Goal: Task Accomplishment & Management: Manage account settings

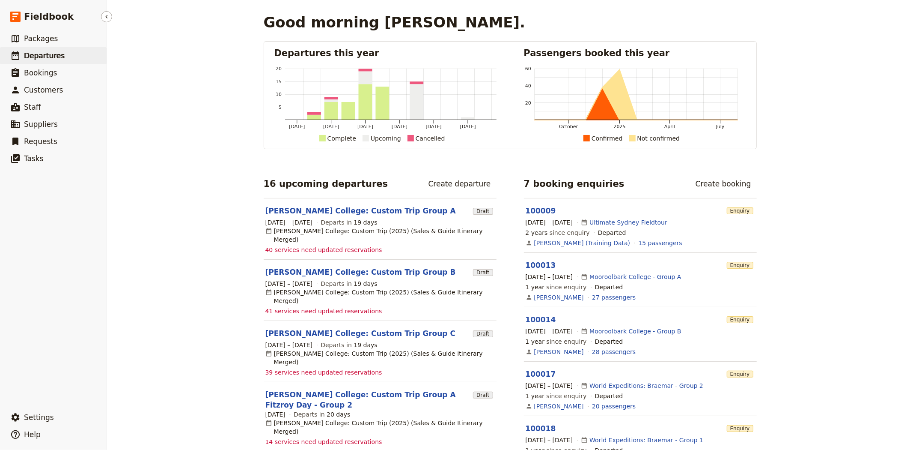
click at [50, 54] on span "Departures" at bounding box center [44, 55] width 41 height 9
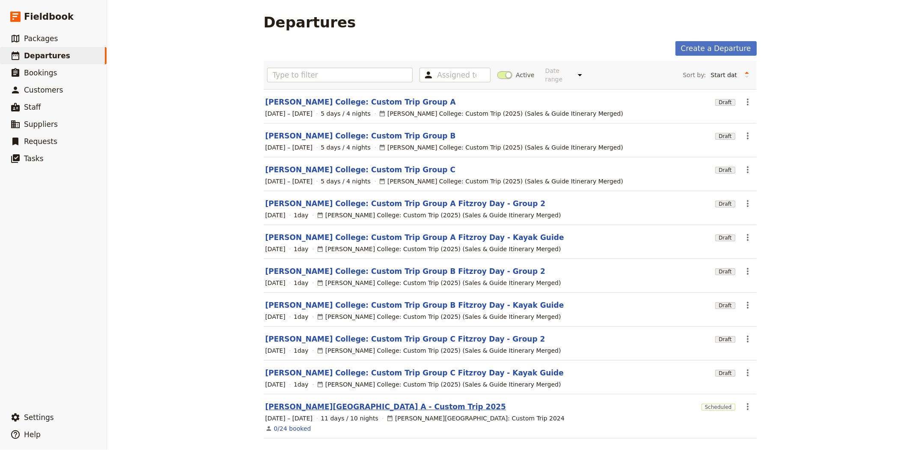
click at [328, 401] on link "[PERSON_NAME][GEOGRAPHIC_DATA] A - Custom Trip 2025" at bounding box center [385, 406] width 241 height 10
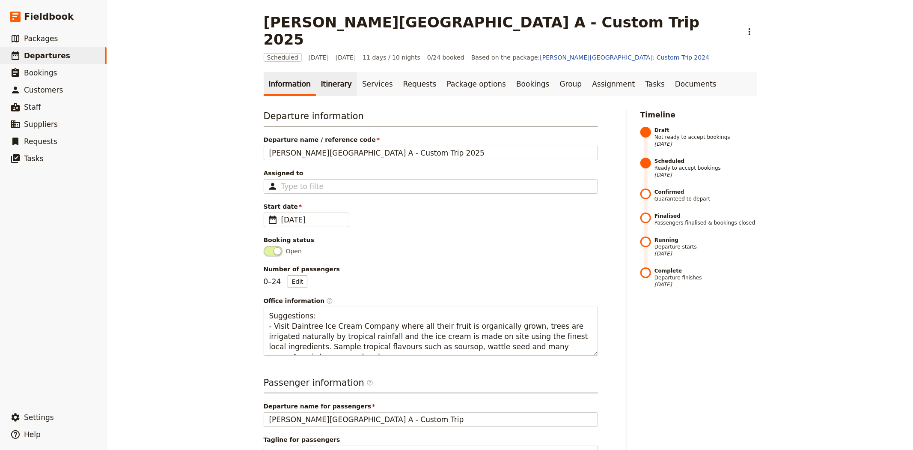
click at [327, 72] on link "Itinerary" at bounding box center [336, 84] width 41 height 24
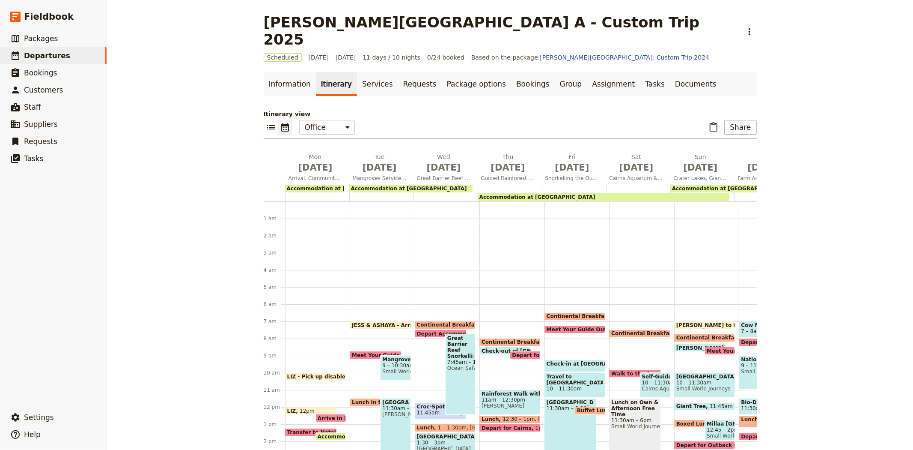
scroll to position [103, 0]
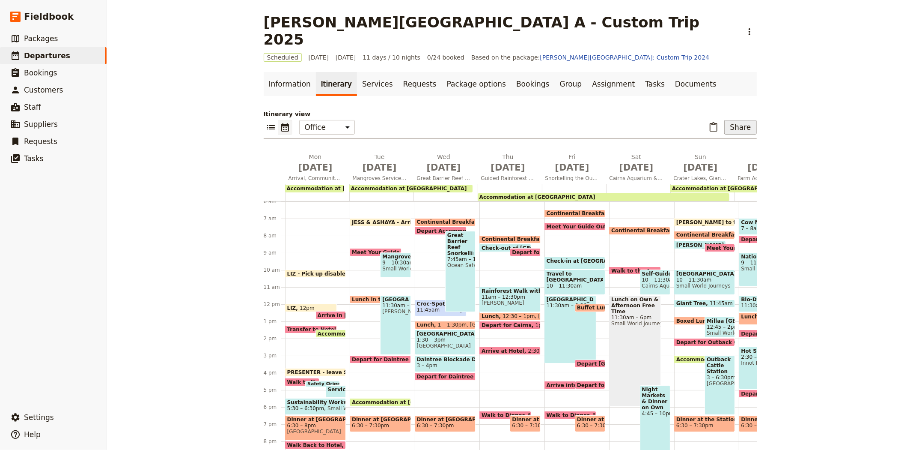
click at [747, 120] on button "Share" at bounding box center [740, 127] width 32 height 15
click at [741, 138] on span "Passenger itinerary" at bounding box center [719, 141] width 58 height 9
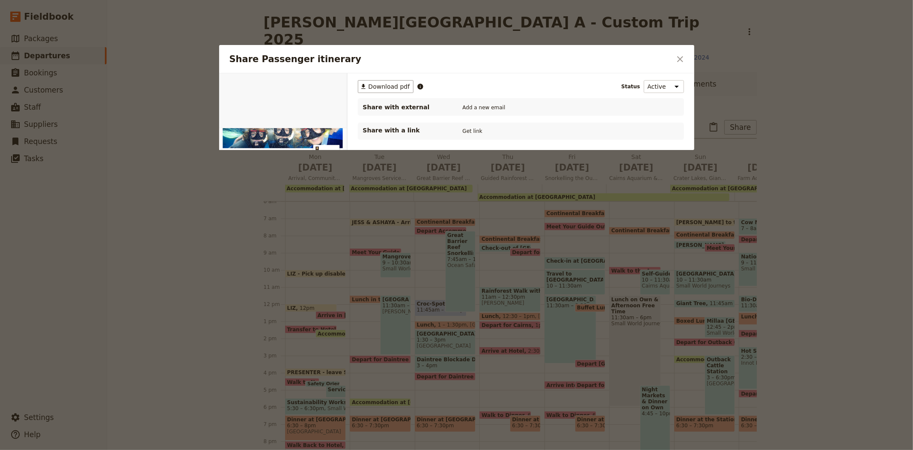
scroll to position [0, 0]
click at [319, 81] on button "PDF" at bounding box center [317, 83] width 19 height 13
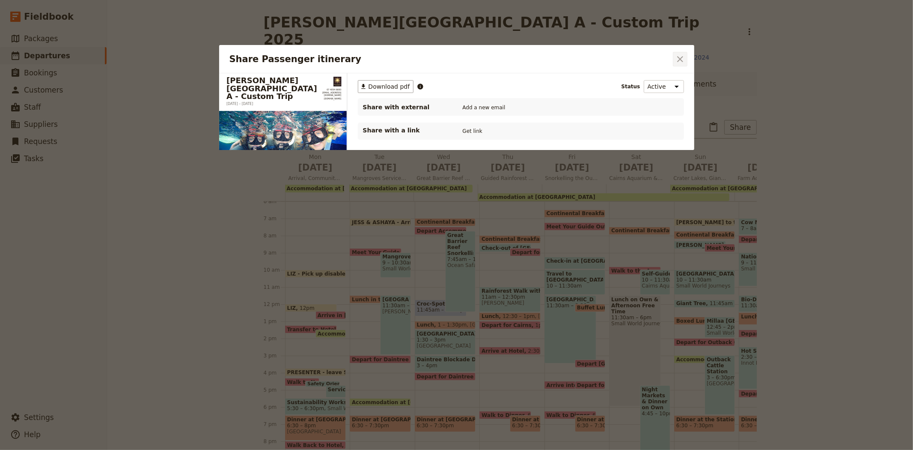
click at [685, 62] on button "​" at bounding box center [680, 59] width 15 height 15
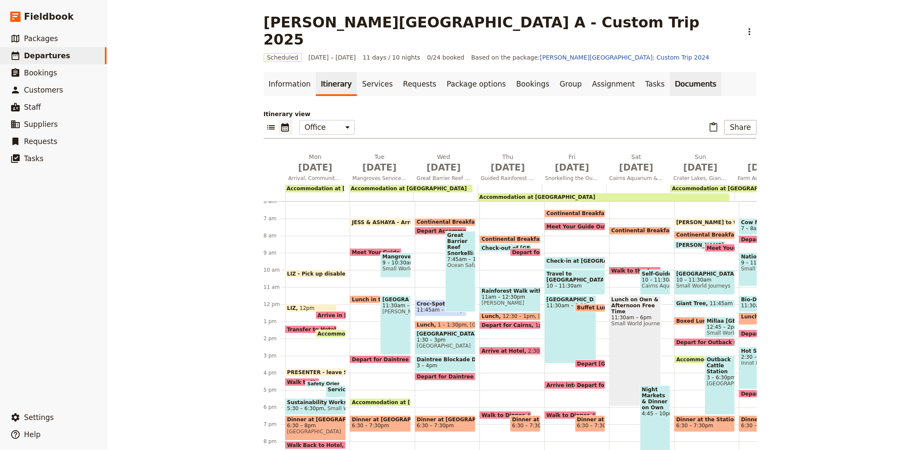
click at [670, 72] on link "Documents" at bounding box center [696, 84] width 52 height 24
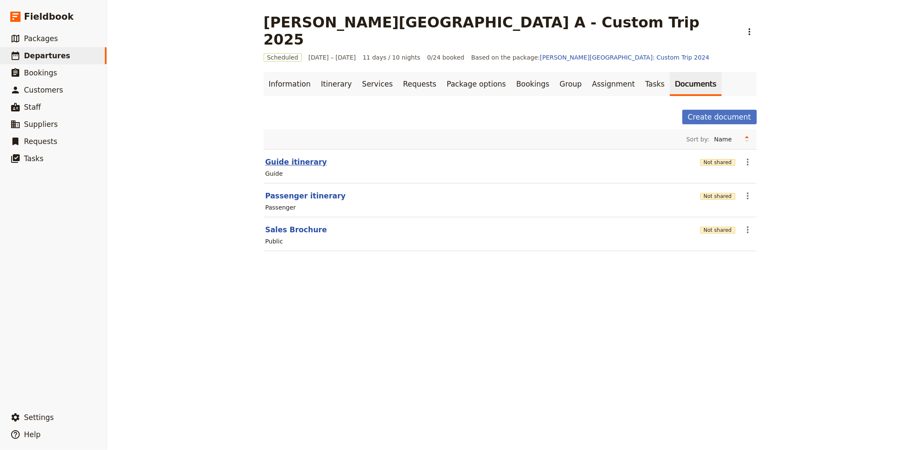
click at [296, 157] on button "Guide itinerary" at bounding box center [296, 162] width 62 height 10
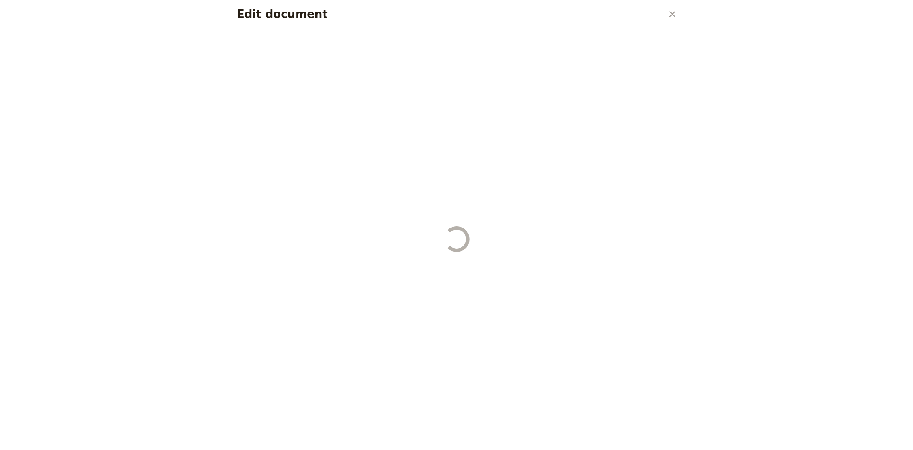
select select "STAFF"
select select "RUN_SHEET"
select select "DEFAULT"
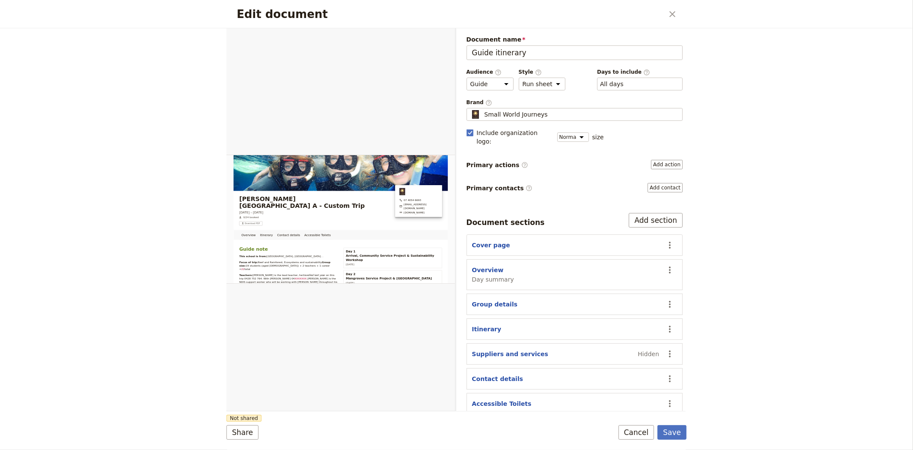
scroll to position [10, 0]
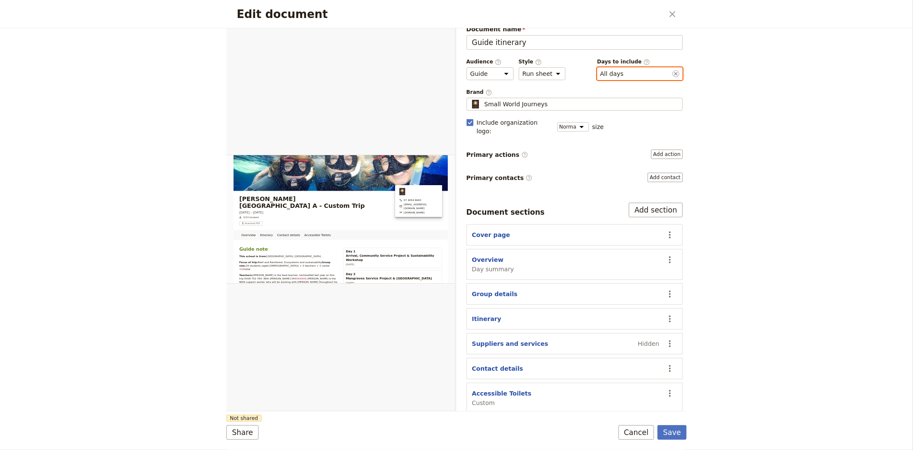
click at [611, 77] on button "​ All days" at bounding box center [612, 73] width 24 height 9
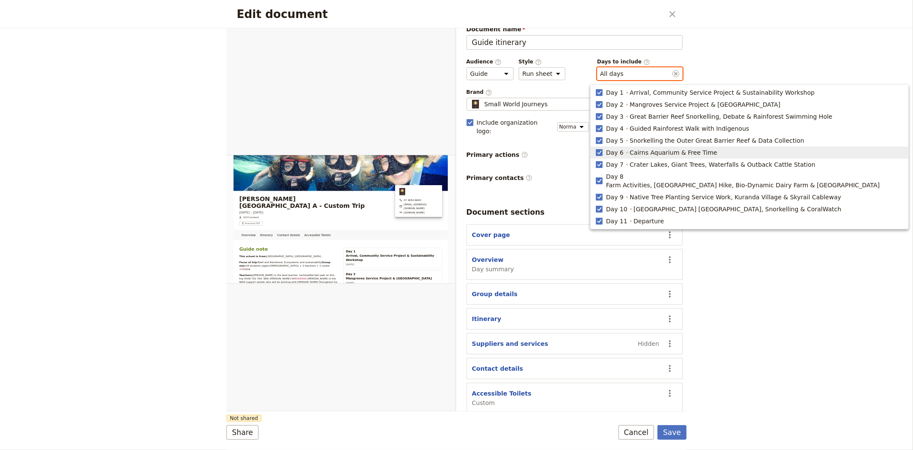
click at [620, 152] on span "Day 6" at bounding box center [615, 152] width 18 height 9
type input "1, 2, 3, 4, 5, 7, 8, 9, 10, 11"
checkbox input "false"
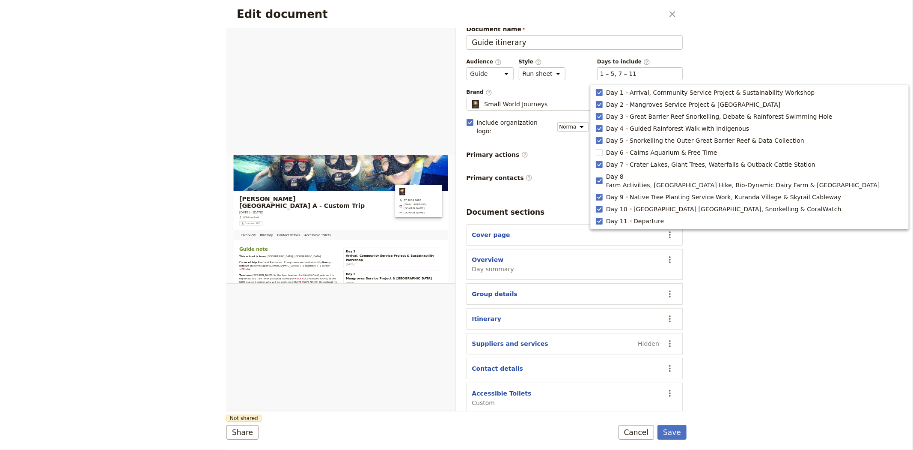
click at [746, 351] on div "Edit document ​ Overview Itinerary Contact details Accessible Toilets Web PDF ​…" at bounding box center [456, 225] width 913 height 450
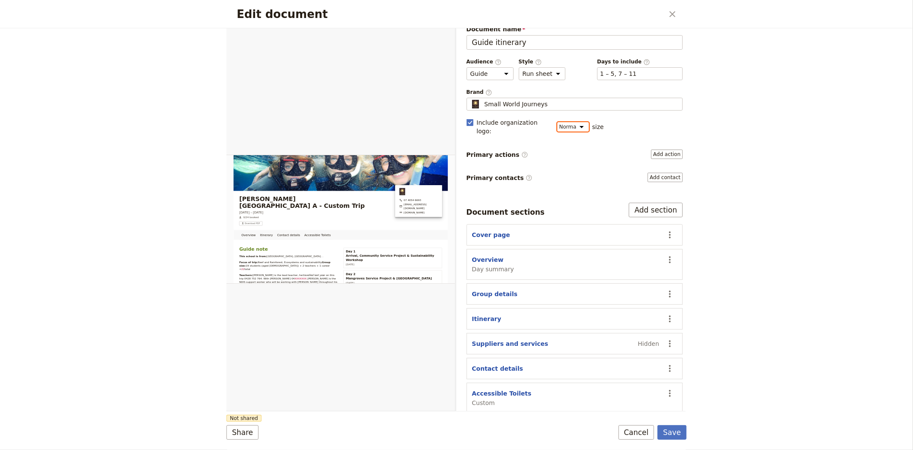
click at [574, 123] on select "Small Normal Large" at bounding box center [573, 126] width 32 height 9
click at [557, 122] on select "Small Normal Large" at bounding box center [573, 126] width 32 height 9
click at [581, 122] on select "Small Normal Large" at bounding box center [572, 126] width 30 height 9
select select "DEFAULT"
click at [557, 122] on select "Small Normal Large" at bounding box center [572, 126] width 30 height 9
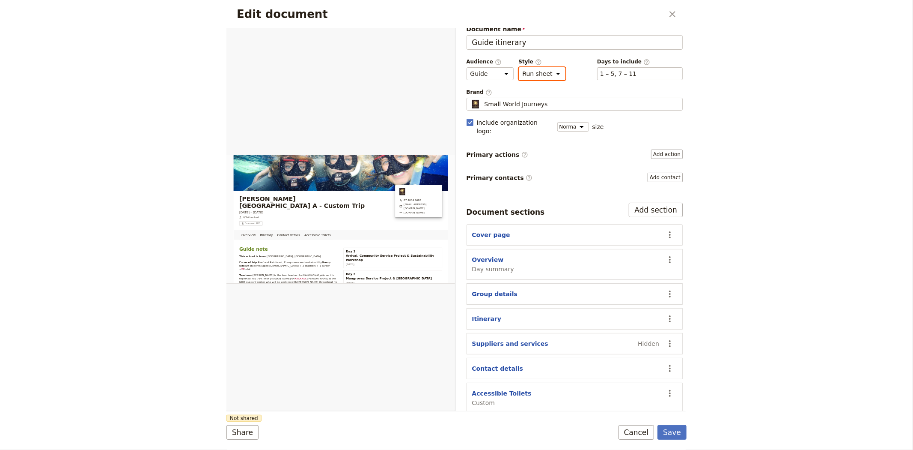
click at [549, 75] on select "Brochure Run sheet" at bounding box center [542, 73] width 47 height 13
click at [519, 77] on select "Brochure Run sheet" at bounding box center [542, 73] width 47 height 13
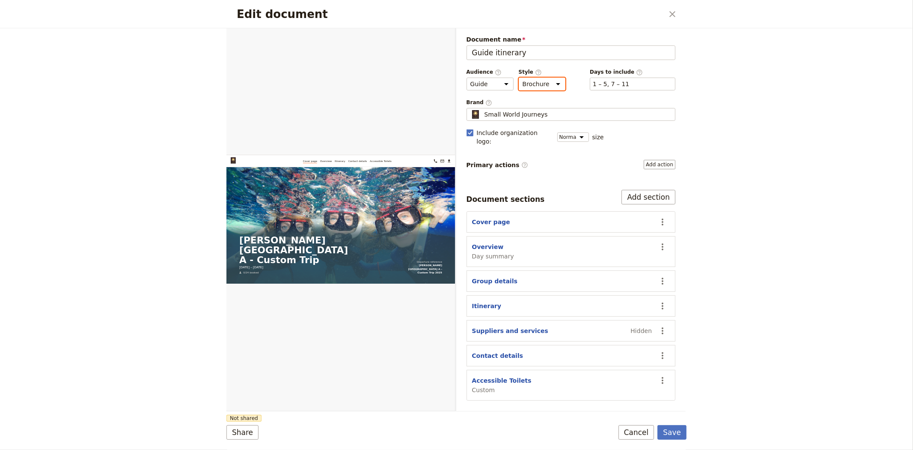
scroll to position [0, 0]
click at [547, 83] on select "Brochure Run sheet" at bounding box center [542, 83] width 47 height 13
select select "RUN_SHEET"
click at [519, 77] on select "Brochure Run sheet" at bounding box center [542, 83] width 47 height 13
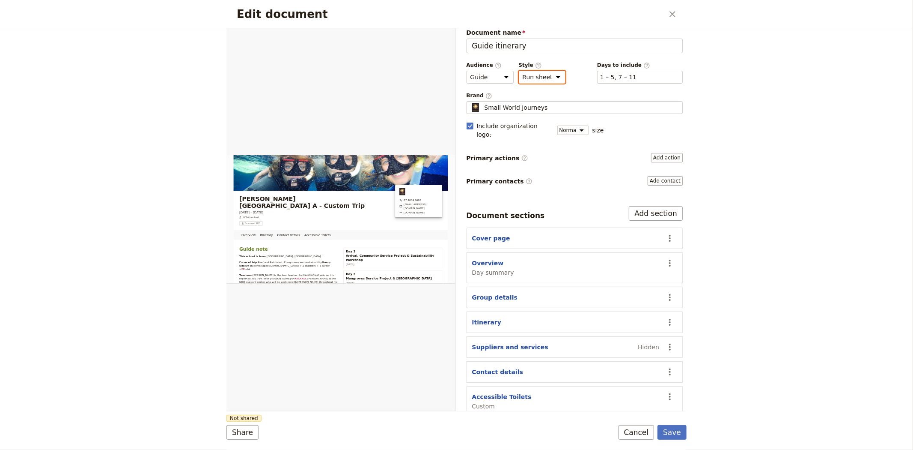
scroll to position [10, 0]
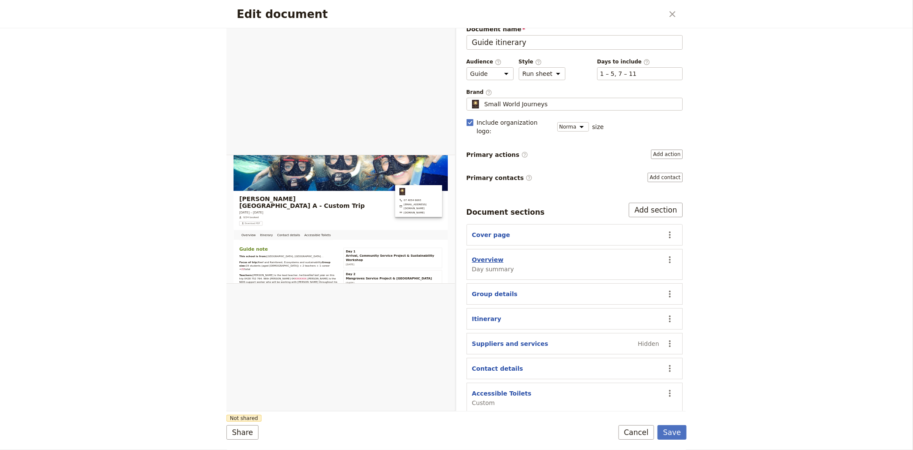
click at [477, 255] on button "Overview" at bounding box center [488, 259] width 32 height 9
select select "DAY_SUMMARY"
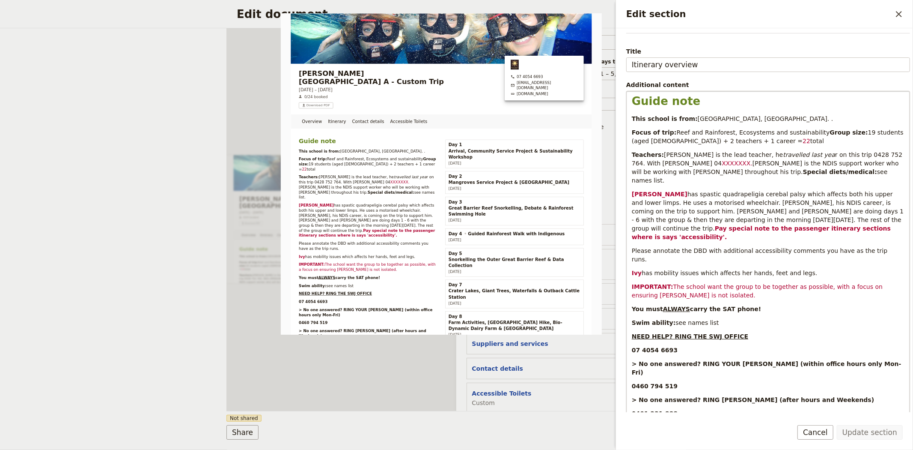
scroll to position [158, 0]
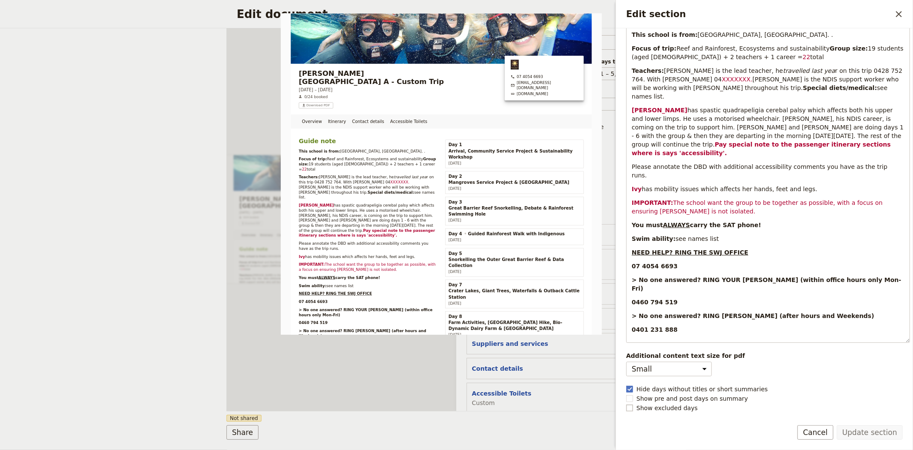
click at [669, 405] on span "Show excluded days" at bounding box center [667, 407] width 61 height 9
click at [626, 403] on input "Show excluded days" at bounding box center [626, 403] width 0 height 0
checkbox input "true"
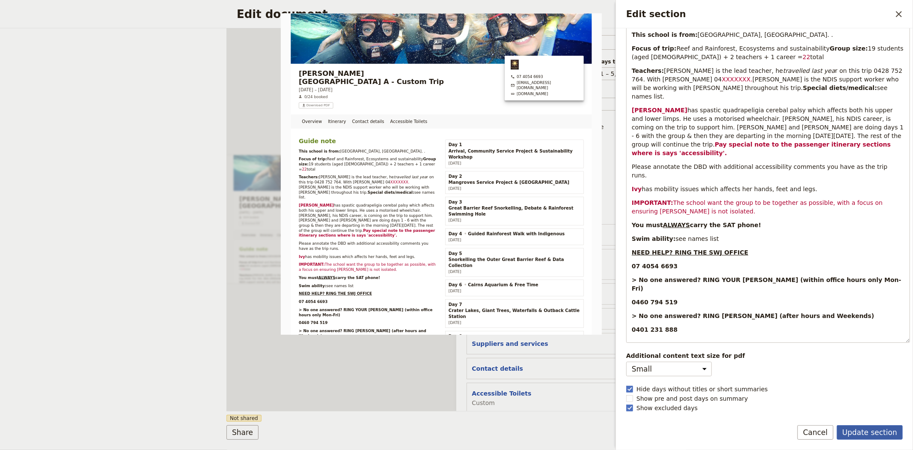
click at [880, 431] on button "Update section" at bounding box center [870, 432] width 66 height 15
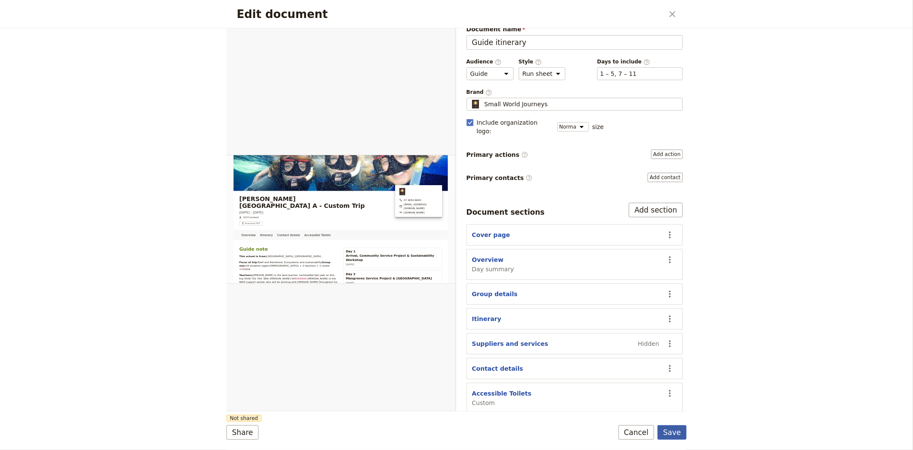
click at [669, 435] on button "Save" at bounding box center [672, 432] width 29 height 15
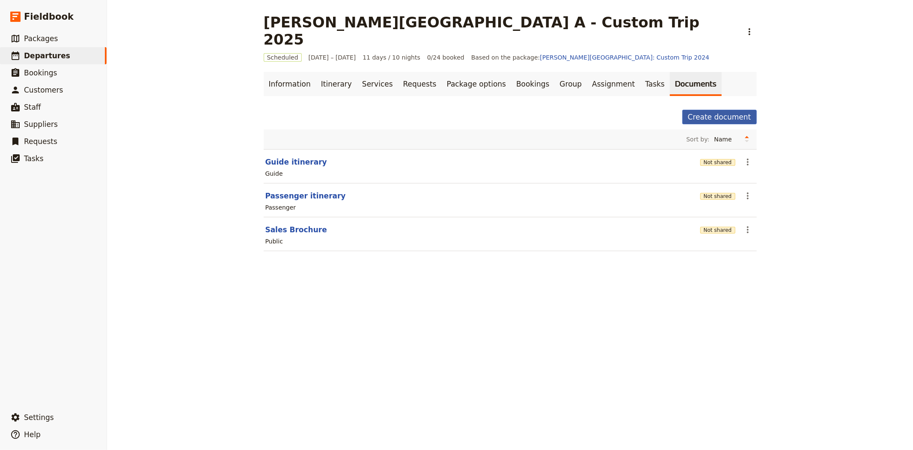
click at [699, 110] on button "Create document" at bounding box center [719, 117] width 74 height 15
select select "RUN_SHEET"
select select "DEFAULT"
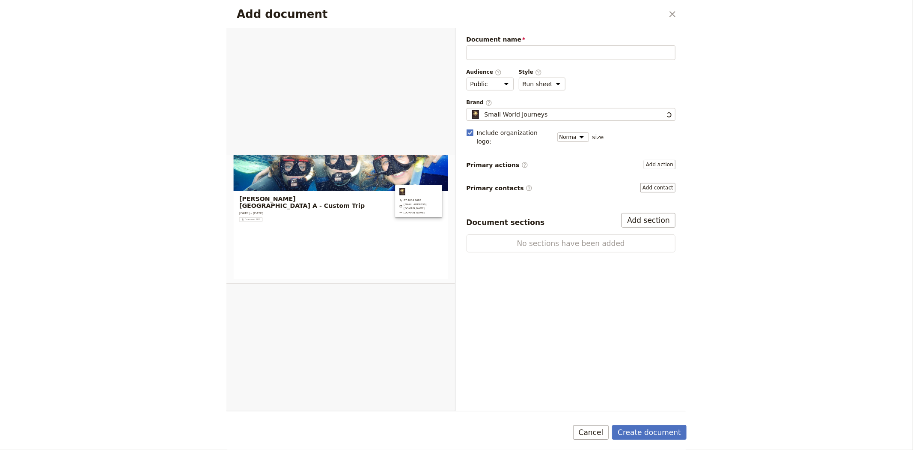
scroll to position [0, 0]
click at [608, 431] on button "Cancel" at bounding box center [591, 432] width 36 height 15
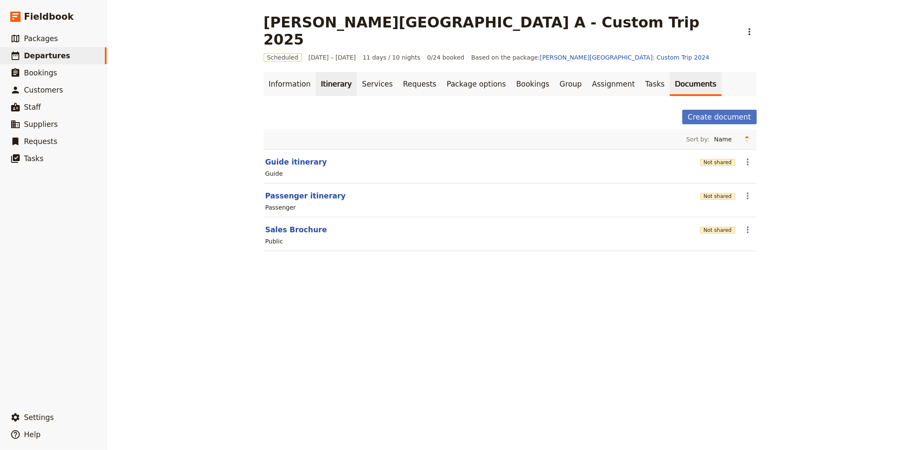
click at [320, 77] on link "Itinerary" at bounding box center [336, 84] width 41 height 24
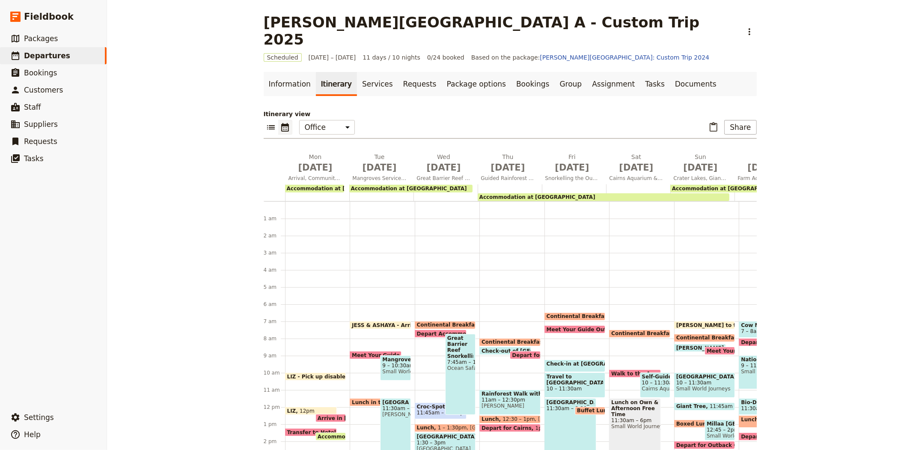
scroll to position [103, 0]
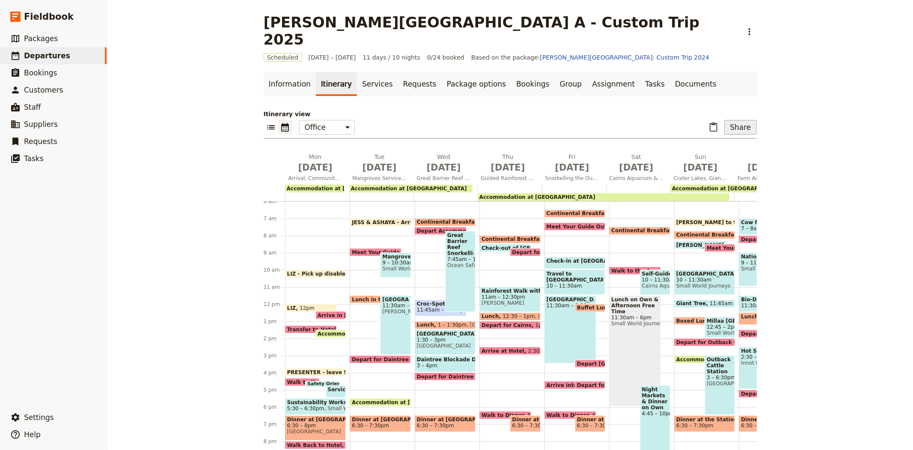
click at [735, 120] on button "Share" at bounding box center [740, 127] width 32 height 15
click at [720, 130] on span "Guide itinerary" at bounding box center [712, 129] width 45 height 9
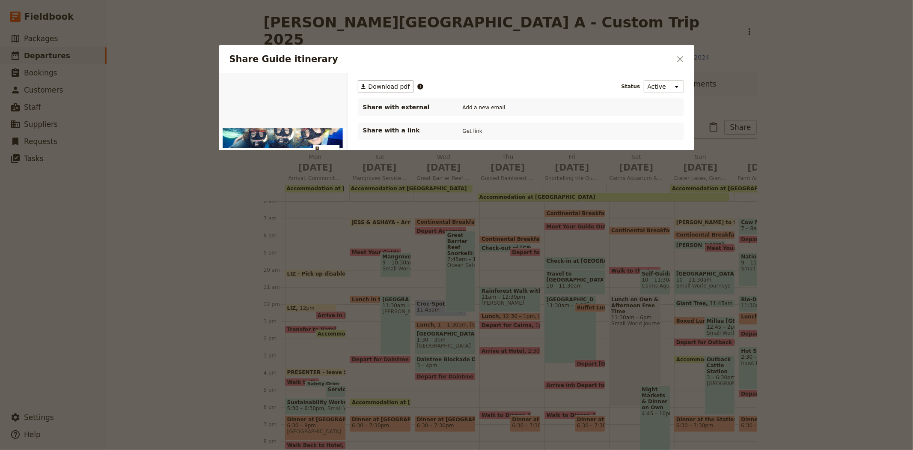
scroll to position [0, 0]
click at [319, 82] on button "PDF" at bounding box center [317, 83] width 19 height 13
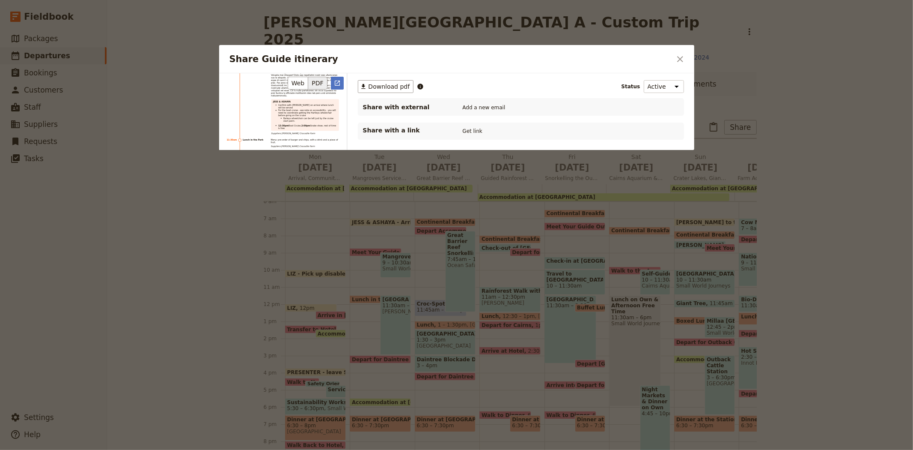
scroll to position [3234, 0]
drag, startPoint x: 347, startPoint y: 123, endPoint x: 342, endPoint y: 136, distance: 13.5
click at [342, 136] on div "7:00am [PERSON_NAME] & [PERSON_NAME] - Arrive to office [PERSON_NAME] & [PERSON…" at bounding box center [283, 55] width 128 height 550
click at [684, 57] on icon "Close dialog" at bounding box center [680, 59] width 10 height 10
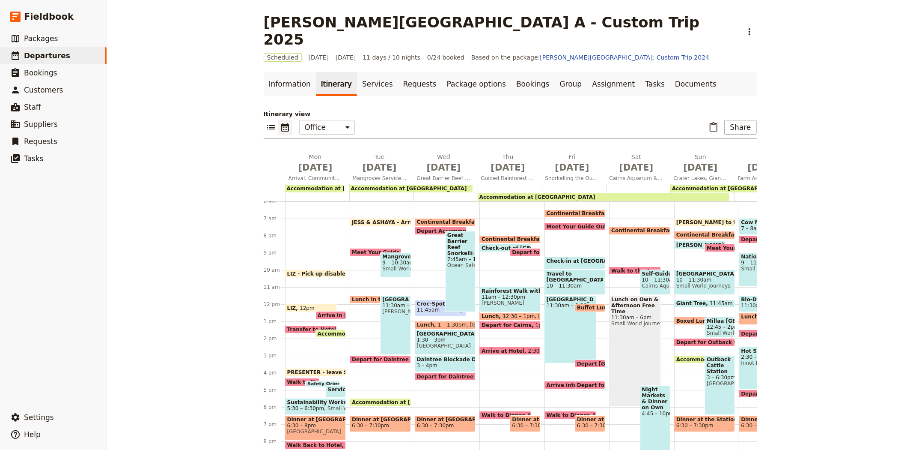
click at [428, 301] on span "Croc-Spotting Wildlife Cruise * [PERSON_NAME] ONLY" at bounding box center [441, 304] width 48 height 6
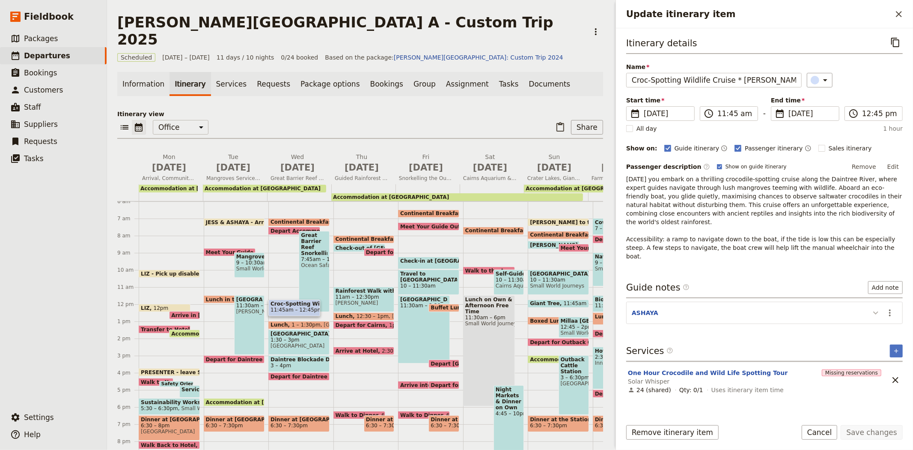
click at [878, 307] on icon "Update itinerary item" at bounding box center [876, 312] width 10 height 10
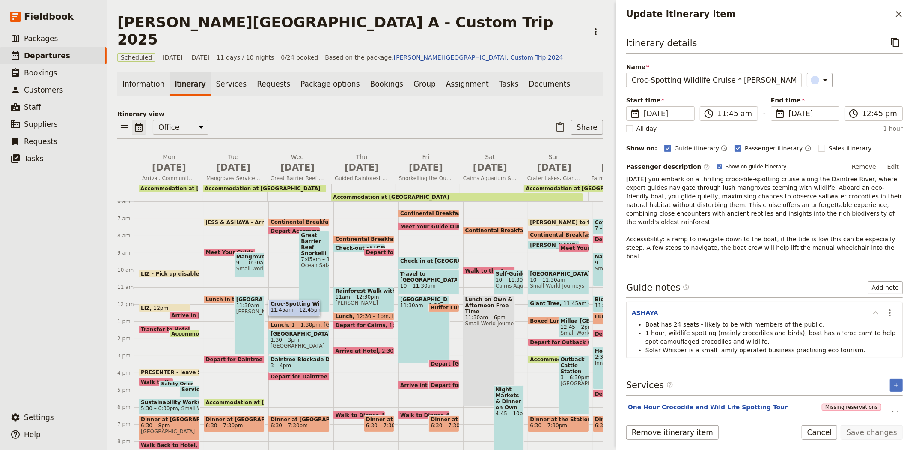
click at [878, 307] on icon "Update itinerary item" at bounding box center [876, 312] width 10 height 10
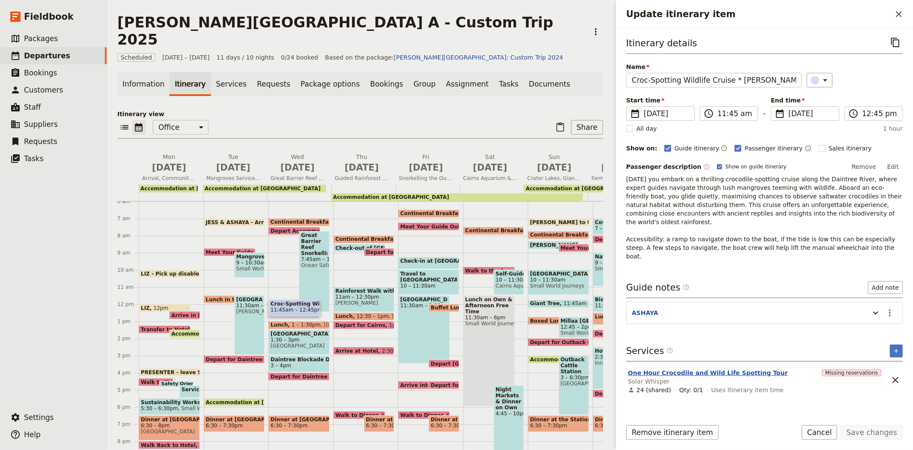
click at [724, 368] on button "One Hour Crocodile and Wild Life Spotting Tour" at bounding box center [708, 372] width 160 height 9
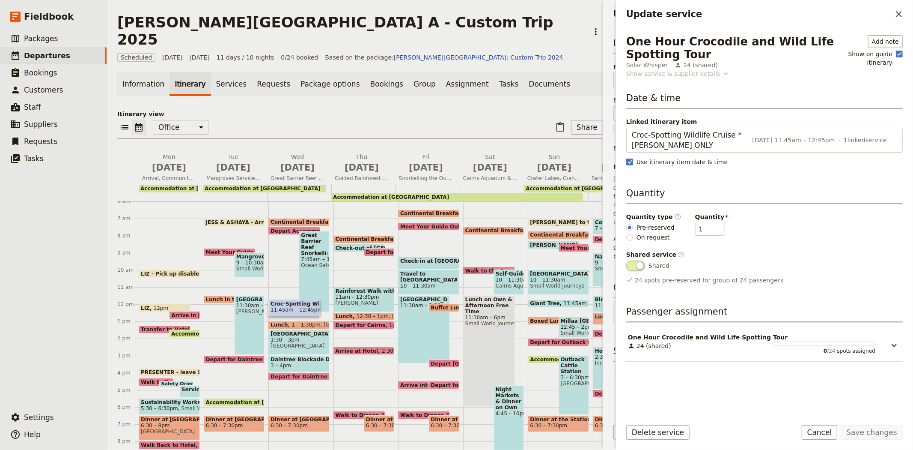
click at [694, 74] on div "Show service & supplier details" at bounding box center [673, 73] width 94 height 9
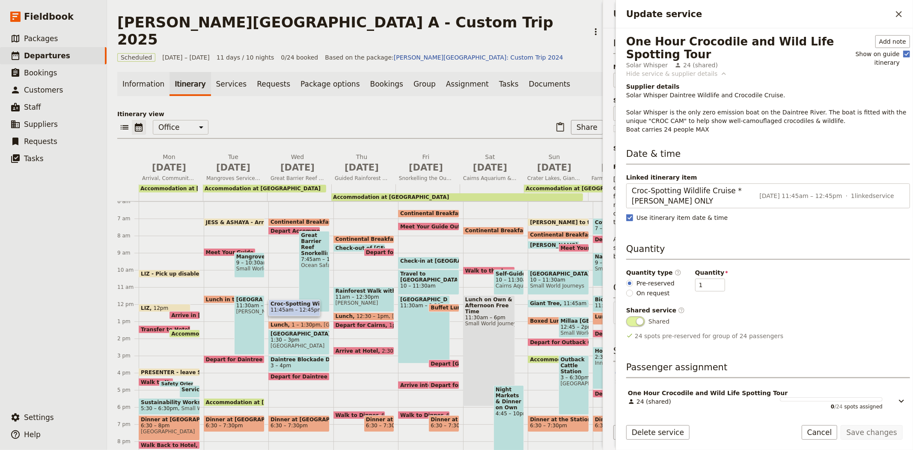
click at [694, 74] on div "Hide service & supplier details" at bounding box center [672, 73] width 92 height 9
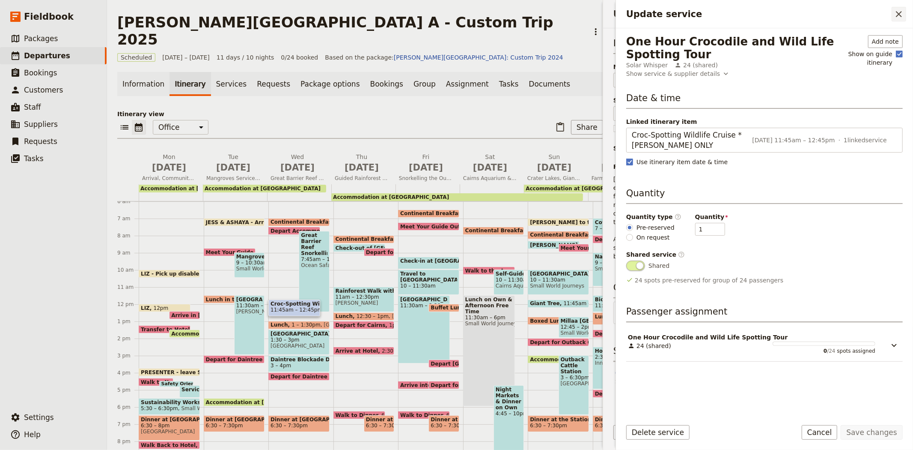
click at [904, 12] on icon "Close drawer" at bounding box center [899, 14] width 10 height 10
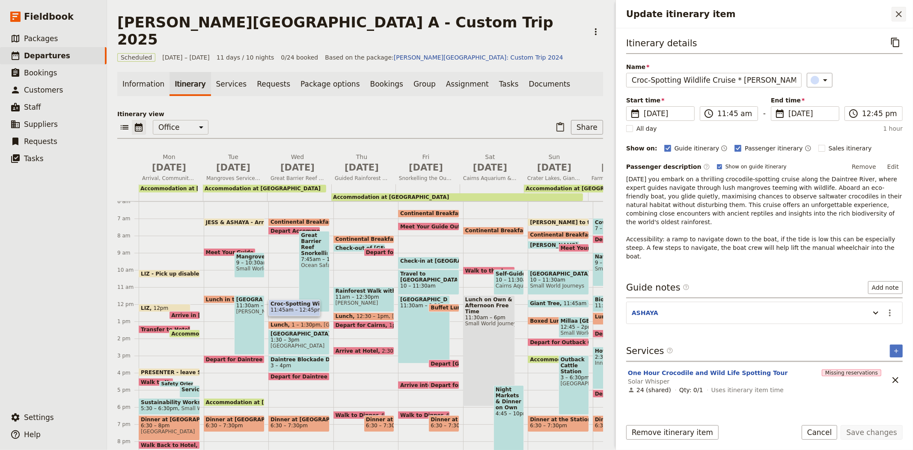
click at [896, 16] on icon "Close drawer" at bounding box center [899, 14] width 10 height 10
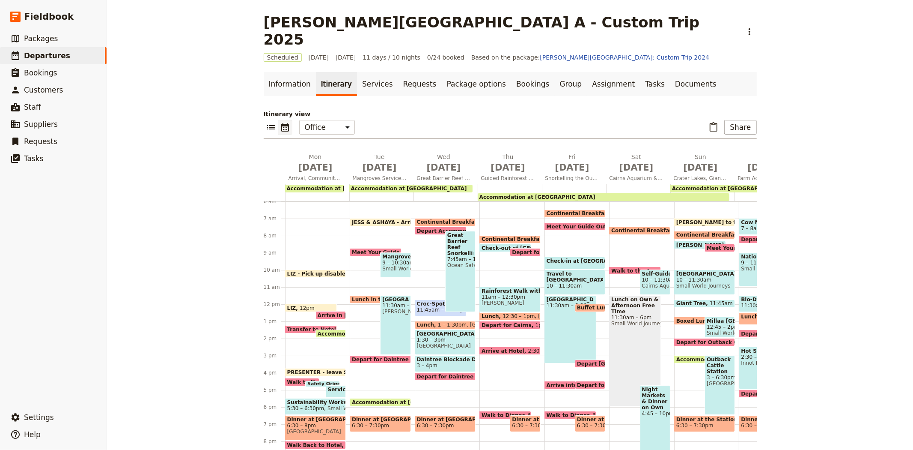
click at [418, 255] on div "Continental Breakfast at Hotel 7 – 7:30am Depart Accommodation 7:30am Croc-Spot…" at bounding box center [447, 303] width 65 height 411
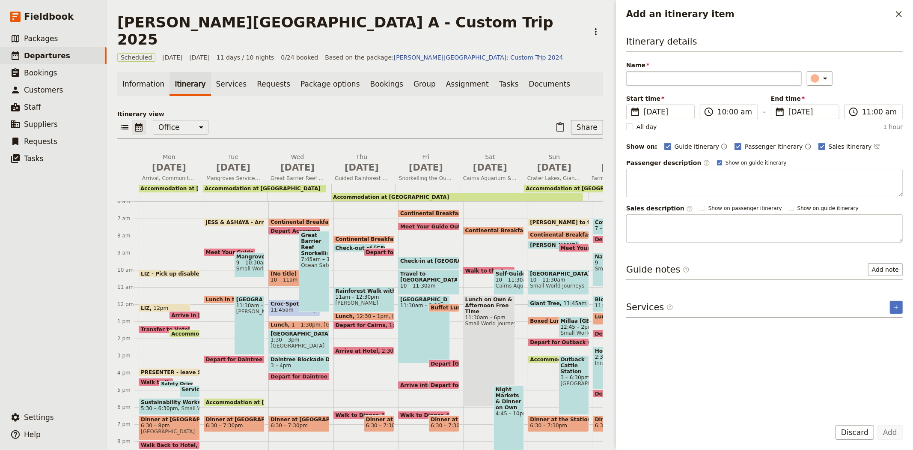
click at [756, 76] on input "Name" at bounding box center [714, 78] width 176 height 15
type input "Depart for Croc Cruise"
click at [731, 108] on input "10:00 am" at bounding box center [734, 112] width 35 height 10
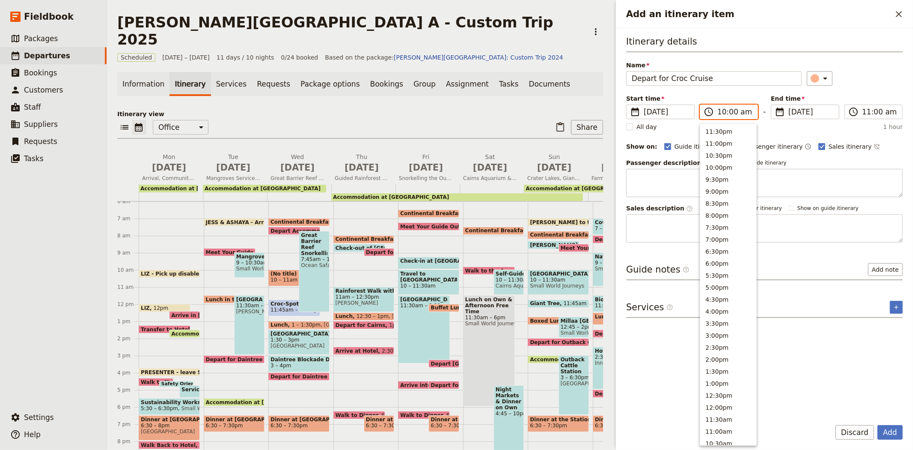
scroll to position [257, 0]
click at [733, 110] on input "10:00 am" at bounding box center [734, 112] width 35 height 10
click at [731, 110] on input "10:00 am" at bounding box center [734, 112] width 35 height 10
type input "10:15 am"
click at [881, 84] on div "​" at bounding box center [855, 78] width 96 height 15
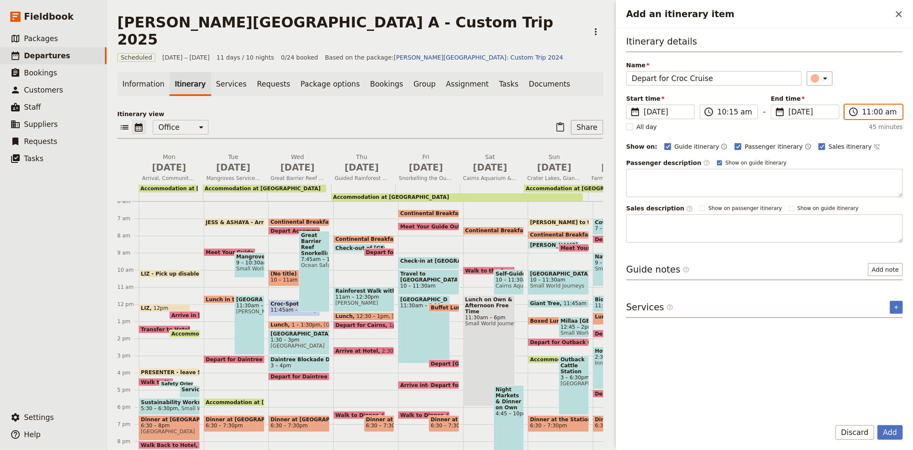
click at [875, 113] on input "11:00 am" at bounding box center [879, 112] width 35 height 10
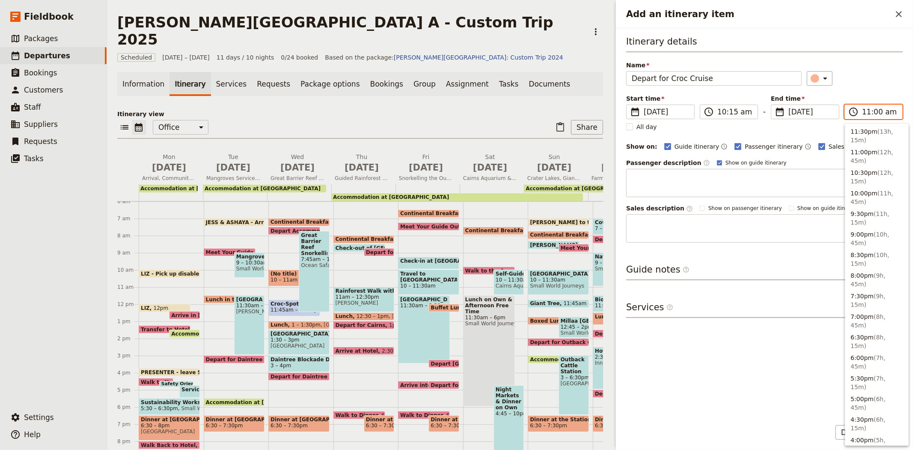
scroll to position [343, 0]
click at [877, 113] on input "11:00 am" at bounding box center [879, 112] width 35 height 10
type input "11:30 am"
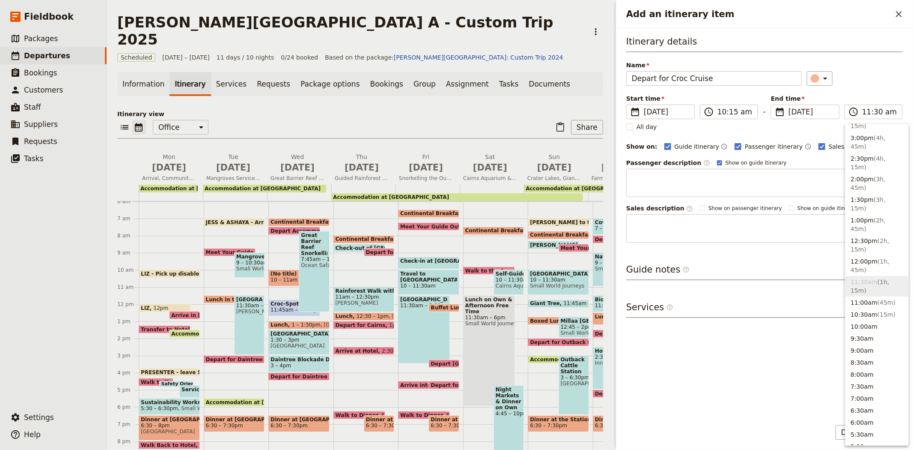
click at [866, 82] on div "​" at bounding box center [855, 78] width 96 height 15
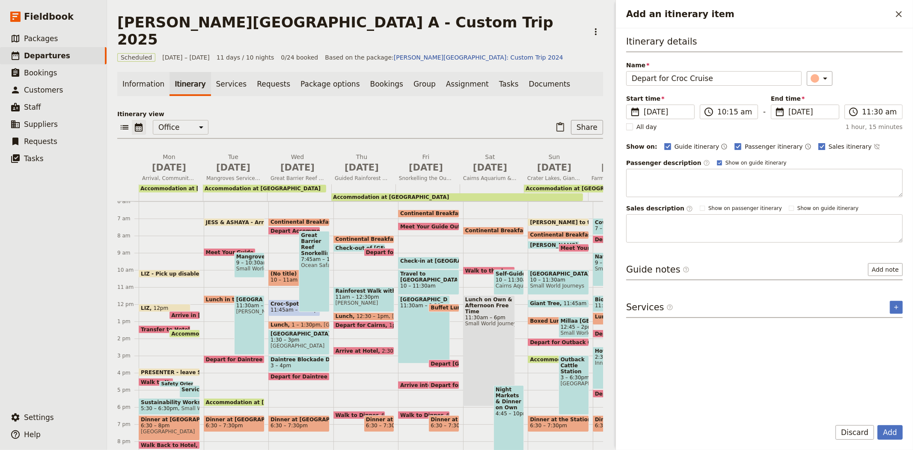
click at [829, 146] on span "Sales itinerary" at bounding box center [850, 146] width 43 height 9
click at [819, 142] on input "Sales itinerary" at bounding box center [818, 142] width 0 height 0
checkbox input "false"
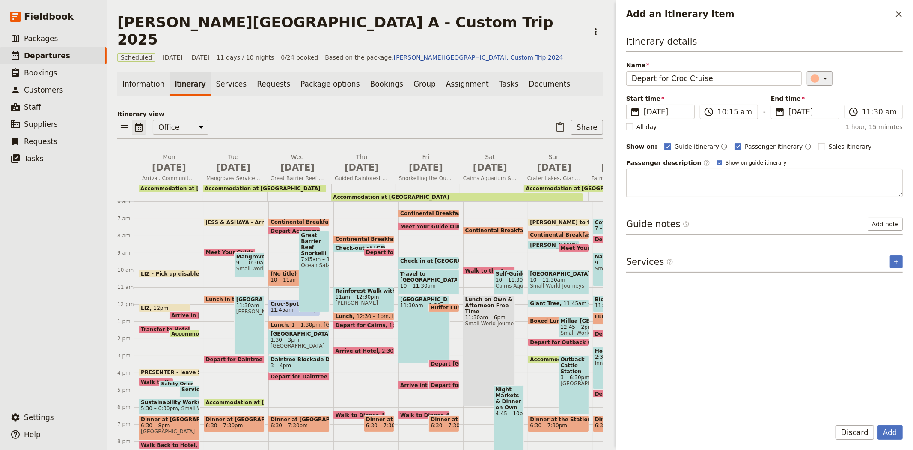
click at [820, 79] on icon "Add an itinerary item" at bounding box center [825, 78] width 10 height 10
click at [810, 121] on div "button" at bounding box center [809, 116] width 9 height 9
click at [887, 431] on button "Add" at bounding box center [890, 432] width 25 height 15
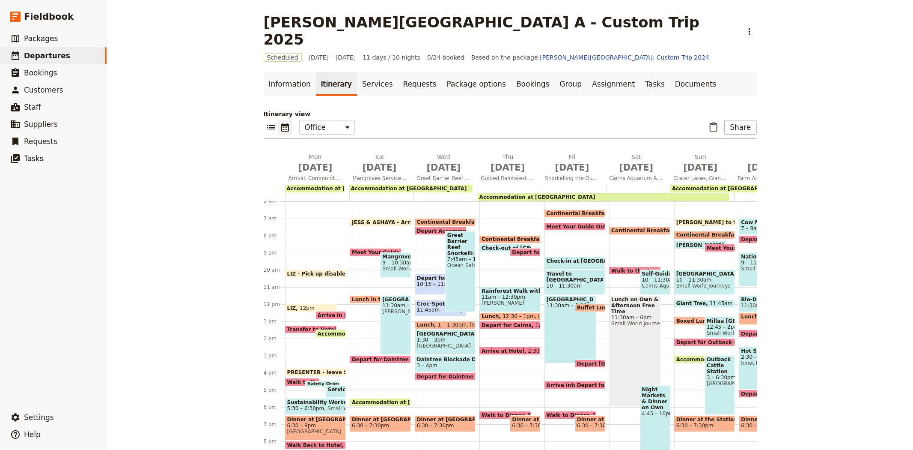
click at [428, 281] on span "10:15 – 11:30am" at bounding box center [441, 284] width 48 height 6
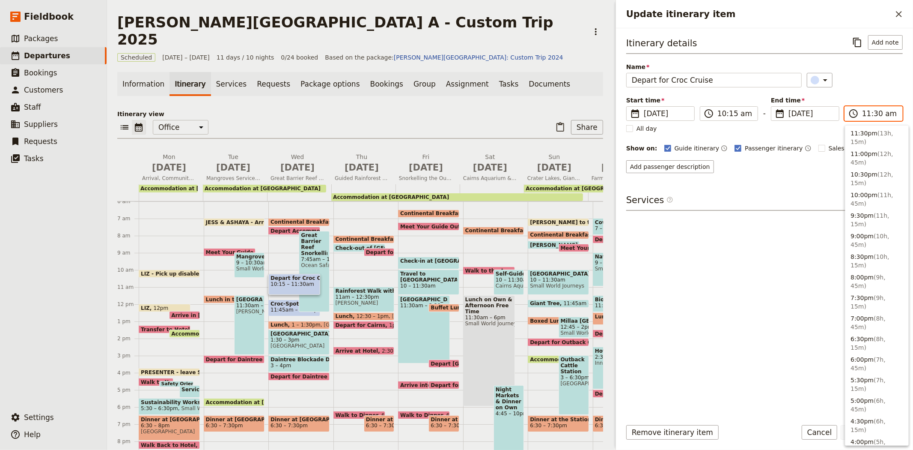
click at [869, 115] on input "11:30 am" at bounding box center [879, 113] width 35 height 10
click at [872, 320] on button "10:00am" at bounding box center [876, 326] width 63 height 12
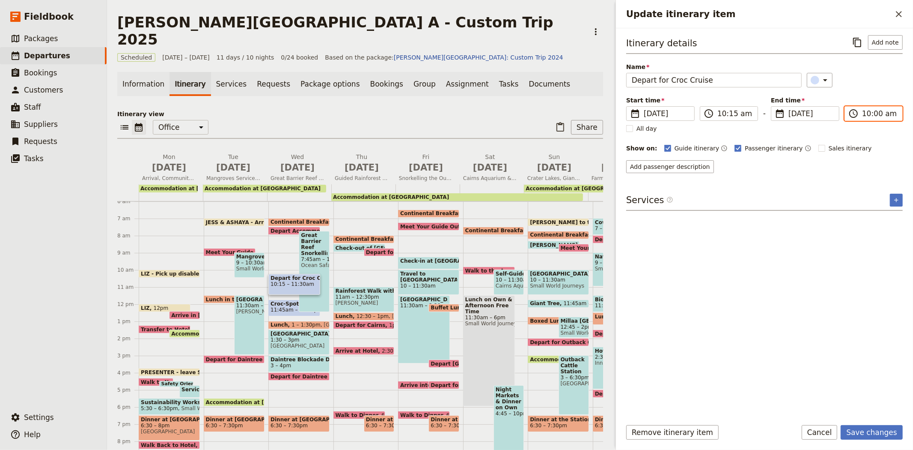
click at [875, 113] on input "10:00 am" at bounding box center [879, 113] width 35 height 10
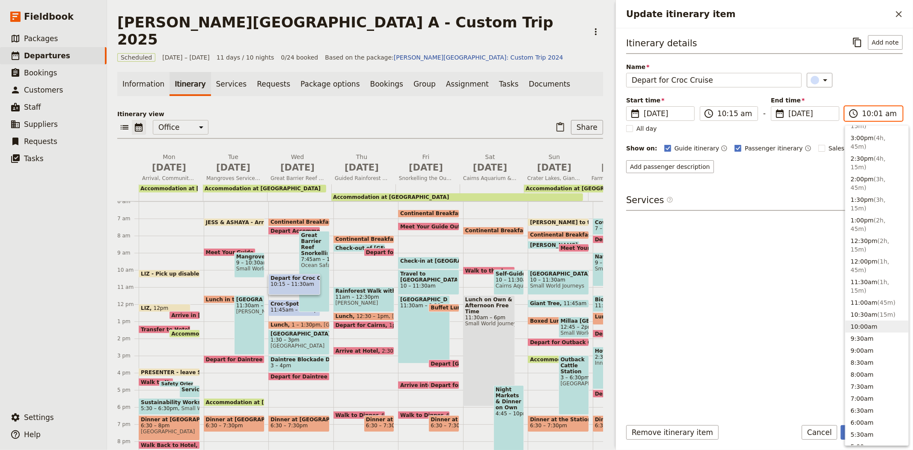
type input "10:15 am"
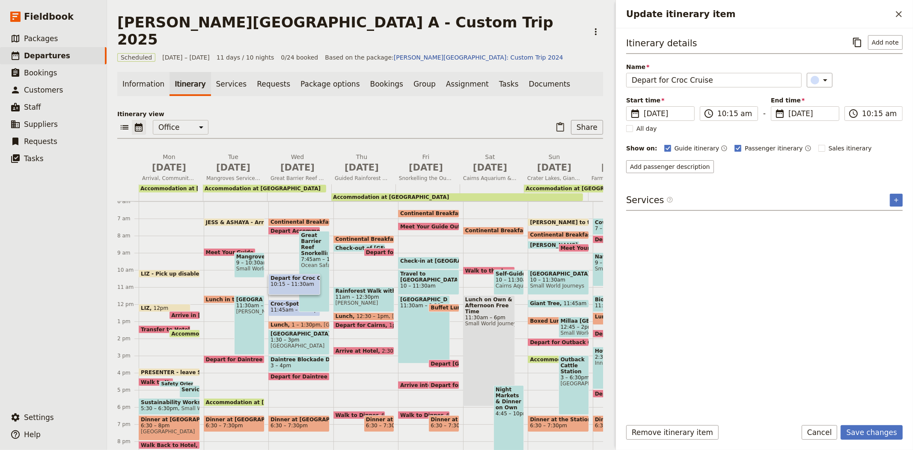
click at [840, 65] on div "Name Depart for Croc Cruise ​" at bounding box center [764, 75] width 277 height 25
click at [876, 434] on button "Save changes" at bounding box center [872, 432] width 62 height 15
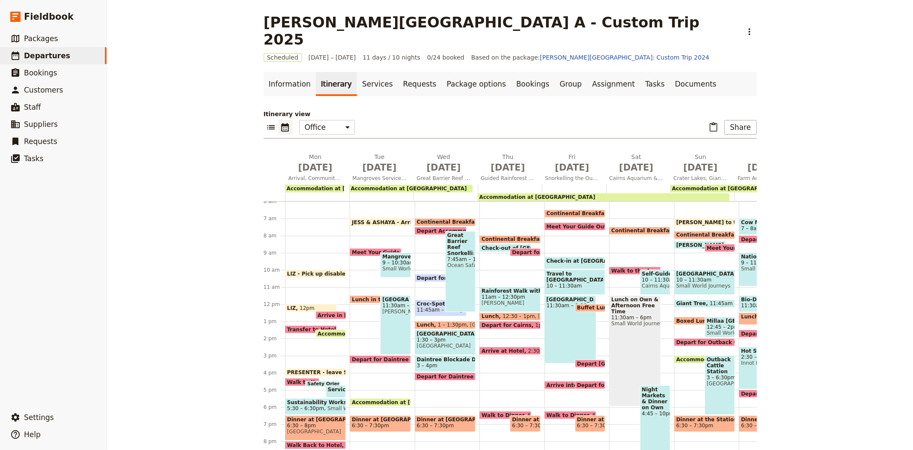
click at [421, 275] on span "Depart for Croc Cruise" at bounding box center [451, 278] width 68 height 6
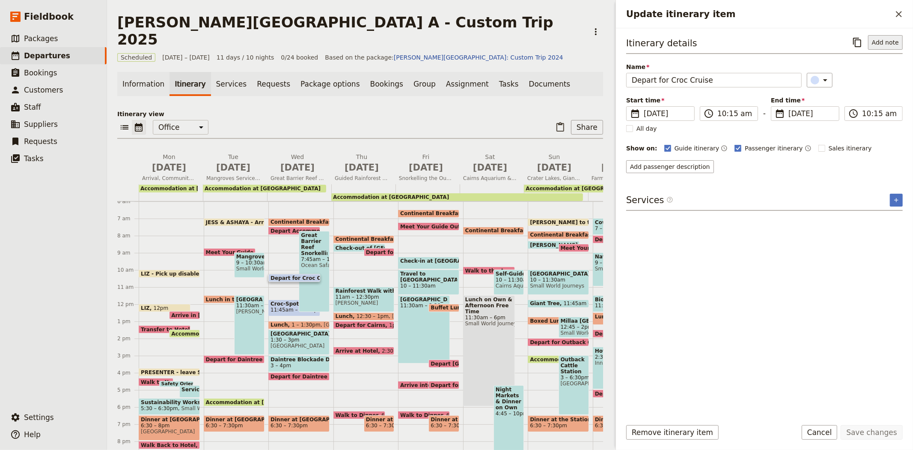
click at [879, 42] on button "Add note" at bounding box center [885, 42] width 35 height 15
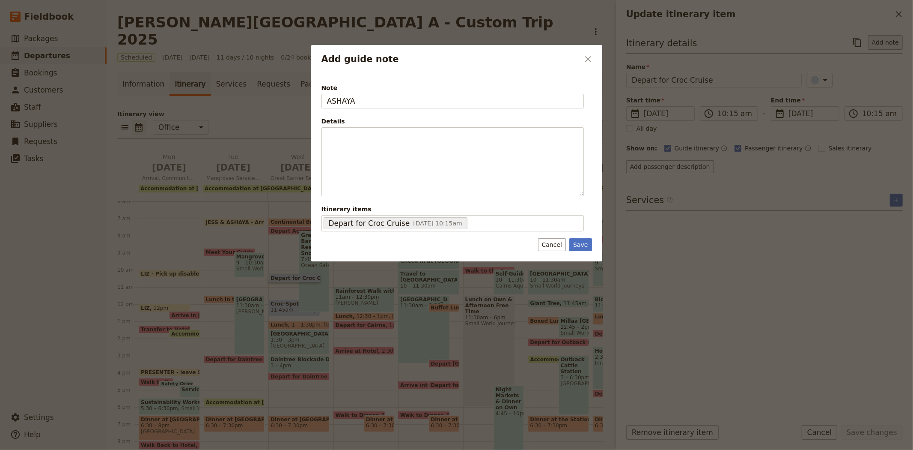
type input "ASHAYA"
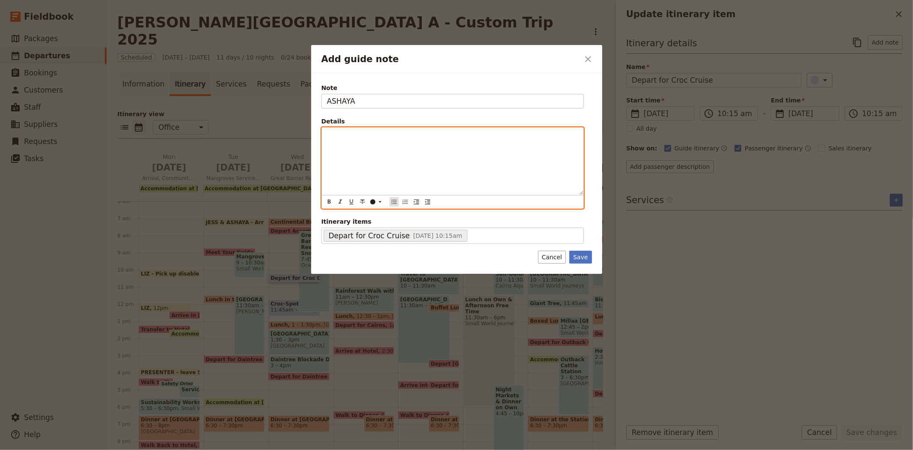
click at [394, 200] on icon "Bulleted list" at bounding box center [393, 201] width 5 height 4
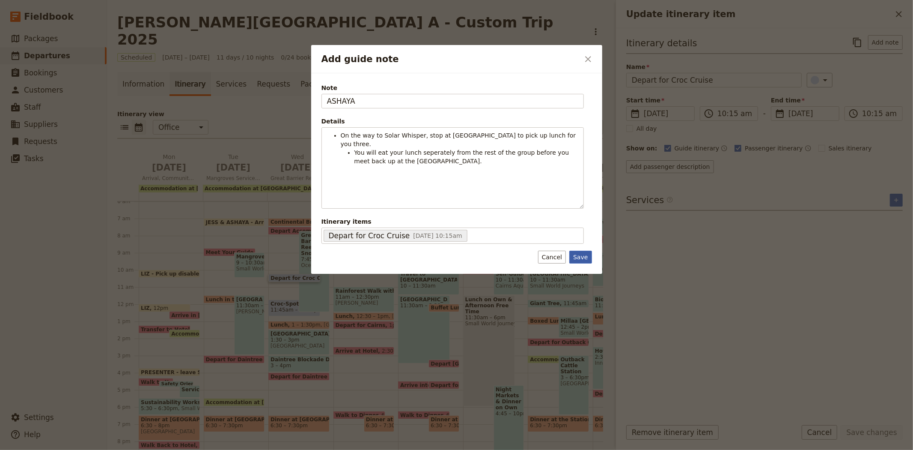
click at [585, 259] on button "Save" at bounding box center [580, 256] width 22 height 13
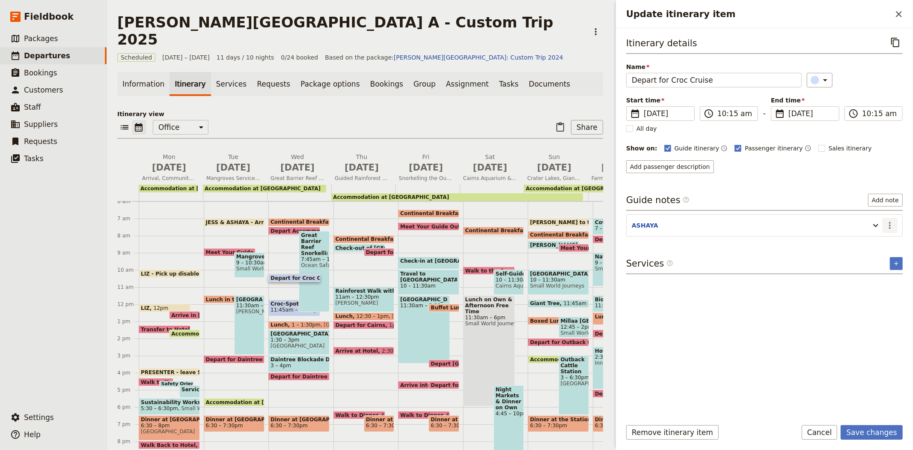
click at [893, 223] on icon "Actions" at bounding box center [890, 225] width 10 height 10
click at [879, 244] on span "Edit note" at bounding box center [865, 244] width 27 height 9
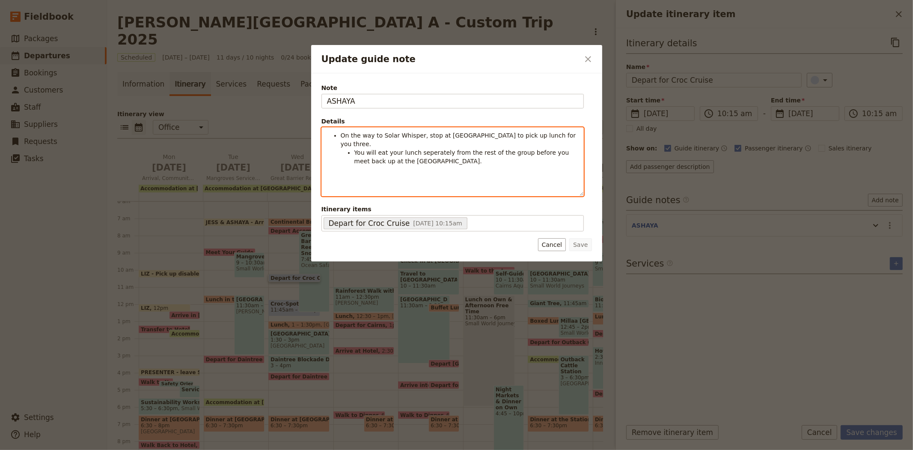
click at [426, 149] on span "You will eat your lunch seperately from the rest of the group before you meet b…" at bounding box center [462, 156] width 217 height 15
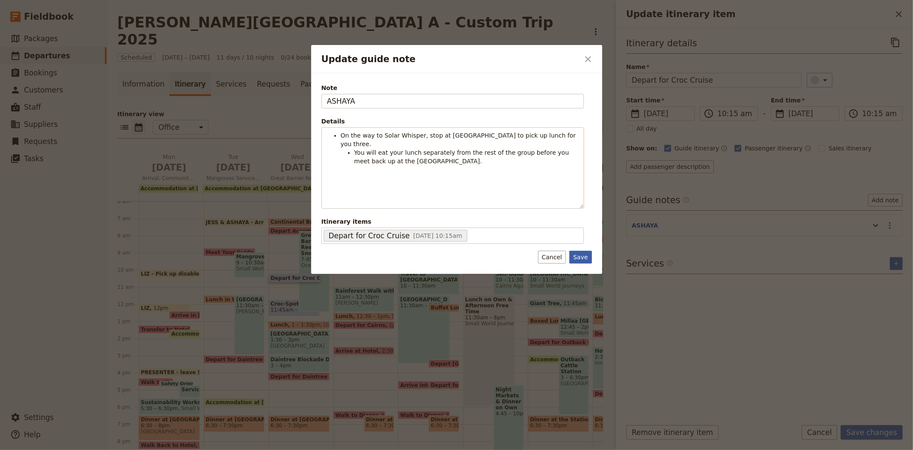
click at [583, 253] on button "Save" at bounding box center [580, 256] width 22 height 13
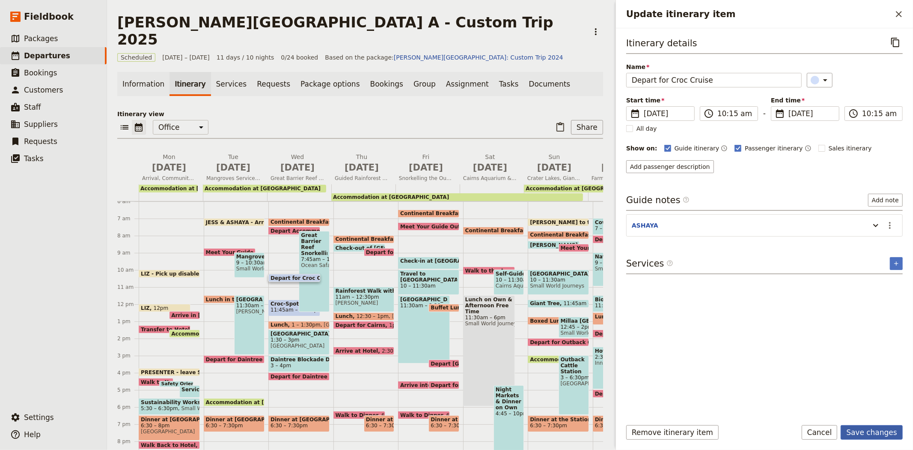
click at [883, 431] on button "Save changes" at bounding box center [872, 432] width 62 height 15
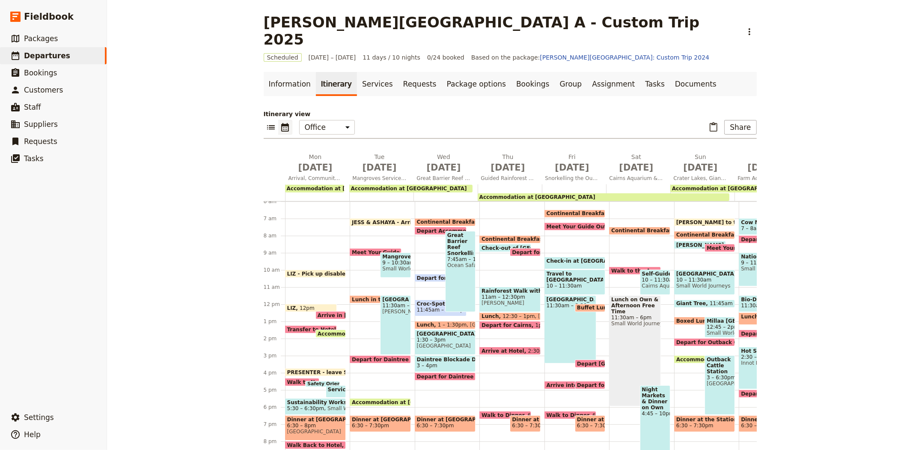
click at [425, 275] on span "Depart for Croc Cruise" at bounding box center [451, 278] width 68 height 6
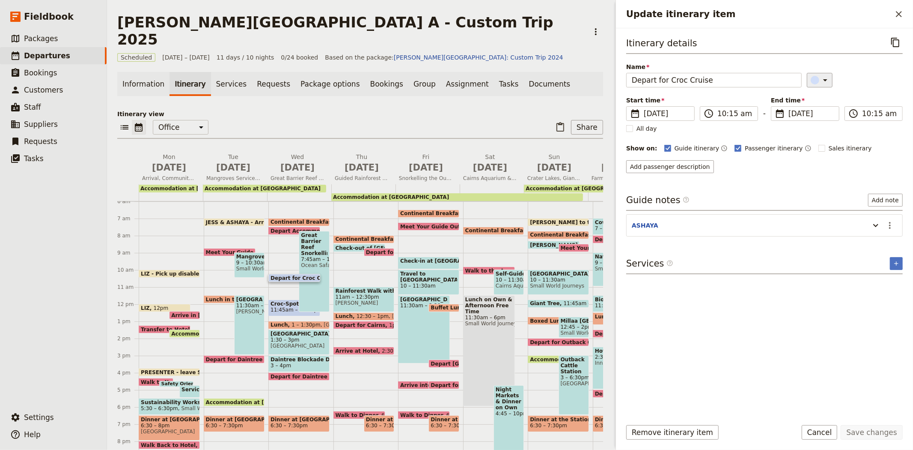
click at [820, 83] on icon "Update itinerary item" at bounding box center [825, 80] width 10 height 10
click at [815, 123] on div "button" at bounding box center [819, 118] width 9 height 9
click at [866, 427] on button "Save changes" at bounding box center [872, 432] width 62 height 15
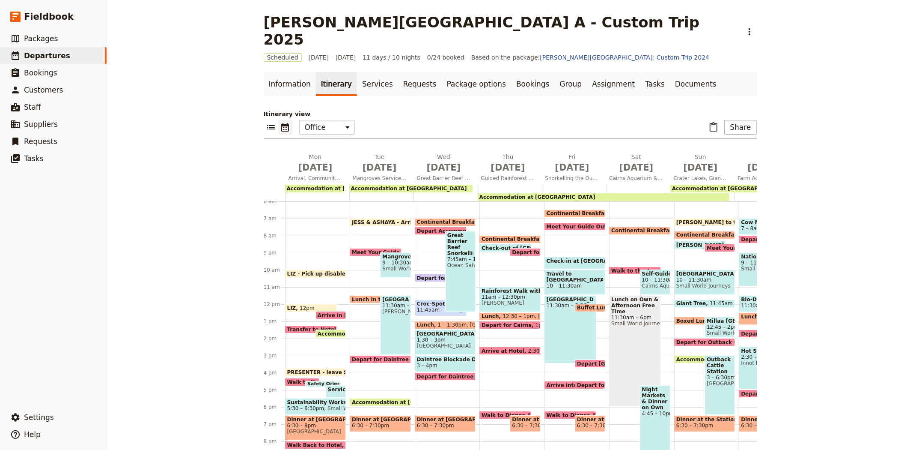
click at [427, 307] on span "11:45am – 12:45pm" at bounding box center [443, 310] width 52 height 6
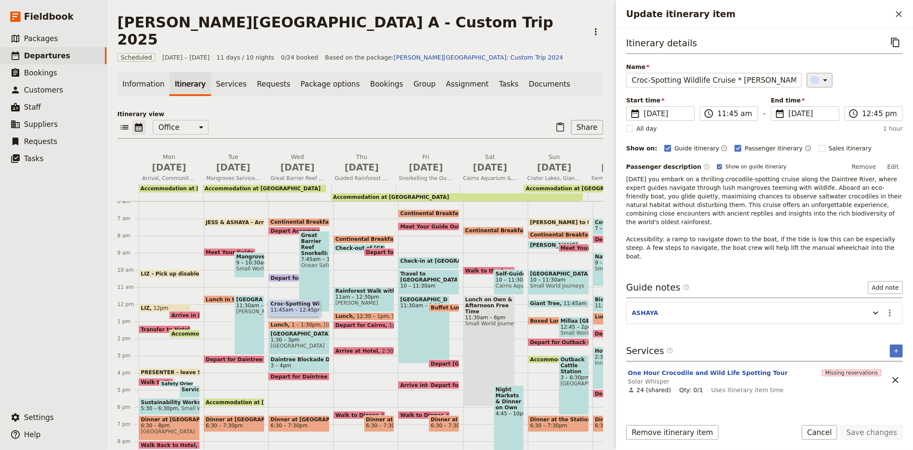
click at [825, 83] on button "​" at bounding box center [820, 80] width 26 height 15
click at [815, 123] on div "button" at bounding box center [819, 118] width 9 height 9
click at [868, 435] on button "Save changes" at bounding box center [872, 432] width 62 height 15
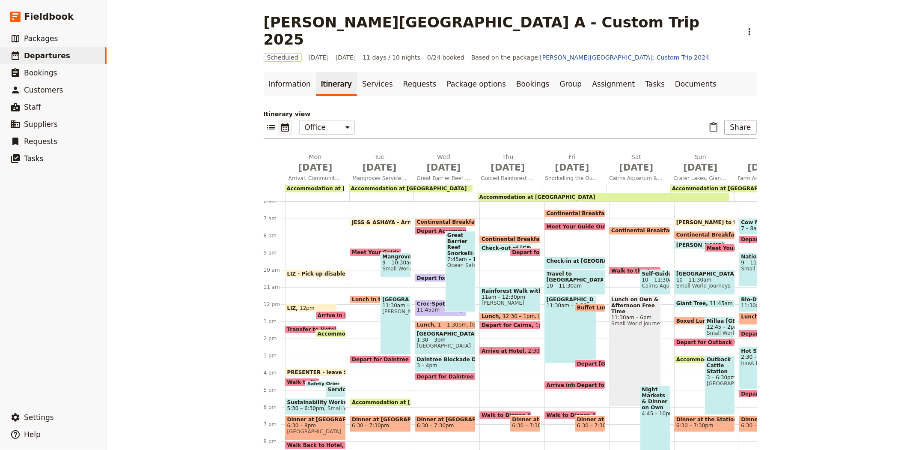
click at [438, 219] on span "Continental Breakfast at Hotel" at bounding box center [463, 222] width 92 height 6
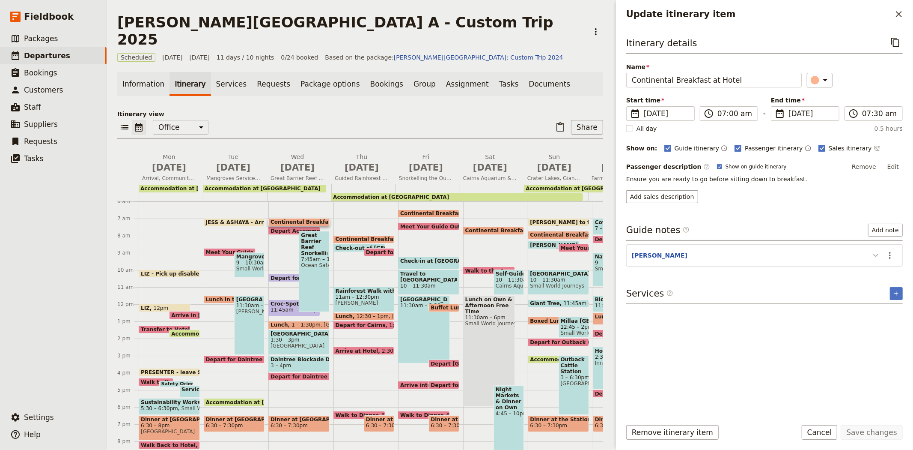
click at [878, 256] on icon "Update itinerary item" at bounding box center [876, 255] width 10 height 10
click at [890, 259] on icon "Actions" at bounding box center [890, 255] width 10 height 10
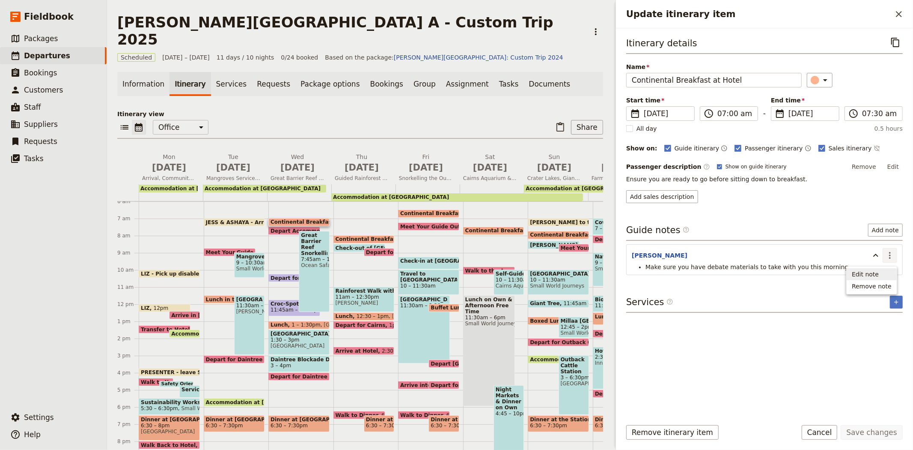
click at [884, 271] on span "Edit note" at bounding box center [872, 274] width 40 height 9
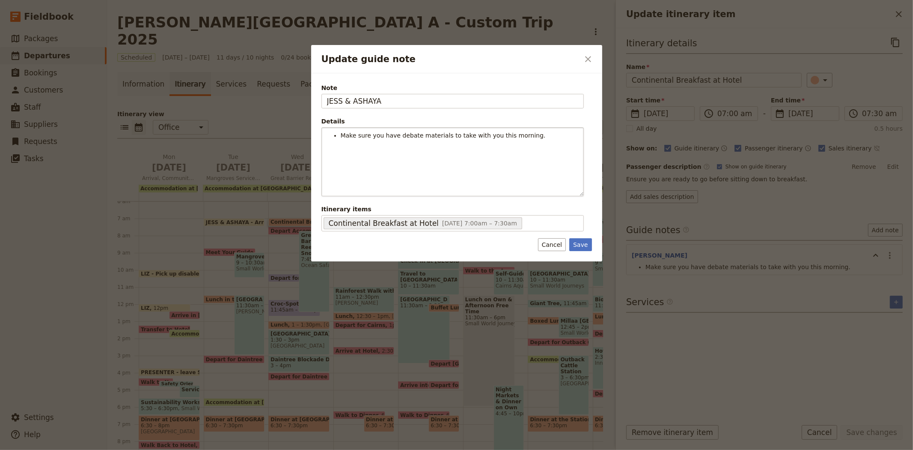
type input "JESS & ASHAYA"
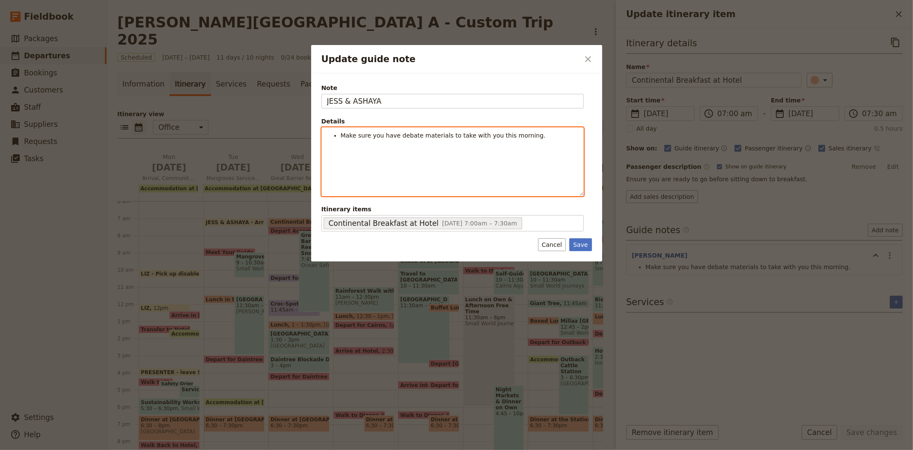
click at [341, 136] on span "Make sure you have debate materials to take with you this morning." at bounding box center [443, 135] width 205 height 7
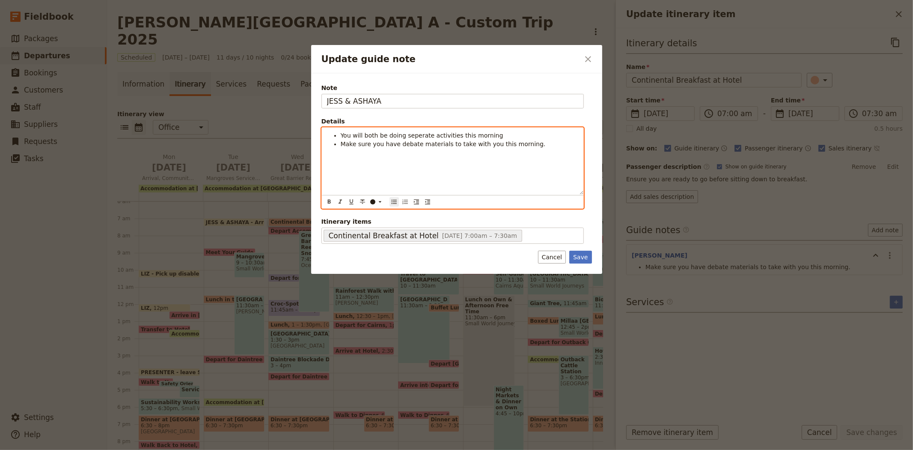
click at [416, 140] on span "Make sure you have debate materials to take with you this morning." at bounding box center [443, 143] width 205 height 7
click at [417, 136] on span "You will both be doing seperate activities this morning" at bounding box center [422, 135] width 163 height 7
click at [495, 135] on li "You will both be doing separate activities this morning" at bounding box center [460, 135] width 238 height 9
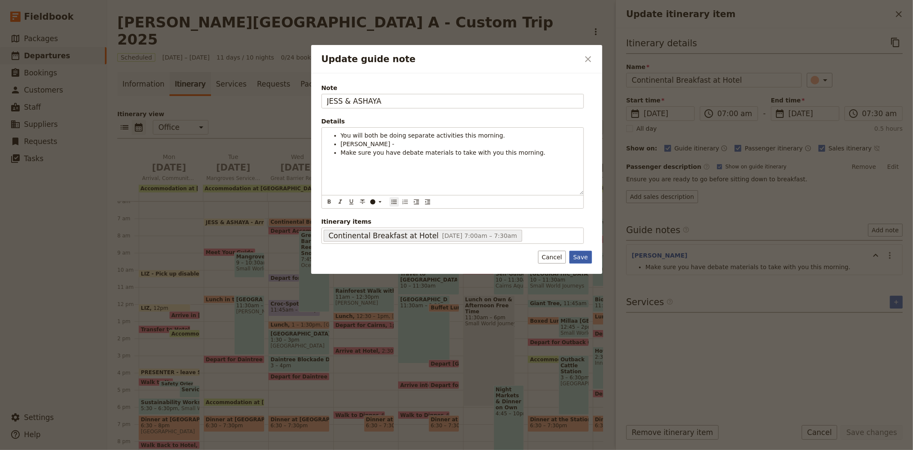
click at [580, 252] on button "Save" at bounding box center [580, 256] width 22 height 13
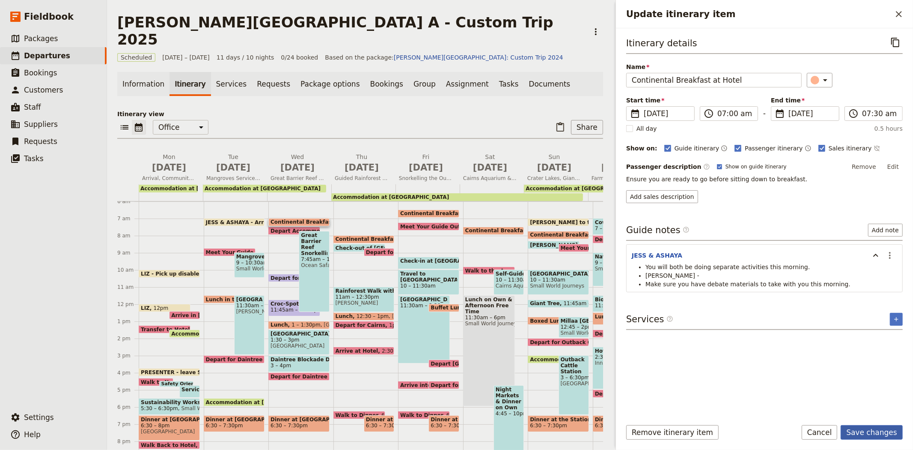
click at [875, 433] on button "Save changes" at bounding box center [872, 432] width 62 height 15
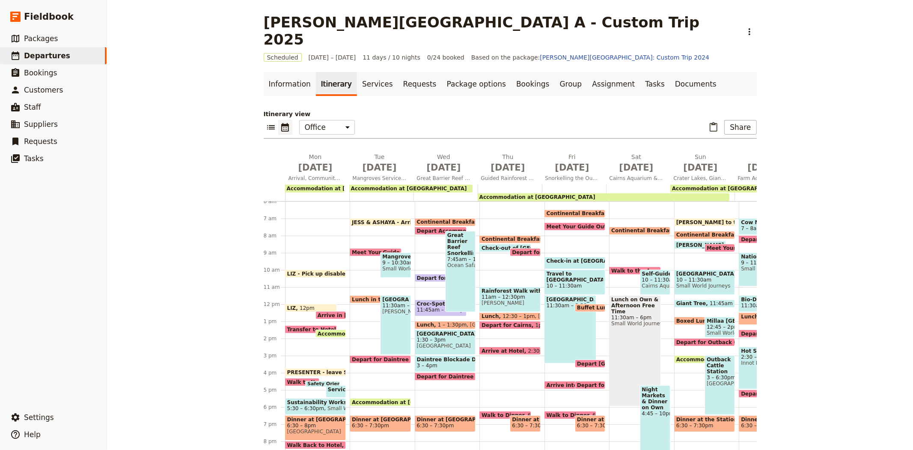
drag, startPoint x: 453, startPoint y: 237, endPoint x: 494, endPoint y: 250, distance: 43.3
click at [454, 237] on span "Great Barrier Reef Snorkelling" at bounding box center [460, 244] width 26 height 24
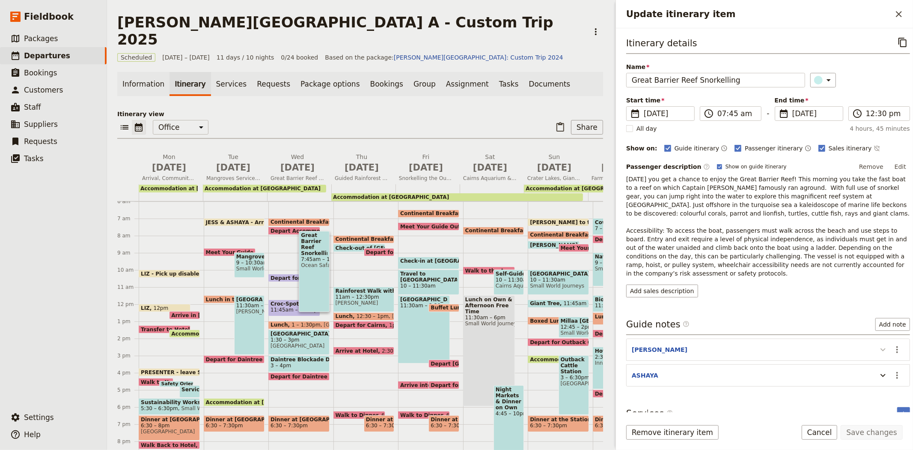
click at [879, 344] on icon "Update itinerary item" at bounding box center [883, 349] width 10 height 10
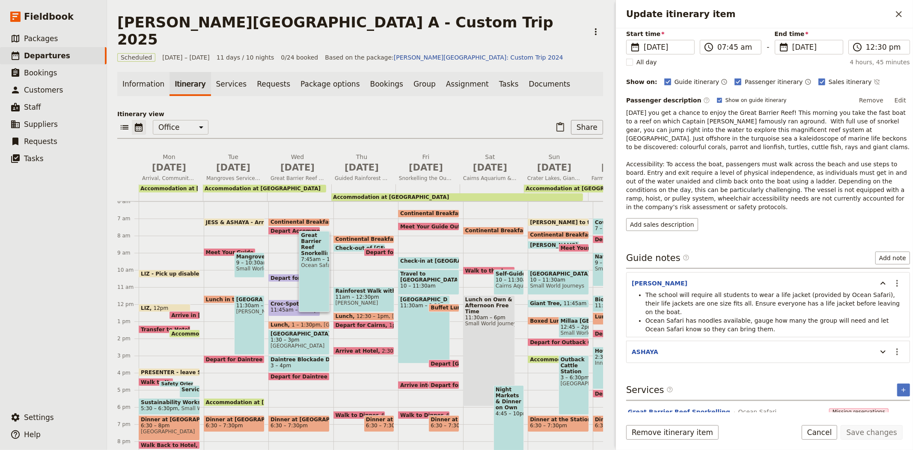
scroll to position [68, 0]
click at [878, 345] on icon "Update itinerary item" at bounding box center [883, 350] width 10 height 10
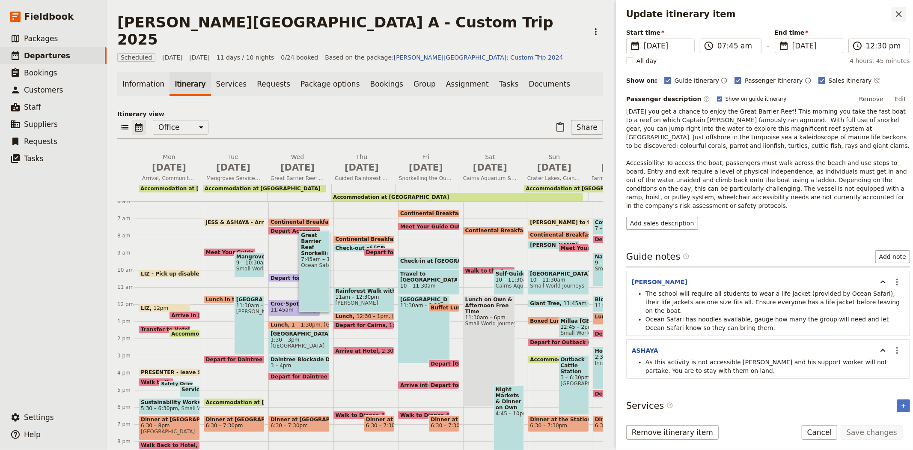
click at [896, 21] on button "​" at bounding box center [899, 14] width 15 height 15
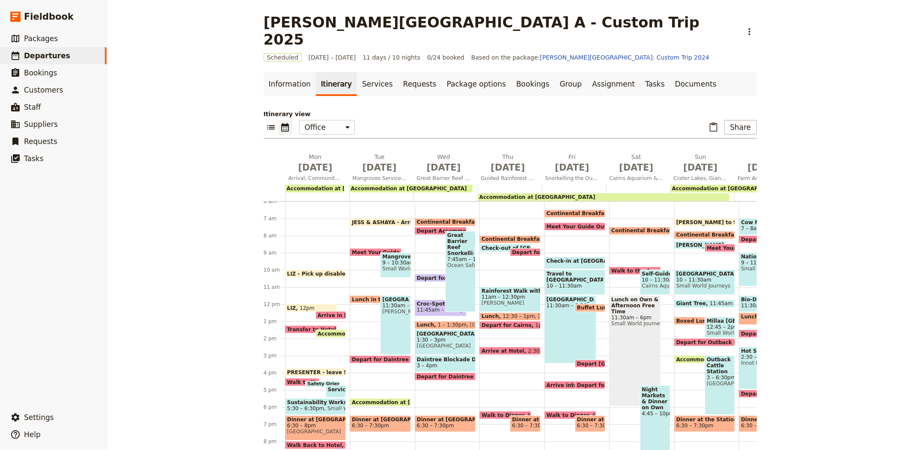
click at [425, 219] on span "Continental Breakfast at Hotel" at bounding box center [463, 222] width 92 height 6
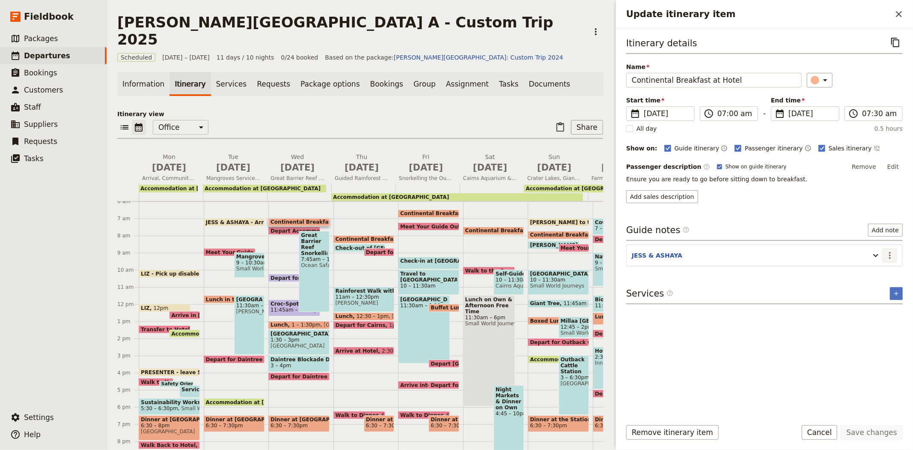
click at [896, 253] on button "​" at bounding box center [890, 255] width 15 height 15
click at [892, 271] on button "Edit note" at bounding box center [872, 274] width 50 height 12
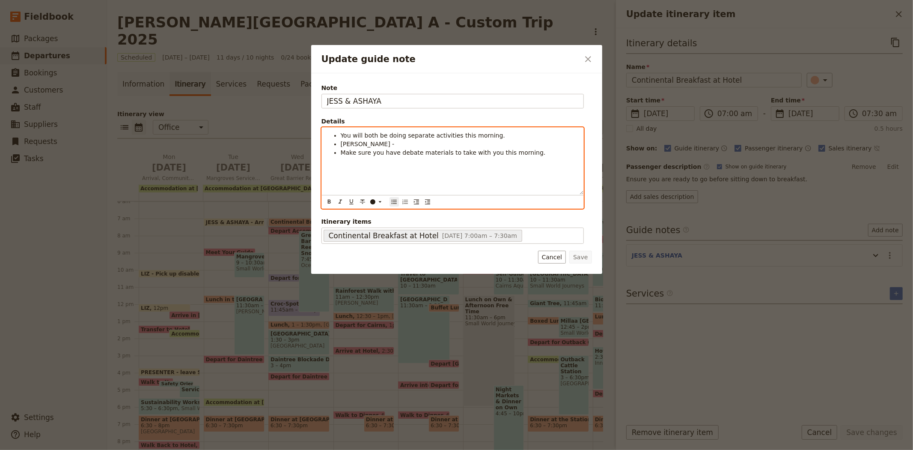
click at [344, 144] on span "[PERSON_NAME] -" at bounding box center [368, 143] width 54 height 7
click at [386, 144] on li "[PERSON_NAME] -" at bounding box center [460, 144] width 238 height 9
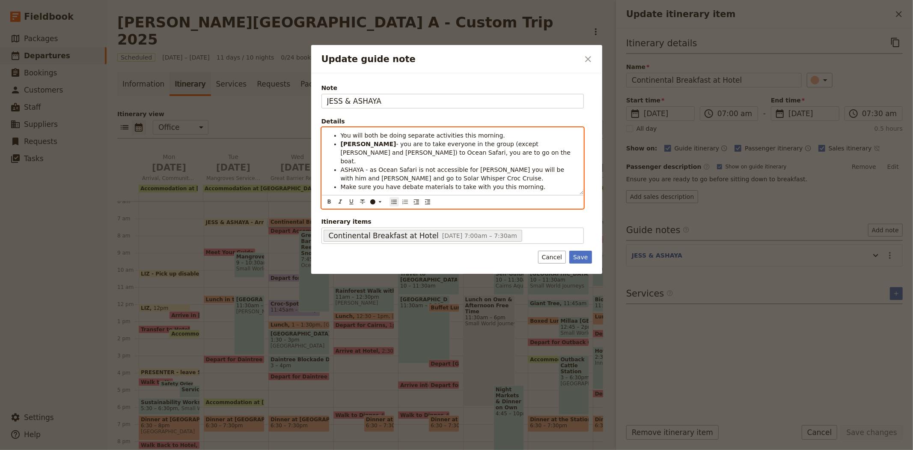
click at [482, 134] on span "You will both be doing separate activities this morning." at bounding box center [423, 135] width 164 height 7
click at [356, 166] on span "ASHAYA - as Ocean Safari is not accessible for [PERSON_NAME] you will be with h…" at bounding box center [454, 173] width 226 height 15
click at [465, 183] on span "Make sure you have debate materials to take with you this morning." at bounding box center [443, 186] width 205 height 7
drag, startPoint x: 526, startPoint y: 181, endPoint x: 339, endPoint y: 183, distance: 187.1
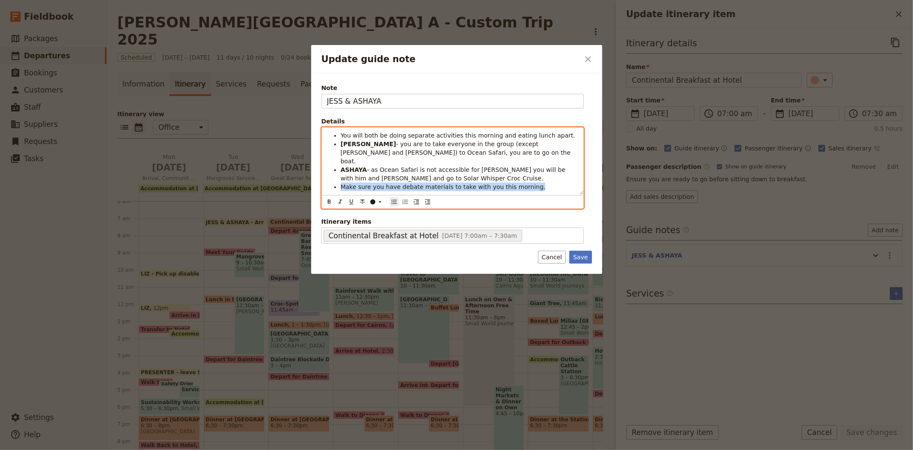
click at [339, 183] on div "You will both be doing separate activities this morning and eating lunch apart.…" at bounding box center [453, 161] width 262 height 67
click at [341, 183] on span "Make sure you have debate materials to take with you this morning." at bounding box center [443, 186] width 205 height 7
click at [429, 170] on li "ASHAYA - as Ocean Safari is not accessible for [PERSON_NAME] you will be with h…" at bounding box center [460, 173] width 238 height 17
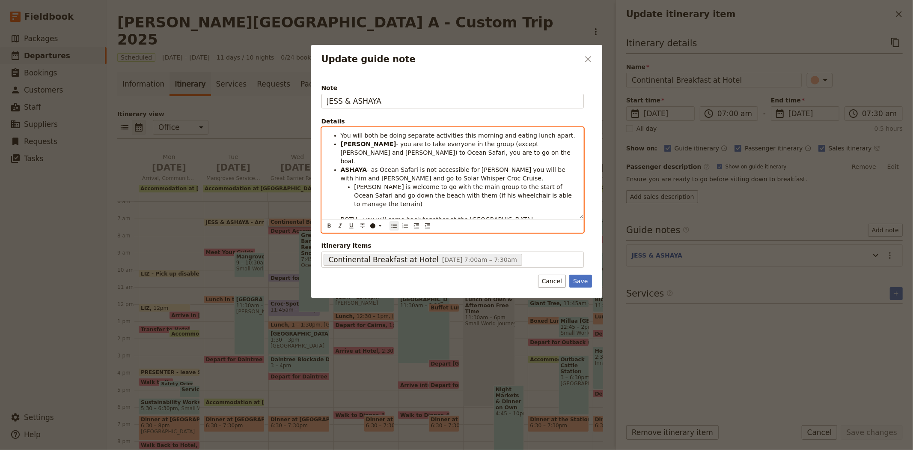
click at [345, 216] on span "BOTH - you will come back together at the [GEOGRAPHIC_DATA]" at bounding box center [437, 219] width 193 height 7
click at [371, 224] on span "Make sure you have debate materials to take with you this morning." at bounding box center [443, 227] width 205 height 7
drag, startPoint x: 440, startPoint y: 211, endPoint x: 559, endPoint y: 217, distance: 118.8
click at [559, 217] on div "You will both be doing separate activities this morning and eating lunch apart.…" at bounding box center [453, 173] width 262 height 91
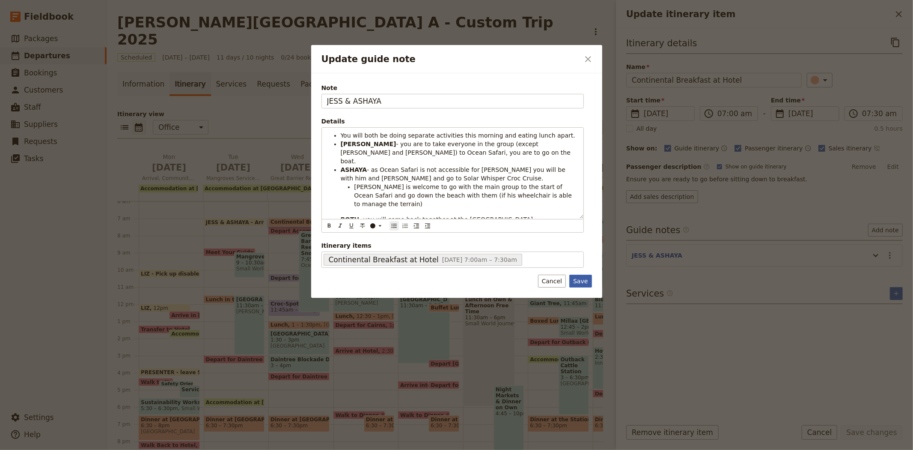
click at [579, 283] on button "Save" at bounding box center [580, 280] width 22 height 13
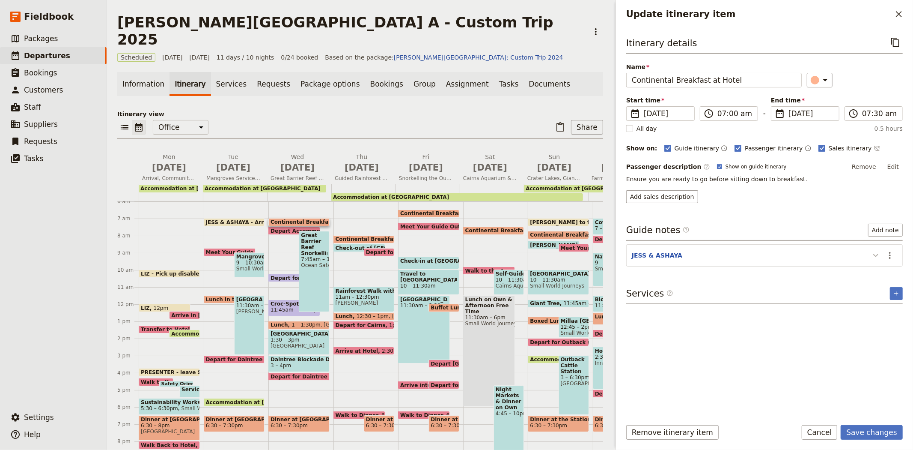
click at [878, 259] on icon "Update itinerary item" at bounding box center [876, 255] width 10 height 10
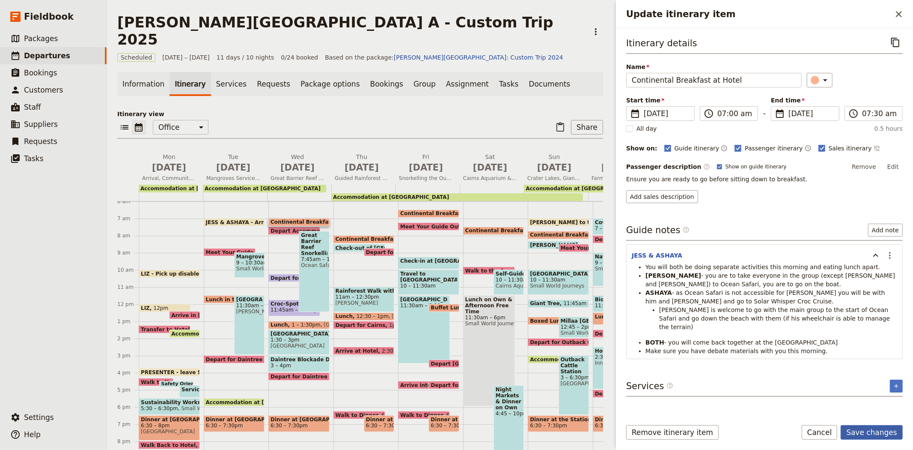
click at [870, 433] on button "Save changes" at bounding box center [872, 432] width 62 height 15
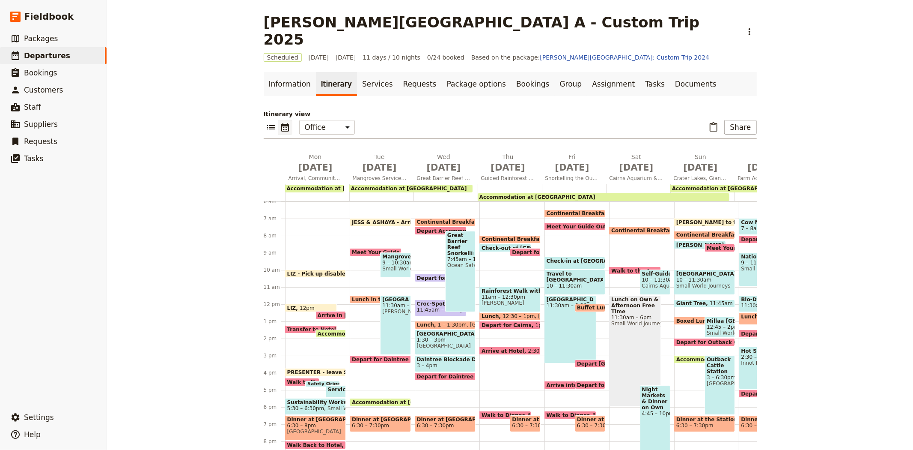
click at [426, 275] on span "Depart for Croc Cruise" at bounding box center [451, 278] width 68 height 6
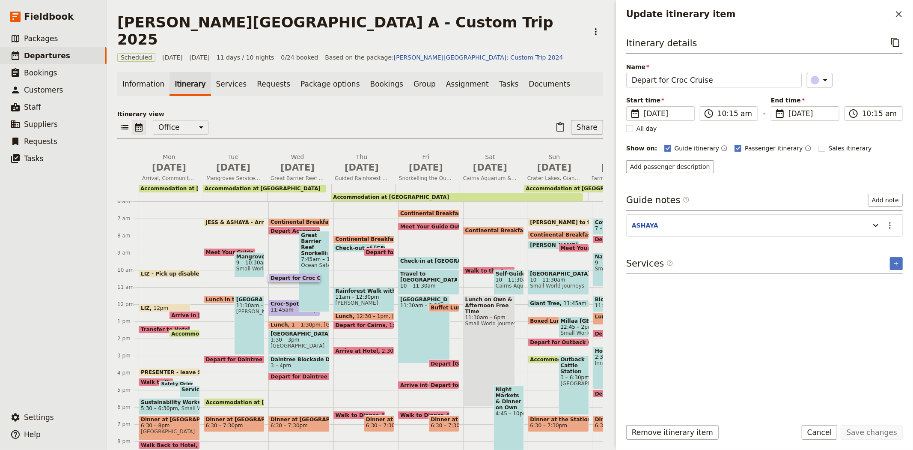
click at [306, 232] on span "Great Barrier Reef Snorkelling" at bounding box center [314, 244] width 26 height 24
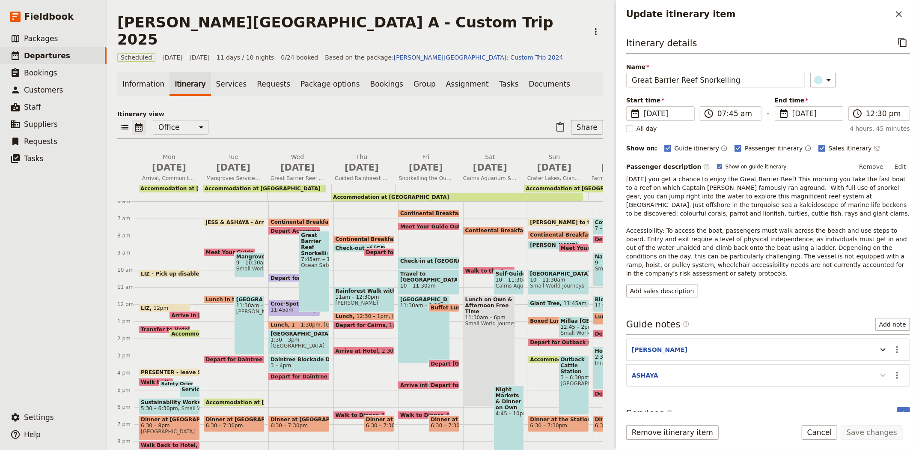
click at [878, 370] on icon "Update itinerary item" at bounding box center [883, 375] width 10 height 10
click at [892, 370] on icon "Actions" at bounding box center [897, 375] width 10 height 10
click at [875, 397] on span "Remove note" at bounding box center [872, 397] width 40 height 9
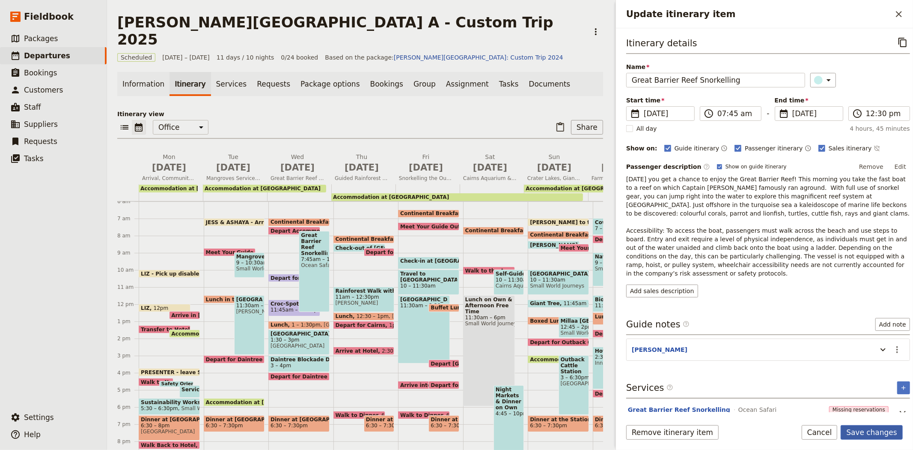
click at [871, 436] on button "Save changes" at bounding box center [872, 432] width 62 height 15
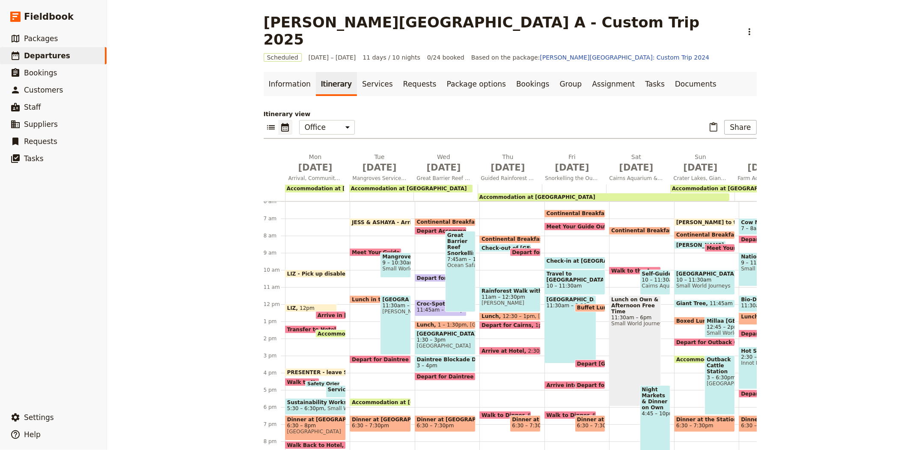
click at [426, 219] on span "Continental Breakfast at Hotel" at bounding box center [463, 222] width 92 height 6
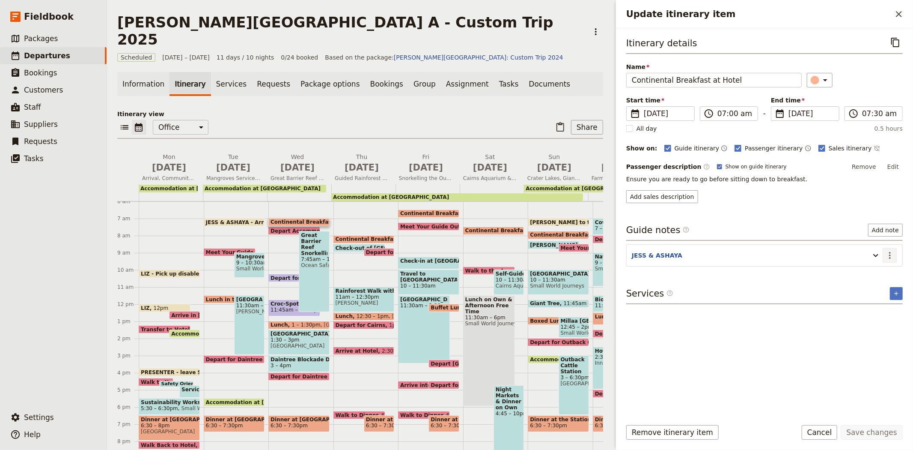
click at [888, 258] on icon "Actions" at bounding box center [890, 255] width 10 height 10
click at [874, 277] on span "Edit note" at bounding box center [865, 274] width 27 height 9
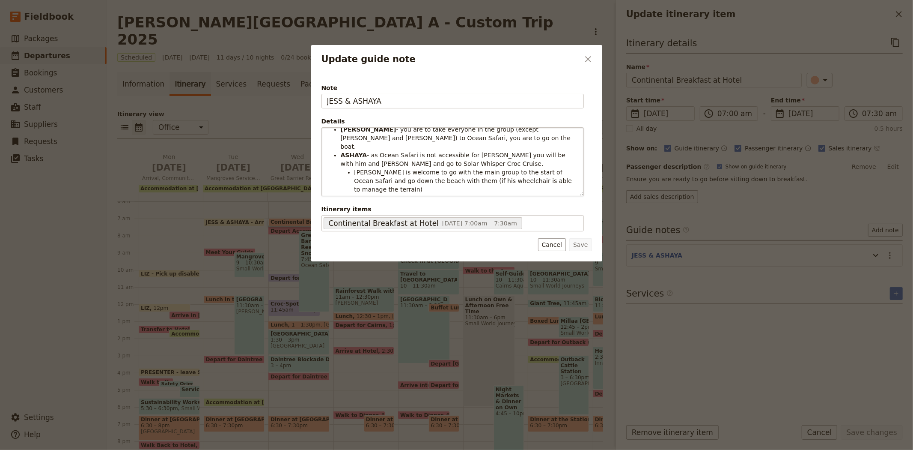
scroll to position [22, 0]
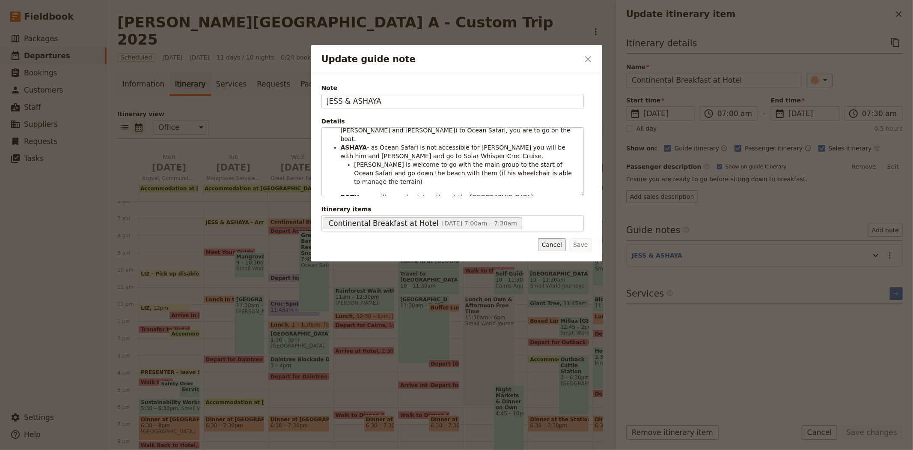
click at [557, 240] on button "Cancel" at bounding box center [552, 244] width 28 height 13
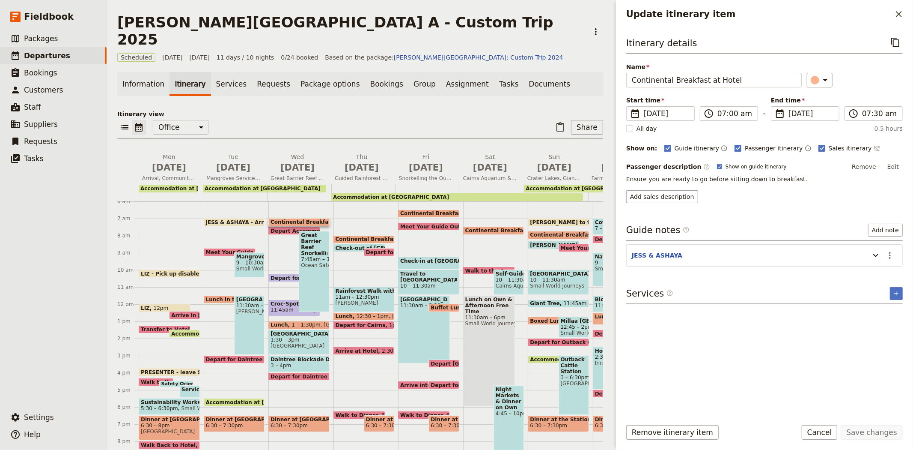
click at [284, 325] on span at bounding box center [299, 326] width 60 height 3
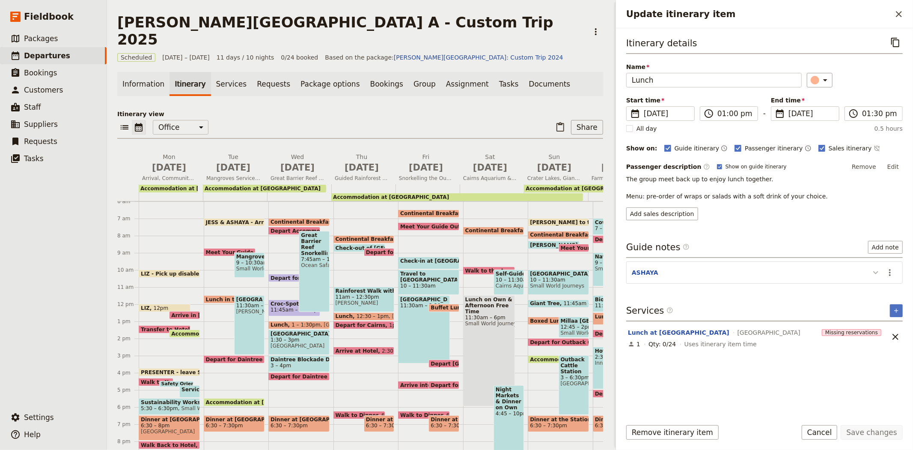
click at [871, 268] on icon "Update itinerary item" at bounding box center [876, 272] width 10 height 10
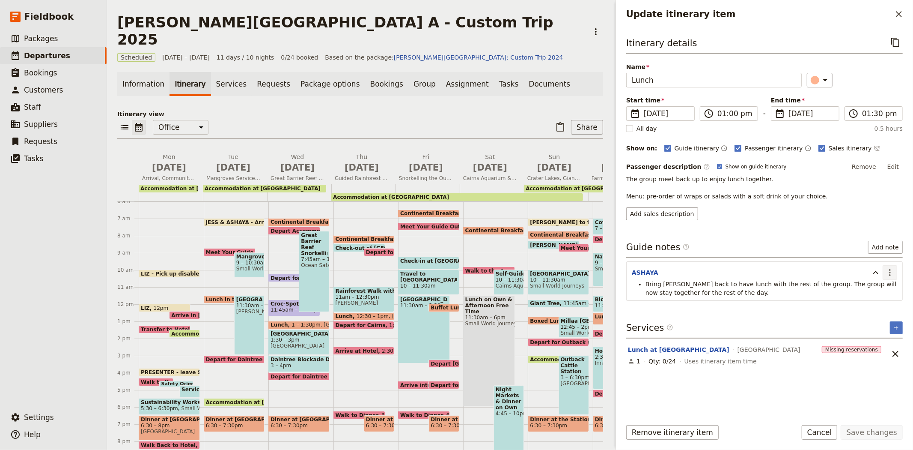
click at [889, 268] on icon "Actions" at bounding box center [890, 272] width 10 height 10
click at [869, 300] on span "Remove note" at bounding box center [872, 303] width 40 height 9
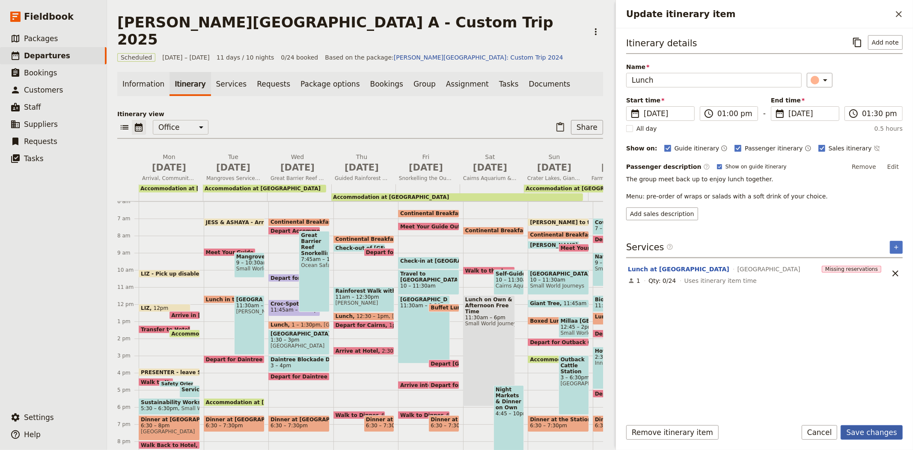
click at [884, 427] on button "Save changes" at bounding box center [872, 432] width 62 height 15
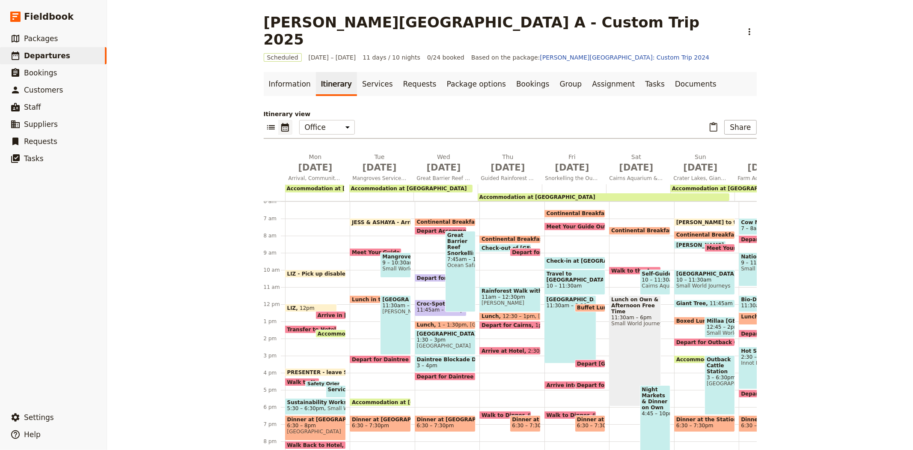
click at [444, 322] on span "1 – 1:30pm" at bounding box center [452, 325] width 29 height 6
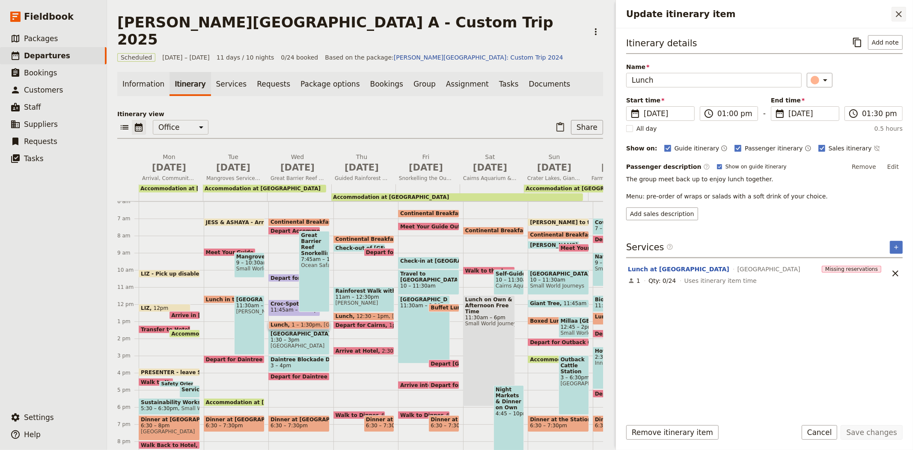
click at [896, 12] on icon "Close drawer" at bounding box center [899, 14] width 10 height 10
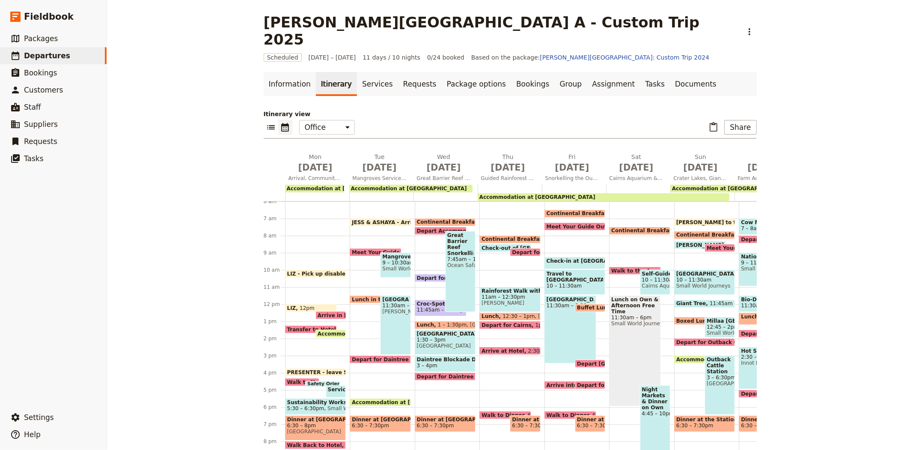
click at [219, 226] on div "[PERSON_NAME][GEOGRAPHIC_DATA] A - Custom Trip 2025 ​ Scheduled [DATE] – [DATE]…" at bounding box center [510, 225] width 806 height 450
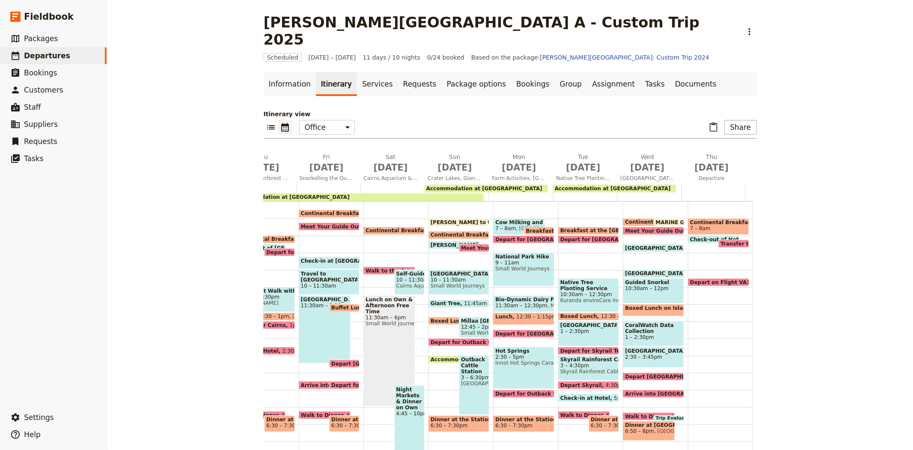
click at [631, 428] on span "6:50 – 8pm" at bounding box center [639, 431] width 29 height 6
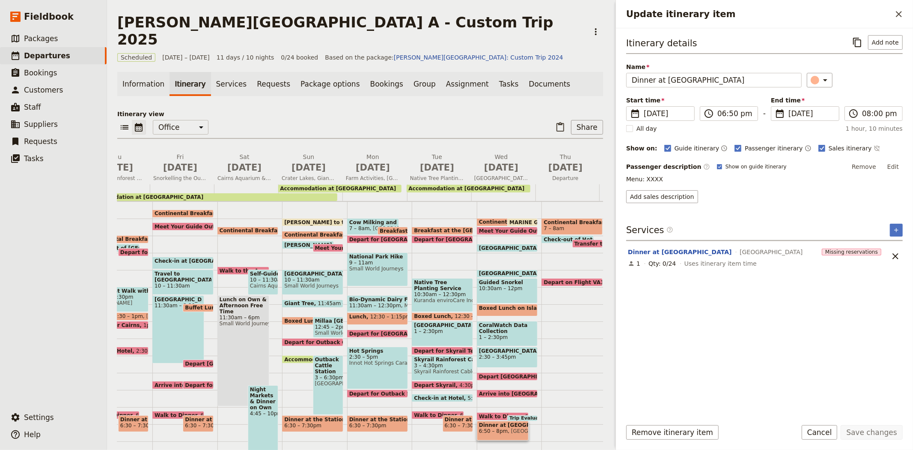
click at [493, 413] on span "Walk to Dinner" at bounding box center [502, 416] width 46 height 6
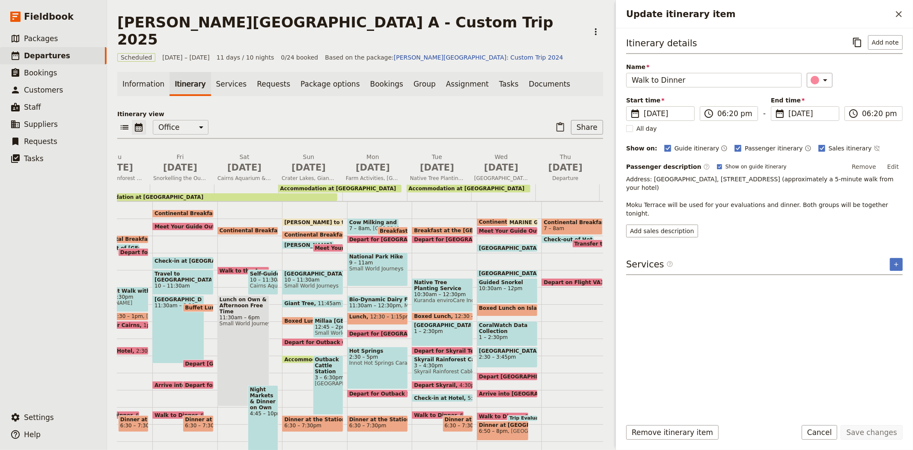
click at [524, 415] on span "Trip Evaluations" at bounding box center [532, 417] width 46 height 5
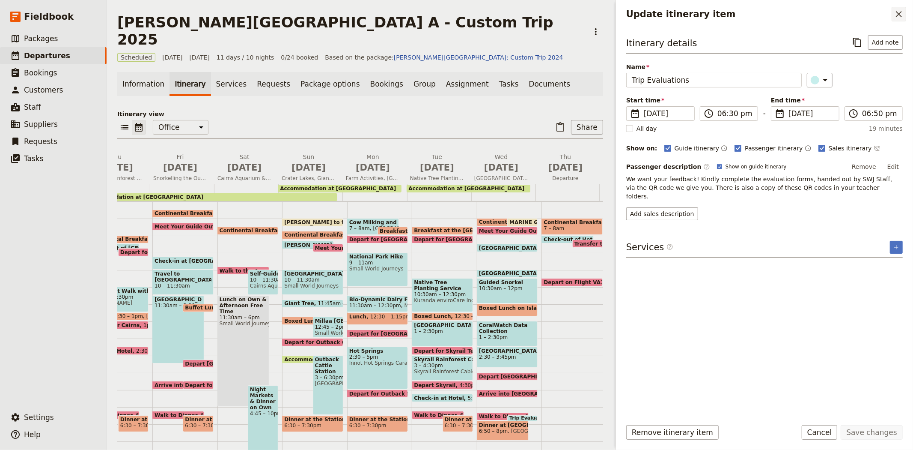
click at [898, 20] on button "​" at bounding box center [899, 14] width 15 height 15
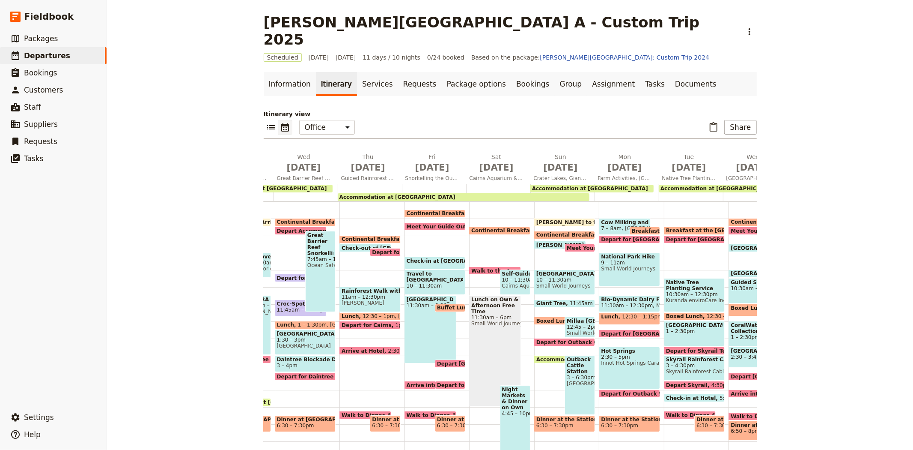
scroll to position [0, 0]
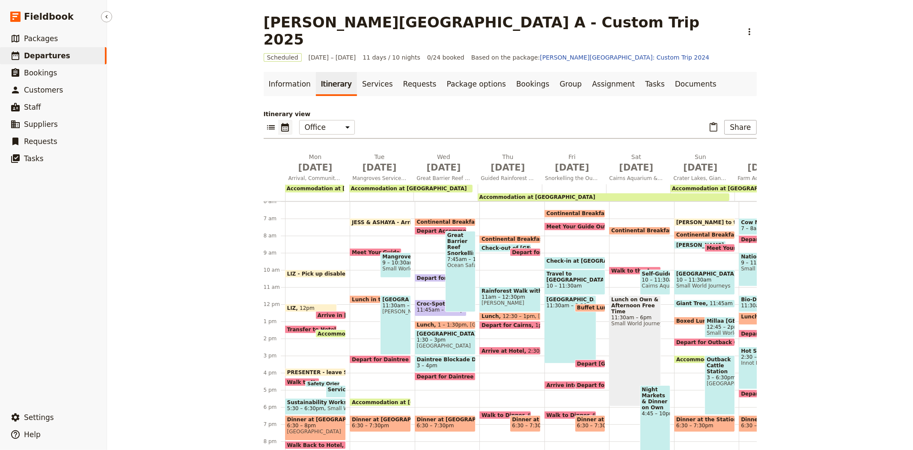
click at [48, 51] on span "Departures" at bounding box center [47, 55] width 46 height 9
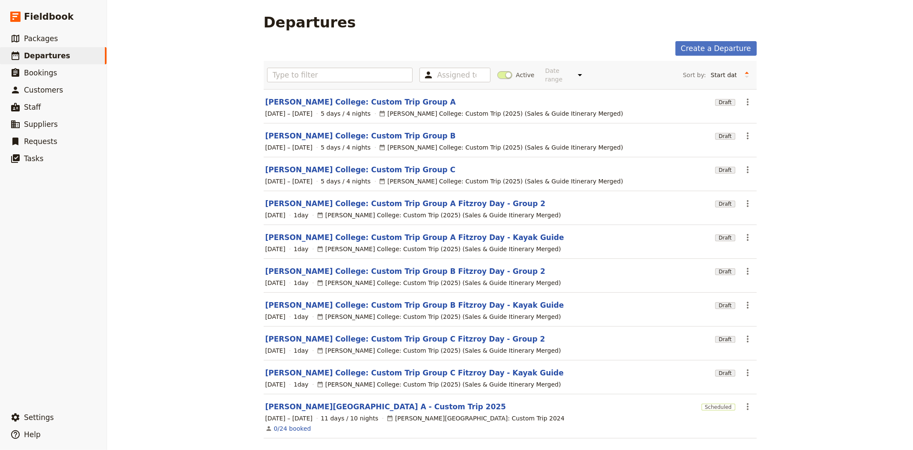
click at [498, 73] on span at bounding box center [504, 75] width 15 height 8
click at [497, 71] on input "Active" at bounding box center [497, 71] width 0 height 0
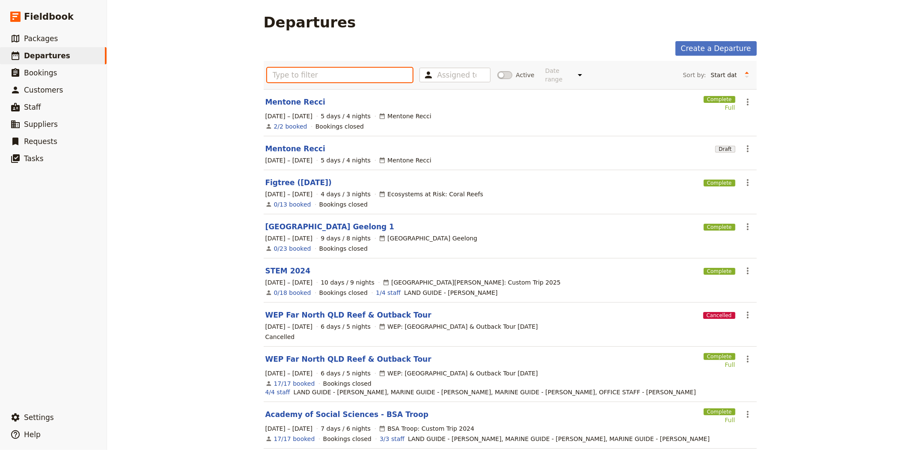
click at [394, 75] on input "text" at bounding box center [340, 75] width 146 height 15
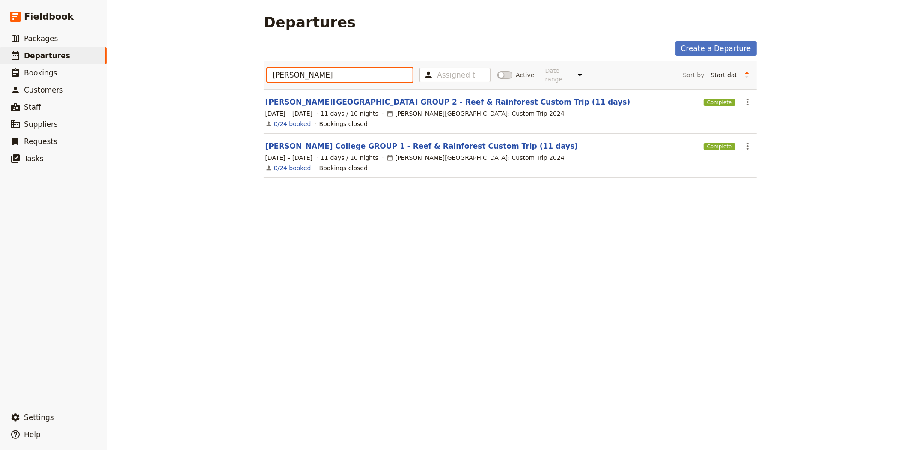
type input "[PERSON_NAME]"
click at [366, 97] on link "[PERSON_NAME][GEOGRAPHIC_DATA] GROUP 2 - Reef & Rainforest Custom Trip (11 days)" at bounding box center [447, 102] width 365 height 10
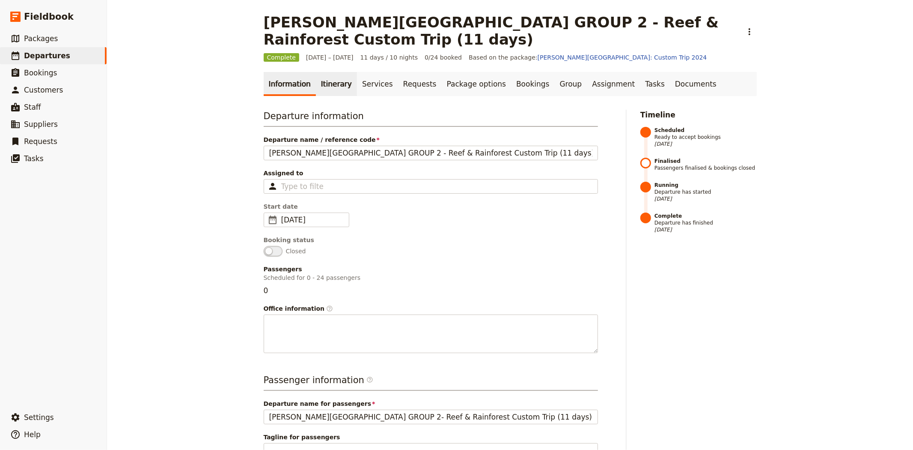
click at [330, 72] on link "Itinerary" at bounding box center [336, 84] width 41 height 24
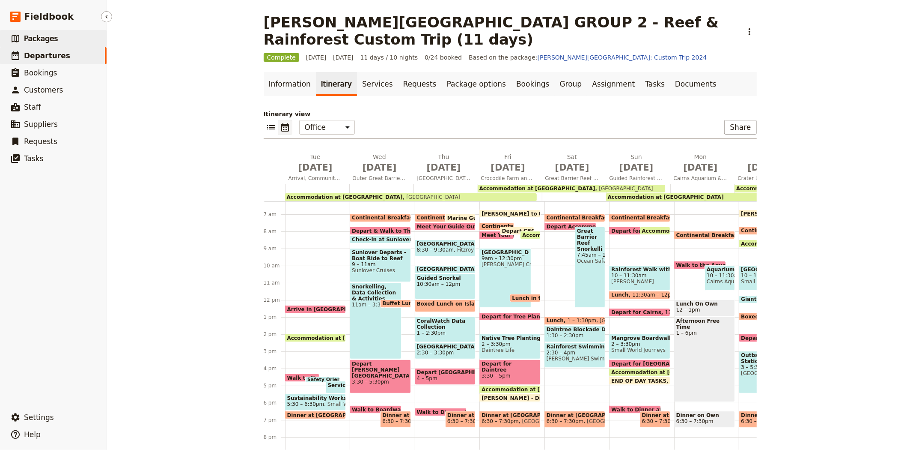
click at [45, 35] on span "Packages" at bounding box center [41, 38] width 34 height 9
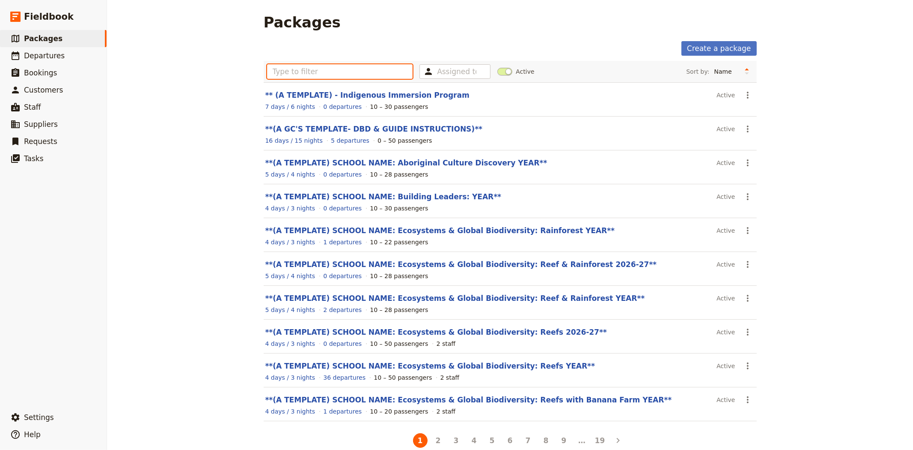
click at [337, 73] on input "text" at bounding box center [340, 71] width 146 height 15
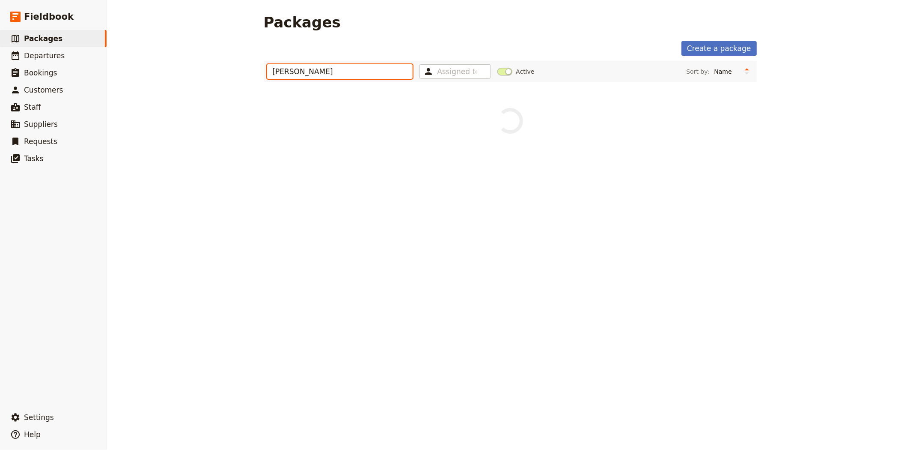
type input "[PERSON_NAME]"
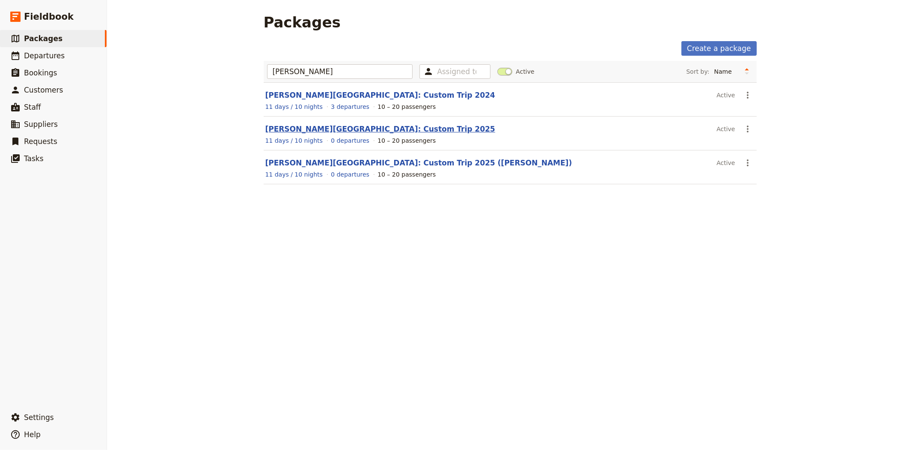
click at [367, 129] on link "[PERSON_NAME][GEOGRAPHIC_DATA]: Custom Trip 2025" at bounding box center [380, 129] width 230 height 9
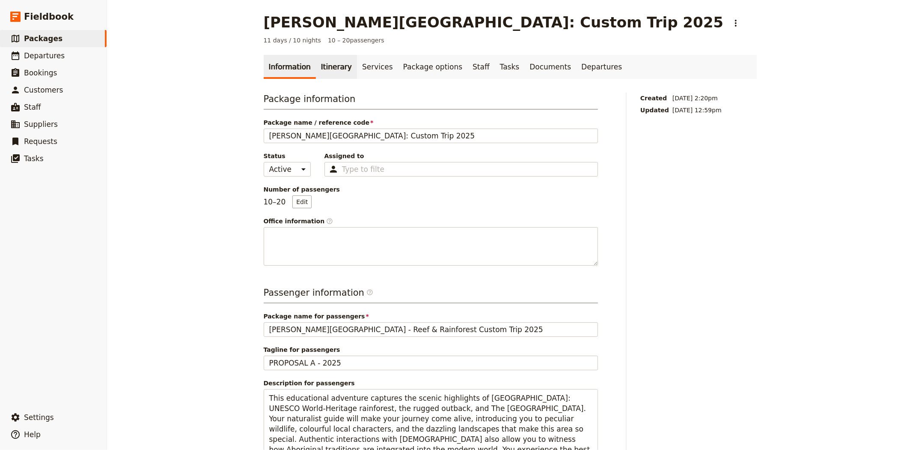
click at [318, 65] on link "Itinerary" at bounding box center [336, 67] width 41 height 24
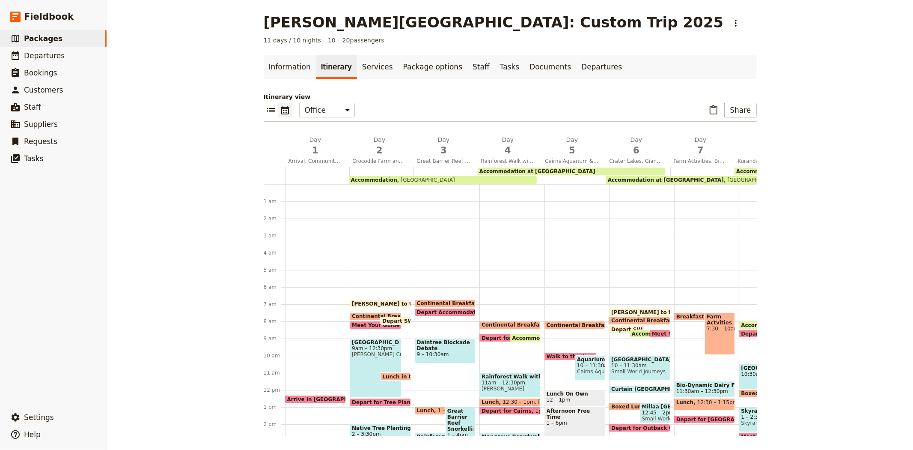
scroll to position [107, 0]
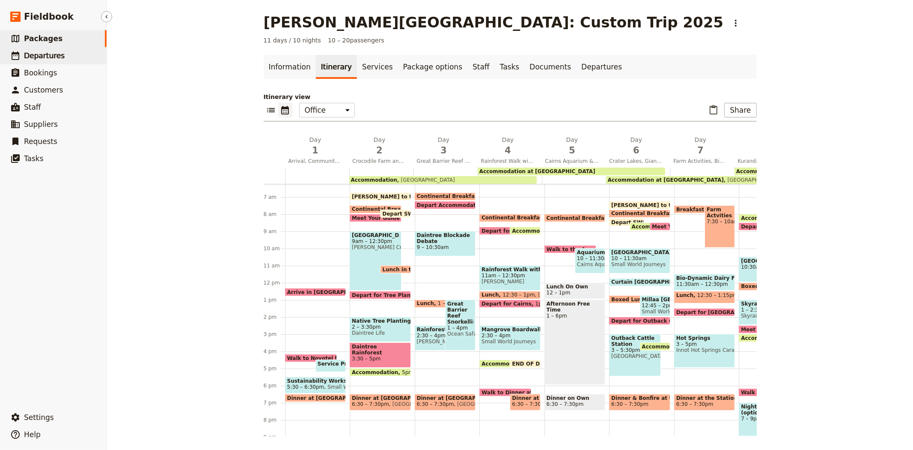
click at [59, 55] on link "​ Departures" at bounding box center [53, 55] width 107 height 17
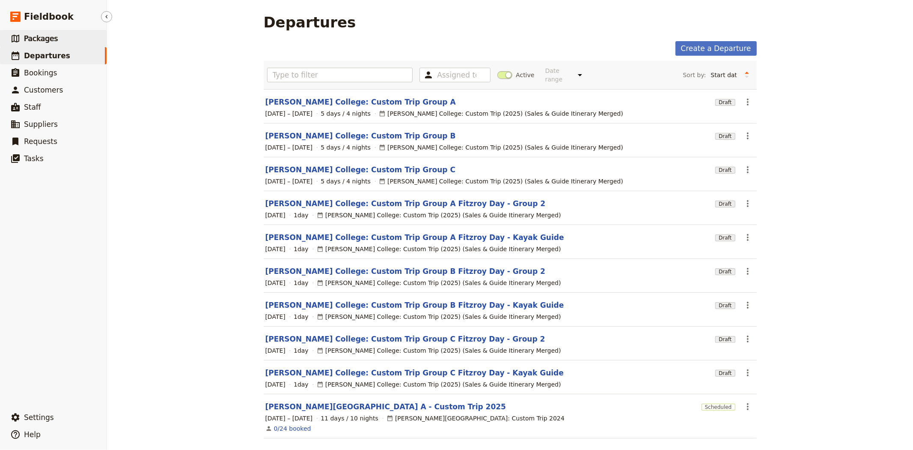
click at [56, 43] on link "​ Packages" at bounding box center [53, 38] width 107 height 17
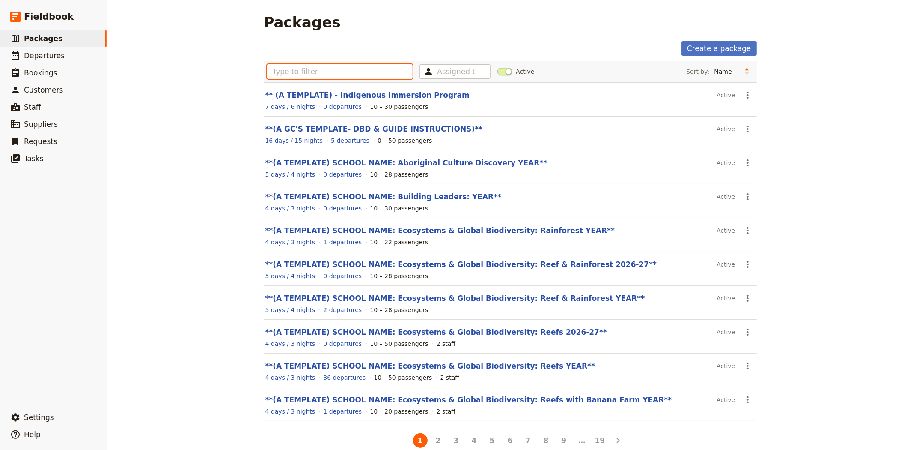
click at [352, 71] on input "text" at bounding box center [340, 71] width 146 height 15
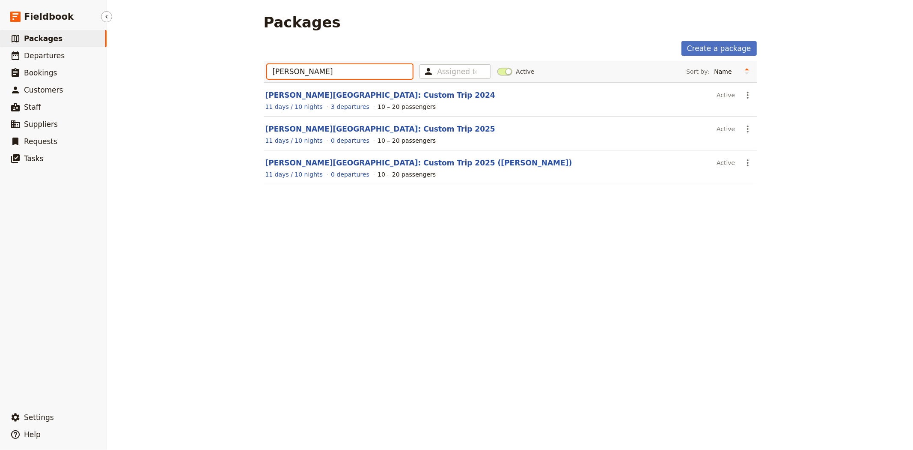
type input "[PERSON_NAME]"
click at [53, 35] on span "Packages" at bounding box center [43, 38] width 39 height 9
click at [57, 56] on span "Departures" at bounding box center [44, 55] width 41 height 9
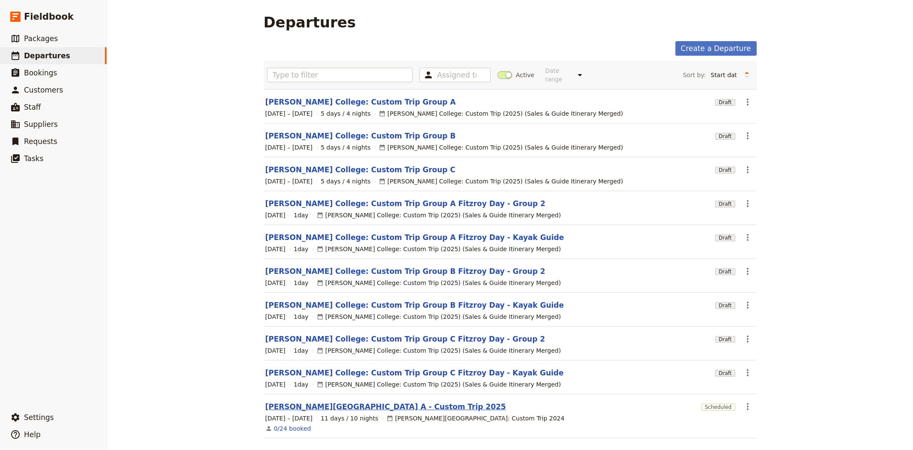
click at [307, 401] on link "[PERSON_NAME][GEOGRAPHIC_DATA] A - Custom Trip 2025" at bounding box center [385, 406] width 241 height 10
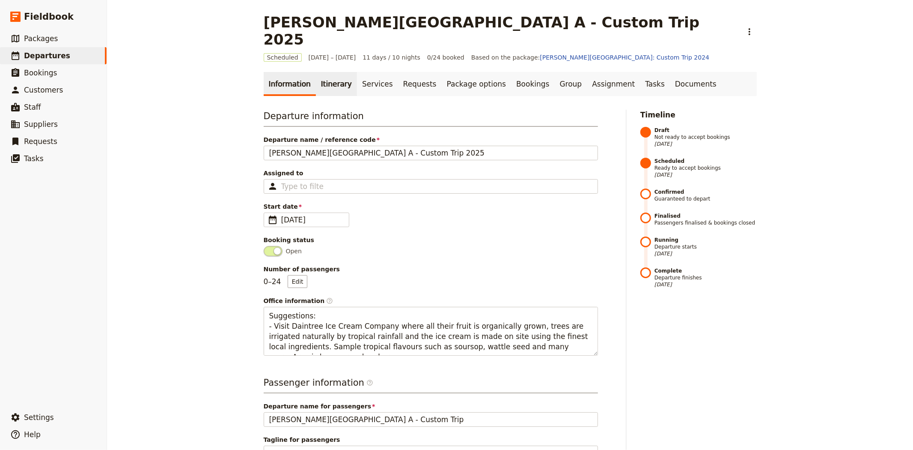
click at [323, 72] on link "Itinerary" at bounding box center [336, 84] width 41 height 24
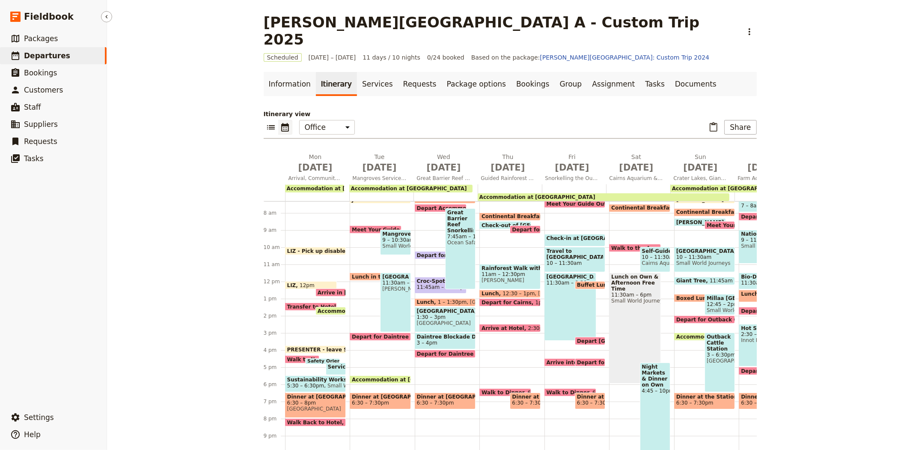
click at [48, 53] on span "Departures" at bounding box center [47, 55] width 46 height 9
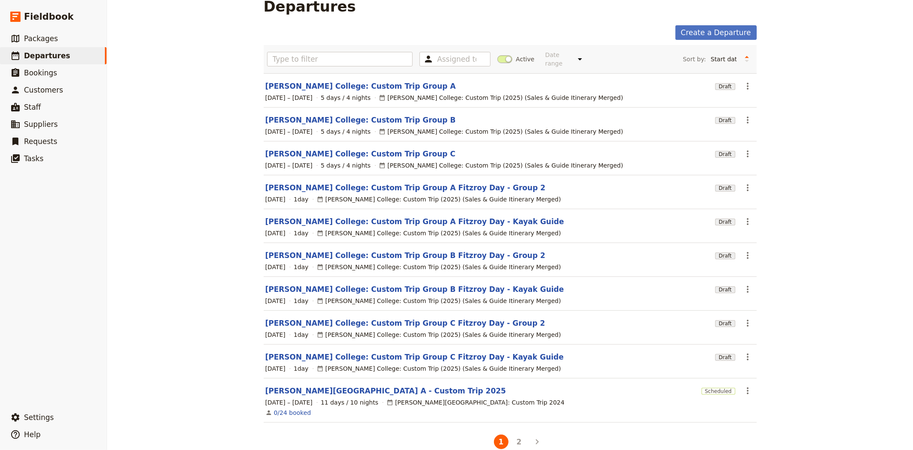
scroll to position [25, 0]
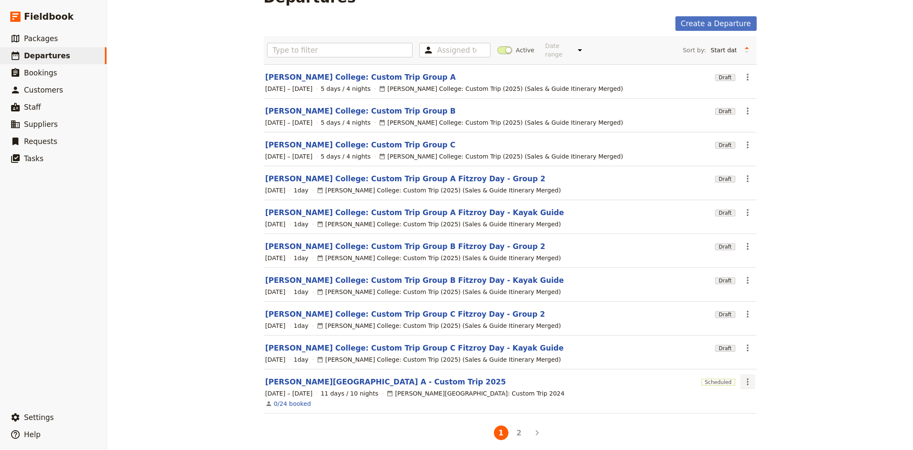
click at [743, 379] on icon "Actions" at bounding box center [748, 381] width 10 height 10
click at [771, 304] on span "Clone this departure" at bounding box center [772, 306] width 61 height 9
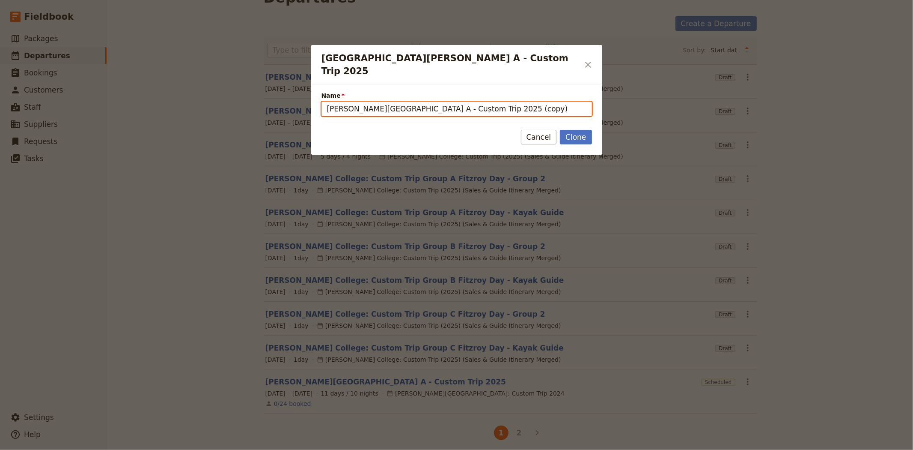
click at [390, 101] on input "[PERSON_NAME][GEOGRAPHIC_DATA] A - Custom Trip 2025 (copy)" at bounding box center [457, 108] width 271 height 15
drag, startPoint x: 459, startPoint y: 96, endPoint x: 608, endPoint y: 116, distance: 150.8
click at [608, 449] on div "[GEOGRAPHIC_DATA][PERSON_NAME] A - Custom Trip 2025 ​ Name [PERSON_NAME][GEOGRA…" at bounding box center [456, 450] width 913 height 0
type input "[PERSON_NAME][GEOGRAPHIC_DATA] B - Custom Trip 2025"
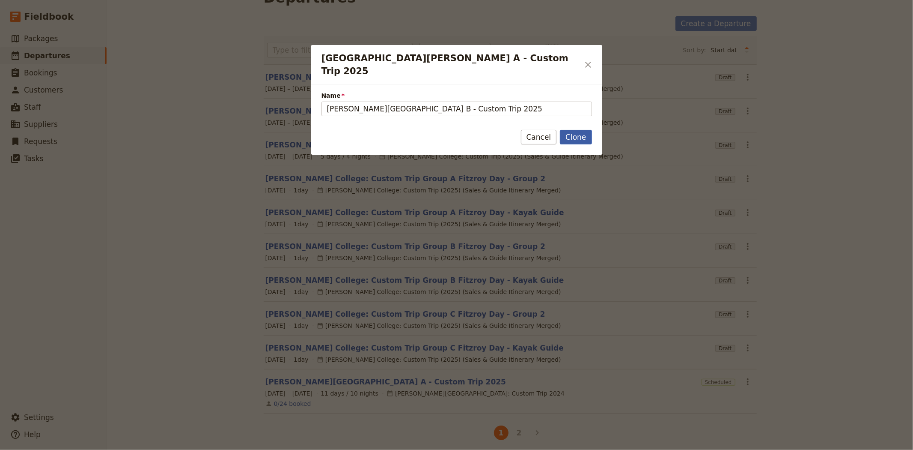
click at [583, 130] on button "Clone" at bounding box center [576, 137] width 32 height 15
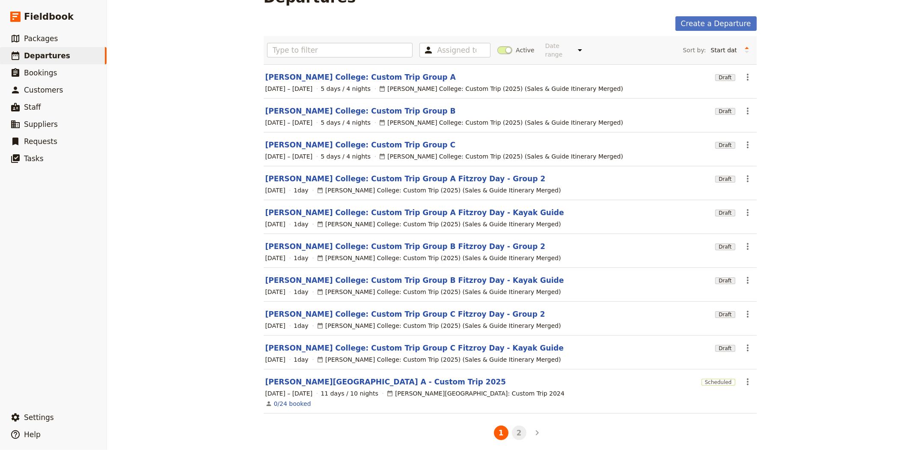
click at [514, 427] on button "2" at bounding box center [519, 432] width 15 height 15
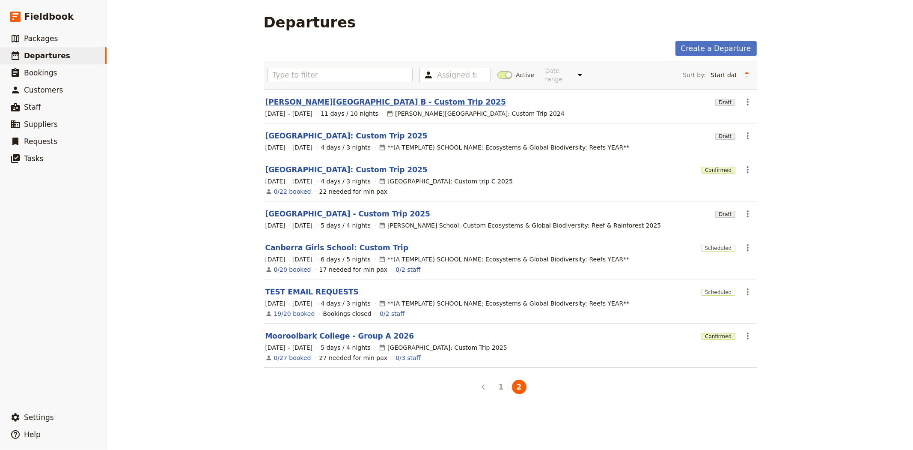
click at [297, 97] on link "[PERSON_NAME][GEOGRAPHIC_DATA] B - Custom Trip 2025" at bounding box center [385, 102] width 241 height 10
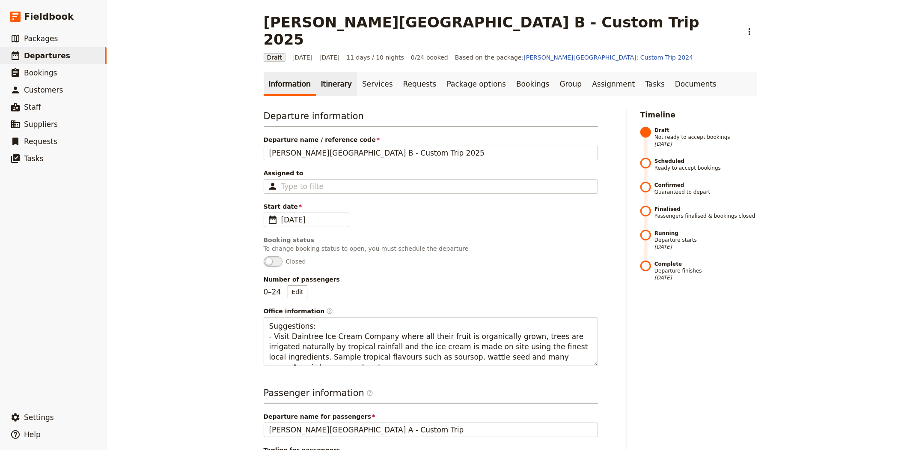
click at [324, 72] on link "Itinerary" at bounding box center [336, 84] width 41 height 24
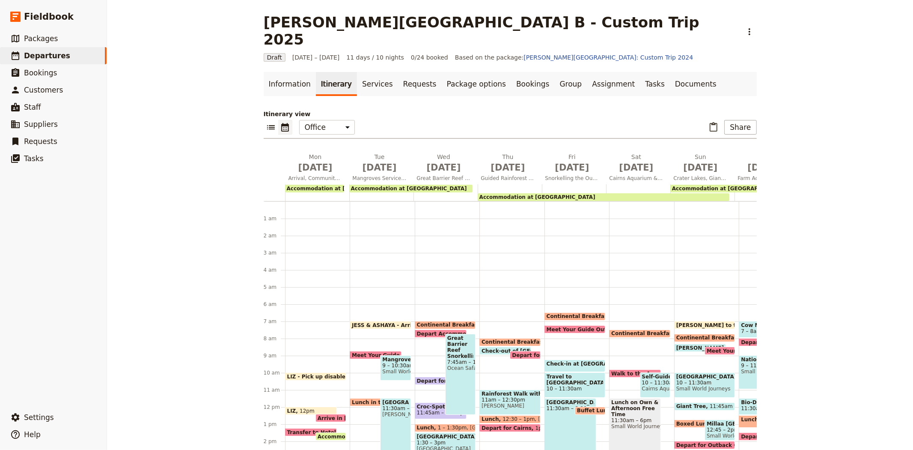
scroll to position [103, 0]
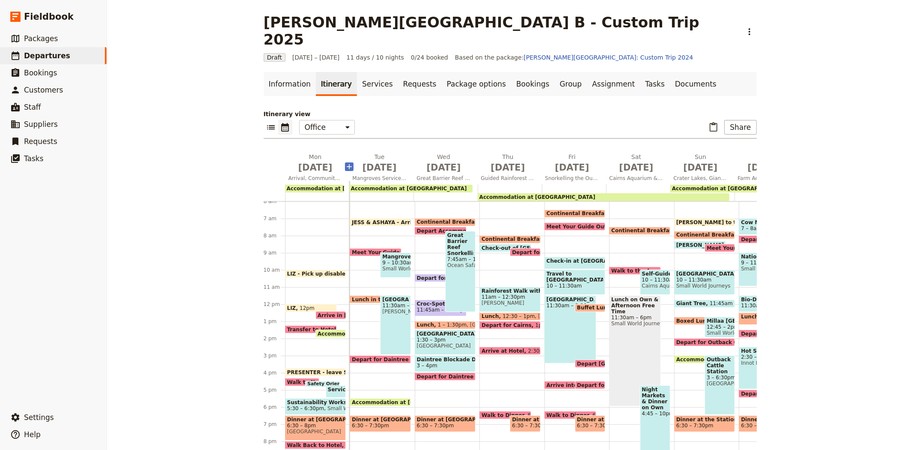
click at [348, 162] on icon "Add before day 2" at bounding box center [349, 166] width 9 height 9
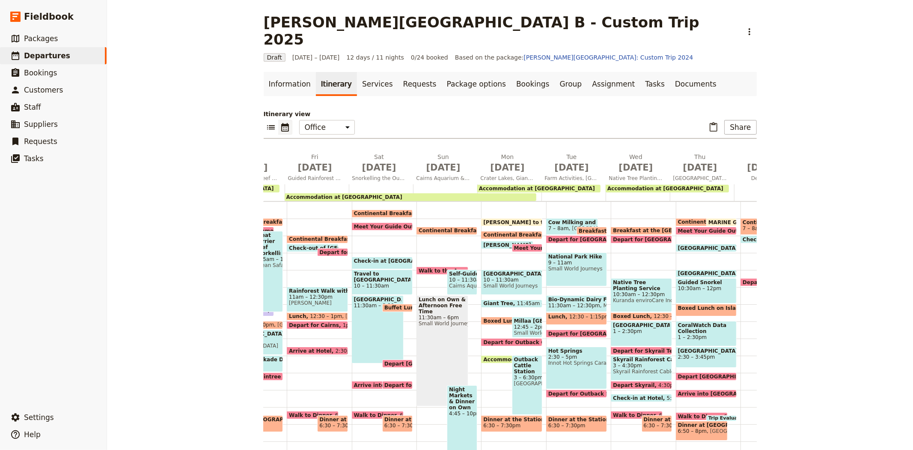
scroll to position [0, 310]
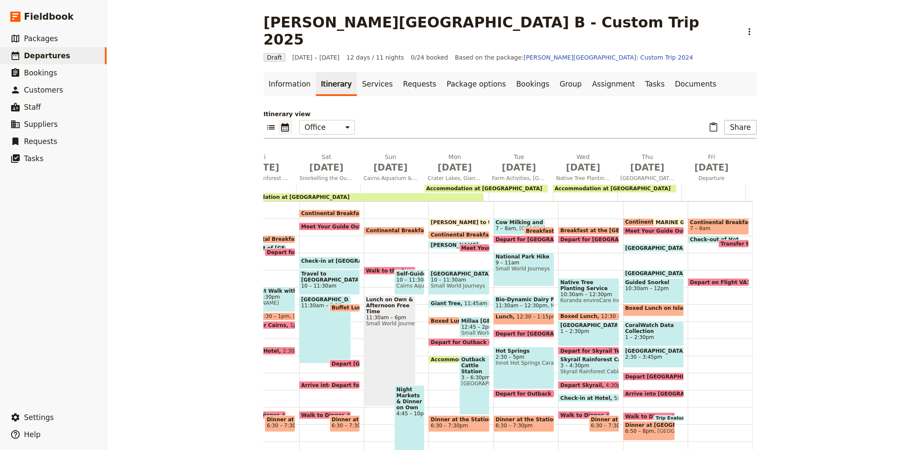
click at [625, 219] on span "Continental Breakfast at Hotel" at bounding box center [671, 222] width 92 height 6
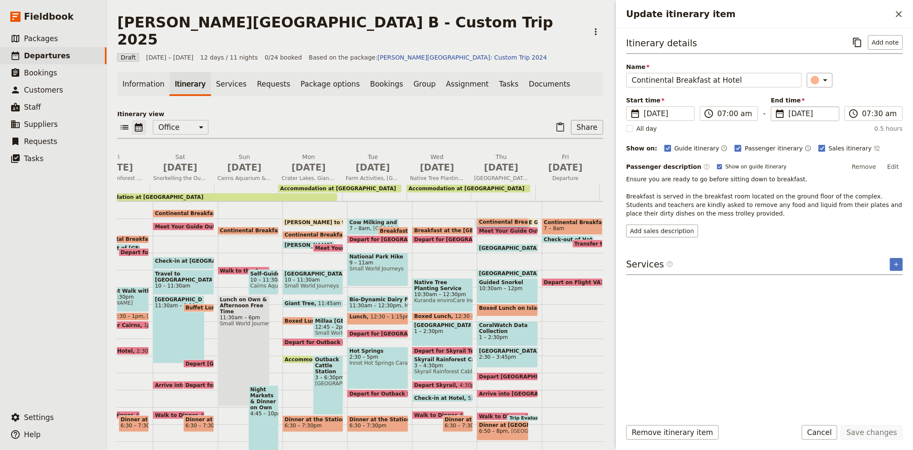
click at [794, 113] on span "[DATE]" at bounding box center [811, 113] width 45 height 10
click at [775, 107] on input "[DATE]" at bounding box center [774, 106] width 0 height 0
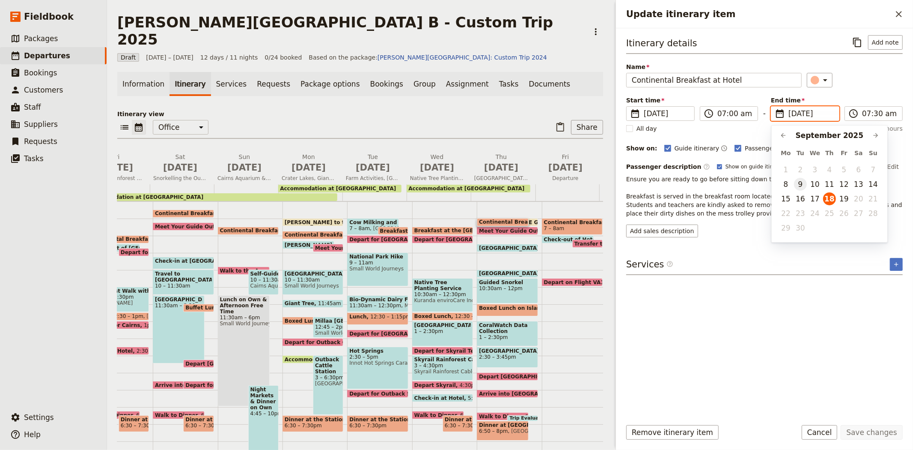
click at [799, 183] on button "9" at bounding box center [800, 184] width 13 height 13
type input "[DATE]"
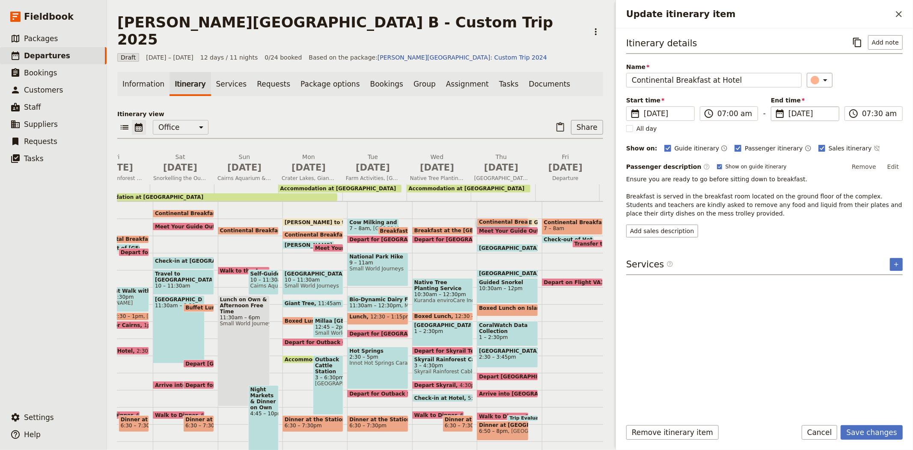
type input "[DATE]"
click at [782, 260] on div "Services ​ ​" at bounding box center [764, 266] width 277 height 17
click at [900, 166] on button "Edit" at bounding box center [893, 166] width 19 height 13
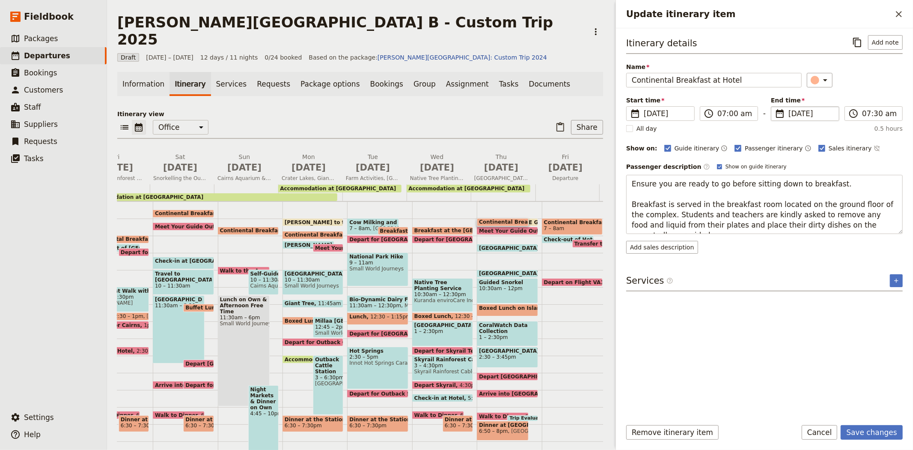
drag, startPoint x: 875, startPoint y: 227, endPoint x: 604, endPoint y: 194, distance: 272.1
click at [604, 194] on div "[PERSON_NAME][GEOGRAPHIC_DATA] B - Custom Trip 2025 ​ Draft [DATE] – [DATE] 12 …" at bounding box center [510, 225] width 806 height 450
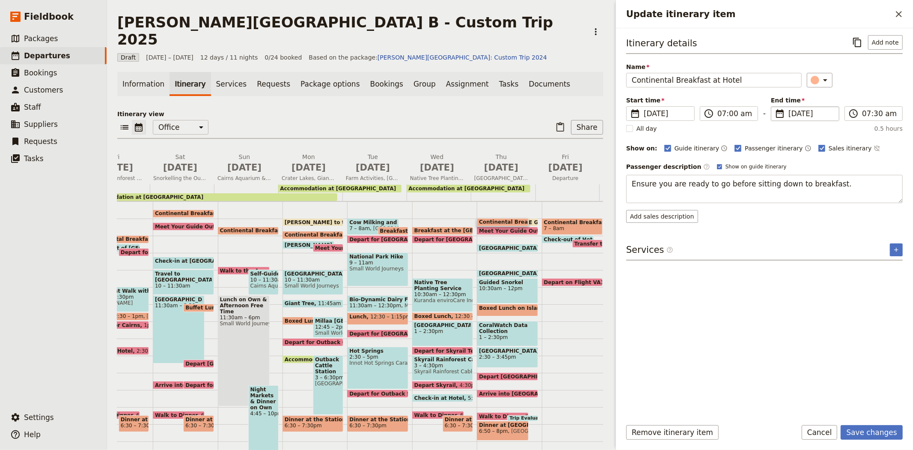
type textarea "Ensure you are ready to go before sitting down to breakfast."
click at [862, 432] on button "Save changes" at bounding box center [872, 432] width 62 height 15
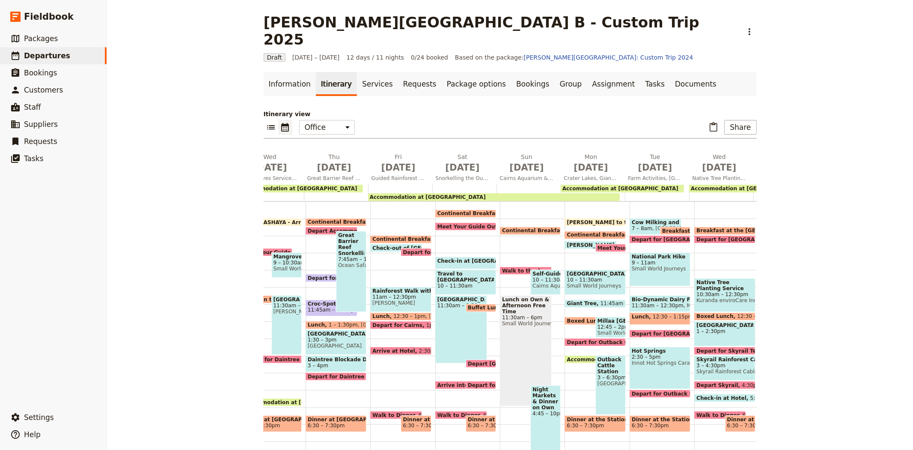
scroll to position [0, 310]
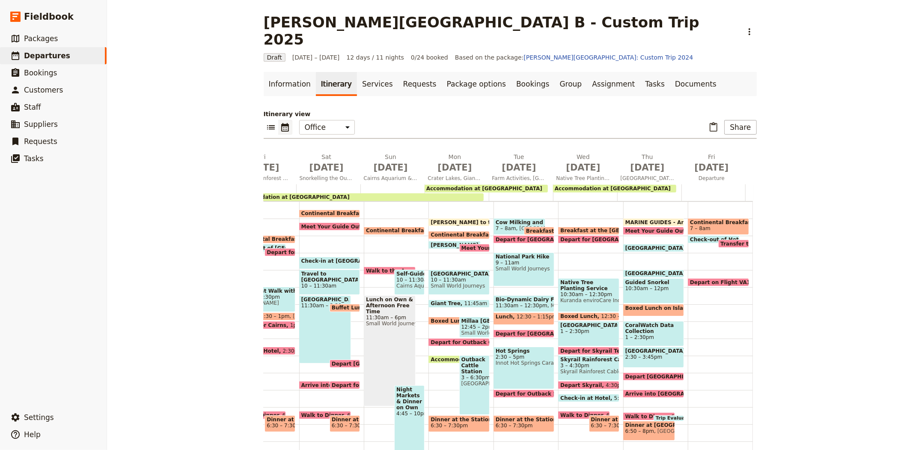
click at [641, 219] on span "MARINE GUIDES - Arrive at Office" at bounding box center [675, 222] width 100 height 6
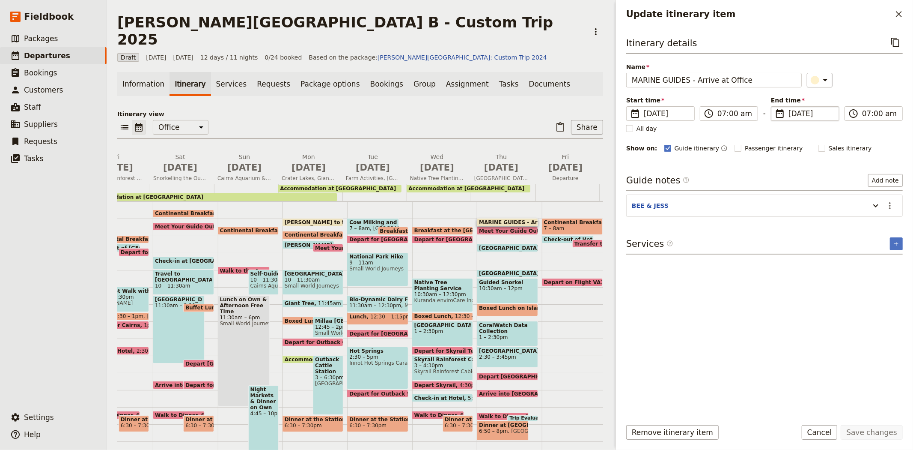
click at [795, 114] on span "[DATE]" at bounding box center [811, 113] width 45 height 10
click at [775, 107] on input "[DATE]" at bounding box center [774, 106] width 0 height 0
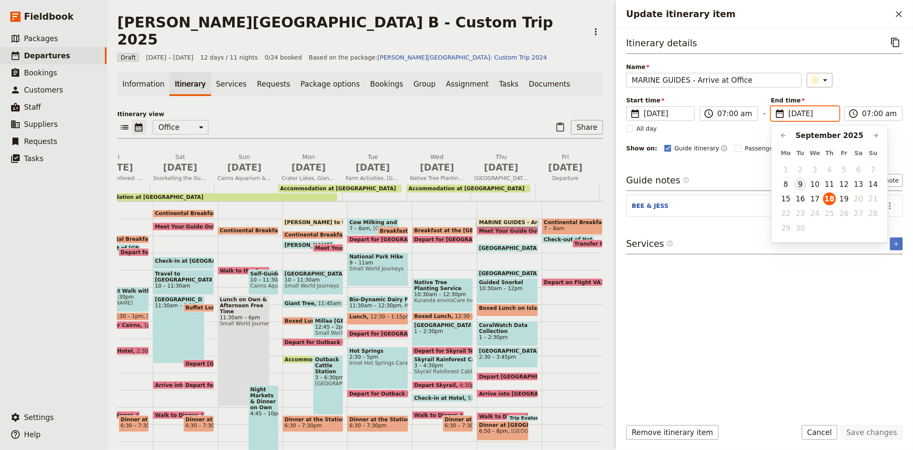
click at [800, 179] on button "9" at bounding box center [800, 184] width 13 height 13
type input "[DATE]"
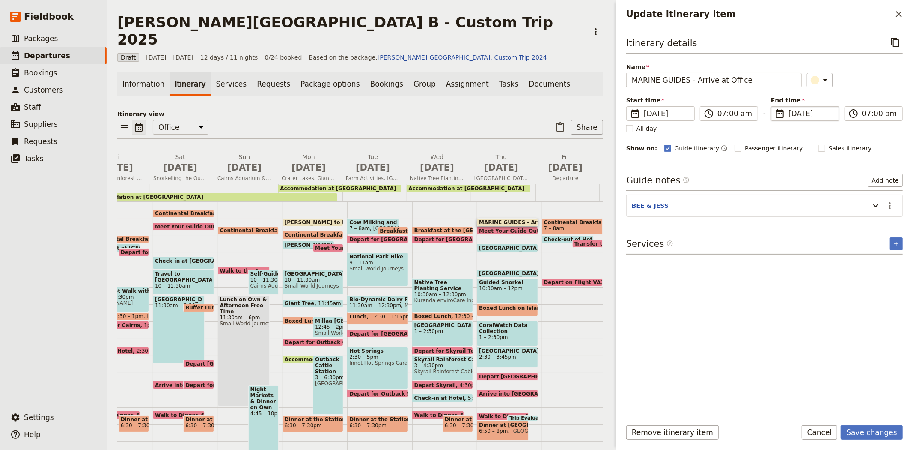
type input "[DATE]"
click at [869, 350] on div "Itinerary details ​ Name MARINE GUIDES - Arrive at Office ​ Start time ​ [DATE]…" at bounding box center [764, 223] width 277 height 376
click at [883, 432] on button "Save changes" at bounding box center [872, 432] width 62 height 15
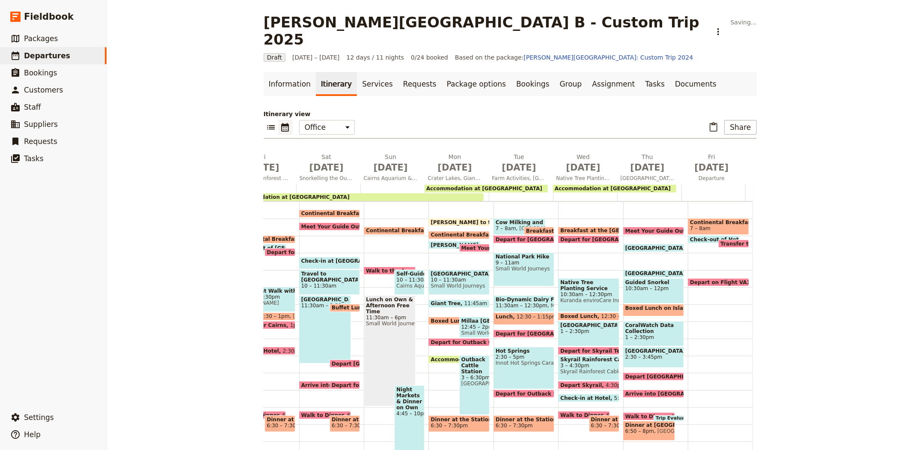
click at [641, 228] on span "Meet Your Guide Outside Reception & Depart" at bounding box center [692, 231] width 135 height 6
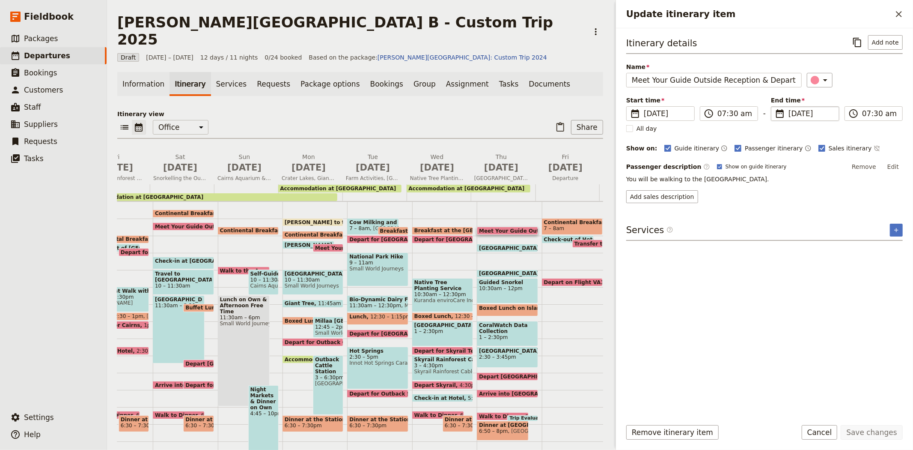
click at [791, 110] on span "[DATE]" at bounding box center [811, 113] width 45 height 10
click at [775, 107] on input "[DATE]" at bounding box center [774, 106] width 0 height 0
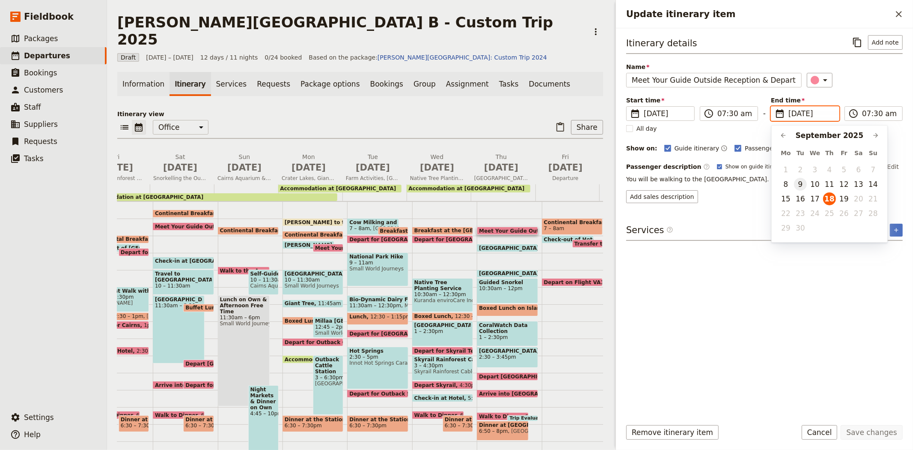
click at [802, 185] on button "9" at bounding box center [800, 184] width 13 height 13
type input "[DATE]"
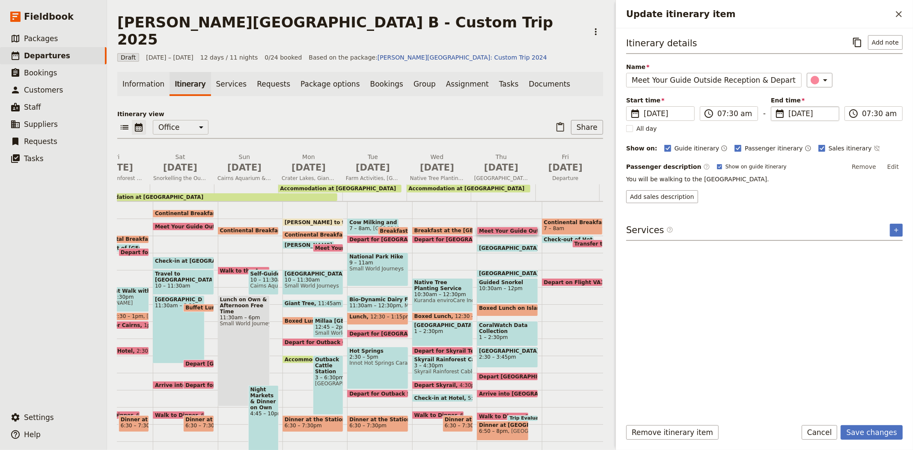
type input "[DATE]"
click at [845, 341] on div "Itinerary details ​ Add note Name Meet Your Guide Outside Reception & Depart ​ …" at bounding box center [764, 223] width 277 height 376
click at [863, 432] on button "Save changes" at bounding box center [872, 432] width 62 height 15
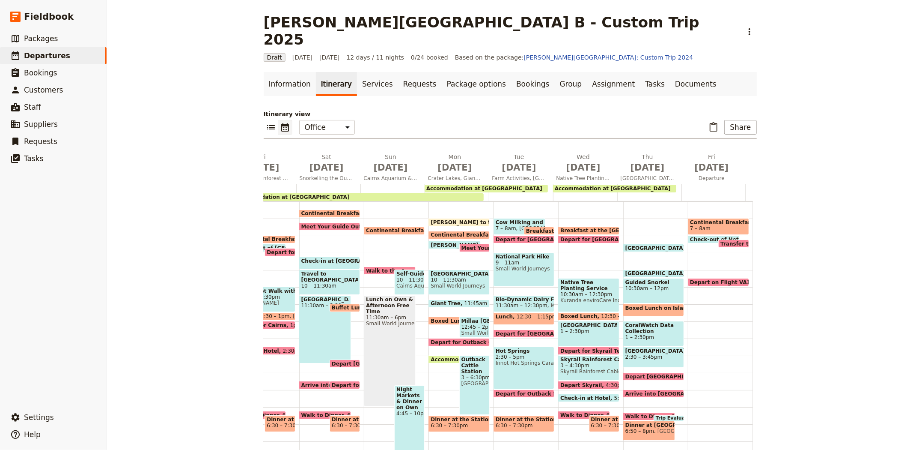
click at [628, 245] on span "[GEOGRAPHIC_DATA]" at bounding box center [657, 248] width 64 height 6
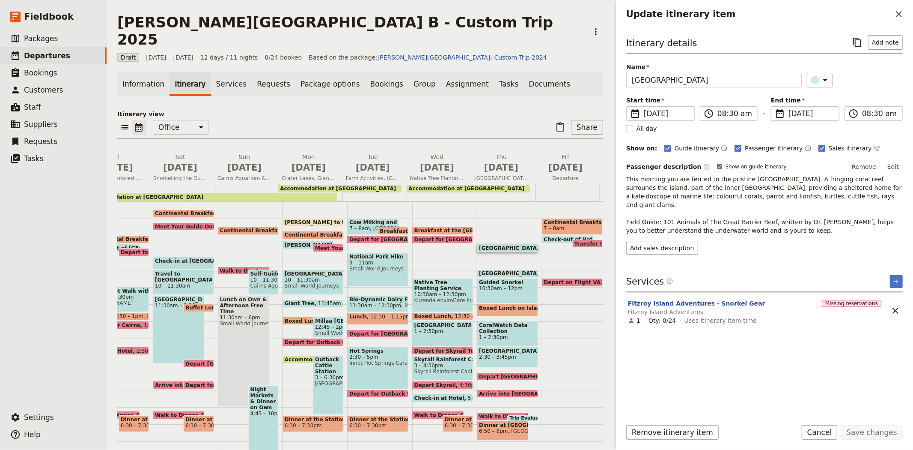
click at [794, 113] on span "[DATE]" at bounding box center [811, 113] width 45 height 10
click at [775, 107] on input "[DATE]" at bounding box center [774, 106] width 0 height 0
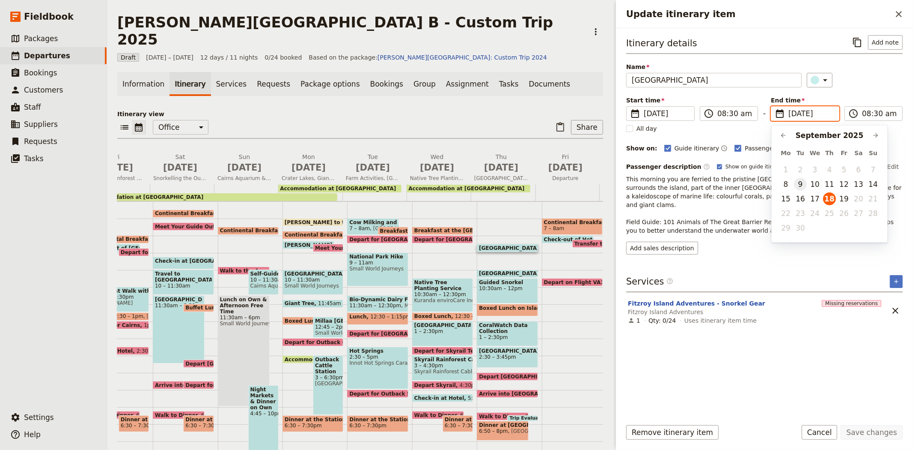
click at [801, 183] on button "9" at bounding box center [800, 184] width 13 height 13
type input "[DATE]"
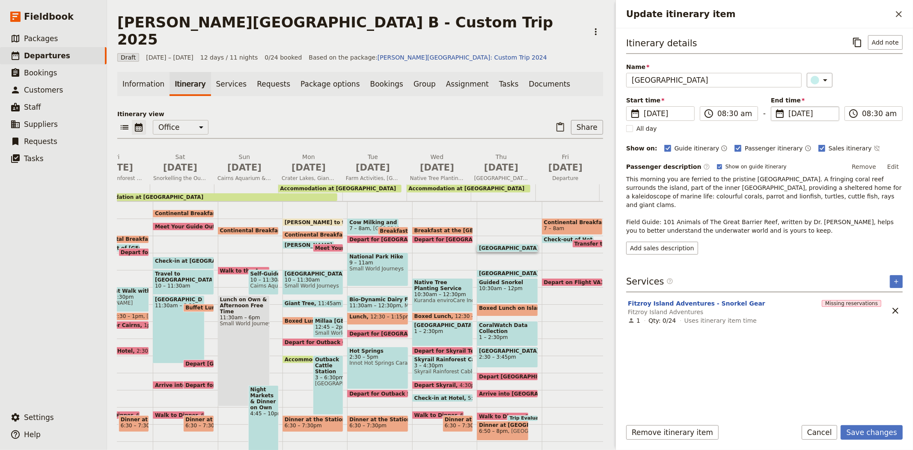
type input "[DATE]"
click at [817, 389] on div "Itinerary details ​ Add note Name [GEOGRAPHIC_DATA] ​ Start time ​ [DATE] [DATE…" at bounding box center [764, 223] width 277 height 376
click at [881, 427] on button "Save changes" at bounding box center [872, 432] width 62 height 15
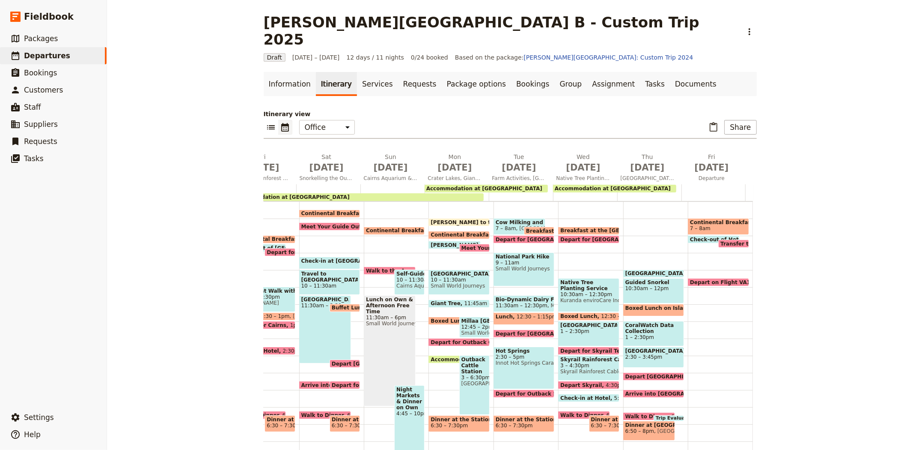
click at [646, 270] on span "[GEOGRAPHIC_DATA]" at bounding box center [657, 273] width 64 height 6
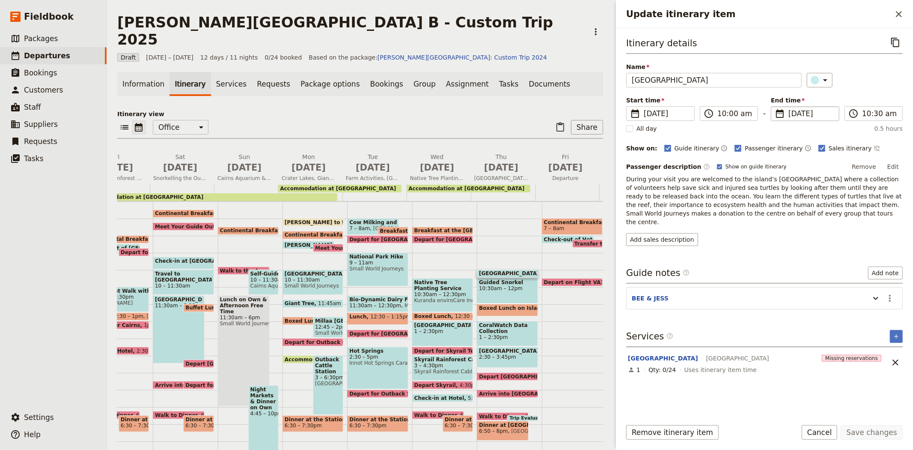
click at [795, 114] on span "[DATE]" at bounding box center [811, 113] width 45 height 10
click at [775, 107] on input "[DATE]" at bounding box center [774, 106] width 0 height 0
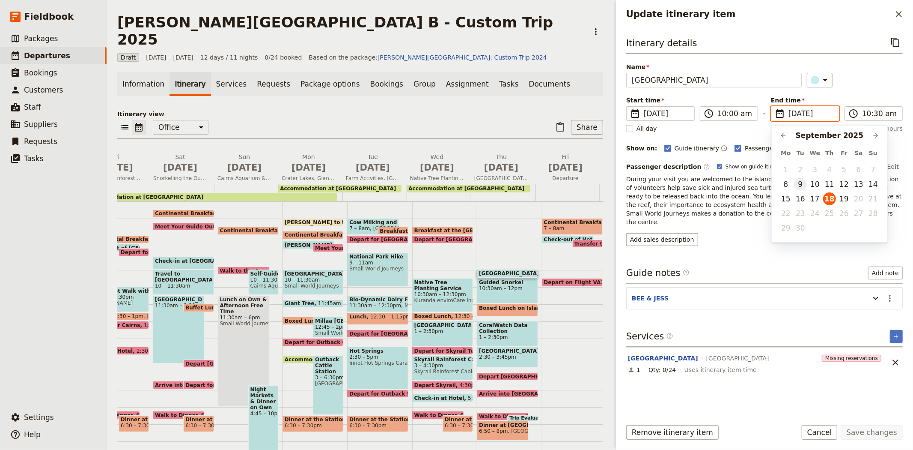
click at [798, 180] on button "9" at bounding box center [800, 184] width 13 height 13
type input "[DATE]"
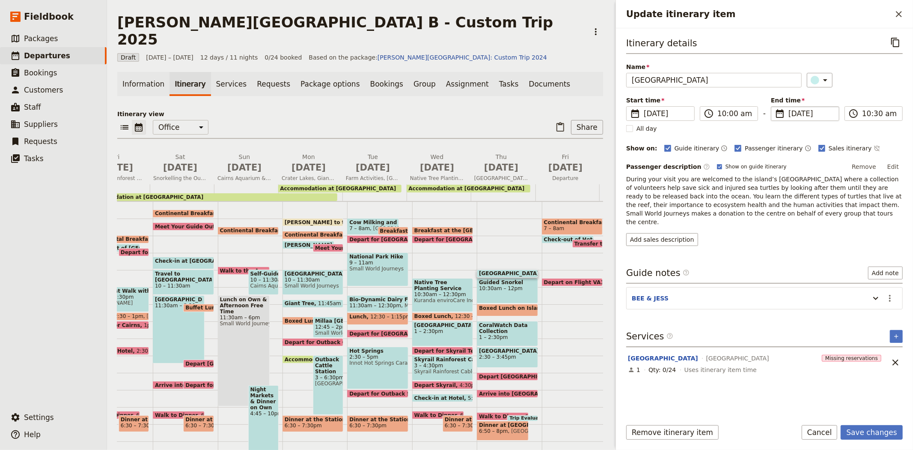
type input "[DATE]"
click at [776, 233] on div "Add sales description" at bounding box center [764, 239] width 277 height 13
click at [858, 432] on button "Save changes" at bounding box center [872, 432] width 62 height 15
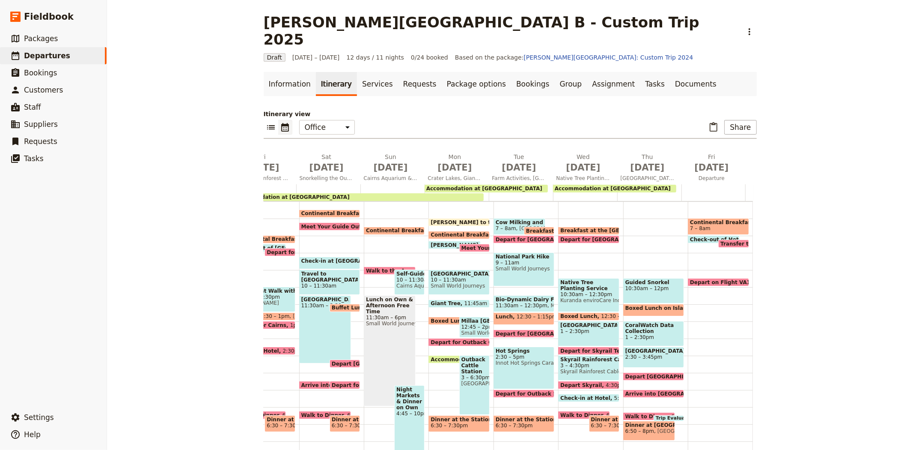
click at [640, 285] on span "10:30am – 12pm" at bounding box center [653, 288] width 57 height 6
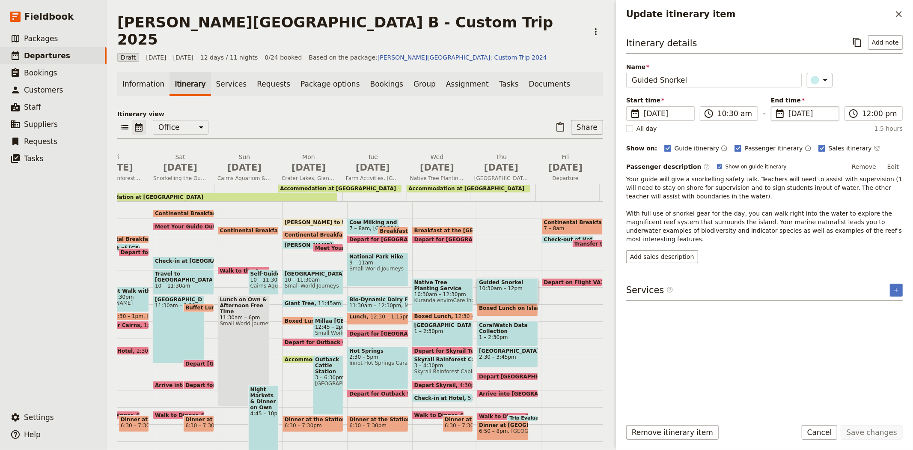
click at [797, 112] on span "[DATE]" at bounding box center [811, 113] width 45 height 10
click at [775, 107] on input "[DATE]" at bounding box center [774, 106] width 0 height 0
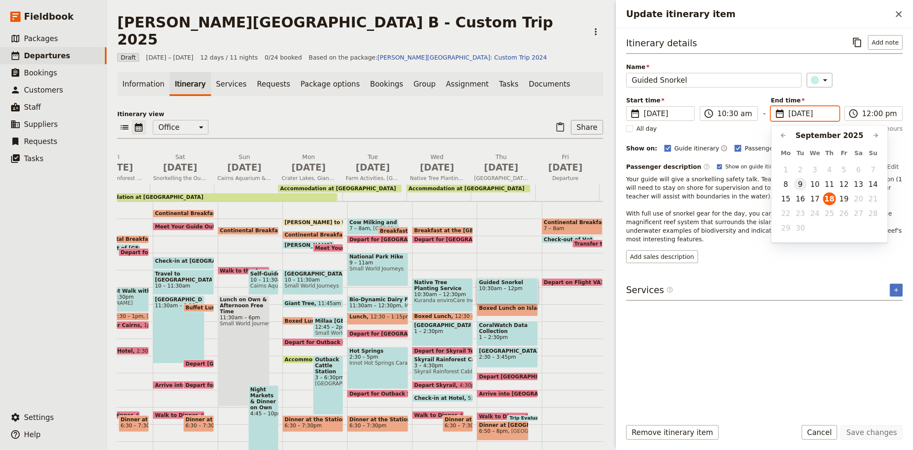
click at [802, 185] on button "9" at bounding box center [800, 184] width 13 height 13
type input "[DATE]"
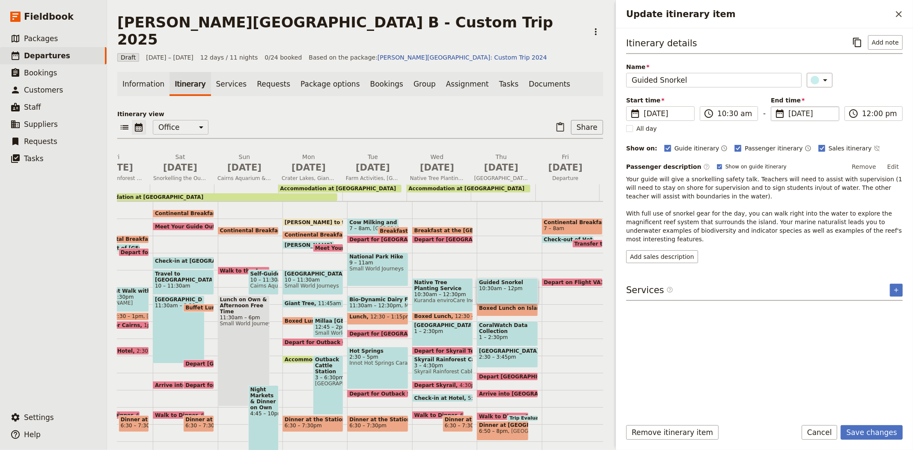
type input "[DATE]"
click at [773, 197] on p "Your guide will give a snorkelling safety talk. Teachers will need to assist wi…" at bounding box center [764, 209] width 277 height 68
click at [865, 433] on button "Save changes" at bounding box center [872, 432] width 62 height 15
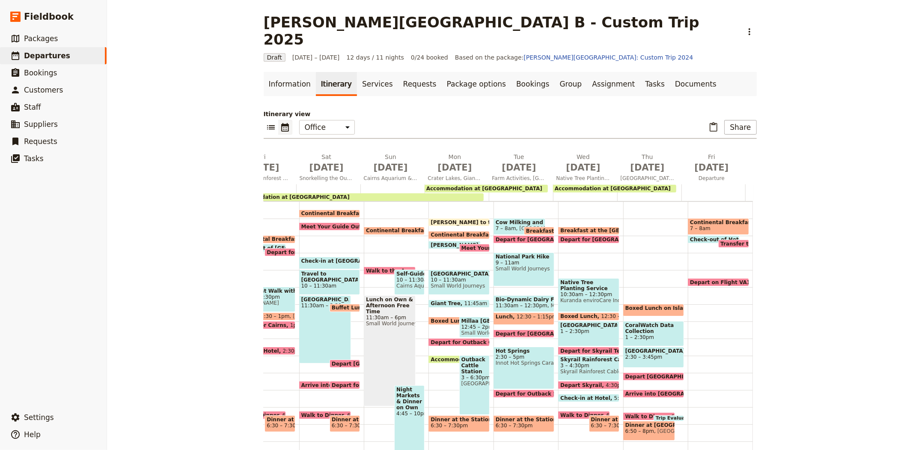
click at [654, 305] on span "Boxed Lunch on Island" at bounding box center [659, 308] width 69 height 6
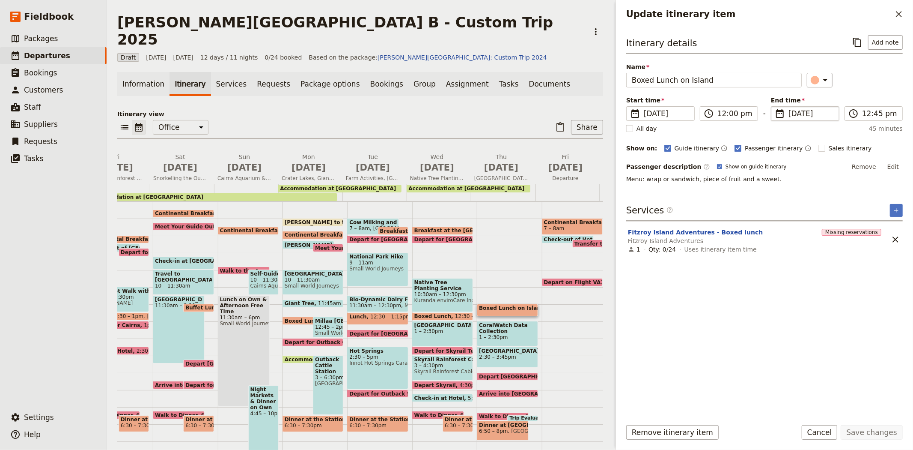
click at [792, 115] on span "[DATE]" at bounding box center [811, 113] width 45 height 10
click at [775, 107] on input "[DATE]" at bounding box center [774, 106] width 0 height 0
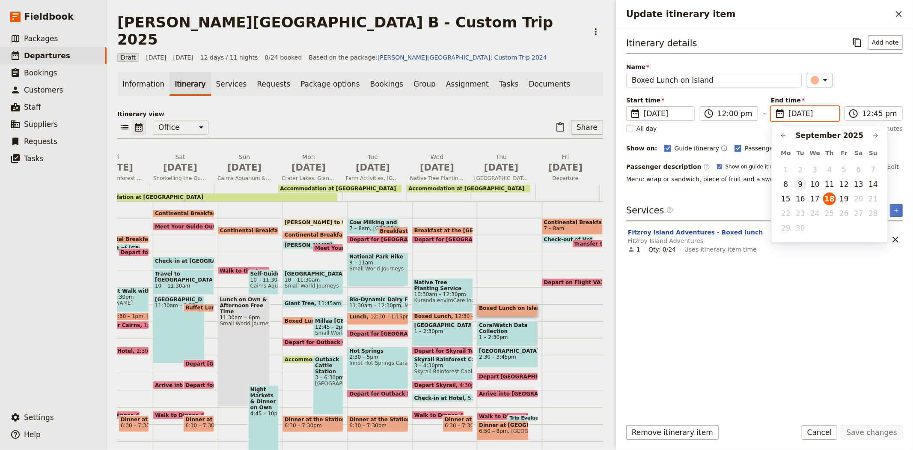
click at [796, 185] on button "9" at bounding box center [800, 184] width 13 height 13
type input "[DATE]"
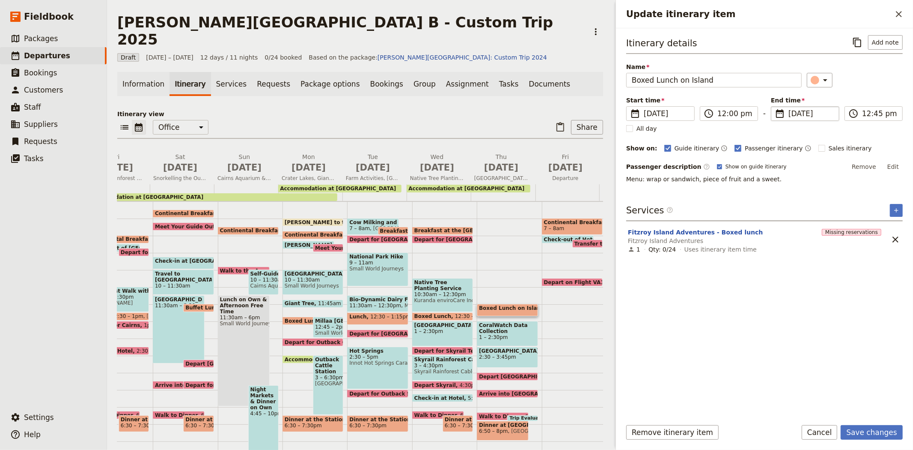
type input "[DATE]"
click at [771, 354] on div "Itinerary details ​ Add note Name Boxed Lunch on Island ​ Start time ​ [DATE] […" at bounding box center [764, 223] width 277 height 376
click at [872, 425] on button "Save changes" at bounding box center [872, 432] width 62 height 15
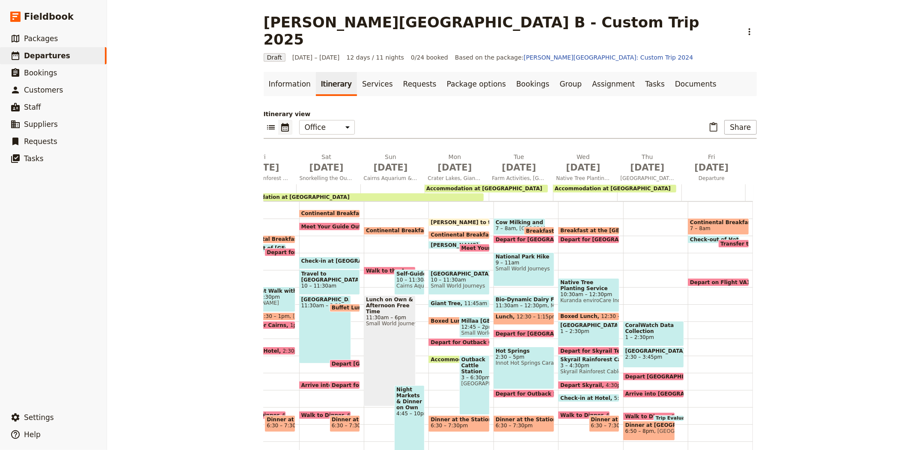
click at [658, 322] on span "CoralWatch Data Collection" at bounding box center [653, 328] width 57 height 12
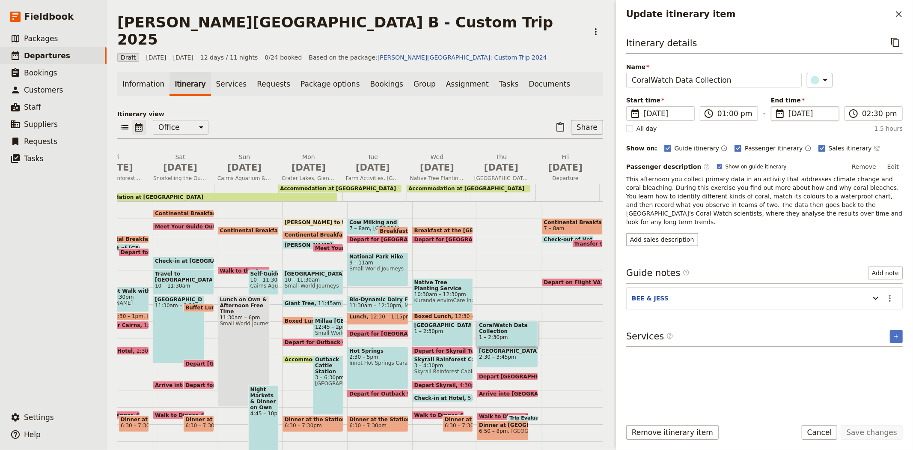
click at [798, 110] on span "[DATE]" at bounding box center [811, 113] width 45 height 10
click at [775, 107] on input "[DATE]" at bounding box center [774, 106] width 0 height 0
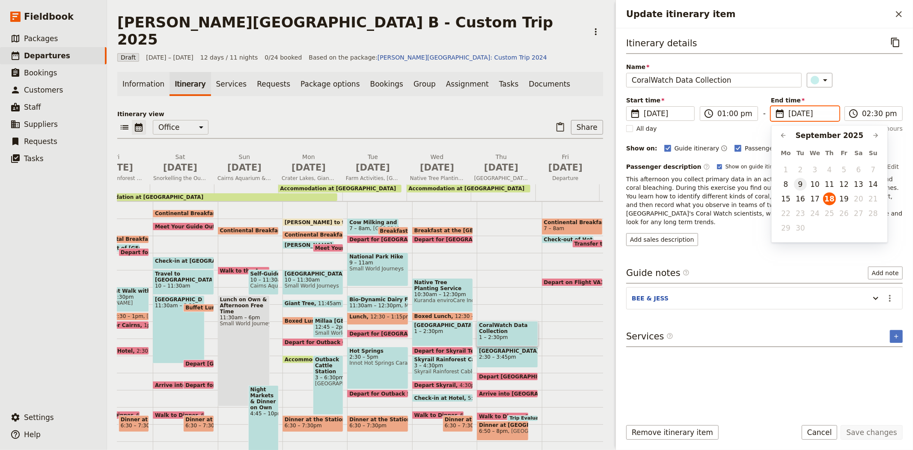
click at [798, 184] on button "9" at bounding box center [800, 184] width 13 height 13
type input "[DATE]"
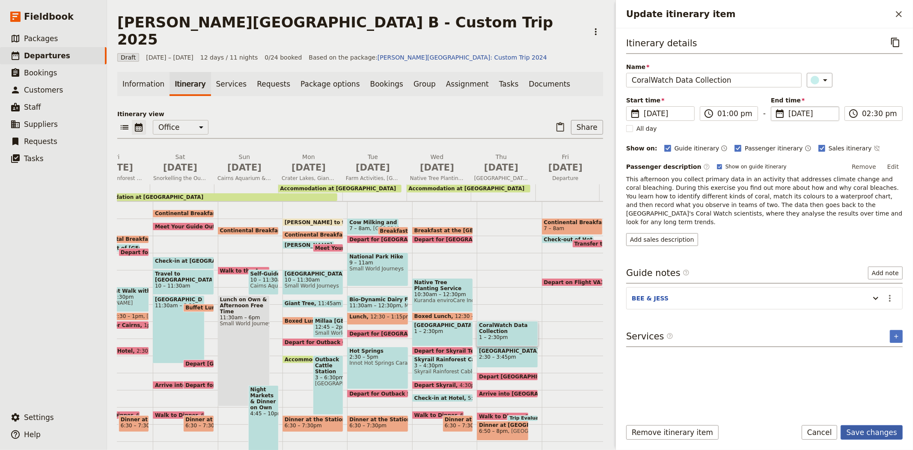
type input "[DATE]"
click at [870, 428] on button "Save changes" at bounding box center [872, 432] width 62 height 15
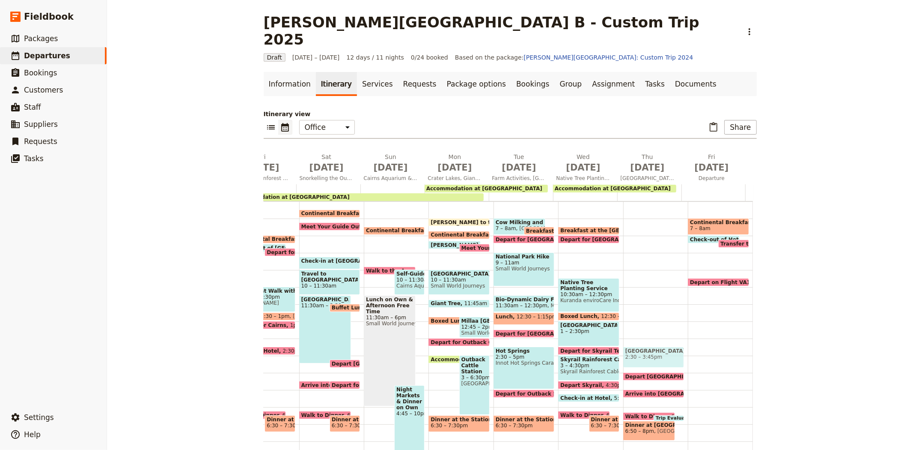
click at [658, 348] on span "[GEOGRAPHIC_DATA]" at bounding box center [653, 351] width 57 height 6
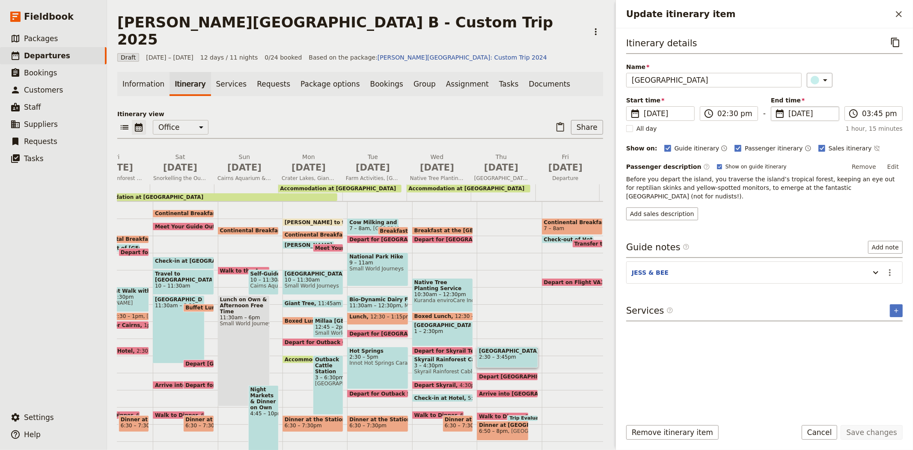
click at [801, 113] on span "[DATE]" at bounding box center [811, 113] width 45 height 10
click at [775, 107] on input "[DATE]" at bounding box center [774, 106] width 0 height 0
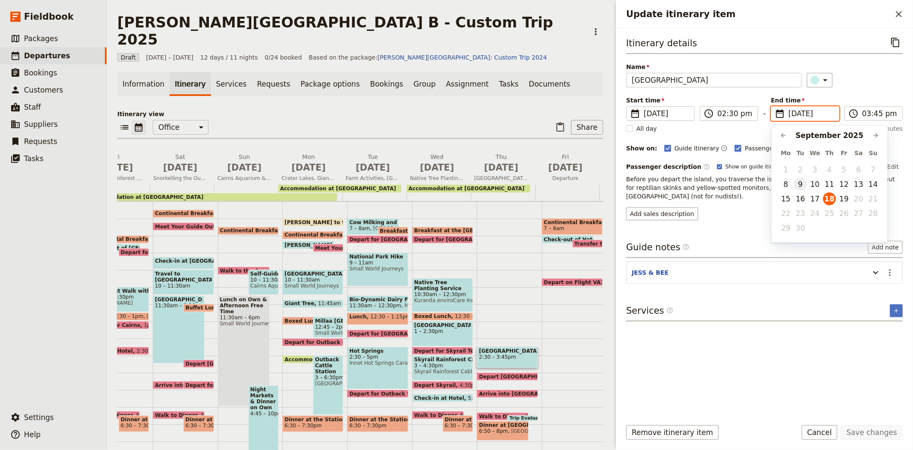
click at [801, 184] on button "9" at bounding box center [800, 184] width 13 height 13
type input "[DATE]"
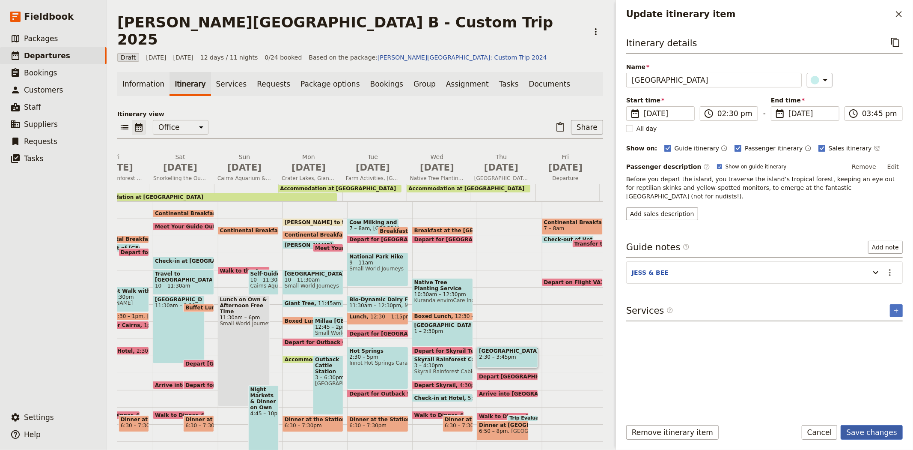
type input "[DATE]"
click at [871, 430] on button "Save changes" at bounding box center [872, 432] width 62 height 15
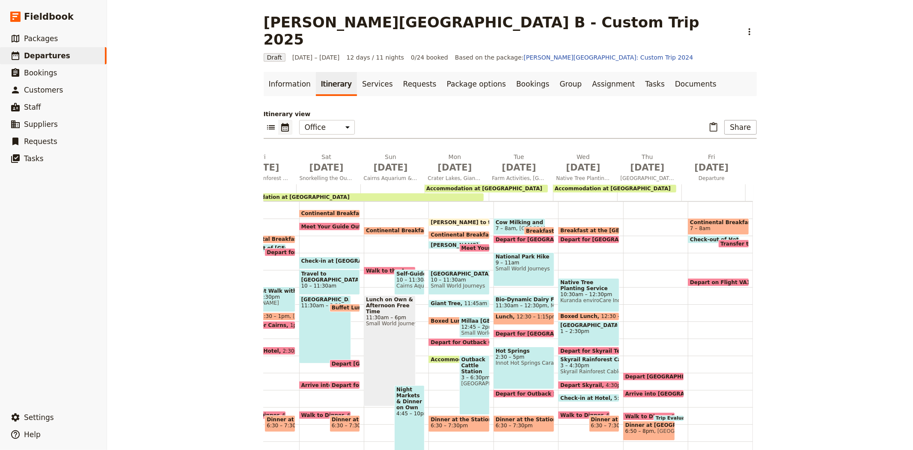
click at [643, 372] on div "Depart [GEOGRAPHIC_DATA] 4pm" at bounding box center [653, 376] width 61 height 8
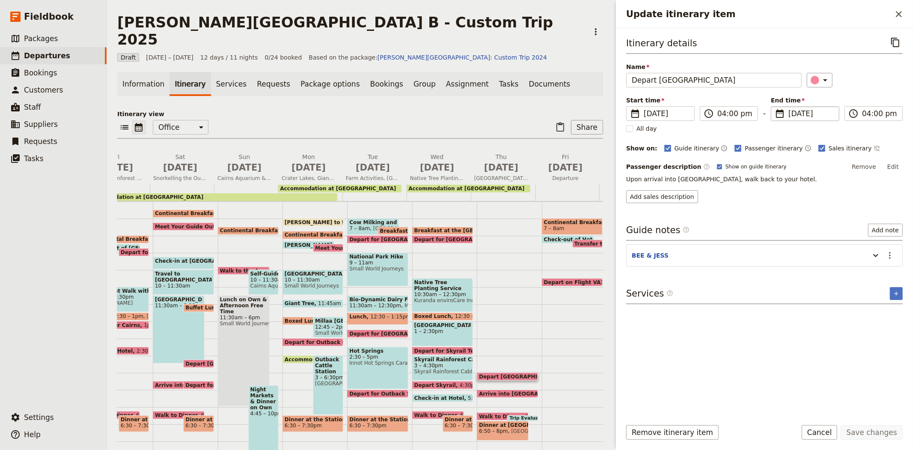
click at [793, 115] on span "[DATE]" at bounding box center [811, 113] width 45 height 10
click at [775, 107] on input "[DATE]" at bounding box center [774, 106] width 0 height 0
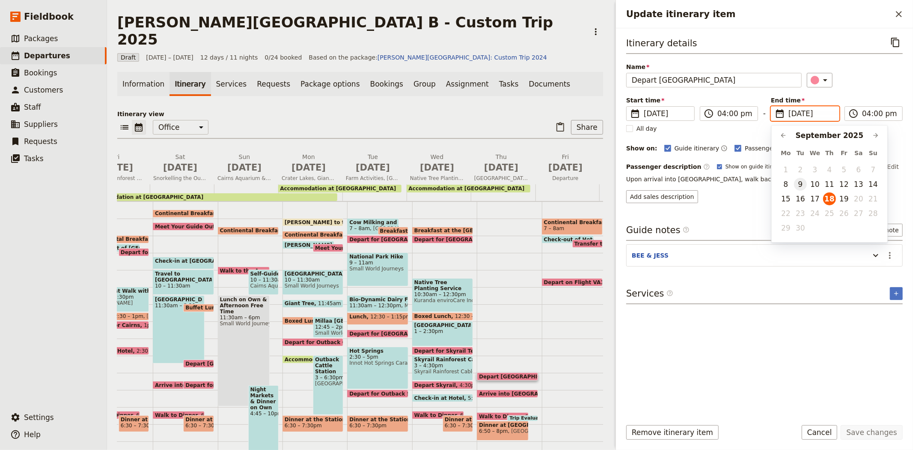
click at [804, 182] on button "9" at bounding box center [800, 184] width 13 height 13
type input "[DATE]"
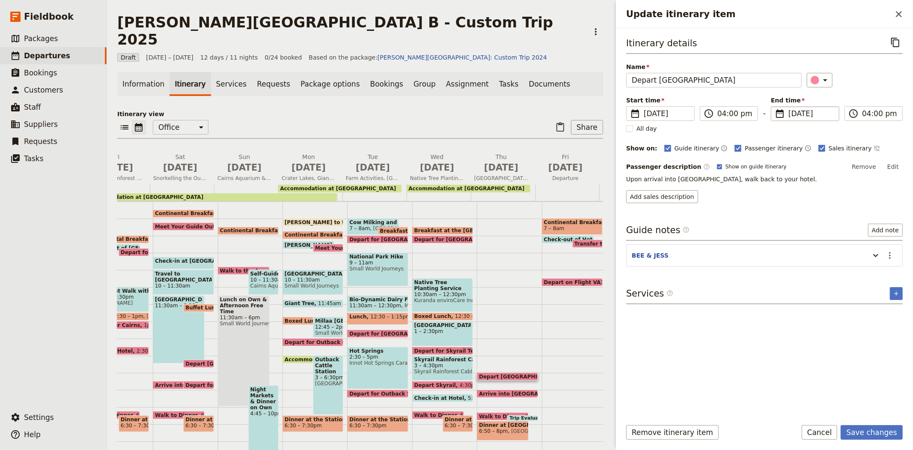
type input "[DATE]"
click at [776, 341] on div "Itinerary details ​ Name Depart [GEOGRAPHIC_DATA] ​ Start time ​ [DATE] [DATE] …" at bounding box center [764, 223] width 277 height 376
click at [871, 430] on button "Save changes" at bounding box center [872, 432] width 62 height 15
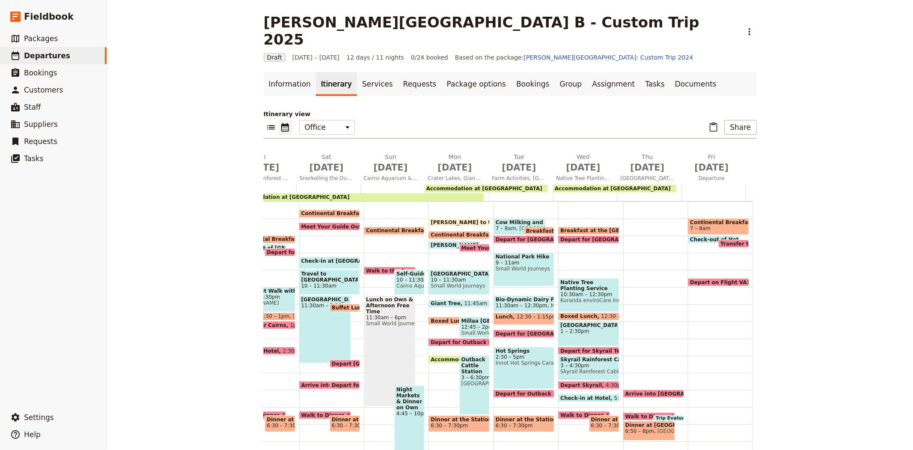
click at [660, 393] on span at bounding box center [654, 394] width 60 height 3
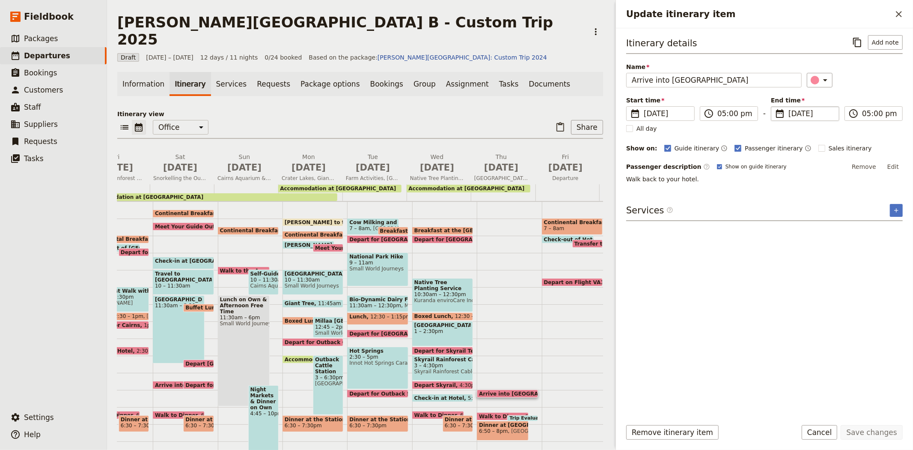
click at [794, 112] on span "[DATE]" at bounding box center [811, 113] width 45 height 10
click at [775, 107] on input "[DATE]" at bounding box center [774, 106] width 0 height 0
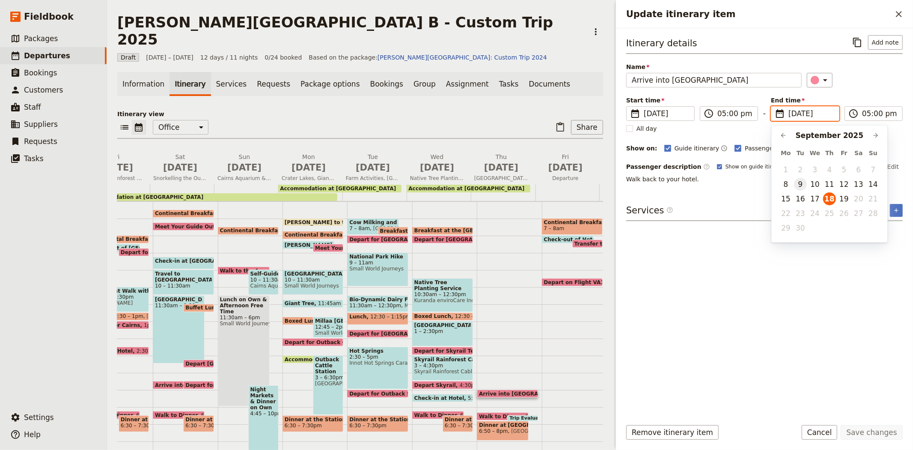
click at [804, 185] on button "9" at bounding box center [800, 184] width 13 height 13
type input "[DATE]"
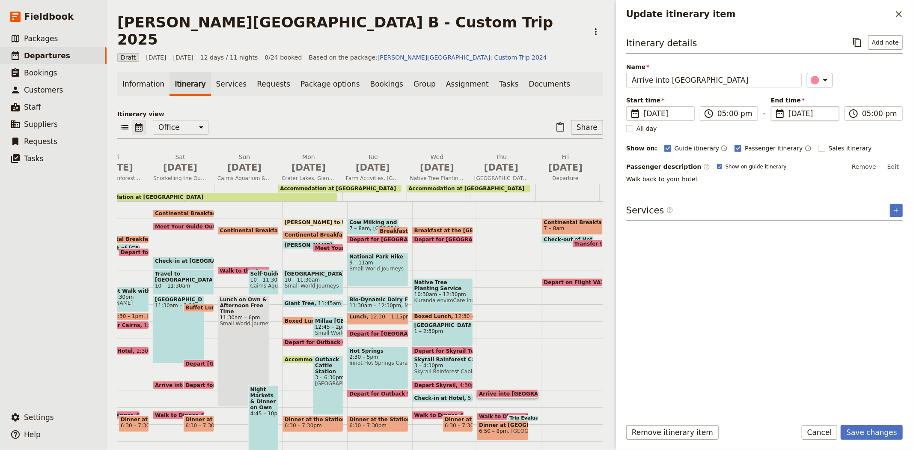
type input "[DATE]"
click at [823, 313] on div "Itinerary details ​ Add note Name Arrive into [GEOGRAPHIC_DATA] ​ Start time ​ …" at bounding box center [764, 223] width 277 height 376
click at [861, 431] on button "Save changes" at bounding box center [872, 432] width 62 height 15
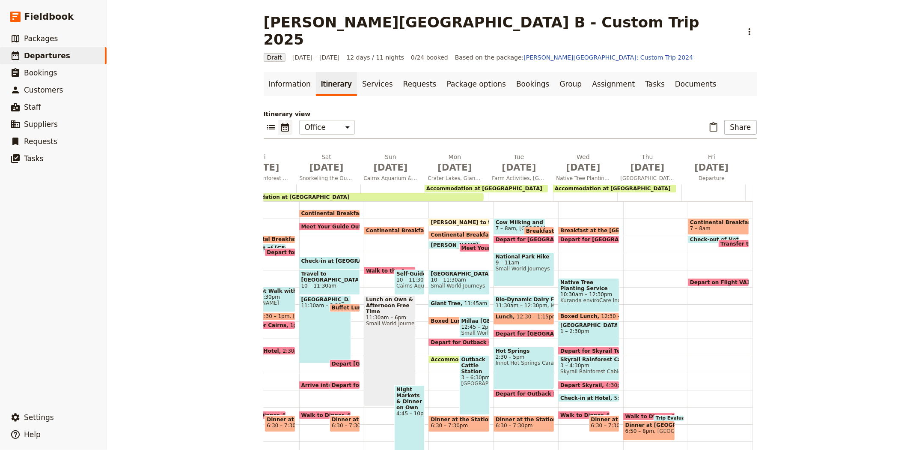
click at [626, 413] on span "Walk to Dinner" at bounding box center [648, 416] width 46 height 6
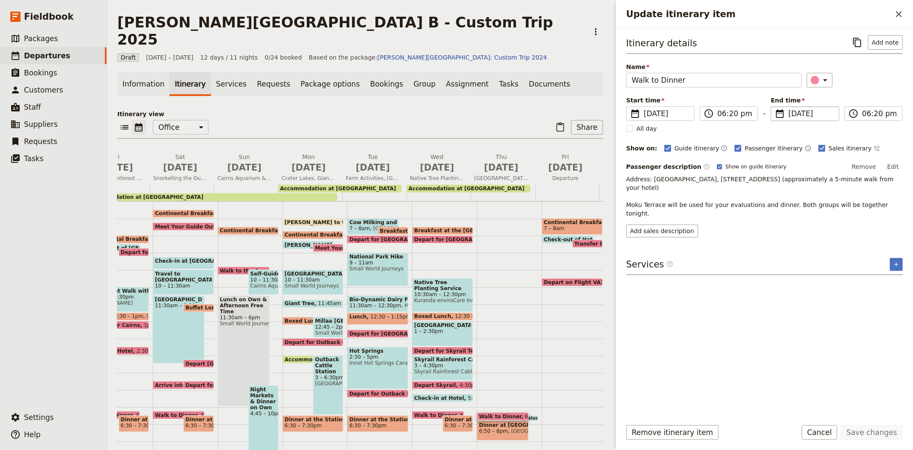
click at [796, 116] on span "[DATE]" at bounding box center [811, 113] width 45 height 10
click at [775, 107] on input "[DATE]" at bounding box center [774, 106] width 0 height 0
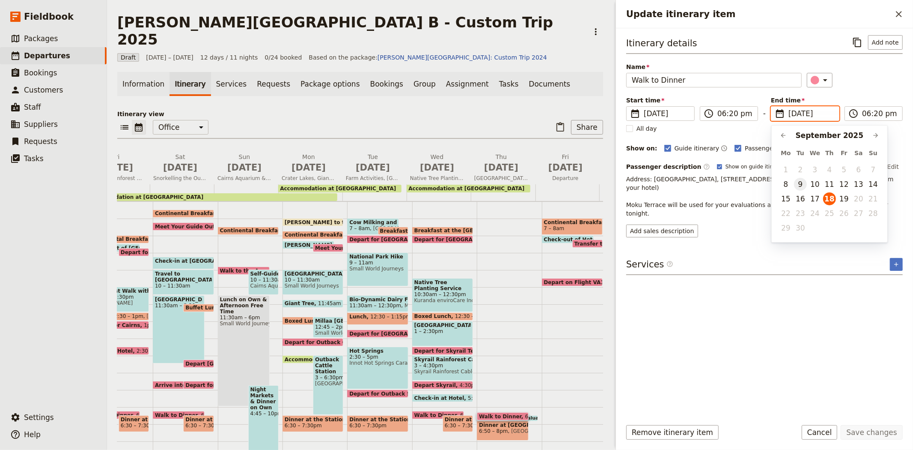
click at [798, 185] on button "9" at bounding box center [800, 184] width 13 height 13
type input "[DATE]"
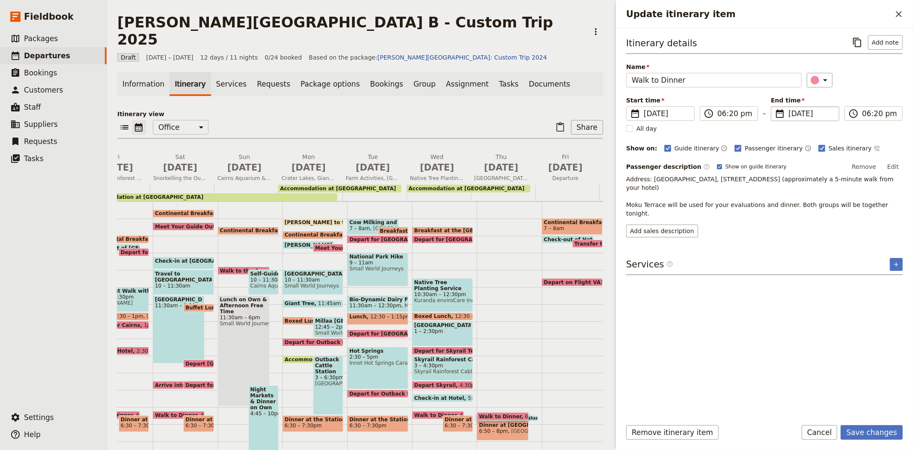
type input "[DATE]"
click at [858, 358] on div "Itinerary details ​ Add note Name Walk to Dinner ​ Start time ​ [DATE] [DATE] […" at bounding box center [764, 223] width 277 height 376
click at [878, 429] on button "Save changes" at bounding box center [872, 432] width 62 height 15
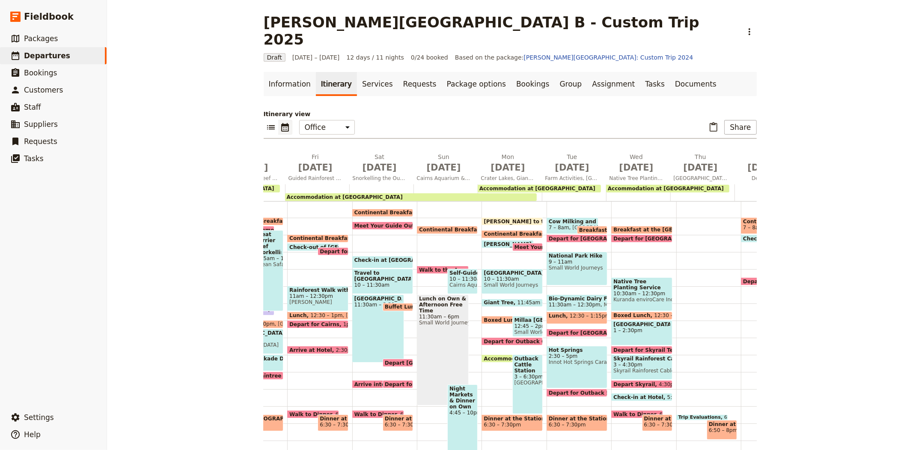
scroll to position [0, 310]
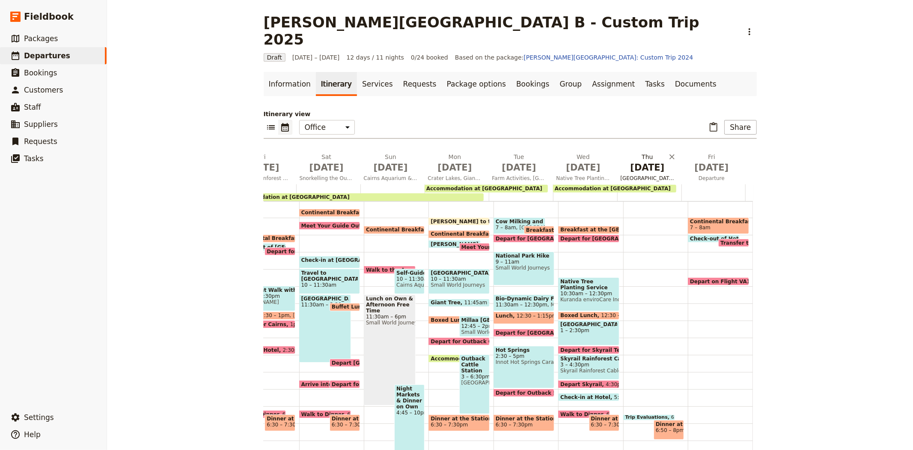
click at [646, 161] on span "[DATE]" at bounding box center [648, 167] width 54 height 13
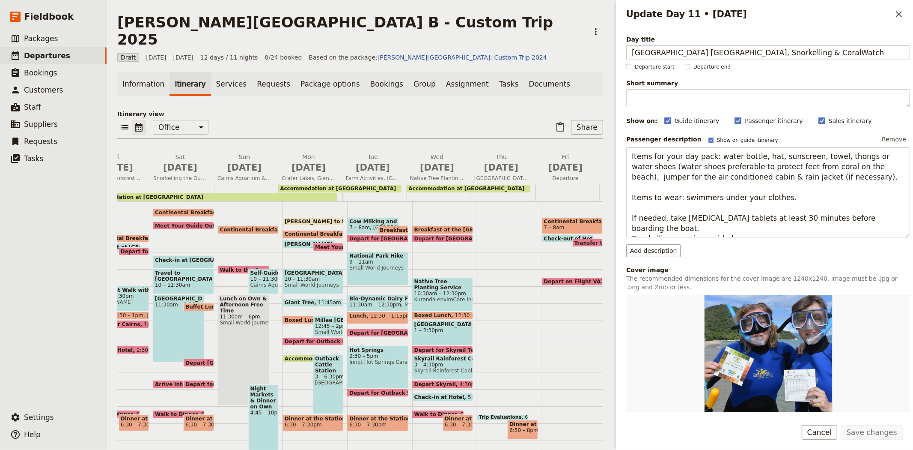
drag, startPoint x: 849, startPoint y: 51, endPoint x: 563, endPoint y: 40, distance: 286.2
click at [563, 40] on div "[PERSON_NAME][GEOGRAPHIC_DATA] B - Custom Trip 2025 ​ Draft [DATE] – [DATE] 12 …" at bounding box center [510, 225] width 806 height 450
click at [811, 429] on button "Cancel" at bounding box center [820, 432] width 36 height 15
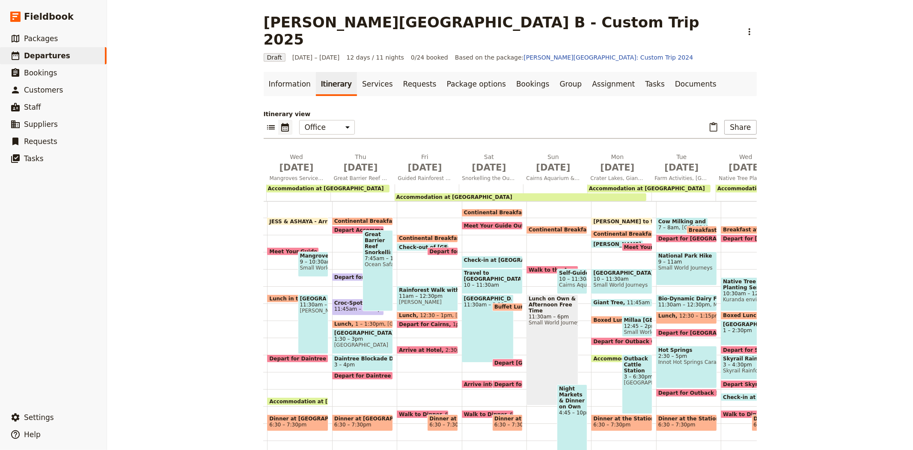
scroll to position [0, 0]
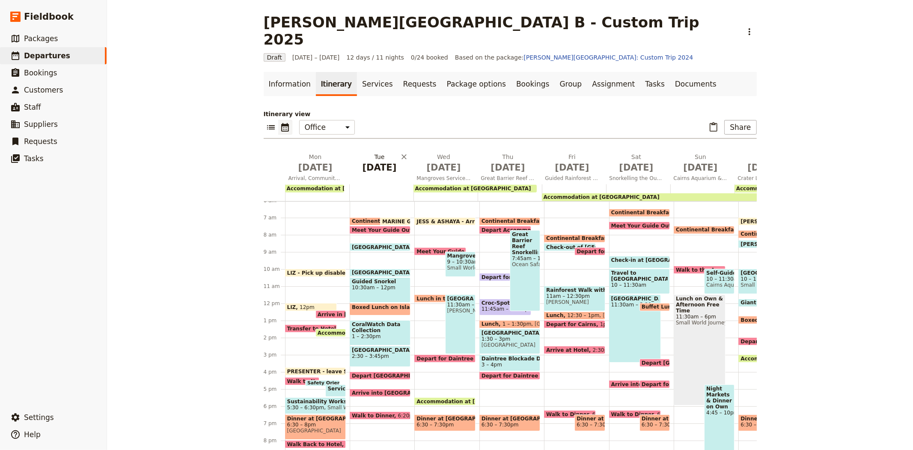
click at [371, 161] on span "[DATE]" at bounding box center [380, 167] width 54 height 13
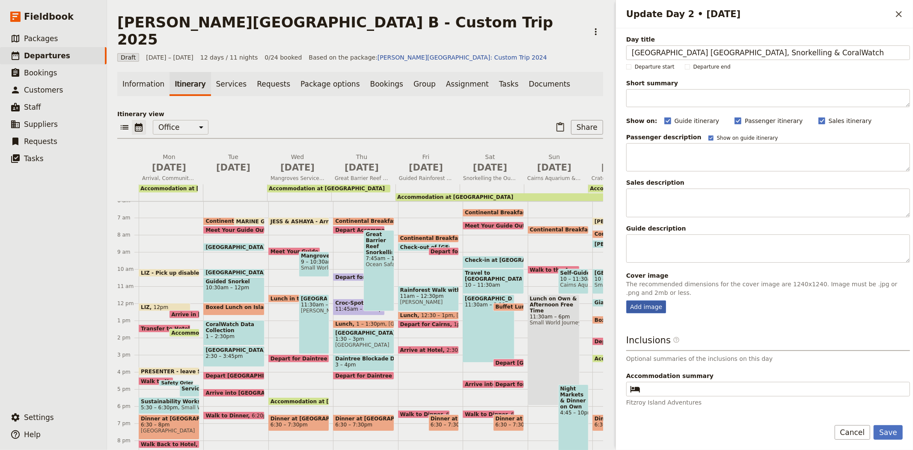
type input "[GEOGRAPHIC_DATA] [GEOGRAPHIC_DATA], Snorkelling & CoralWatch"
click at [652, 303] on div "Add image" at bounding box center [646, 306] width 40 height 13
click at [626, 300] on input "Add image" at bounding box center [626, 300] width 0 height 0
type input "C:\fakepath\CoralWatch Fieldbook.JPG"
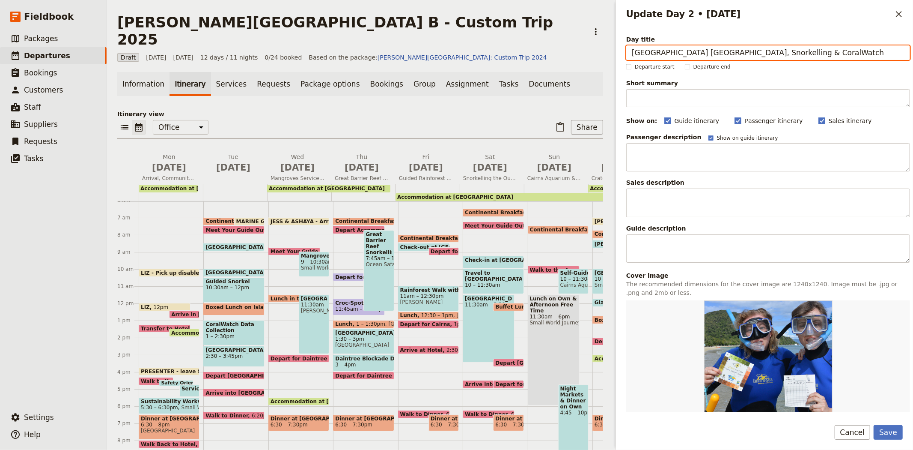
scroll to position [143, 0]
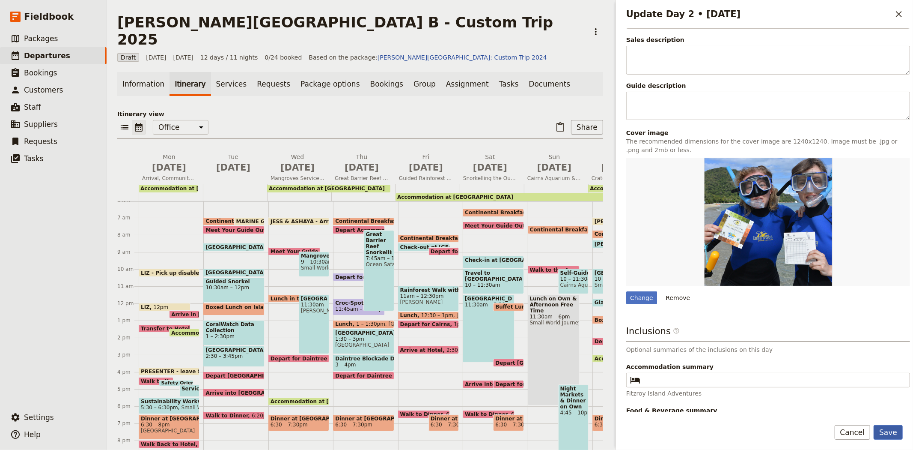
click at [888, 428] on button "Save" at bounding box center [888, 432] width 29 height 15
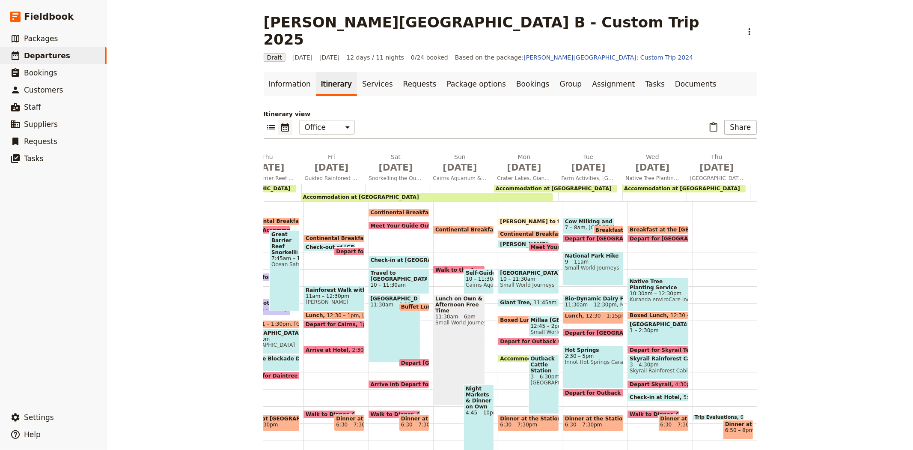
scroll to position [0, 310]
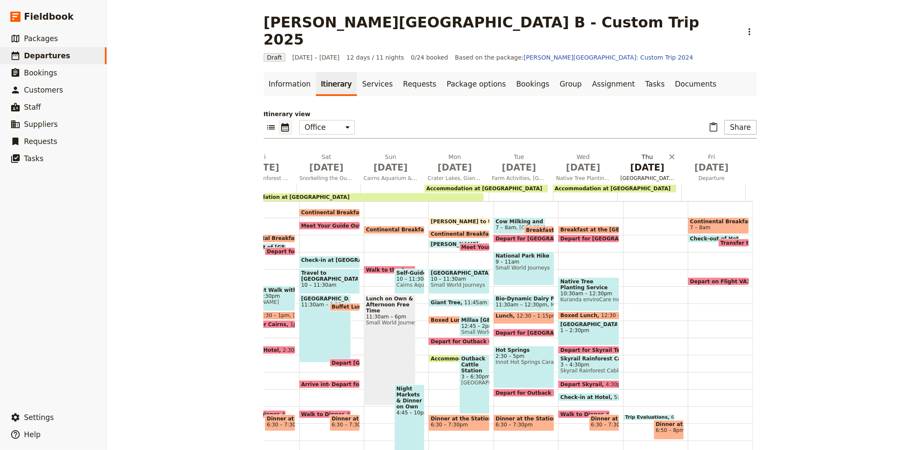
click at [644, 161] on span "[DATE]" at bounding box center [648, 167] width 54 height 13
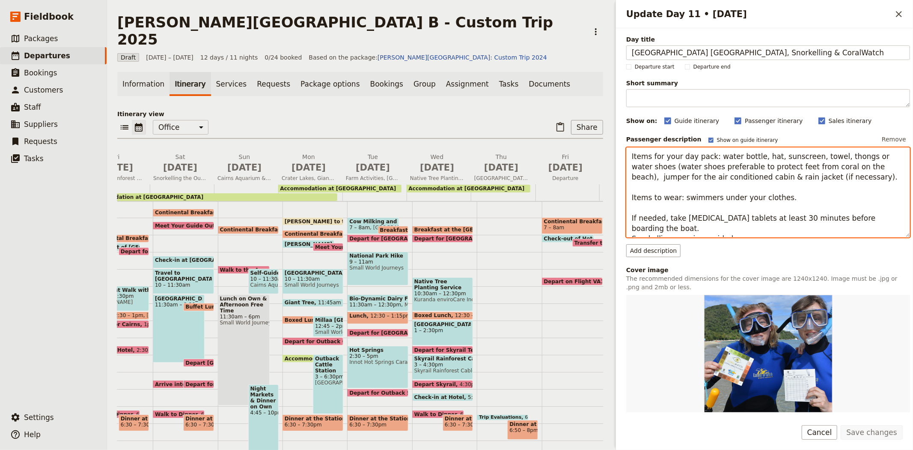
drag, startPoint x: 733, startPoint y: 229, endPoint x: 627, endPoint y: 148, distance: 134.3
click at [627, 148] on textarea "Items for your day pack: water bottle, hat, sunscreen, towel, thongs or water s…" at bounding box center [768, 192] width 284 height 90
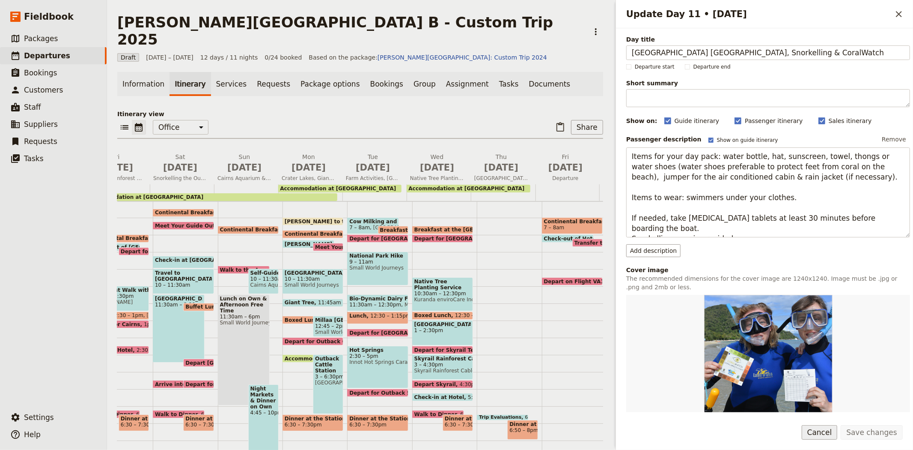
click at [822, 434] on button "Cancel" at bounding box center [820, 432] width 36 height 15
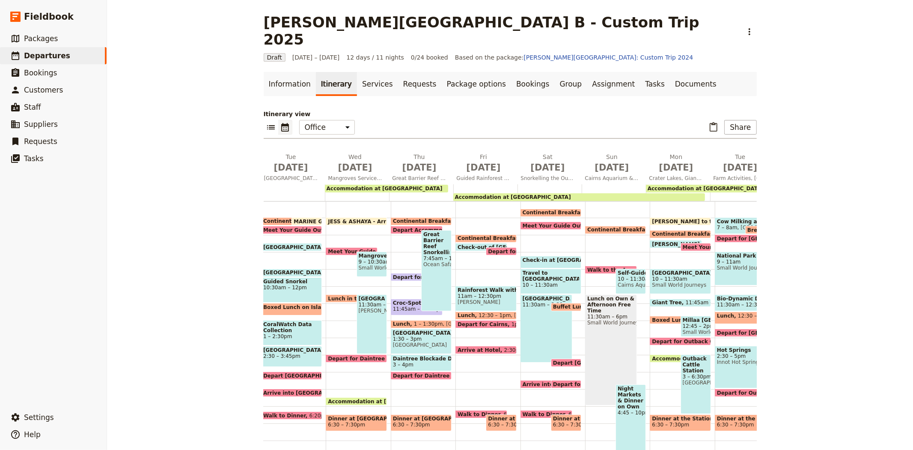
scroll to position [0, 0]
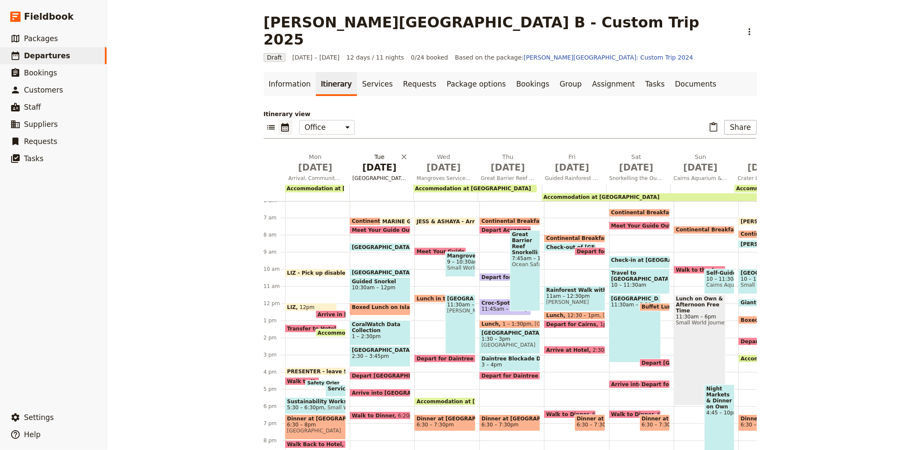
click at [372, 161] on span "[DATE]" at bounding box center [380, 167] width 54 height 13
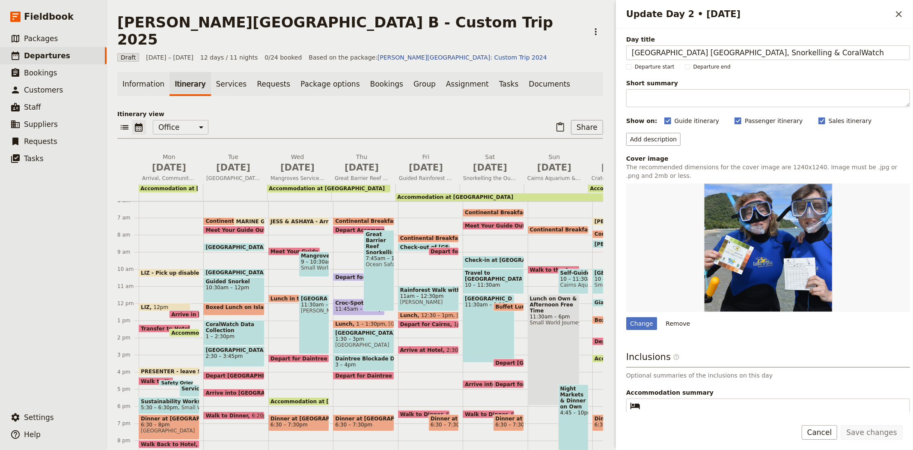
click at [652, 151] on div "Day title [GEOGRAPHIC_DATA] [GEOGRAPHIC_DATA], Snorkelling & CoralWatch Departu…" at bounding box center [768, 251] width 284 height 432
click at [652, 143] on button "Add description" at bounding box center [653, 139] width 54 height 13
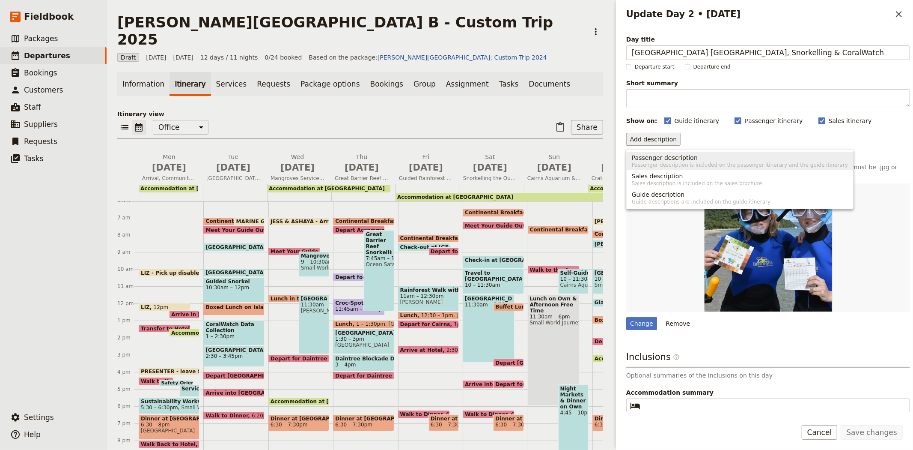
click at [652, 164] on span "Passenger description is included on the passenger itinerary and the guide itin…" at bounding box center [740, 164] width 216 height 7
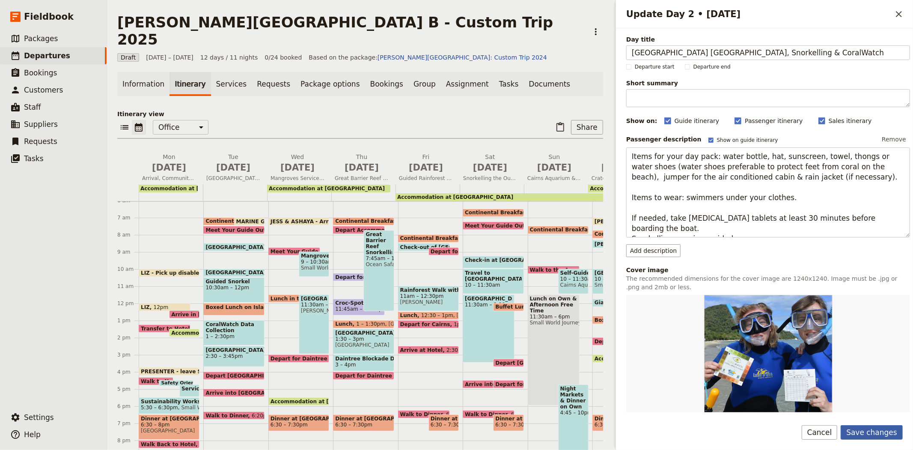
type textarea "Items for your day pack: water bottle, hat, sunscreen, towel, thongs or water s…"
click at [885, 426] on button "Save changes" at bounding box center [872, 432] width 62 height 15
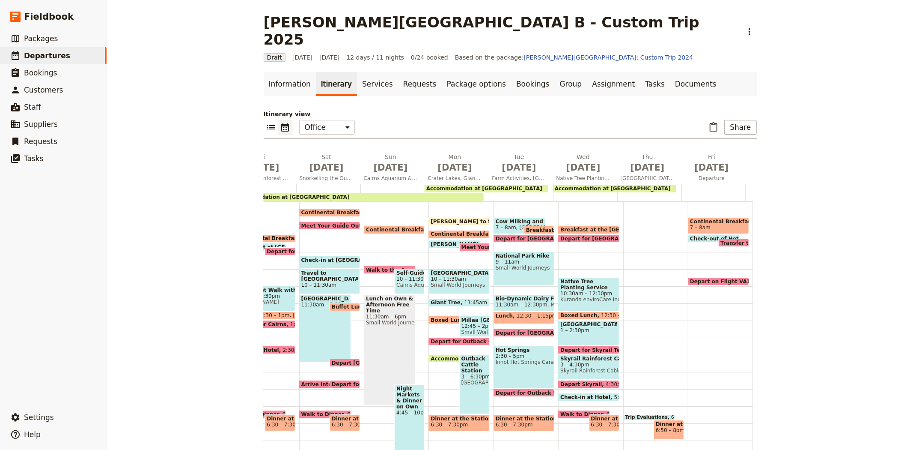
scroll to position [151, 0]
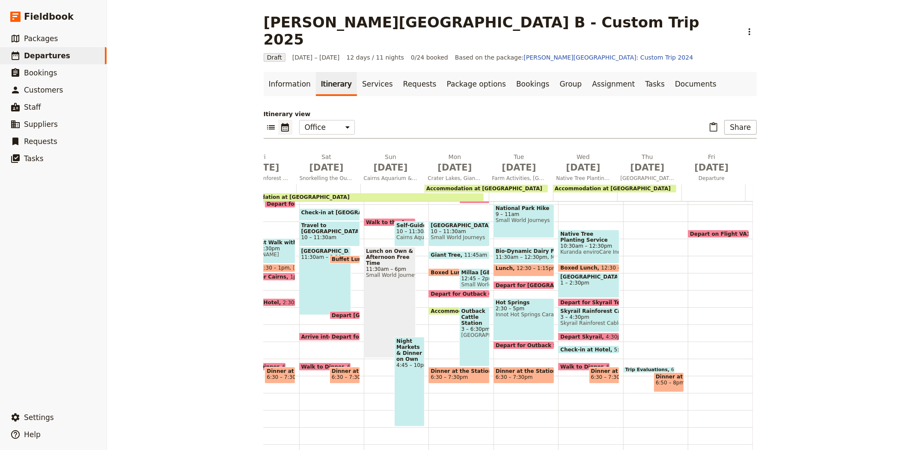
click at [591, 368] on span "Dinner at The [GEOGRAPHIC_DATA]" at bounding box center [604, 371] width 26 height 6
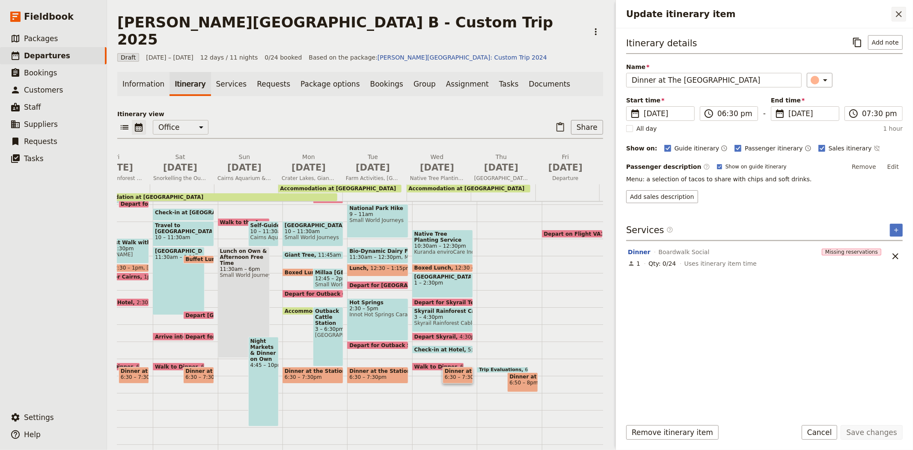
click at [902, 11] on icon "Close drawer" at bounding box center [899, 14] width 10 height 10
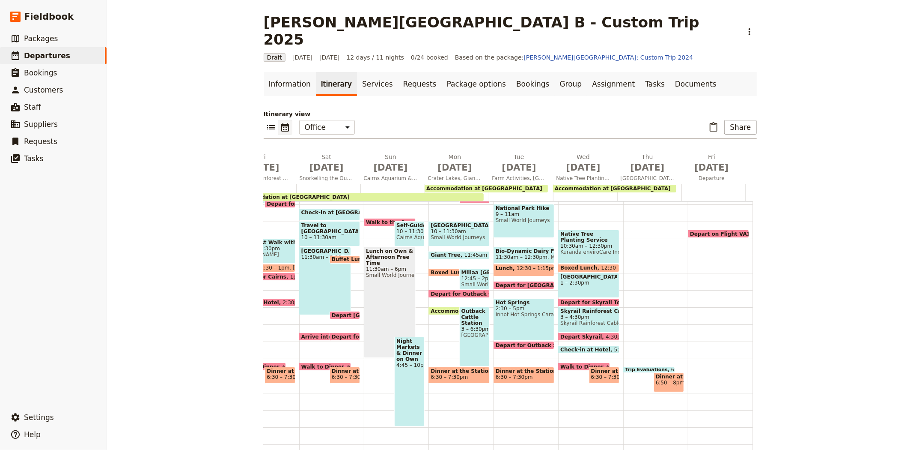
click at [570, 363] on span "Walk to Dinner" at bounding box center [583, 366] width 46 height 6
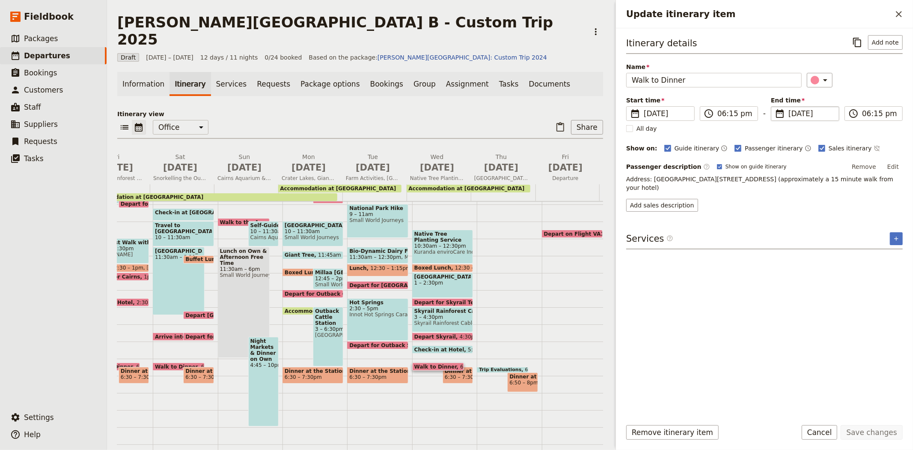
click at [797, 114] on span "[DATE]" at bounding box center [811, 113] width 45 height 10
click at [775, 107] on input "[DATE]" at bounding box center [774, 106] width 0 height 0
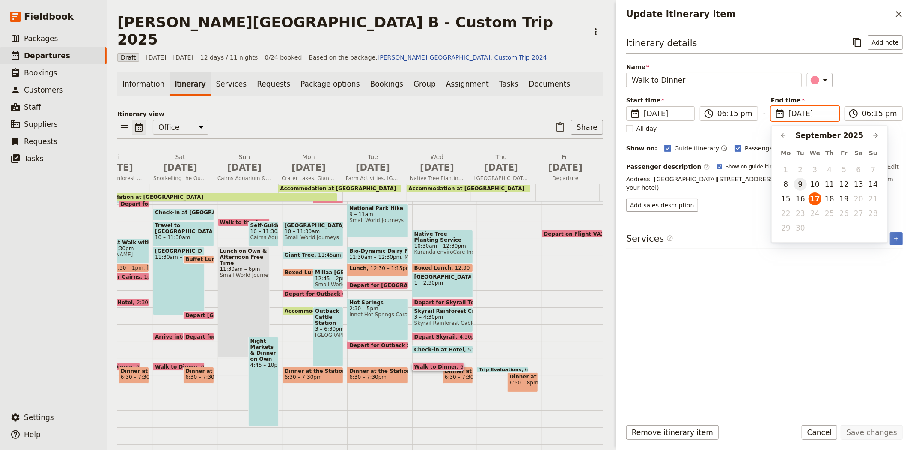
click at [802, 180] on button "9" at bounding box center [800, 184] width 13 height 13
type input "[DATE]"
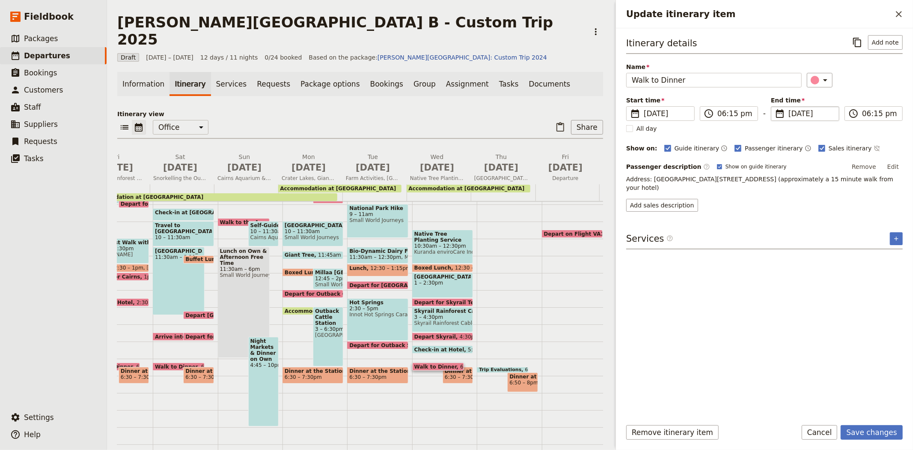
type input "[DATE]"
click at [795, 279] on div "Itinerary details ​ Add note Name Walk to Dinner ​ Start time ​ [DATE] [DATE] […" at bounding box center [764, 223] width 277 height 376
click at [869, 432] on button "Save changes" at bounding box center [872, 432] width 62 height 15
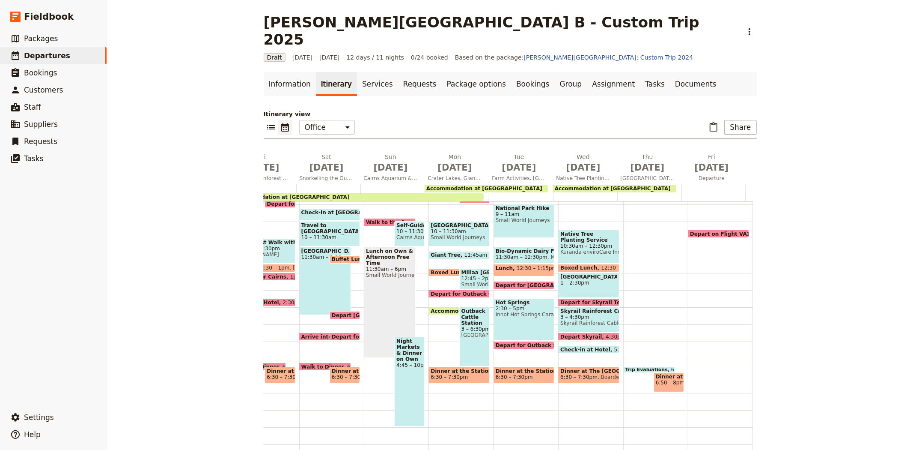
click at [598, 374] on span "Boardwalk Social" at bounding box center [621, 377] width 47 height 6
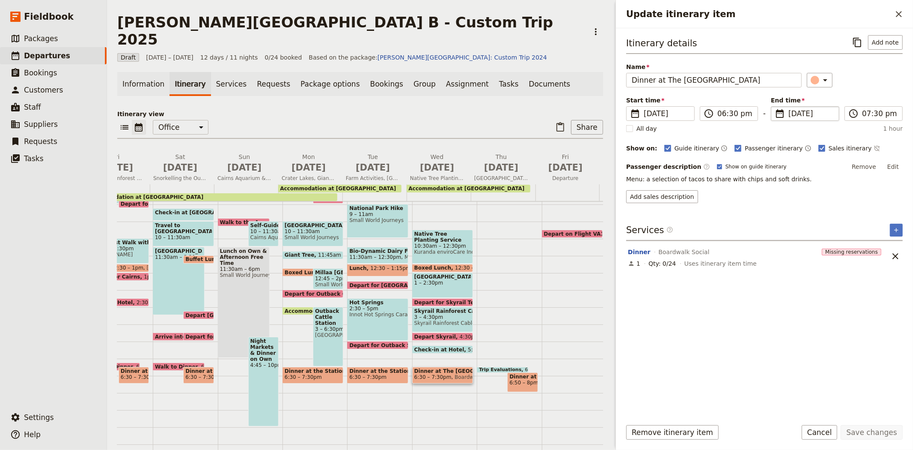
click at [793, 113] on span "[DATE]" at bounding box center [811, 113] width 45 height 10
click at [775, 107] on input "[DATE]" at bounding box center [774, 106] width 0 height 0
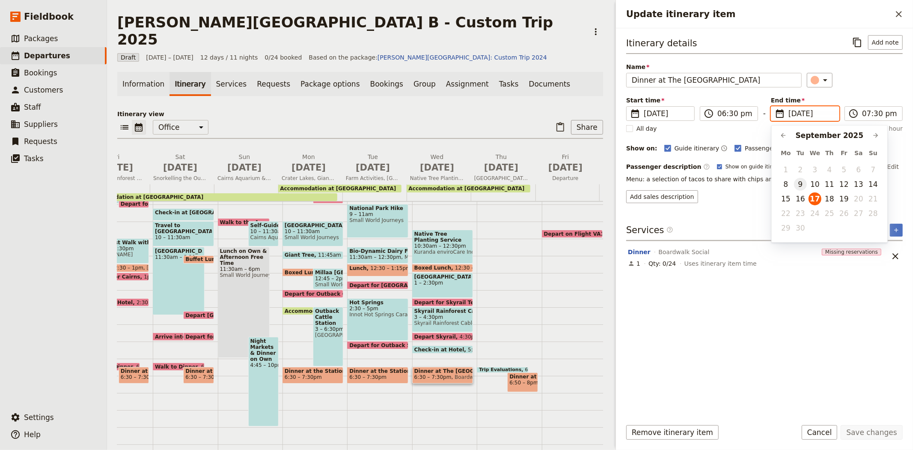
click at [798, 186] on button "9" at bounding box center [800, 184] width 13 height 13
type input "[DATE]"
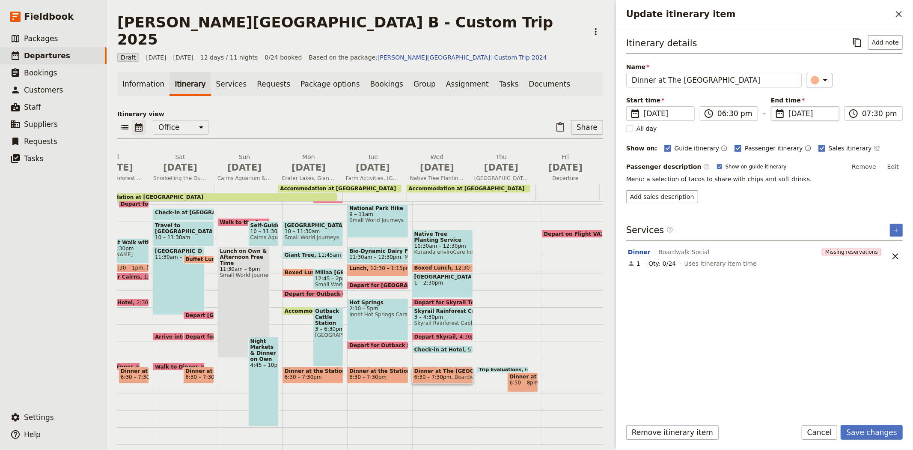
type input "[DATE]"
click at [819, 362] on div "Itinerary details ​ Add note Name Dinner at The Courtyard Cairns ​ Start time ​…" at bounding box center [764, 223] width 277 height 376
click at [852, 429] on button "Save changes" at bounding box center [872, 432] width 62 height 15
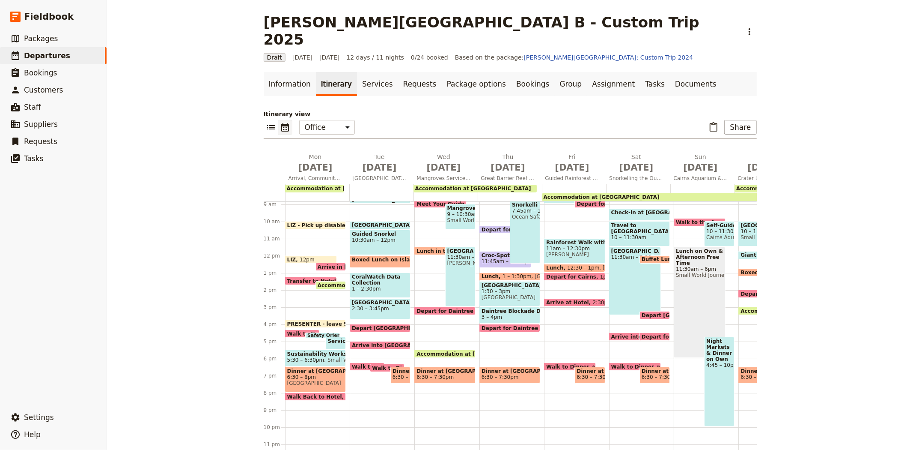
click at [363, 363] on span "Walk to Dinner" at bounding box center [375, 366] width 46 height 6
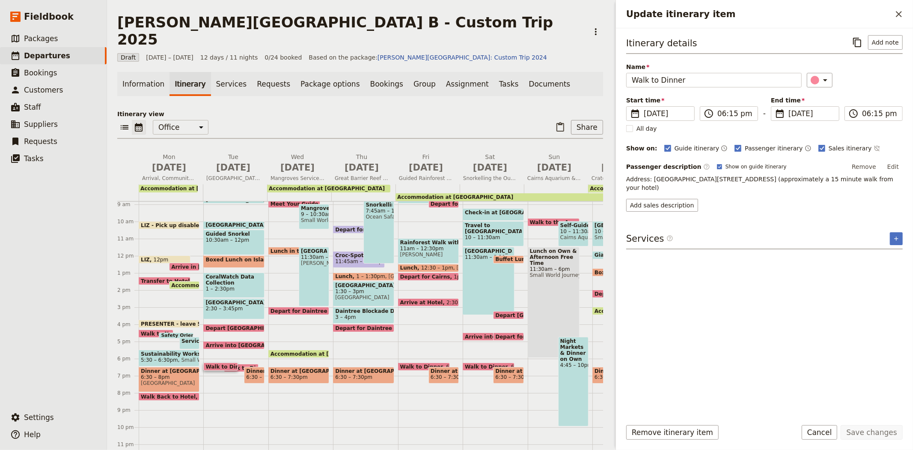
click at [239, 365] on span "Walk to Dinner" at bounding box center [249, 368] width 46 height 6
click at [791, 114] on span "[DATE]" at bounding box center [811, 113] width 45 height 10
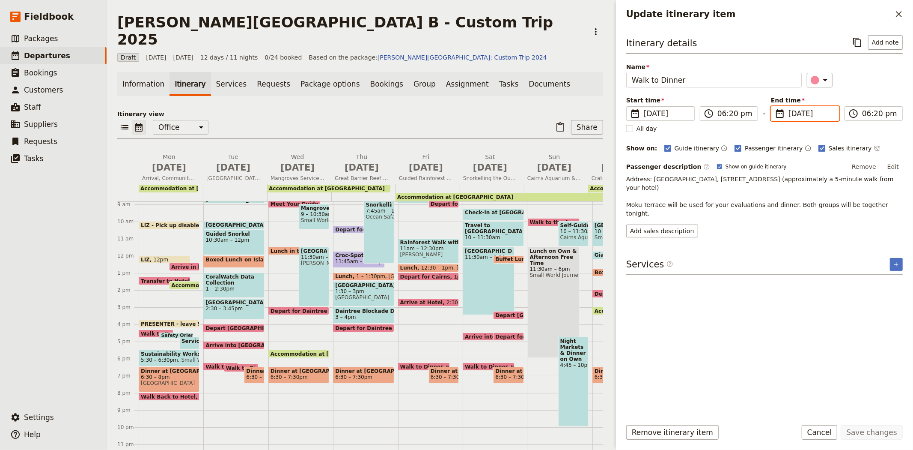
click at [775, 107] on input "[DATE]" at bounding box center [774, 106] width 0 height 0
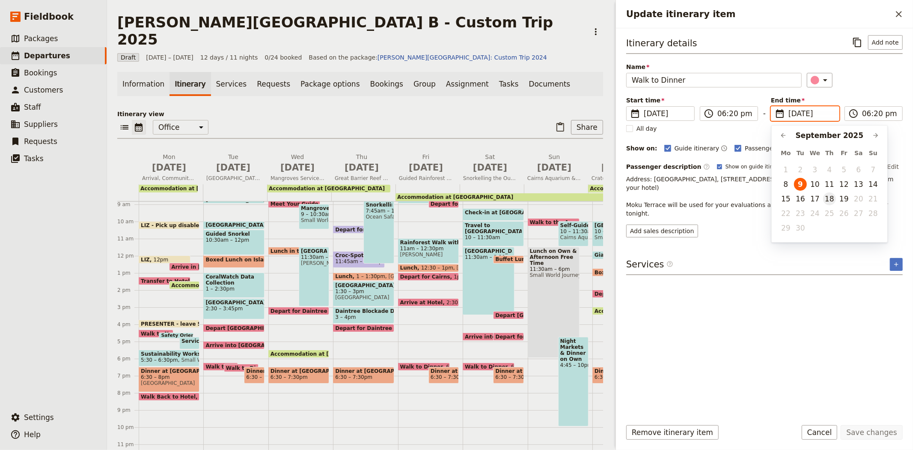
click at [834, 197] on button "18" at bounding box center [829, 198] width 13 height 13
type input "[DATE]"
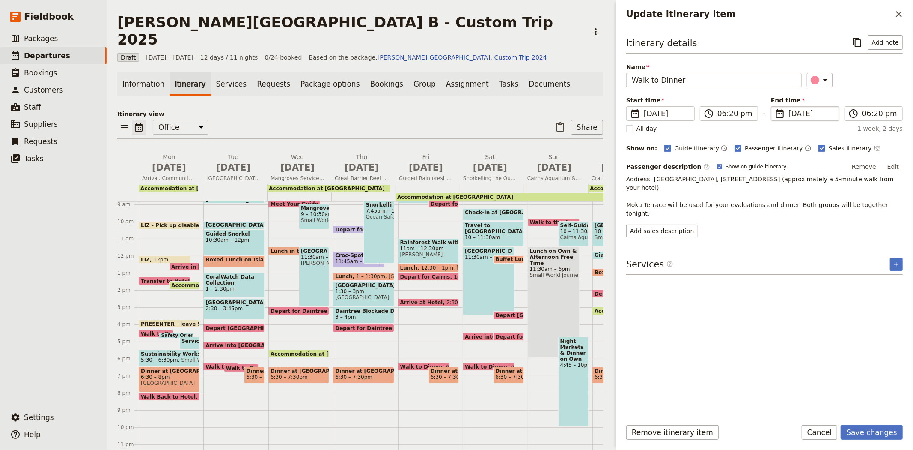
click at [807, 311] on div "Itinerary details ​ Add note Name Walk to Dinner ​ Start time ​ [DATE] [DATE] […" at bounding box center [764, 223] width 277 height 376
click at [648, 112] on span "[DATE]" at bounding box center [666, 113] width 45 height 10
click at [630, 107] on input "[DATE]" at bounding box center [630, 106] width 0 height 0
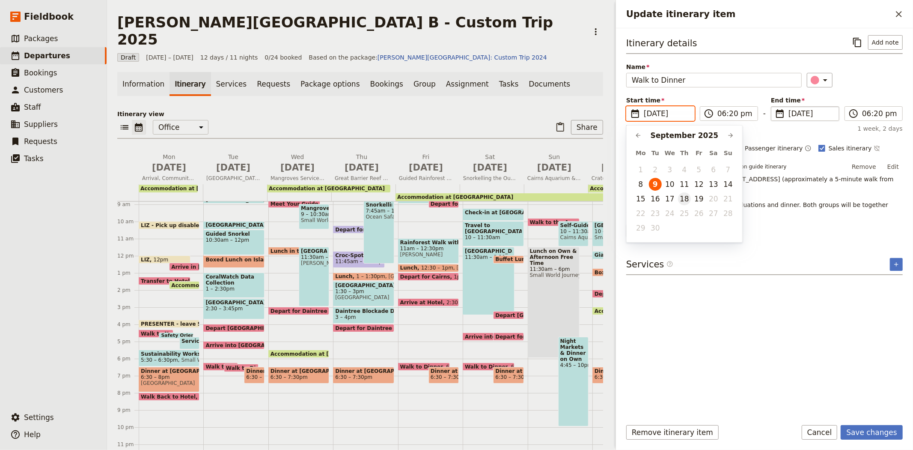
click at [689, 198] on button "18" at bounding box center [684, 198] width 13 height 13
type input "[DATE]"
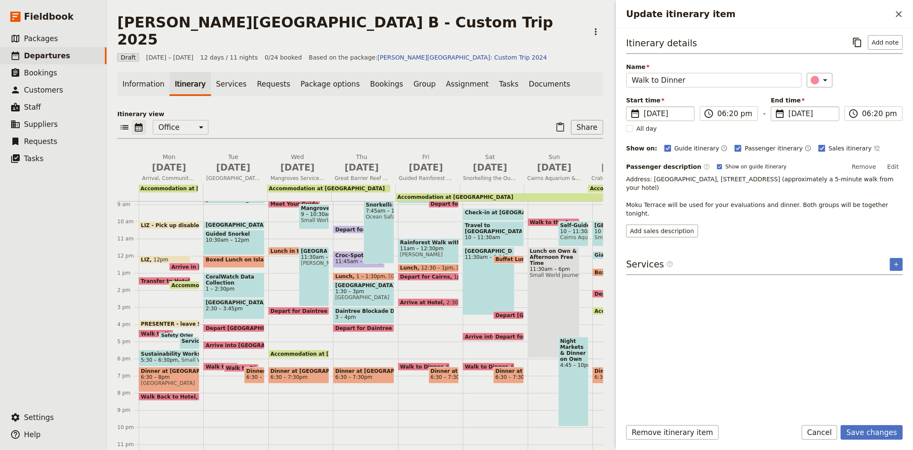
click at [818, 302] on div "Itinerary details ​ Add note Name Walk to Dinner ​ Start time ​ [DATE] [DATE] 1…" at bounding box center [764, 223] width 277 height 376
click at [875, 435] on button "Save changes" at bounding box center [872, 432] width 62 height 15
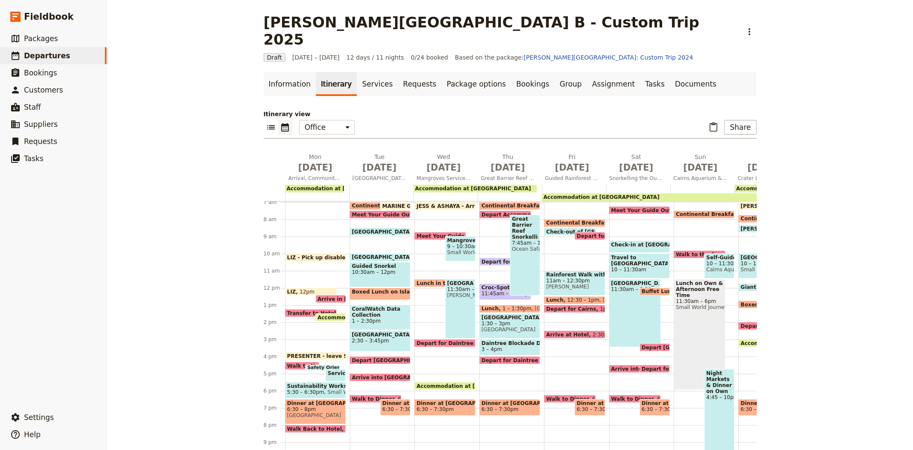
scroll to position [104, 0]
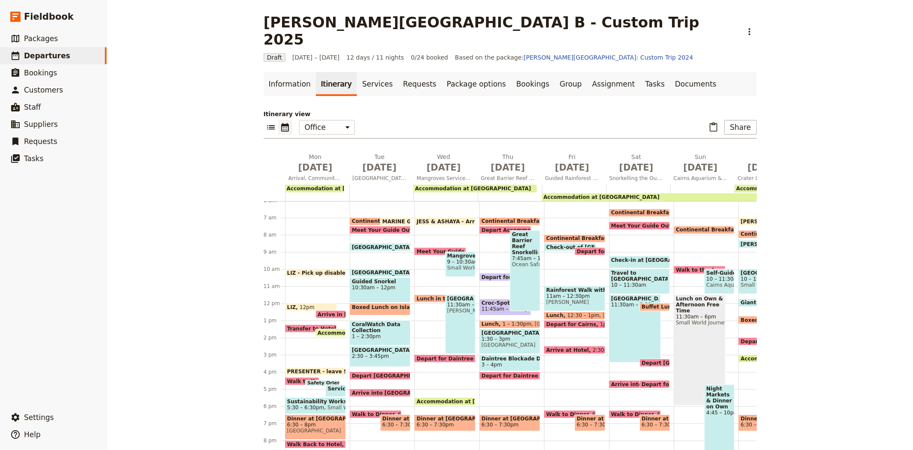
click at [324, 185] on span "Accommodation at [GEOGRAPHIC_DATA]" at bounding box center [345, 188] width 116 height 6
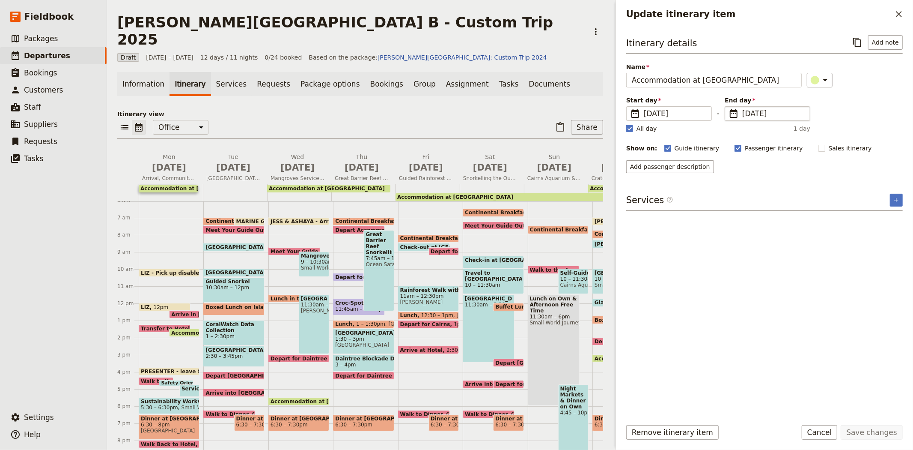
click at [748, 113] on span "[DATE]" at bounding box center [773, 113] width 63 height 10
click at [729, 107] on input "[DATE]" at bounding box center [728, 106] width 0 height 0
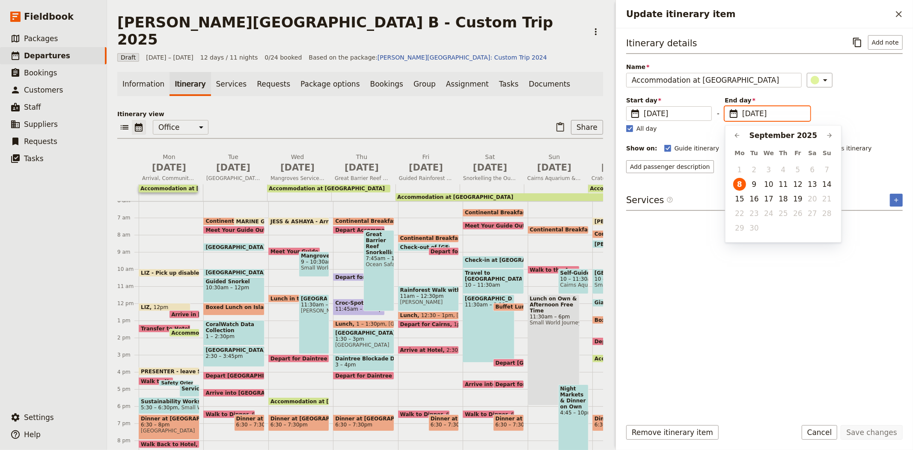
scroll to position [0, 0]
click at [755, 186] on button "9" at bounding box center [754, 184] width 13 height 13
type input "[DATE]"
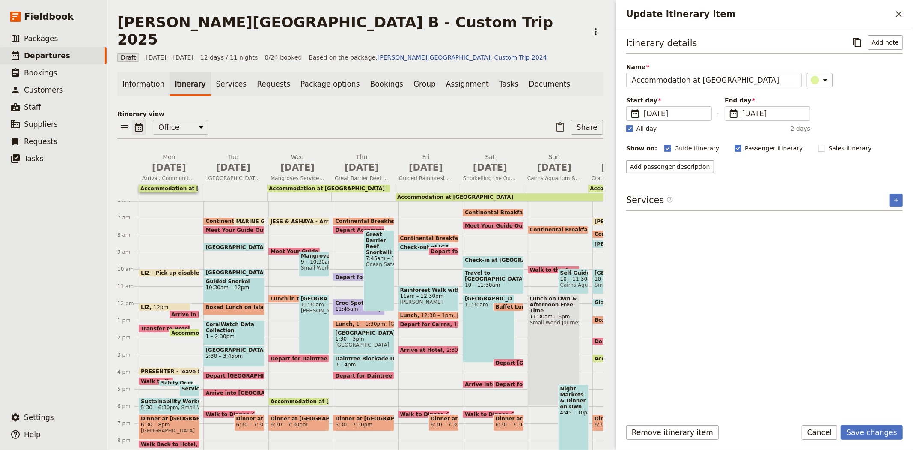
click at [857, 396] on div "Itinerary details ​ Add note Name Accommodation at [GEOGRAPHIC_DATA] ​ Start da…" at bounding box center [764, 223] width 277 height 376
click at [875, 437] on button "Save changes" at bounding box center [872, 432] width 62 height 15
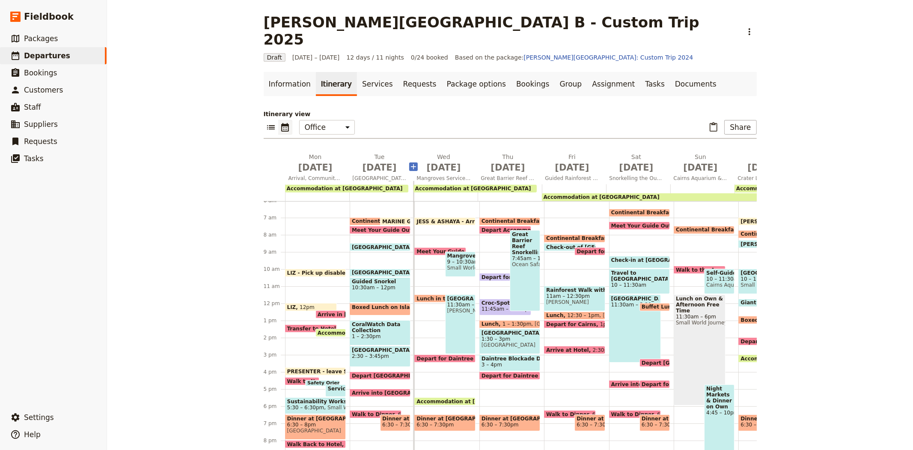
click at [411, 164] on icon "Add before day 3" at bounding box center [413, 166] width 5 height 5
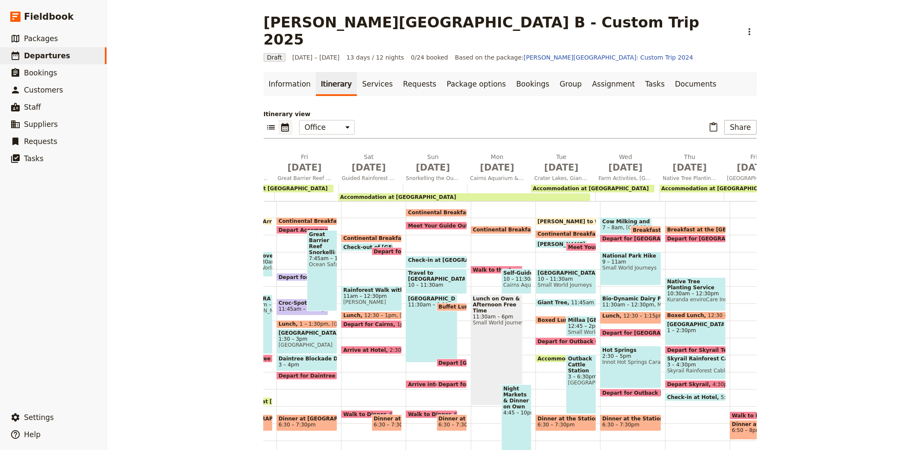
scroll to position [0, 301]
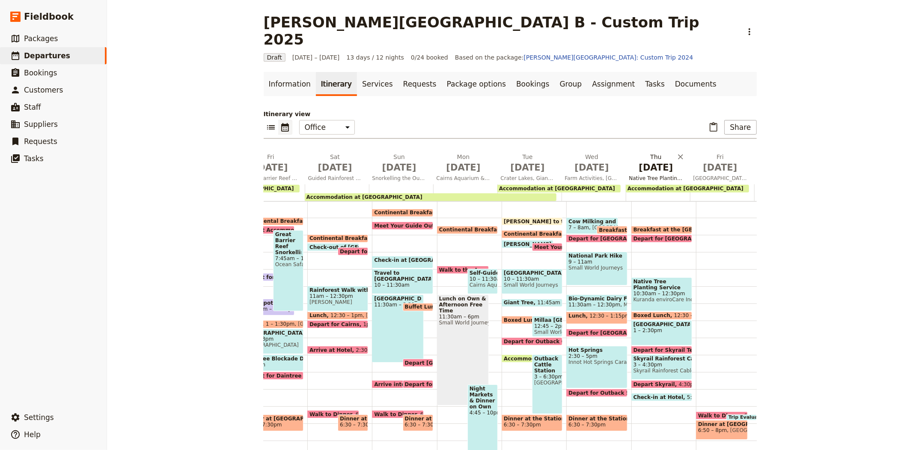
click at [651, 161] on span "[DATE]" at bounding box center [656, 167] width 54 height 13
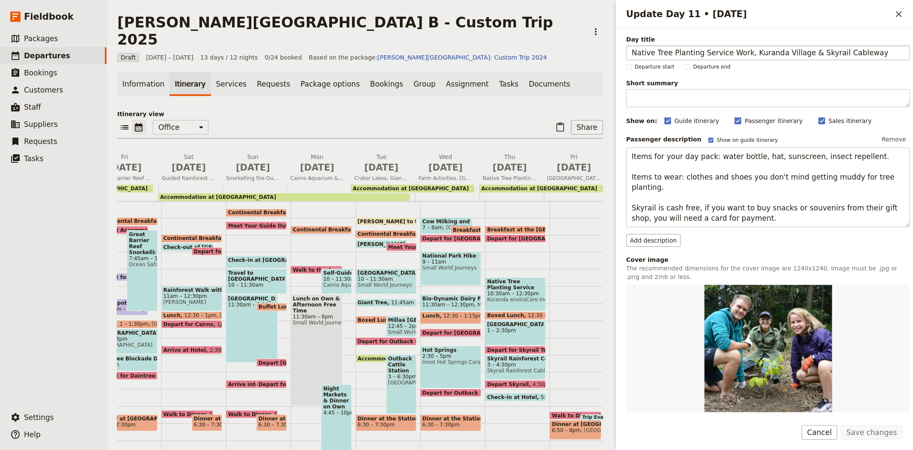
drag, startPoint x: 632, startPoint y: 54, endPoint x: 740, endPoint y: 53, distance: 107.5
click at [740, 53] on input "Native Tree Planting Service Work, Kuranda Village & Skyrail Cableway" at bounding box center [768, 52] width 284 height 15
click at [836, 434] on button "Cancel" at bounding box center [820, 432] width 36 height 15
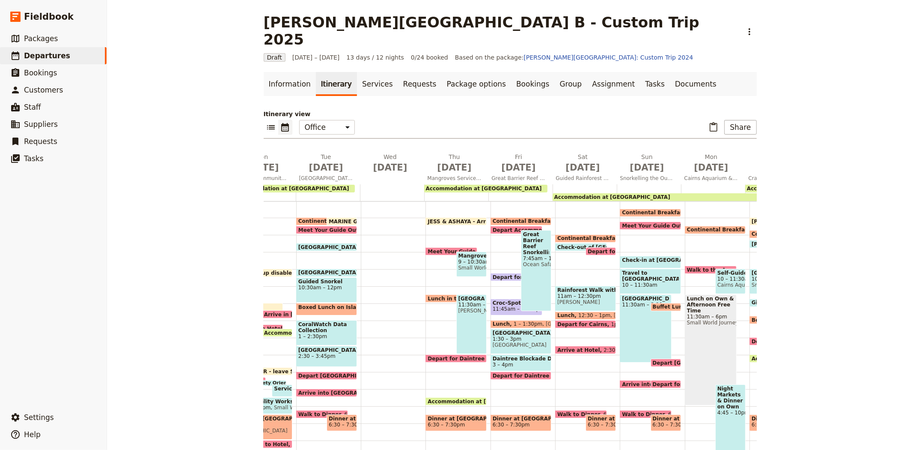
scroll to position [0, 45]
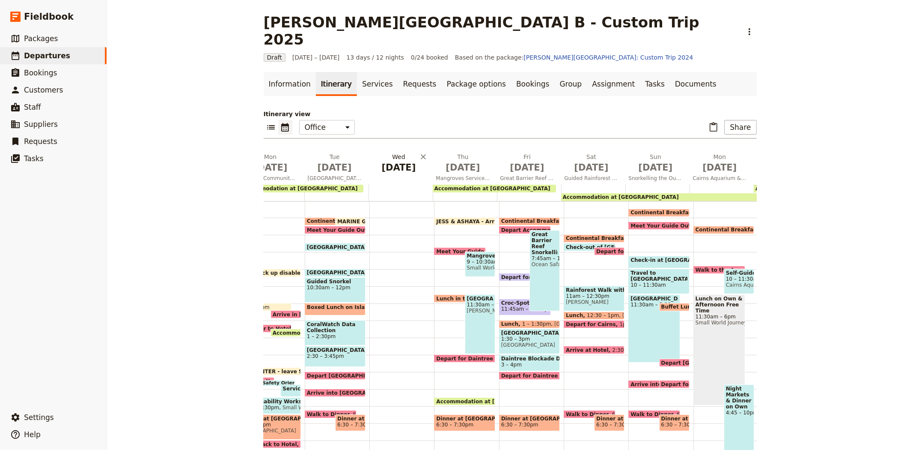
click at [388, 161] on span "[DATE]" at bounding box center [399, 167] width 54 height 13
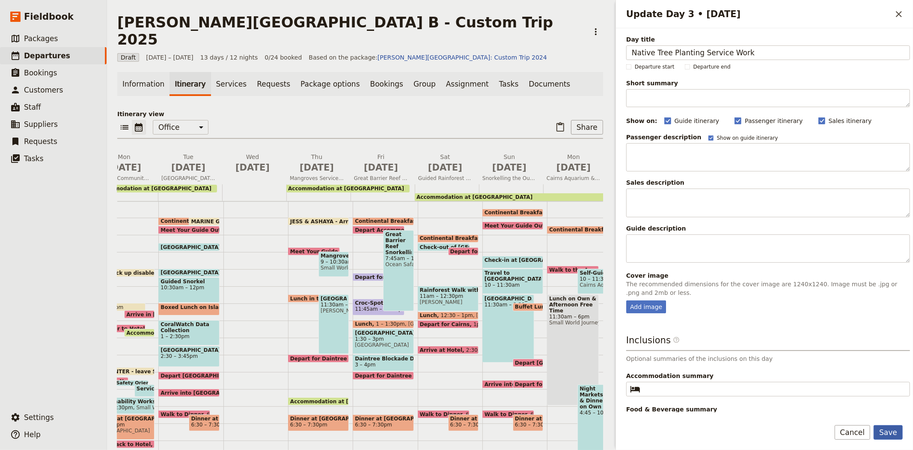
type input "Native Tree Planting Service Work"
click at [889, 434] on button "Save" at bounding box center [888, 432] width 29 height 15
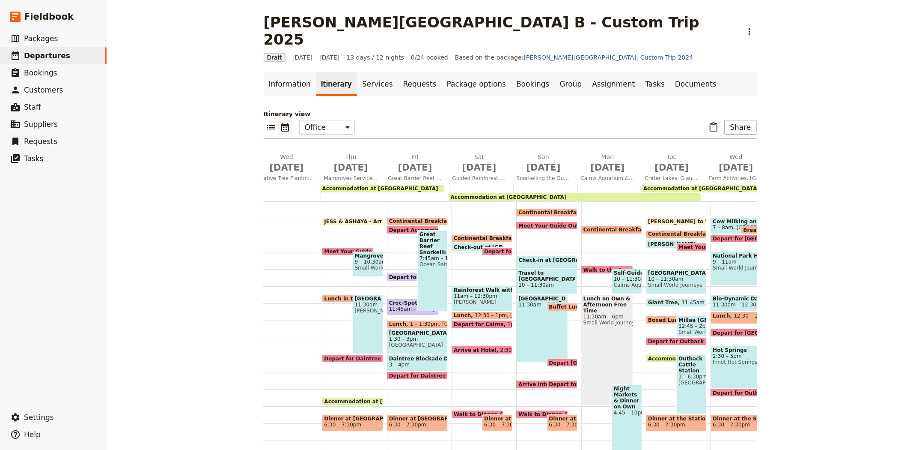
scroll to position [0, 149]
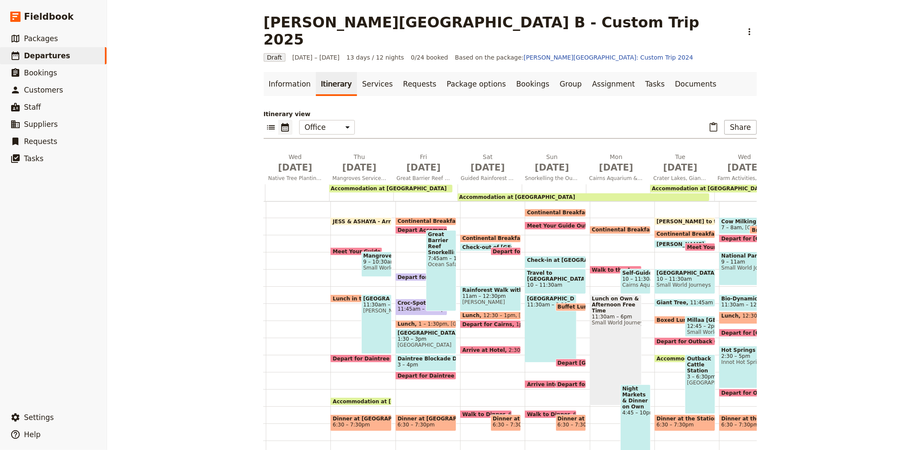
click at [688, 218] on span "[PERSON_NAME] to the Office" at bounding box center [701, 221] width 89 height 6
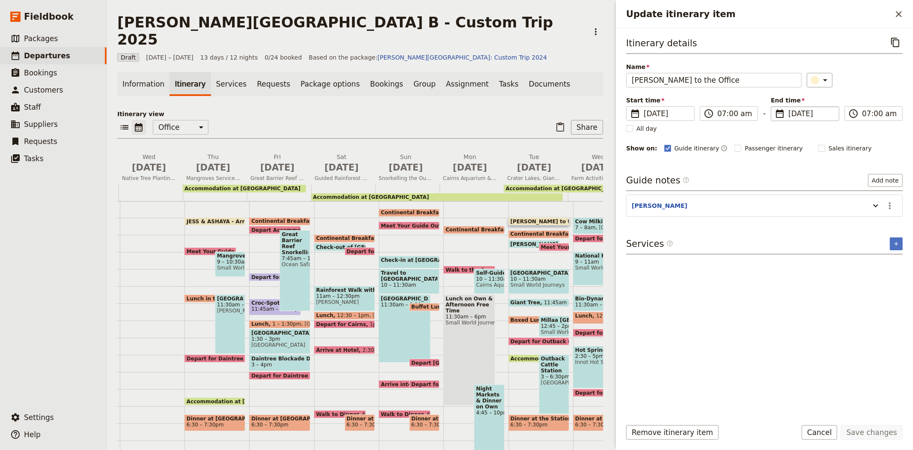
click at [796, 114] on span "[DATE]" at bounding box center [811, 113] width 45 height 10
click at [775, 107] on input "[DATE]" at bounding box center [774, 106] width 0 height 0
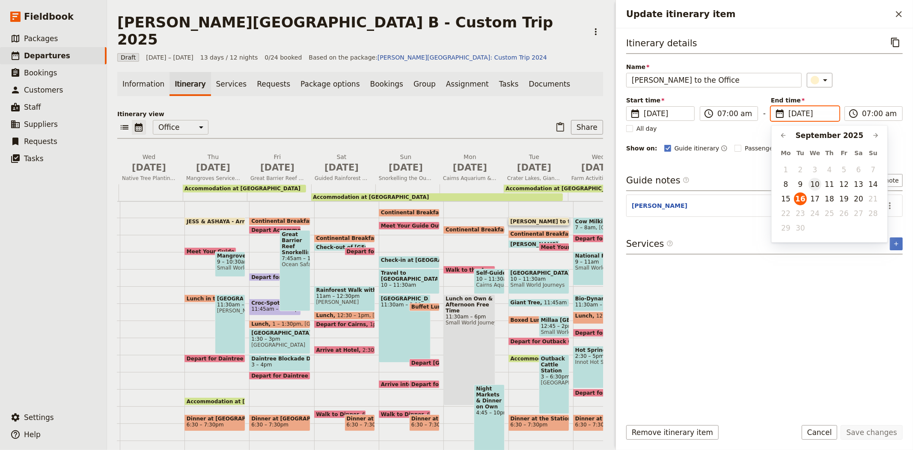
click at [816, 185] on button "10" at bounding box center [815, 184] width 13 height 13
type input "[DATE]"
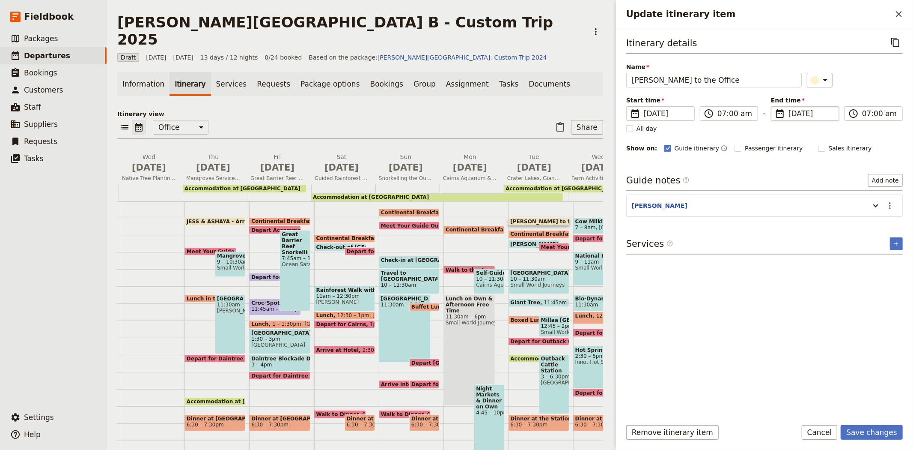
type input "[DATE]"
click at [803, 292] on div "Itinerary details ​ Name [PERSON_NAME] - Arrive to the Office ​ Start time ​ [D…" at bounding box center [764, 223] width 277 height 376
click at [858, 429] on button "Save changes" at bounding box center [872, 432] width 62 height 15
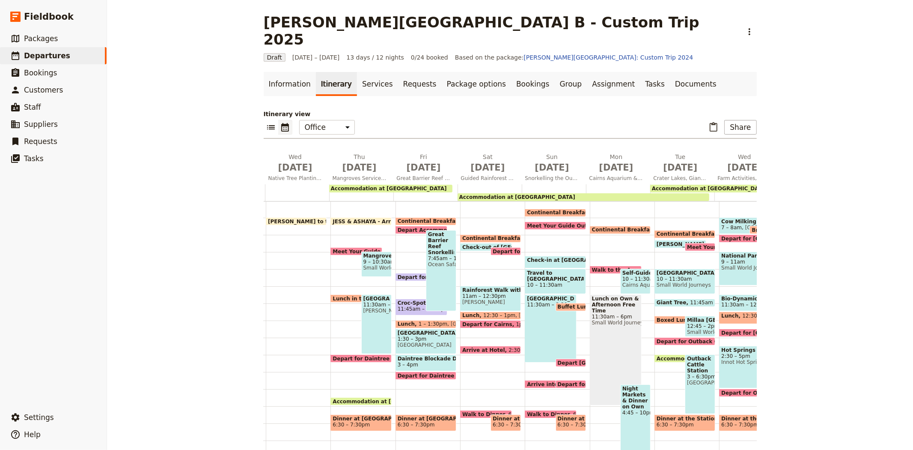
click at [679, 231] on span "Continental Breakfast at Hotel" at bounding box center [703, 234] width 92 height 6
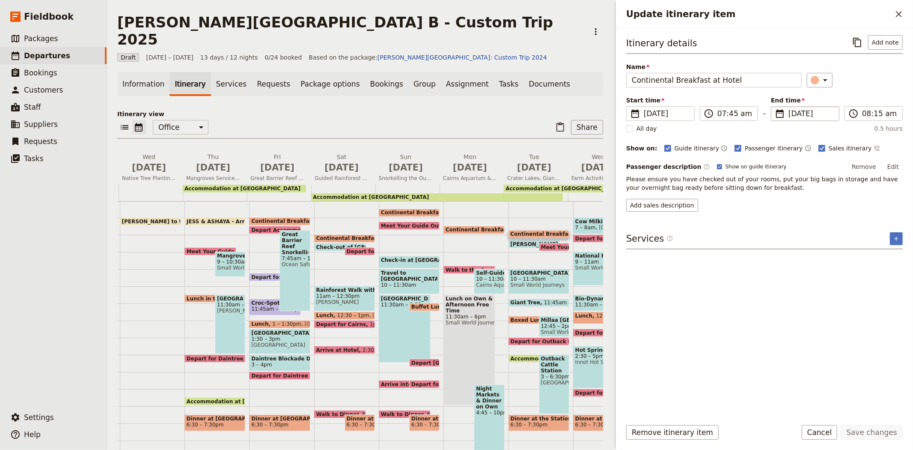
click at [795, 113] on span "[DATE]" at bounding box center [811, 113] width 45 height 10
click at [775, 107] on input "[DATE]" at bounding box center [774, 106] width 0 height 0
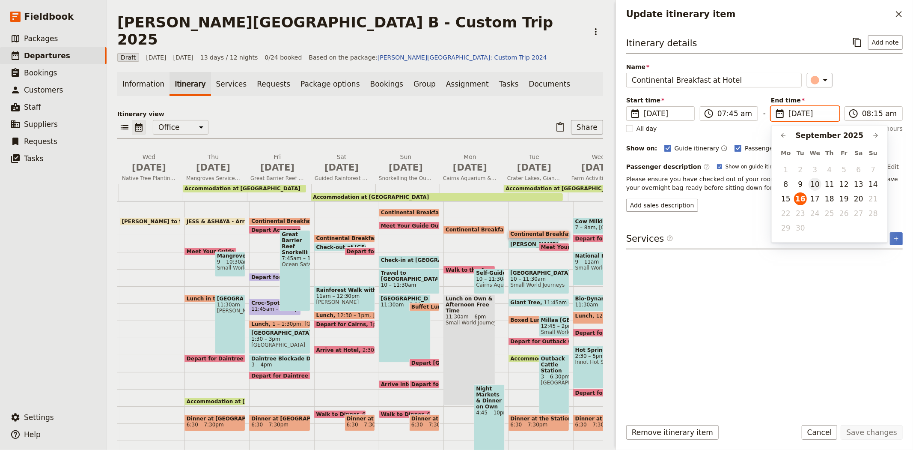
click at [816, 187] on button "10" at bounding box center [815, 184] width 13 height 13
type input "[DATE]"
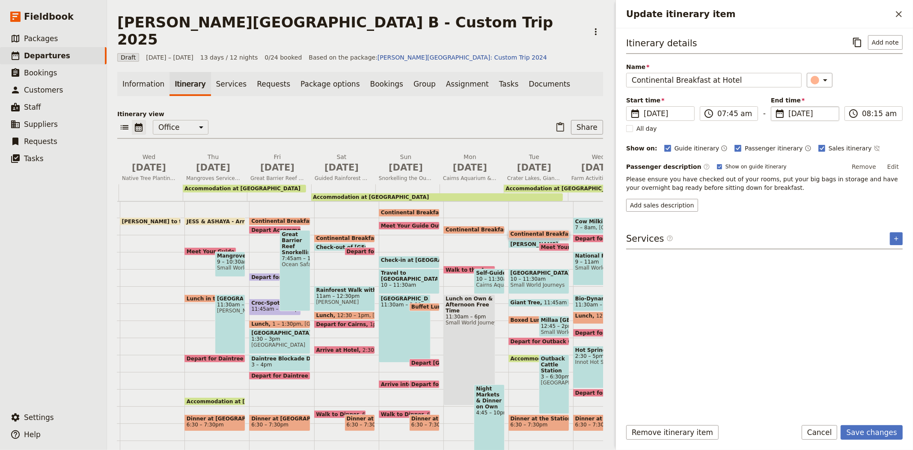
type input "[DATE]"
click at [799, 353] on div "Itinerary details ​ Add note Name Continental Breakfast at Hotel ​ Start time ​…" at bounding box center [764, 223] width 277 height 376
click at [854, 429] on button "Save changes" at bounding box center [872, 432] width 62 height 15
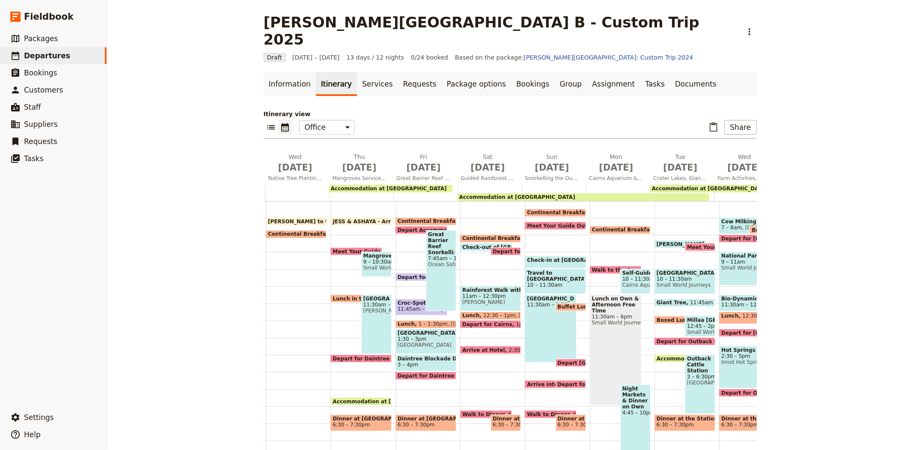
click at [698, 244] on span "Meet Your Guide Outside Reception & Depart" at bounding box center [754, 247] width 135 height 6
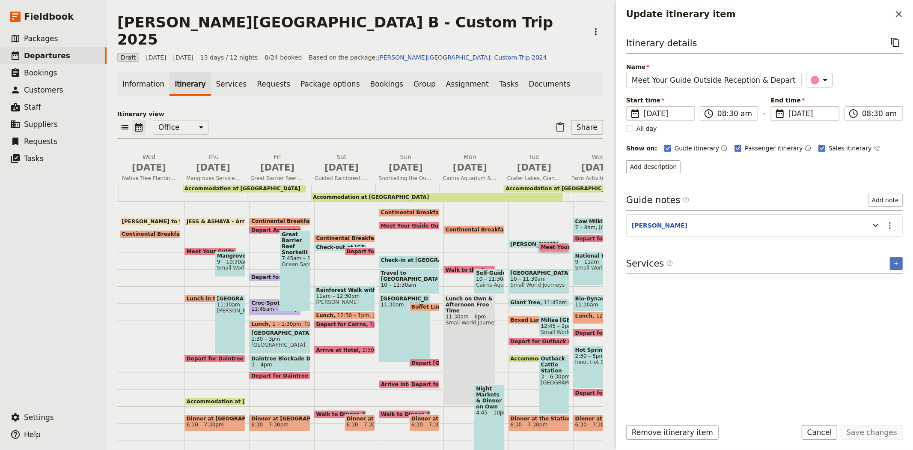
click at [797, 110] on span "[DATE]" at bounding box center [811, 113] width 45 height 10
click at [775, 107] on input "[DATE]" at bounding box center [774, 106] width 0 height 0
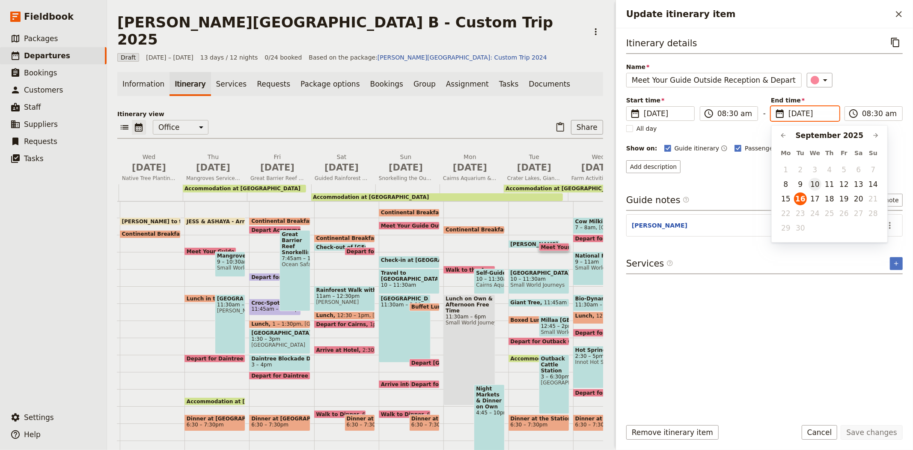
click at [816, 180] on button "10" at bounding box center [815, 184] width 13 height 13
type input "[DATE]"
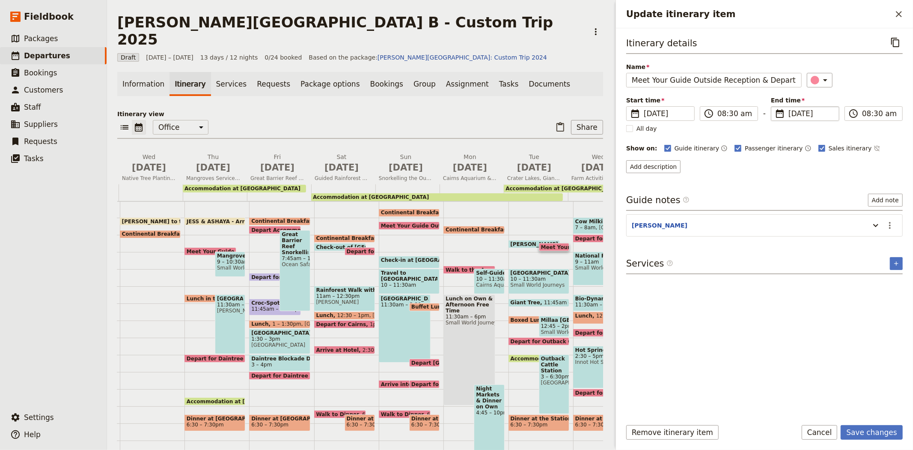
type input "[DATE]"
click at [866, 365] on div "Itinerary details ​ Name Meet Your Guide Outside Reception & Depart ​ Start tim…" at bounding box center [764, 223] width 277 height 376
click at [865, 435] on button "Save changes" at bounding box center [872, 432] width 62 height 15
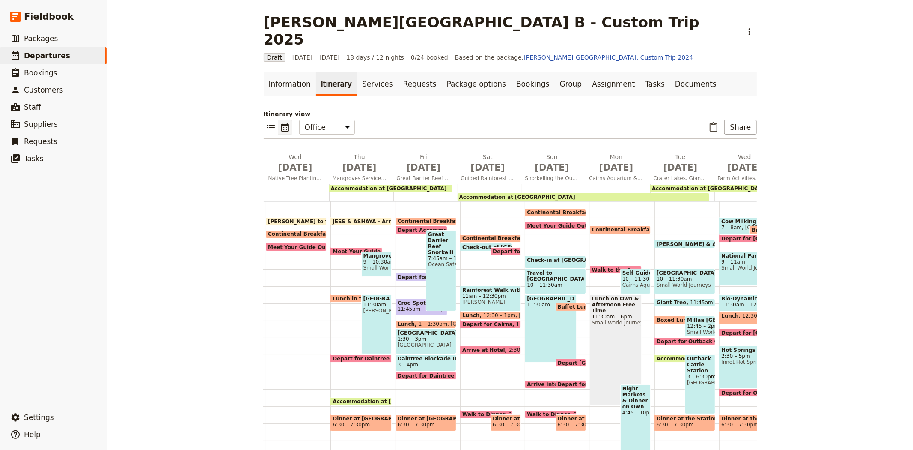
click at [675, 276] on span "10 – 11:30am" at bounding box center [685, 279] width 57 height 6
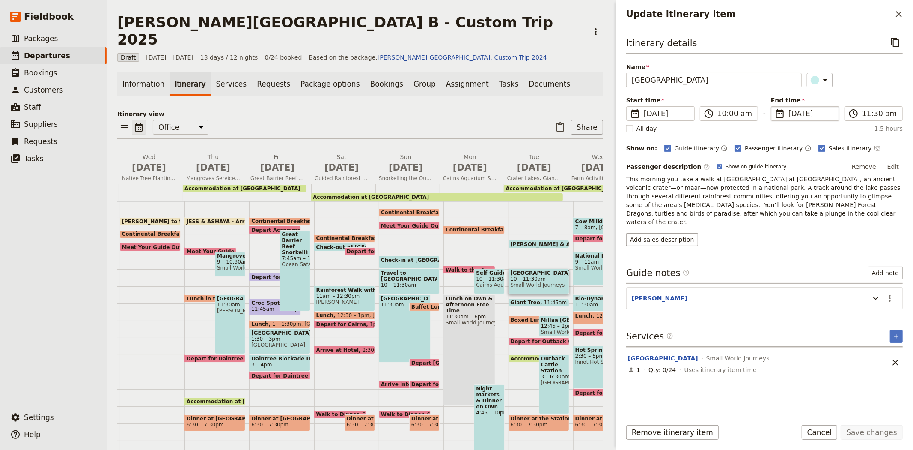
click at [803, 110] on span "[DATE]" at bounding box center [811, 113] width 45 height 10
click at [775, 107] on input "[DATE]" at bounding box center [774, 106] width 0 height 0
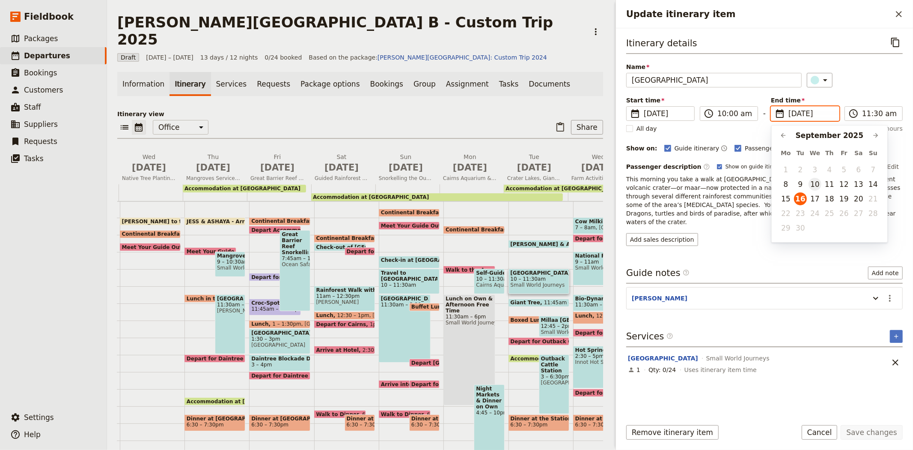
click at [816, 182] on button "10" at bounding box center [815, 184] width 13 height 13
type input "[DATE]"
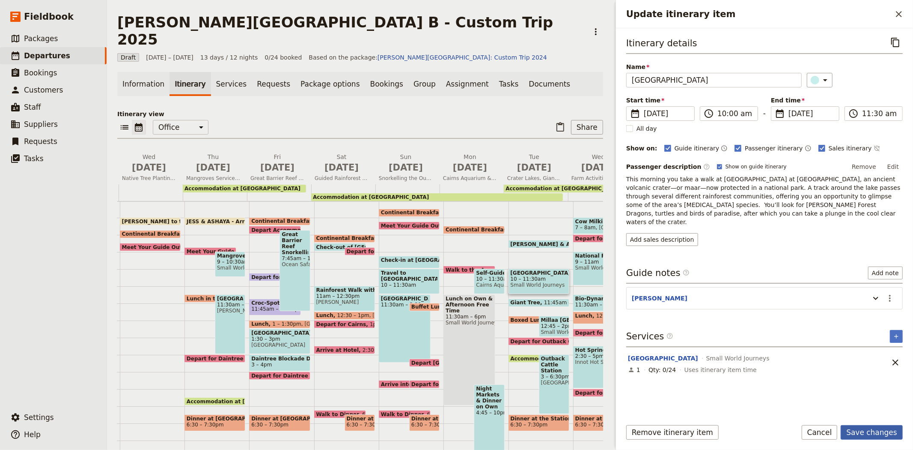
type input "[DATE]"
click at [871, 434] on button "Save changes" at bounding box center [872, 432] width 62 height 15
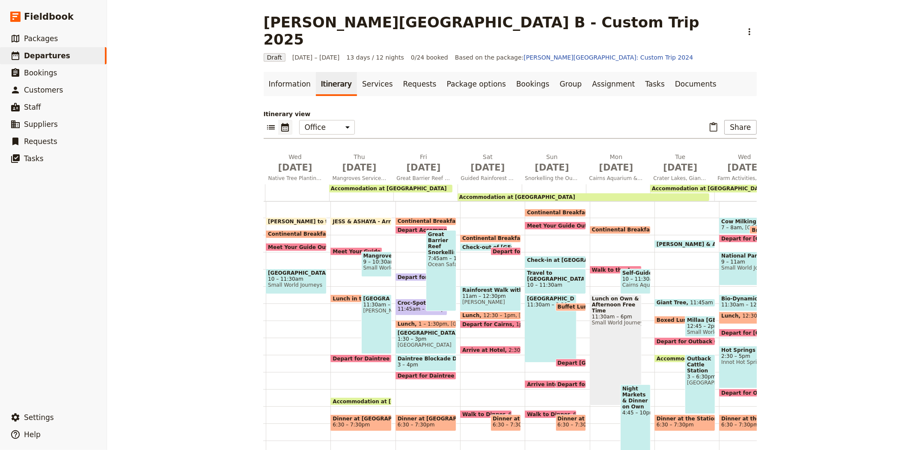
click at [679, 303] on span at bounding box center [685, 304] width 60 height 3
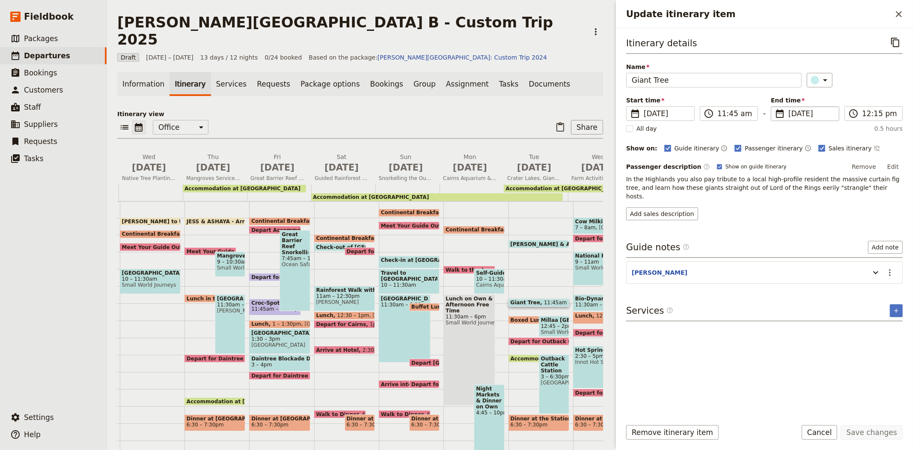
click at [792, 110] on span "[DATE]" at bounding box center [811, 113] width 45 height 10
click at [775, 107] on input "[DATE]" at bounding box center [774, 106] width 0 height 0
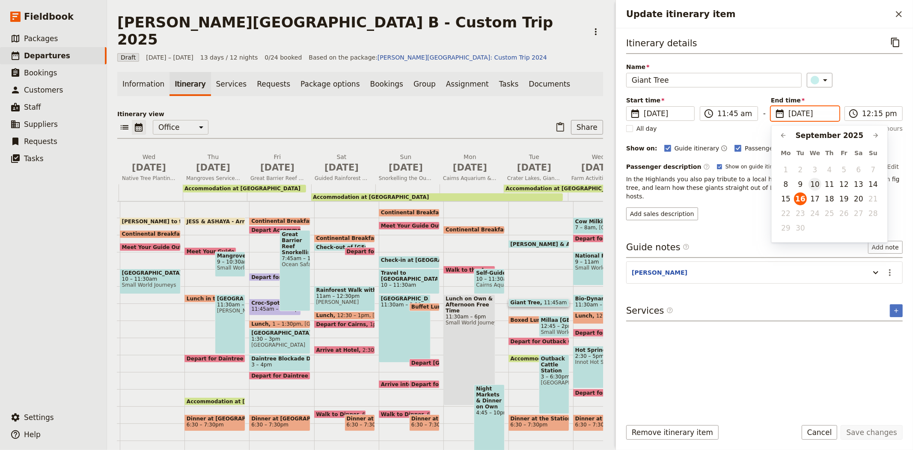
click at [813, 189] on button "10" at bounding box center [815, 184] width 13 height 13
type input "[DATE]"
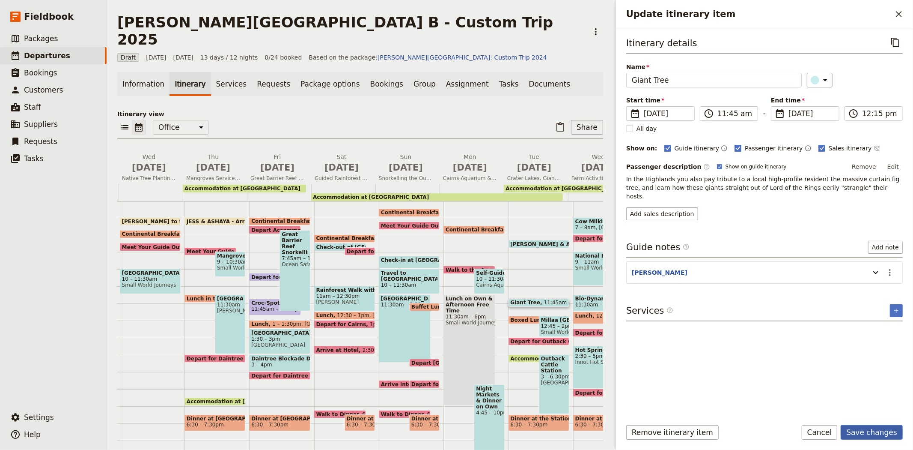
type input "[DATE]"
click at [863, 437] on button "Save changes" at bounding box center [872, 432] width 62 height 15
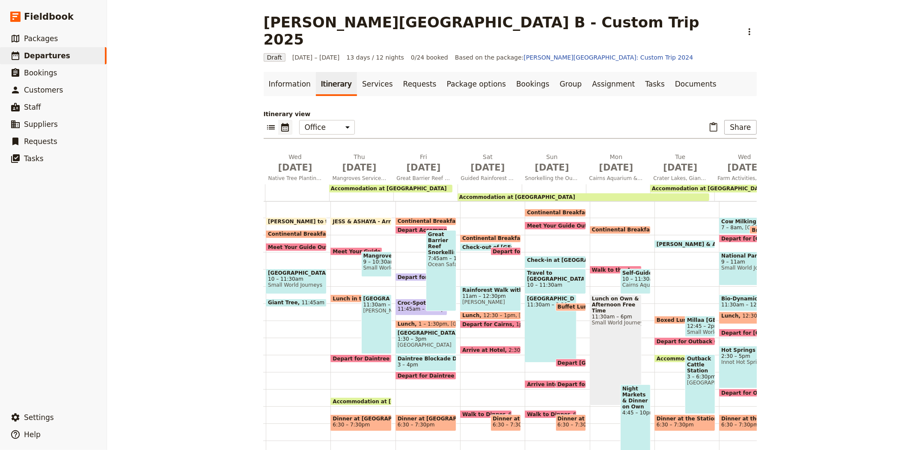
click at [663, 317] on span "Boxed Lunch" at bounding box center [677, 320] width 41 height 6
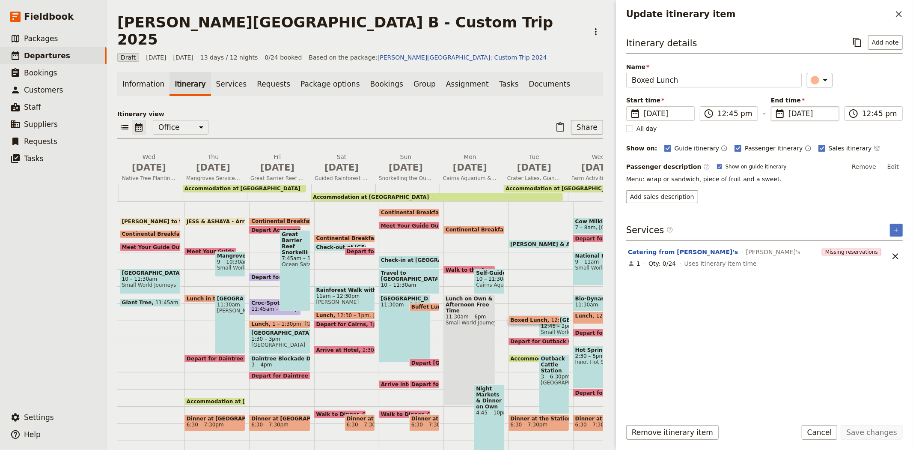
click at [795, 113] on span "[DATE]" at bounding box center [811, 113] width 45 height 10
click at [775, 107] on input "[DATE]" at bounding box center [774, 106] width 0 height 0
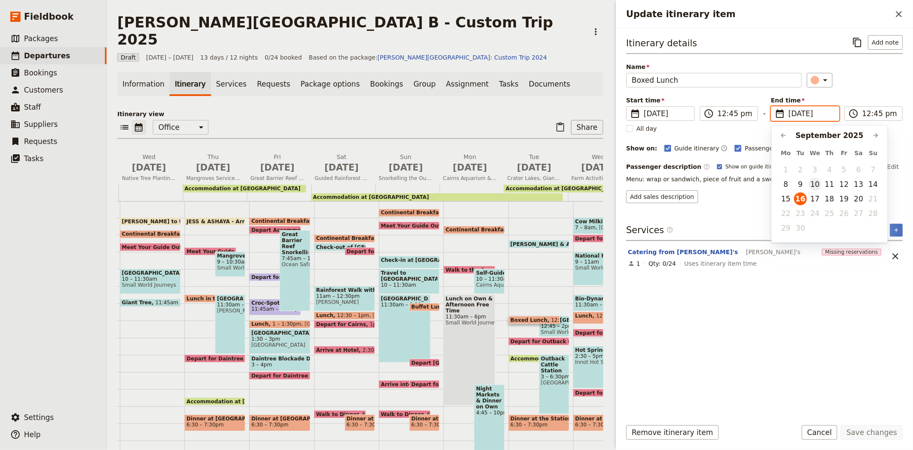
click at [812, 180] on button "10" at bounding box center [815, 184] width 13 height 13
type input "[DATE]"
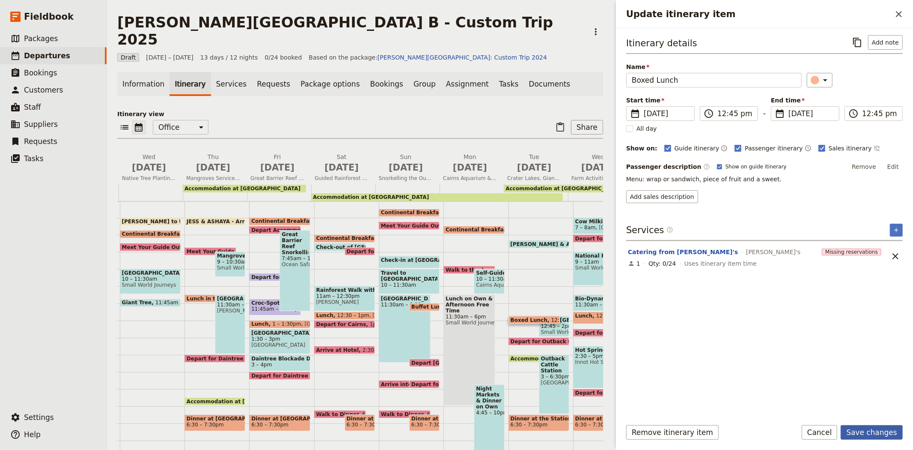
type input "[DATE]"
click at [873, 434] on button "Save changes" at bounding box center [872, 432] width 62 height 15
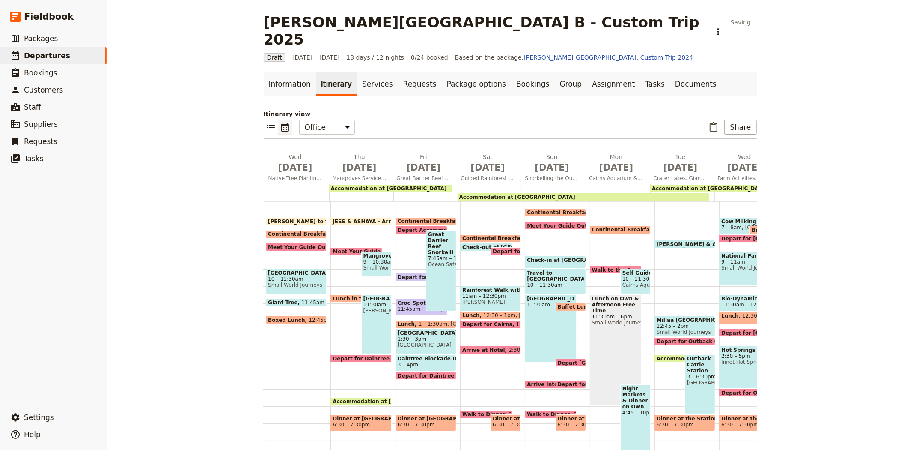
click at [692, 333] on span at bounding box center [685, 334] width 60 height 3
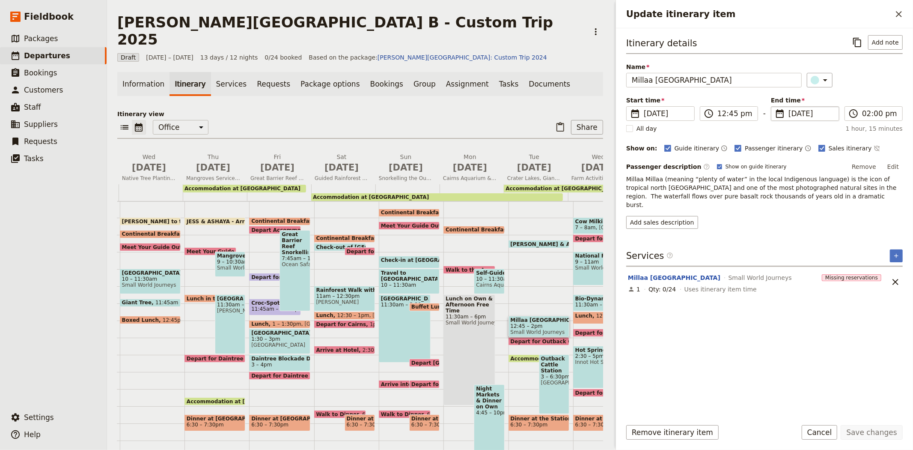
click at [796, 113] on span "[DATE]" at bounding box center [811, 113] width 45 height 10
click at [775, 107] on input "[DATE]" at bounding box center [774, 106] width 0 height 0
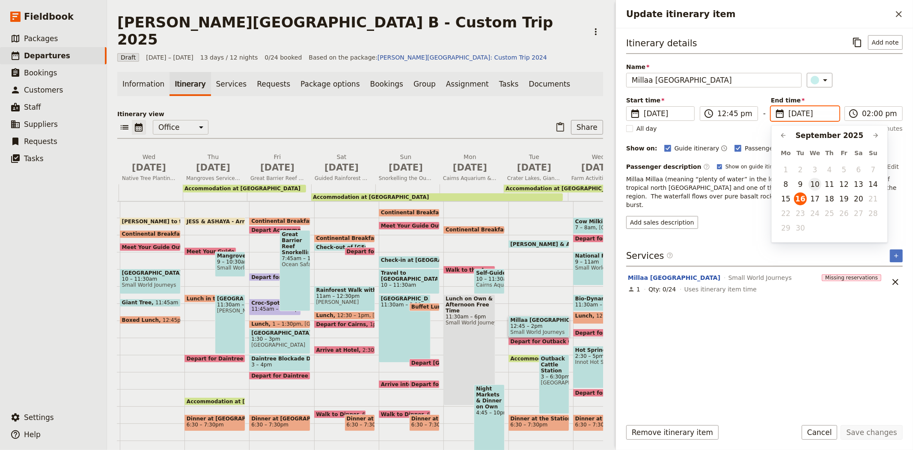
click at [817, 180] on button "10" at bounding box center [815, 184] width 13 height 13
type input "[DATE]"
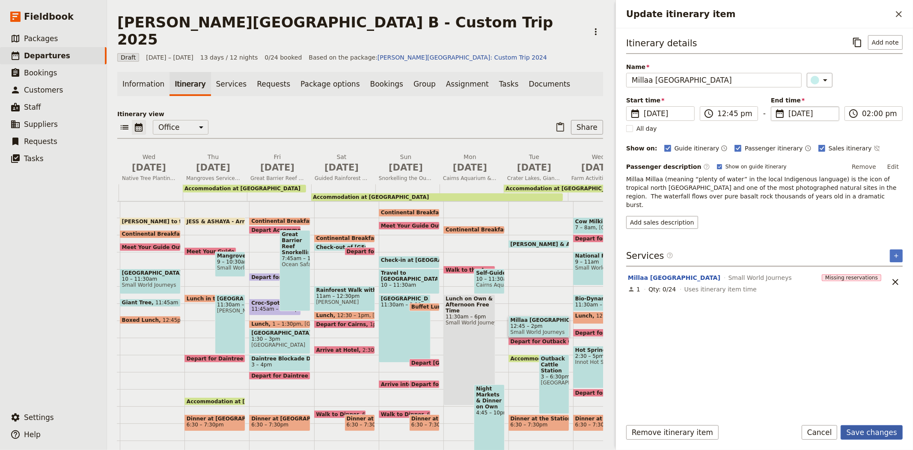
type input "[DATE]"
click at [870, 426] on button "Save changes" at bounding box center [872, 432] width 62 height 15
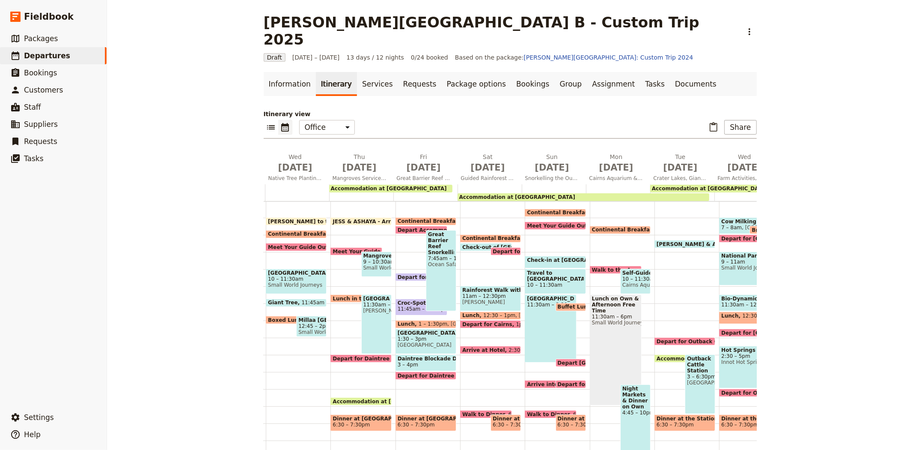
click at [669, 338] on span "Depart for Outback Cattle Station" at bounding box center [707, 341] width 101 height 6
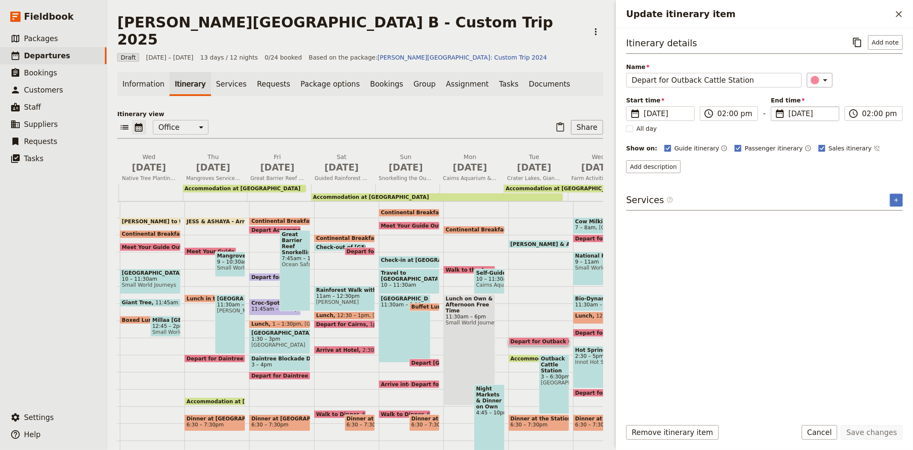
click at [795, 107] on fieldset "​ [DATE] [DATE]" at bounding box center [805, 113] width 68 height 15
click at [775, 107] on input "[DATE]" at bounding box center [774, 106] width 0 height 0
click at [804, 113] on span "[DATE]" at bounding box center [811, 113] width 45 height 10
click at [790, 108] on input "[DATE]" at bounding box center [811, 113] width 45 height 10
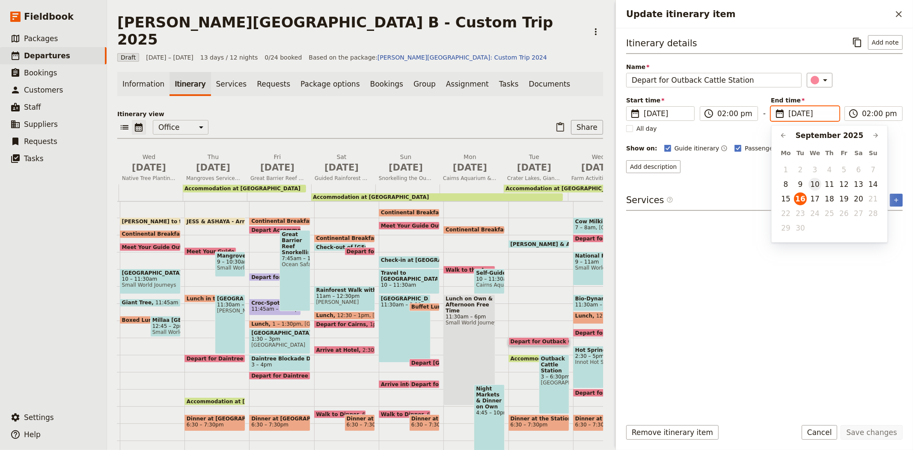
click at [816, 182] on button "10" at bounding box center [815, 184] width 13 height 13
type input "[DATE]"
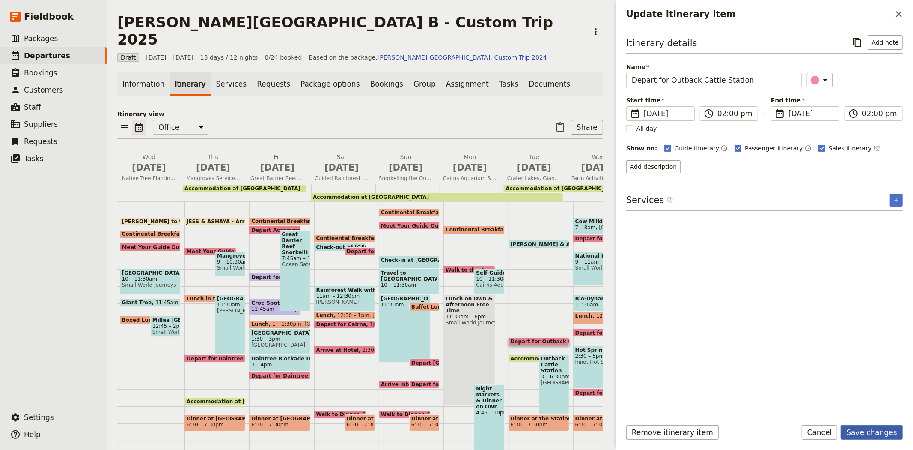
type input "[DATE]"
click at [870, 430] on button "Save changes" at bounding box center [872, 432] width 62 height 15
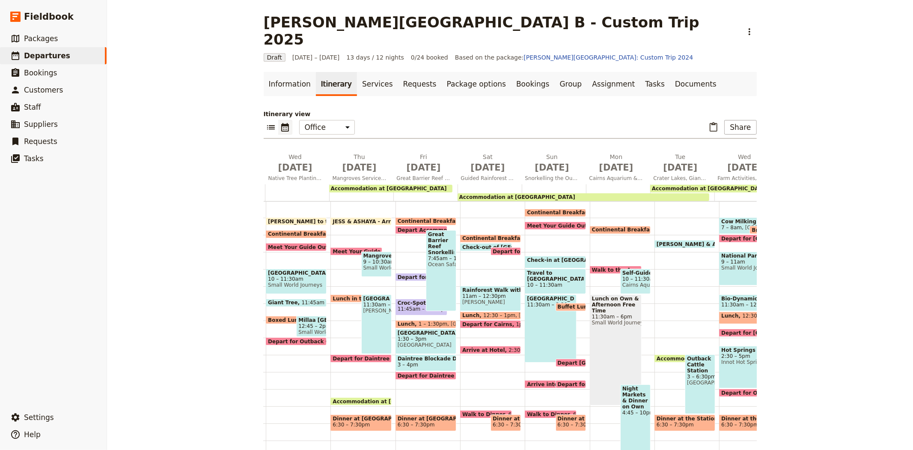
click at [661, 355] on span "Accommodation at [GEOGRAPHIC_DATA]" at bounding box center [717, 358] width 120 height 6
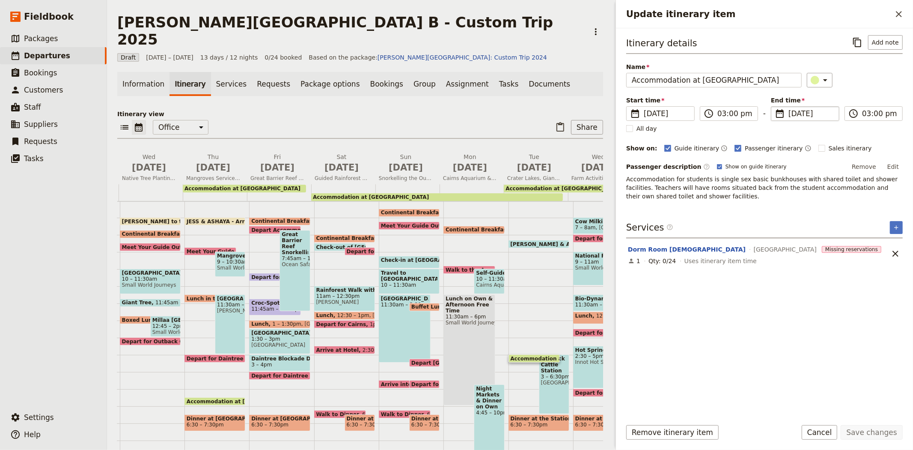
click at [795, 113] on span "[DATE]" at bounding box center [811, 113] width 45 height 10
click at [775, 107] on input "[DATE]" at bounding box center [774, 106] width 0 height 0
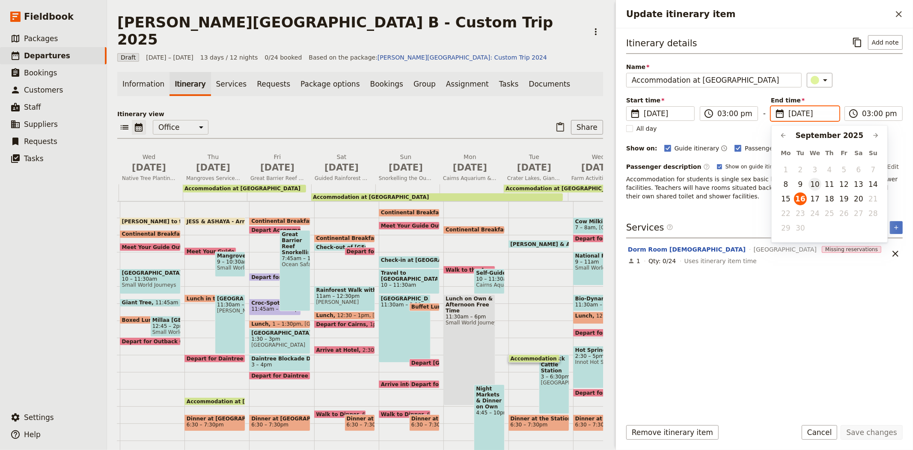
click at [814, 182] on button "10" at bounding box center [815, 184] width 13 height 13
type input "[DATE]"
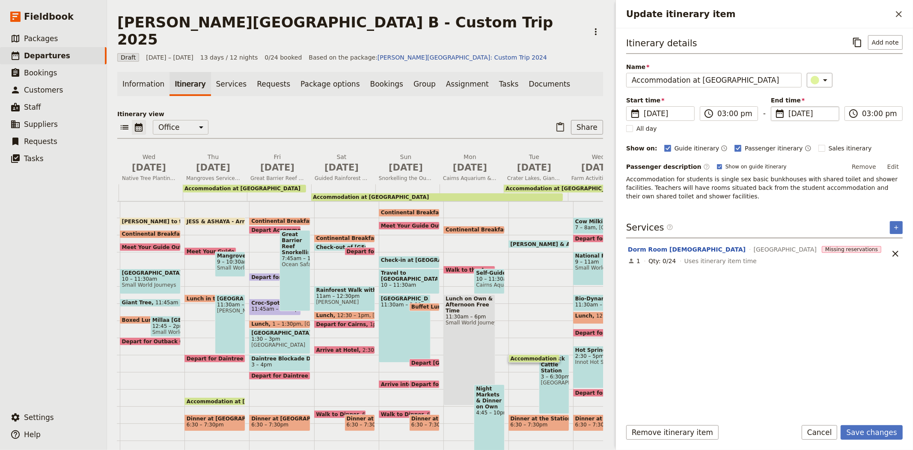
type input "[DATE]"
click at [832, 327] on div "Itinerary details ​ Add note Name Accommodation at Outback Cattle Station ​ Sta…" at bounding box center [764, 223] width 277 height 376
click at [858, 435] on button "Save changes" at bounding box center [872, 432] width 62 height 15
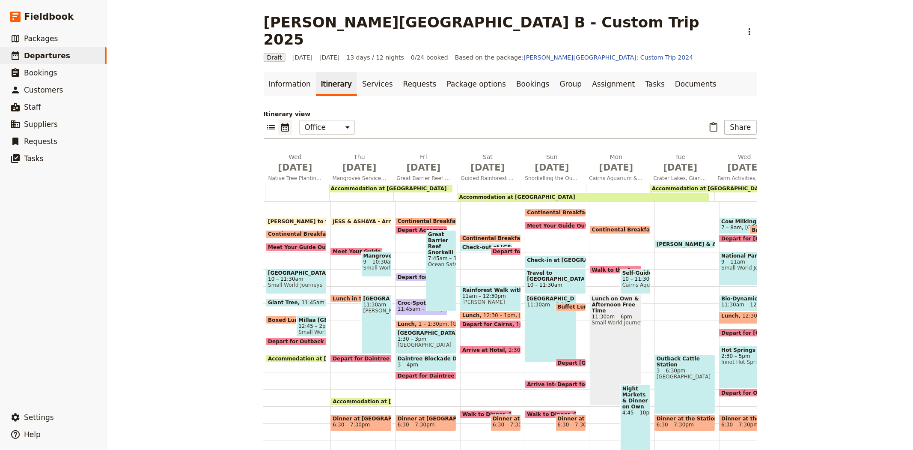
click at [664, 362] on div "Outback Cattle Station 3 – 6:30pm [GEOGRAPHIC_DATA]" at bounding box center [685, 384] width 61 height 60
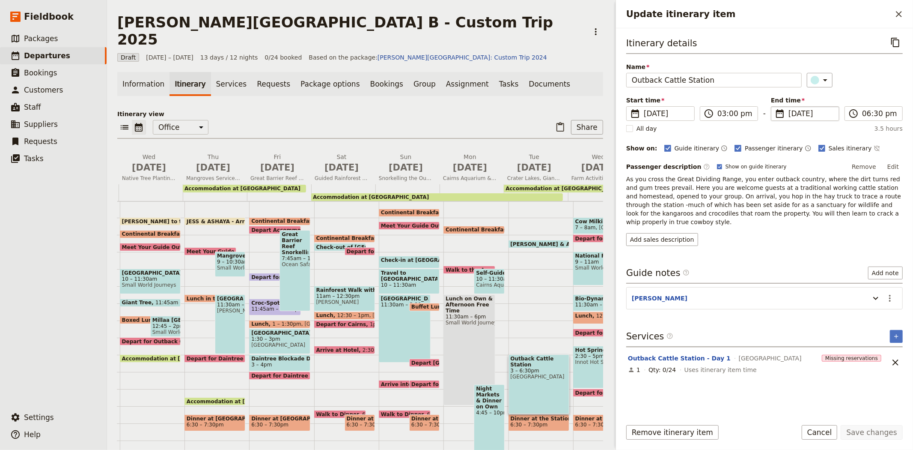
click at [797, 111] on span "[DATE]" at bounding box center [811, 113] width 45 height 10
click at [775, 107] on input "[DATE]" at bounding box center [774, 106] width 0 height 0
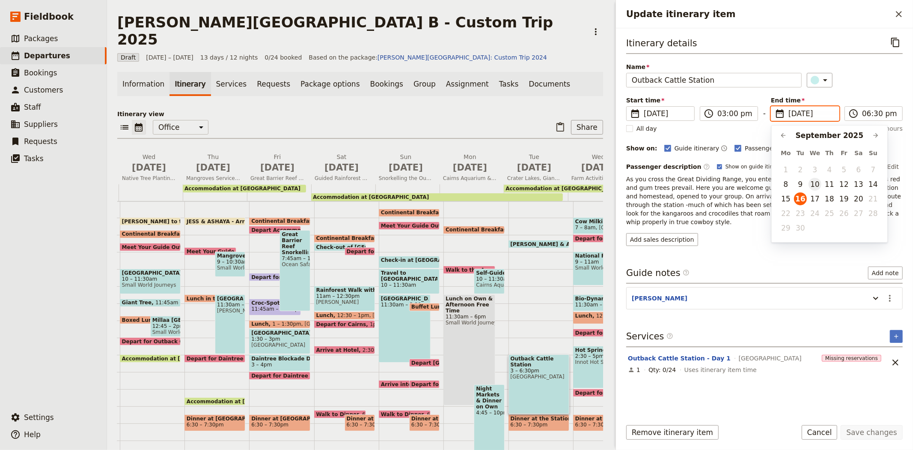
click at [818, 183] on button "10" at bounding box center [815, 184] width 13 height 13
type input "[DATE]"
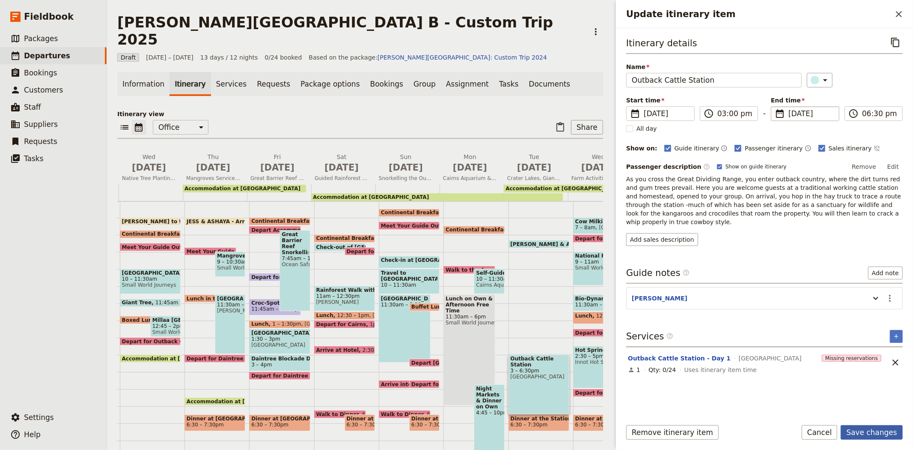
type input "[DATE]"
click at [874, 436] on button "Save changes" at bounding box center [872, 432] width 62 height 15
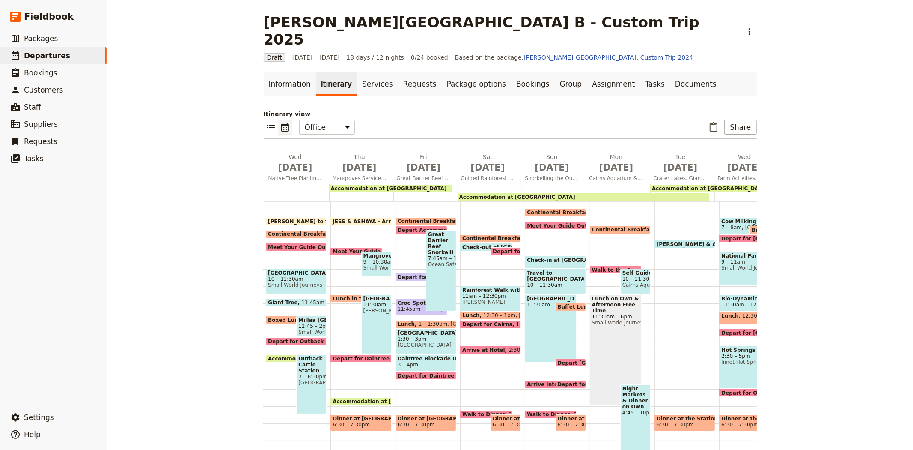
click at [677, 421] on span "6:30 – 7:30pm" at bounding box center [675, 424] width 37 height 6
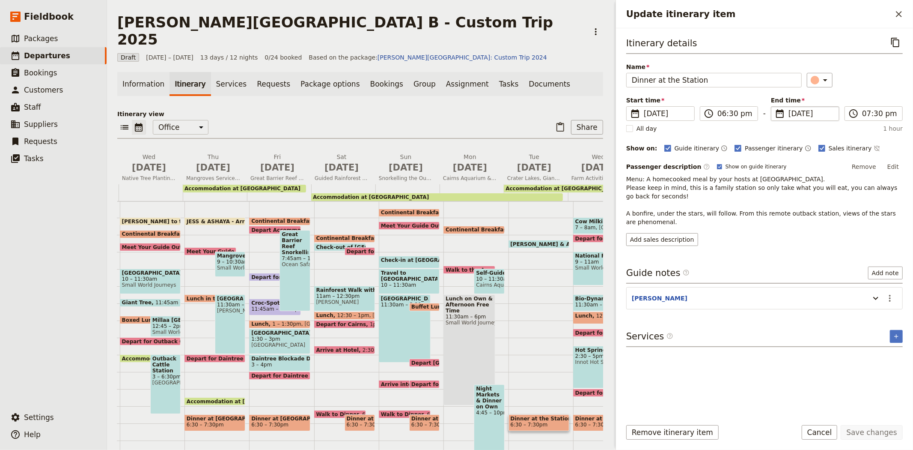
click at [789, 110] on span "[DATE]" at bounding box center [811, 113] width 45 height 10
click at [775, 107] on input "[DATE]" at bounding box center [774, 106] width 0 height 0
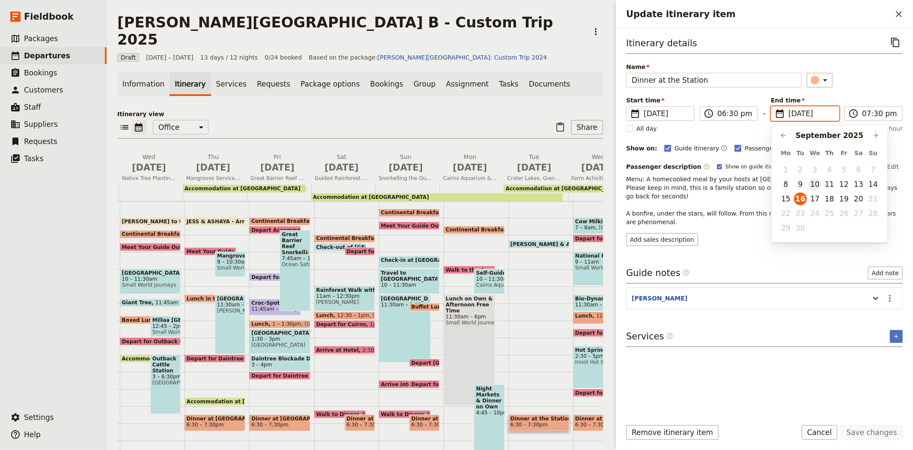
click at [817, 183] on button "10" at bounding box center [815, 184] width 13 height 13
type input "[DATE]"
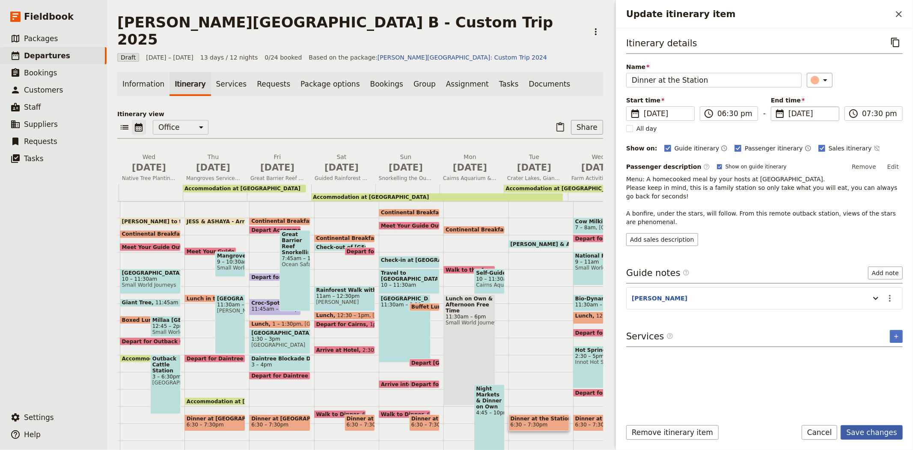
type input "[DATE]"
click at [867, 436] on button "Save changes" at bounding box center [872, 432] width 62 height 15
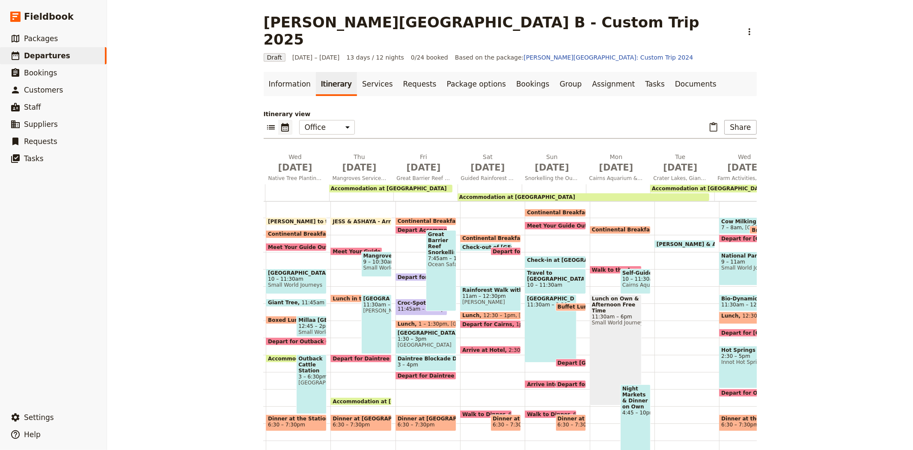
click at [685, 244] on span at bounding box center [685, 245] width 60 height 3
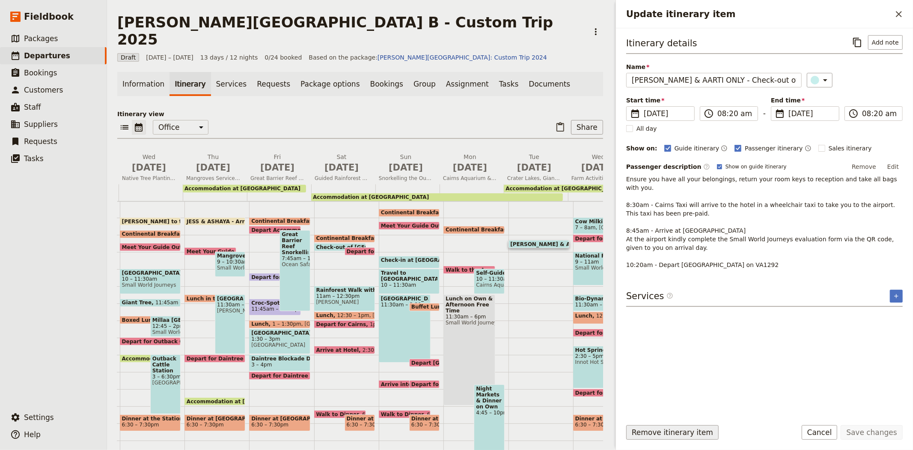
click at [684, 432] on button "Remove itinerary item" at bounding box center [672, 432] width 92 height 15
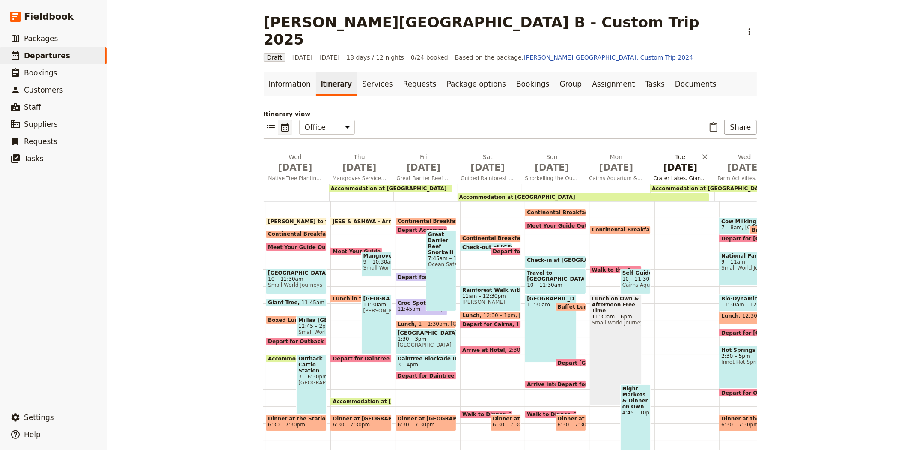
click at [658, 161] on span "[DATE]" at bounding box center [681, 167] width 54 height 13
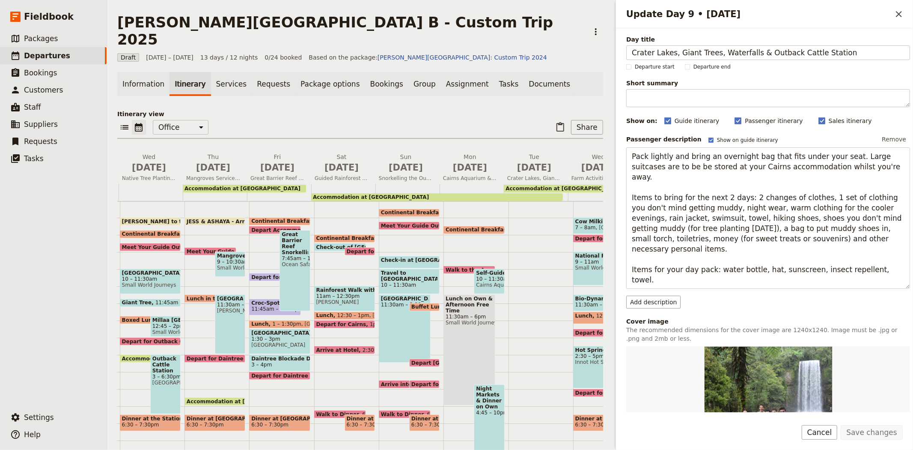
drag, startPoint x: 845, startPoint y: 53, endPoint x: 618, endPoint y: 55, distance: 226.5
click at [618, 55] on div "Day title Crater Lakes, Giant Trees, Waterfalls & Outback Cattle Station Depart…" at bounding box center [764, 220] width 297 height 384
click at [828, 433] on button "Cancel" at bounding box center [820, 432] width 36 height 15
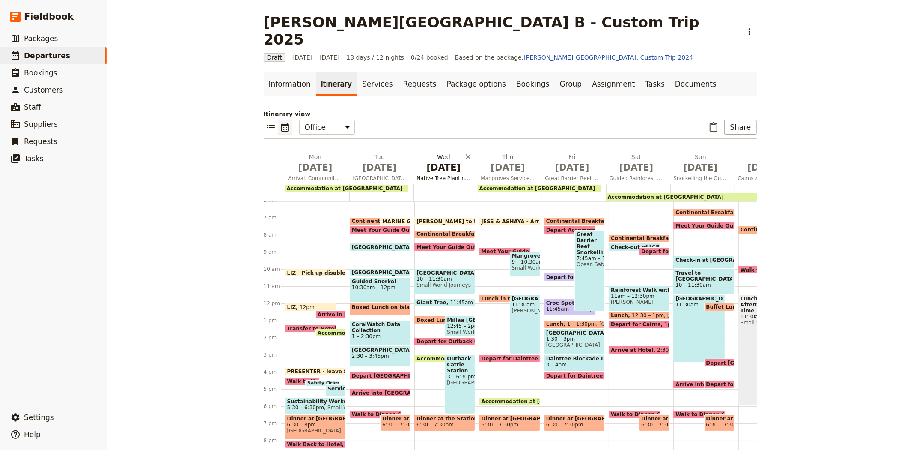
click at [431, 156] on button "[DATE] Native Tree Planting Service Work" at bounding box center [446, 168] width 64 height 32
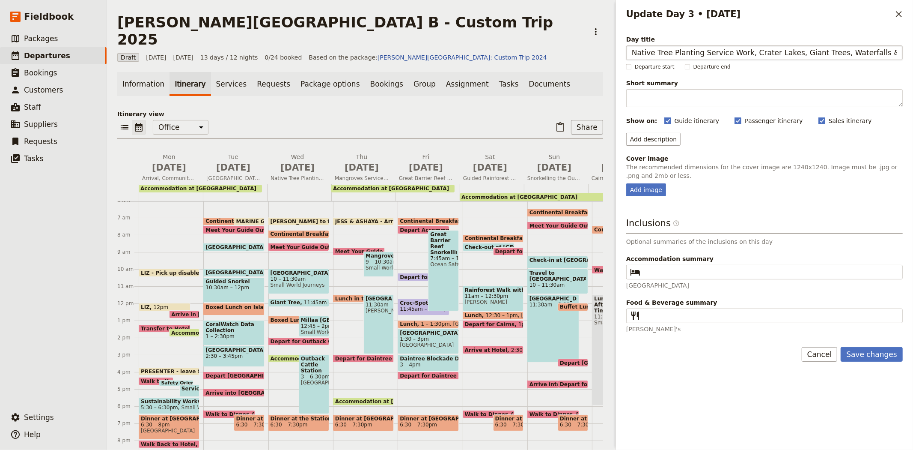
scroll to position [0, 41]
type input "Native Tree Planting Service Work, Crater Lakes, Giant Trees, Waterfalls & Outb…"
click at [868, 357] on button "Save changes" at bounding box center [872, 354] width 62 height 15
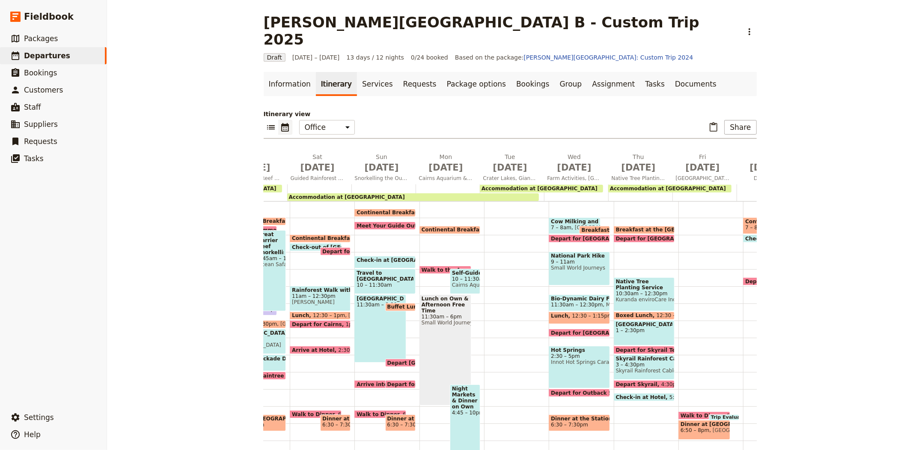
scroll to position [0, 321]
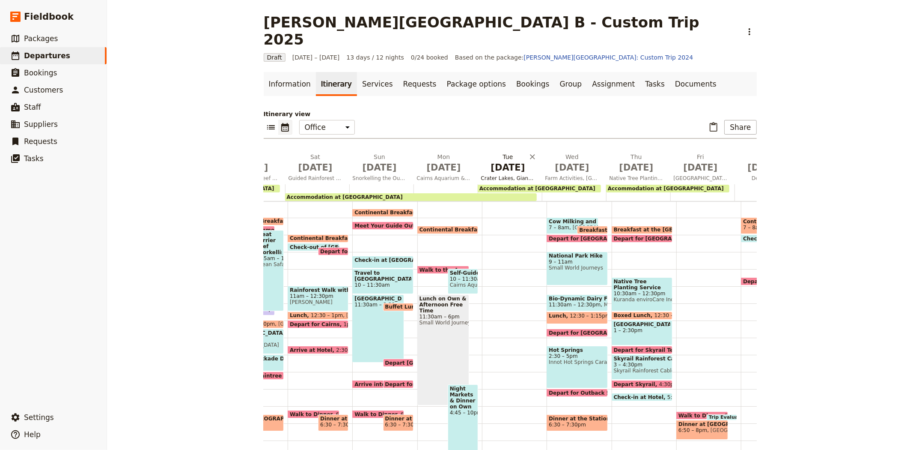
click at [507, 161] on span "[DATE]" at bounding box center [508, 167] width 54 height 13
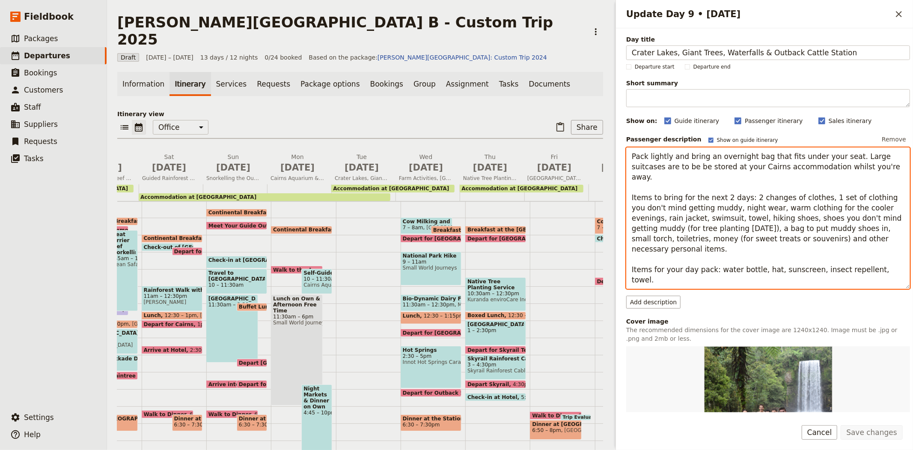
drag, startPoint x: 782, startPoint y: 281, endPoint x: 604, endPoint y: 117, distance: 241.8
click at [604, 117] on div "[PERSON_NAME][GEOGRAPHIC_DATA] B - Custom Trip 2025 ​ Draft [DATE] – [DATE] 13 …" at bounding box center [510, 225] width 806 height 450
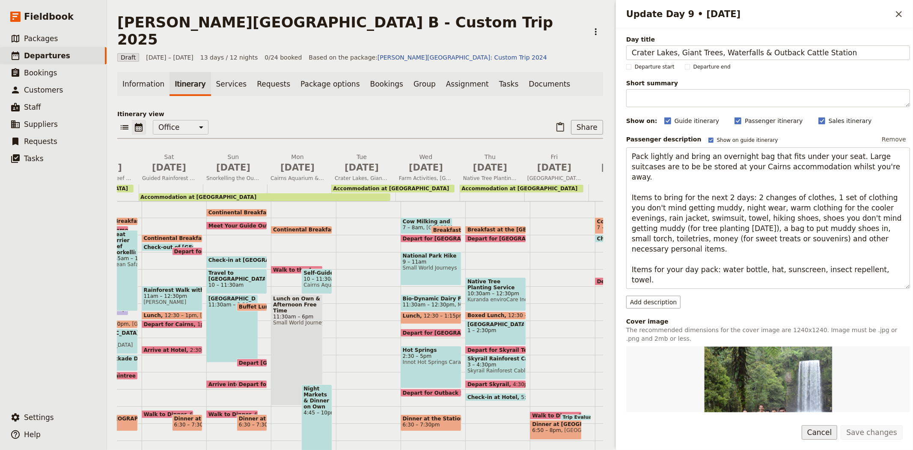
click at [837, 429] on button "Cancel" at bounding box center [820, 432] width 36 height 15
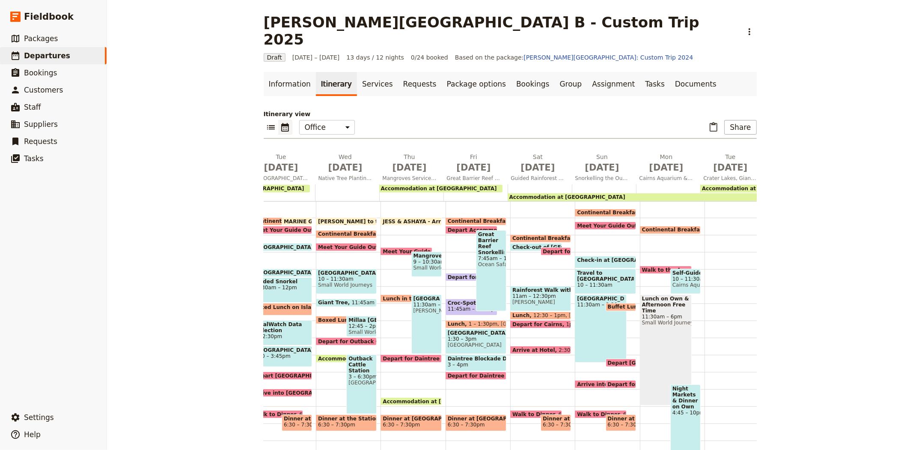
scroll to position [0, 0]
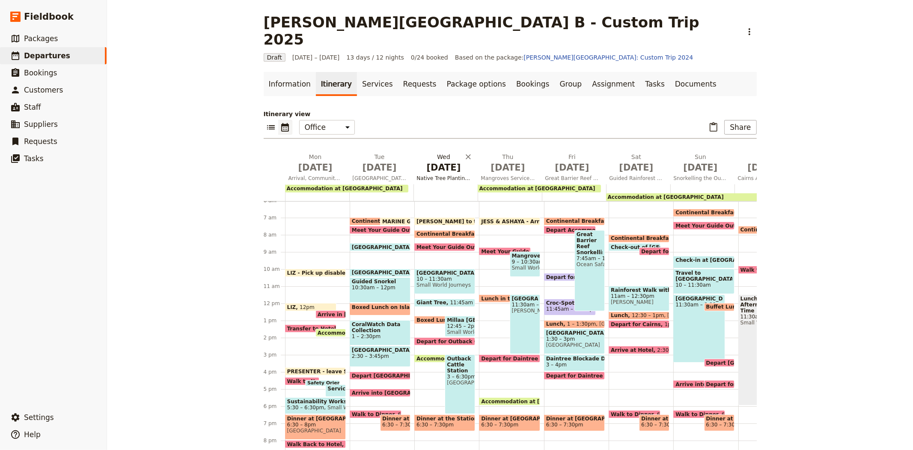
click at [437, 161] on span "[DATE]" at bounding box center [444, 167] width 54 height 13
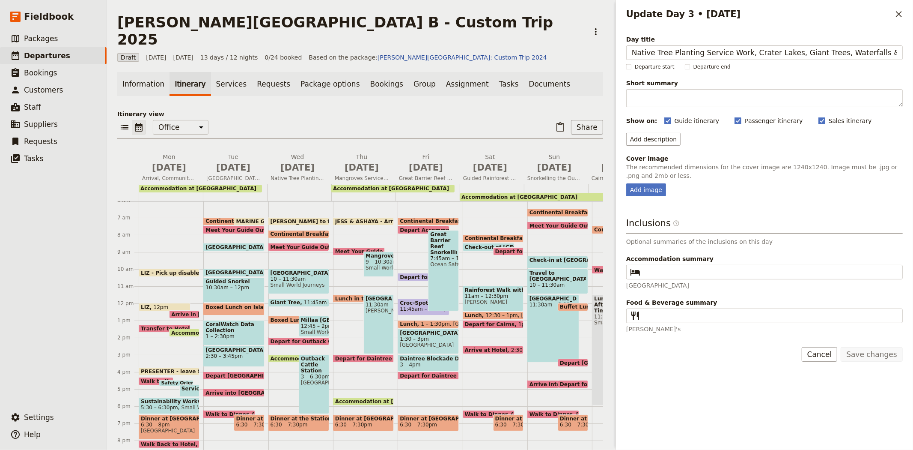
scroll to position [0, 33]
click at [657, 140] on button "Add description" at bounding box center [653, 139] width 54 height 13
click at [667, 160] on span "Passenger description" at bounding box center [665, 157] width 66 height 9
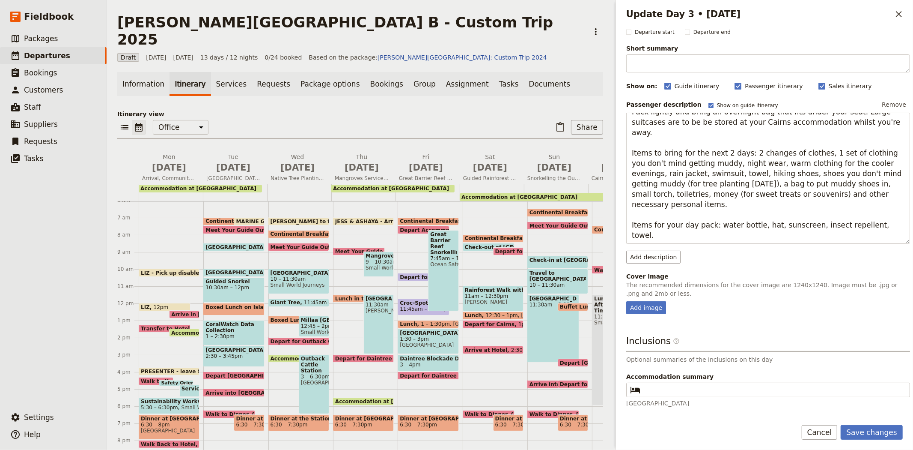
scroll to position [74, 0]
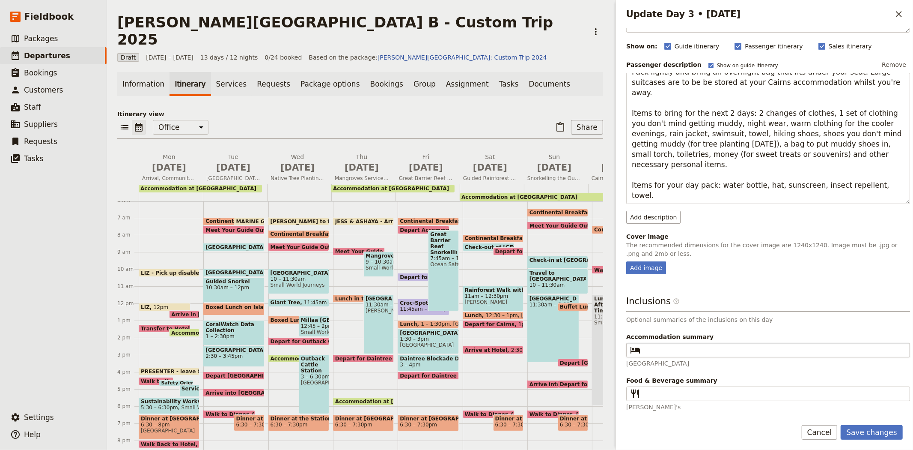
type textarea "Pack lightly and bring an overnight bag that fits under your seat. Large suitca…"
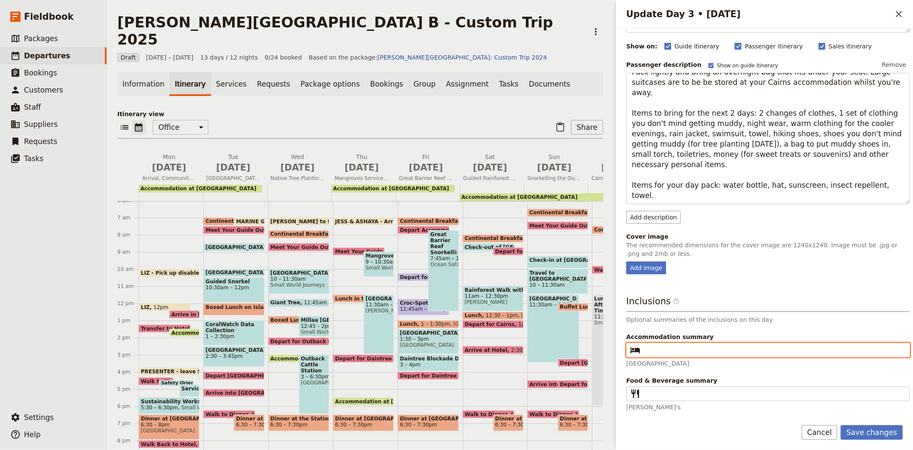
click at [666, 350] on input "Accommodation summary ​" at bounding box center [774, 350] width 261 height 10
type input "[GEOGRAPHIC_DATA]"
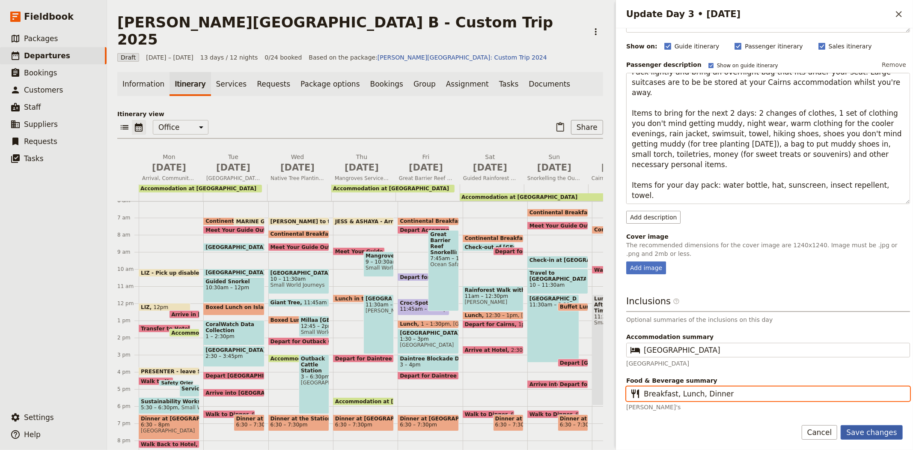
type input "Breakfast, Lunch, Dinner"
click at [893, 435] on button "Save changes" at bounding box center [872, 432] width 62 height 15
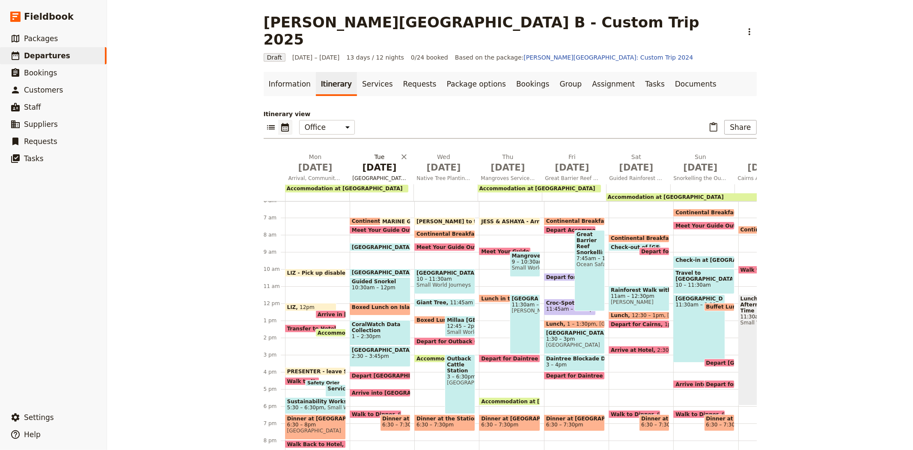
click at [372, 161] on span "[DATE]" at bounding box center [380, 167] width 54 height 13
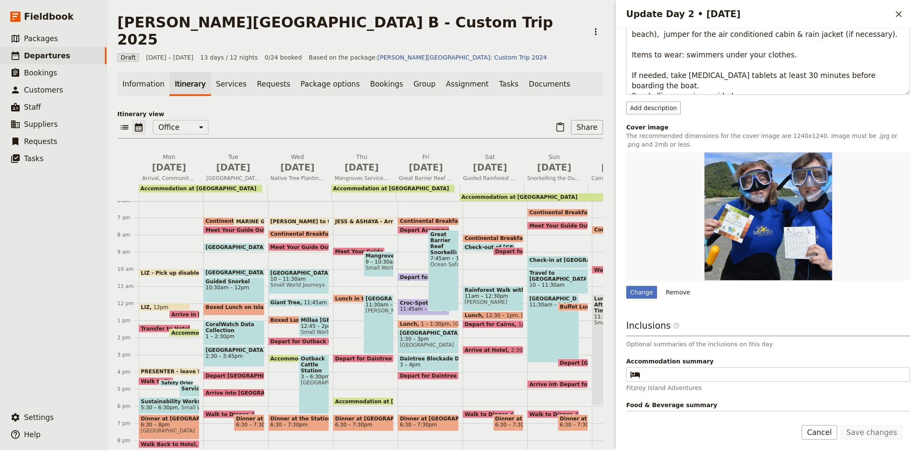
scroll to position [167, 0]
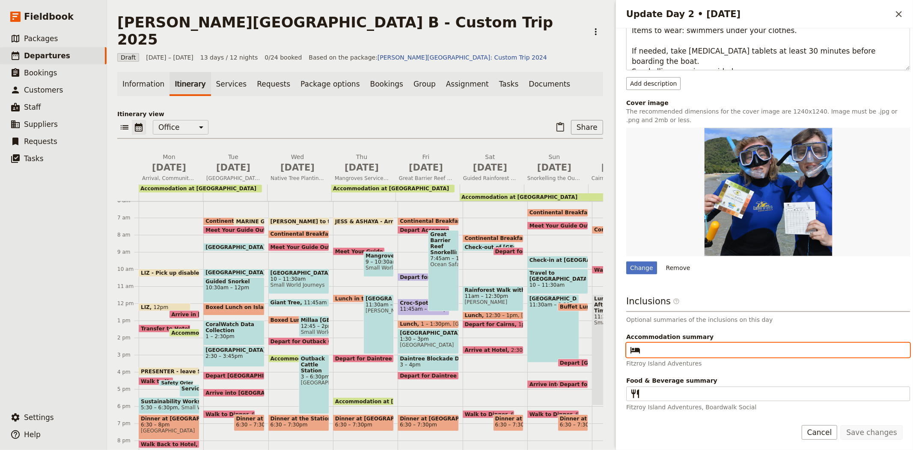
click at [664, 350] on input "Accommodation summary ​" at bounding box center [774, 350] width 261 height 10
type input "[GEOGRAPHIC_DATA]"
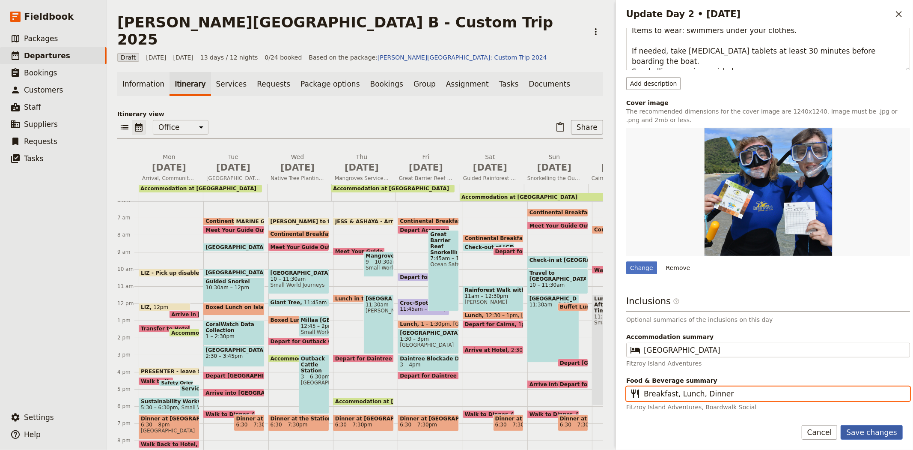
type input "Breakfast, Lunch, Dinner"
click at [870, 430] on button "Save changes" at bounding box center [872, 432] width 62 height 15
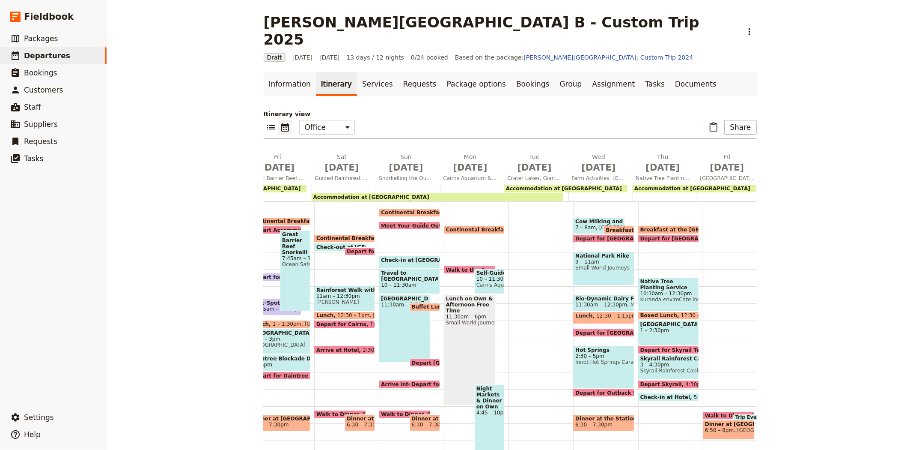
scroll to position [0, 316]
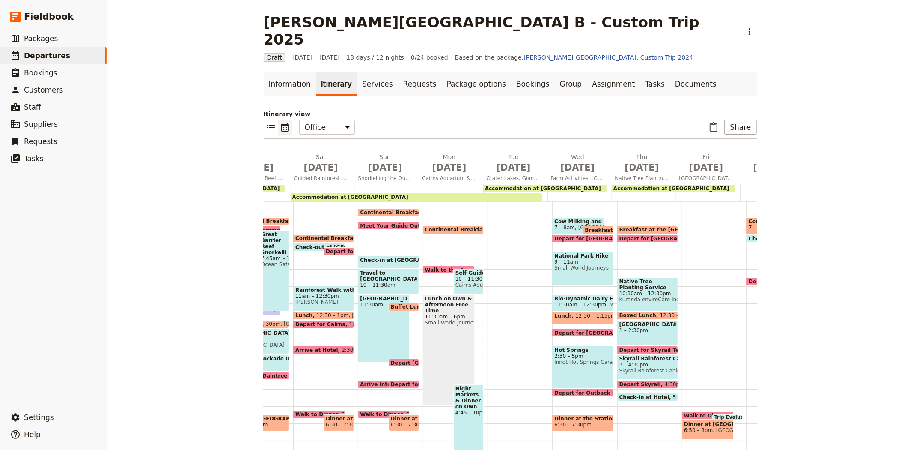
click at [498, 185] on span "Accommodation at [GEOGRAPHIC_DATA]" at bounding box center [543, 188] width 116 height 6
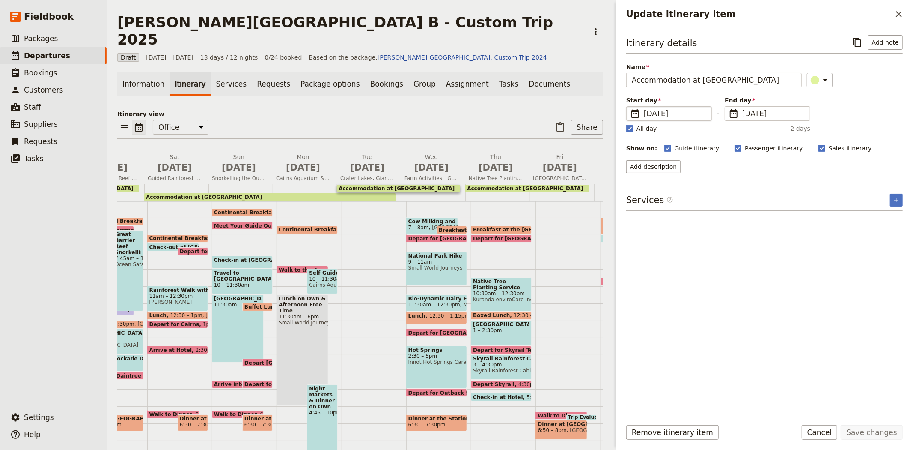
click at [655, 113] on span "[DATE]" at bounding box center [675, 113] width 63 height 10
click at [630, 107] on input "[DATE]" at bounding box center [630, 106] width 0 height 0
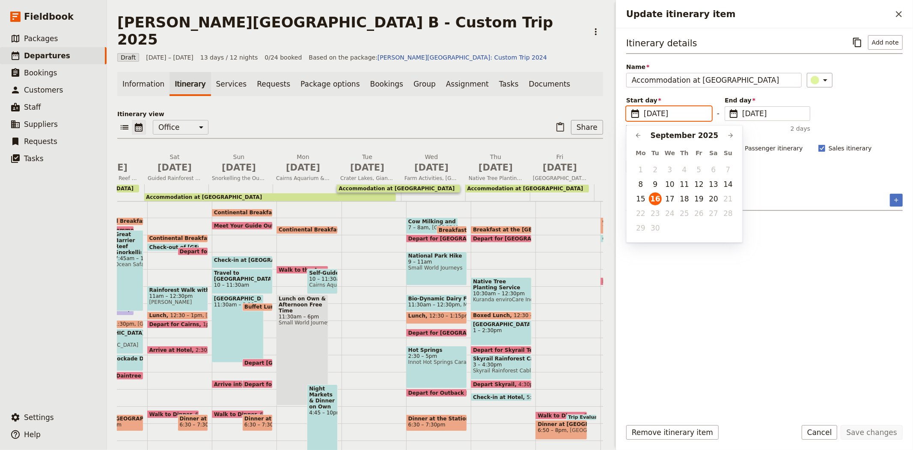
scroll to position [0, 0]
click at [667, 182] on button "10" at bounding box center [670, 184] width 13 height 13
type input "[DATE]"
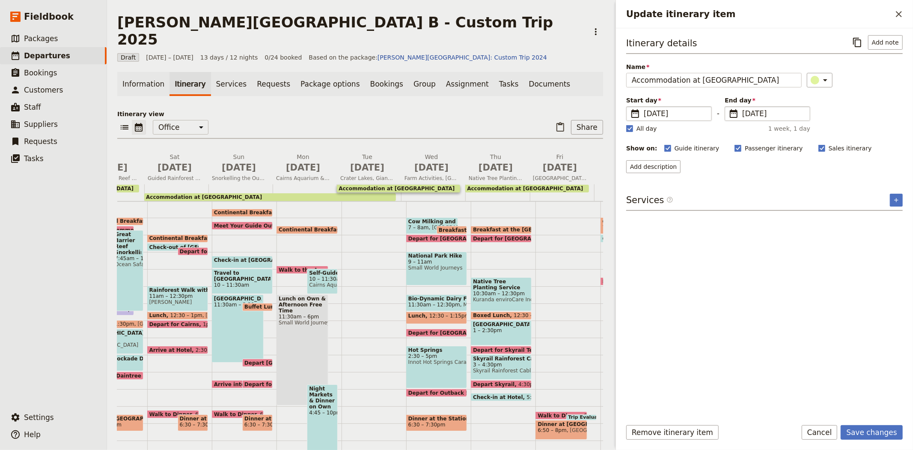
click at [755, 115] on span "[DATE]" at bounding box center [773, 113] width 63 height 10
click at [729, 107] on input "[DATE]" at bounding box center [728, 106] width 0 height 0
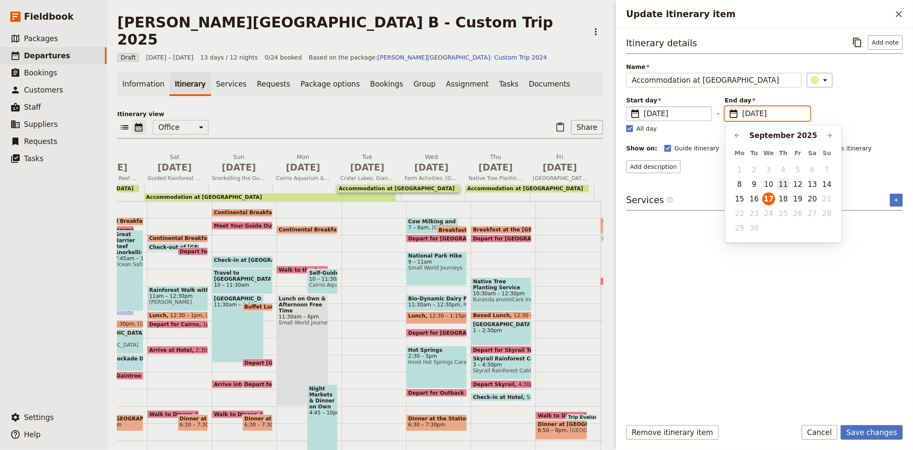
click at [783, 181] on button "11" at bounding box center [783, 184] width 13 height 13
type input "[DATE]"
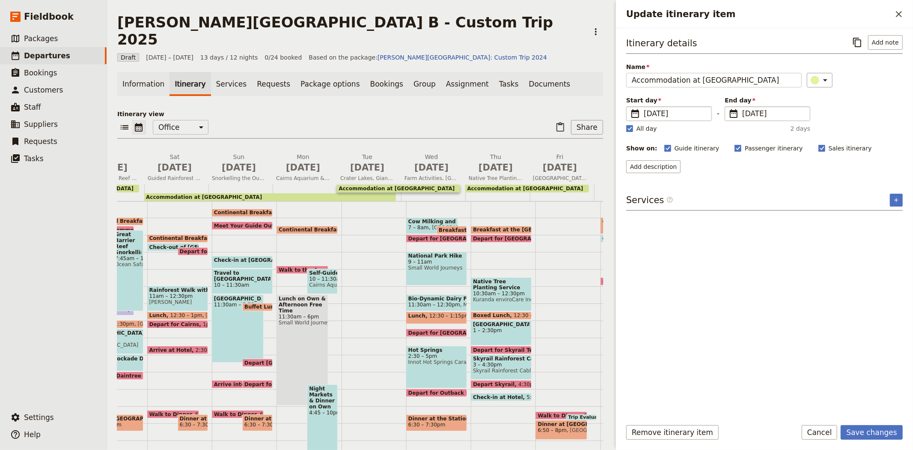
click at [841, 342] on div "Itinerary details ​ Add note Name Accommodation at Outback [GEOGRAPHIC_DATA] ​ …" at bounding box center [764, 223] width 277 height 376
click at [829, 149] on span "Sales itinerary" at bounding box center [850, 148] width 43 height 9
click at [819, 144] on input "Sales itinerary" at bounding box center [818, 143] width 0 height 0
checkbox input "false"
click at [861, 429] on button "Save changes" at bounding box center [872, 432] width 62 height 15
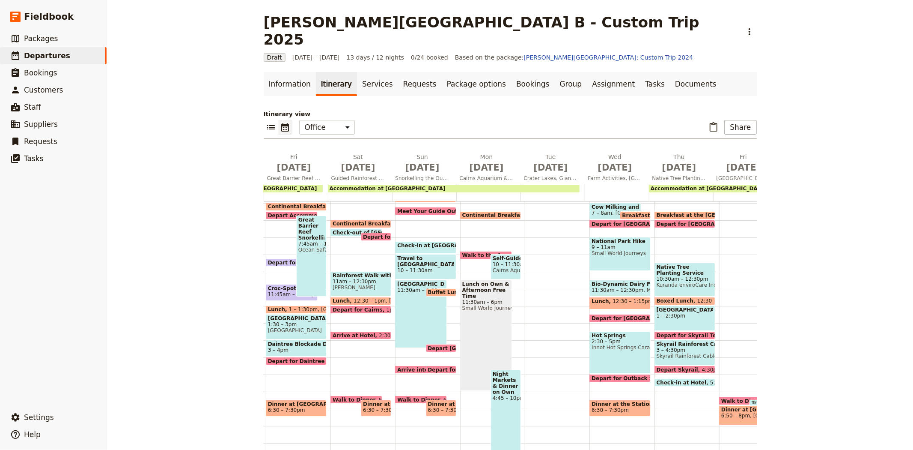
scroll to position [0, 339]
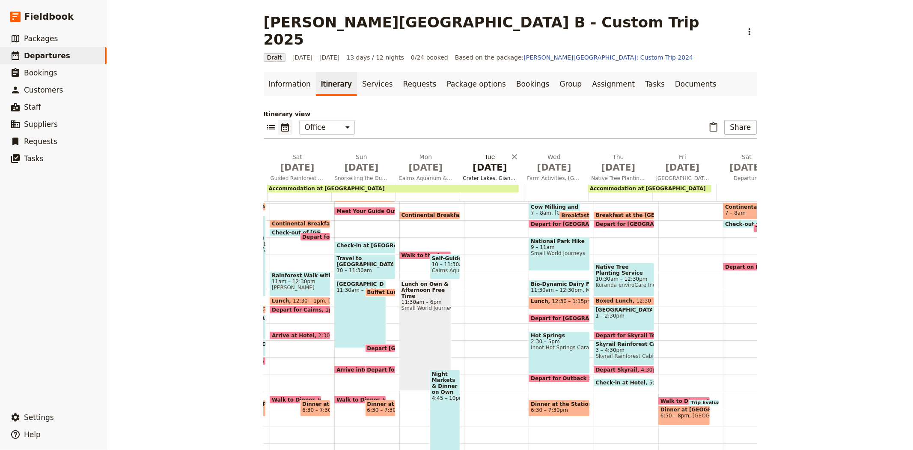
click at [465, 161] on span "[DATE]" at bounding box center [490, 167] width 54 height 13
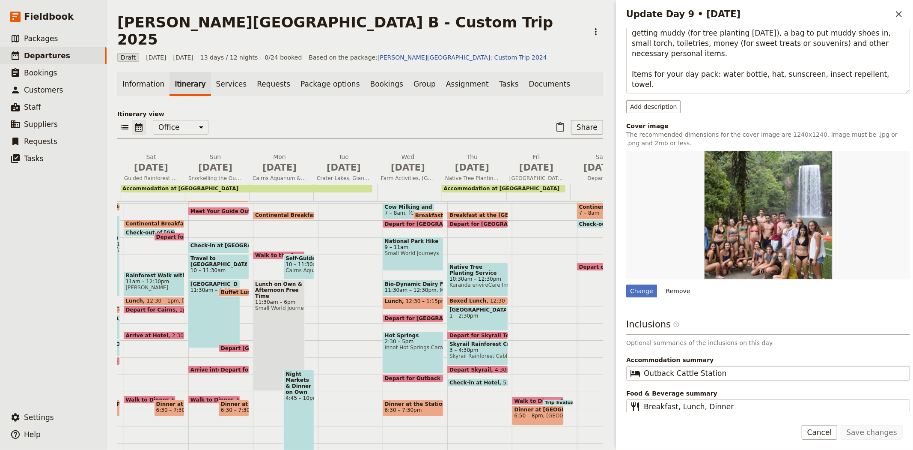
scroll to position [198, 0]
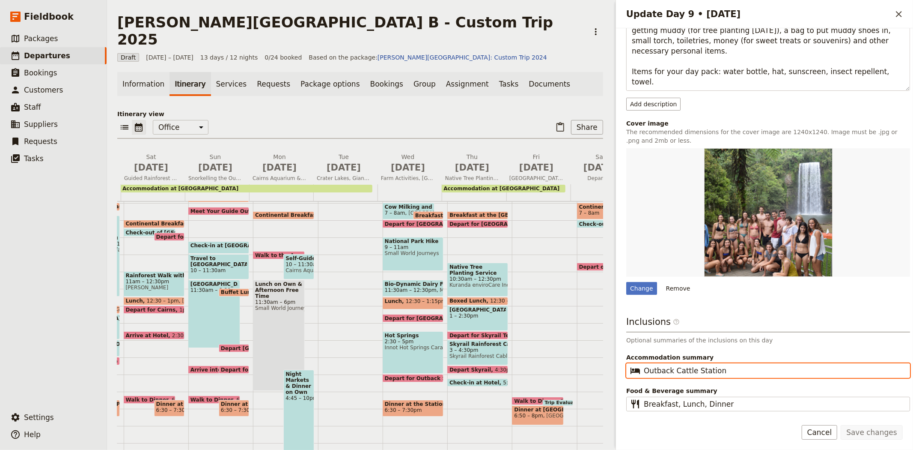
drag, startPoint x: 746, startPoint y: 369, endPoint x: 604, endPoint y: 368, distance: 142.6
click at [604, 368] on div "[PERSON_NAME][GEOGRAPHIC_DATA] B - Custom Trip 2025 ​ Draft [DATE] – [DATE] 13 …" at bounding box center [510, 225] width 806 height 450
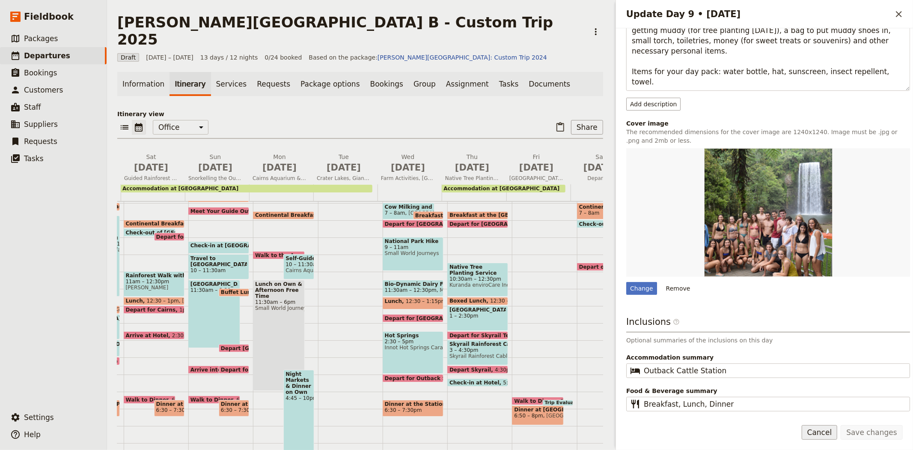
click at [838, 431] on button "Cancel" at bounding box center [820, 432] width 36 height 15
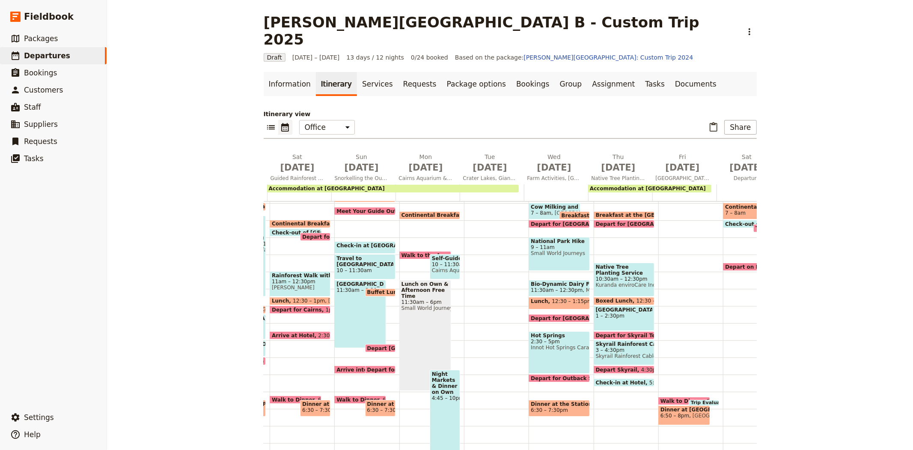
scroll to position [0, 0]
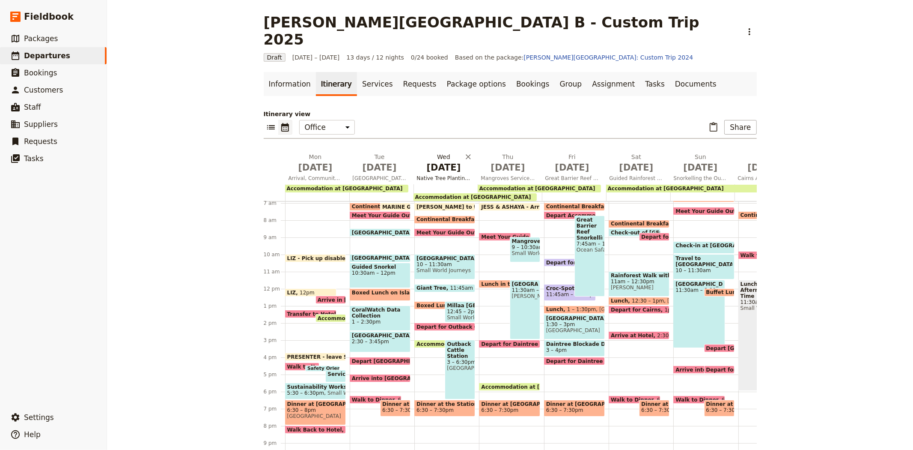
click at [444, 161] on span "[DATE]" at bounding box center [444, 167] width 54 height 13
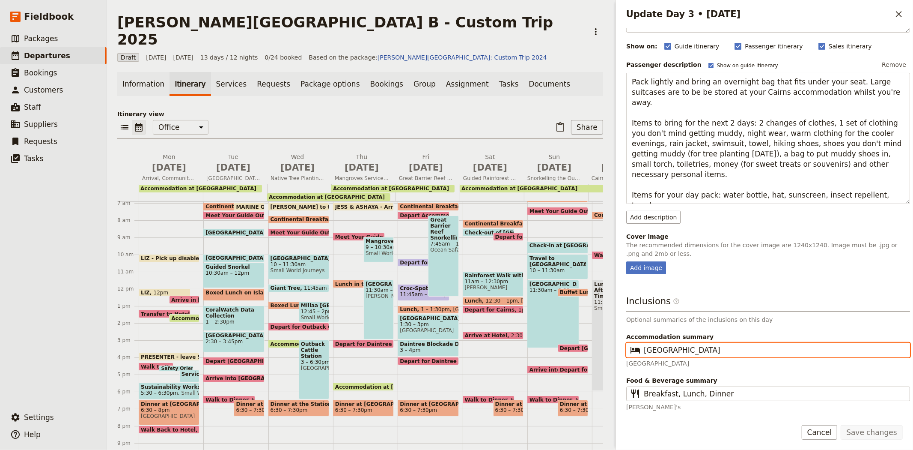
drag, startPoint x: 686, startPoint y: 349, endPoint x: 591, endPoint y: 347, distance: 95.1
click at [591, 347] on div "[PERSON_NAME][GEOGRAPHIC_DATA] B - Custom Trip 2025 ​ Draft [DATE] – [DATE] 13 …" at bounding box center [510, 225] width 806 height 450
paste input "Outback Cattle Statio"
type input "Outback Cattle Station"
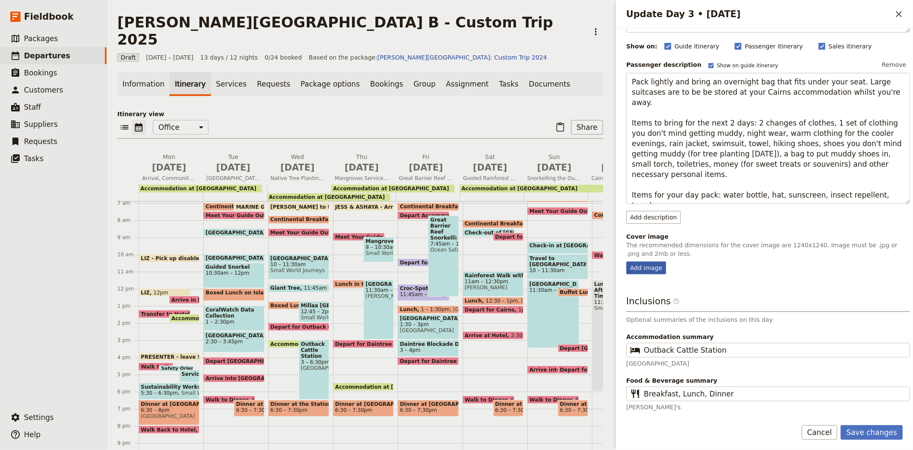
click at [652, 268] on div "Add image" at bounding box center [646, 267] width 40 height 13
click at [626, 261] on input "Add image" at bounding box center [626, 261] width 0 height 0
type input "C:\fakepath\Millaa Millaa (1).JPG"
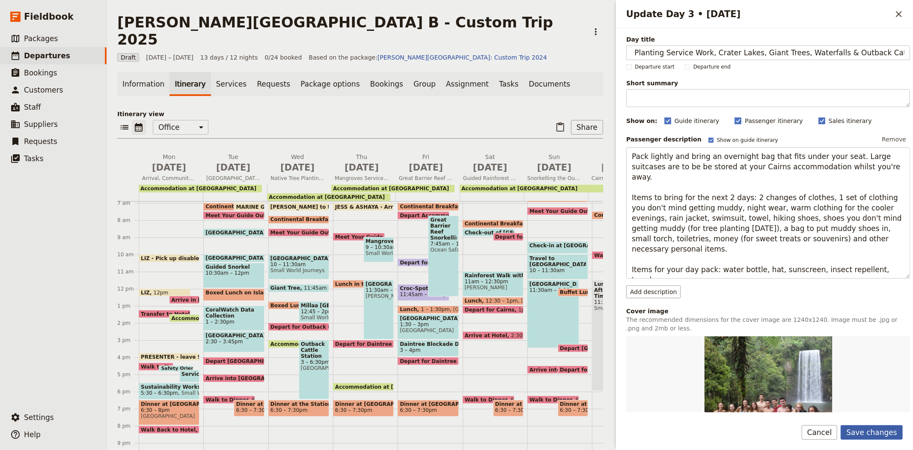
click at [866, 426] on button "Save changes" at bounding box center [872, 432] width 62 height 15
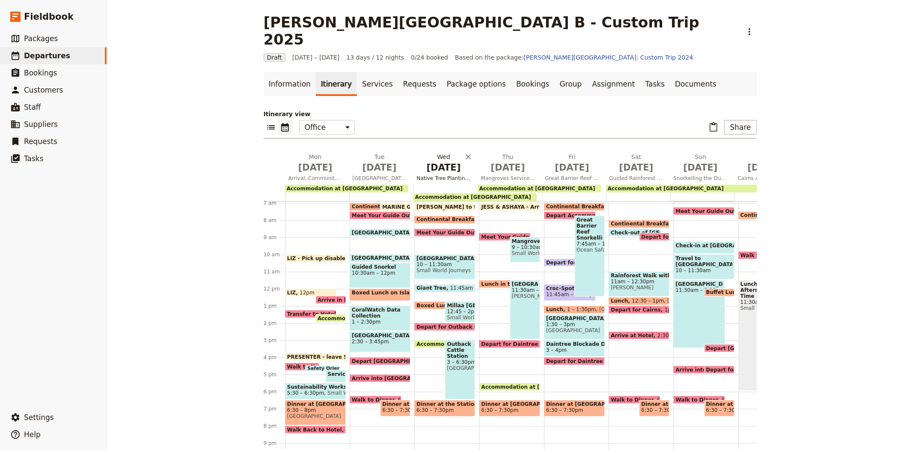
click at [433, 175] on span "Native Tree Planting Service Work, Crater Lakes, Giant Trees, Waterfalls & Outb…" at bounding box center [444, 178] width 61 height 7
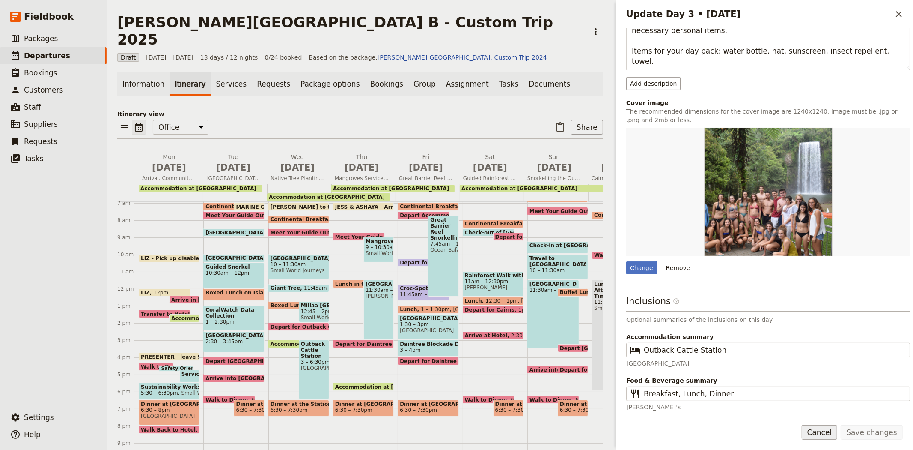
click at [828, 434] on button "Cancel" at bounding box center [820, 432] width 36 height 15
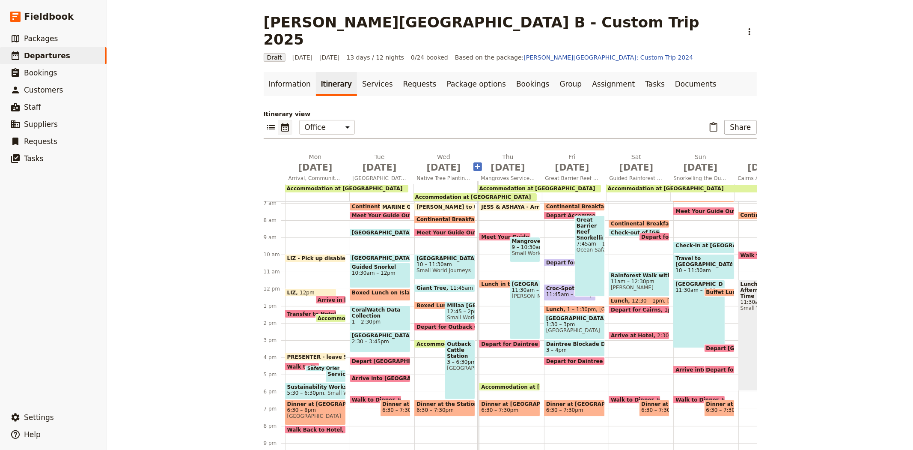
click at [474, 162] on icon "Add before day 4" at bounding box center [477, 166] width 9 height 9
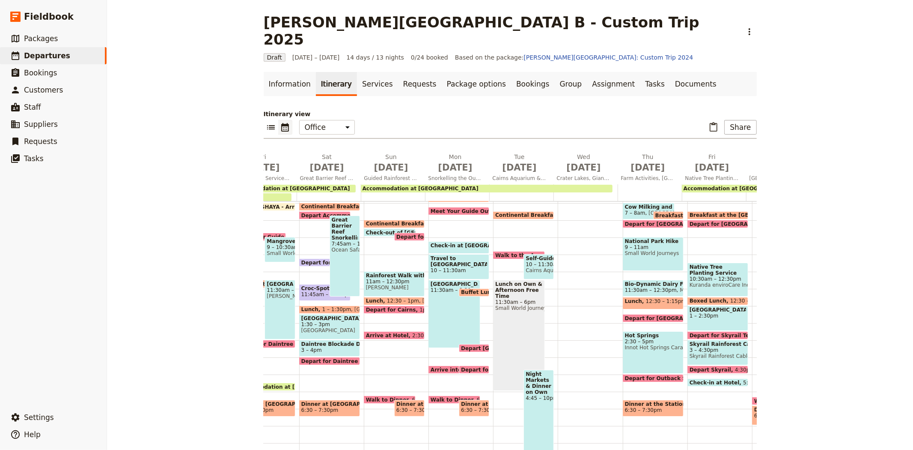
scroll to position [0, 322]
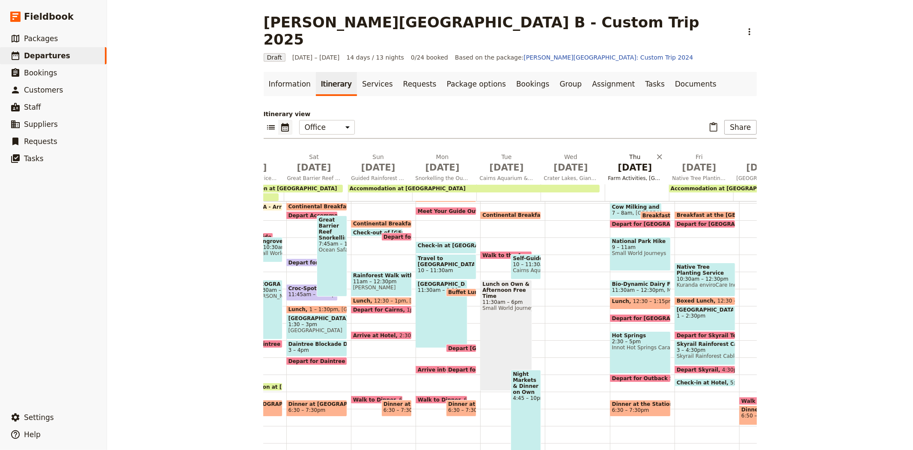
click at [624, 161] on span "[DATE]" at bounding box center [635, 167] width 54 height 13
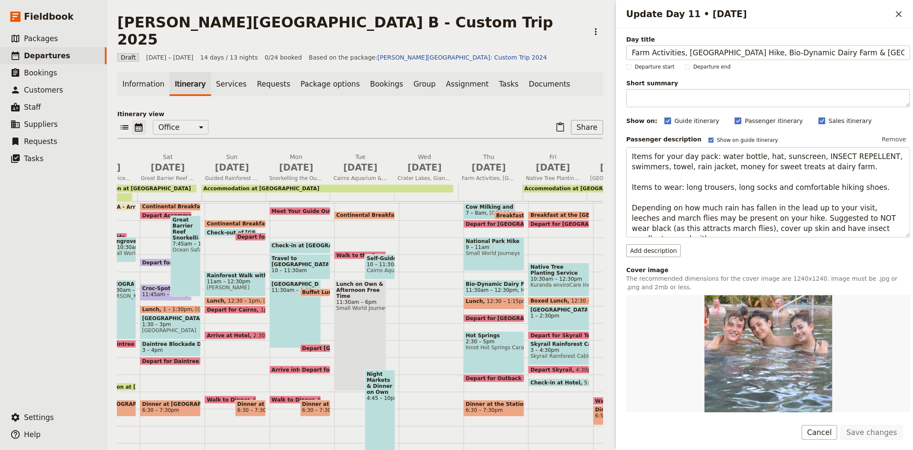
drag, startPoint x: 879, startPoint y: 54, endPoint x: 612, endPoint y: 64, distance: 266.9
click at [612, 64] on div "[PERSON_NAME][GEOGRAPHIC_DATA] B - Custom Trip 2025 ​ Draft [DATE] – [DATE] 14 …" at bounding box center [510, 225] width 806 height 450
click at [835, 429] on button "Cancel" at bounding box center [820, 432] width 36 height 15
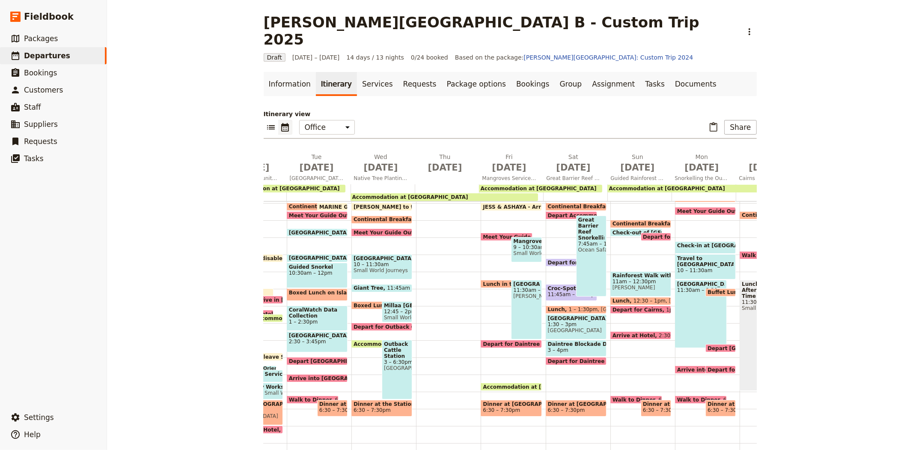
scroll to position [0, 0]
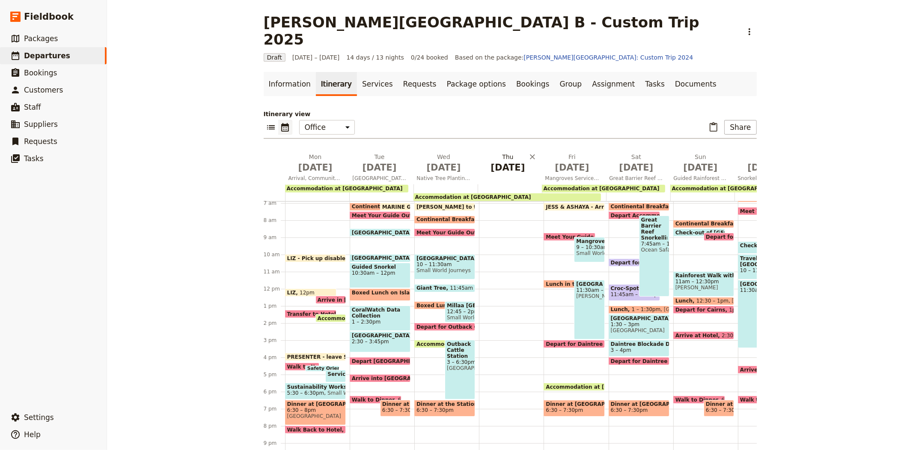
click at [509, 161] on span "[DATE]" at bounding box center [508, 167] width 54 height 13
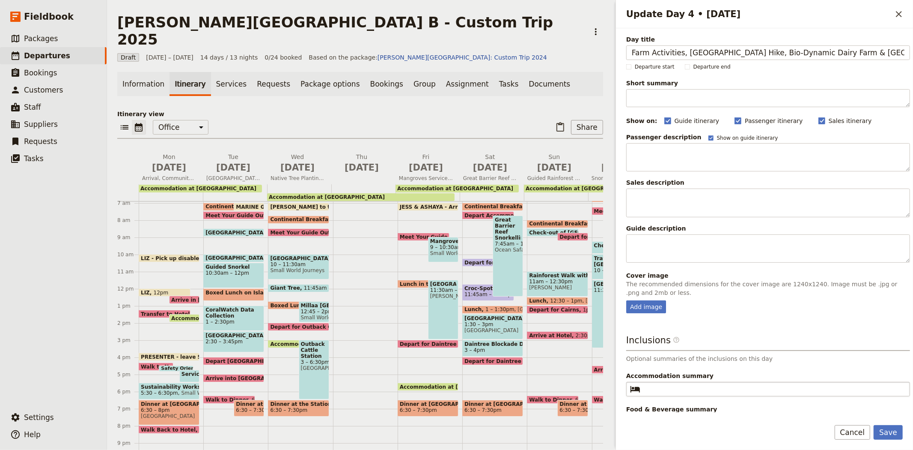
type input "Farm Activities, [GEOGRAPHIC_DATA] Hike, Bio-Dynamic Dairy Farm & [GEOGRAPHIC_D…"
click at [656, 388] on input "Accommodation summary ​" at bounding box center [774, 389] width 261 height 10
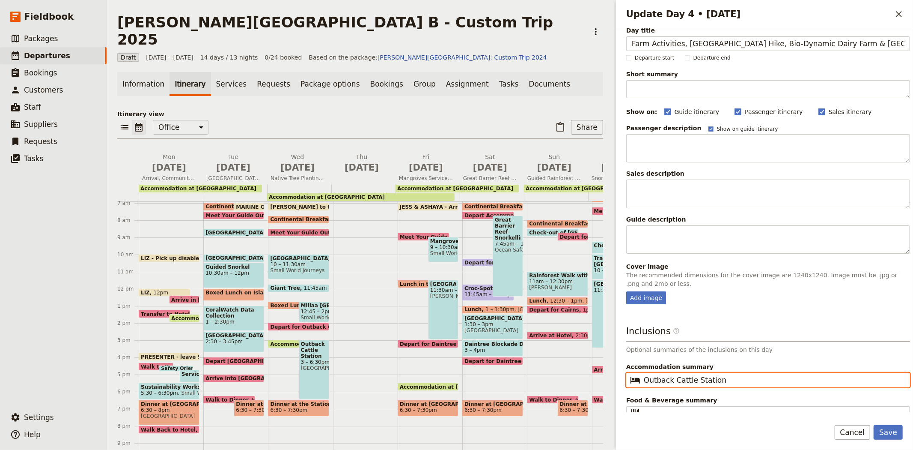
scroll to position [18, 0]
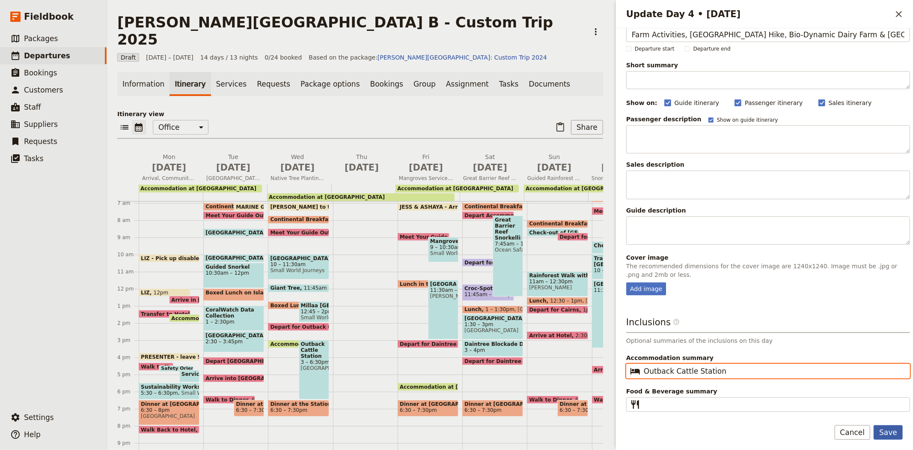
type input "Outback Cattle Station"
click at [901, 433] on button "Save" at bounding box center [888, 432] width 29 height 15
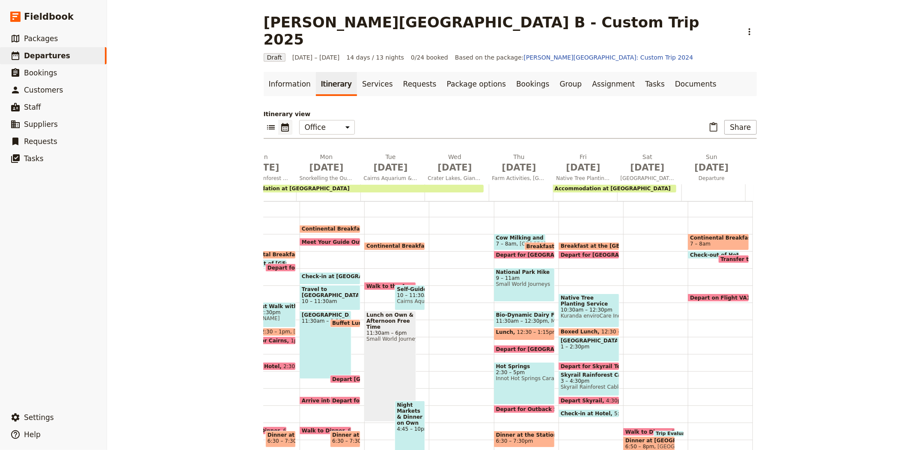
scroll to position [71, 0]
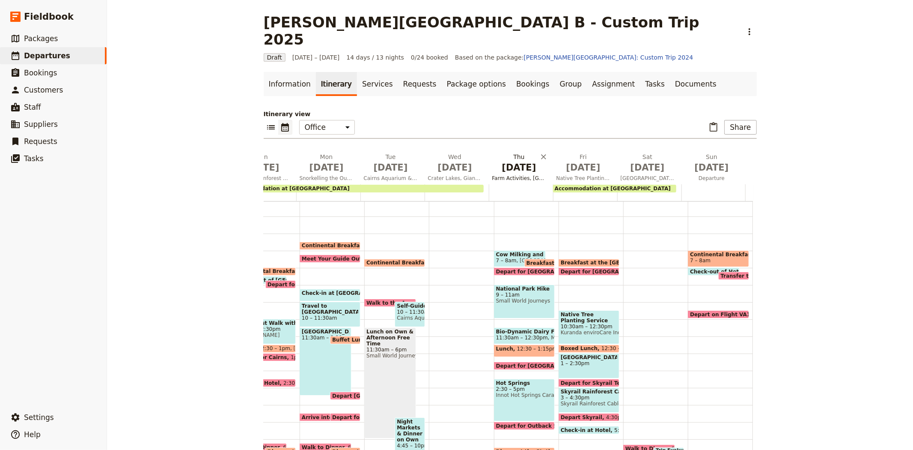
click at [515, 161] on span "[DATE]" at bounding box center [519, 167] width 54 height 13
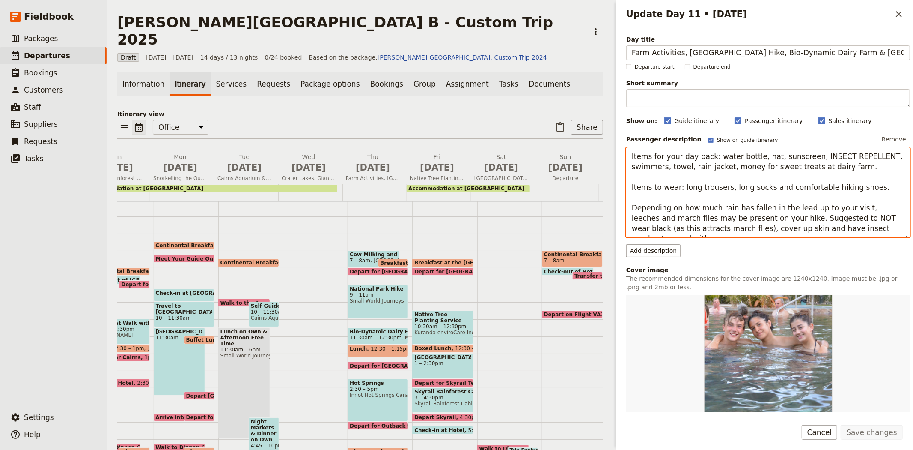
drag, startPoint x: 628, startPoint y: 155, endPoint x: 895, endPoint y: 245, distance: 281.3
click at [895, 245] on div "Passenger description Show on guide itinerary Remove Items for your day pack: w…" at bounding box center [768, 195] width 284 height 124
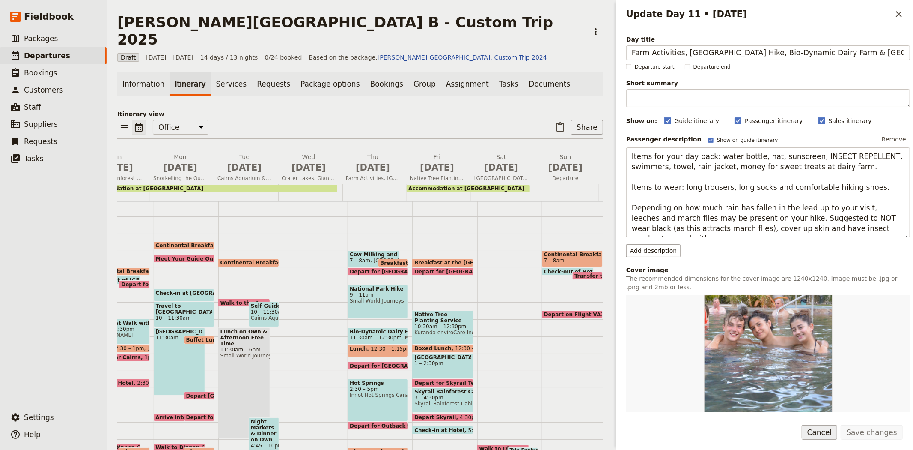
click at [819, 433] on button "Cancel" at bounding box center [820, 432] width 36 height 15
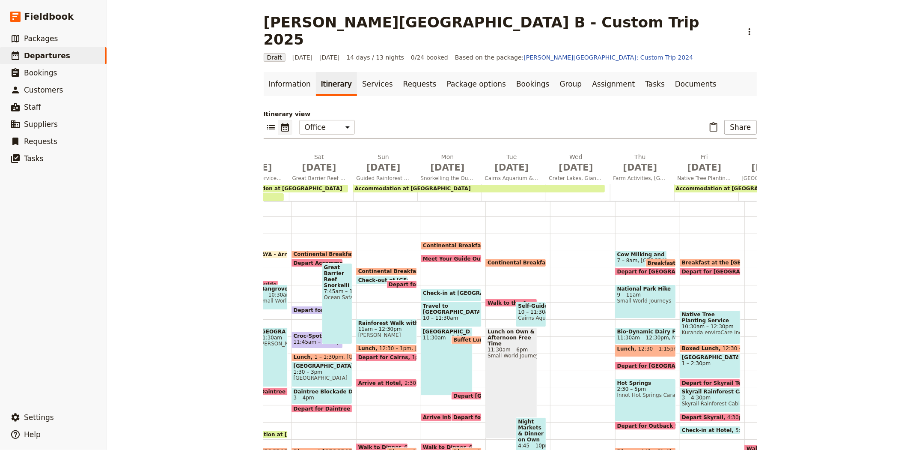
scroll to position [0, 0]
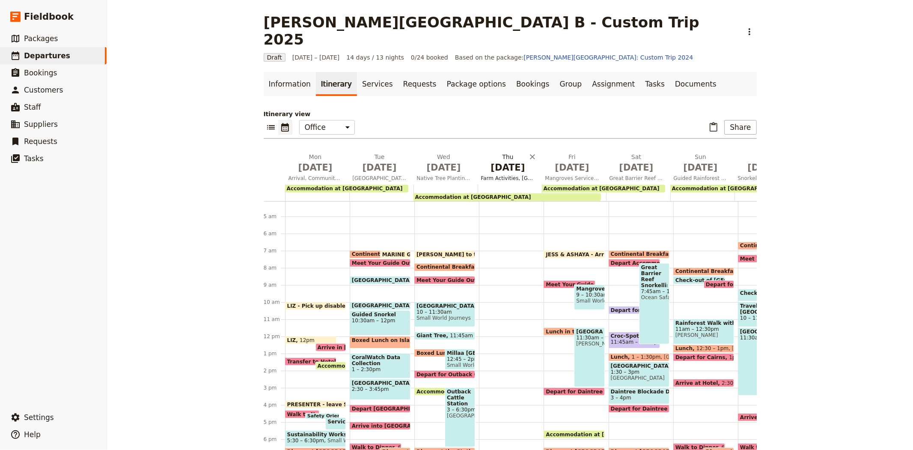
click at [504, 152] on h2 "[DATE] Farm Activities, [GEOGRAPHIC_DATA] Hike, Bio-Dynamic Dairy Farm & [GEOGR…" at bounding box center [508, 162] width 54 height 21
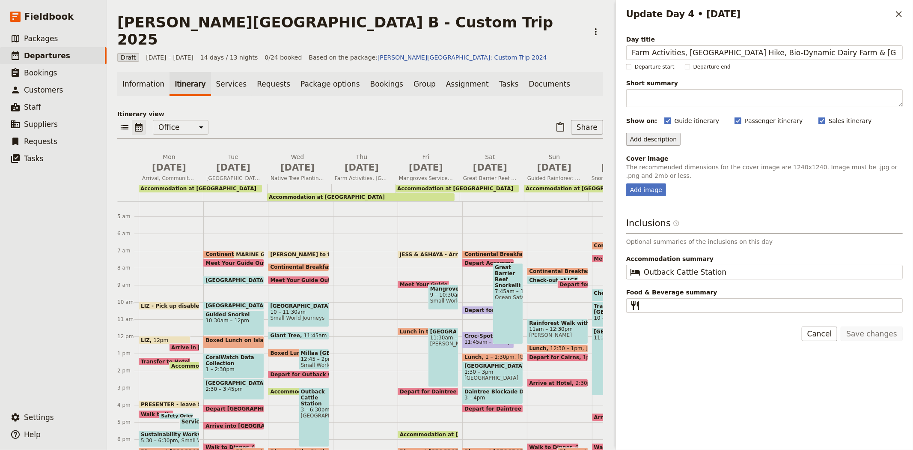
click at [651, 139] on button "Add description" at bounding box center [653, 139] width 54 height 13
click at [653, 158] on span "Passenger description" at bounding box center [665, 157] width 66 height 9
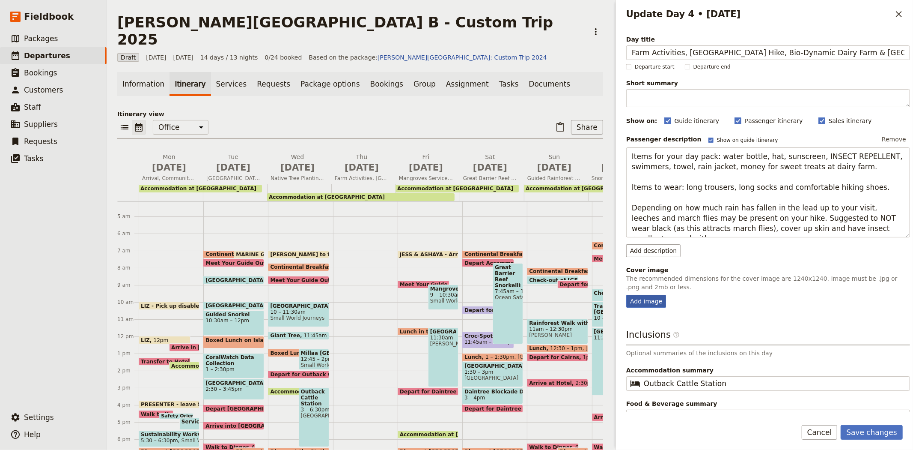
type textarea "Items for your day pack: water bottle, hat, sunscreen, INSECT REPELLENT, swimme…"
click at [654, 301] on div "Add image" at bounding box center [646, 301] width 40 height 13
click at [626, 295] on input "Add image" at bounding box center [626, 294] width 0 height 0
type input "C:\fakepath\Hot pools.JPG"
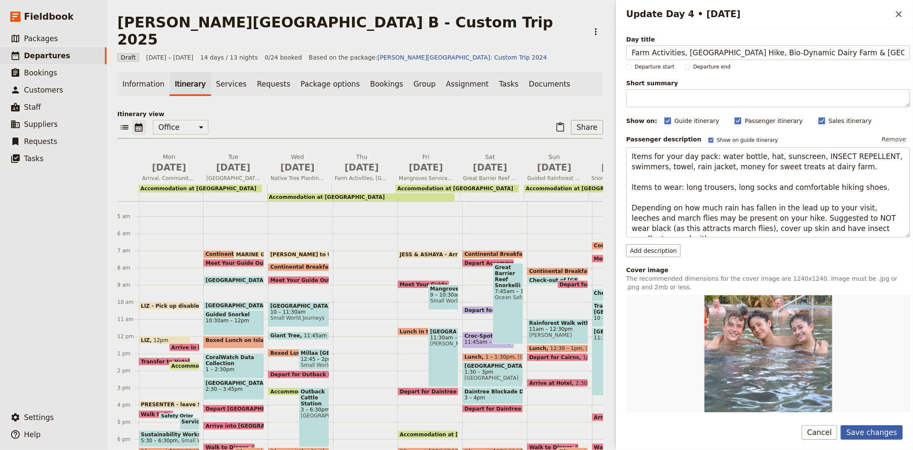
click at [851, 429] on button "Save changes" at bounding box center [872, 432] width 62 height 15
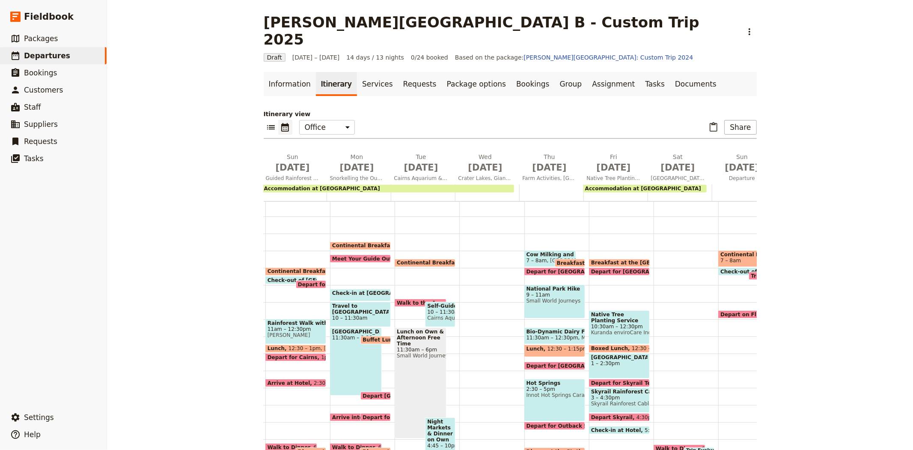
scroll to position [0, 438]
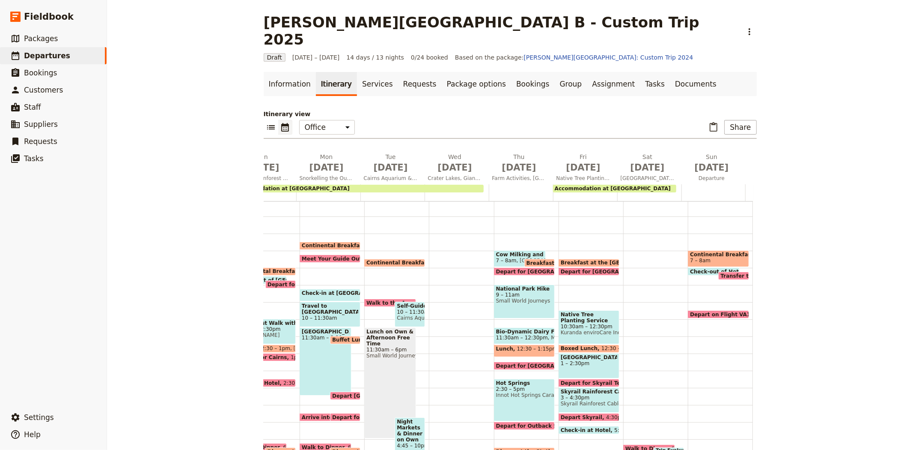
click at [498, 251] on span "Cow Milking and Animals" at bounding box center [520, 254] width 48 height 6
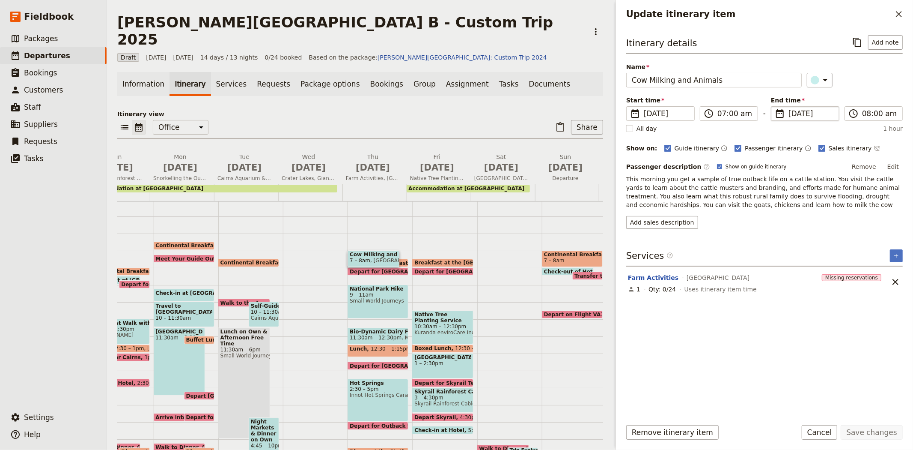
click at [791, 114] on span "[DATE]" at bounding box center [811, 113] width 45 height 10
click at [775, 107] on input "[DATE]" at bounding box center [774, 106] width 0 height 0
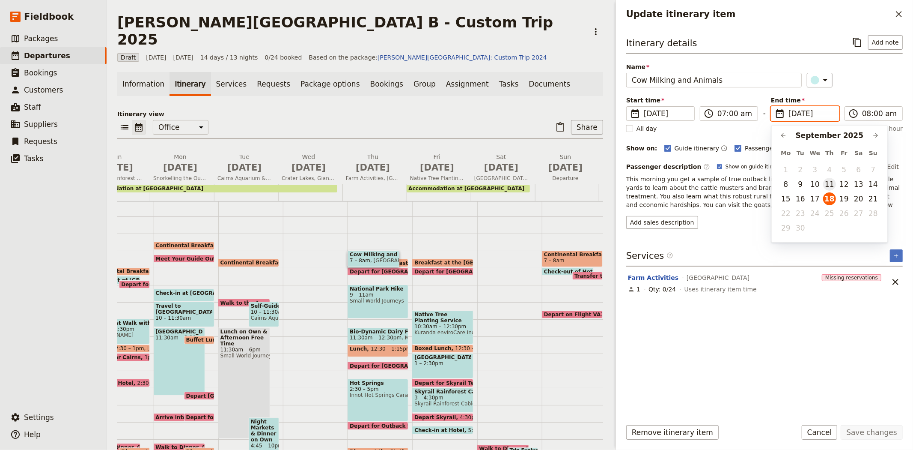
click at [828, 186] on button "11" at bounding box center [829, 184] width 13 height 13
type input "[DATE]"
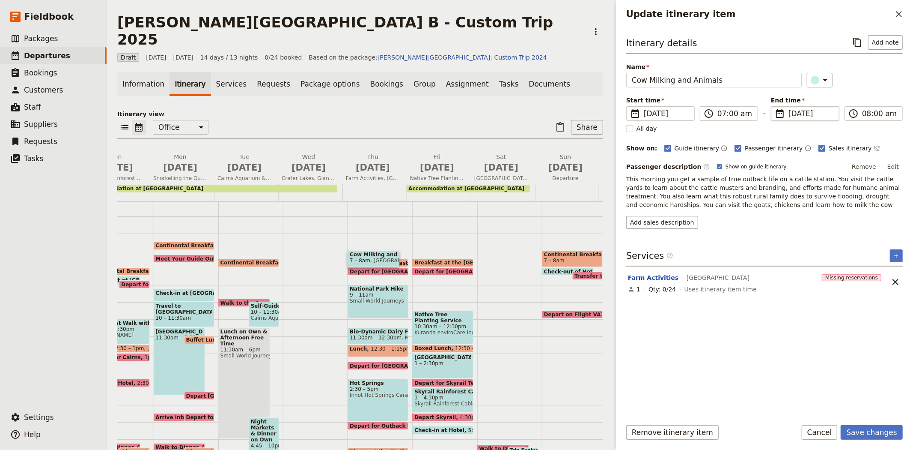
type input "[DATE]"
click at [841, 333] on div "Itinerary details ​ Add note Name Cow Milking and Animals ​ Start time ​ [DATE]…" at bounding box center [764, 223] width 277 height 376
click at [865, 426] on button "Save changes" at bounding box center [872, 432] width 62 height 15
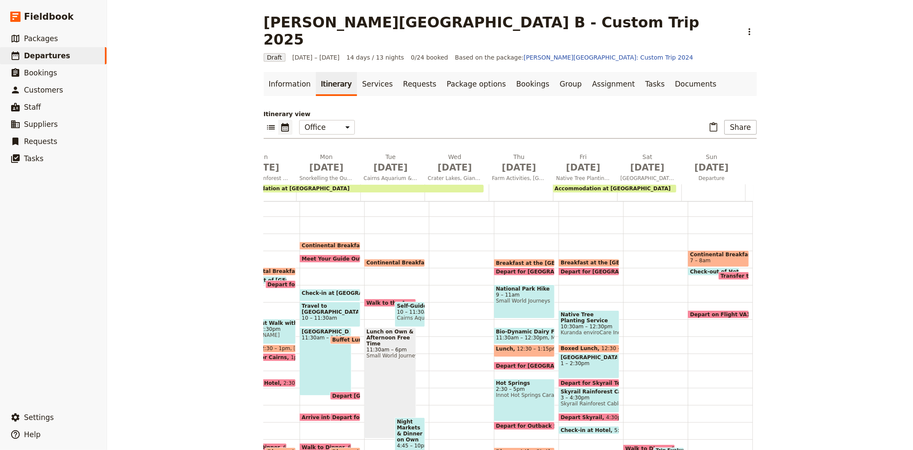
click at [499, 240] on div "Breakfast at the [GEOGRAPHIC_DATA] 7:30am Depart for [GEOGRAPHIC_DATA] Hike 8am…" at bounding box center [526, 336] width 65 height 411
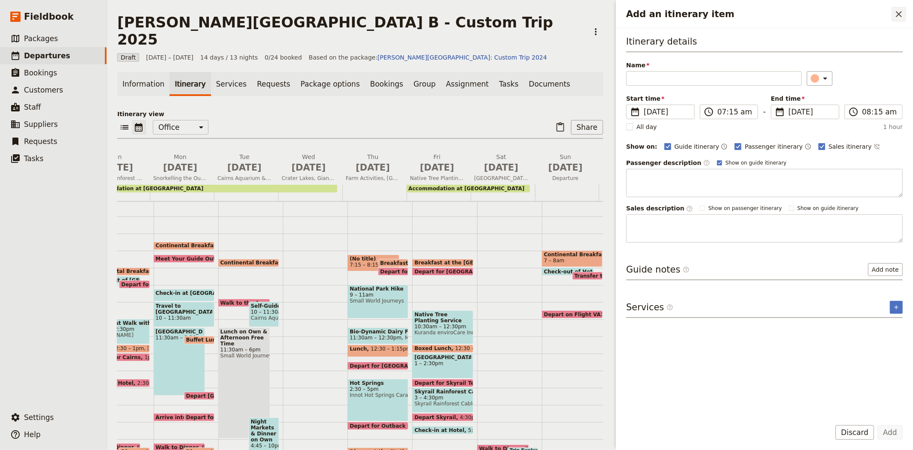
click at [900, 15] on icon "Close drawer" at bounding box center [899, 14] width 10 height 10
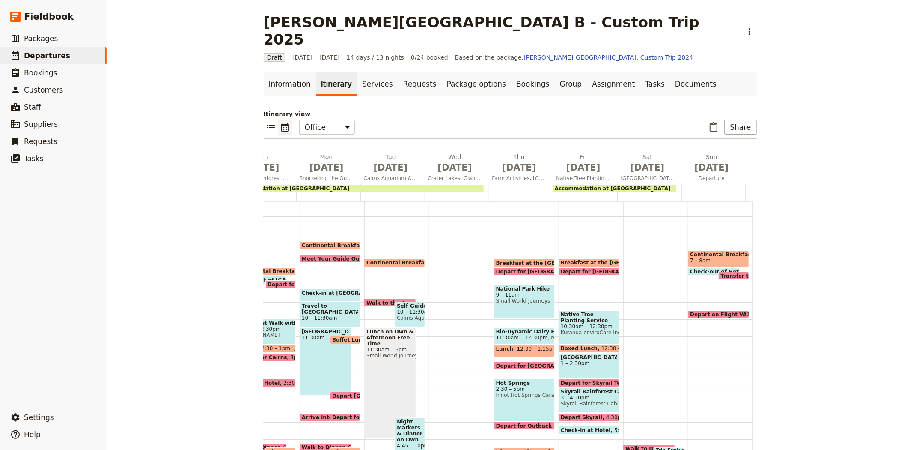
click at [531, 260] on span "Breakfast at the [GEOGRAPHIC_DATA]" at bounding box center [552, 263] width 113 height 6
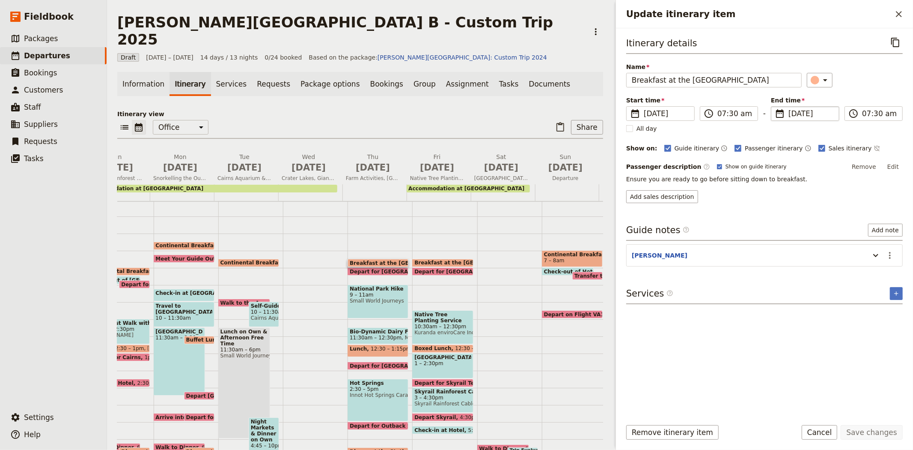
click at [794, 114] on span "[DATE]" at bounding box center [811, 113] width 45 height 10
click at [775, 107] on input "[DATE]" at bounding box center [774, 106] width 0 height 0
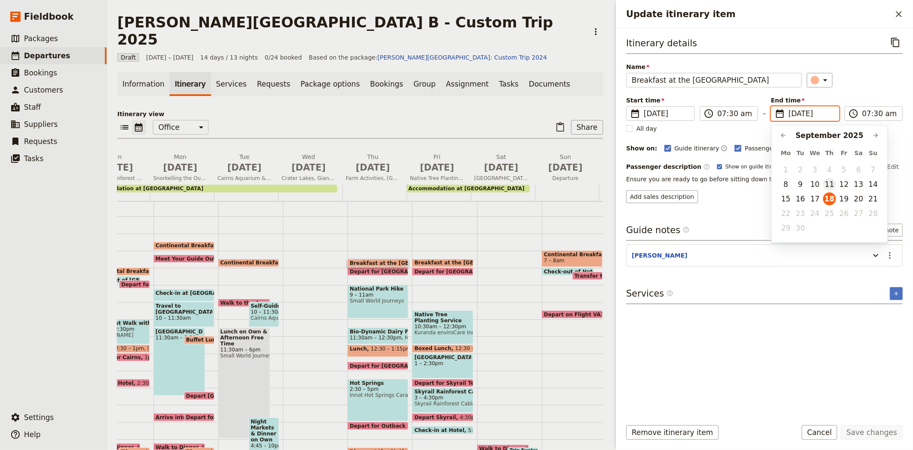
click at [830, 183] on button "11" at bounding box center [829, 184] width 13 height 13
type input "[DATE]"
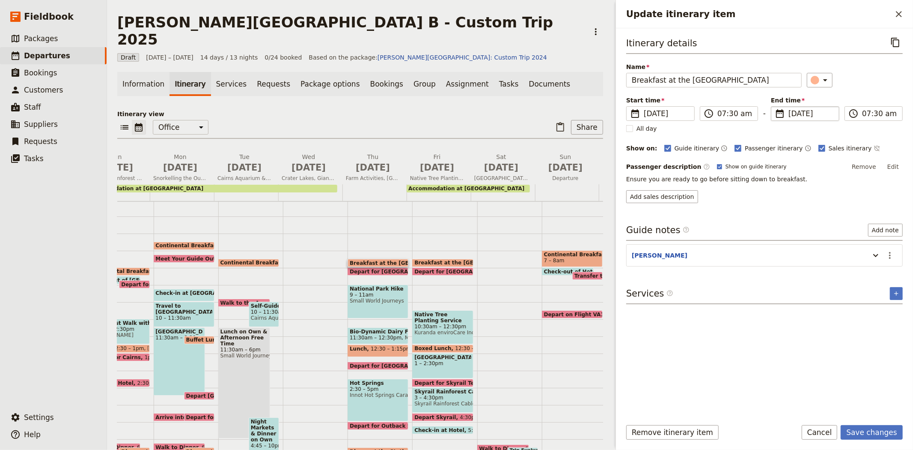
type input "[DATE]"
click at [802, 342] on div "Itinerary details ​ Name Breakfast at the [GEOGRAPHIC_DATA] ​ Start time ​ [DAT…" at bounding box center [764, 223] width 277 height 376
click at [859, 426] on button "Save changes" at bounding box center [872, 432] width 62 height 15
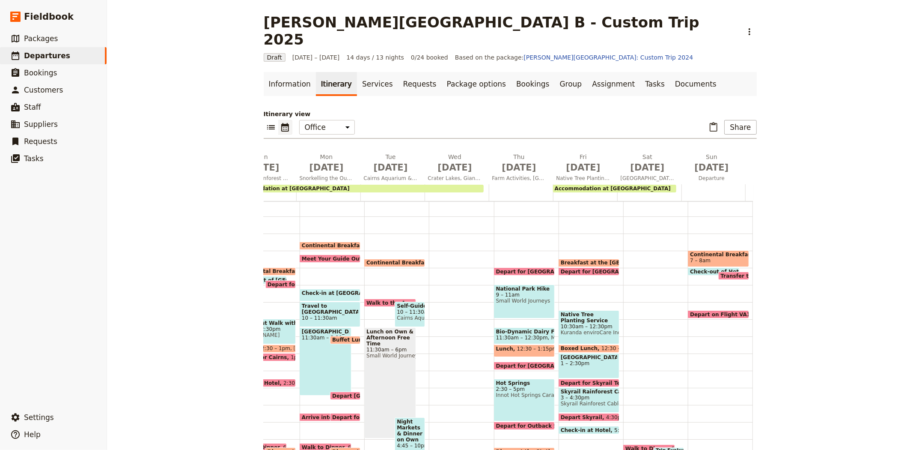
click at [500, 249] on div "Depart for [GEOGRAPHIC_DATA] Hike 8am [GEOGRAPHIC_DATA] Hike 9 – 11am Small Wor…" at bounding box center [526, 336] width 65 height 411
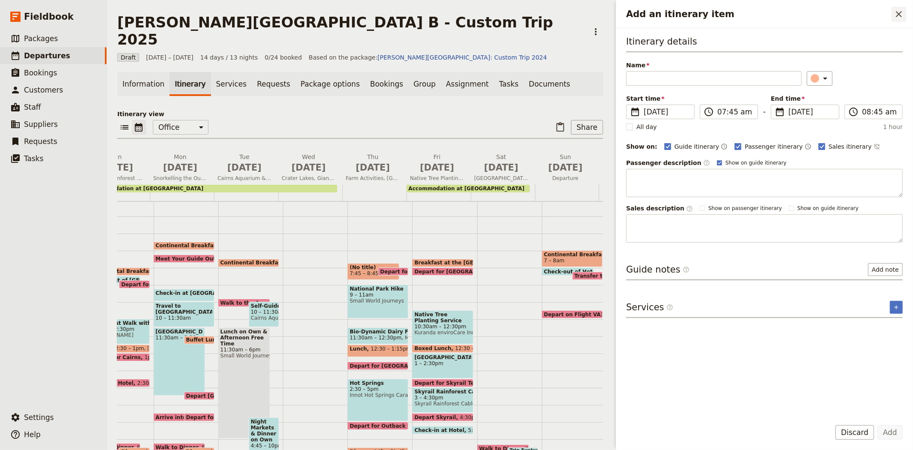
click at [899, 7] on button "​" at bounding box center [899, 14] width 15 height 15
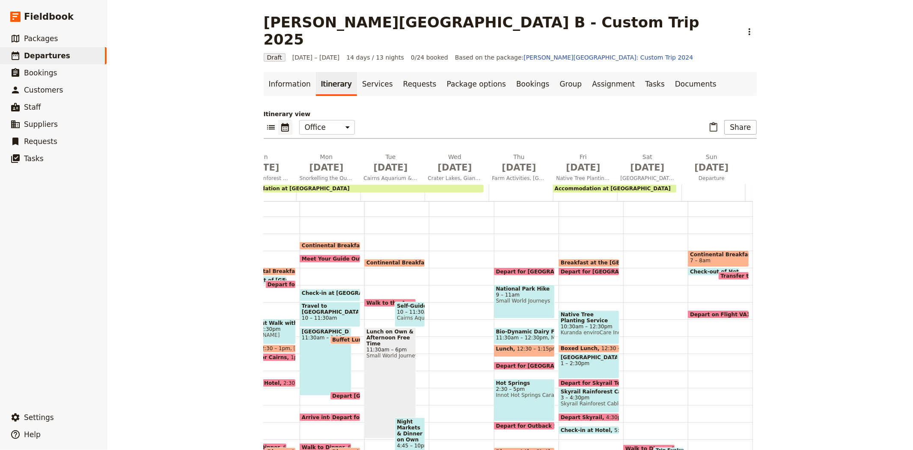
click at [528, 268] on span "Depart for [GEOGRAPHIC_DATA] Hike" at bounding box center [551, 271] width 110 height 6
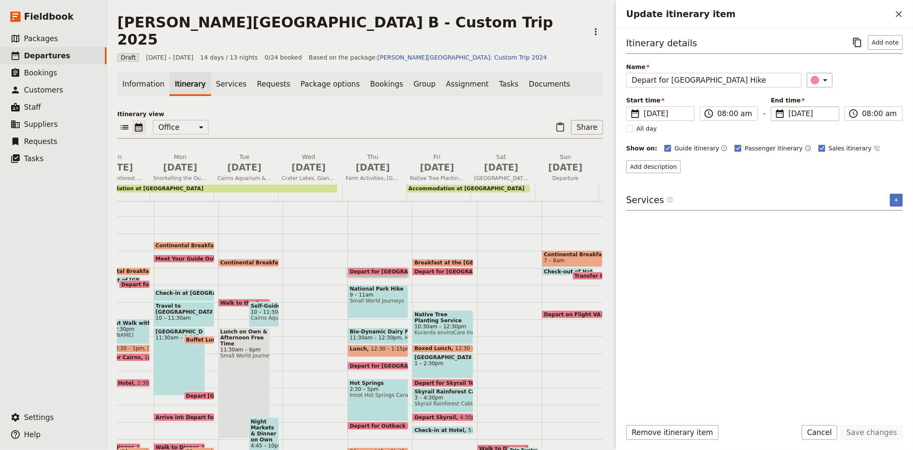
click at [796, 116] on span "[DATE]" at bounding box center [811, 113] width 45 height 10
click at [775, 107] on input "[DATE]" at bounding box center [774, 106] width 0 height 0
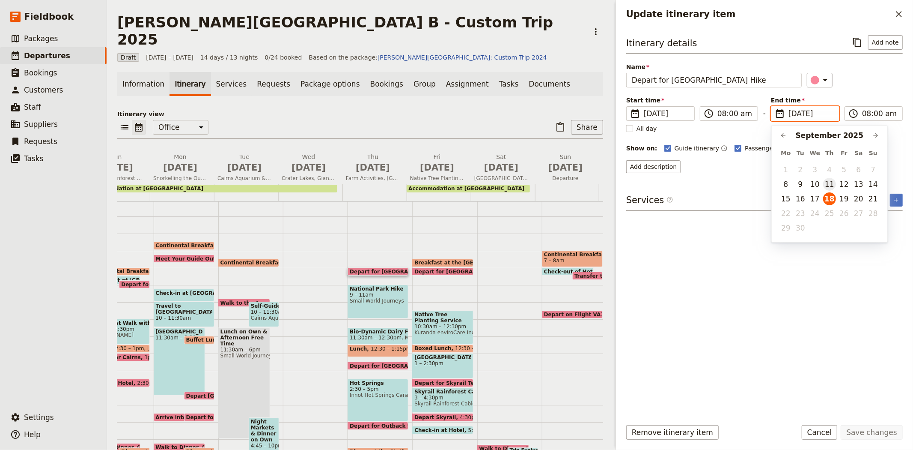
click at [829, 186] on button "11" at bounding box center [829, 184] width 13 height 13
type input "[DATE]"
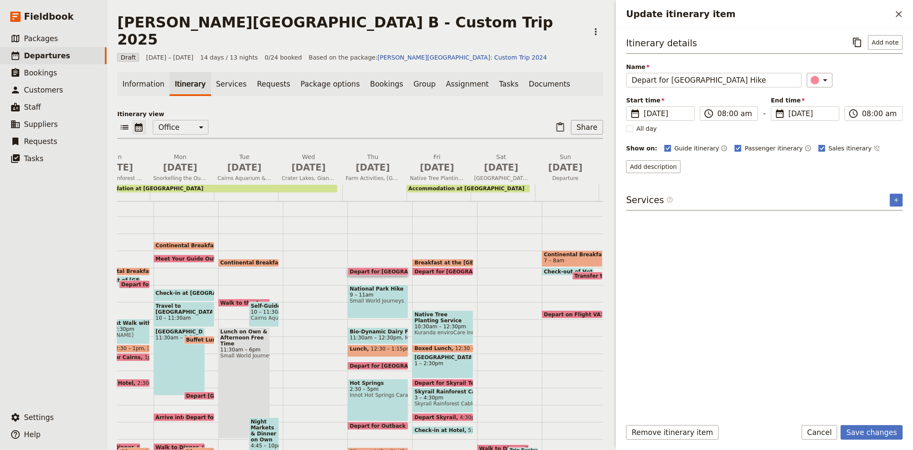
type input "[DATE]"
click at [799, 264] on div "Itinerary details ​ Add note Name Depart for [GEOGRAPHIC_DATA] Hike ​ Start tim…" at bounding box center [764, 223] width 277 height 376
click at [868, 427] on button "Save changes" at bounding box center [872, 432] width 62 height 15
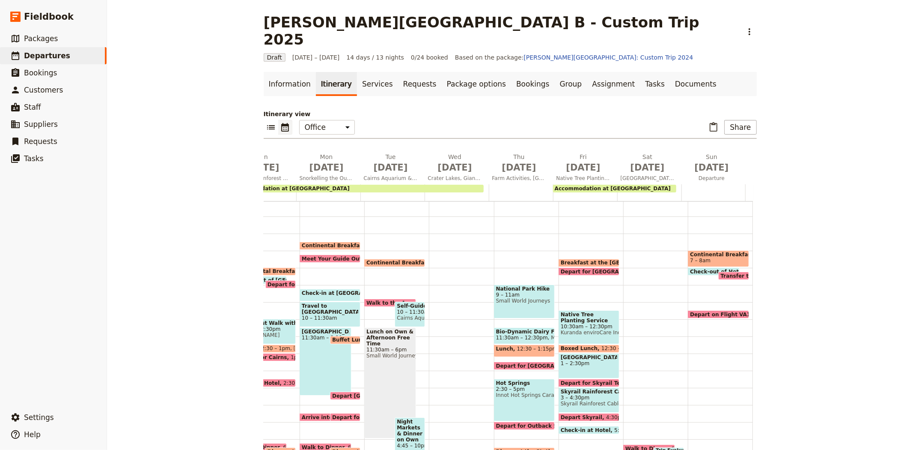
click at [515, 292] on span "9 – 11am" at bounding box center [524, 295] width 57 height 6
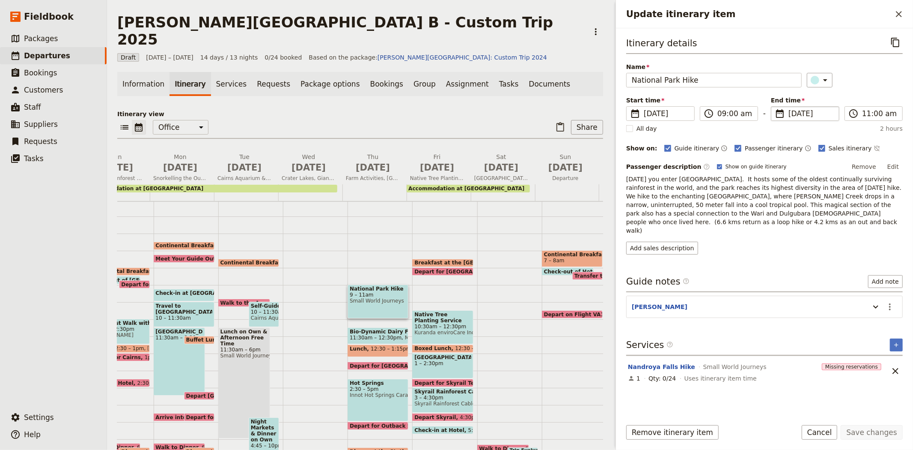
click at [792, 109] on span "[DATE]" at bounding box center [811, 113] width 45 height 10
click at [775, 107] on input "[DATE]" at bounding box center [774, 106] width 0 height 0
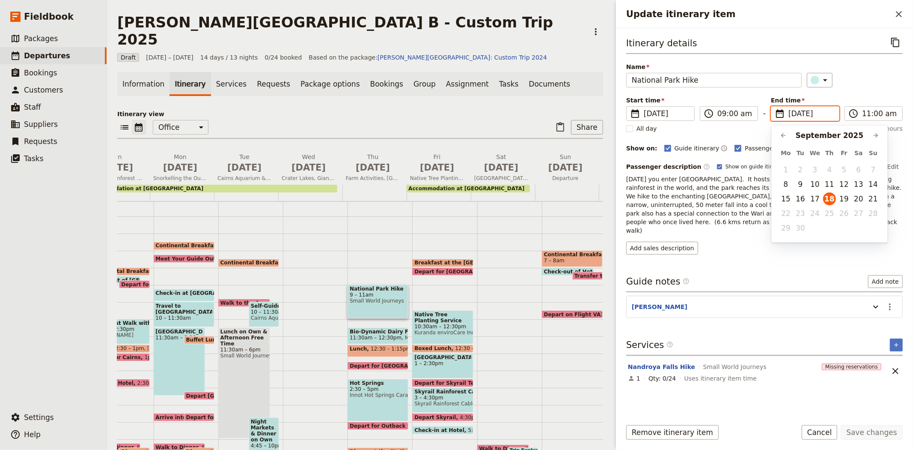
click at [822, 182] on td "11" at bounding box center [829, 184] width 15 height 15
click at [824, 182] on button "11" at bounding box center [829, 184] width 13 height 13
type input "[DATE]"
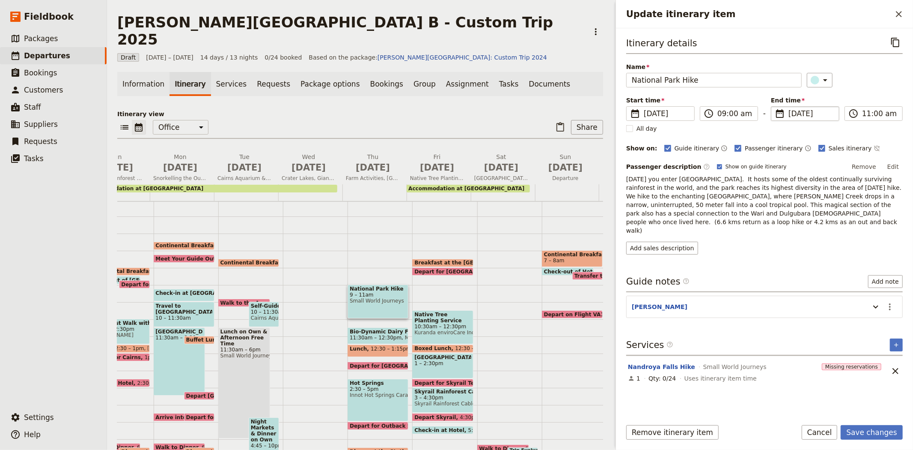
type input "[DATE]"
click at [753, 211] on p "[DATE] you enter [GEOGRAPHIC_DATA]. It hosts some of the oldest continually sur…" at bounding box center [764, 205] width 277 height 60
click at [866, 433] on button "Save changes" at bounding box center [872, 432] width 62 height 15
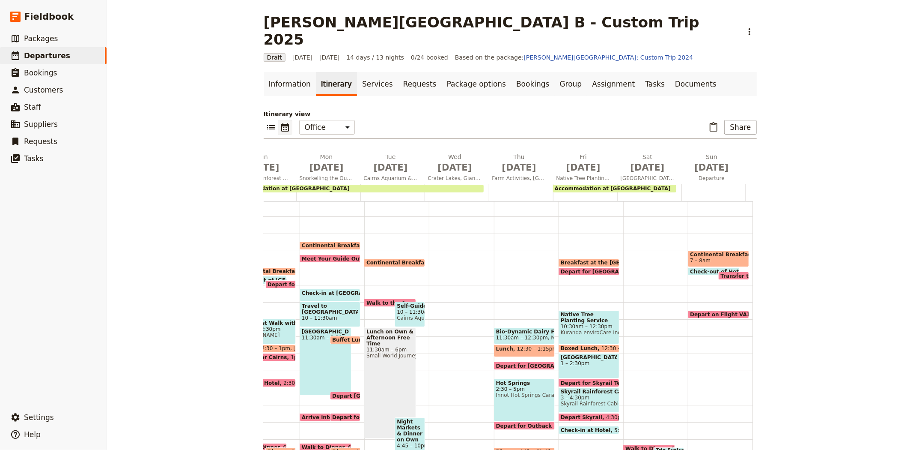
click at [523, 334] on span "11:30am – 12:30pm" at bounding box center [522, 337] width 52 height 6
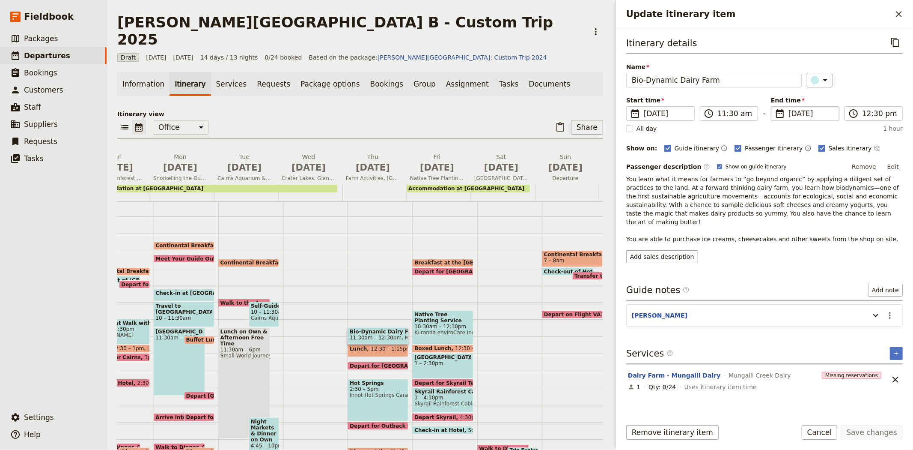
click at [794, 113] on span "[DATE]" at bounding box center [811, 113] width 45 height 10
click at [775, 107] on input "[DATE]" at bounding box center [774, 106] width 0 height 0
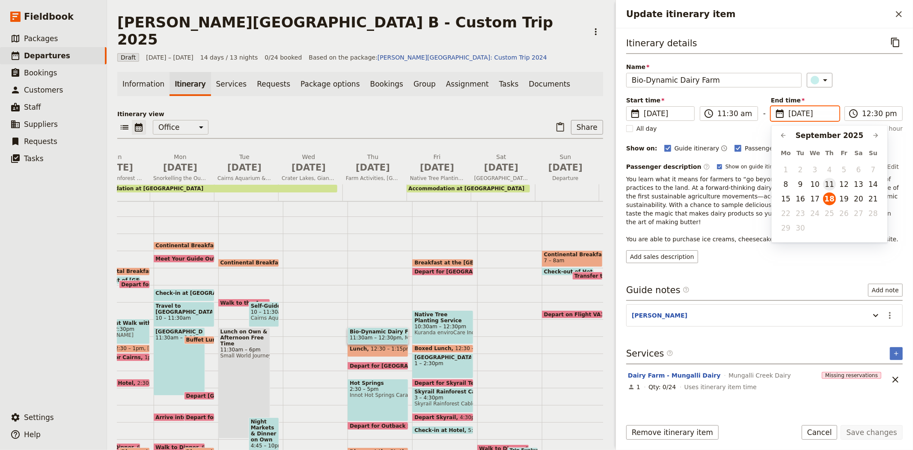
click at [830, 185] on button "11" at bounding box center [829, 184] width 13 height 13
type input "[DATE]"
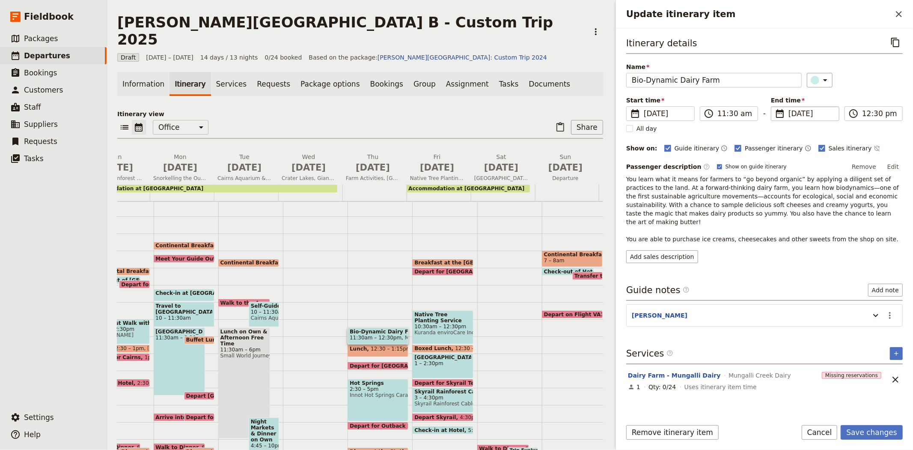
type input "[DATE]"
click at [747, 195] on p "You learn what it means for farmers to “go beyond organic” by applying a dilige…" at bounding box center [764, 209] width 277 height 68
click at [869, 426] on button "Save changes" at bounding box center [872, 432] width 62 height 15
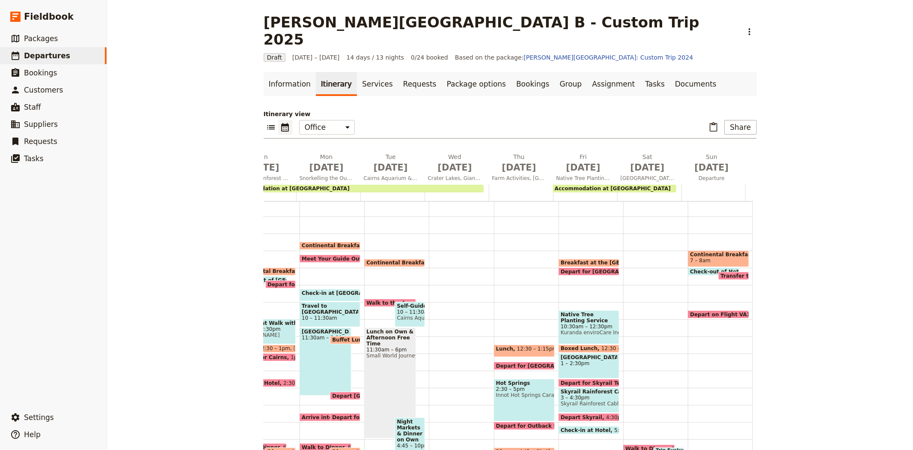
click at [517, 345] on span "12:30 – 1:15pm" at bounding box center [537, 350] width 40 height 10
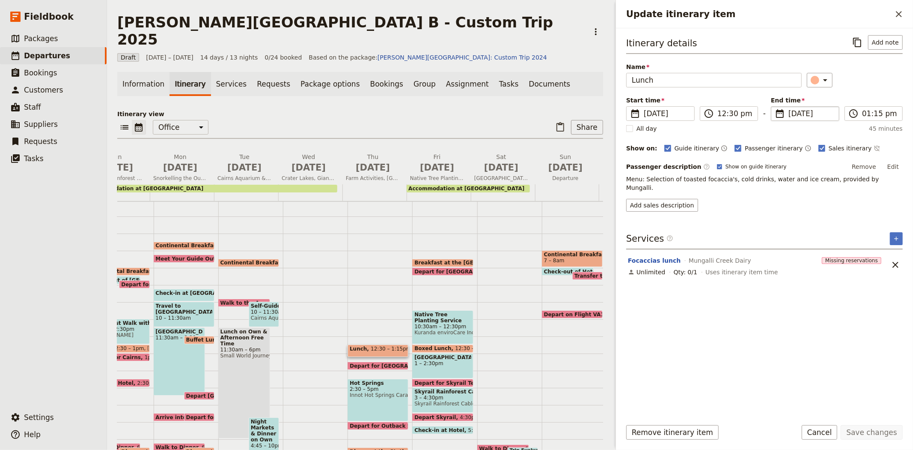
click at [783, 112] on span "​" at bounding box center [780, 113] width 10 height 10
click at [775, 107] on input "[DATE]" at bounding box center [774, 106] width 0 height 0
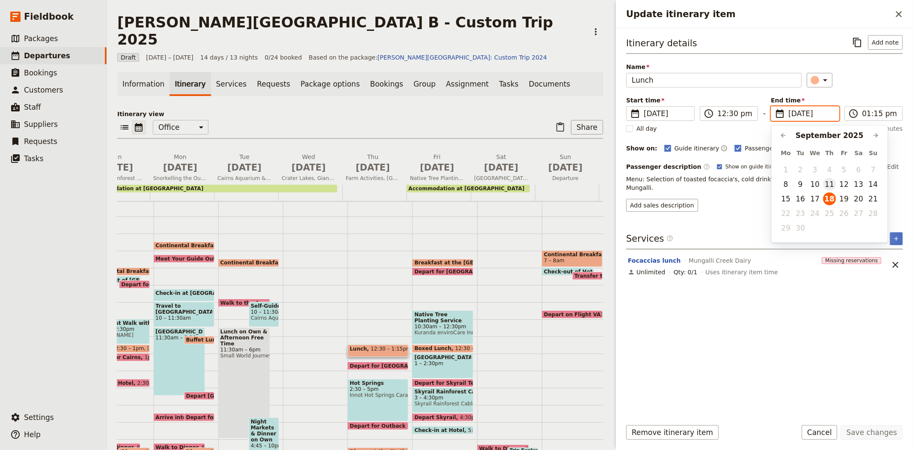
click at [825, 182] on button "11" at bounding box center [829, 184] width 13 height 13
type input "[DATE]"
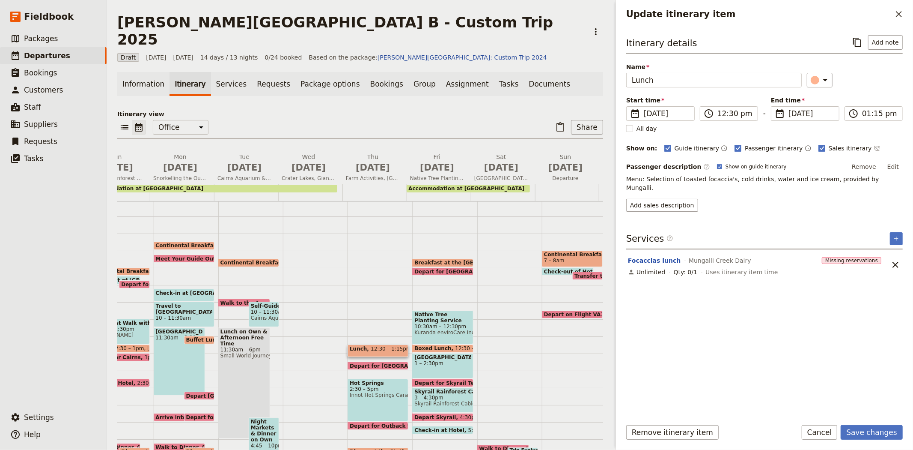
type input "[DATE]"
click at [832, 314] on div "Itinerary details ​ Add note Name Lunch ​ Start time ​ [DATE] [DATE] [DATE] 12:…" at bounding box center [764, 223] width 277 height 376
click at [863, 425] on button "Save changes" at bounding box center [872, 432] width 62 height 15
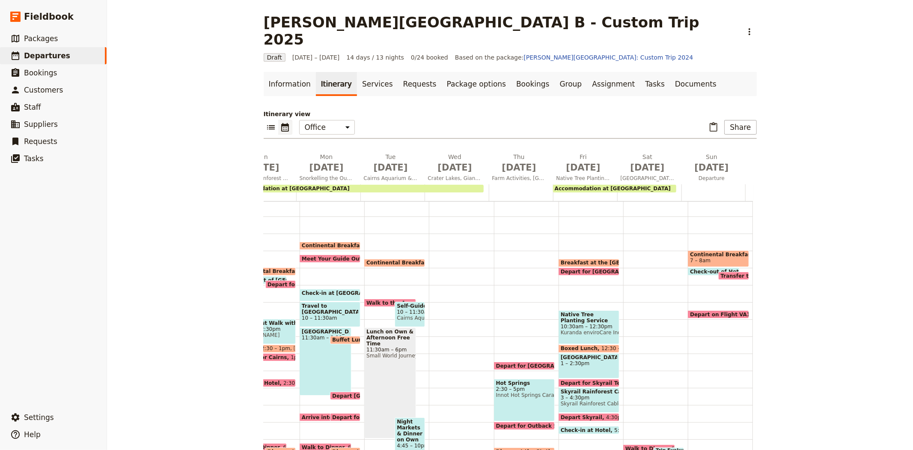
click at [515, 363] on span "Depart for [GEOGRAPHIC_DATA]" at bounding box center [544, 366] width 96 height 6
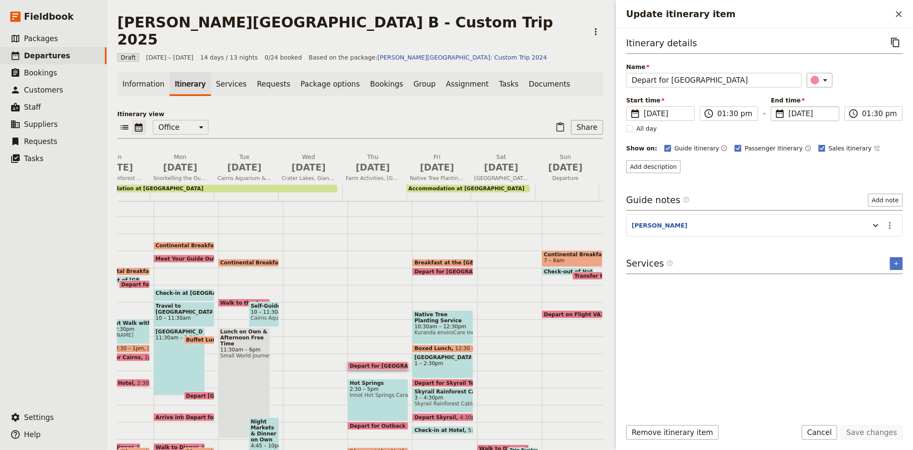
click at [800, 110] on span "[DATE]" at bounding box center [811, 113] width 45 height 10
click at [775, 107] on input "[DATE]" at bounding box center [774, 106] width 0 height 0
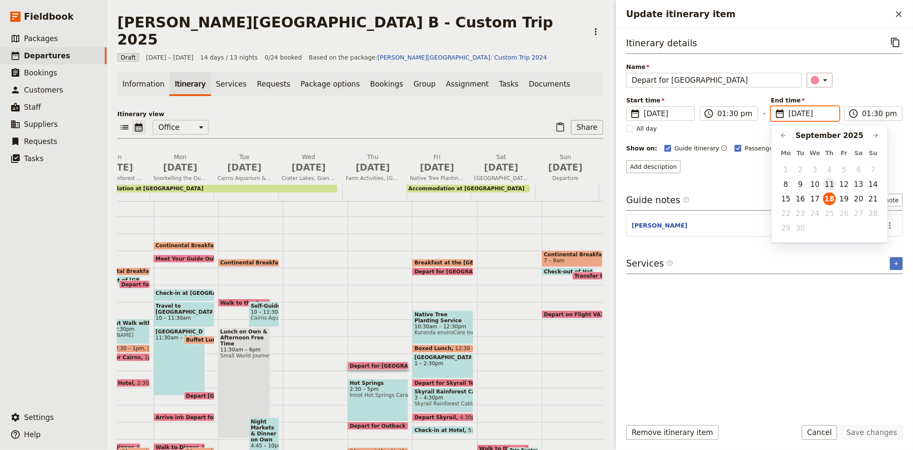
click at [833, 183] on button "11" at bounding box center [829, 184] width 13 height 13
type input "[DATE]"
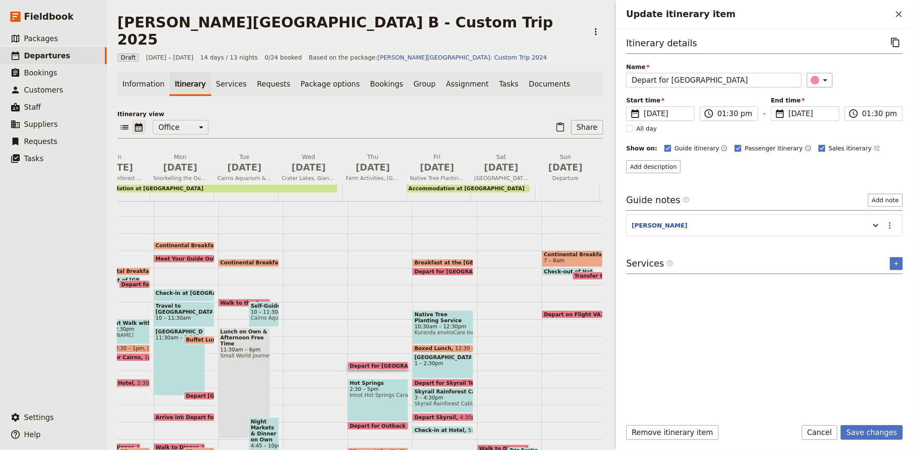
type input "[DATE]"
click at [875, 320] on div "Itinerary details ​ Name Depart for Hot Springs ​ Start time ​ [DATE] [DATE] [D…" at bounding box center [764, 223] width 277 height 376
drag, startPoint x: 874, startPoint y: 435, endPoint x: 869, endPoint y: 427, distance: 9.4
click at [874, 435] on button "Save changes" at bounding box center [872, 432] width 62 height 15
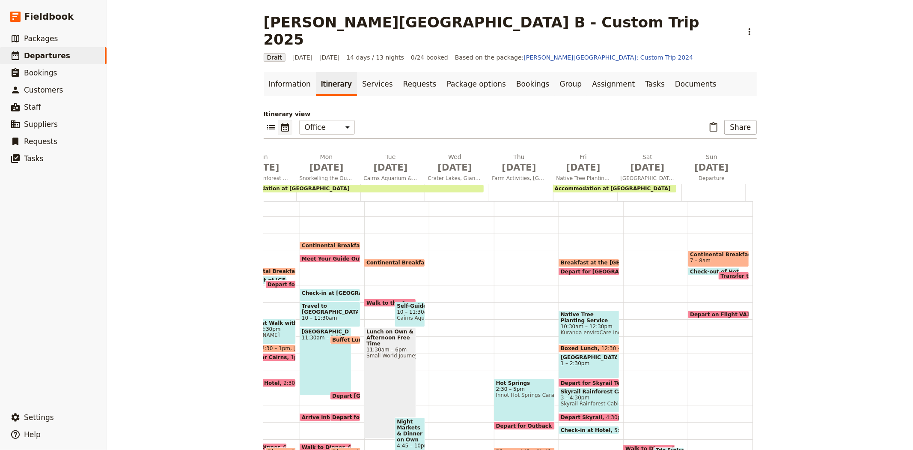
scroll to position [118, 0]
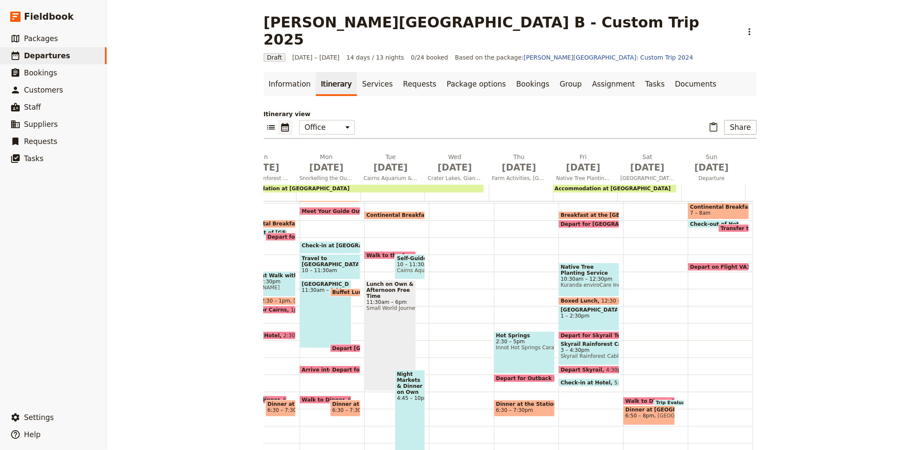
click at [527, 350] on div "Hot Springs 2:30 – 5pm Innot [GEOGRAPHIC_DATA] [GEOGRAPHIC_DATA]" at bounding box center [524, 352] width 61 height 42
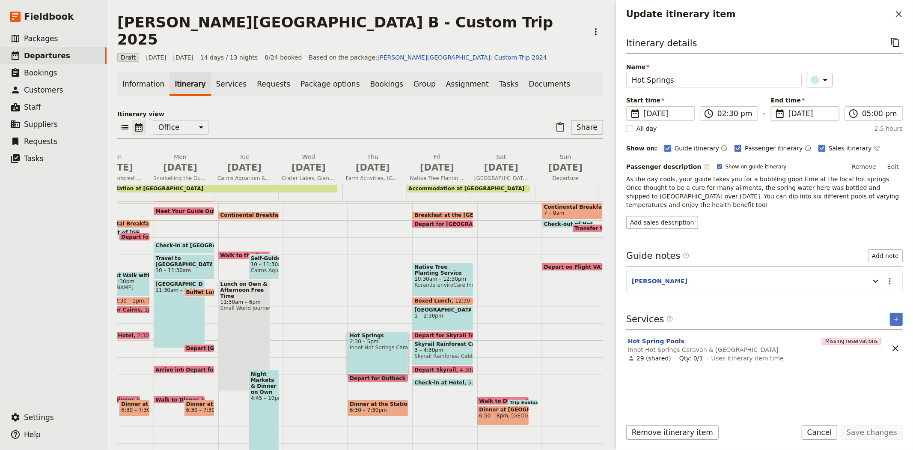
click at [790, 110] on span "[DATE]" at bounding box center [811, 113] width 45 height 10
click at [775, 107] on input "[DATE]" at bounding box center [774, 106] width 0 height 0
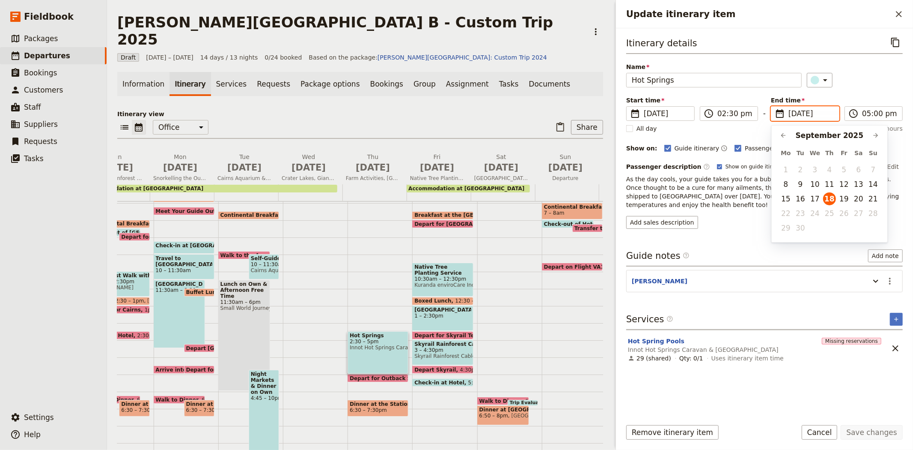
scroll to position [0, 0]
click at [829, 189] on button "11" at bounding box center [829, 184] width 13 height 13
type input "[DATE]"
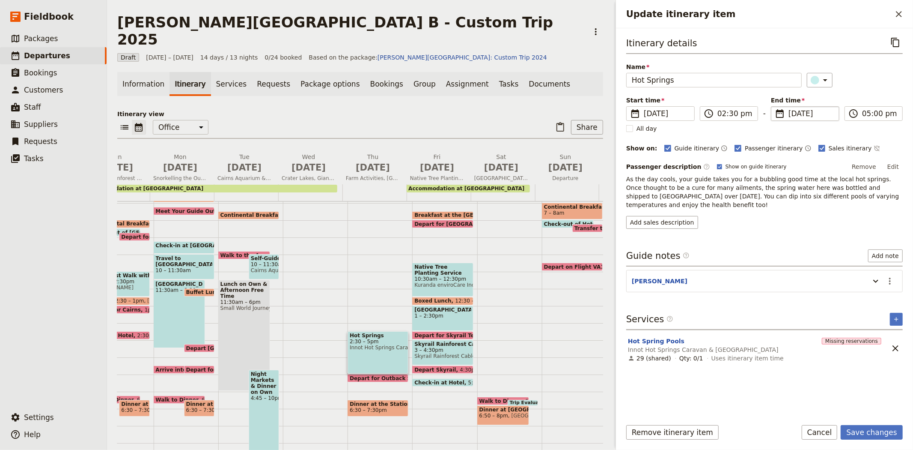
type input "[DATE]"
click at [833, 400] on div "Itinerary details ​ Name Hot Springs ​ Start time ​ [DATE] [DATE] [DATE] 14:30 …" at bounding box center [764, 223] width 277 height 376
click at [865, 441] on div "Remove itinerary item Save changes Cancel" at bounding box center [764, 437] width 297 height 25
click at [863, 433] on button "Save changes" at bounding box center [872, 432] width 62 height 15
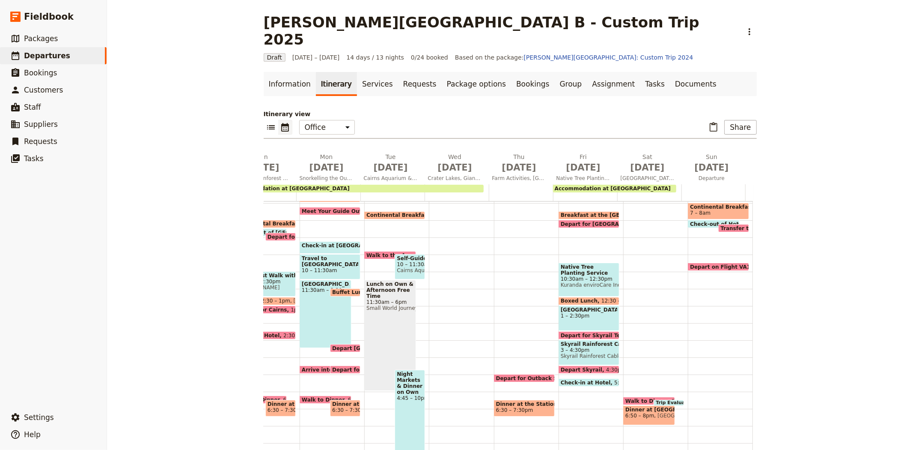
click at [533, 375] on span "Depart for Outback Station" at bounding box center [537, 378] width 82 height 6
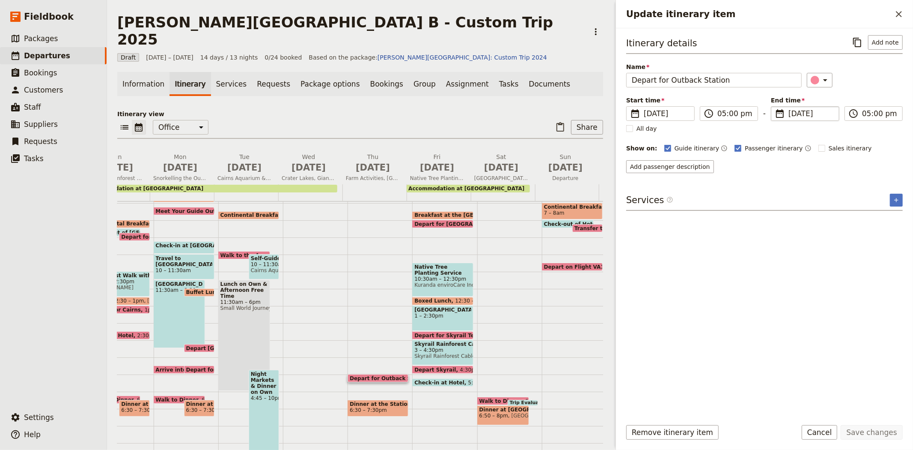
click at [798, 116] on span "[DATE]" at bounding box center [811, 113] width 45 height 10
click at [775, 107] on input "[DATE]" at bounding box center [774, 106] width 0 height 0
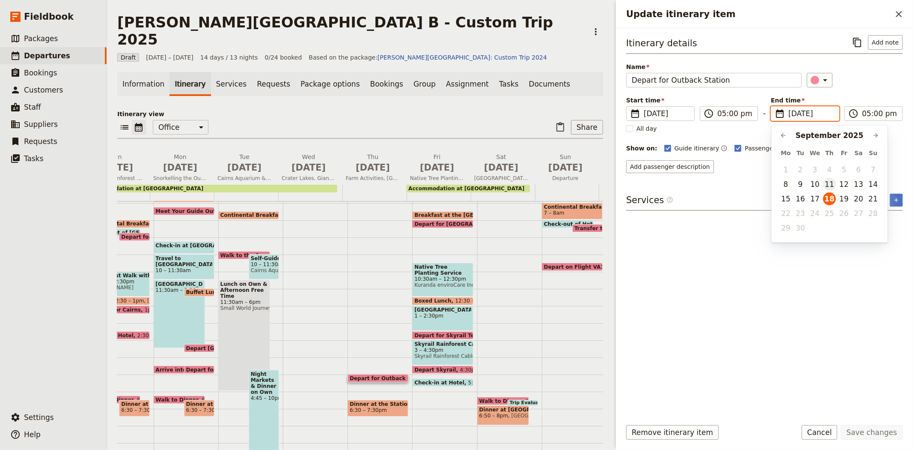
click at [827, 185] on button "11" at bounding box center [829, 184] width 13 height 13
type input "[DATE]"
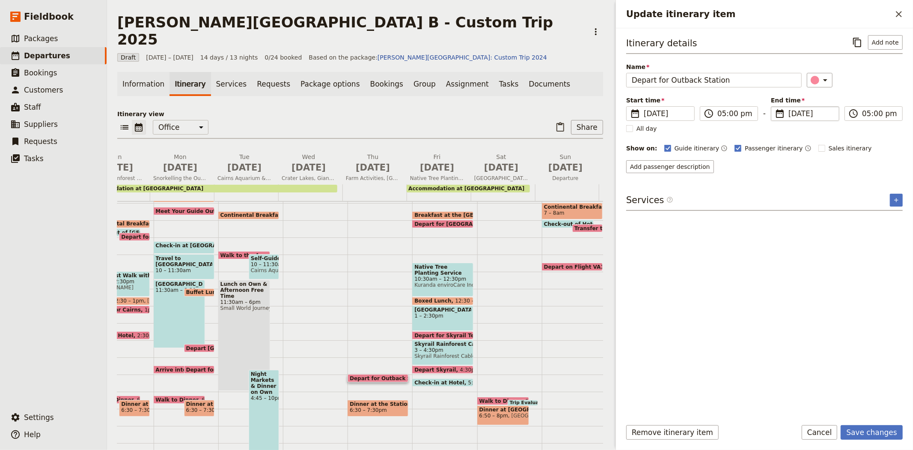
type input "[DATE]"
click at [814, 336] on div "Itinerary details ​ Add note Name Depart for Outback Station ​ Start time ​ [DA…" at bounding box center [764, 223] width 277 height 376
click at [872, 432] on button "Save changes" at bounding box center [872, 432] width 62 height 15
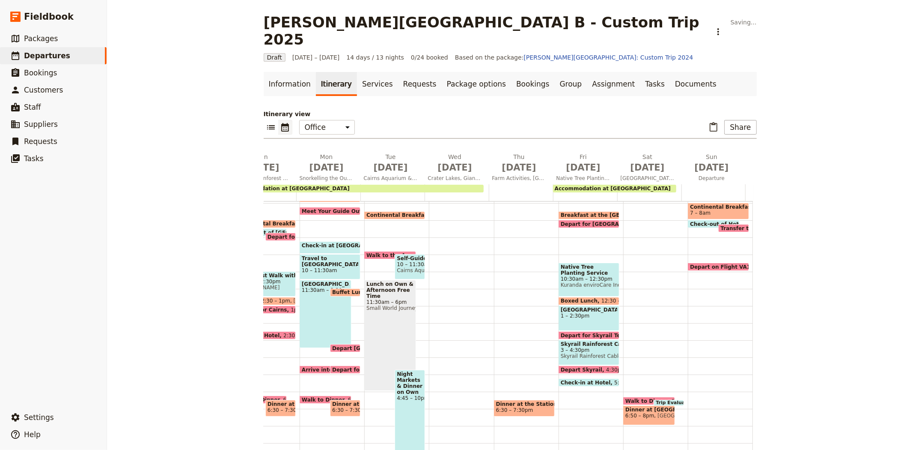
click at [506, 407] on span "6:30 – 7:30pm" at bounding box center [514, 410] width 37 height 6
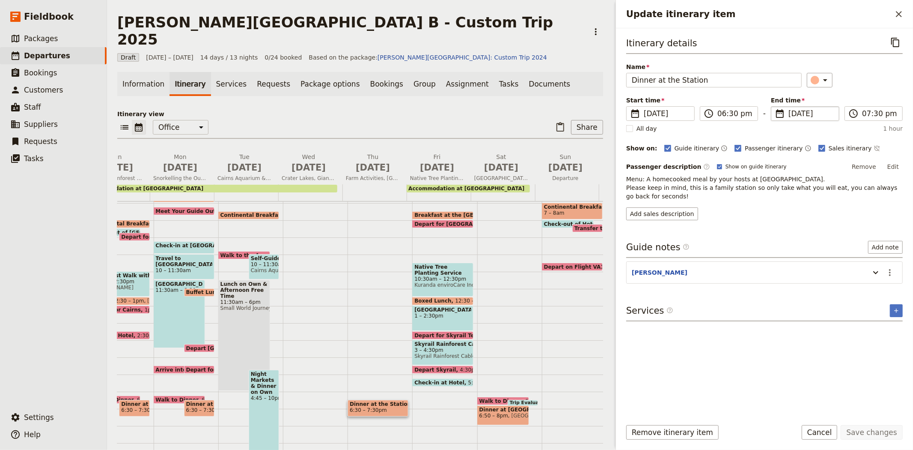
click at [799, 110] on span "[DATE]" at bounding box center [811, 113] width 45 height 10
click at [775, 107] on input "[DATE]" at bounding box center [774, 106] width 0 height 0
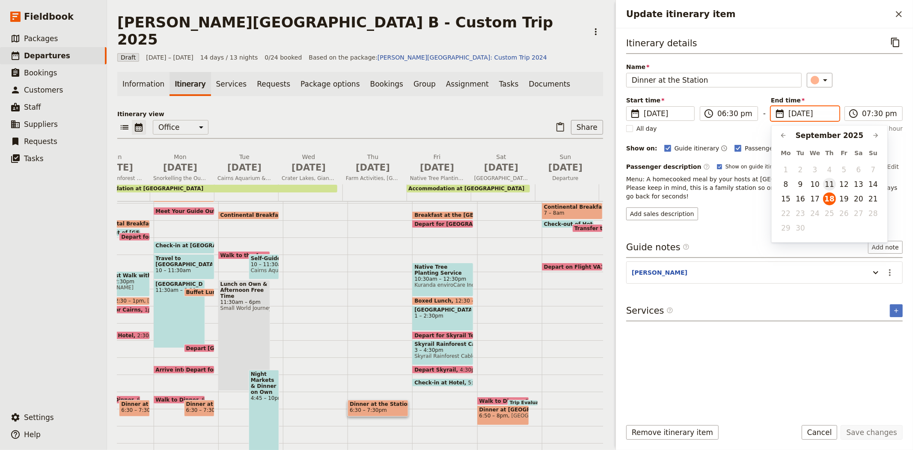
click at [825, 183] on button "11" at bounding box center [829, 184] width 13 height 13
type input "[DATE]"
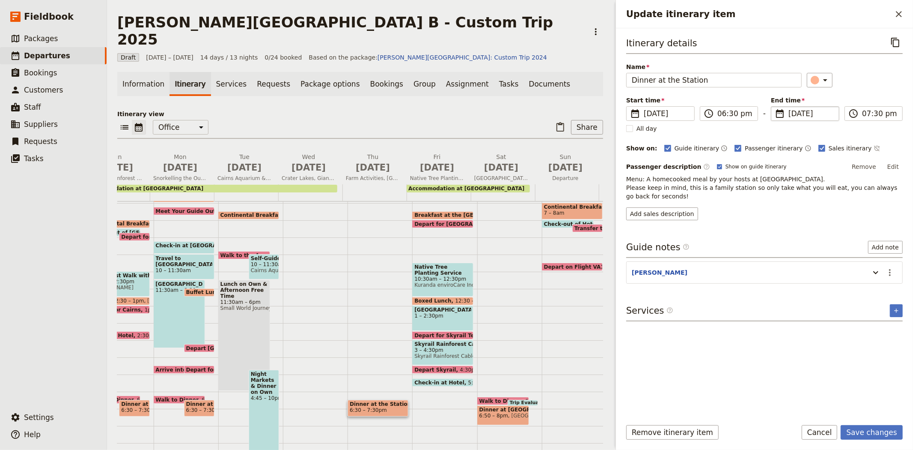
type input "[DATE]"
click at [818, 349] on div "Itinerary details ​ Name Dinner at the Station ​ Start time ​ [DATE] [DATE] [DA…" at bounding box center [764, 223] width 277 height 376
click at [869, 430] on button "Save changes" at bounding box center [872, 432] width 62 height 15
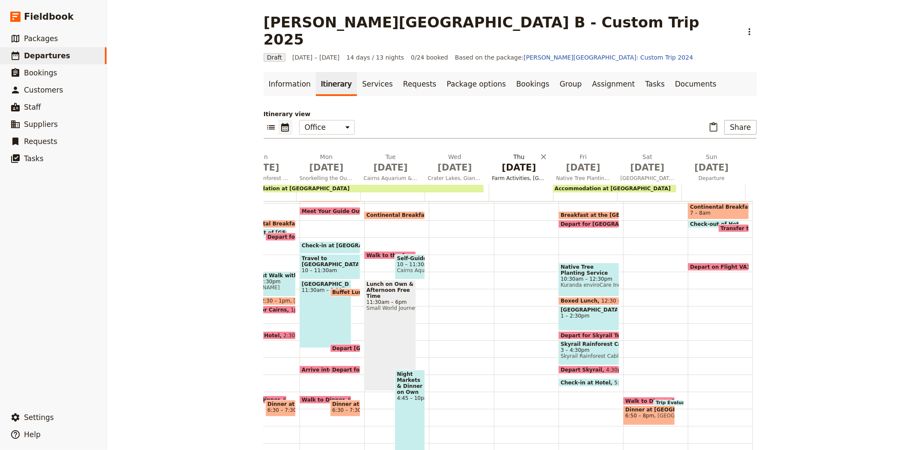
click at [516, 161] on span "[DATE]" at bounding box center [519, 167] width 54 height 13
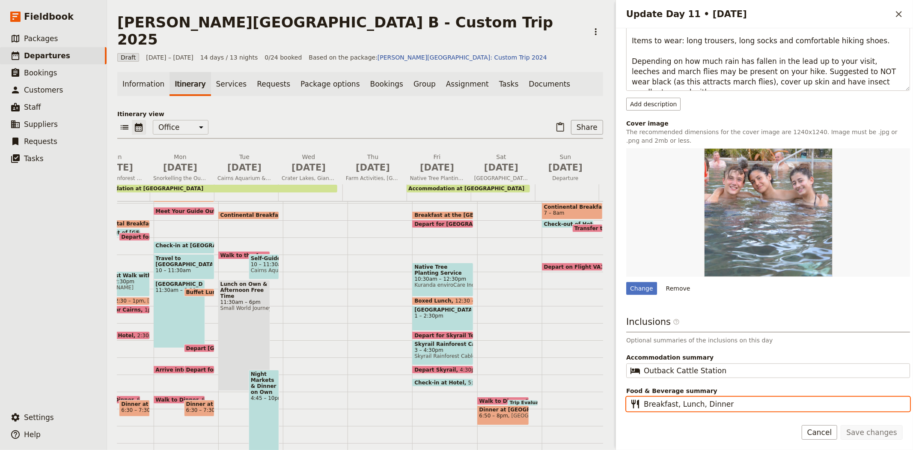
scroll to position [147, 0]
drag, startPoint x: 742, startPoint y: 403, endPoint x: 631, endPoint y: 397, distance: 111.0
click at [631, 397] on fieldset "​ Breakfast, Lunch, Dinner" at bounding box center [768, 403] width 284 height 15
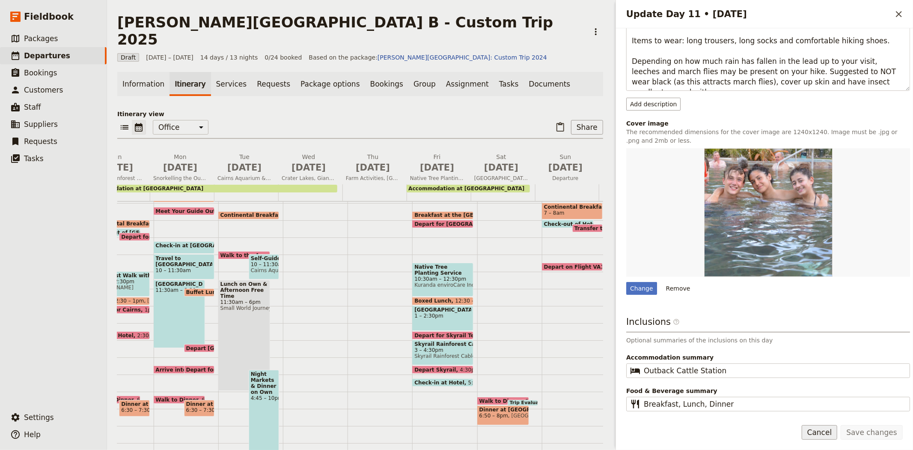
click at [819, 426] on button "Cancel" at bounding box center [820, 432] width 36 height 15
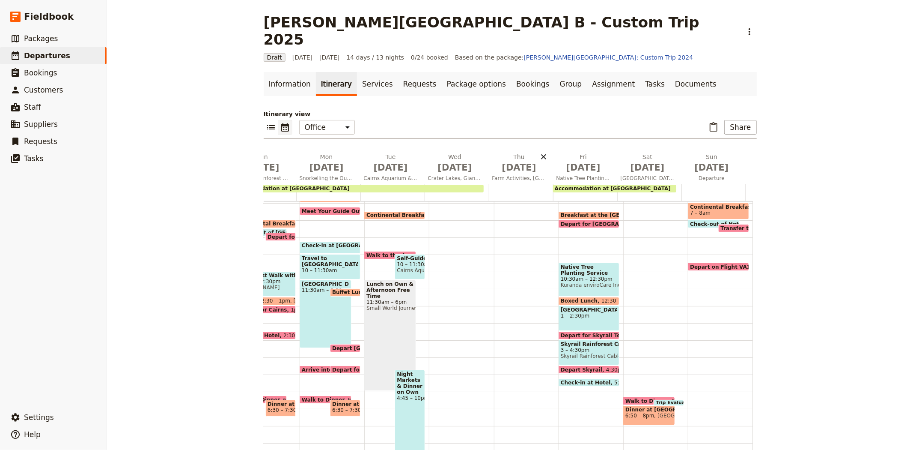
click at [541, 152] on icon "Delete Thu Sep 18" at bounding box center [543, 156] width 9 height 9
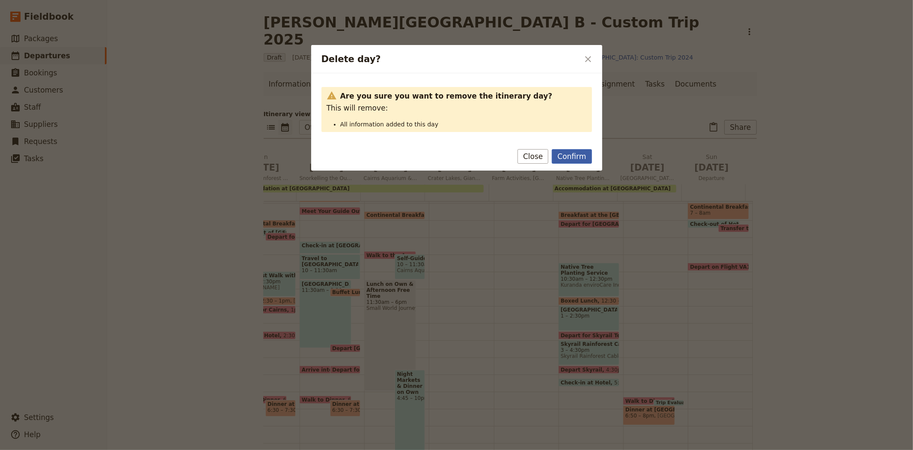
click at [568, 158] on button "Confirm" at bounding box center [572, 156] width 40 height 15
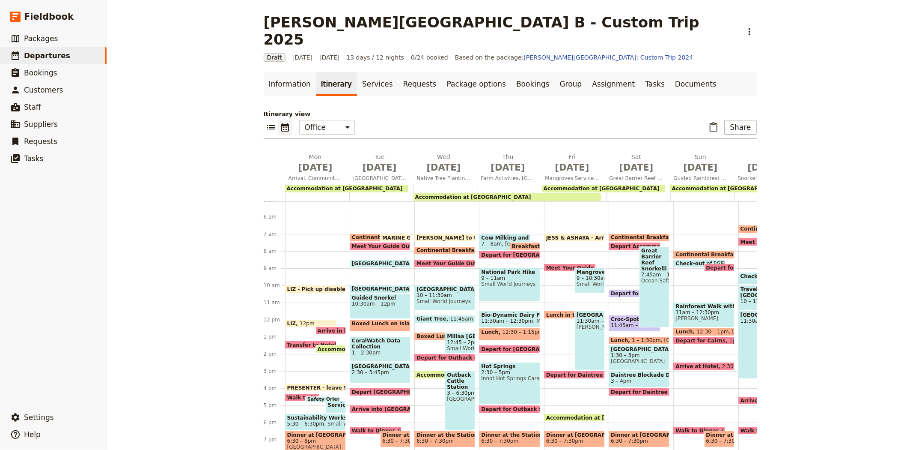
scroll to position [71, 0]
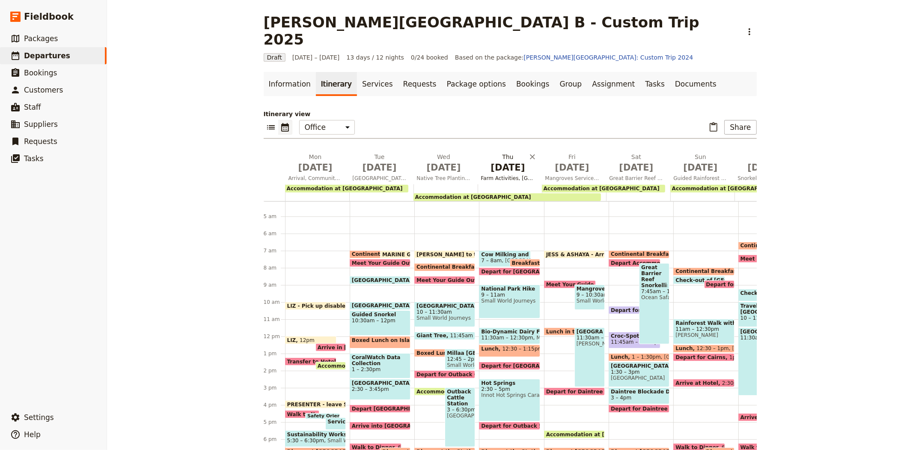
click at [501, 161] on span "[DATE]" at bounding box center [508, 167] width 54 height 13
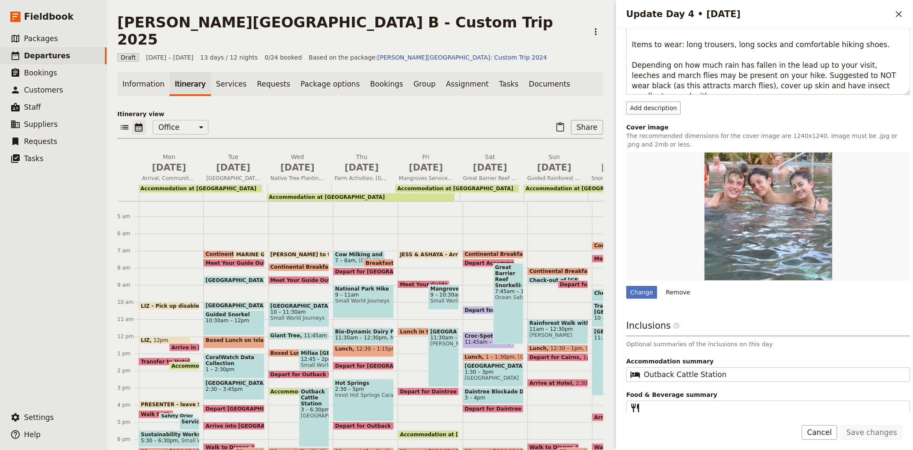
scroll to position [157, 0]
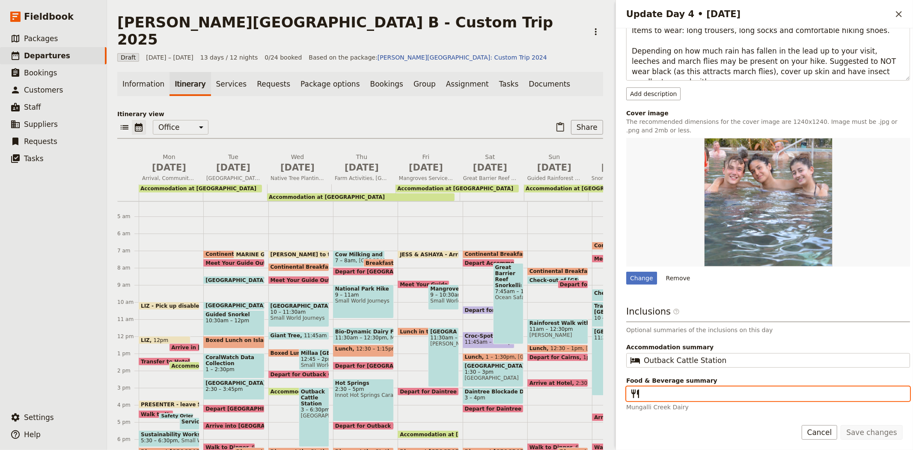
click at [696, 393] on input "Food & Beverage summary ​" at bounding box center [774, 393] width 261 height 10
paste input "Breakfast, Lunch, Dinner"
type input "Breakfast, Lunch, Dinner"
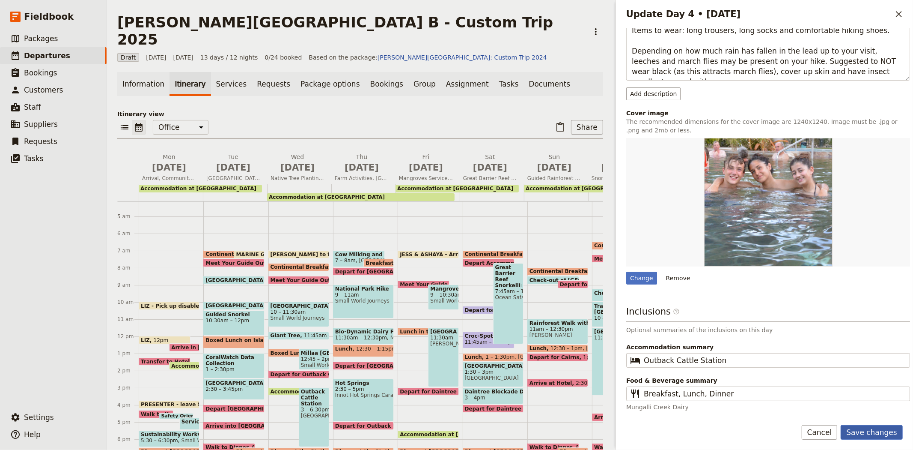
click at [890, 433] on button "Save changes" at bounding box center [872, 432] width 62 height 15
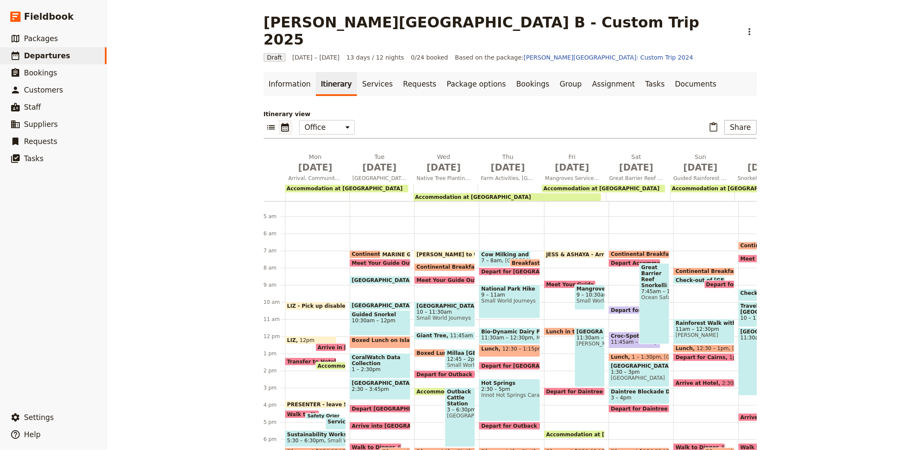
scroll to position [0, 374]
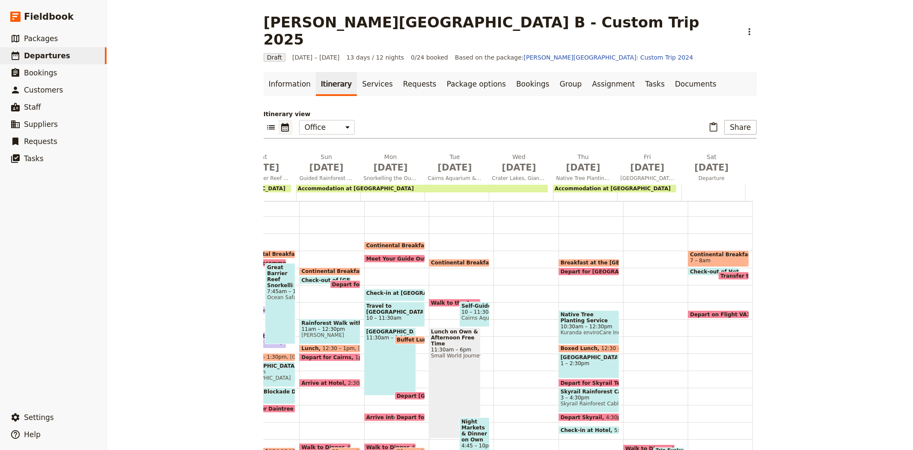
click at [592, 311] on span "Native Tree Planting Service Work" at bounding box center [589, 317] width 57 height 12
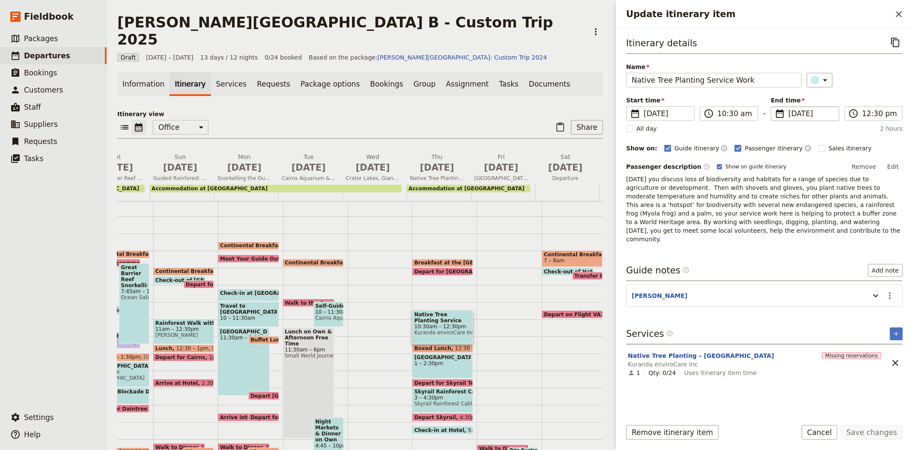
click at [795, 116] on span "[DATE]" at bounding box center [811, 113] width 45 height 10
click at [775, 107] on input "[DATE]" at bounding box center [774, 106] width 0 height 0
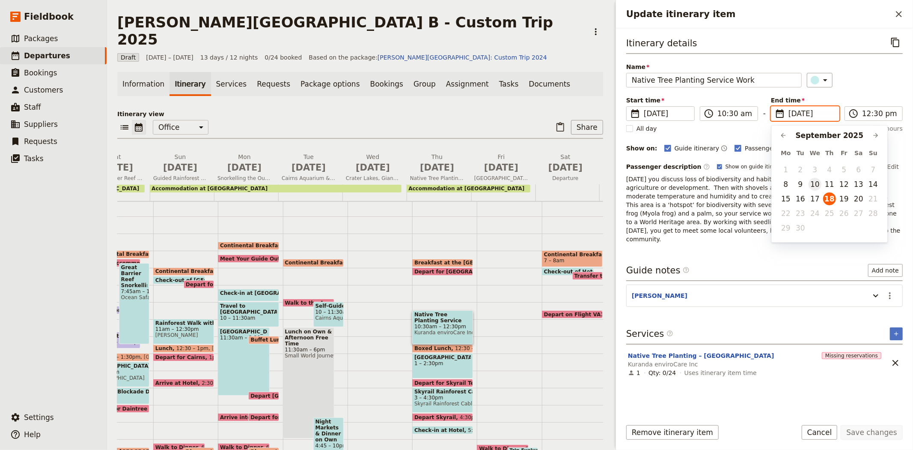
click at [815, 182] on button "10" at bounding box center [815, 184] width 13 height 13
type input "[DATE]"
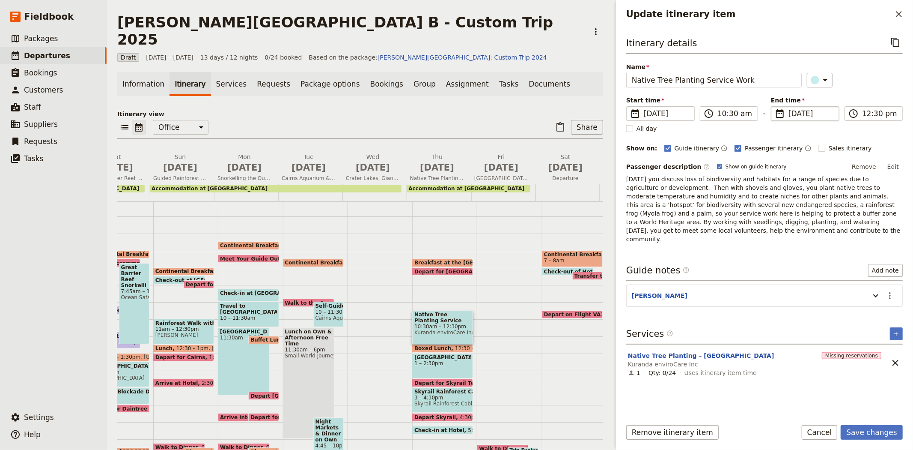
type input "[DATE]"
click at [763, 211] on p "[DATE] you discuss loss of biodiversity and habitats for a range of species due…" at bounding box center [764, 209] width 277 height 68
click at [868, 431] on button "Save changes" at bounding box center [872, 432] width 62 height 15
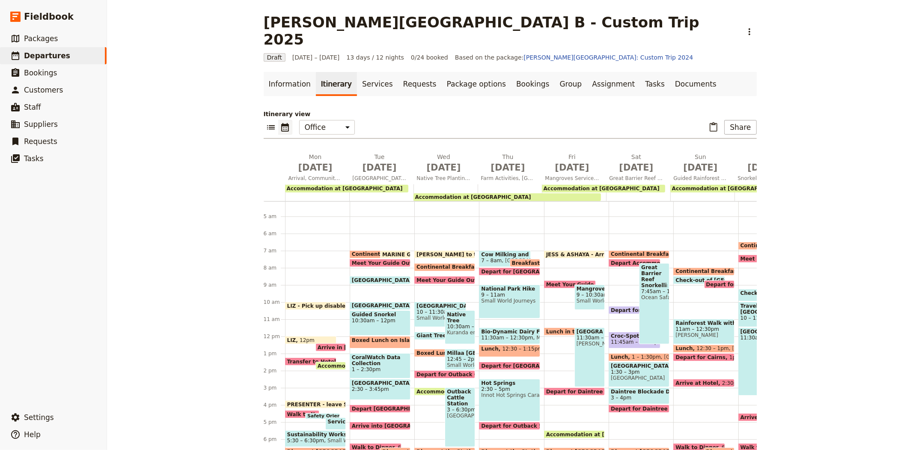
scroll to position [118, 0]
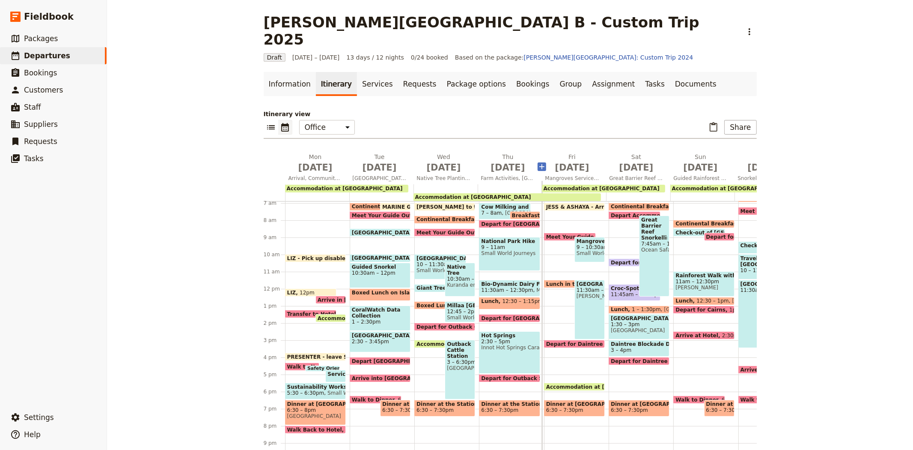
click at [539, 164] on icon "Add before day 5" at bounding box center [541, 166] width 5 height 5
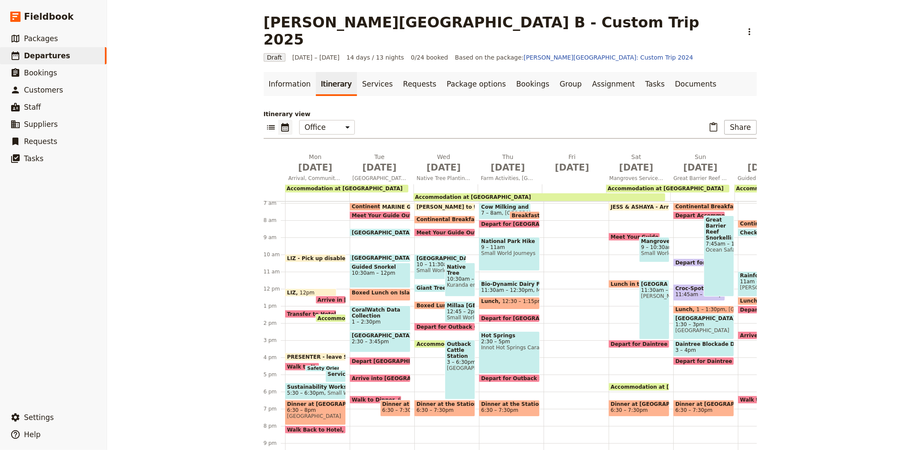
scroll to position [0, 438]
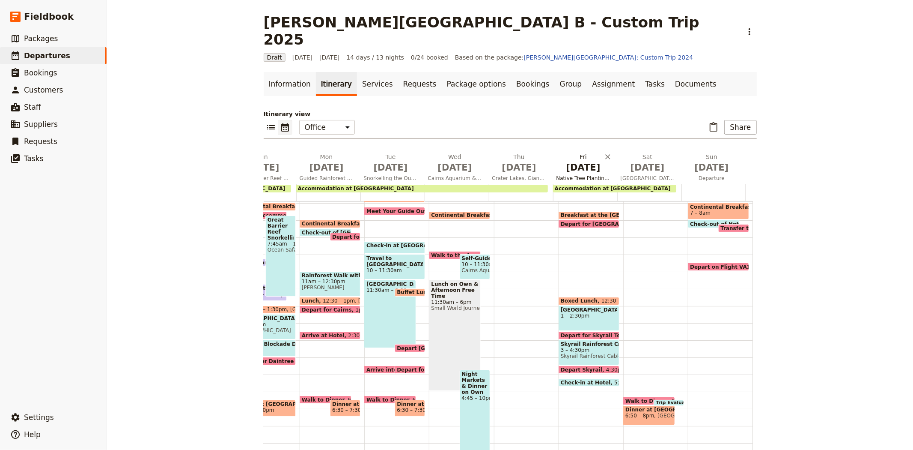
click at [581, 175] on span "Native Tree Planting Service Work, Kuranda Village & Skyrail Cableway" at bounding box center [583, 178] width 61 height 7
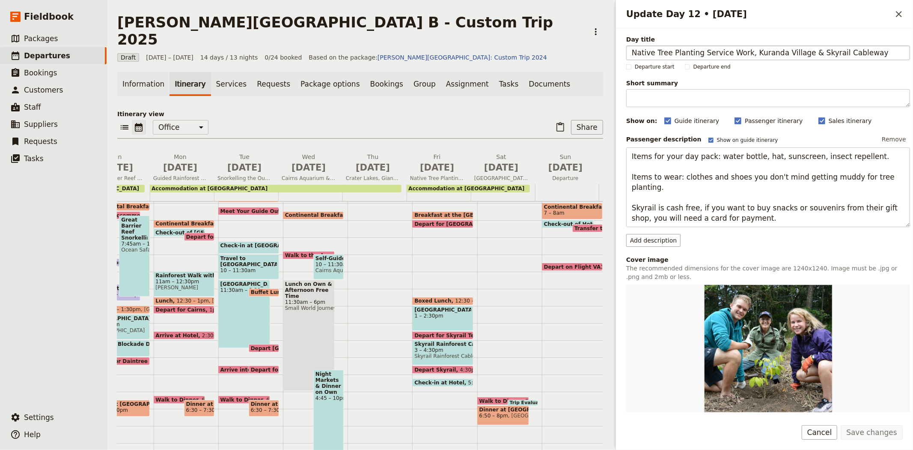
drag, startPoint x: 741, startPoint y: 51, endPoint x: 892, endPoint y: 48, distance: 150.7
click at [892, 48] on input "Native Tree Planting Service Work, Kuranda Village & Skyrail Cableway" at bounding box center [768, 52] width 284 height 15
click at [894, 17] on icon "Close drawer" at bounding box center [899, 14] width 10 height 10
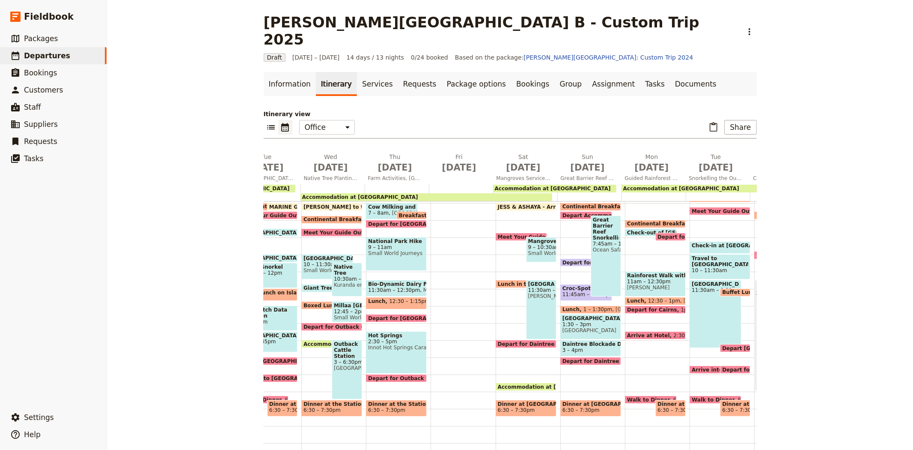
scroll to position [0, 74]
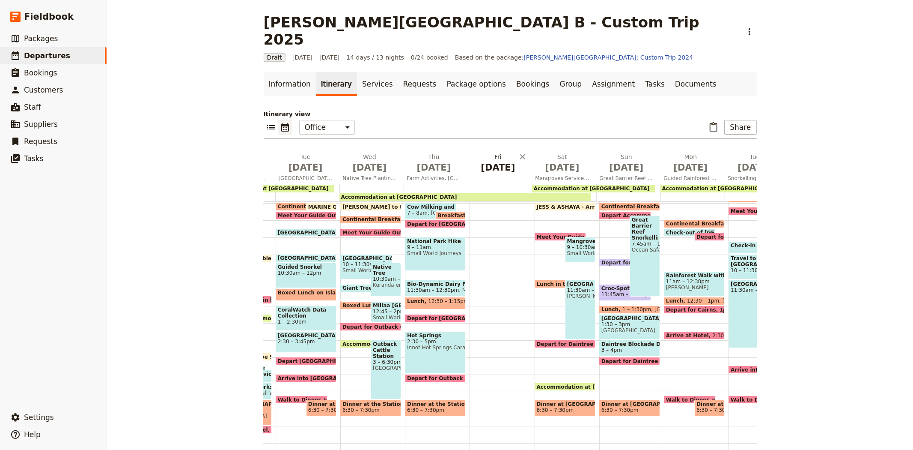
click at [493, 161] on span "[DATE]" at bounding box center [498, 167] width 54 height 13
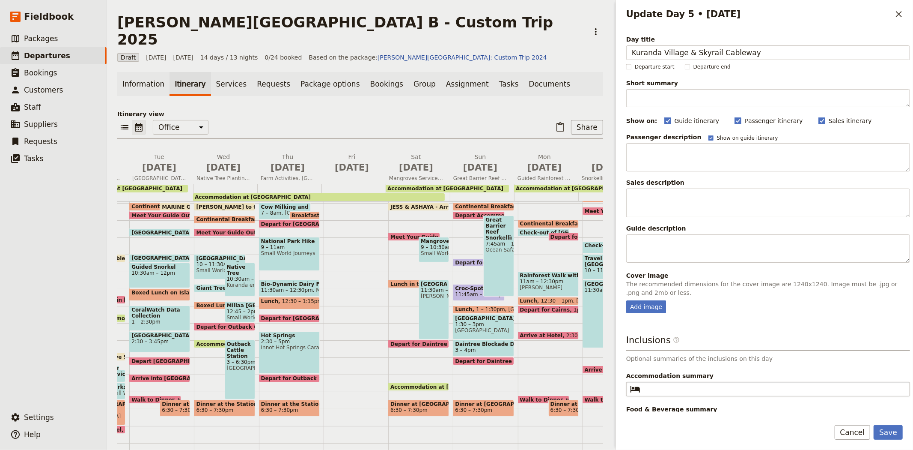
type input "Kuranda Village & Skyrail Cableway"
click at [651, 388] on input "Accommodation summary ​" at bounding box center [774, 389] width 261 height 10
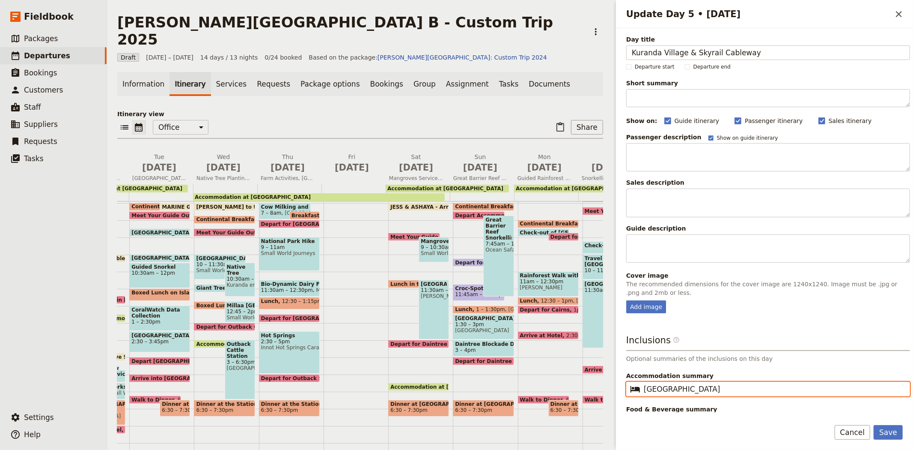
type input "[GEOGRAPHIC_DATA]"
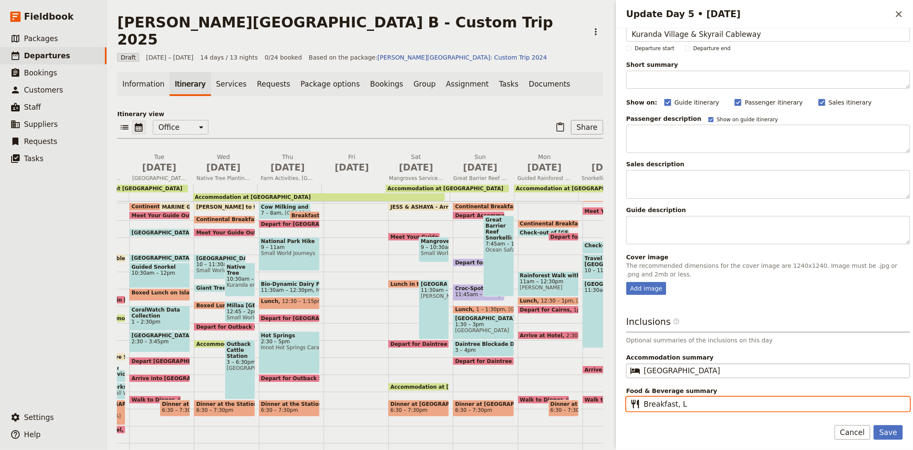
type input "Breakfast, L"
click at [696, 401] on input "Breakfast, L" at bounding box center [774, 404] width 261 height 10
type input "Breakfast, Lunch, Dinner"
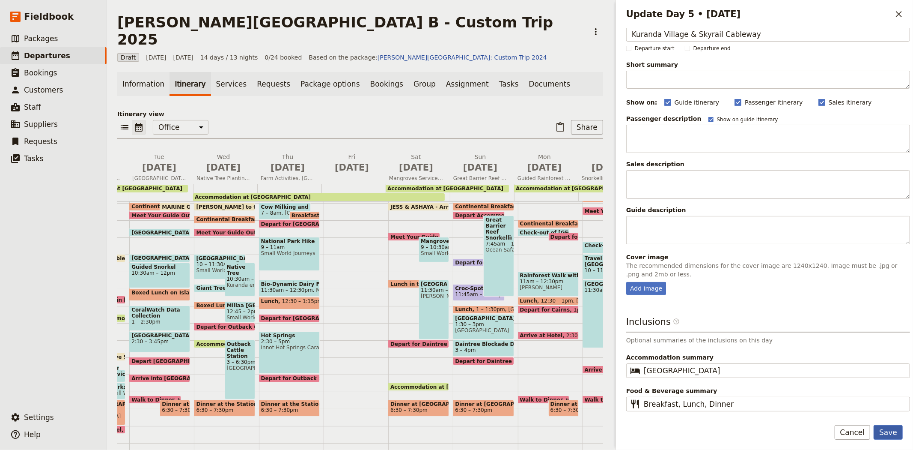
click at [892, 435] on button "Save" at bounding box center [888, 432] width 29 height 15
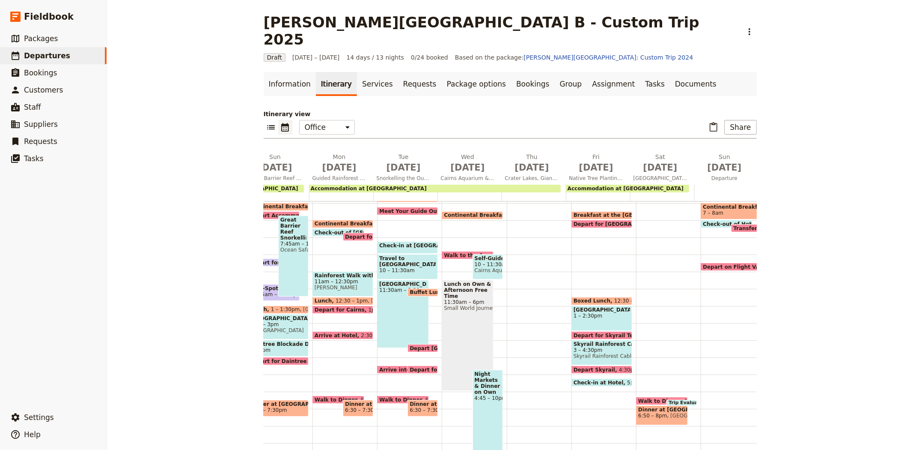
scroll to position [0, 438]
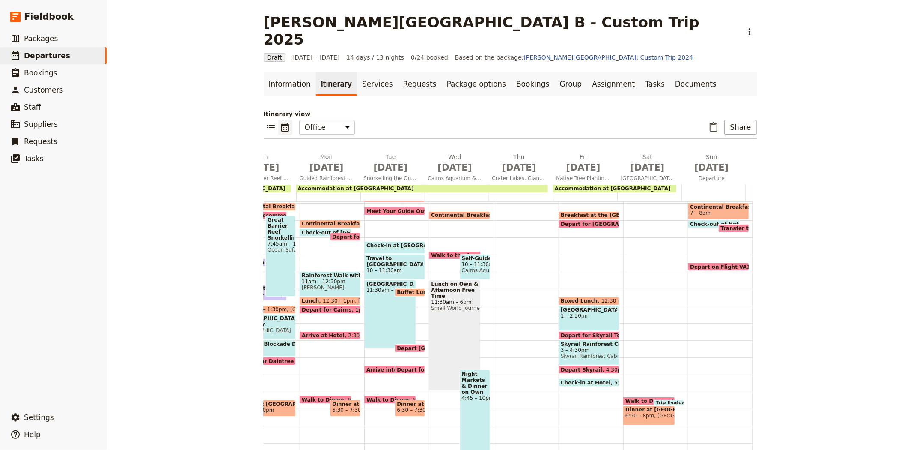
click at [579, 215] on span at bounding box center [589, 216] width 60 height 3
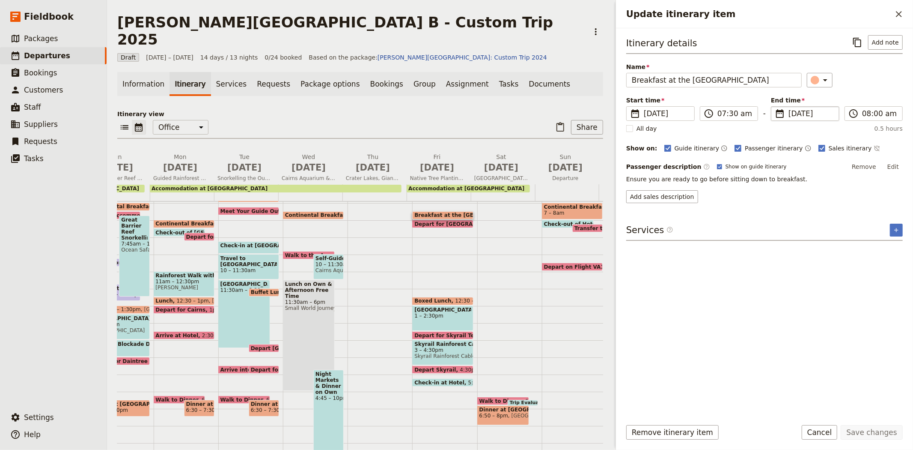
click at [795, 113] on span "[DATE]" at bounding box center [811, 113] width 45 height 10
click at [775, 107] on input "[DATE]" at bounding box center [774, 106] width 0 height 0
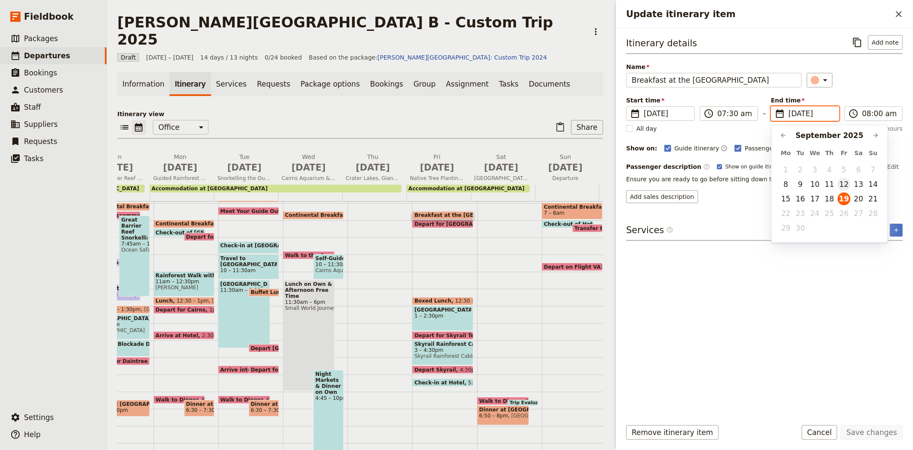
click at [844, 185] on button "12" at bounding box center [844, 184] width 13 height 13
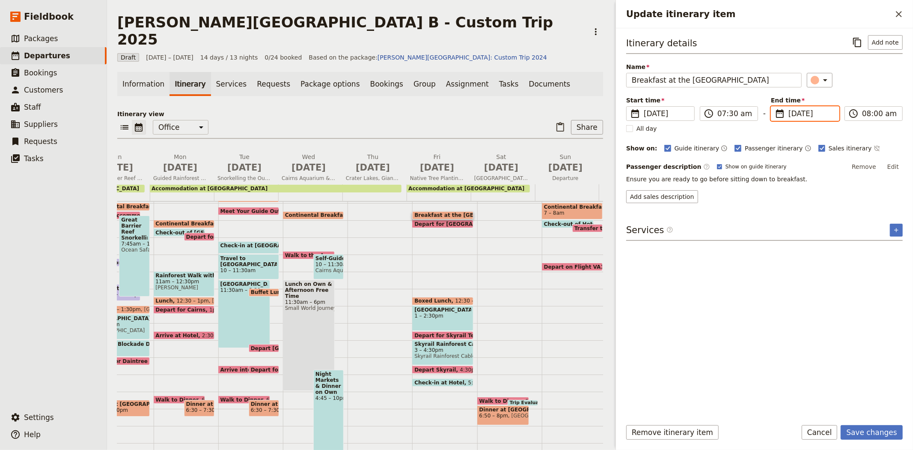
type input "[DATE]"
click at [858, 431] on button "Save changes" at bounding box center [872, 432] width 62 height 15
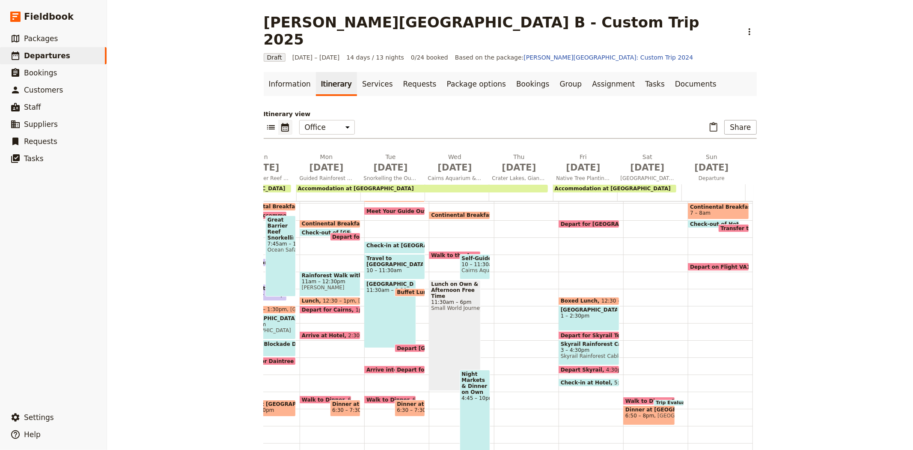
click at [569, 224] on span at bounding box center [589, 225] width 60 height 3
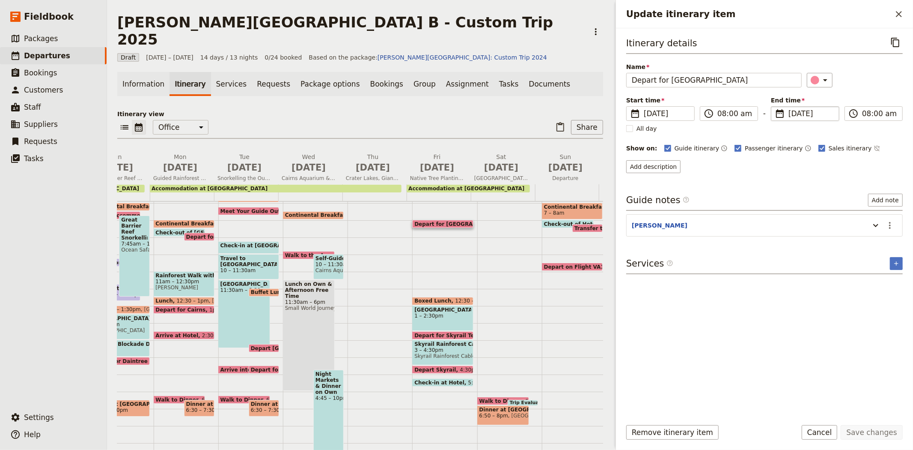
click at [794, 110] on span "[DATE]" at bounding box center [811, 113] width 45 height 10
click at [775, 107] on input "[DATE]" at bounding box center [774, 106] width 0 height 0
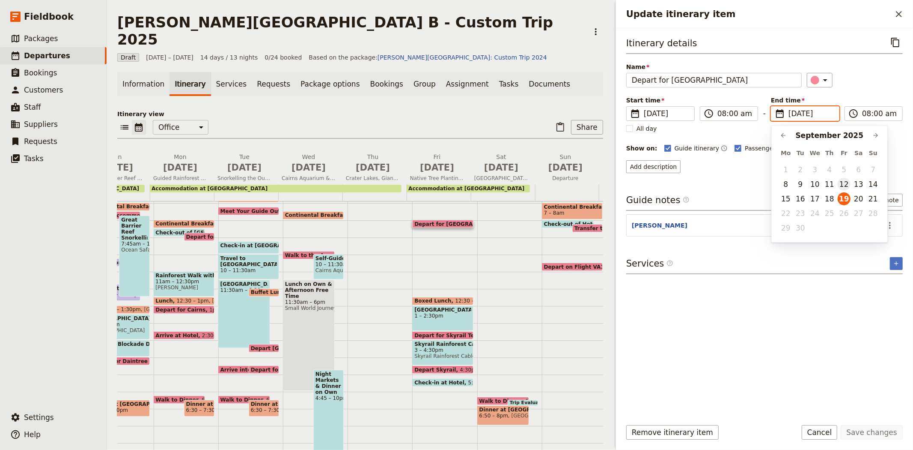
click at [841, 183] on button "12" at bounding box center [844, 184] width 13 height 13
type input "[DATE]"
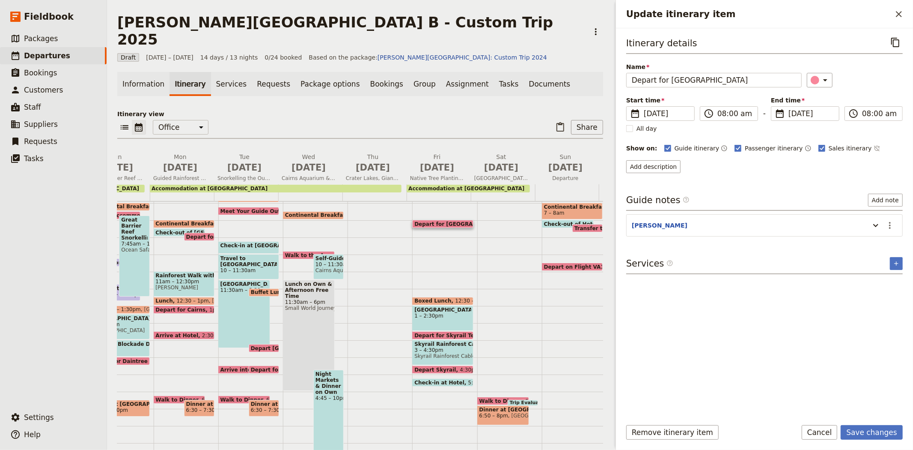
type input "[DATE]"
click at [846, 300] on div "Itinerary details ​ Name Depart for [GEOGRAPHIC_DATA] ​ Start time ​ [DATE] [DA…" at bounding box center [764, 223] width 277 height 376
click at [862, 432] on button "Save changes" at bounding box center [872, 432] width 62 height 15
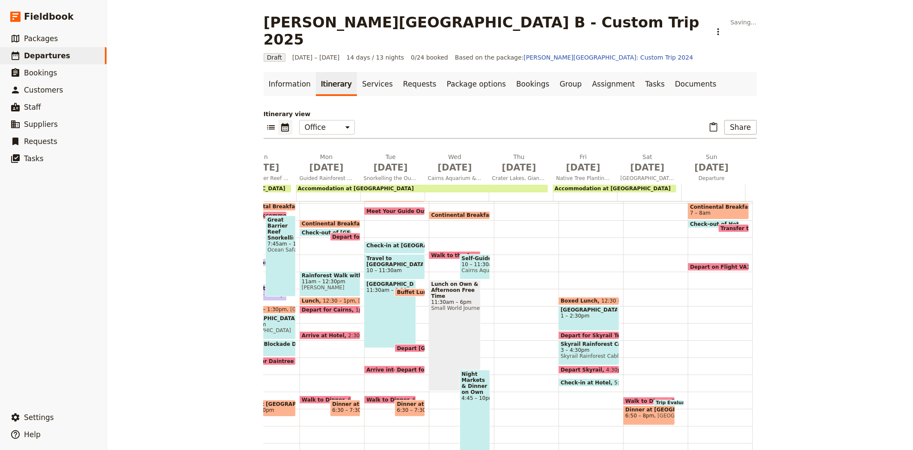
click at [589, 301] on span at bounding box center [589, 302] width 60 height 3
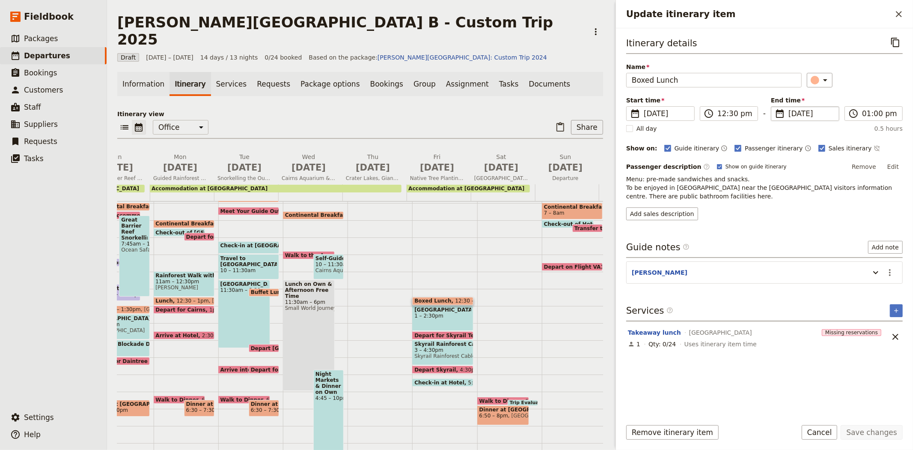
click at [802, 114] on span "[DATE]" at bounding box center [811, 113] width 45 height 10
click at [775, 107] on input "[DATE]" at bounding box center [774, 106] width 0 height 0
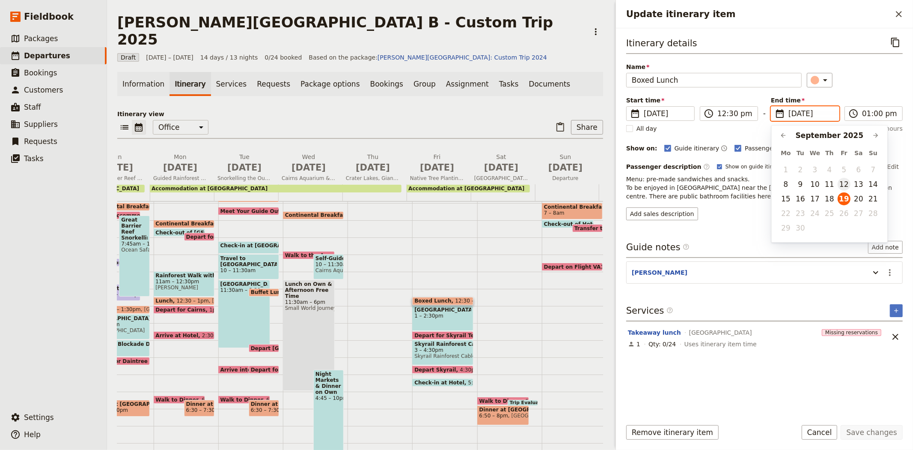
click at [844, 187] on button "12" at bounding box center [844, 184] width 13 height 13
type input "[DATE]"
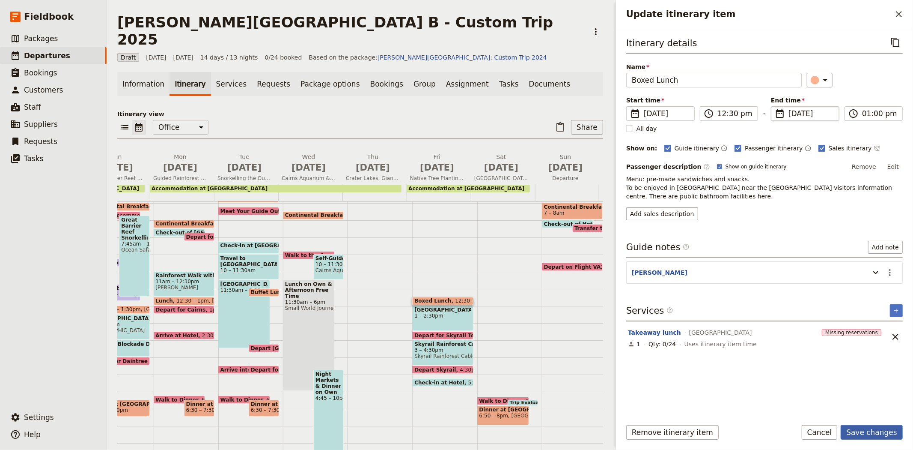
type input "[DATE]"
click at [864, 433] on button "Save changes" at bounding box center [872, 432] width 62 height 15
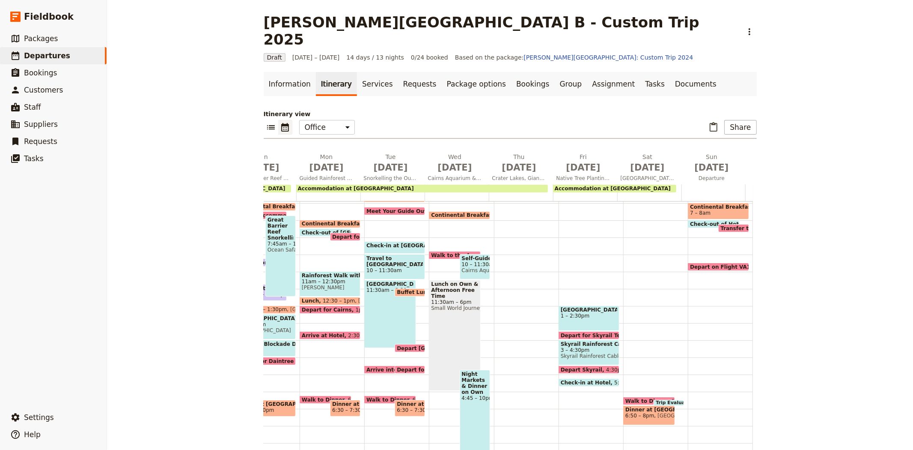
click at [561, 313] on span "1 – 2:30pm" at bounding box center [589, 316] width 57 height 6
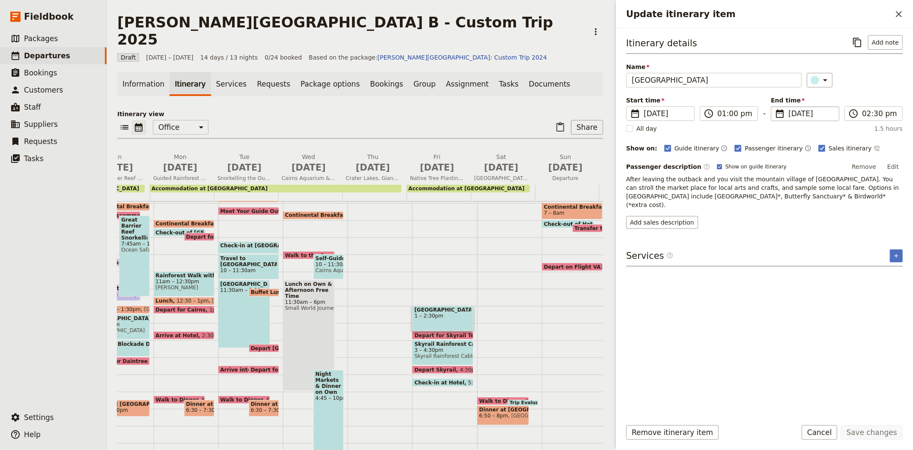
click at [795, 114] on span "[DATE]" at bounding box center [811, 113] width 45 height 10
click at [775, 107] on input "[DATE]" at bounding box center [774, 106] width 0 height 0
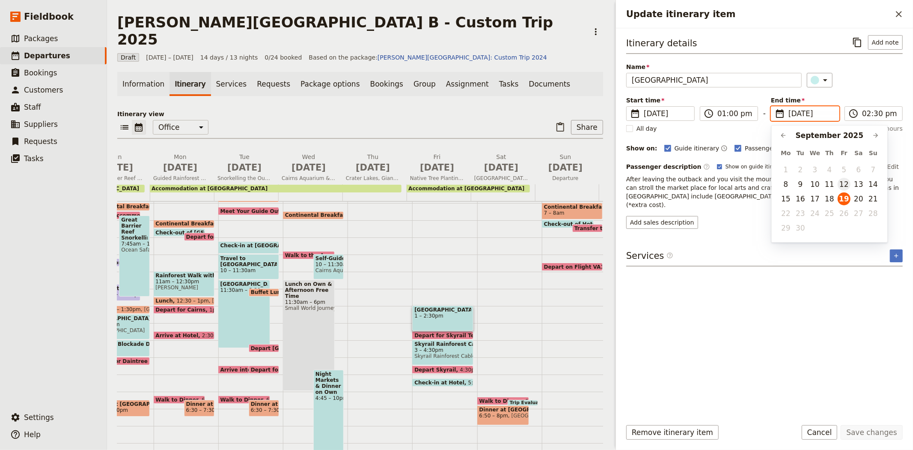
click at [846, 183] on button "12" at bounding box center [844, 184] width 13 height 13
type input "[DATE]"
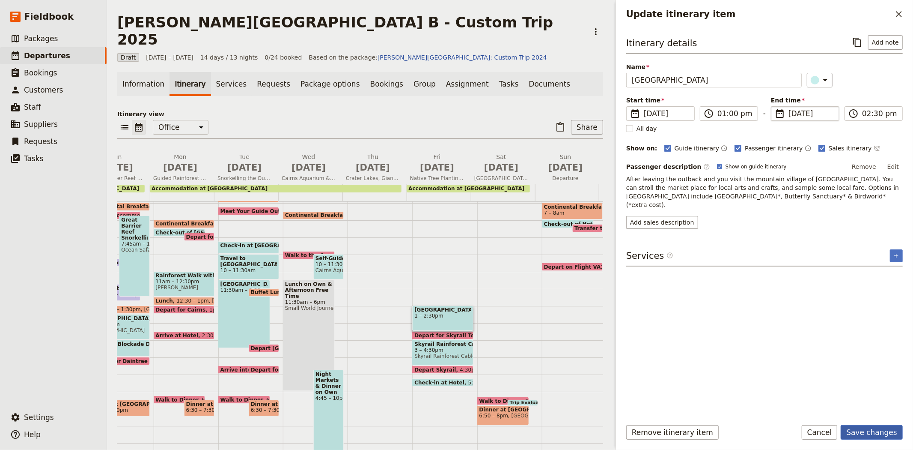
type input "[DATE]"
click at [859, 426] on button "Save changes" at bounding box center [872, 432] width 62 height 15
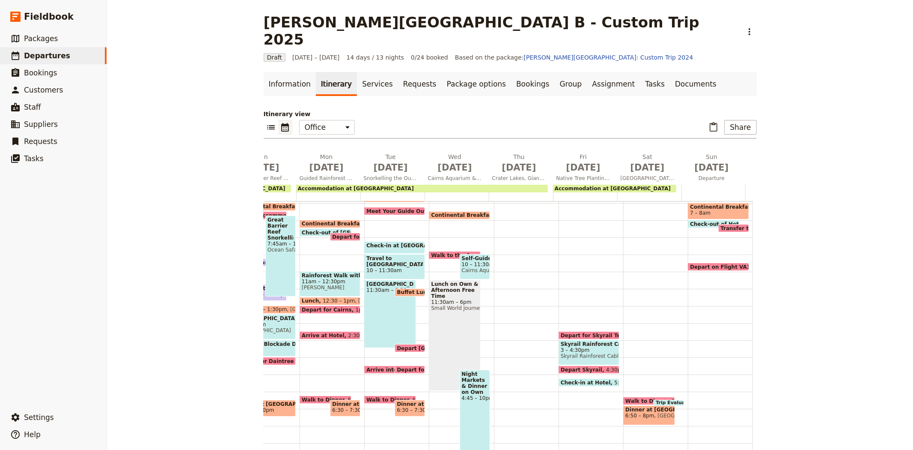
click at [595, 332] on span "Depart for Skyrail Terminal" at bounding box center [602, 335] width 82 height 6
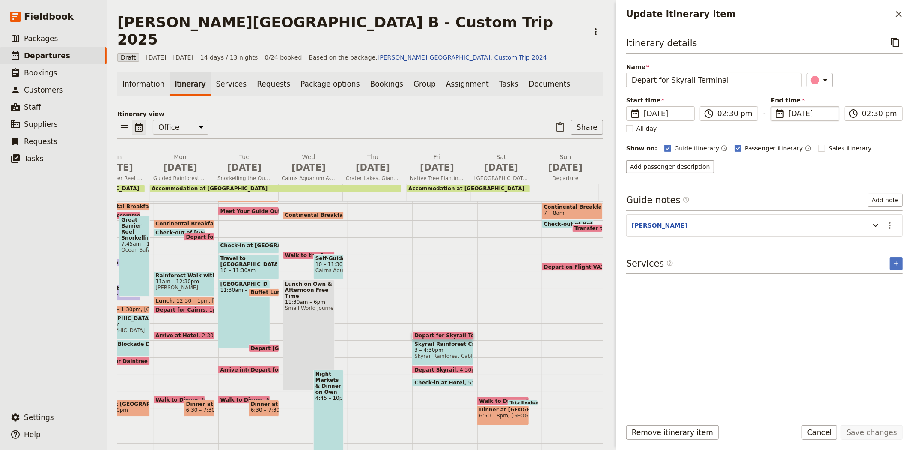
click at [792, 109] on span "[DATE]" at bounding box center [811, 113] width 45 height 10
click at [775, 107] on input "[DATE]" at bounding box center [774, 106] width 0 height 0
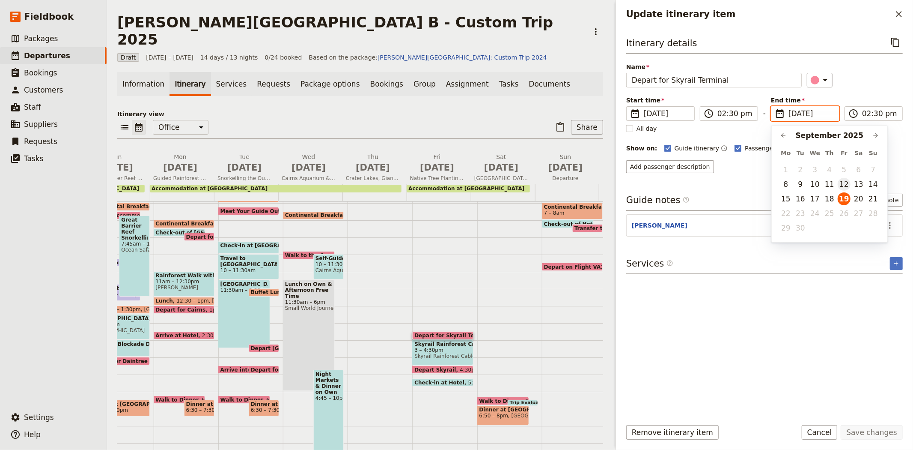
click at [838, 184] on button "12" at bounding box center [844, 184] width 13 height 13
type input "[DATE]"
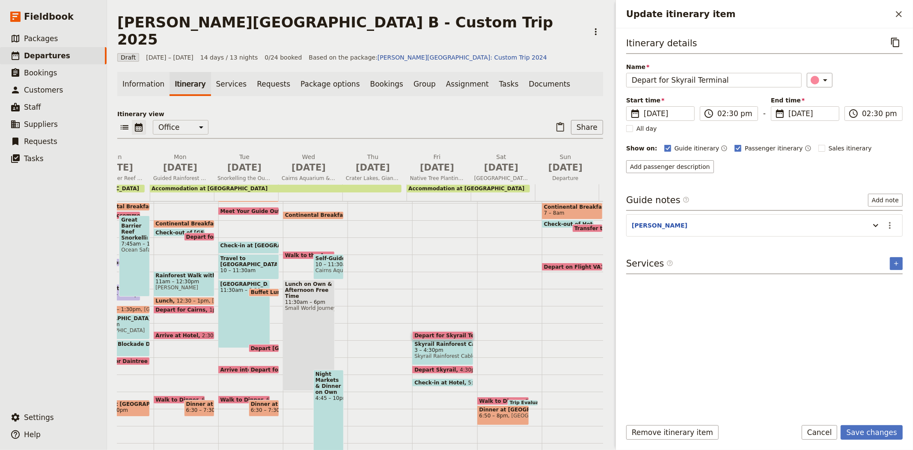
type input "[DATE]"
click at [858, 351] on div "Itinerary details ​ Name Depart for Skyrail Terminal ​ Start time ​ [DATE] [DAT…" at bounding box center [764, 223] width 277 height 376
click at [871, 437] on button "Save changes" at bounding box center [872, 432] width 62 height 15
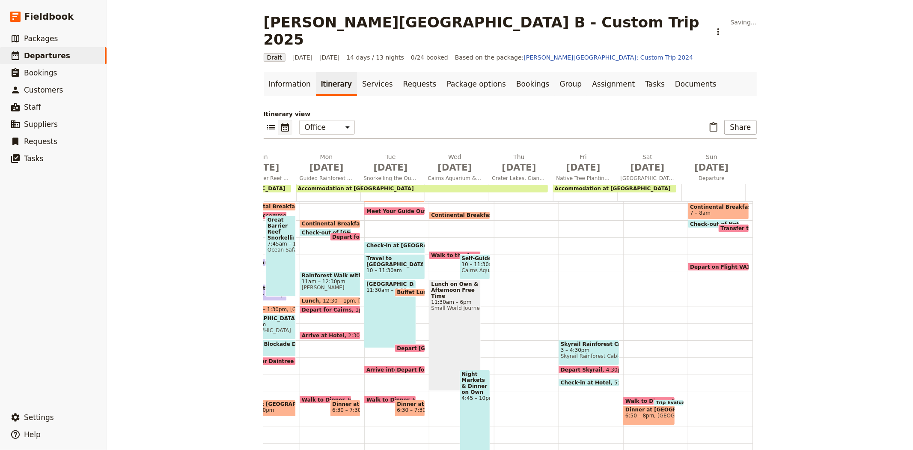
click at [582, 353] on span "Skyrail Rainforest Cableway" at bounding box center [589, 356] width 57 height 6
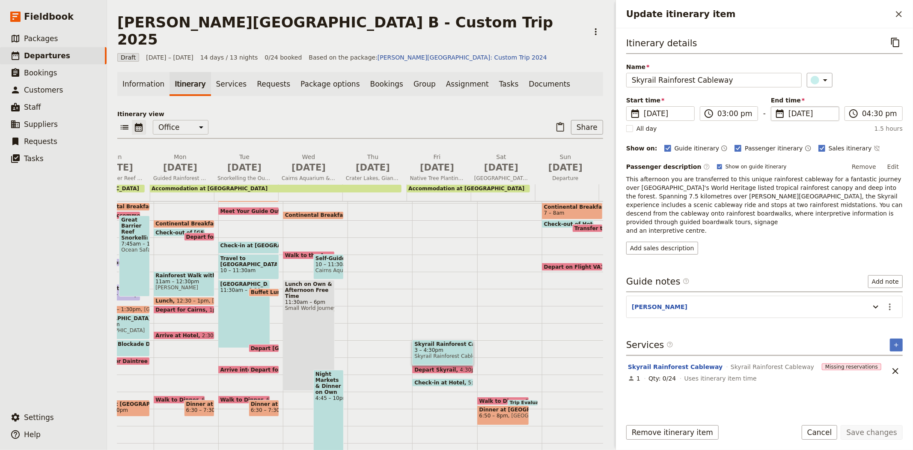
click at [793, 115] on span "[DATE]" at bounding box center [811, 113] width 45 height 10
click at [775, 107] on input "[DATE]" at bounding box center [774, 106] width 0 height 0
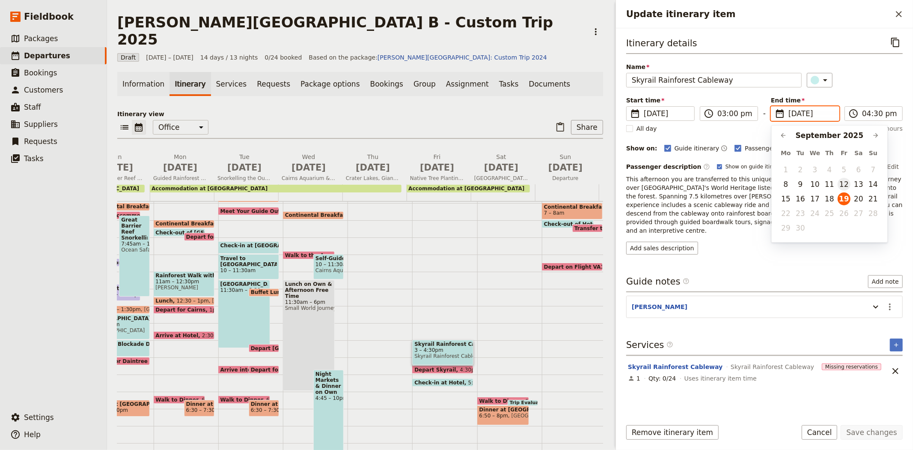
click at [841, 183] on button "12" at bounding box center [844, 184] width 13 height 13
type input "[DATE]"
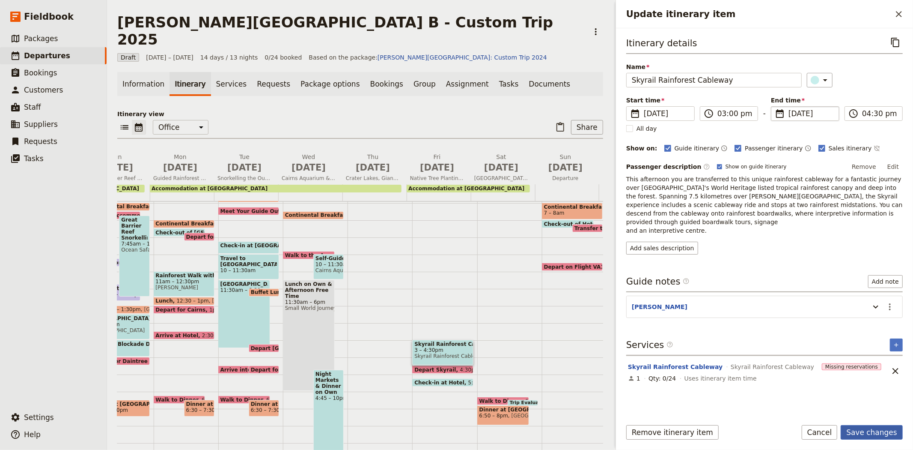
type input "[DATE]"
drag, startPoint x: 873, startPoint y: 430, endPoint x: 849, endPoint y: 427, distance: 24.5
click at [873, 428] on button "Save changes" at bounding box center [872, 432] width 62 height 15
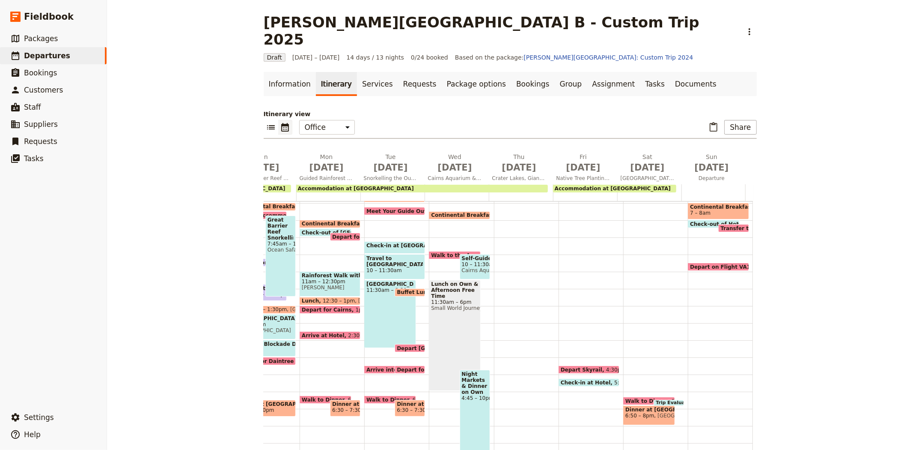
click at [583, 366] on span "Depart Skyrail" at bounding box center [583, 369] width 45 height 6
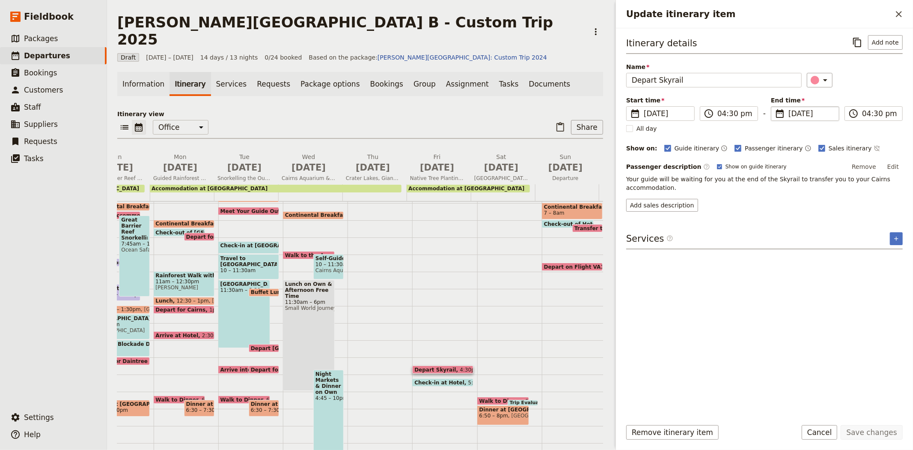
click at [796, 111] on span "[DATE]" at bounding box center [811, 113] width 45 height 10
click at [775, 107] on input "[DATE]" at bounding box center [774, 106] width 0 height 0
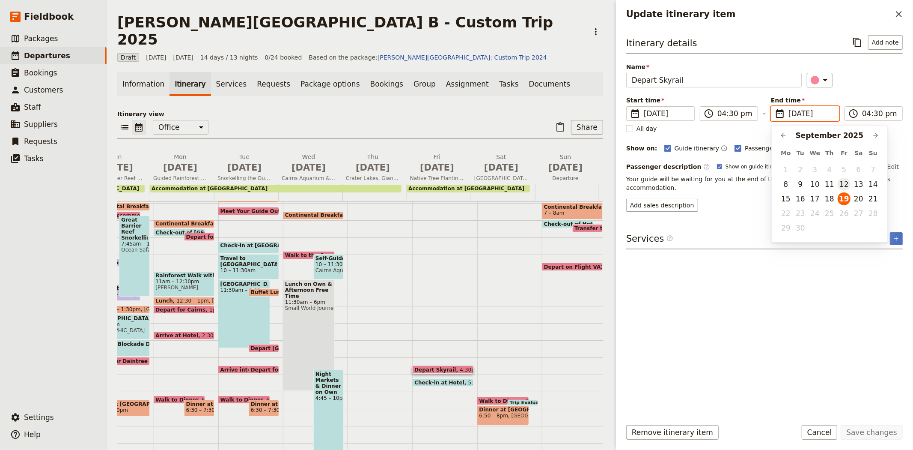
click at [842, 181] on button "12" at bounding box center [844, 184] width 13 height 13
type input "[DATE]"
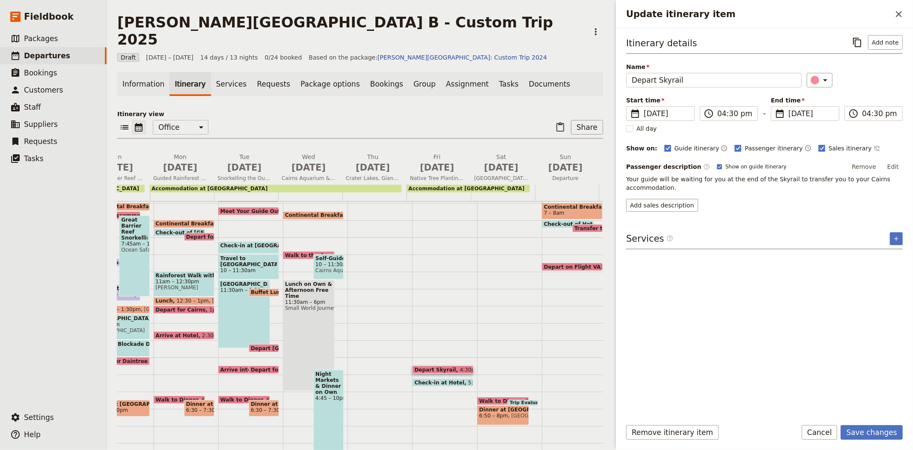
type input "[DATE]"
click at [850, 339] on div "Itinerary details ​ Add note Name Depart Skyrail ​ Start time ​ [DATE] [DATE] […" at bounding box center [764, 223] width 277 height 376
click at [872, 425] on button "Save changes" at bounding box center [872, 432] width 62 height 15
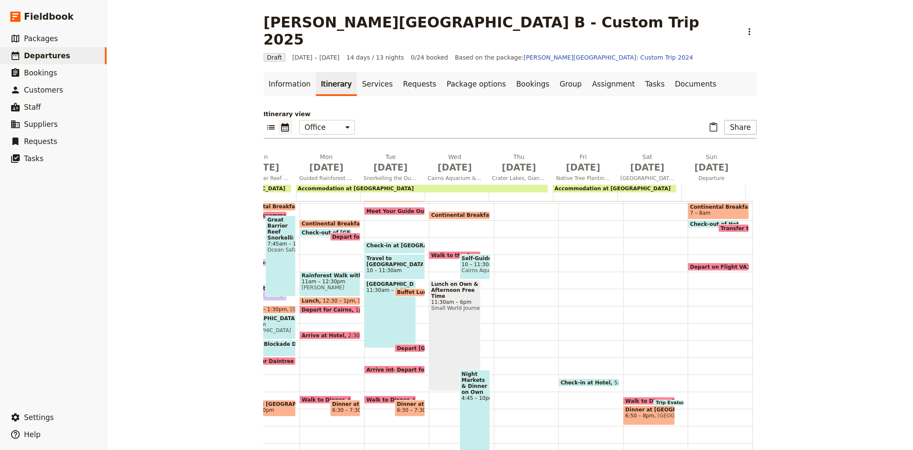
click at [576, 379] on span "Check-in at Hotel" at bounding box center [588, 382] width 54 height 6
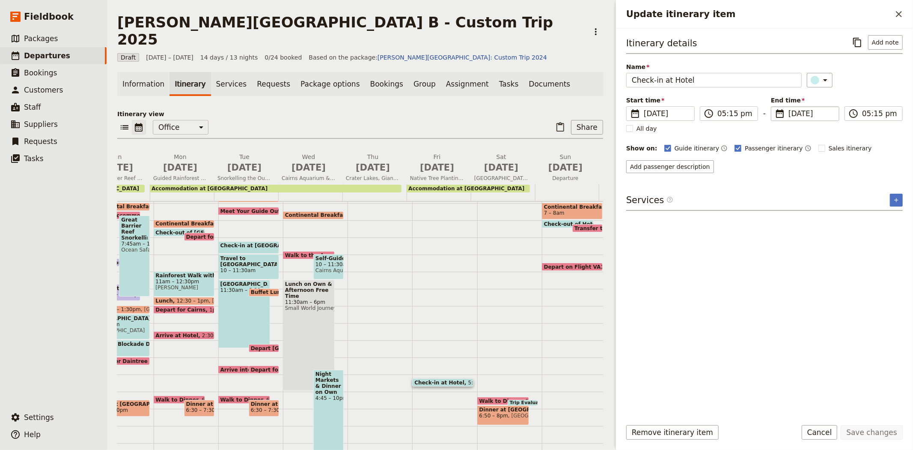
click at [801, 116] on span "[DATE]" at bounding box center [811, 113] width 45 height 10
click at [775, 107] on input "[DATE]" at bounding box center [774, 106] width 0 height 0
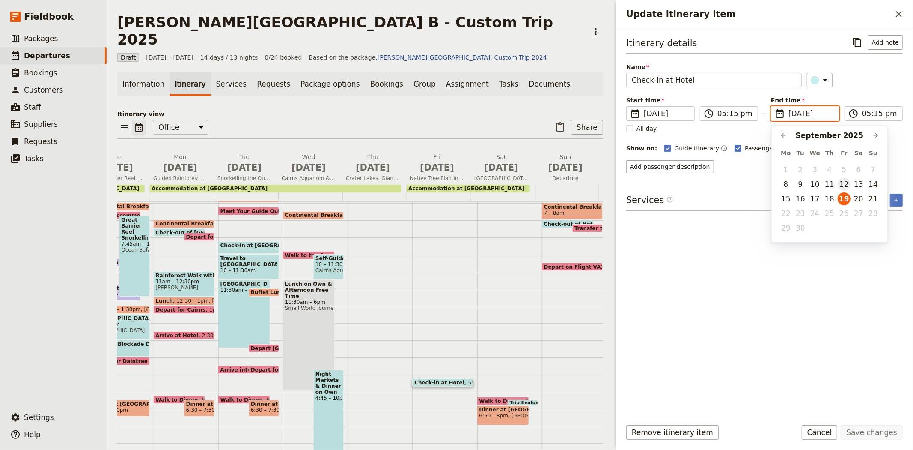
click at [844, 182] on button "12" at bounding box center [844, 184] width 13 height 13
type input "[DATE]"
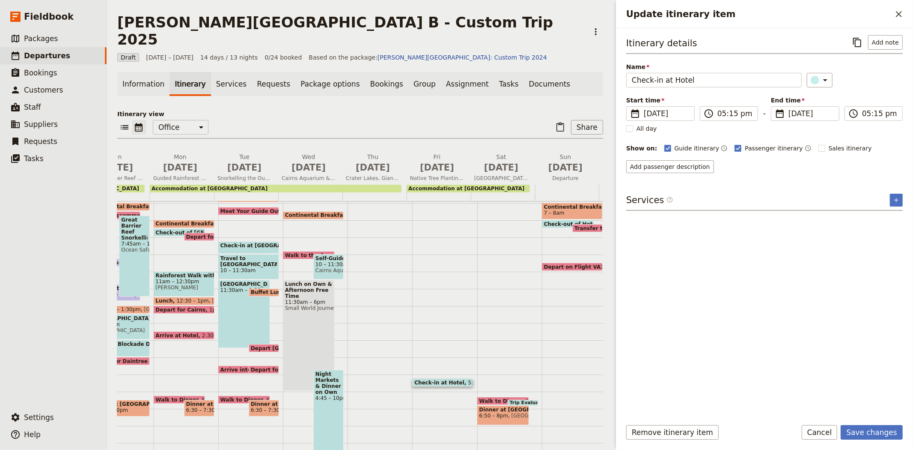
type input "[DATE]"
click at [862, 398] on div "Itinerary details ​ Add note Name Check-in at Hotel ​ Start time ​ [DATE] [DATE…" at bounding box center [764, 223] width 277 height 376
click at [867, 434] on button "Save changes" at bounding box center [872, 432] width 62 height 15
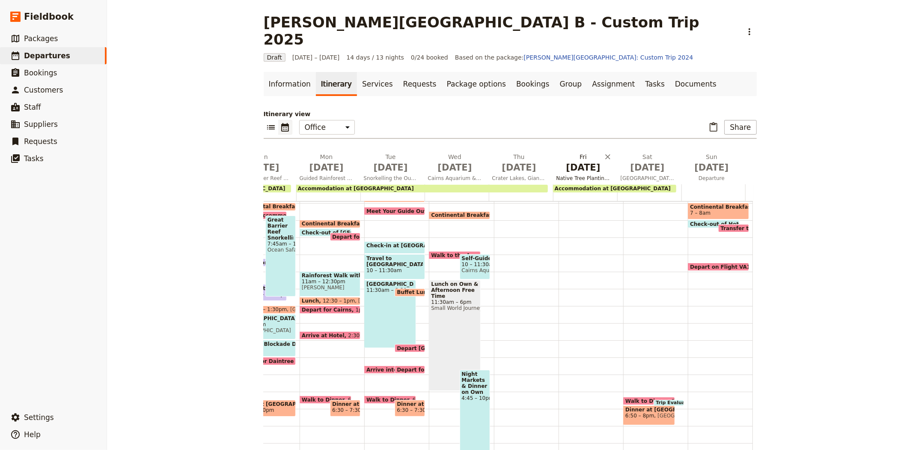
click at [583, 175] on span "Native Tree Planting Service Work, Kuranda Village & Skyrail Cableway" at bounding box center [583, 178] width 61 height 7
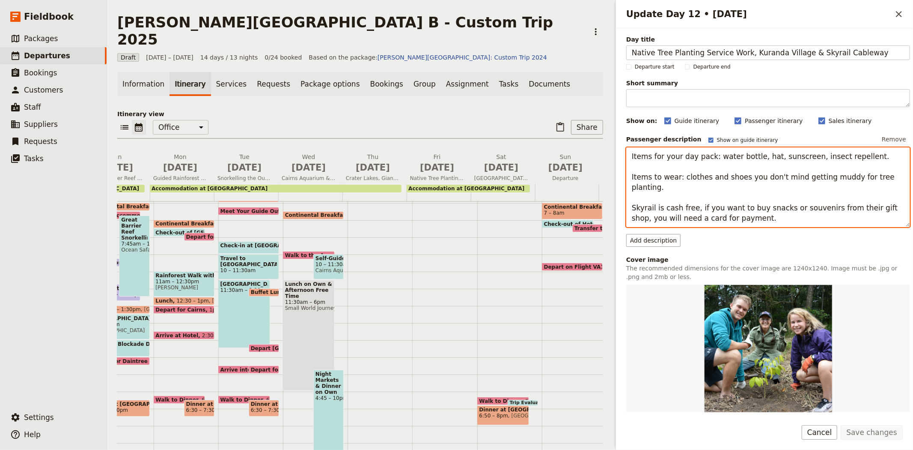
drag, startPoint x: 733, startPoint y: 208, endPoint x: 619, endPoint y: 139, distance: 133.0
click at [619, 139] on div "Day title Native Tree Planting Service Work, Kuranda Village & Skyrail Cableway…" at bounding box center [764, 220] width 297 height 384
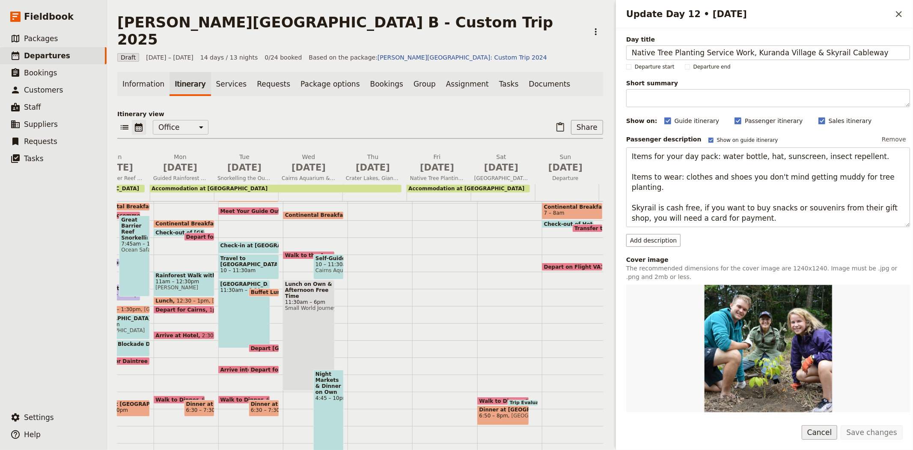
click at [823, 432] on button "Cancel" at bounding box center [820, 432] width 36 height 15
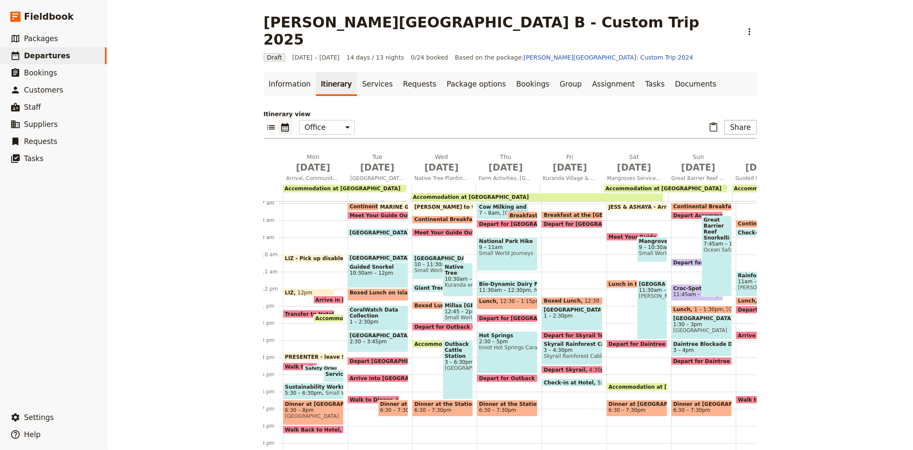
scroll to position [0, 0]
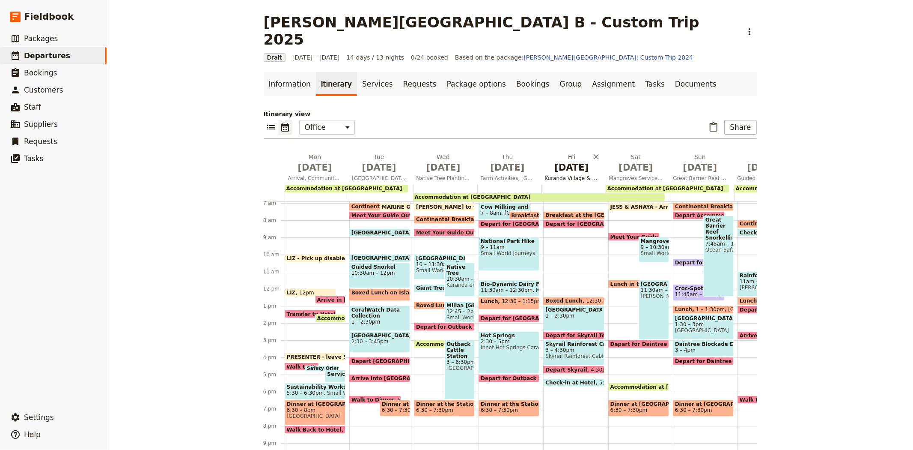
click at [563, 161] on span "[DATE]" at bounding box center [572, 167] width 54 height 13
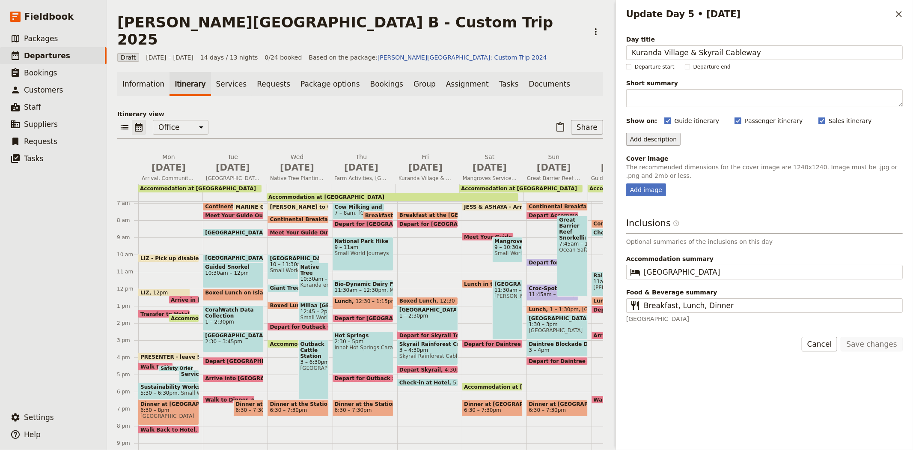
click at [661, 140] on button "Add description" at bounding box center [653, 139] width 54 height 13
click at [664, 154] on span "Passenger description" at bounding box center [665, 157] width 66 height 9
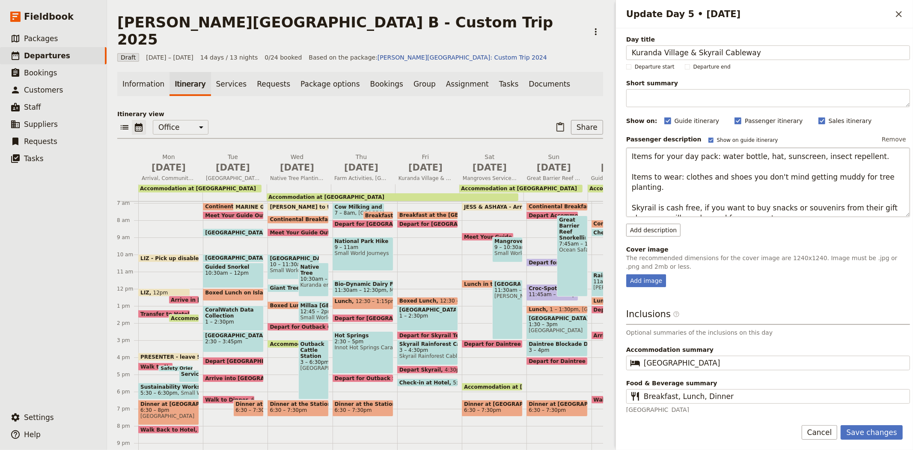
scroll to position [6, 0]
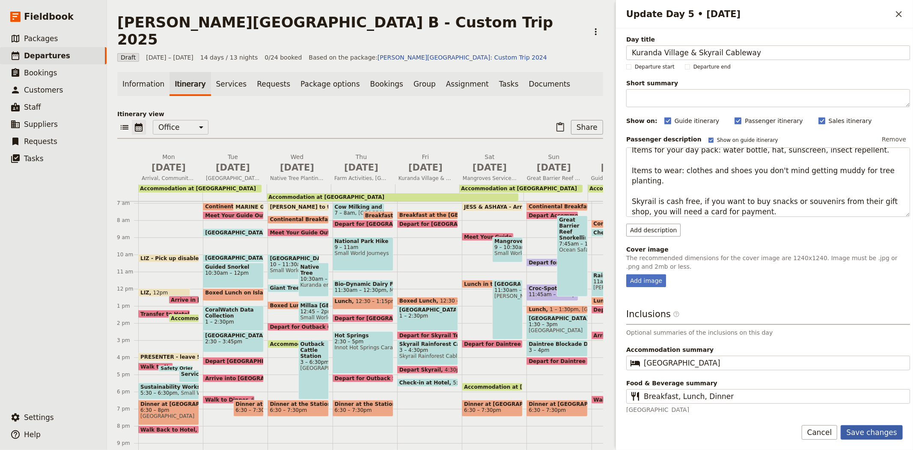
type textarea "Items for your day pack: water bottle, hat, sunscreen, insect repellent. Items …"
click at [869, 426] on button "Save changes" at bounding box center [872, 432] width 62 height 15
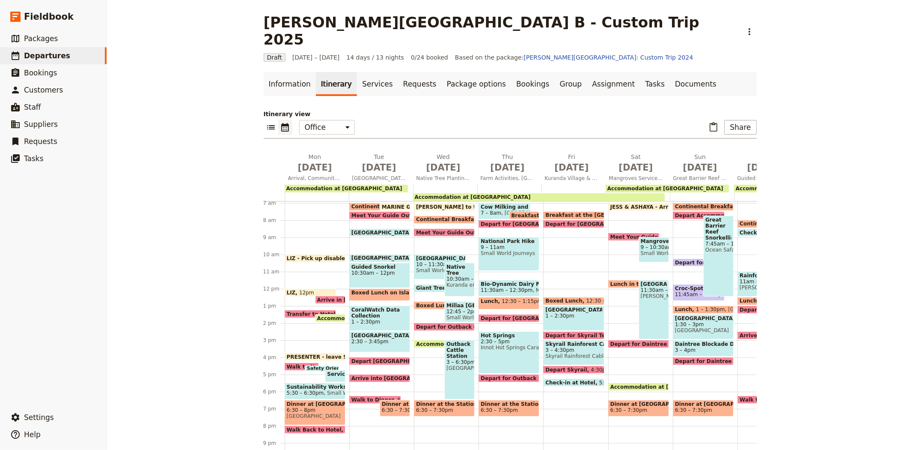
click at [434, 194] on span "Accommodation at [GEOGRAPHIC_DATA]" at bounding box center [473, 197] width 116 height 6
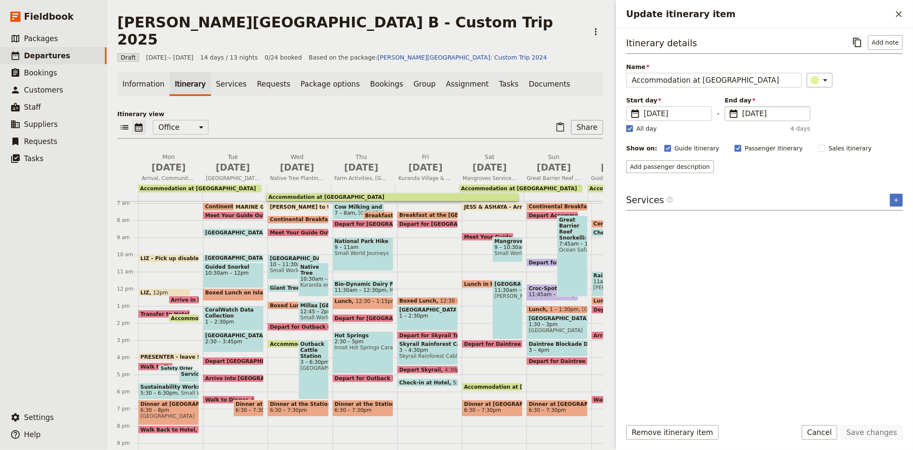
click at [747, 115] on span "[DATE]" at bounding box center [773, 113] width 63 height 10
click at [729, 107] on input "[DATE]" at bounding box center [728, 106] width 0 height 0
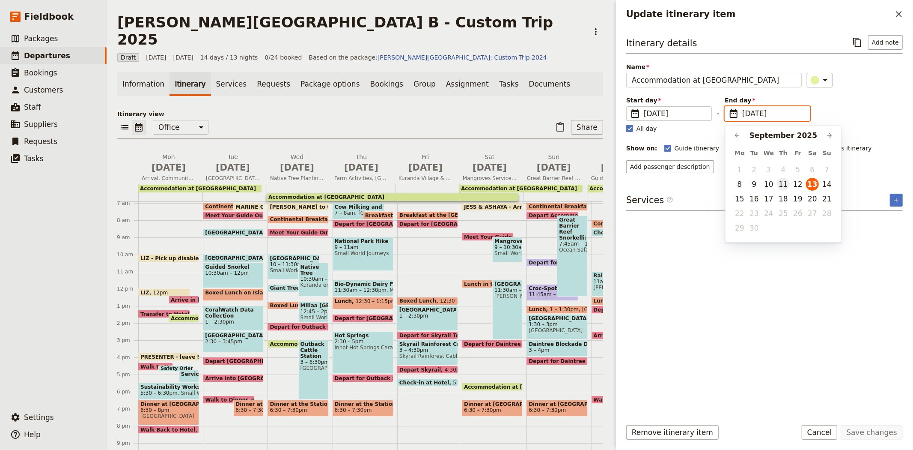
click at [787, 185] on button "11" at bounding box center [783, 184] width 13 height 13
type input "[DATE]"
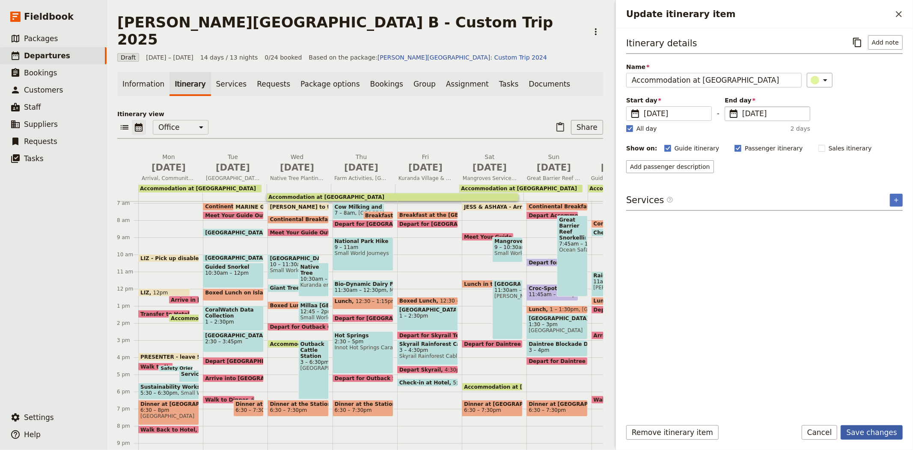
click at [875, 429] on button "Save changes" at bounding box center [872, 432] width 62 height 15
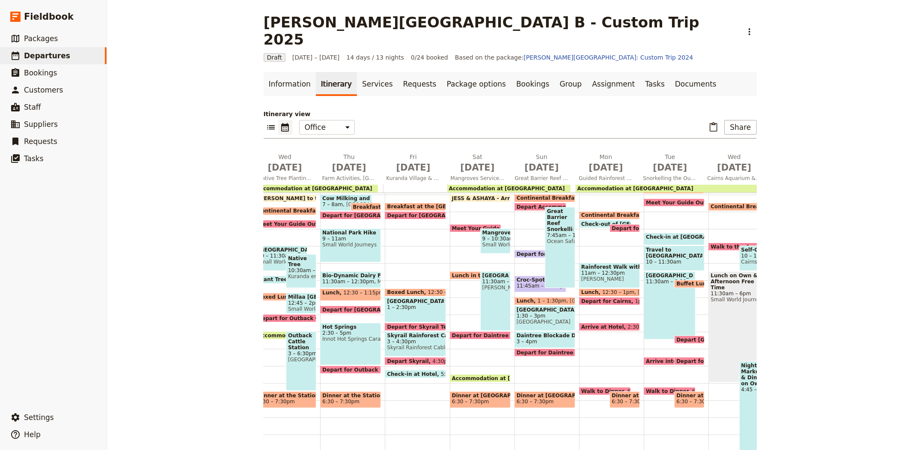
scroll to position [0, 157]
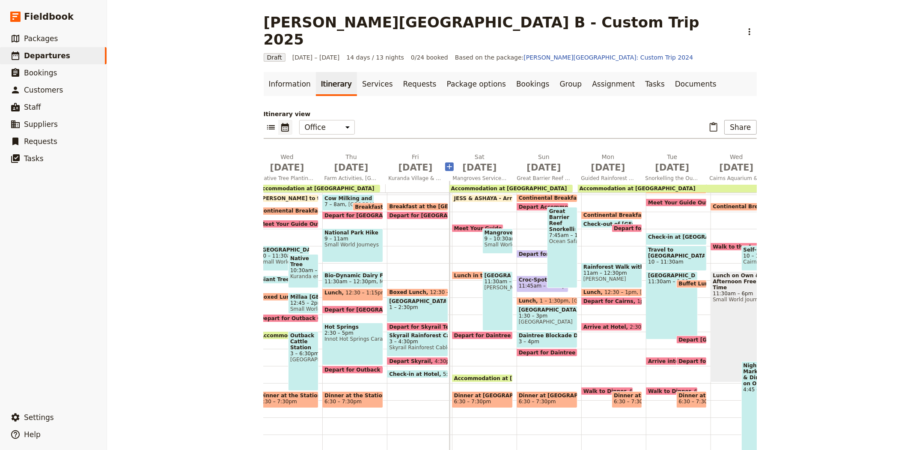
click at [445, 162] on icon "Add before day 6" at bounding box center [449, 166] width 9 height 9
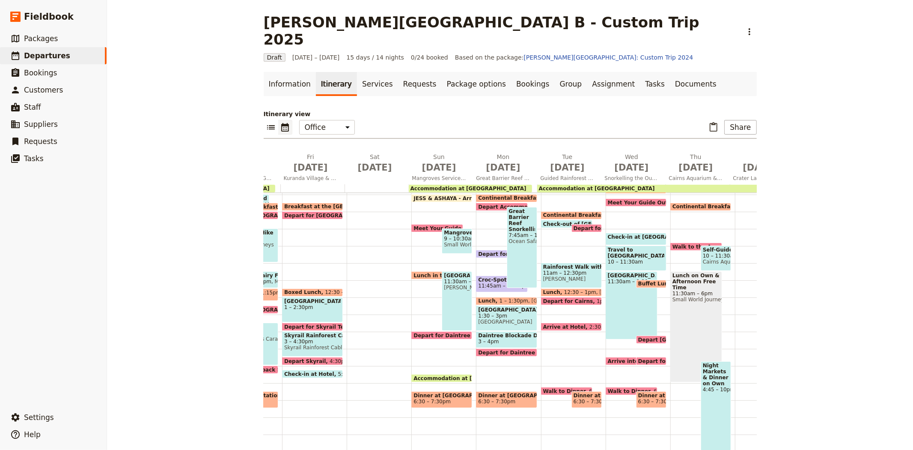
scroll to position [0, 263]
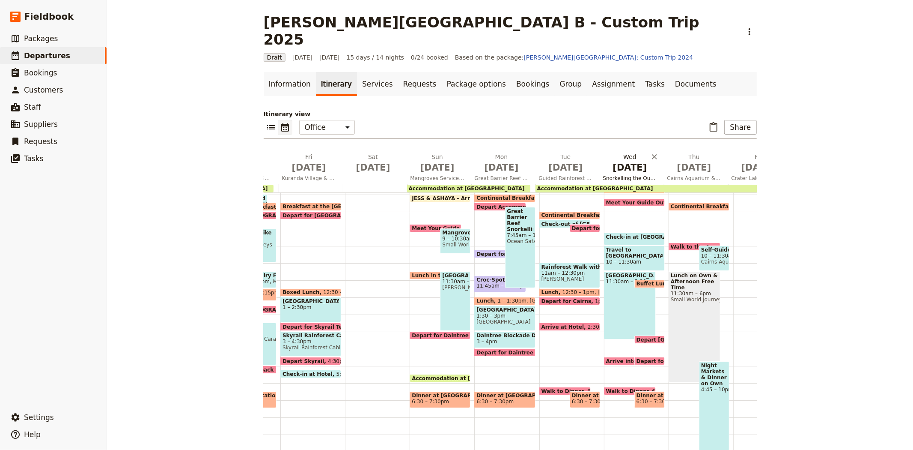
click at [628, 161] on span "[DATE]" at bounding box center [630, 167] width 54 height 13
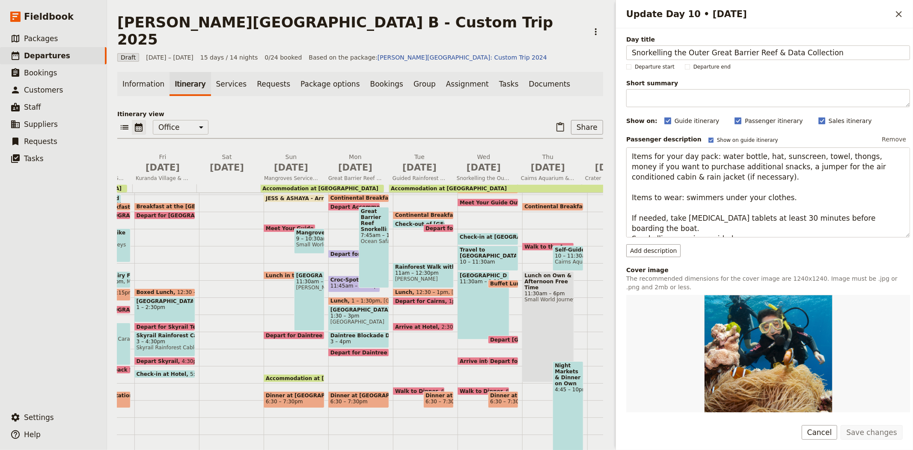
drag, startPoint x: 833, startPoint y: 54, endPoint x: 611, endPoint y: 51, distance: 222.2
click at [611, 51] on div "[PERSON_NAME][GEOGRAPHIC_DATA] B - Custom Trip 2025 ​ Draft [DATE] – [DATE] 15 …" at bounding box center [510, 225] width 806 height 450
click at [229, 161] on span "[DATE]" at bounding box center [227, 167] width 54 height 13
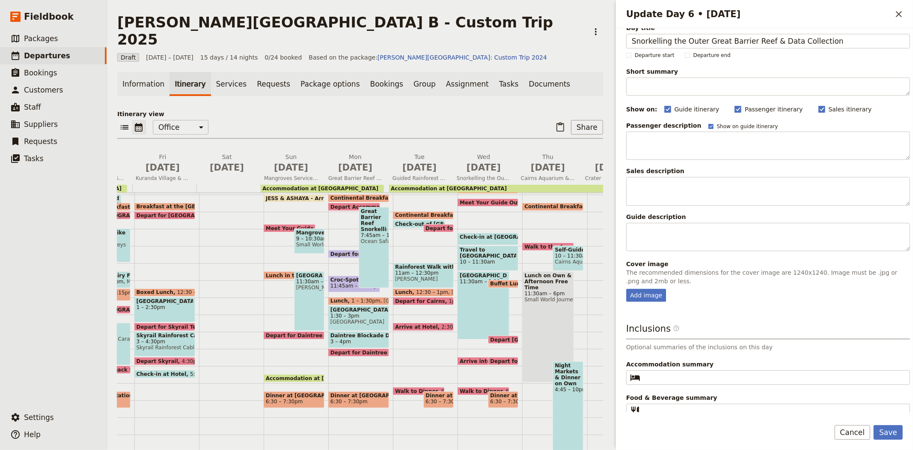
scroll to position [18, 0]
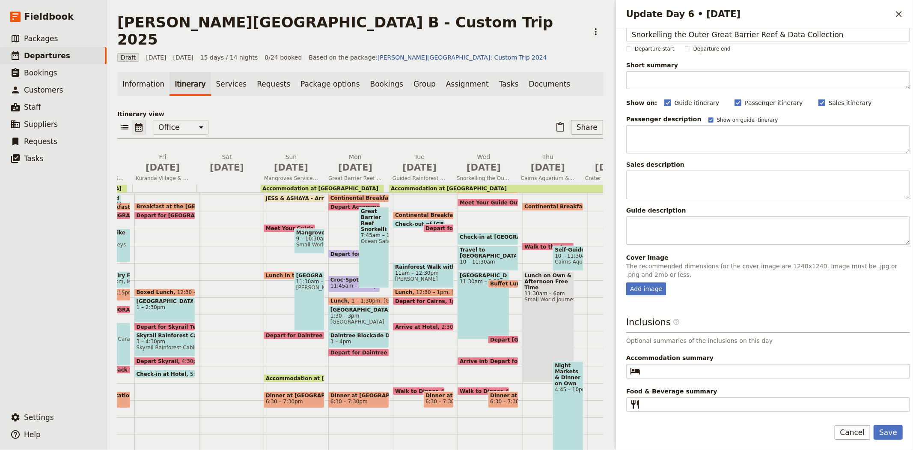
type input "Snorkelling the Outer Great Barrier Reef & Data Collection"
click at [675, 366] on input "Accommodation summary ​" at bounding box center [774, 371] width 261 height 10
type input "[GEOGRAPHIC_DATA]"
type input "Breakfast, Lunch, Dinner"
click at [894, 431] on button "Save" at bounding box center [888, 432] width 29 height 15
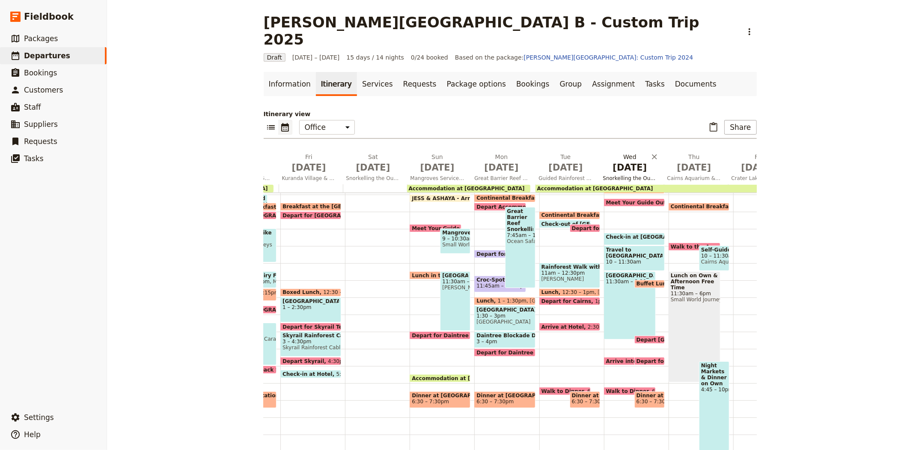
click at [620, 161] on span "[DATE]" at bounding box center [630, 167] width 54 height 13
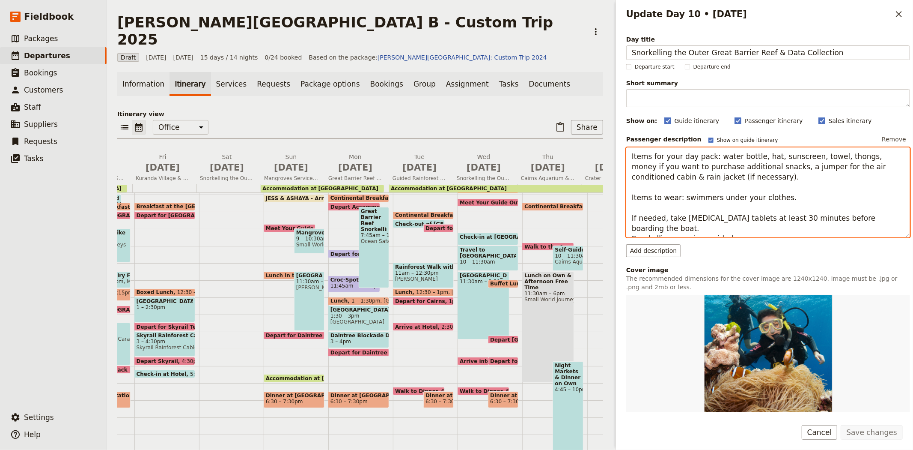
drag, startPoint x: 736, startPoint y: 227, endPoint x: 601, endPoint y: 133, distance: 164.7
click at [601, 133] on div "[PERSON_NAME][GEOGRAPHIC_DATA] B - Custom Trip 2025 ​ Draft [DATE] – [DATE] 15 …" at bounding box center [510, 225] width 806 height 450
click at [217, 175] on span "Snorkelling the Outer Great Barrier Reef & Data Collection" at bounding box center [226, 178] width 61 height 7
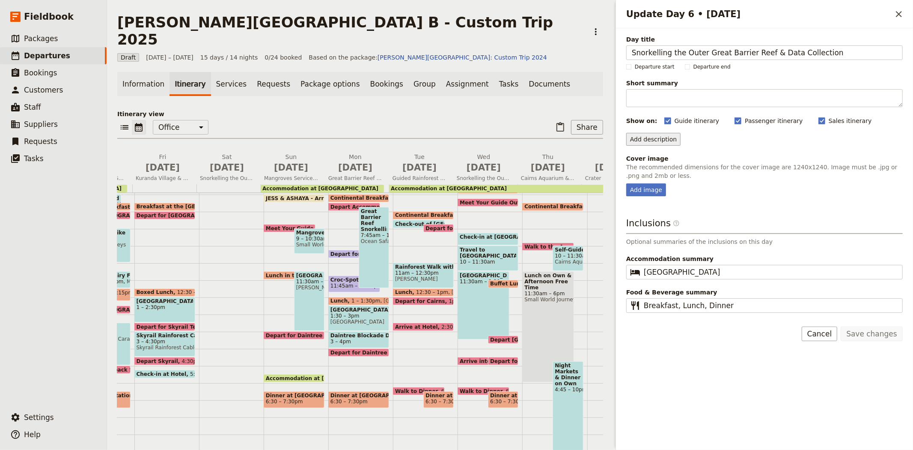
click at [637, 143] on button "Add description" at bounding box center [653, 139] width 54 height 13
click at [652, 161] on span "Passenger description is included on the passenger itinerary and the guide itin…" at bounding box center [740, 164] width 216 height 7
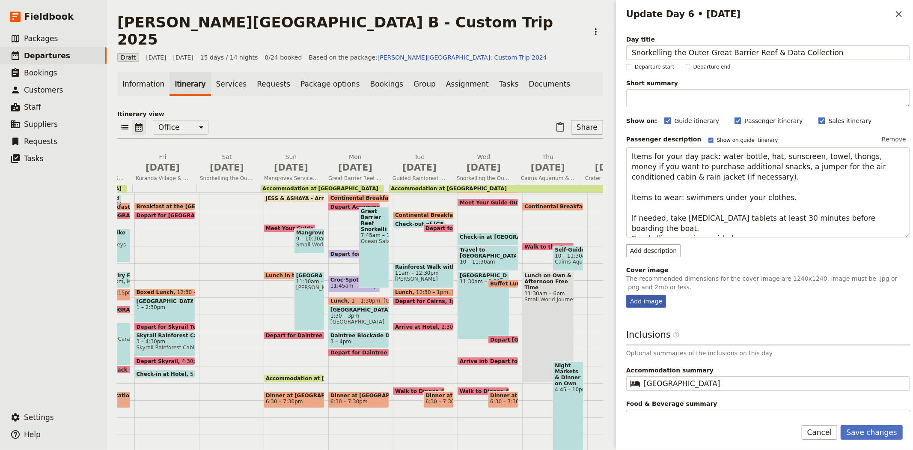
type textarea "Items for your day pack: water bottle, hat, sunscreen, towel, thongs, money if …"
click at [628, 297] on div "Add image" at bounding box center [646, 301] width 40 height 13
click at [626, 295] on input "Add image" at bounding box center [626, 294] width 0 height 0
type input "C:\fakepath\Students diving (10).jpg"
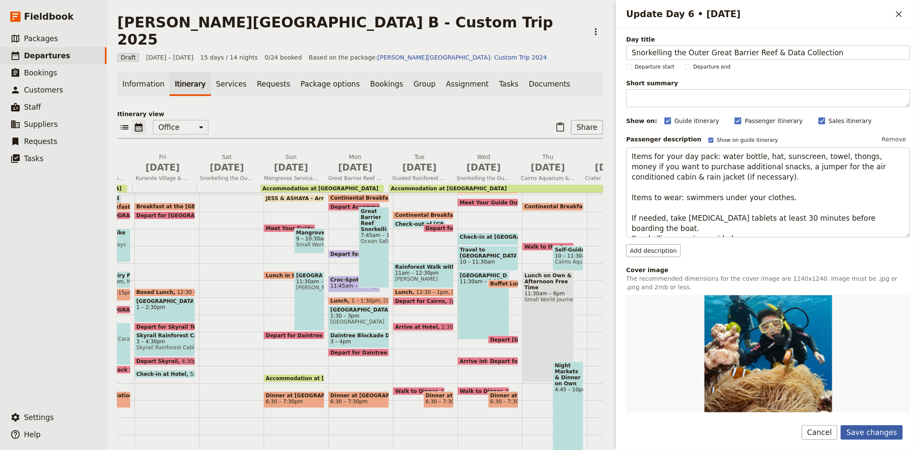
click at [865, 427] on button "Save changes" at bounding box center [872, 432] width 62 height 15
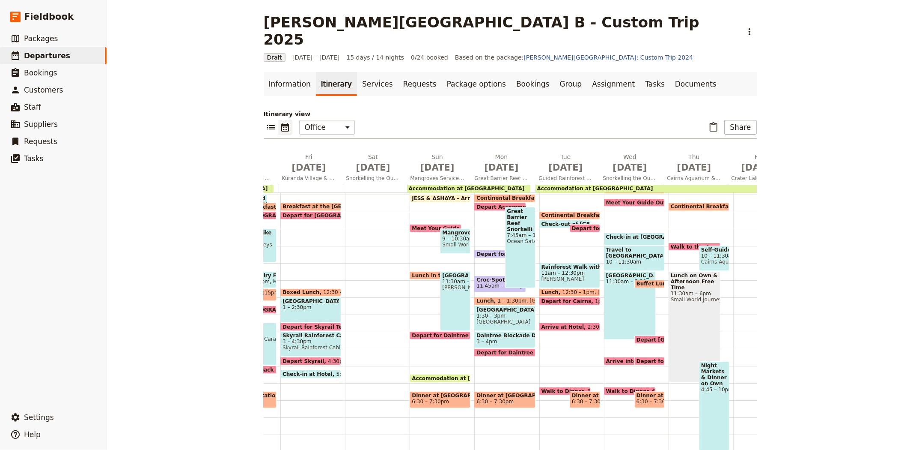
click at [613, 388] on span "Walk to Dinner" at bounding box center [629, 391] width 46 height 6
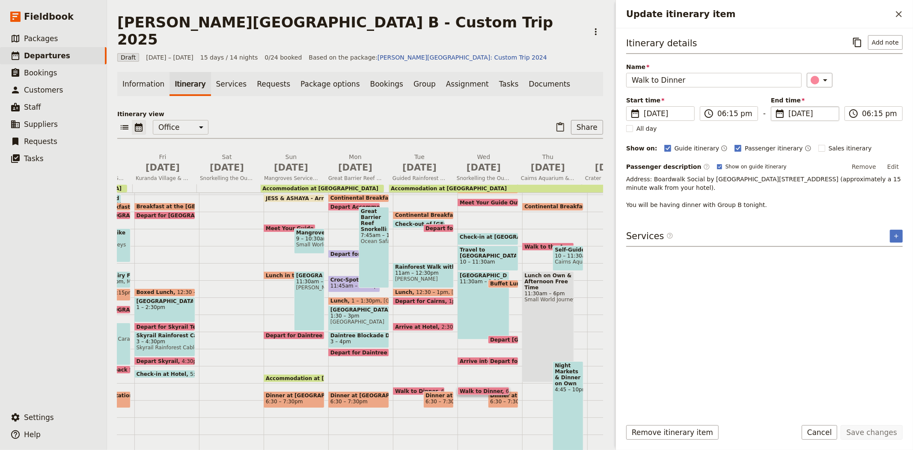
click at [802, 113] on span "[DATE]" at bounding box center [811, 113] width 45 height 10
click at [775, 107] on input "[DATE]" at bounding box center [774, 106] width 0 height 0
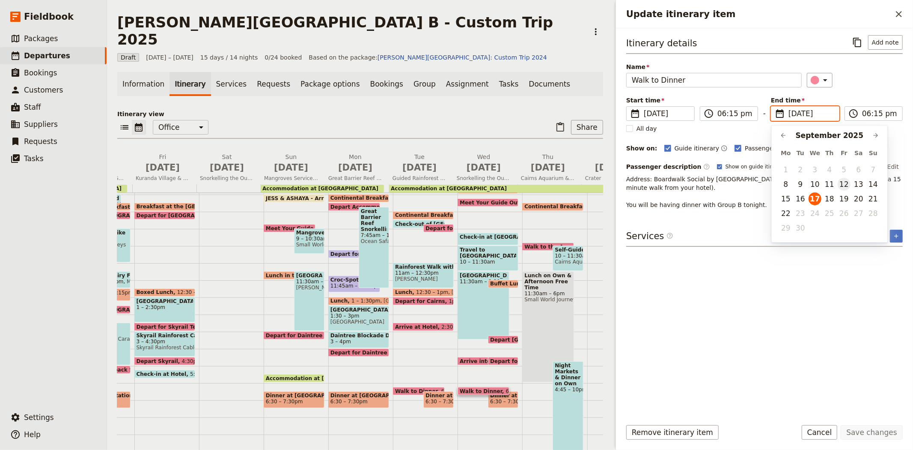
click at [846, 188] on button "12" at bounding box center [844, 184] width 13 height 13
type input "[DATE]"
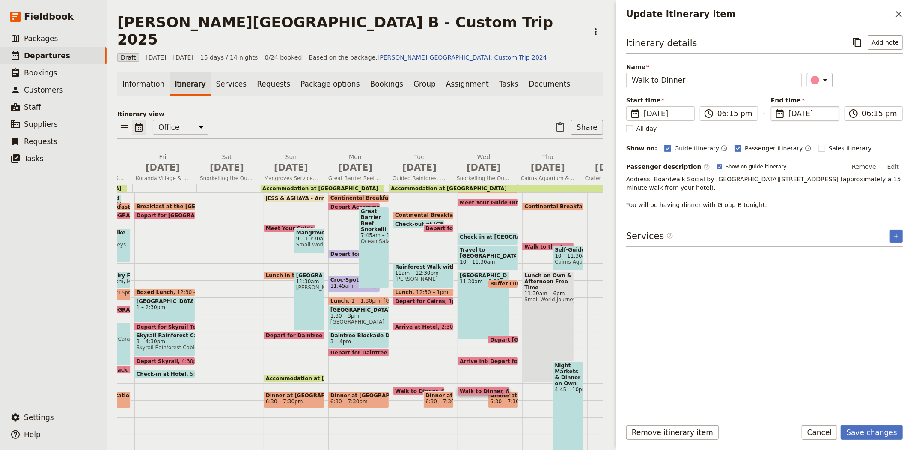
type input "[DATE]"
click at [813, 348] on div "Itinerary details ​ Add note Name Walk to Dinner ​ Start time ​ [DATE] [DATE] […" at bounding box center [764, 223] width 277 height 376
click at [893, 164] on button "Edit" at bounding box center [893, 166] width 19 height 13
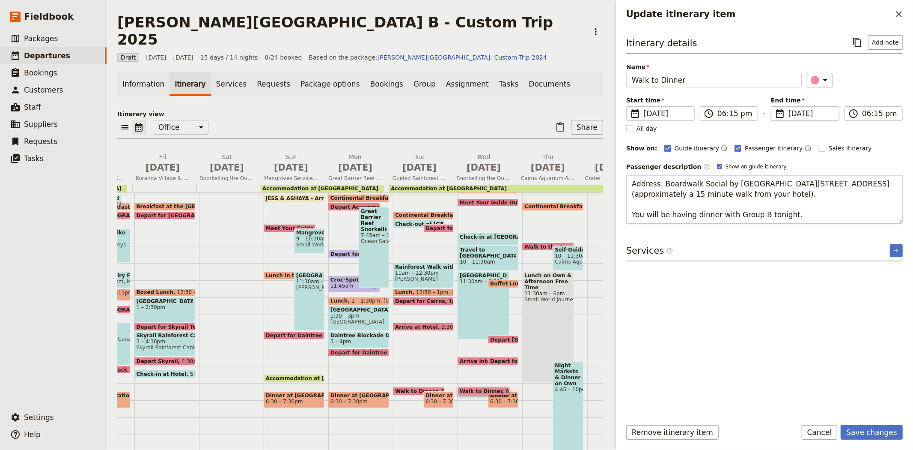
click at [756, 214] on textarea "Address: Boardwalk Social by [GEOGRAPHIC_DATA][STREET_ADDRESS] (approximately a…" at bounding box center [764, 199] width 277 height 49
type textarea "Address: Boardwalk Social by [GEOGRAPHIC_DATA][STREET_ADDRESS] (approximately a…"
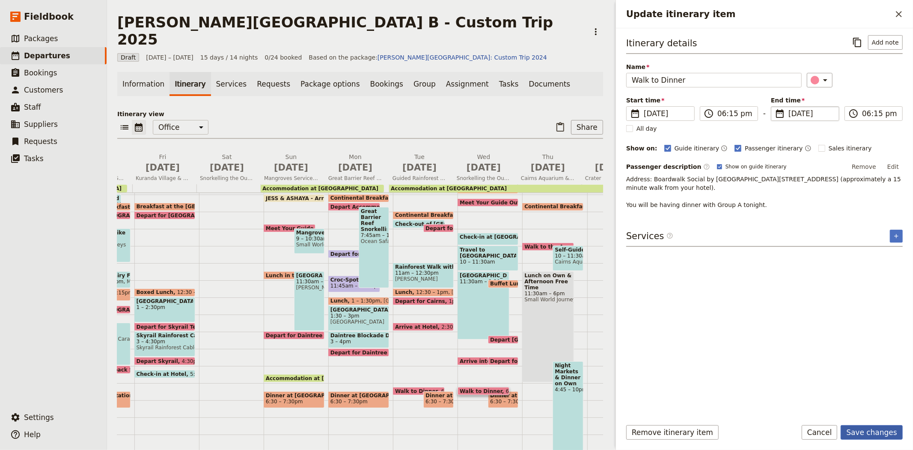
click at [877, 434] on button "Save changes" at bounding box center [872, 432] width 62 height 15
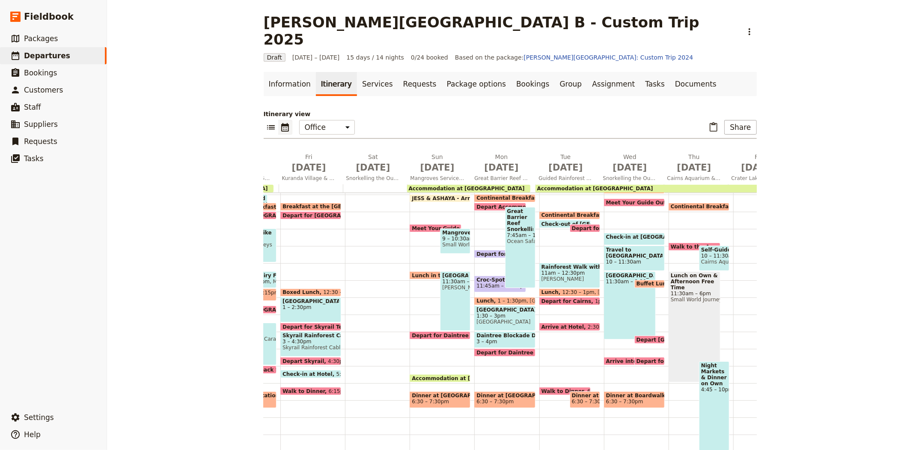
click at [638, 398] on span "6:30 – 7:30pm" at bounding box center [634, 401] width 57 height 6
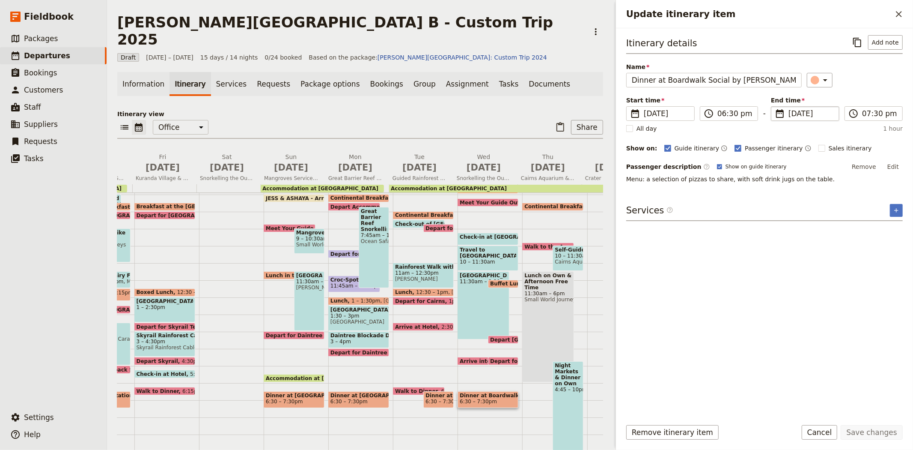
click at [792, 114] on span "[DATE]" at bounding box center [811, 113] width 45 height 10
click at [775, 107] on input "[DATE]" at bounding box center [774, 106] width 0 height 0
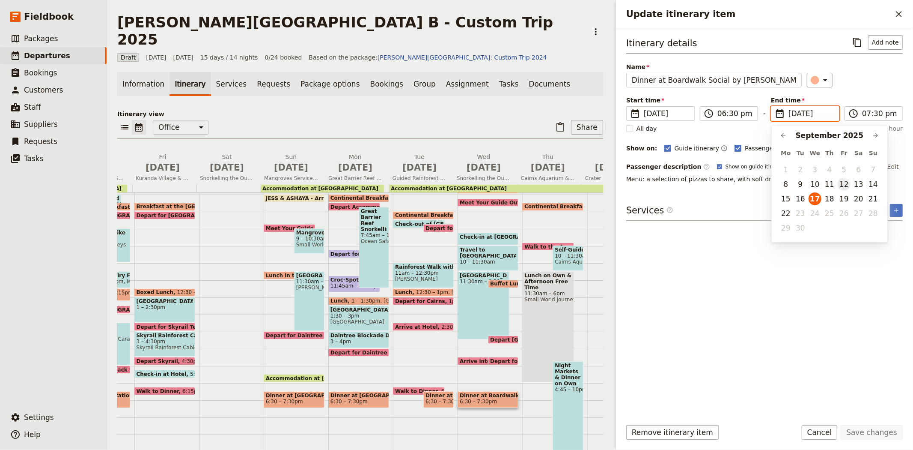
click at [846, 185] on button "12" at bounding box center [844, 184] width 13 height 13
type input "[DATE]"
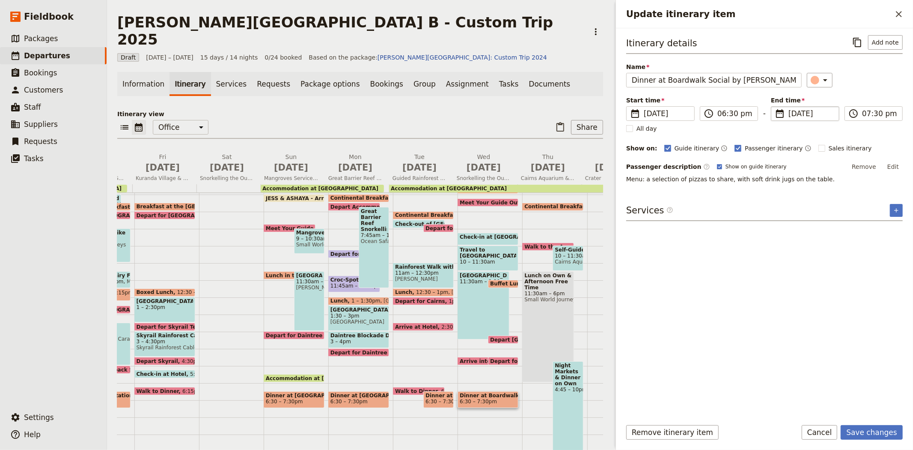
type input "[DATE]"
click at [819, 361] on div "Itinerary details ​ Add note Name Dinner at Boardwalk Social by Crystalbrook ​ …" at bounding box center [764, 223] width 277 height 376
click at [857, 433] on button "Save changes" at bounding box center [872, 432] width 62 height 15
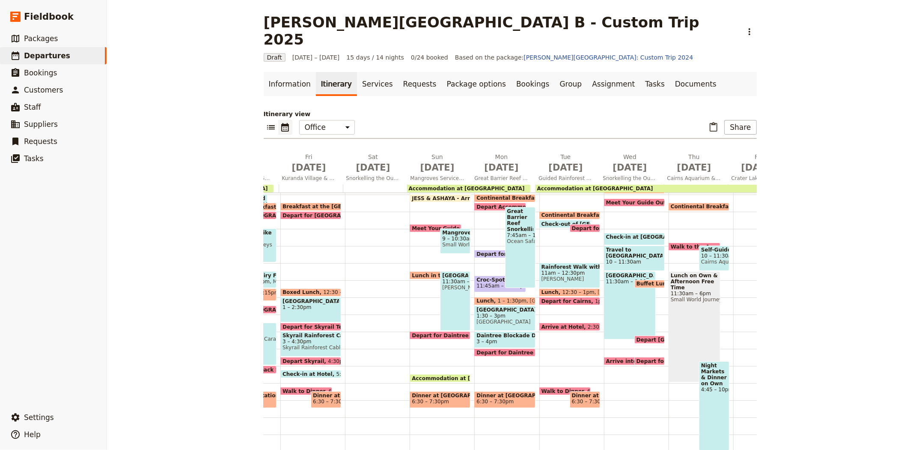
click at [551, 388] on span "Walk to Dinner" at bounding box center [565, 391] width 46 height 6
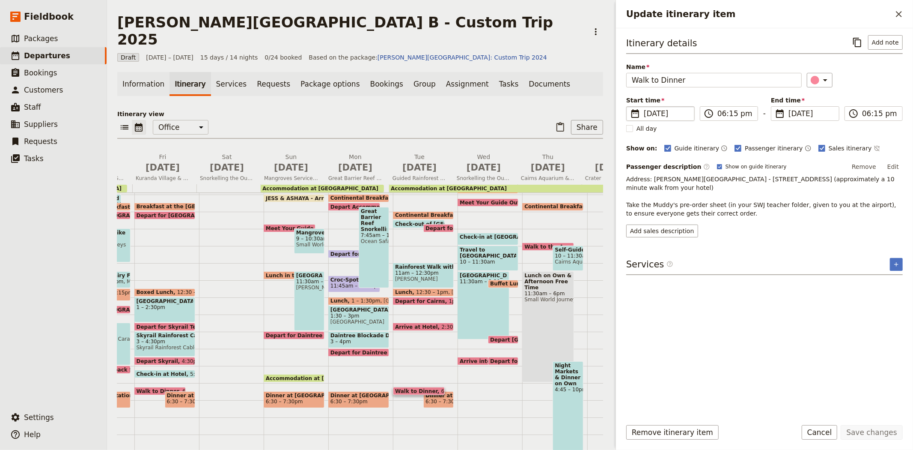
click at [652, 112] on span "[DATE]" at bounding box center [666, 113] width 45 height 10
click at [630, 107] on input "[DATE]" at bounding box center [630, 106] width 0 height 0
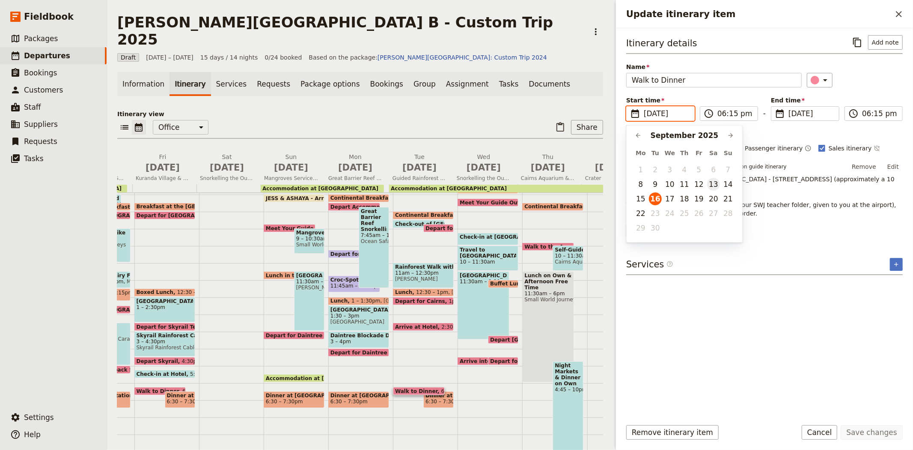
click at [708, 185] on button "13" at bounding box center [713, 184] width 13 height 13
type input "[DATE]"
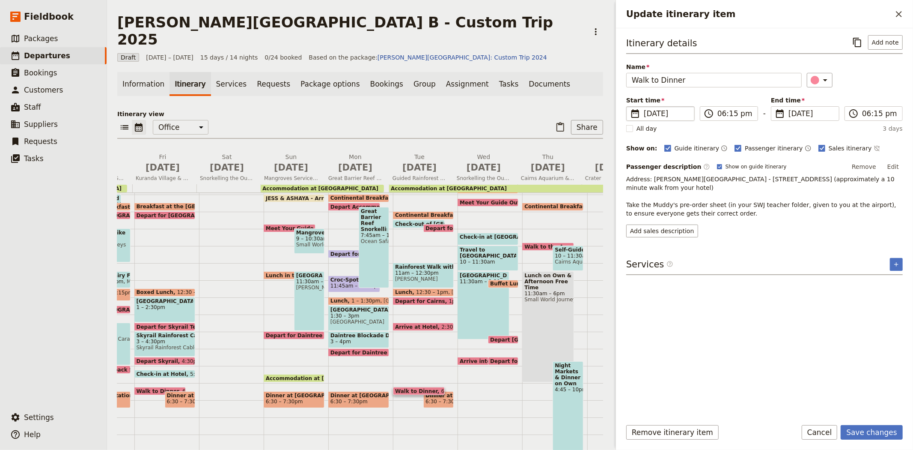
click at [835, 360] on div "Itinerary details ​ Add note Name Walk to Dinner ​ Start time ​ [DATE] [DATE] 1…" at bounding box center [764, 223] width 277 height 376
click at [870, 431] on button "Save changes" at bounding box center [872, 432] width 62 height 15
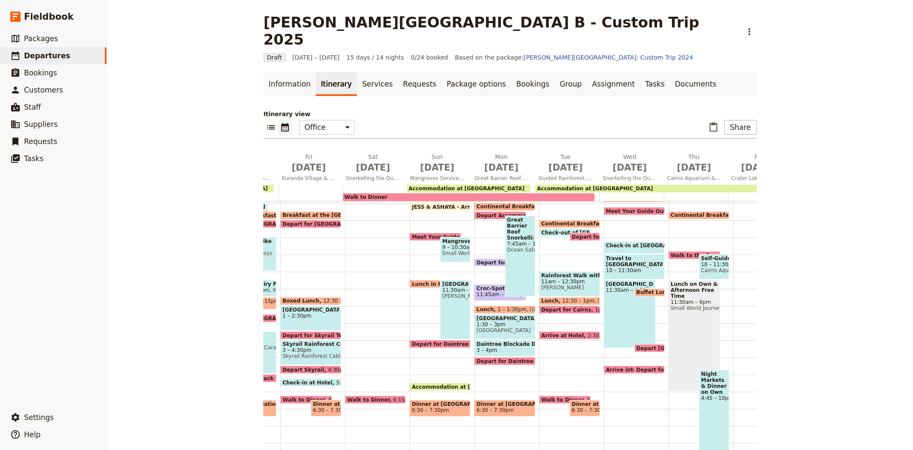
click at [545, 396] on span "Walk to Dinner" at bounding box center [565, 399] width 46 height 6
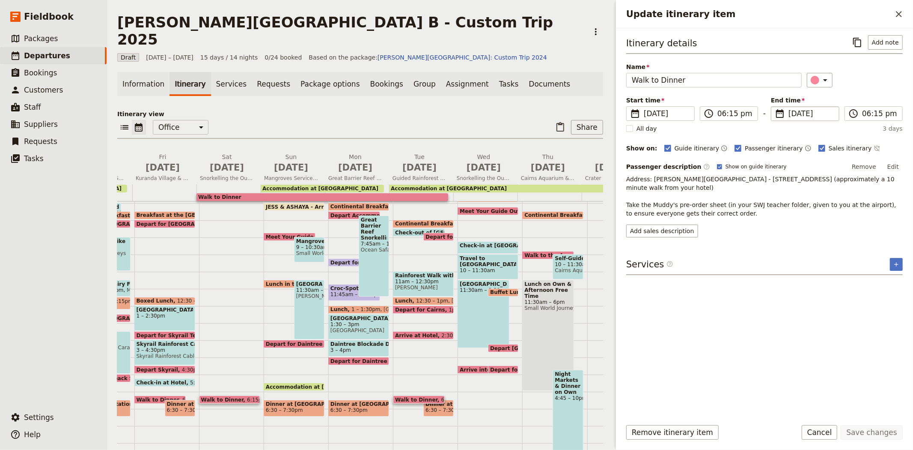
click at [796, 112] on span "[DATE]" at bounding box center [811, 113] width 45 height 10
click at [775, 107] on input "[DATE]" at bounding box center [774, 106] width 0 height 0
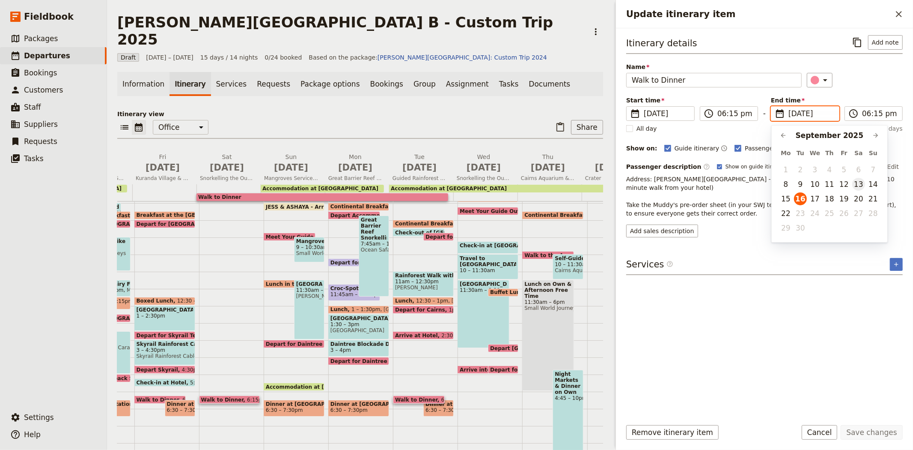
click at [855, 182] on button "13" at bounding box center [858, 184] width 13 height 13
type input "[DATE]"
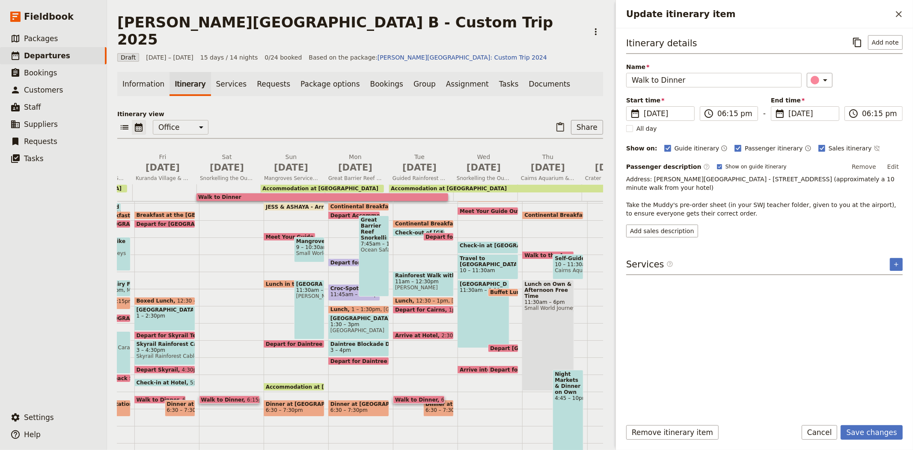
drag, startPoint x: 814, startPoint y: 383, endPoint x: 833, endPoint y: 391, distance: 20.7
click at [814, 382] on div "Itinerary details ​ Add note Name Walk to Dinner ​ Start time ​ [DATE] [DATE] […" at bounding box center [764, 223] width 277 height 376
click at [891, 429] on button "Save changes" at bounding box center [872, 432] width 62 height 15
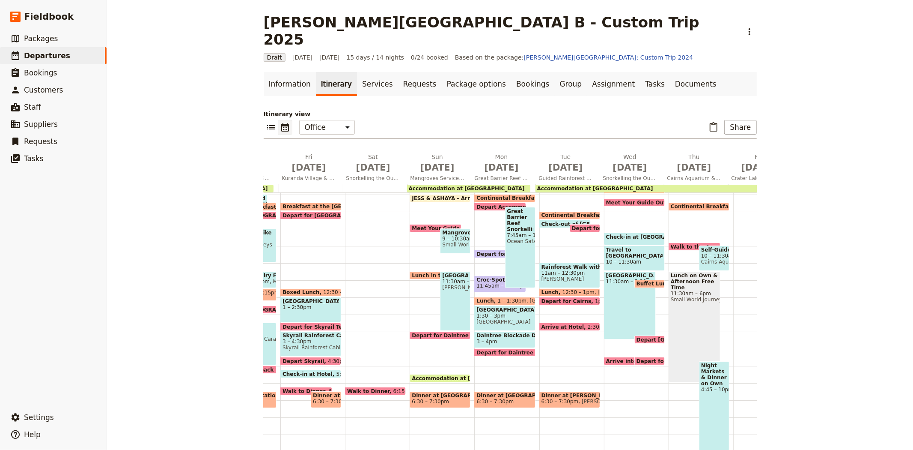
click at [578, 398] on span "[PERSON_NAME]'s Cafe" at bounding box center [609, 401] width 63 height 6
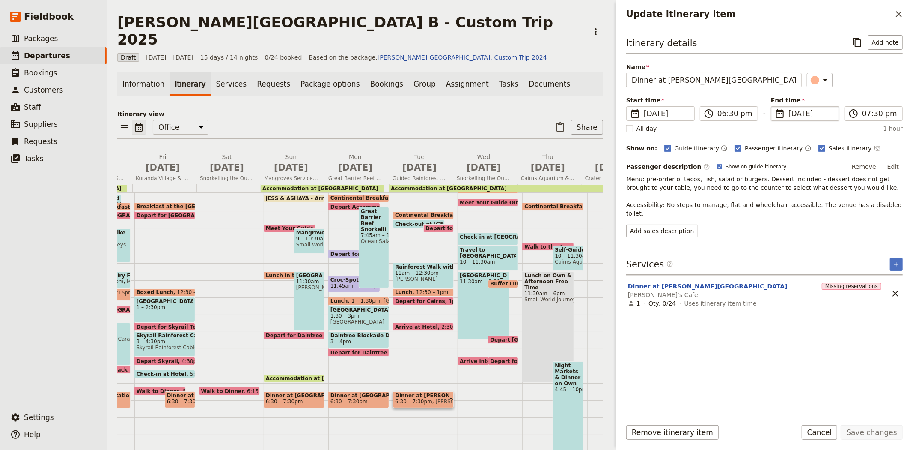
click at [788, 113] on fieldset "​ [DATE] [DATE]" at bounding box center [805, 113] width 68 height 15
click at [775, 107] on input "[DATE]" at bounding box center [774, 106] width 0 height 0
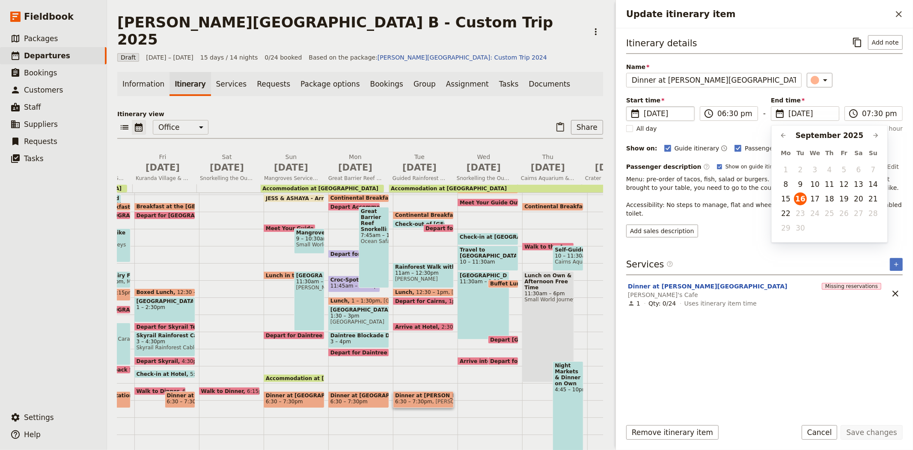
click at [653, 113] on span "[DATE]" at bounding box center [666, 113] width 45 height 10
click at [630, 107] on input "[DATE]" at bounding box center [630, 106] width 0 height 0
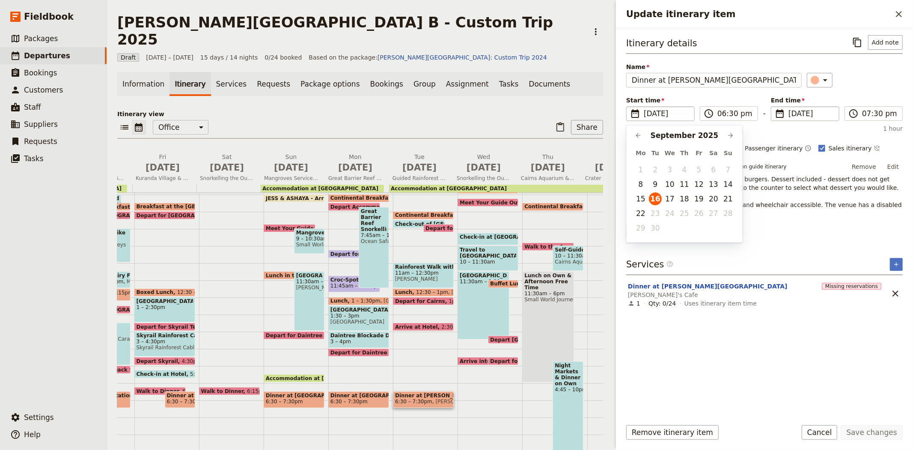
click at [790, 113] on span "[DATE]" at bounding box center [811, 113] width 45 height 10
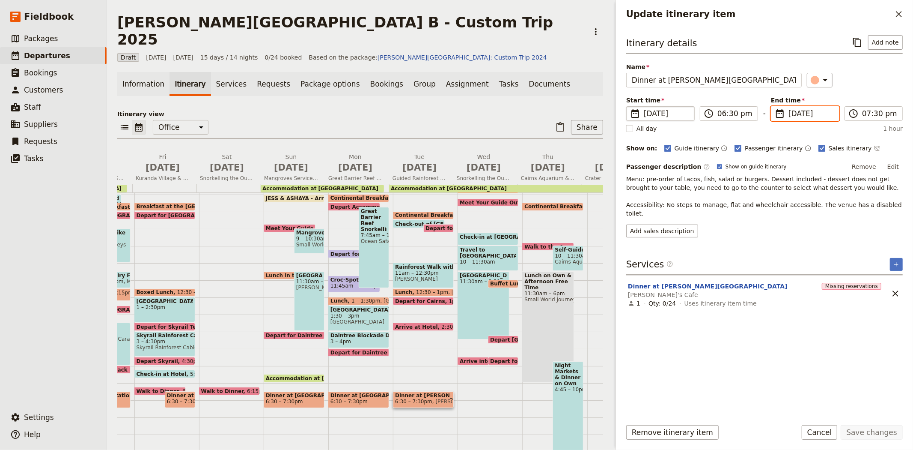
click at [795, 112] on input "[DATE]" at bounding box center [811, 113] width 45 height 10
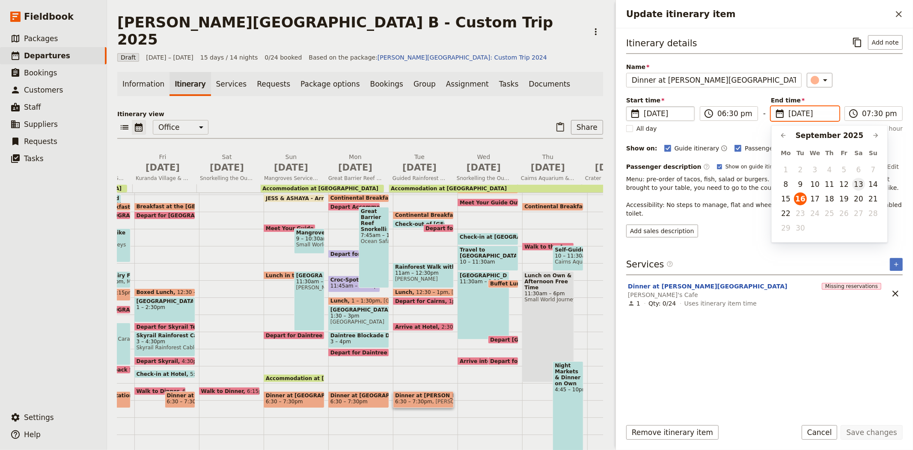
click at [860, 183] on button "13" at bounding box center [858, 184] width 13 height 13
type input "[DATE]"
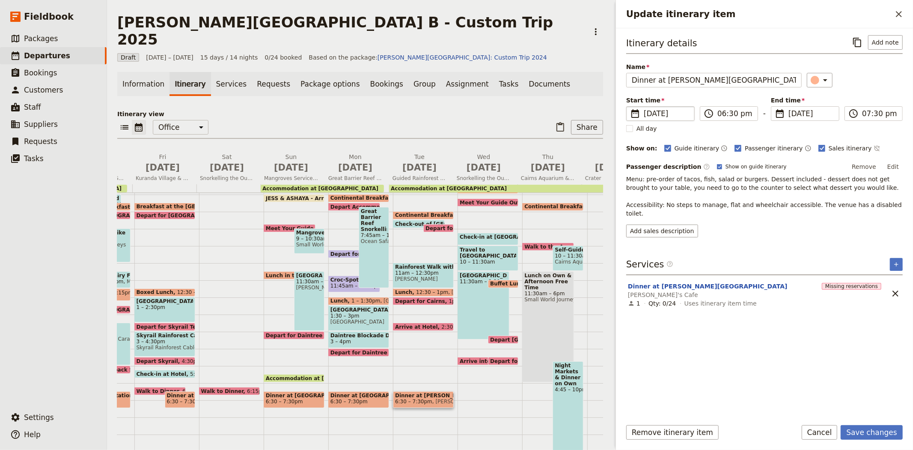
type input "[DATE]"
click at [818, 362] on div "Itinerary details ​ Add note Name Dinner at Muddy's Cafe ​ Start time ​ [DATE] …" at bounding box center [764, 223] width 277 height 376
click at [865, 426] on button "Save changes" at bounding box center [872, 432] width 62 height 15
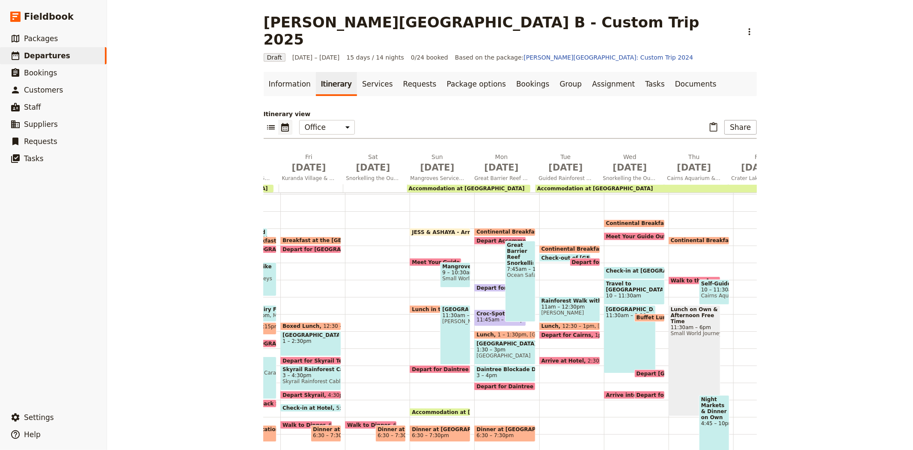
scroll to position [71, 0]
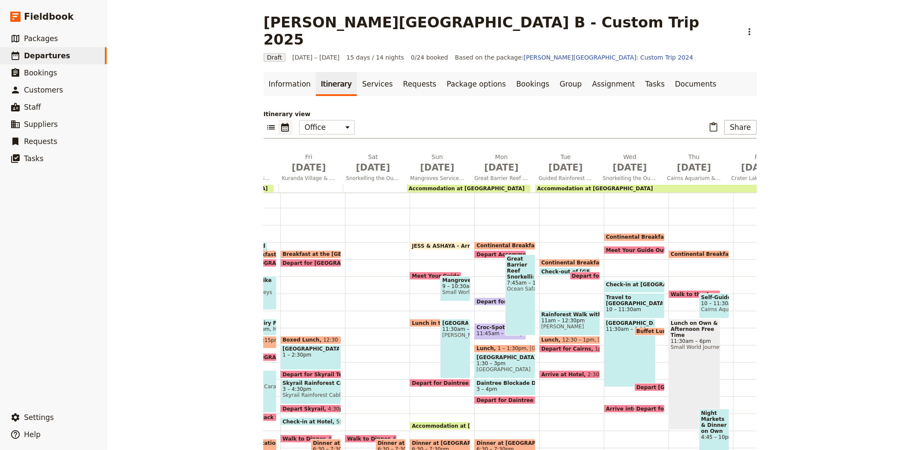
click at [575, 185] on span "Accommodation at [GEOGRAPHIC_DATA]" at bounding box center [595, 188] width 116 height 6
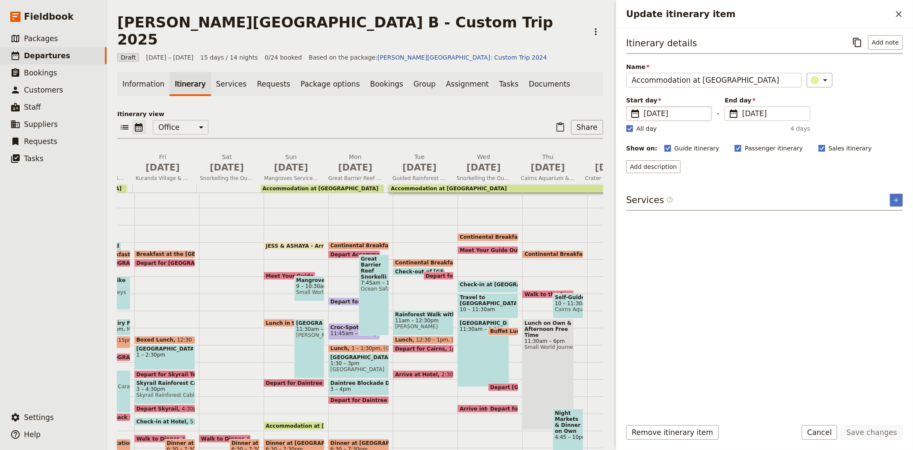
click at [647, 117] on span "[DATE]" at bounding box center [675, 113] width 63 height 10
click at [630, 107] on input "[DATE]" at bounding box center [630, 106] width 0 height 0
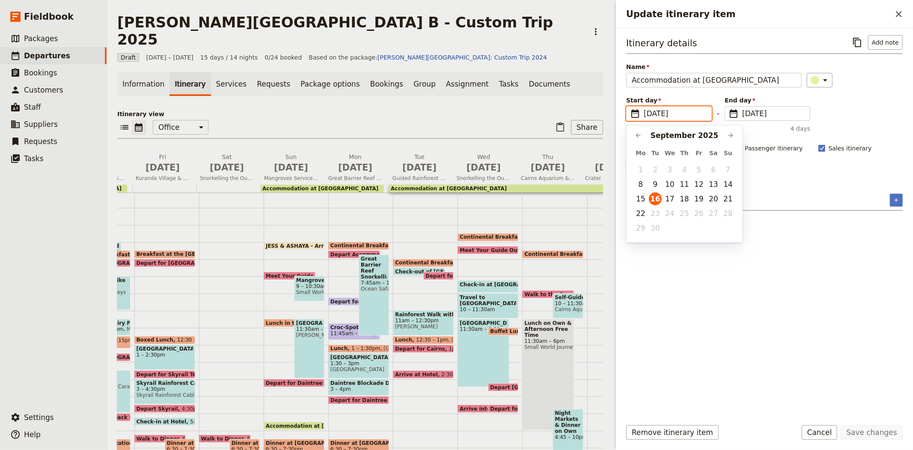
scroll to position [0, 0]
click at [696, 184] on button "12" at bounding box center [699, 184] width 13 height 13
type input "[DATE]"
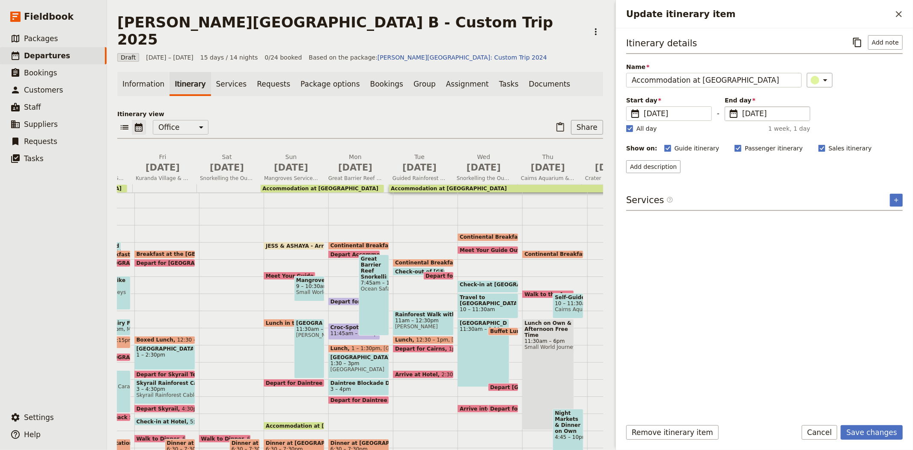
click at [749, 116] on span "[DATE]" at bounding box center [773, 113] width 63 height 10
click at [729, 107] on input "[DATE]" at bounding box center [728, 106] width 0 height 0
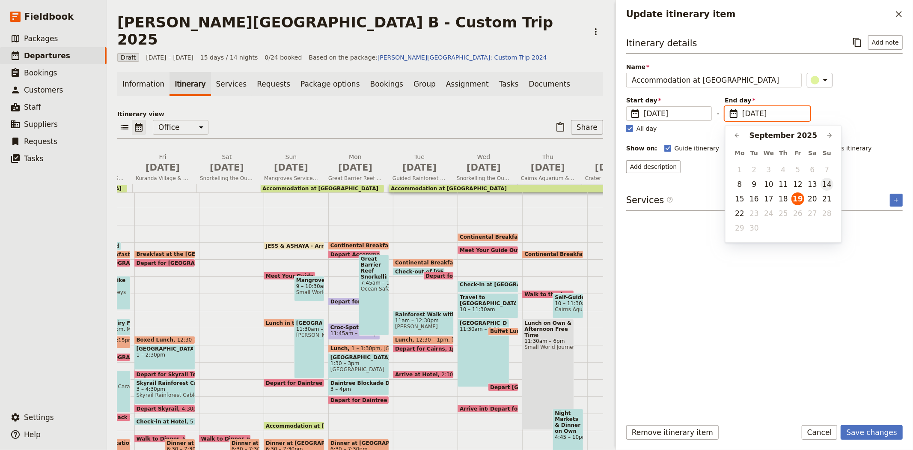
click at [824, 180] on button "14" at bounding box center [827, 184] width 13 height 13
type input "[DATE]"
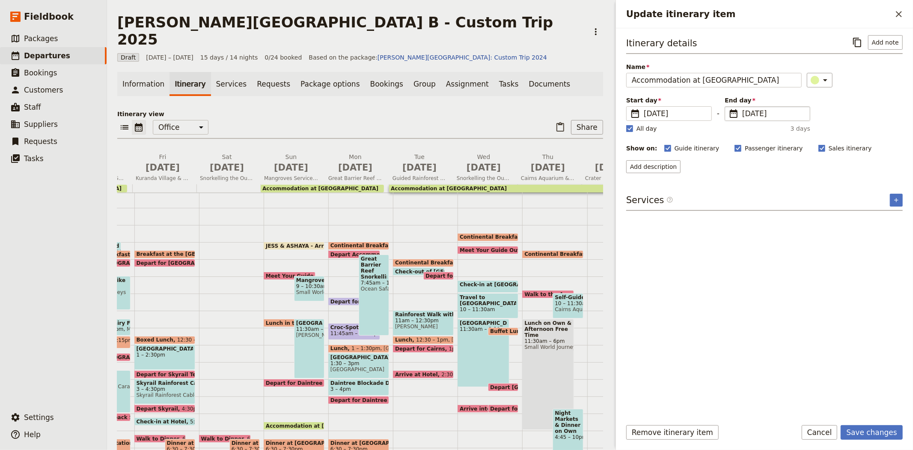
click at [774, 347] on div "Itinerary details ​ Add note Name Accommodation at [GEOGRAPHIC_DATA] ​ Start da…" at bounding box center [764, 223] width 277 height 376
click at [876, 429] on button "Save changes" at bounding box center [872, 432] width 62 height 15
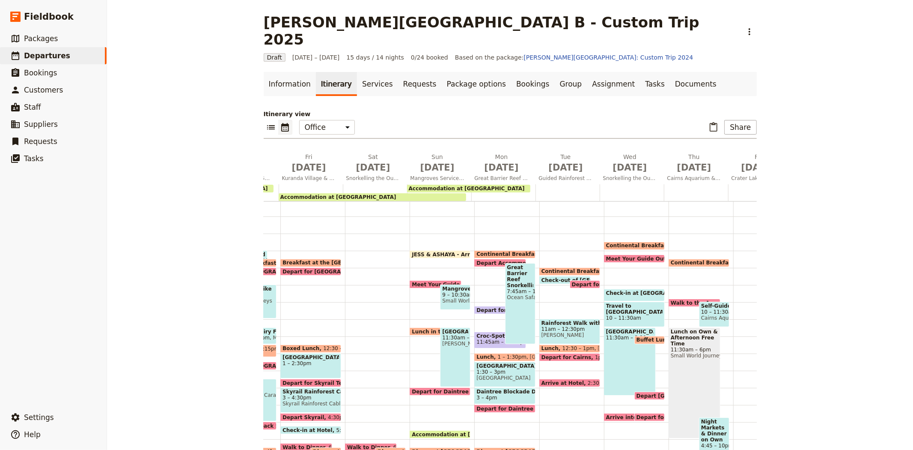
scroll to position [118, 0]
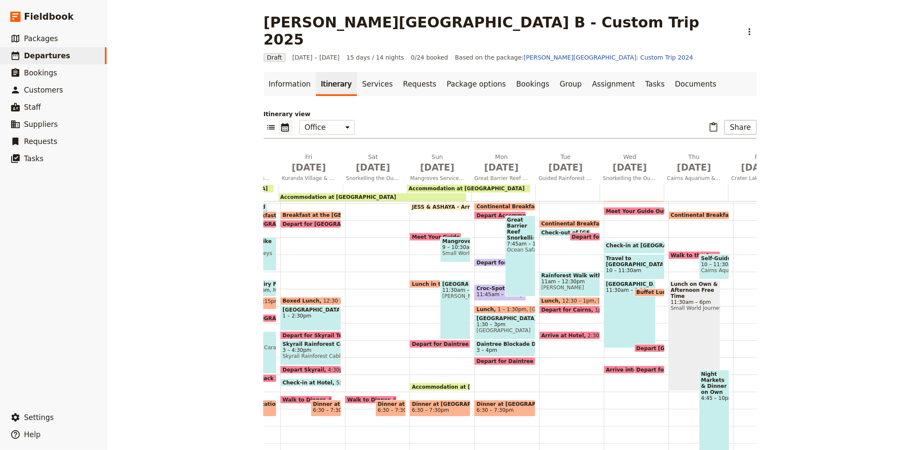
click at [705, 261] on span "10 – 11:30am" at bounding box center [714, 264] width 26 height 6
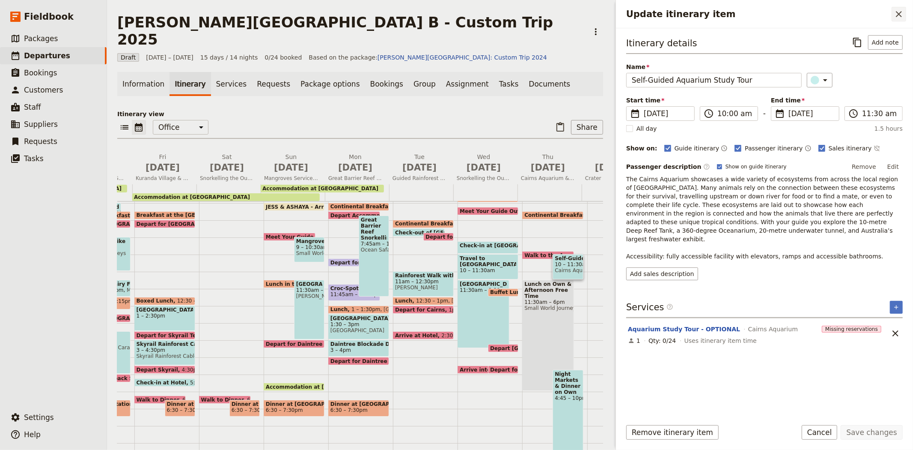
click at [899, 14] on icon "Close drawer" at bounding box center [899, 14] width 6 height 6
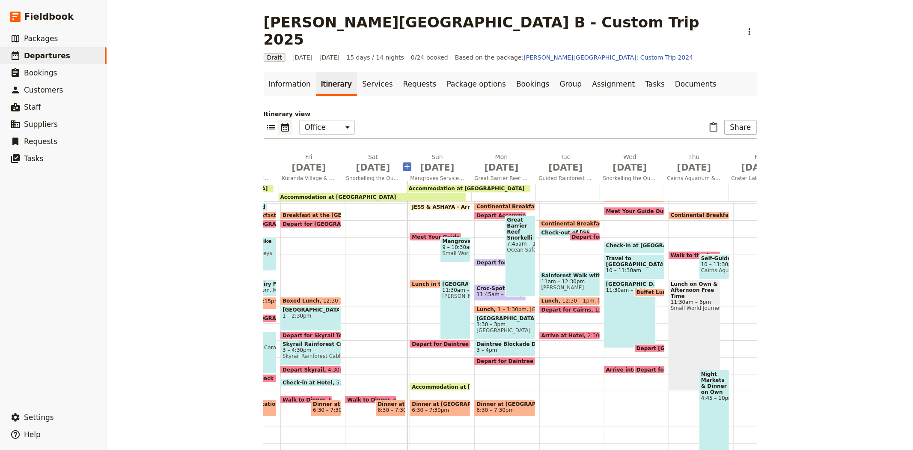
click at [405, 164] on icon "Add before day 7" at bounding box center [407, 166] width 5 height 5
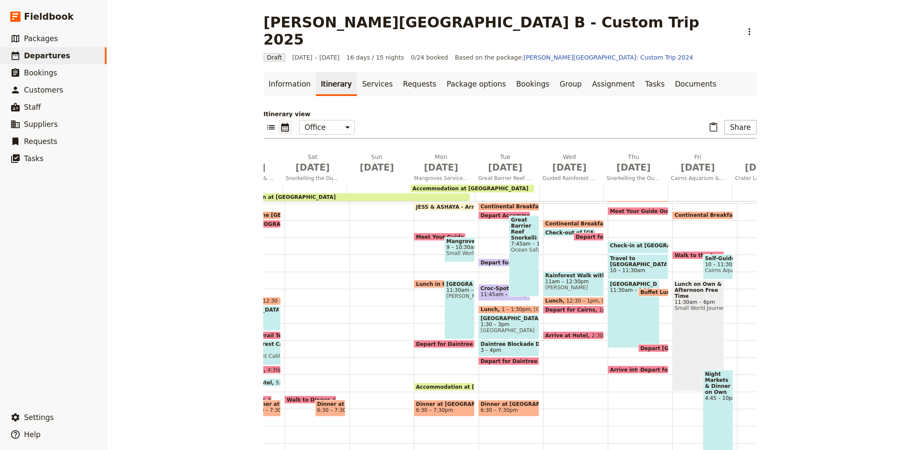
scroll to position [0, 349]
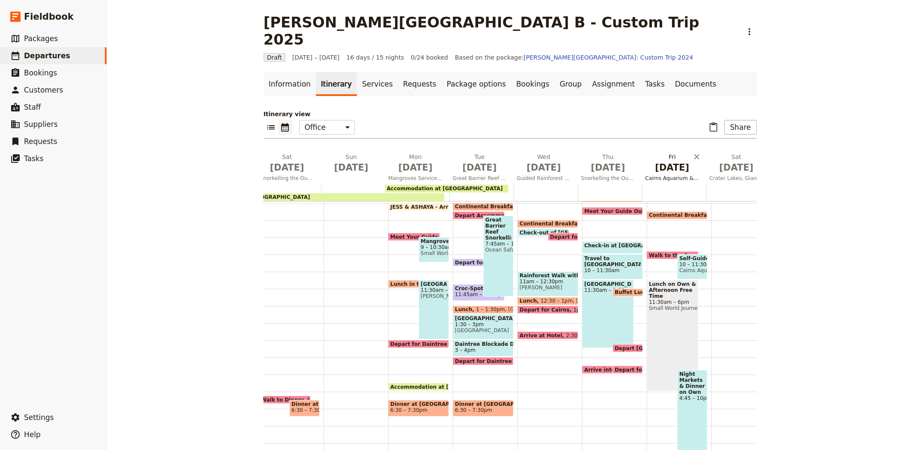
click at [668, 175] on span "Cairns Aquarium & Free Time" at bounding box center [672, 178] width 61 height 7
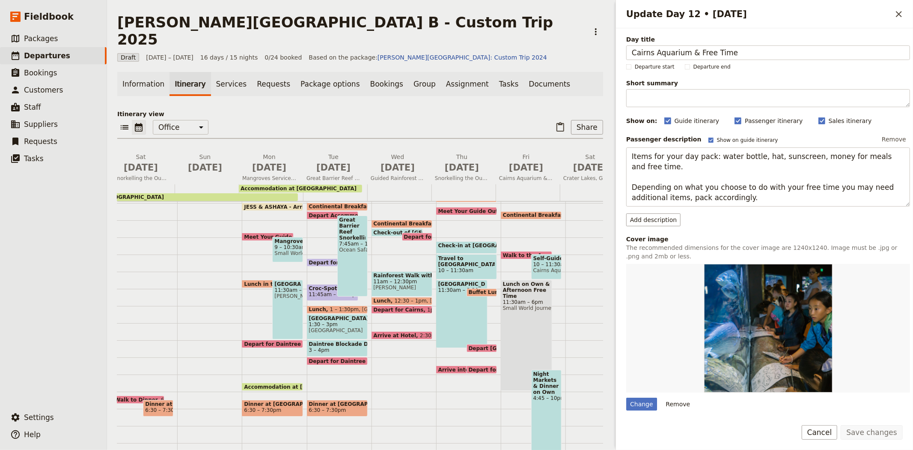
drag, startPoint x: 743, startPoint y: 54, endPoint x: 601, endPoint y: 58, distance: 142.2
click at [601, 58] on div "[PERSON_NAME][GEOGRAPHIC_DATA] B - Custom Trip 2025 ​ Draft [DATE] – [DATE] 16 …" at bounding box center [510, 225] width 806 height 450
click at [190, 161] on span "[DATE]" at bounding box center [205, 167] width 54 height 13
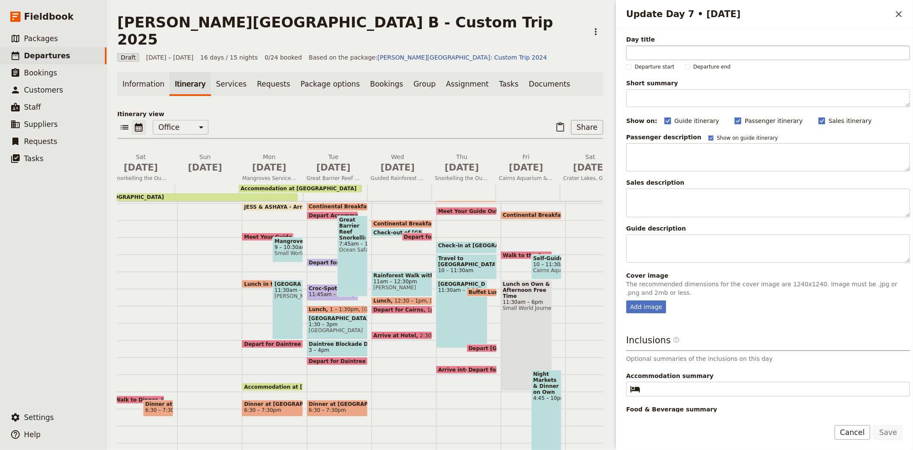
click at [690, 48] on input "Day title" at bounding box center [768, 52] width 284 height 15
type input "Cairns Aquarium & Free Time"
click at [889, 433] on button "Save" at bounding box center [888, 432] width 29 height 15
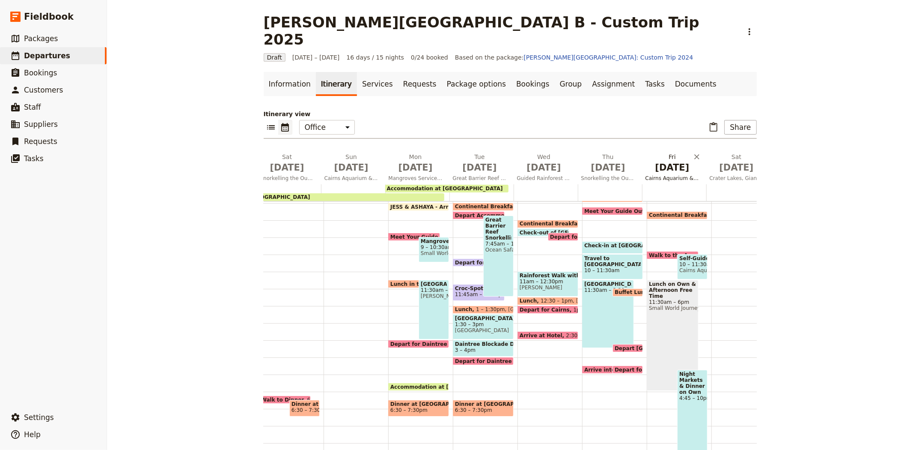
click at [665, 175] on span "Cairns Aquarium & Free Time" at bounding box center [672, 178] width 61 height 7
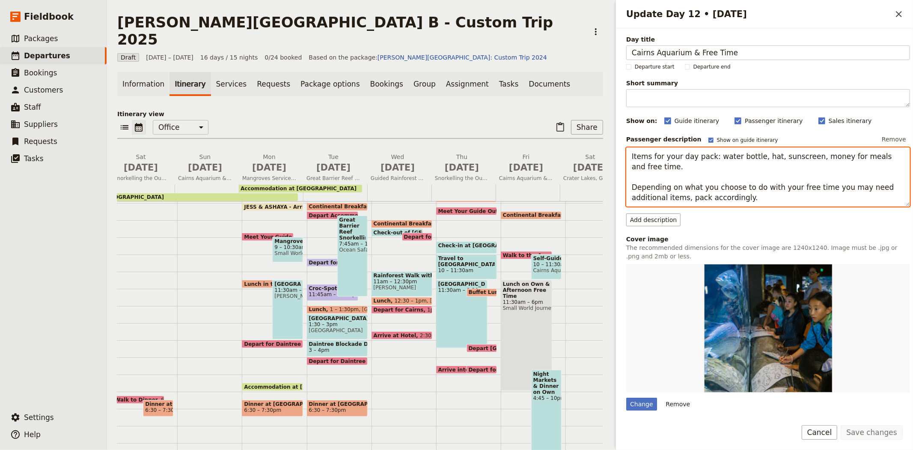
drag, startPoint x: 751, startPoint y: 199, endPoint x: 625, endPoint y: 150, distance: 135.1
click at [625, 150] on div "Day title Cairns Aquarium & Free Time Departure start Departure end Short summa…" at bounding box center [764, 220] width 297 height 384
click at [211, 161] on span "[DATE]" at bounding box center [205, 167] width 54 height 13
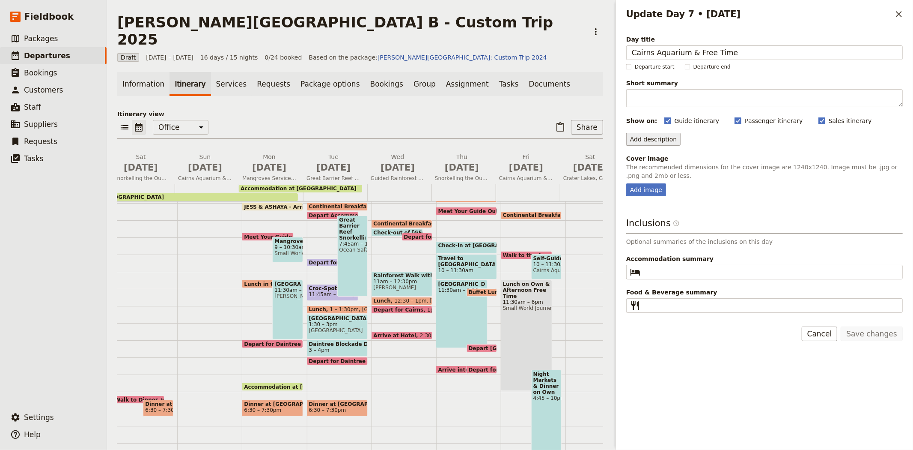
click at [655, 142] on button "Add description" at bounding box center [653, 139] width 54 height 13
click at [655, 158] on span "Passenger description" at bounding box center [665, 157] width 66 height 9
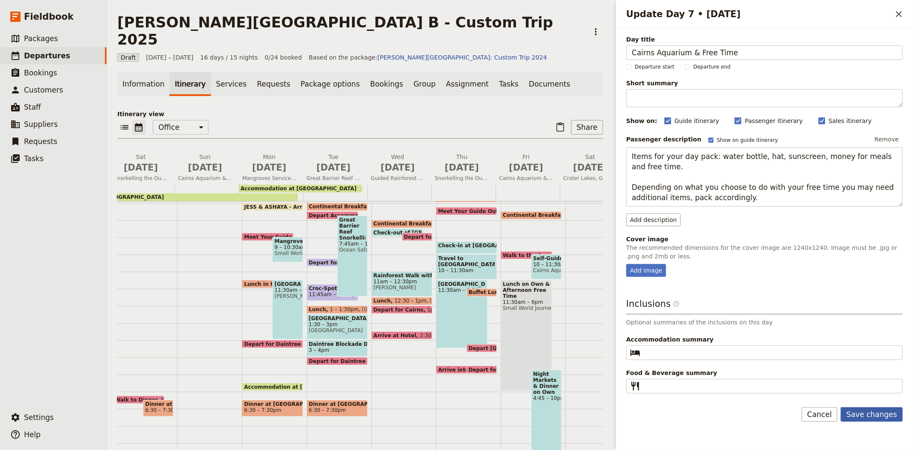
type textarea "Items for your day pack: water bottle, hat, sunscreen, money for meals and free…"
click at [875, 413] on button "Save changes" at bounding box center [872, 414] width 62 height 15
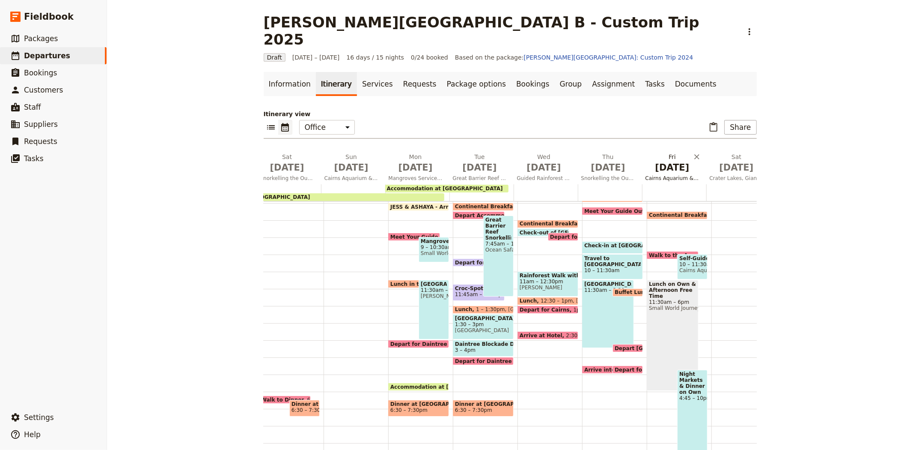
click at [667, 175] on span "Cairns Aquarium & Free Time" at bounding box center [672, 178] width 61 height 7
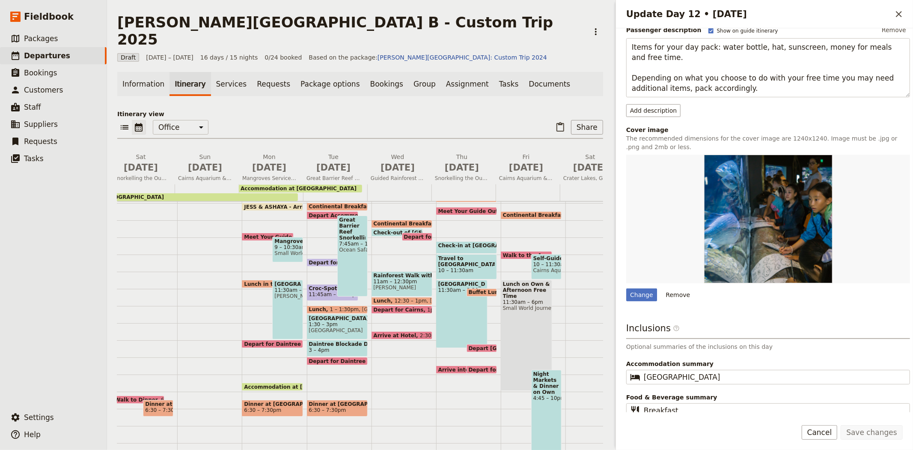
scroll to position [116, 0]
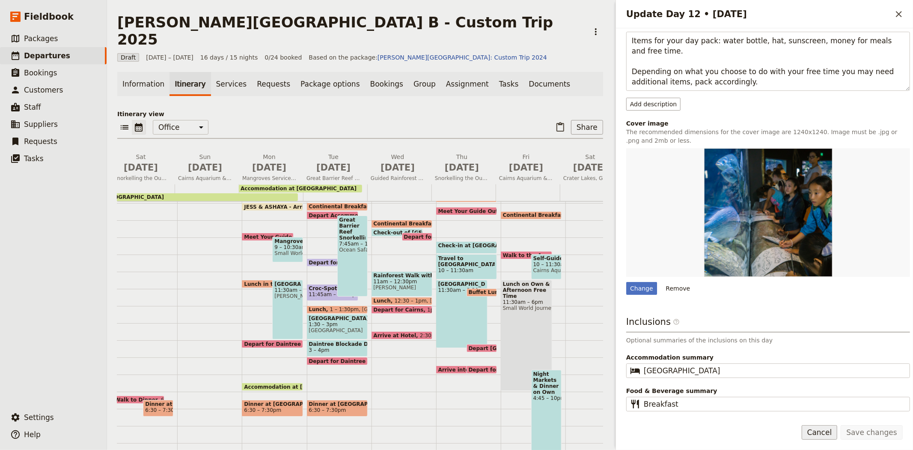
click at [832, 434] on button "Cancel" at bounding box center [820, 432] width 36 height 15
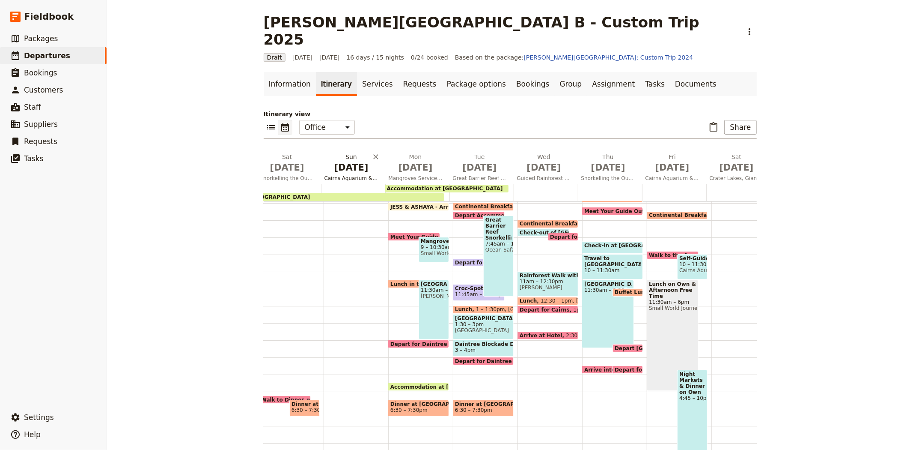
click at [348, 161] on span "[DATE]" at bounding box center [351, 167] width 54 height 13
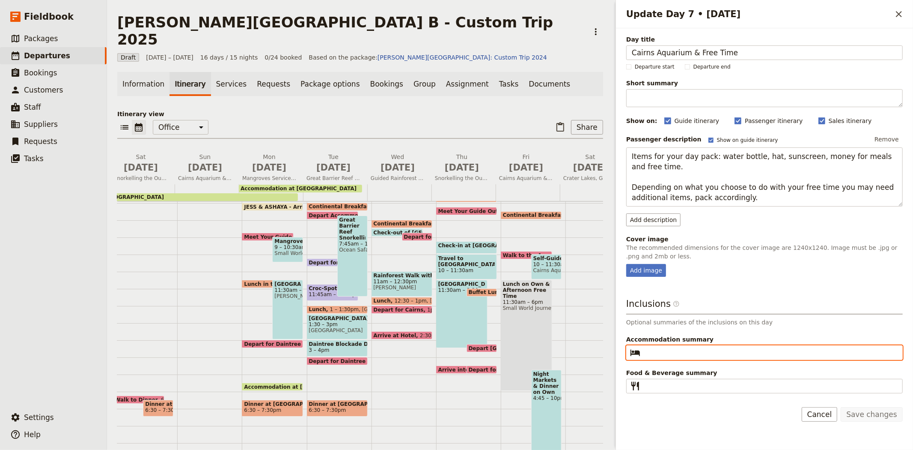
click at [661, 354] on input "Accommodation summary ​" at bounding box center [770, 352] width 253 height 10
type input "[GEOGRAPHIC_DATA]"
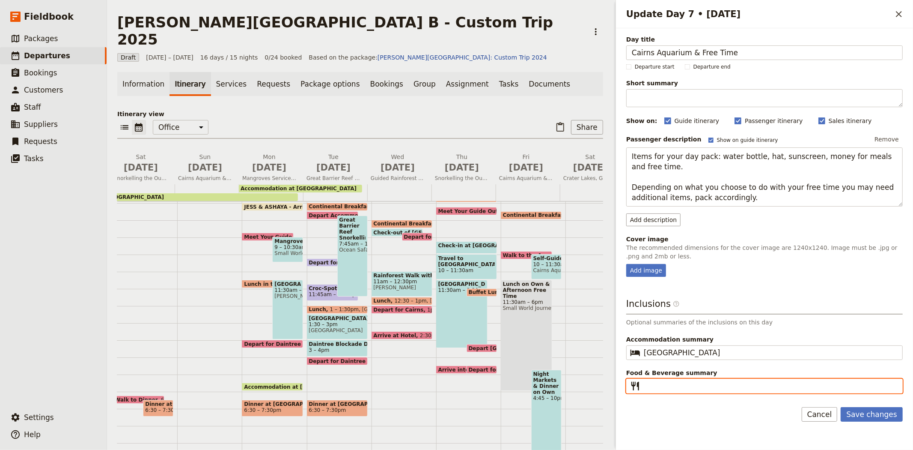
click at [665, 381] on input "Food & Beverage summary ​" at bounding box center [770, 386] width 253 height 10
type input "Breakfast"
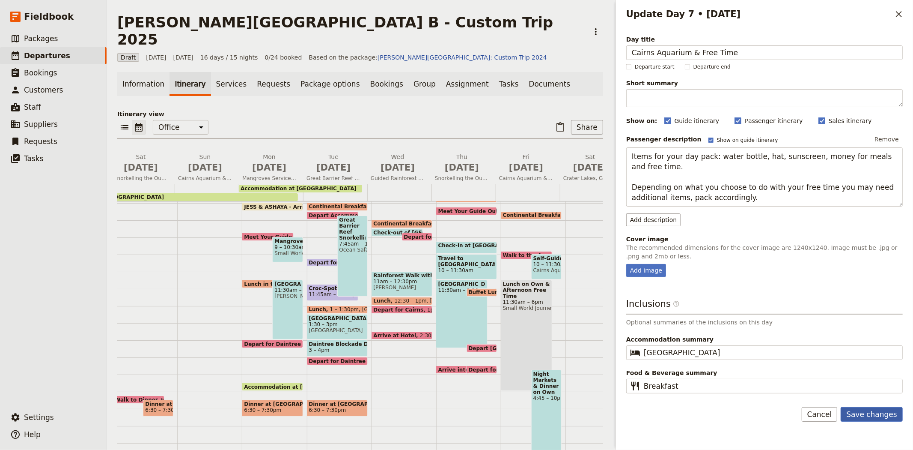
click at [889, 414] on button "Save changes" at bounding box center [872, 414] width 62 height 15
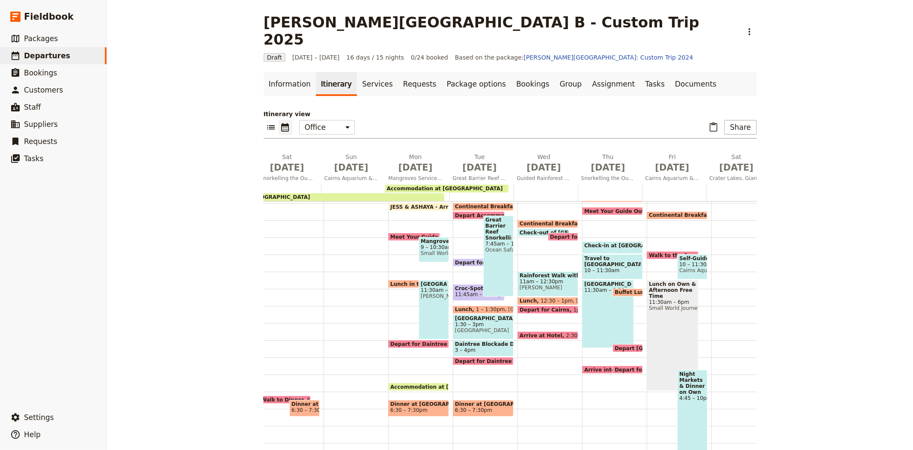
click at [679, 212] on span "Continental Breakfast at Hotel" at bounding box center [695, 215] width 92 height 6
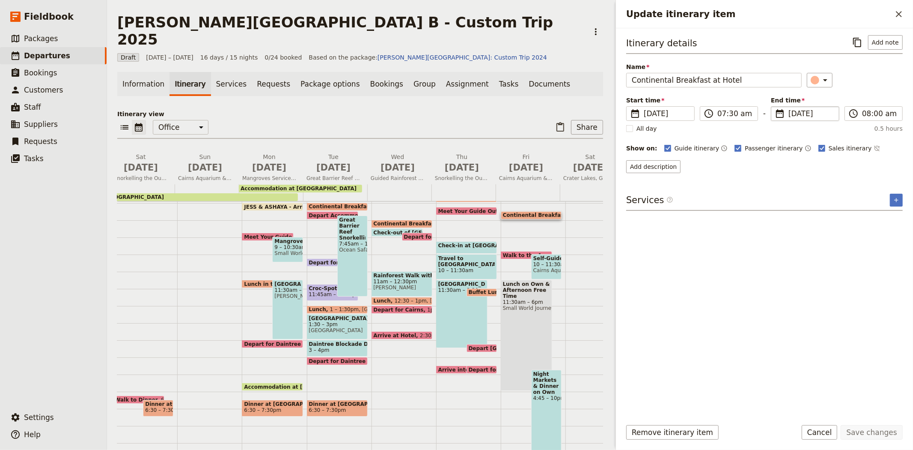
click at [798, 111] on span "[DATE]" at bounding box center [811, 113] width 45 height 10
click at [775, 107] on input "[DATE]" at bounding box center [774, 106] width 0 height 0
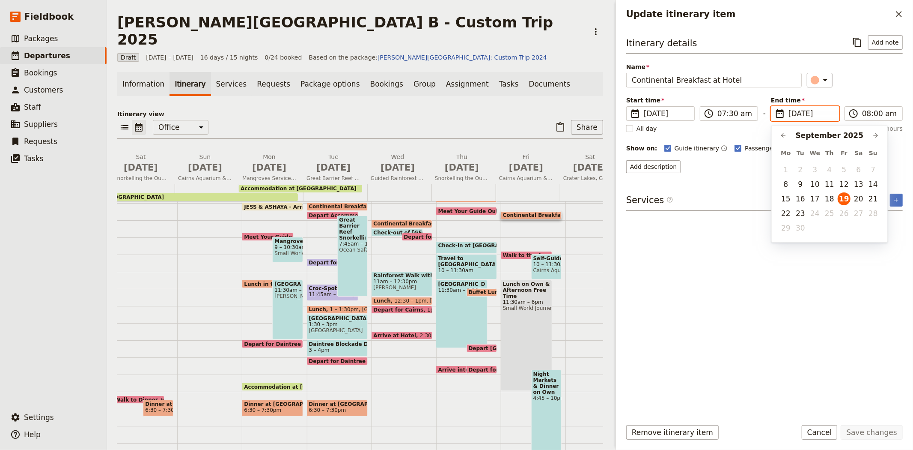
scroll to position [0, 0]
click at [872, 182] on button "14" at bounding box center [873, 184] width 13 height 13
type input "[DATE]"
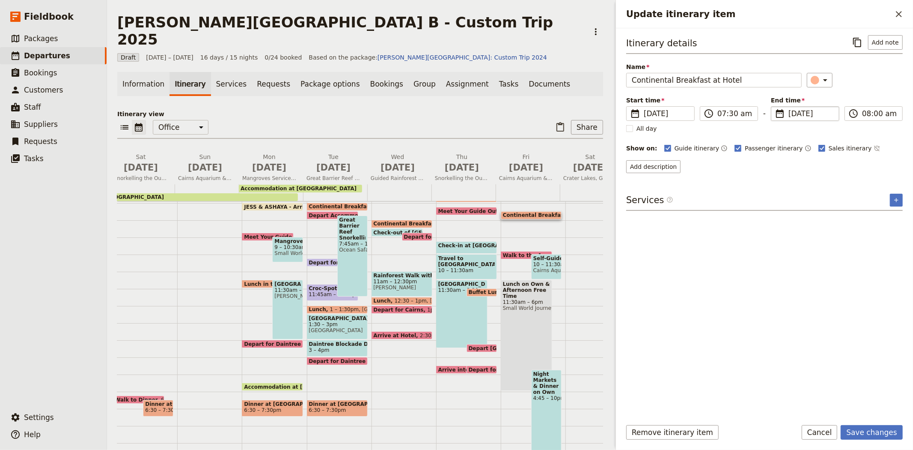
type input "[DATE]"
drag, startPoint x: 790, startPoint y: 373, endPoint x: 793, endPoint y: 366, distance: 8.0
click at [792, 367] on div "Itinerary details ​ Add note Name Continental Breakfast at Hotel ​ Start time ​…" at bounding box center [764, 223] width 277 height 376
click at [882, 426] on button "Save changes" at bounding box center [872, 432] width 62 height 15
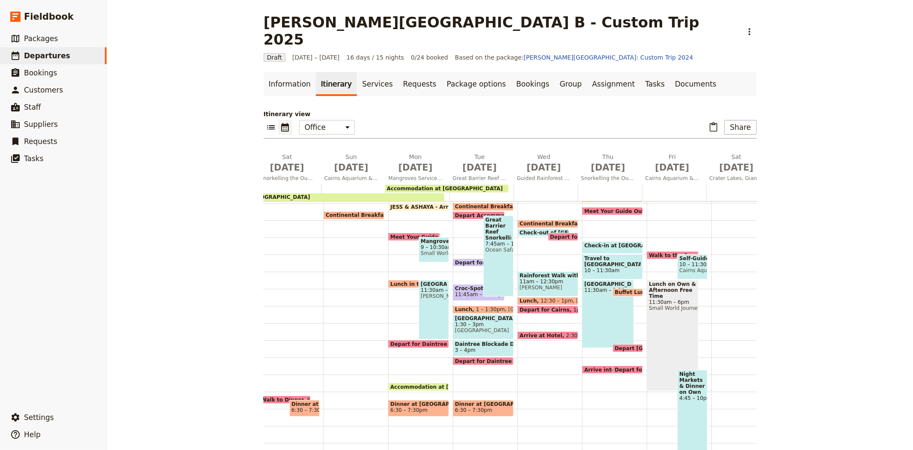
click at [651, 252] on span "Walk to the Aquarium" at bounding box center [682, 255] width 67 height 6
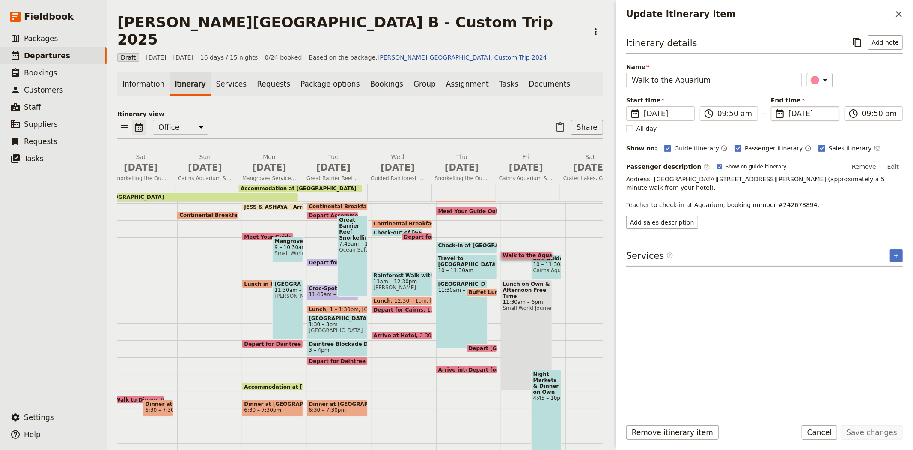
click at [795, 114] on span "[DATE]" at bounding box center [811, 113] width 45 height 10
click at [775, 107] on input "[DATE]" at bounding box center [774, 106] width 0 height 0
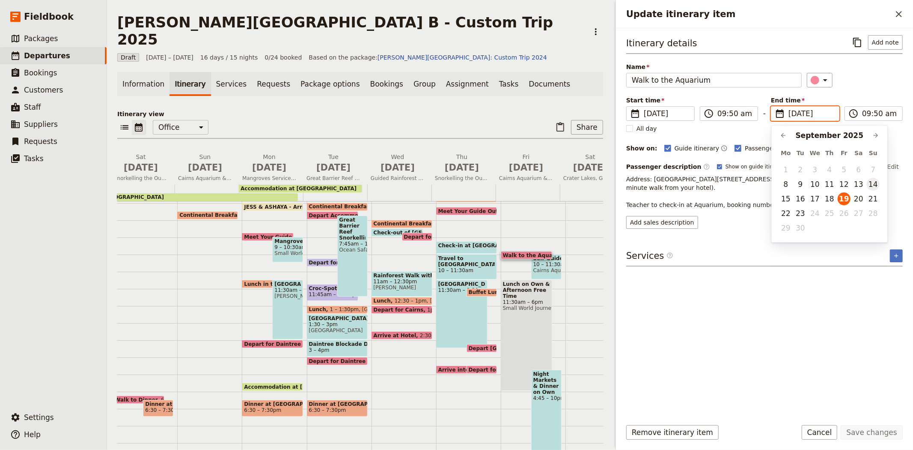
click at [874, 185] on button "14" at bounding box center [873, 184] width 13 height 13
type input "[DATE]"
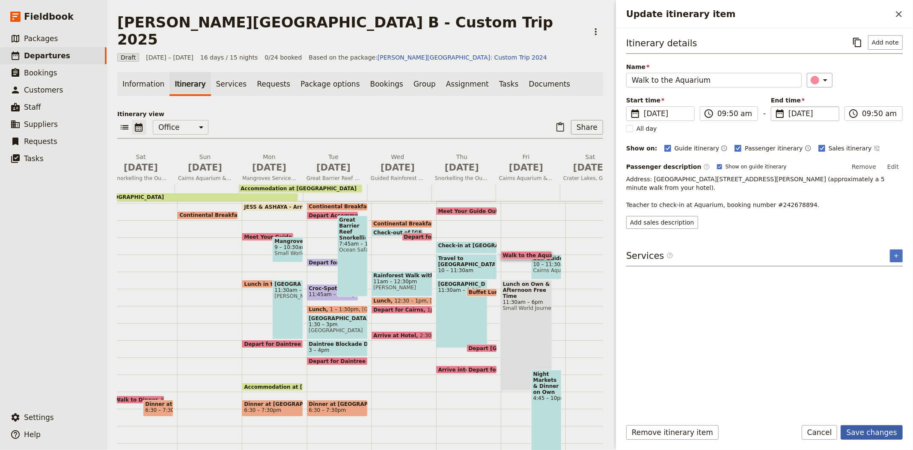
type input "[DATE]"
click at [874, 429] on button "Save changes" at bounding box center [872, 432] width 62 height 15
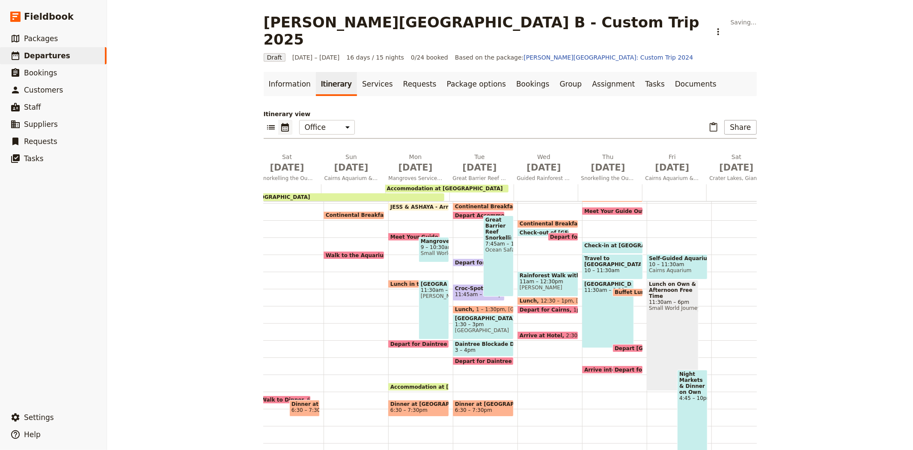
click at [657, 267] on span "Cairns Aquarium" at bounding box center [677, 270] width 57 height 6
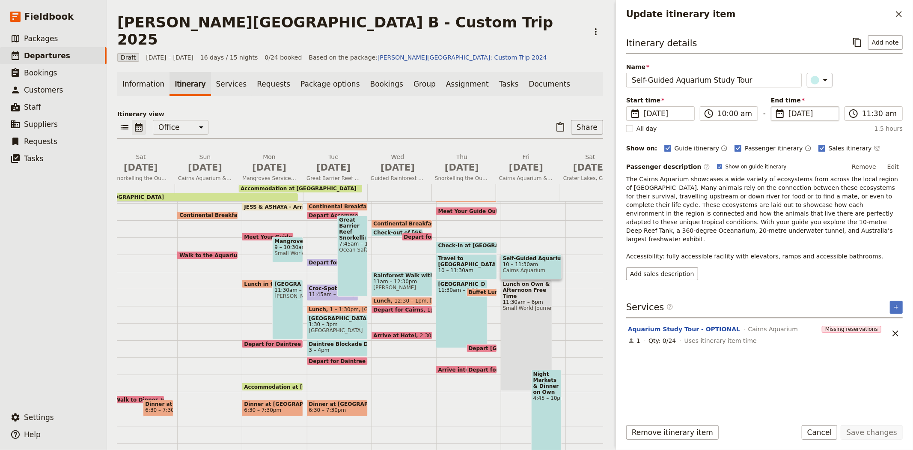
click at [794, 113] on span "[DATE]" at bounding box center [811, 113] width 45 height 10
click at [775, 107] on input "[DATE]" at bounding box center [774, 106] width 0 height 0
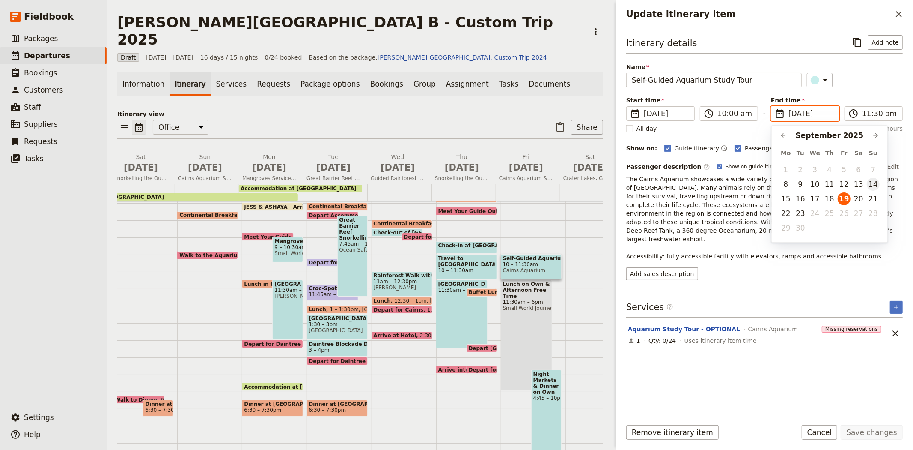
click at [872, 187] on button "14" at bounding box center [873, 184] width 13 height 13
type input "[DATE]"
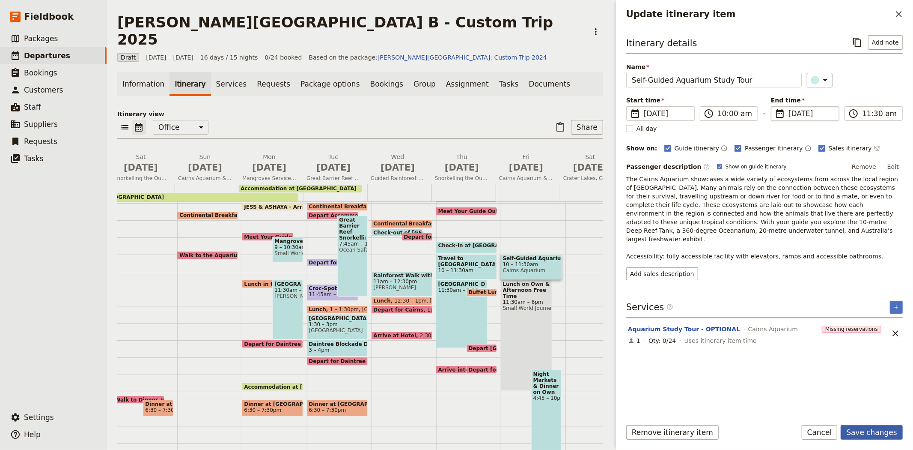
type input "[DATE]"
click at [879, 430] on button "Save changes" at bounding box center [872, 432] width 62 height 15
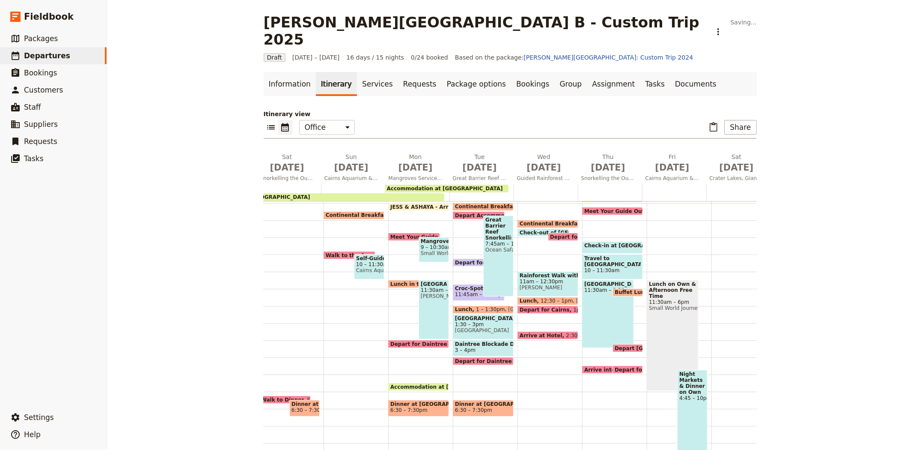
click at [662, 305] on span "Small World Journeys, Rusty's Markets" at bounding box center [673, 308] width 48 height 6
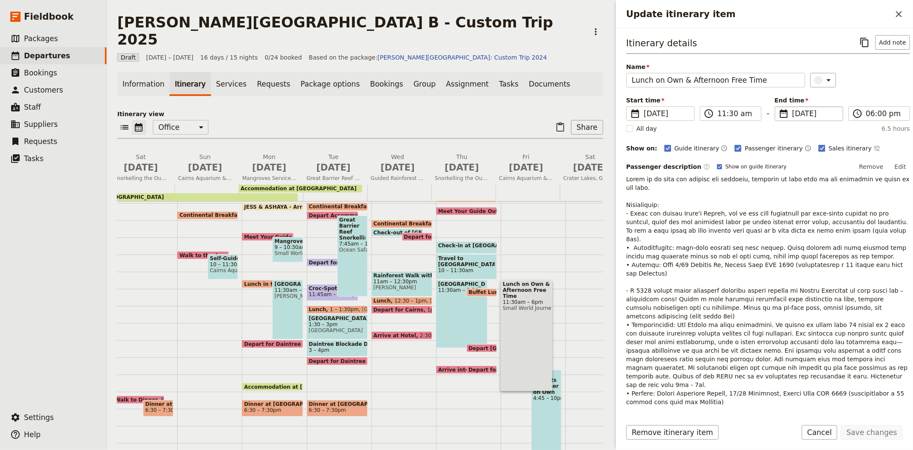
click at [798, 114] on span "[DATE]" at bounding box center [814, 113] width 45 height 10
click at [779, 107] on input "[DATE]" at bounding box center [778, 106] width 0 height 0
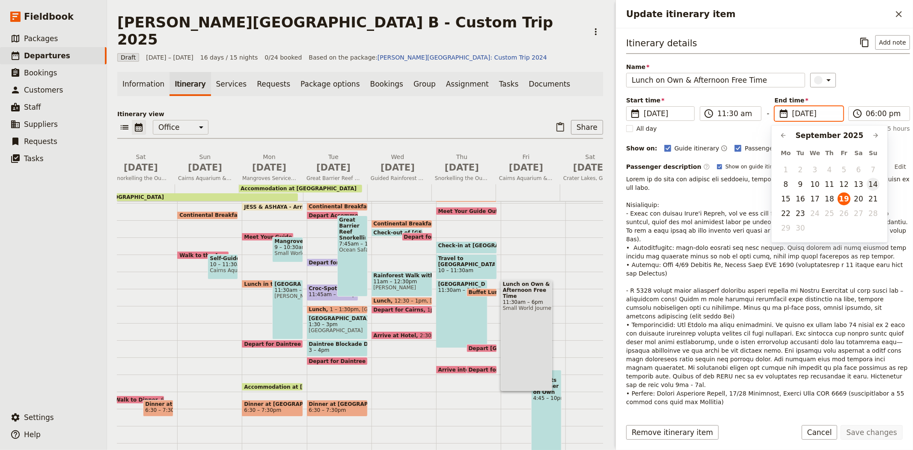
click at [873, 187] on button "14" at bounding box center [873, 184] width 13 height 13
type input "[DATE]"
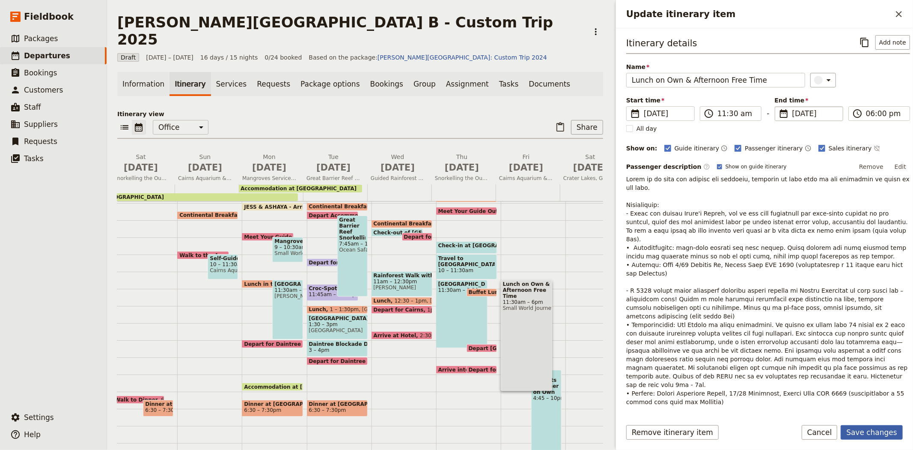
type input "[DATE]"
click at [881, 430] on button "Save changes" at bounding box center [872, 432] width 62 height 15
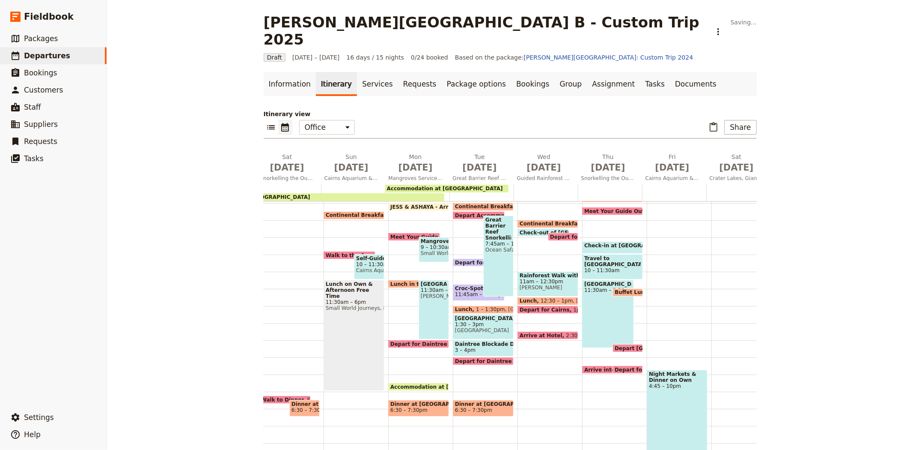
scroll to position [131, 0]
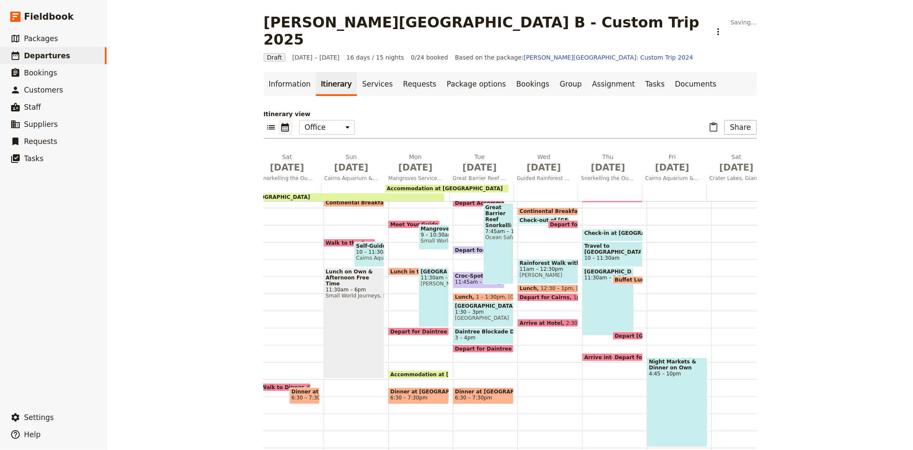
click at [670, 370] on span "4:45 – 10pm" at bounding box center [677, 373] width 57 height 6
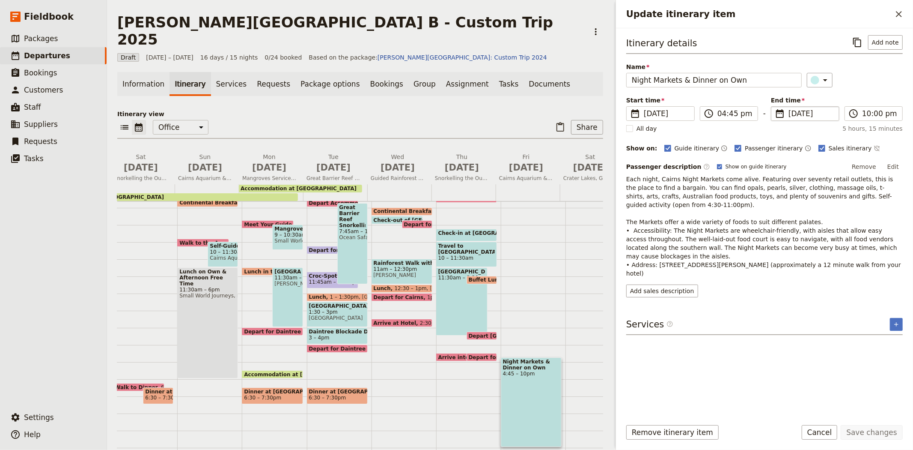
click at [795, 114] on span "[DATE]" at bounding box center [811, 113] width 45 height 10
click at [775, 107] on input "[DATE]" at bounding box center [774, 106] width 0 height 0
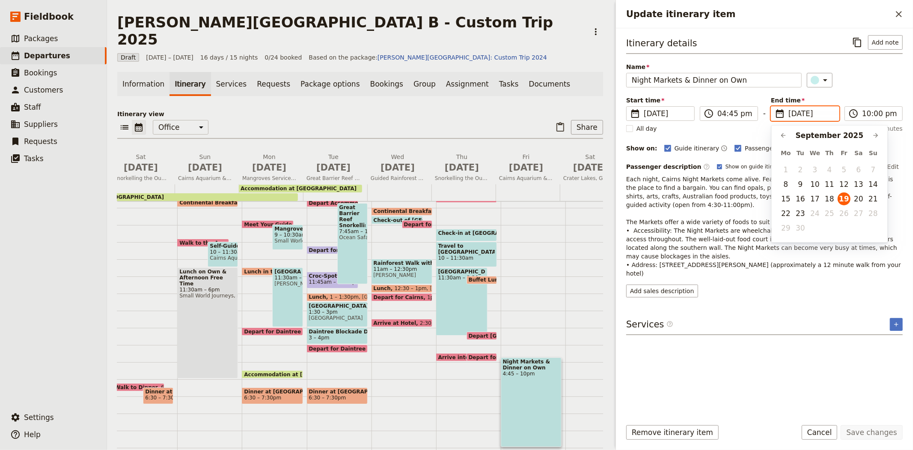
scroll to position [0, 0]
click at [874, 182] on button "14" at bounding box center [873, 184] width 13 height 13
type input "[DATE]"
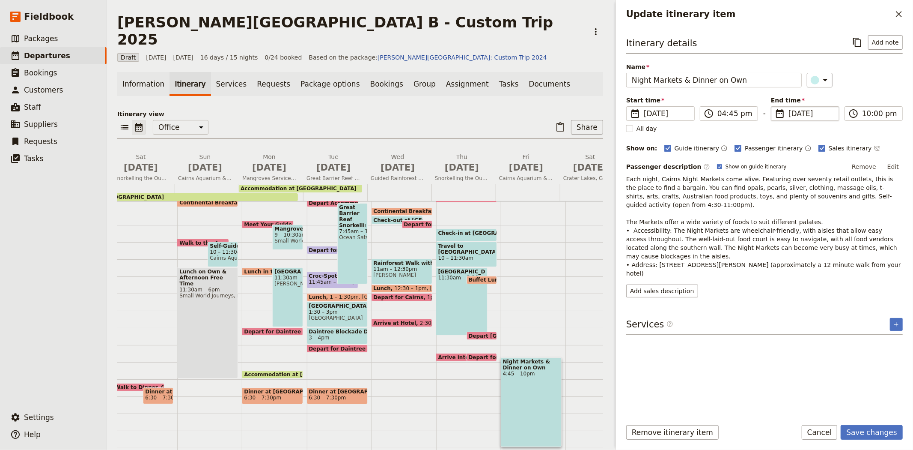
type input "[DATE]"
click at [786, 380] on div "Itinerary details ​ Add note Name Night Markets & Dinner on Own ​ Start time ​ …" at bounding box center [764, 223] width 277 height 376
click at [875, 432] on button "Save changes" at bounding box center [872, 432] width 62 height 15
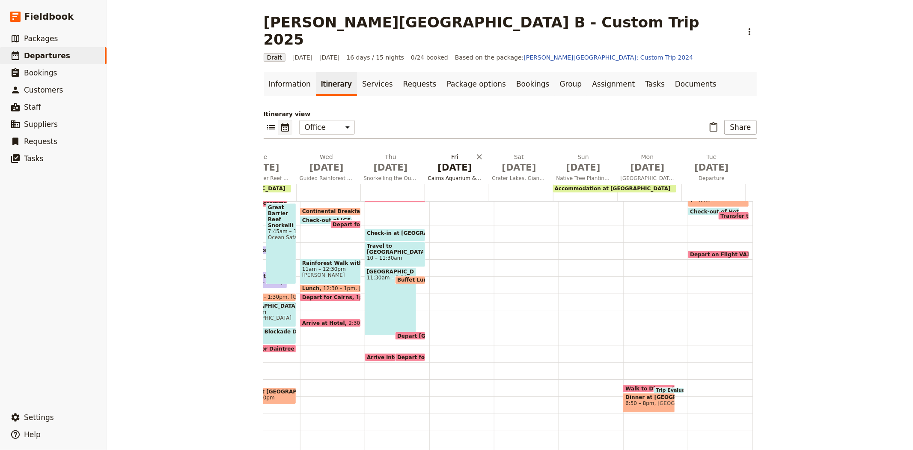
click at [446, 161] on span "[DATE]" at bounding box center [455, 167] width 54 height 13
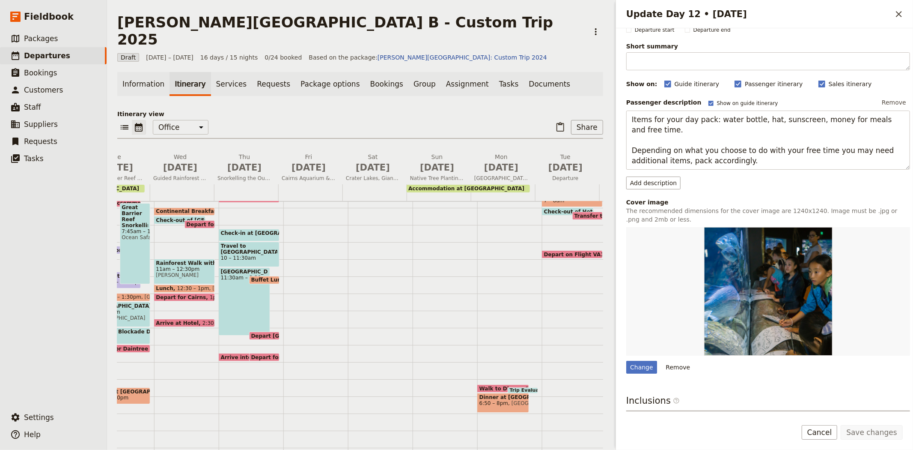
scroll to position [116, 0]
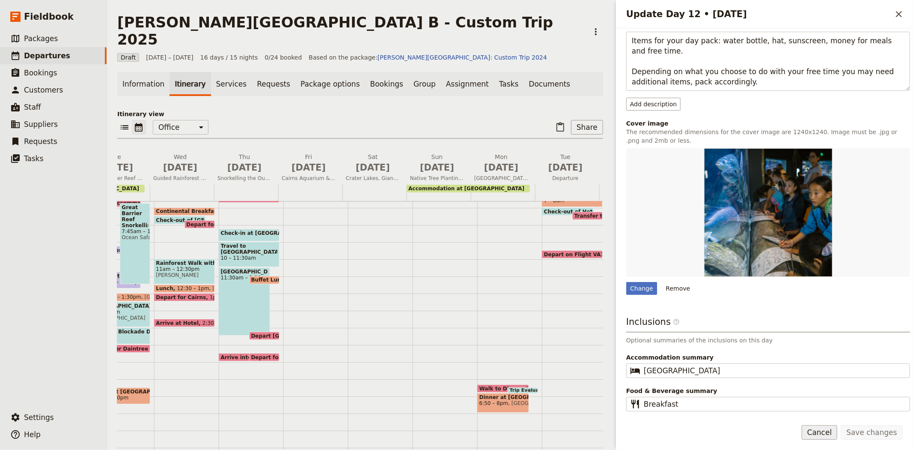
click at [829, 435] on button "Cancel" at bounding box center [820, 432] width 36 height 15
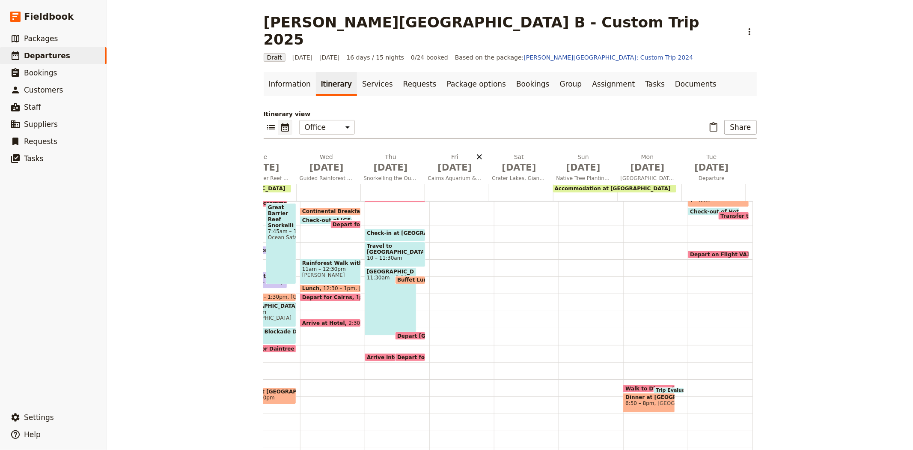
click at [477, 154] on icon "Delete Fri Sep 19" at bounding box center [479, 156] width 5 height 5
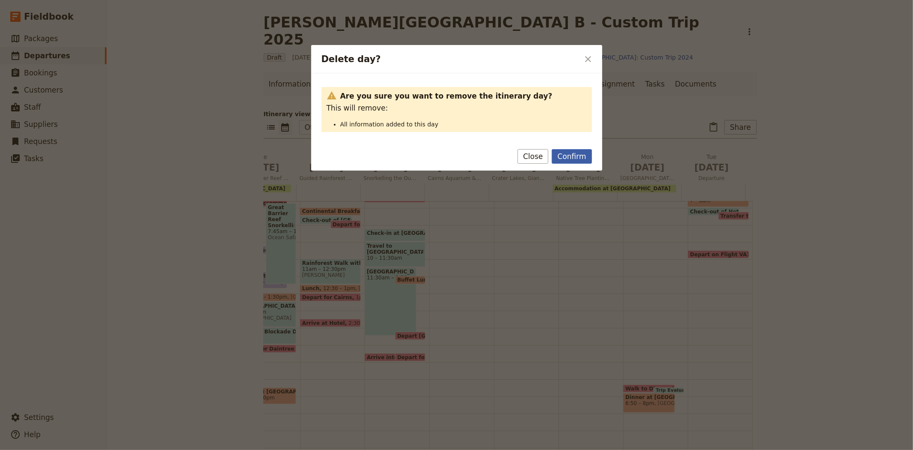
click at [561, 155] on button "Confirm" at bounding box center [572, 156] width 40 height 15
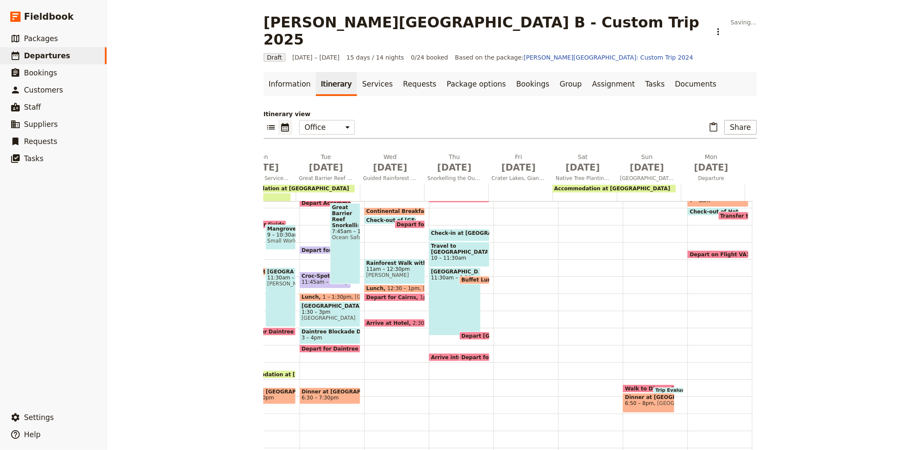
scroll to position [0, 503]
click at [519, 161] on span "[DATE]" at bounding box center [519, 167] width 54 height 13
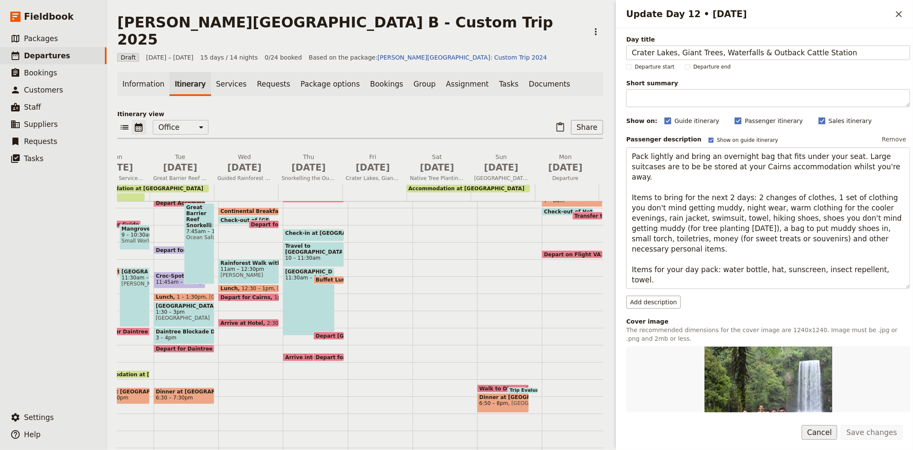
click at [836, 434] on button "Cancel" at bounding box center [820, 432] width 36 height 15
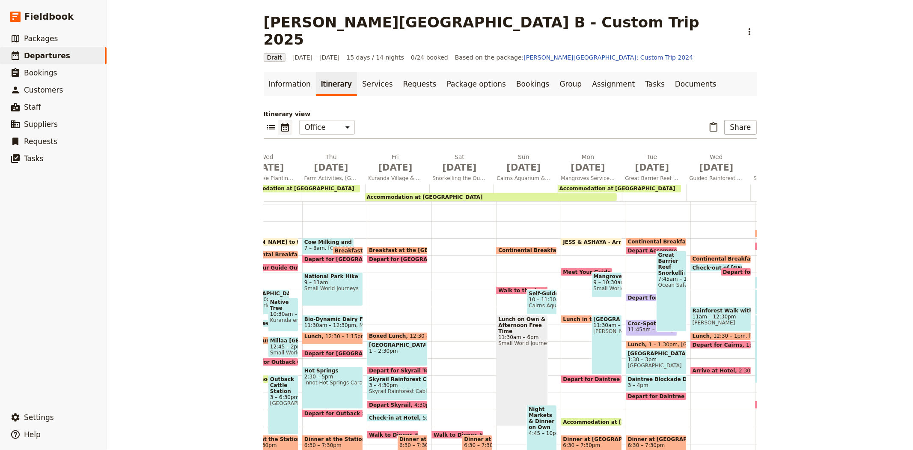
scroll to position [131, 0]
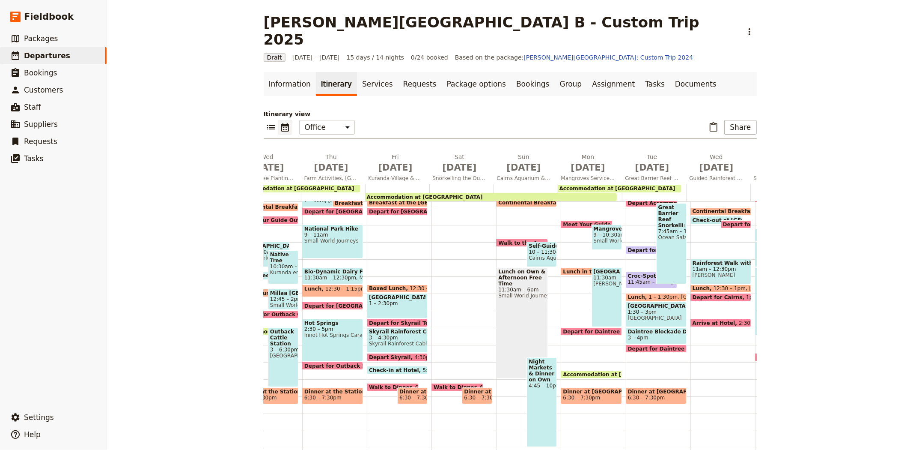
click at [506, 309] on div "Lunch on Own & Afternoon Free Time 11:30am – 6pm Small World Journeys, Rusty's …" at bounding box center [522, 322] width 52 height 111
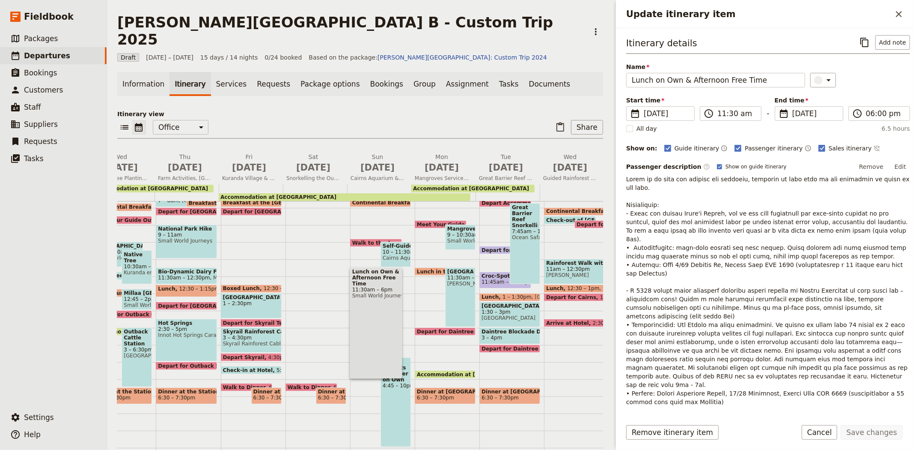
scroll to position [48, 0]
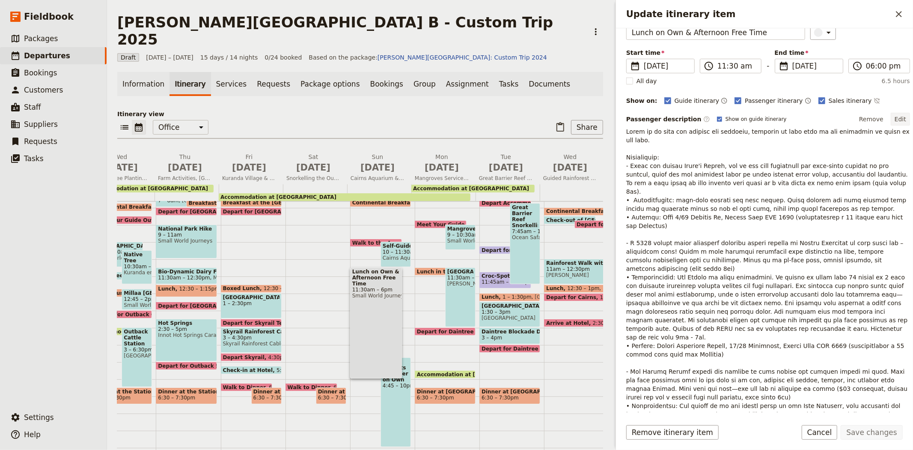
click at [895, 120] on button "Edit" at bounding box center [900, 119] width 19 height 13
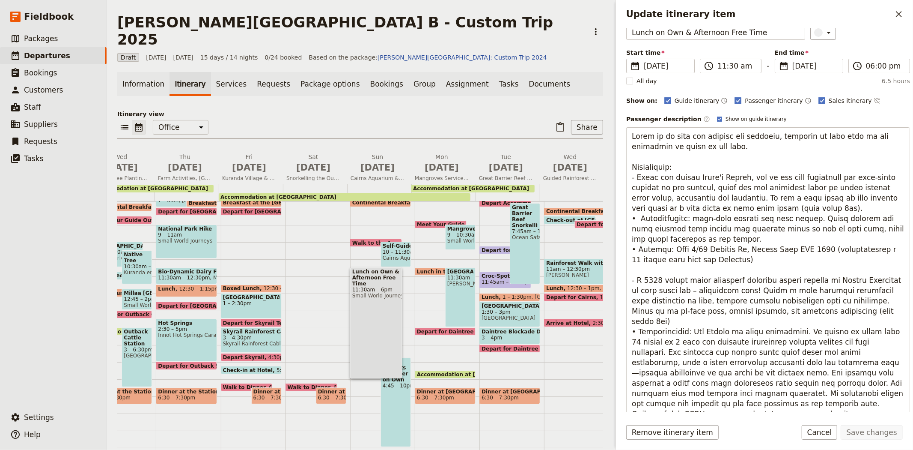
scroll to position [0, 0]
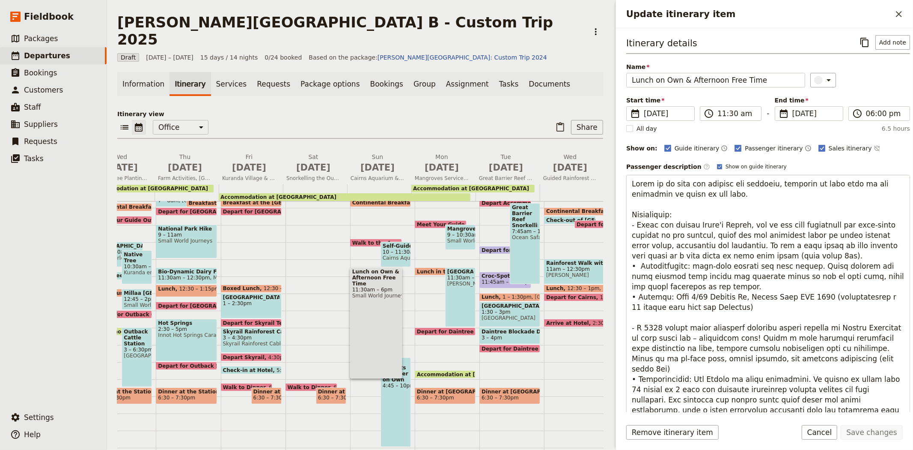
drag, startPoint x: 664, startPoint y: 286, endPoint x: 624, endPoint y: 267, distance: 44.6
click at [624, 267] on div "Itinerary details ​ Add note Name Lunch on Own & Afternoon Free Time ​ Start ti…" at bounding box center [764, 220] width 297 height 384
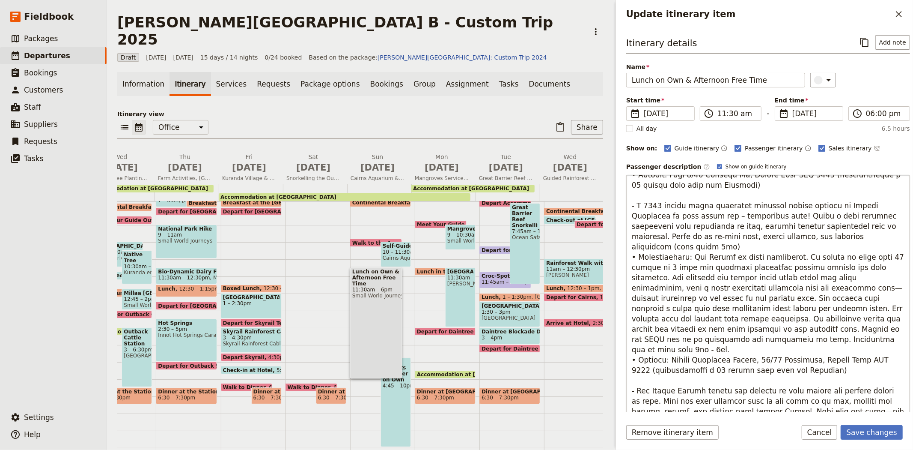
scroll to position [95, 0]
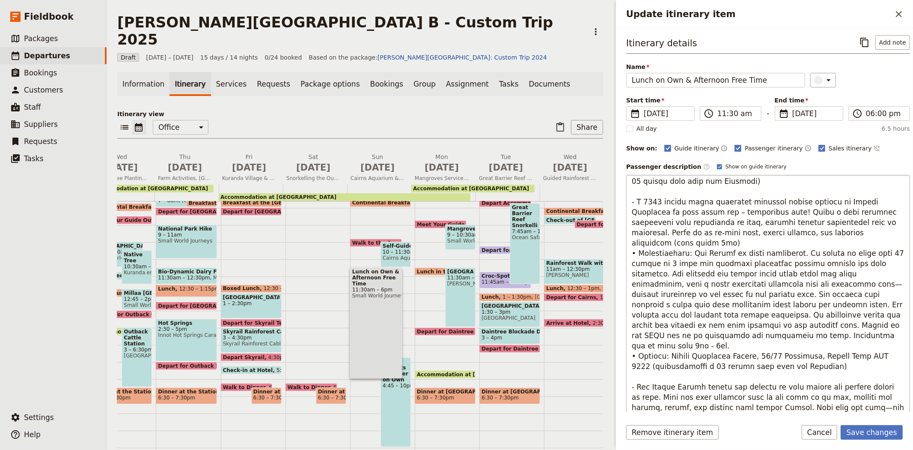
drag, startPoint x: 631, startPoint y: 243, endPoint x: 737, endPoint y: 320, distance: 131.2
click at [737, 320] on textarea "Update itinerary item" at bounding box center [768, 333] width 284 height 316
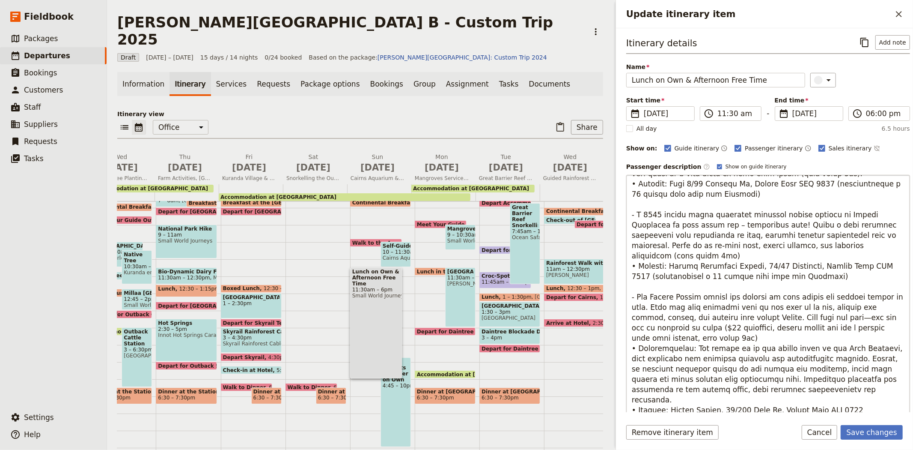
scroll to position [71, 0]
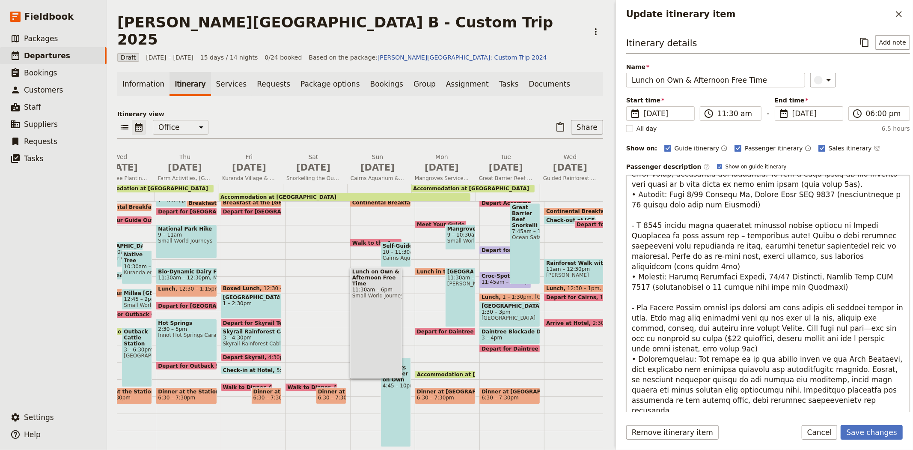
drag, startPoint x: 630, startPoint y: 344, endPoint x: 777, endPoint y: 391, distance: 154.6
click at [777, 391] on textarea "Update itinerary item" at bounding box center [768, 333] width 284 height 316
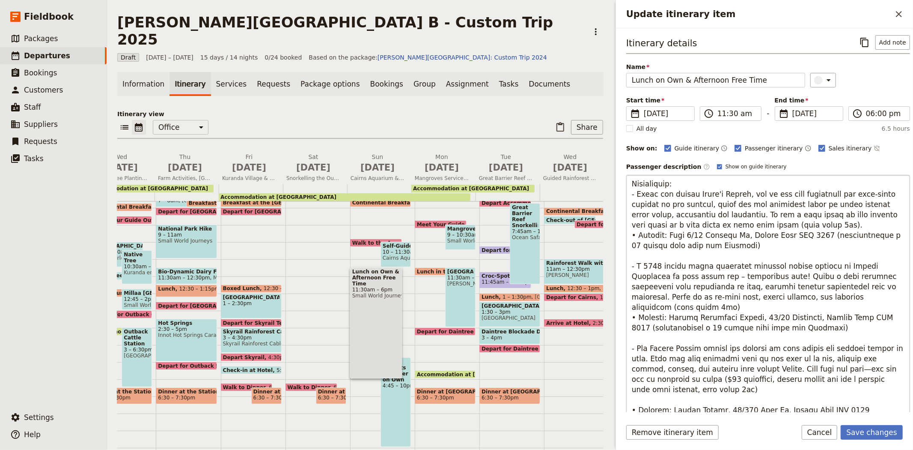
type textarea "Lorem ip do sita con adipisc eli seddoeiu, temporin ut labo etdo ma ali enimadm…"
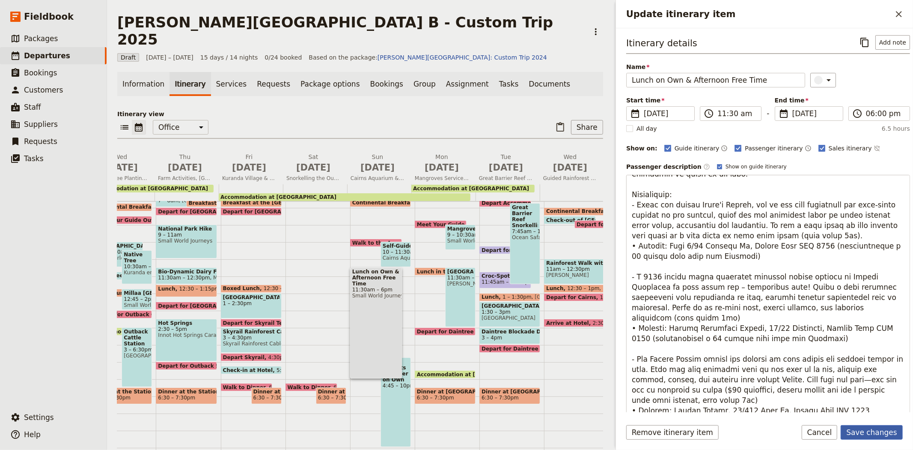
click at [867, 434] on button "Save changes" at bounding box center [872, 432] width 62 height 15
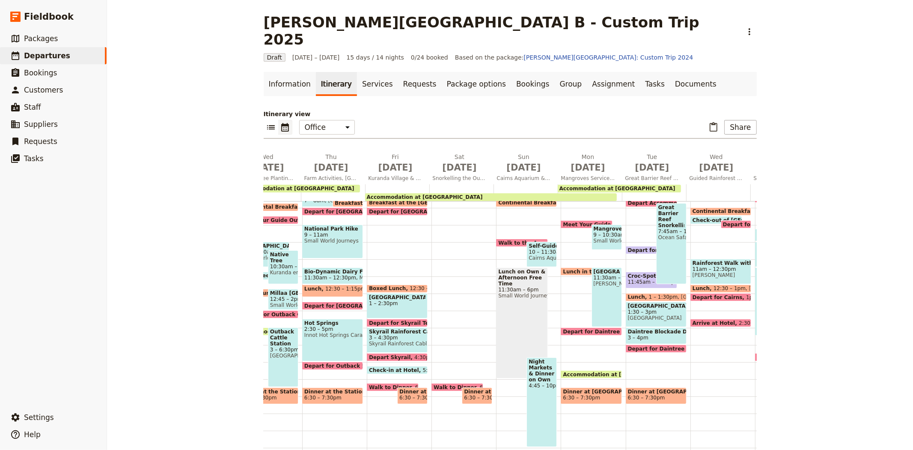
click at [506, 281] on div "Lunch on Own & Afternoon Free Time 11:30am – 6pm Small World Journeys, Rusty's …" at bounding box center [522, 322] width 52 height 111
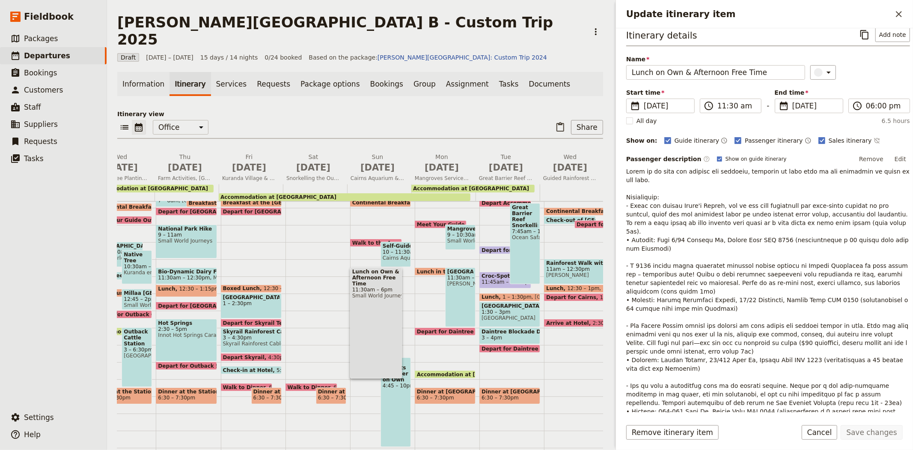
scroll to position [0, 0]
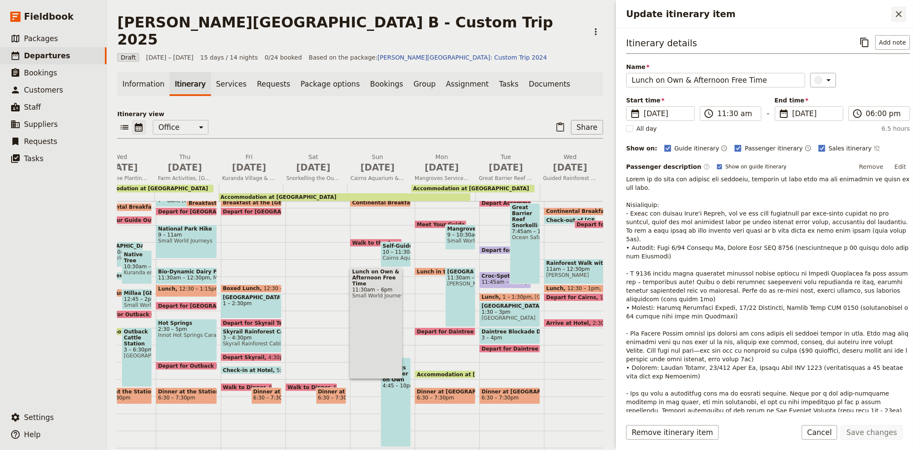
click at [901, 10] on icon "Close drawer" at bounding box center [899, 14] width 10 height 10
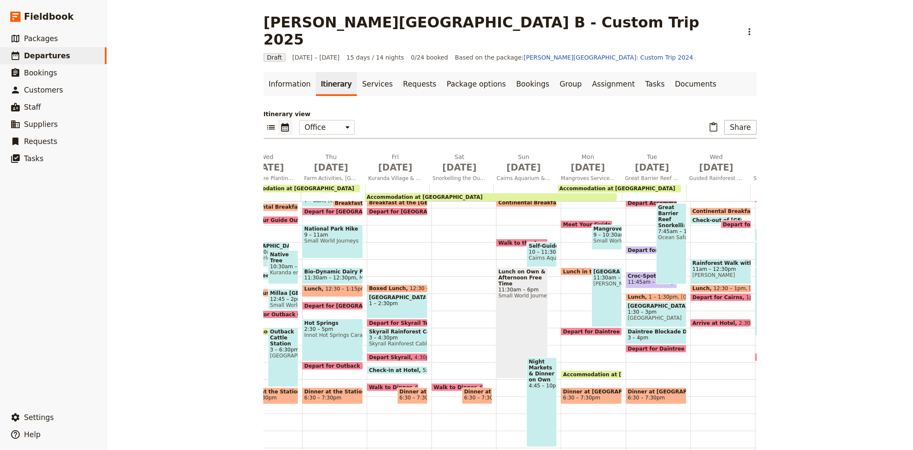
click at [603, 238] on span "Small World Journeys" at bounding box center [607, 241] width 26 height 6
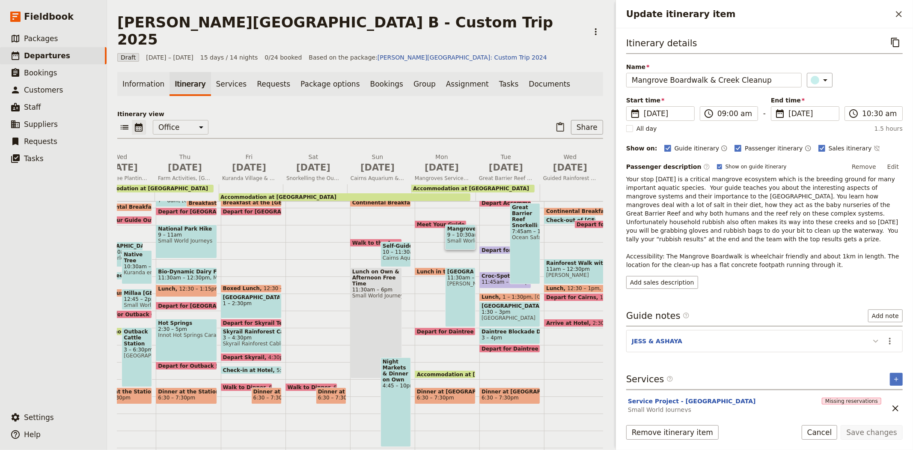
click at [875, 336] on icon "Update itinerary item" at bounding box center [876, 341] width 10 height 10
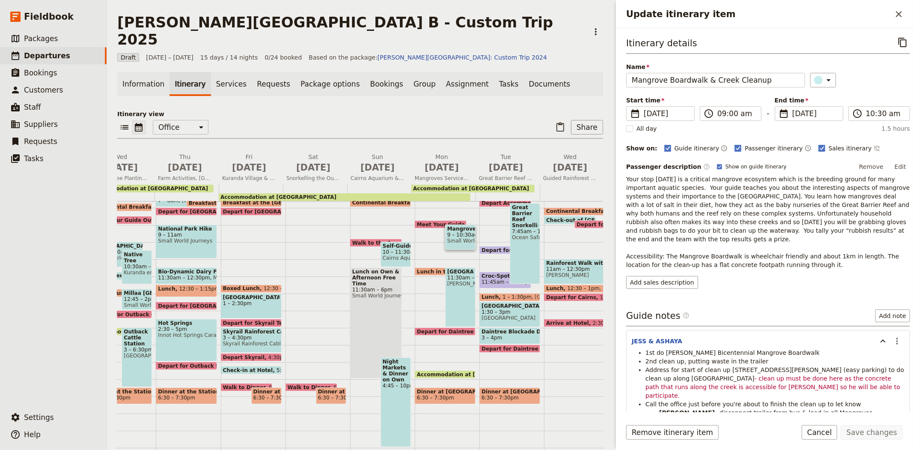
scroll to position [48, 0]
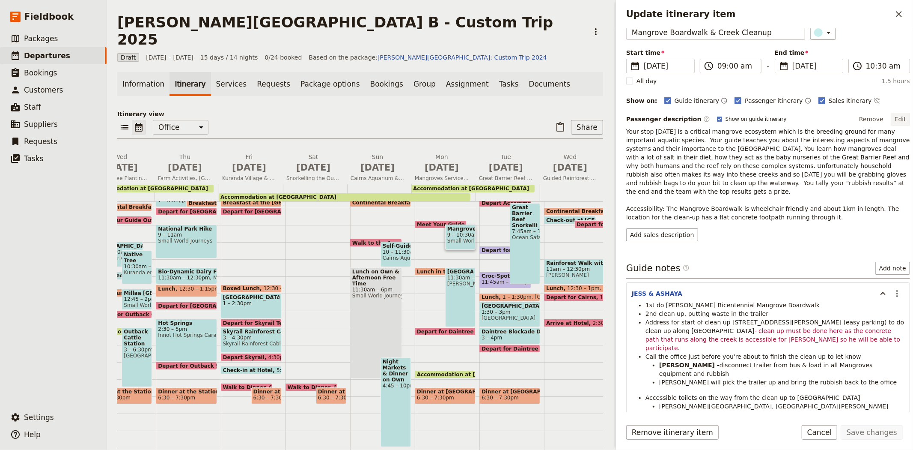
click at [891, 120] on button "Edit" at bounding box center [900, 119] width 19 height 13
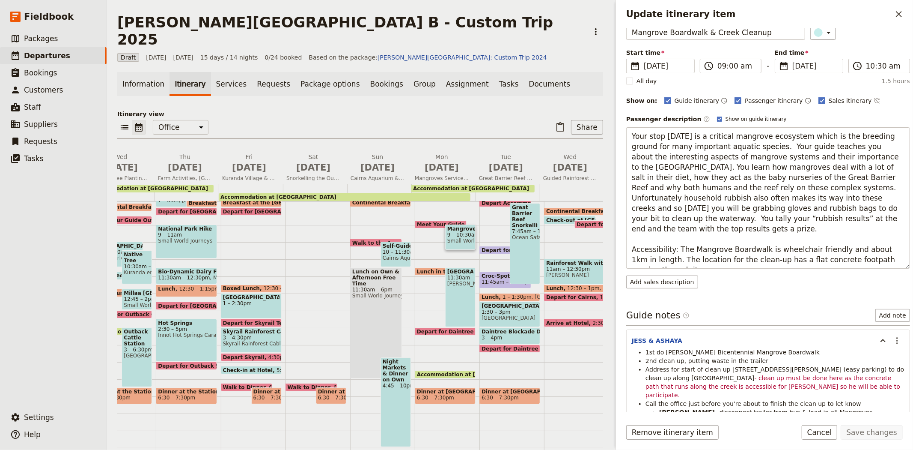
drag, startPoint x: 651, startPoint y: 262, endPoint x: 615, endPoint y: 233, distance: 46.0
click at [615, 233] on div "Update itinerary item ​ Itinerary details ​ Name Mangrove Boardwalk & Creek Cle…" at bounding box center [763, 225] width 300 height 450
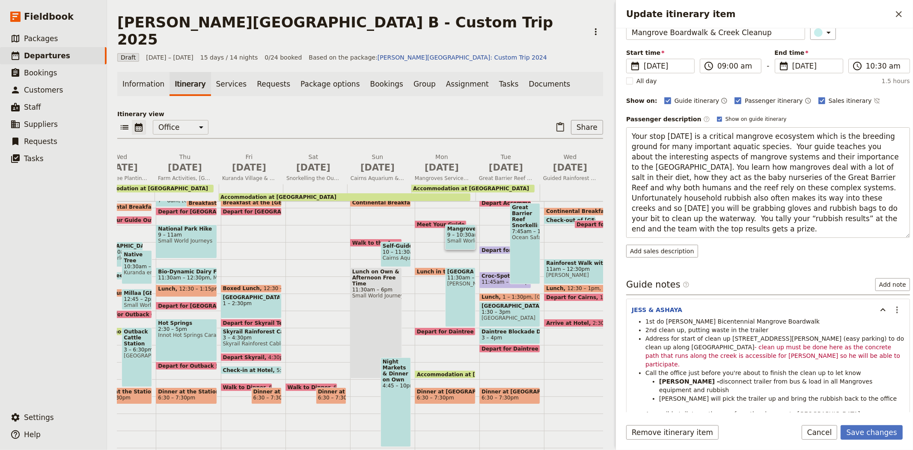
type textarea "Your stop [DATE] is a critical mangrove ecosystem which is the breeding ground …"
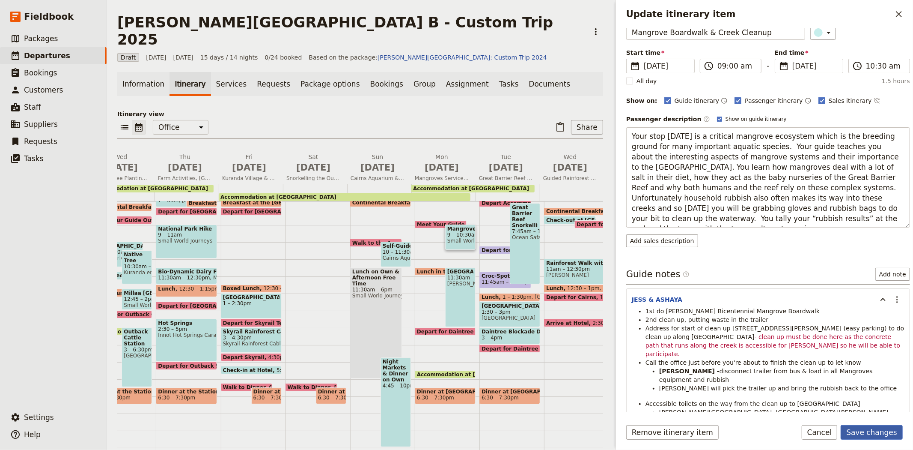
click at [866, 438] on button "Save changes" at bounding box center [872, 432] width 62 height 15
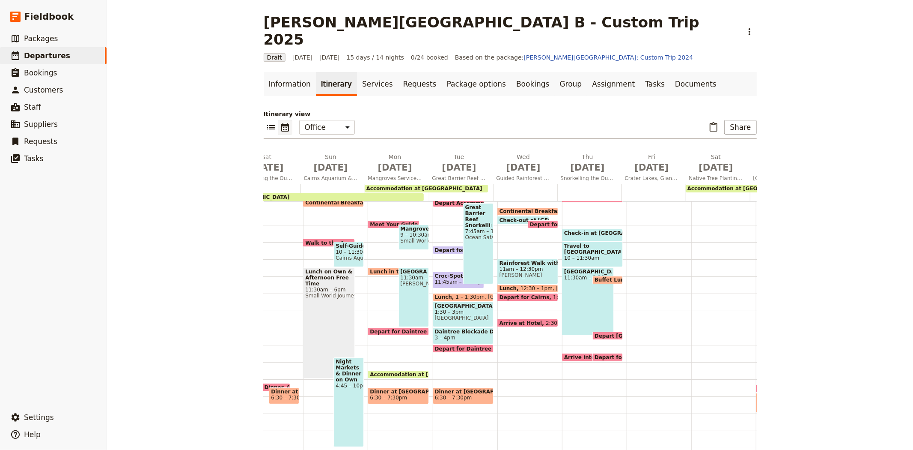
scroll to position [83, 0]
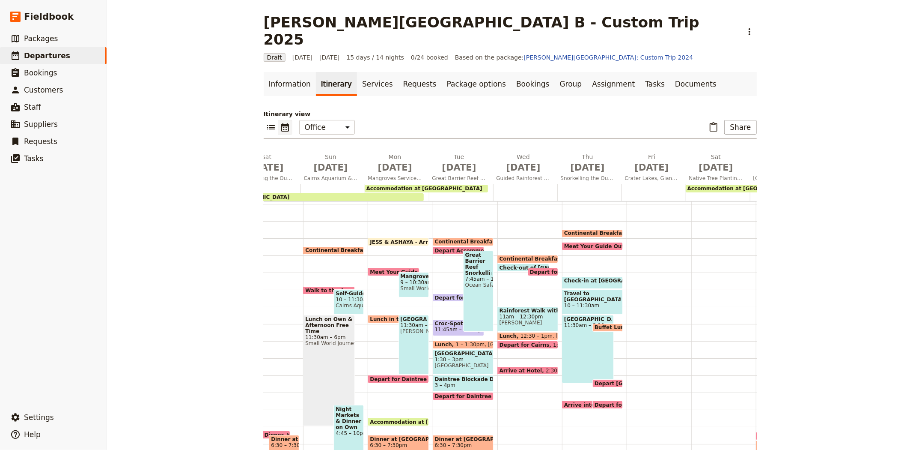
click at [438, 295] on span "Depart for Croc Cruise" at bounding box center [469, 298] width 68 height 6
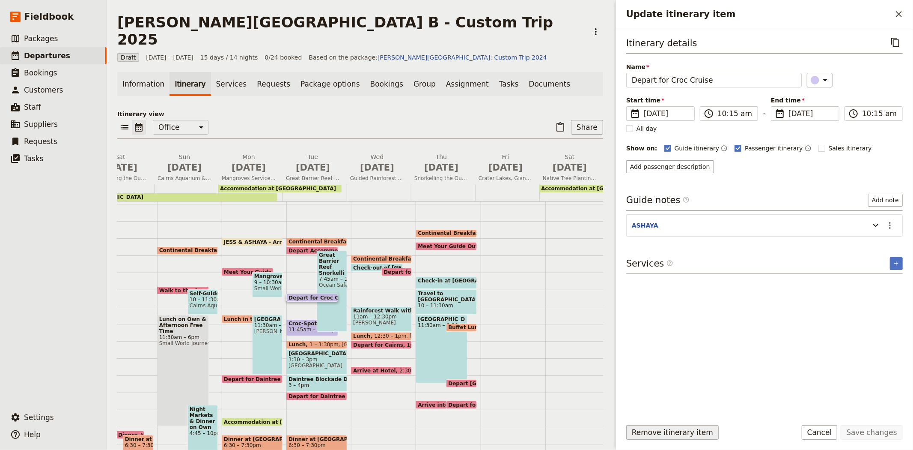
click at [700, 429] on button "Remove itinerary item" at bounding box center [672, 432] width 92 height 15
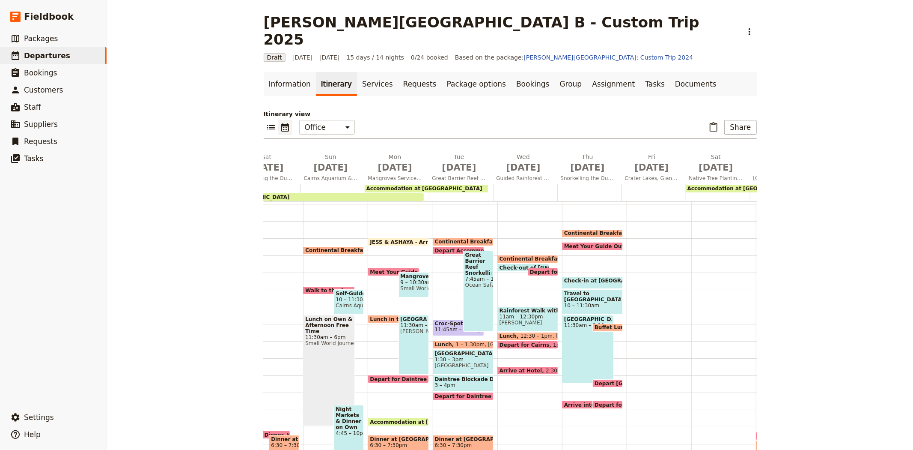
click at [441, 326] on span "11:45am – 12:45pm" at bounding box center [461, 329] width 52 height 6
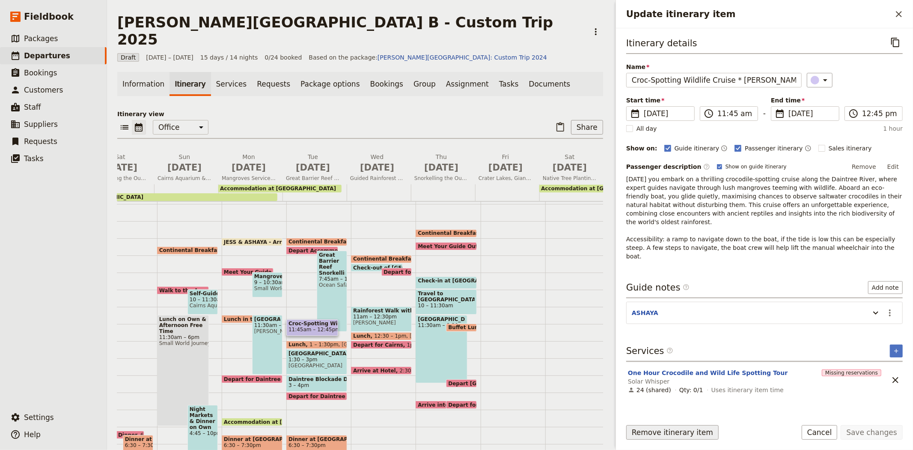
click at [687, 433] on button "Remove itinerary item" at bounding box center [672, 432] width 92 height 15
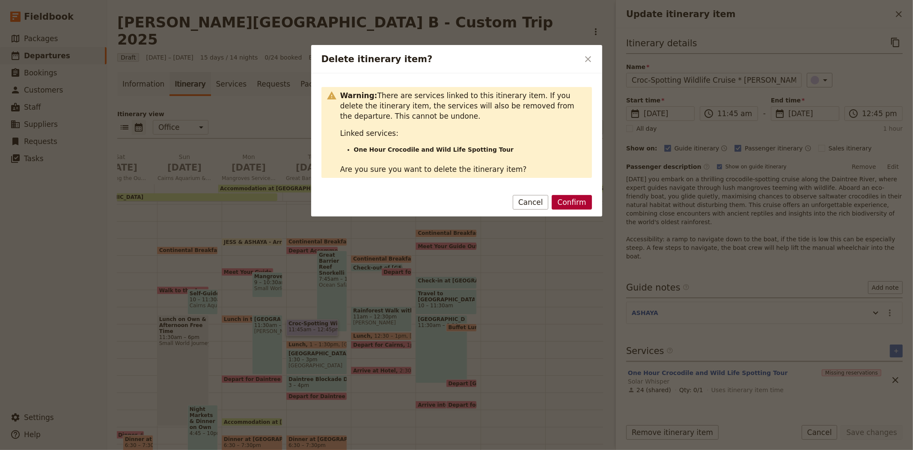
click at [578, 205] on button "Confirm" at bounding box center [572, 202] width 40 height 15
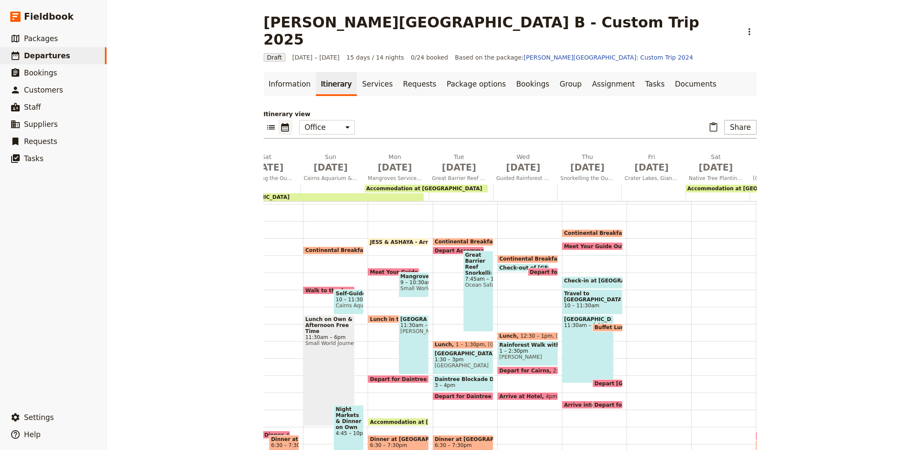
click at [530, 269] on span "Depart for [PERSON_NAME]" at bounding box center [571, 272] width 83 height 6
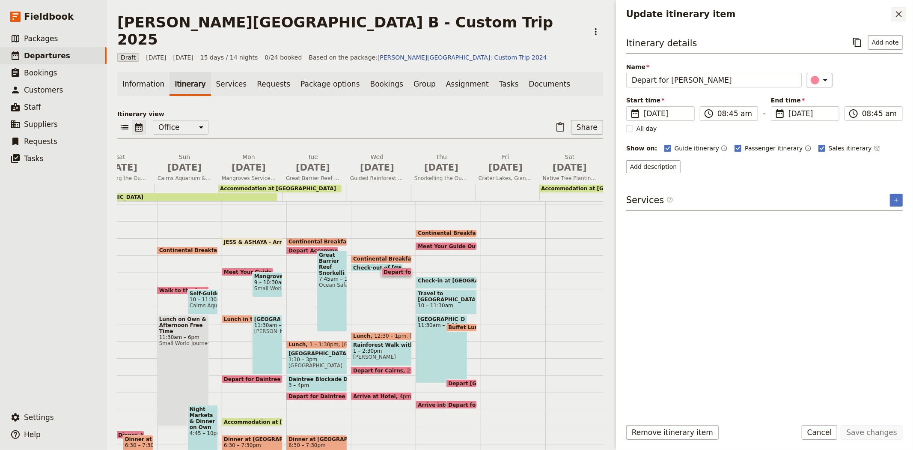
click at [897, 15] on icon "Close drawer" at bounding box center [899, 14] width 10 height 10
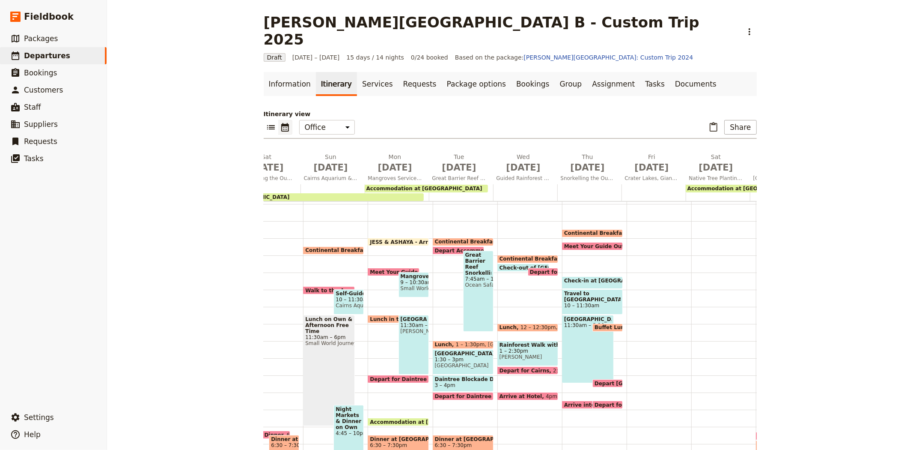
click at [534, 269] on span "Depart for [PERSON_NAME]" at bounding box center [571, 272] width 83 height 6
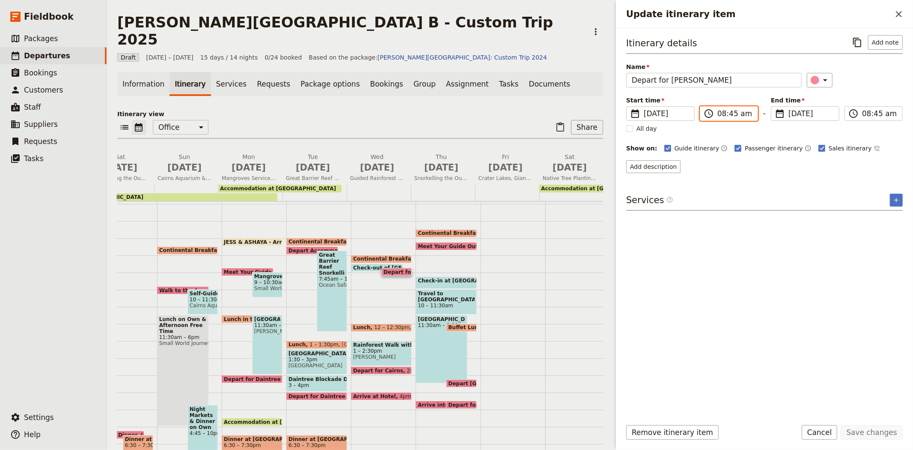
click at [721, 115] on input "08:45 am" at bounding box center [734, 113] width 35 height 10
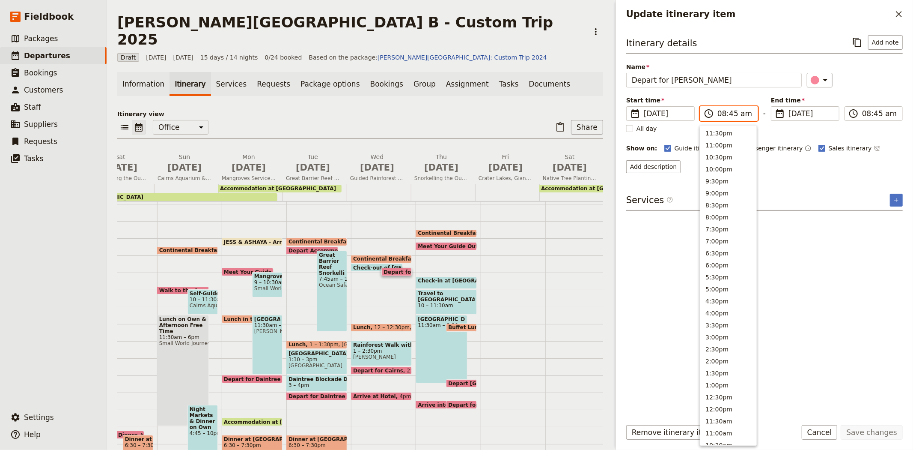
scroll to position [259, 0]
type input "09:45 am"
click at [839, 354] on div "Itinerary details ​ Add note Name Depart for [PERSON_NAME] ​ Start time ​ [DATE…" at bounding box center [764, 223] width 277 height 376
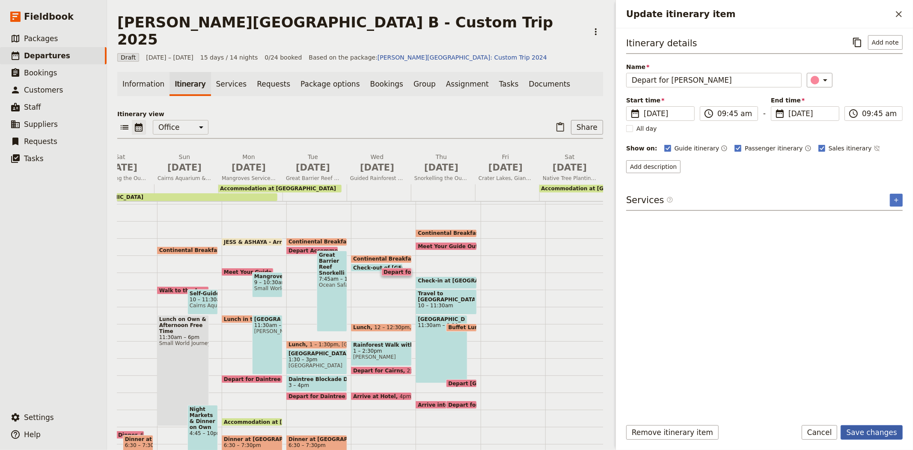
click at [872, 432] on button "Save changes" at bounding box center [872, 432] width 62 height 15
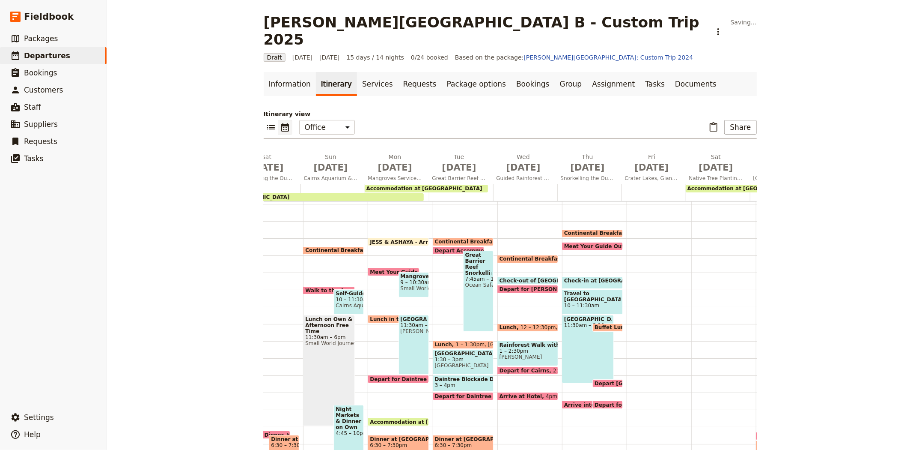
click at [527, 256] on span "Continental Breakfast at Hotel" at bounding box center [546, 259] width 92 height 6
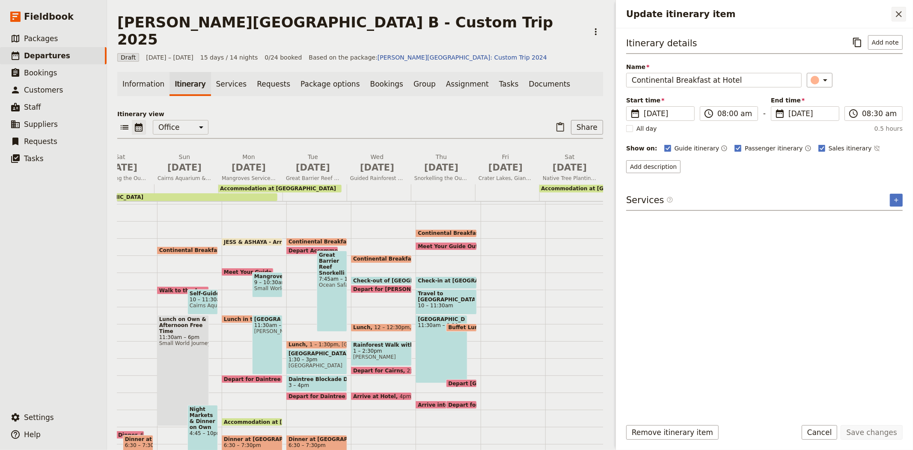
click at [894, 19] on icon "Close drawer" at bounding box center [899, 14] width 10 height 10
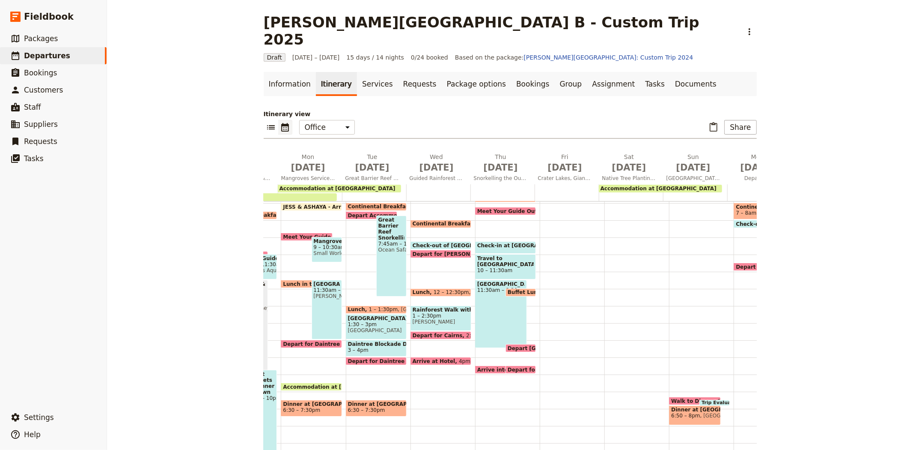
scroll to position [0, 503]
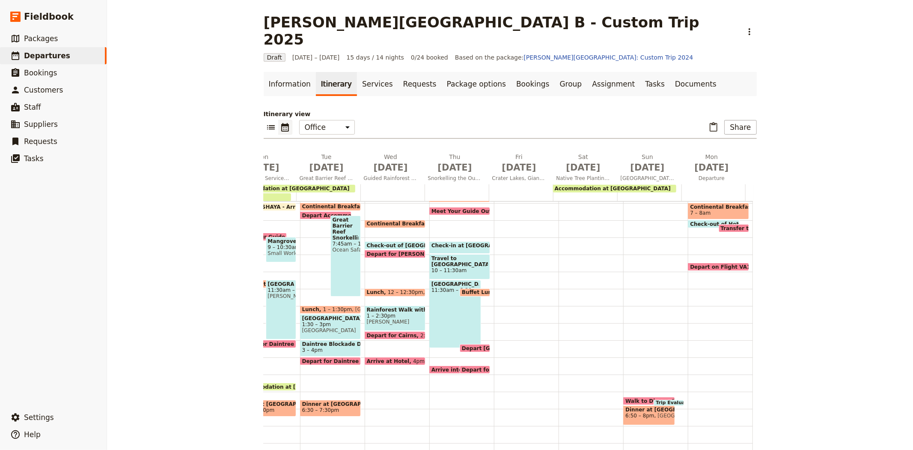
click at [625, 398] on span "Walk to Dinner" at bounding box center [648, 401] width 46 height 6
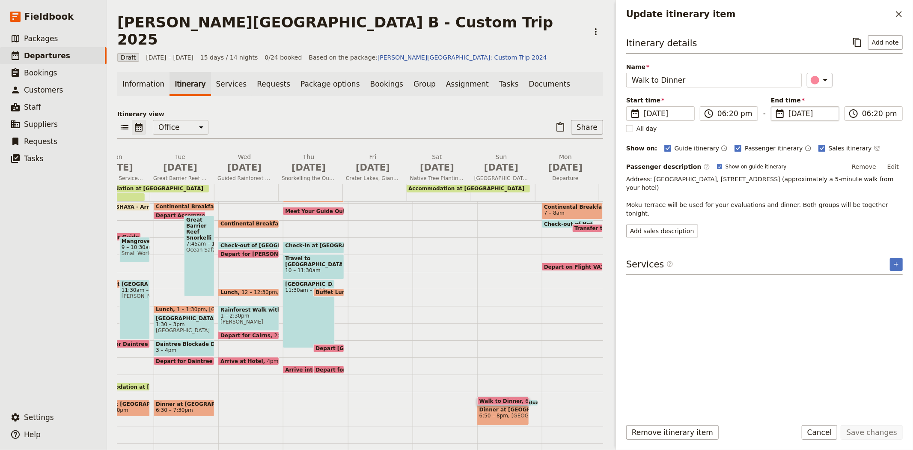
click at [788, 113] on fieldset "​ [DATE] [DATE]" at bounding box center [805, 113] width 68 height 15
click at [775, 107] on input "[DATE]" at bounding box center [774, 106] width 0 height 0
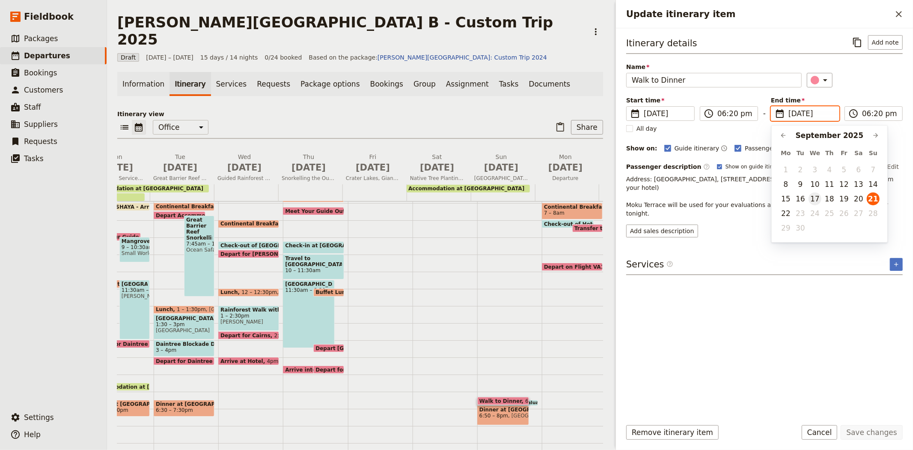
click at [809, 195] on button "17" at bounding box center [815, 198] width 13 height 13
type input "[DATE]"
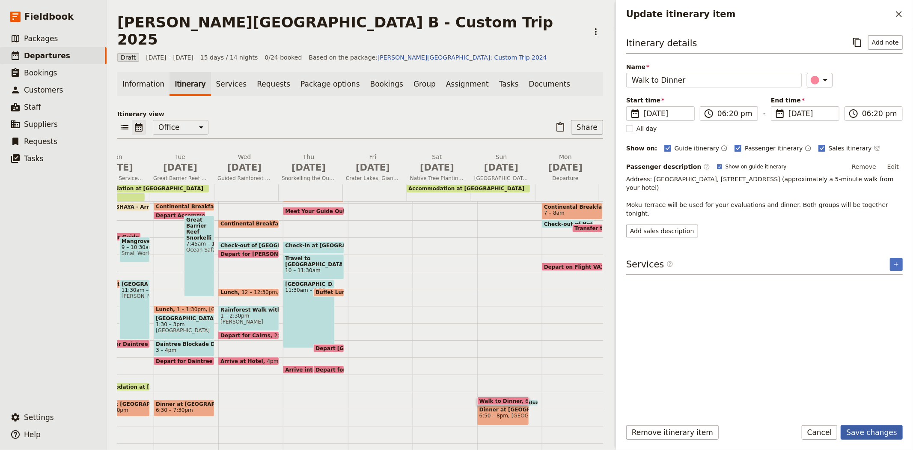
type input "[DATE]"
click at [865, 431] on button "Save changes" at bounding box center [872, 432] width 62 height 15
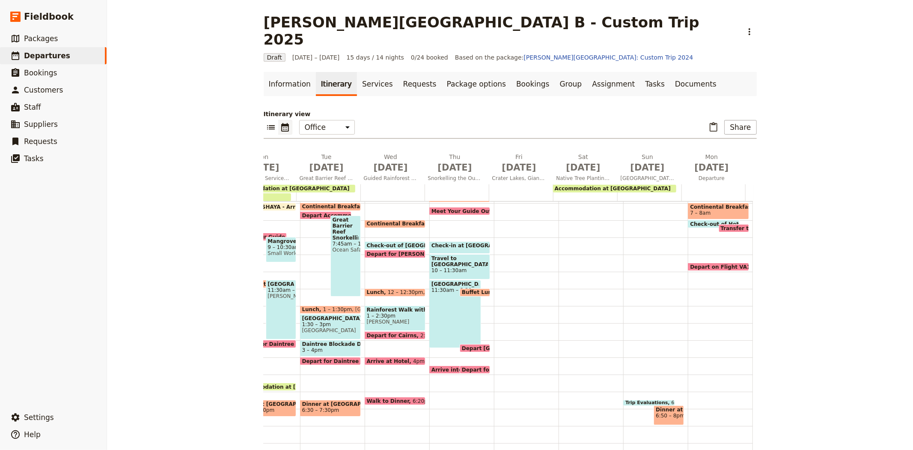
click at [640, 399] on div "Trip Evaluations 6:30 – 6:50pm" at bounding box center [649, 402] width 52 height 6
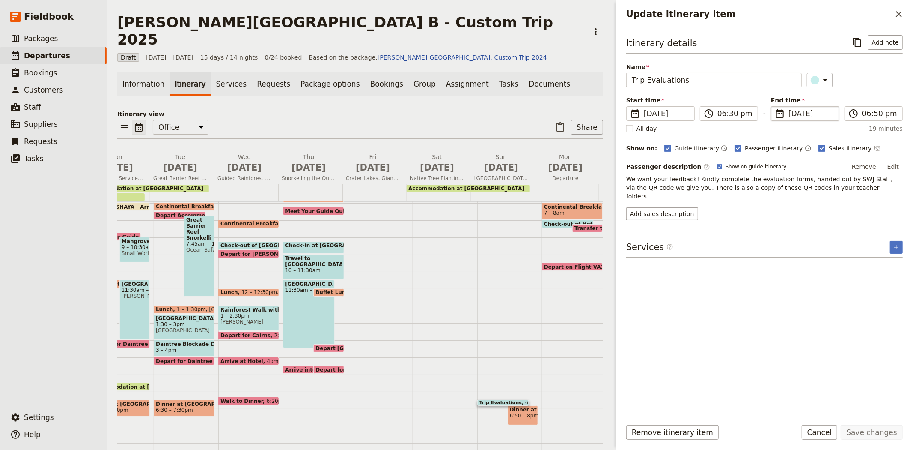
click at [792, 113] on span "[DATE]" at bounding box center [811, 113] width 45 height 10
click at [775, 107] on input "[DATE]" at bounding box center [774, 106] width 0 height 0
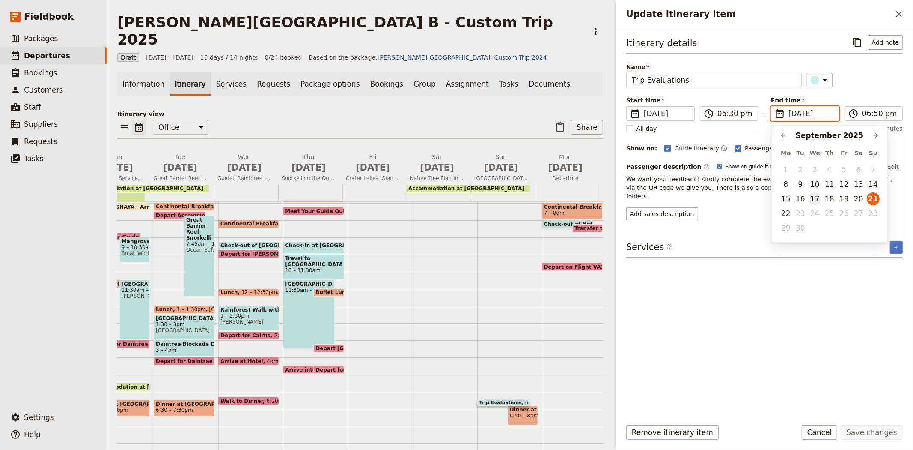
click at [817, 196] on button "17" at bounding box center [815, 198] width 13 height 13
type input "[DATE]"
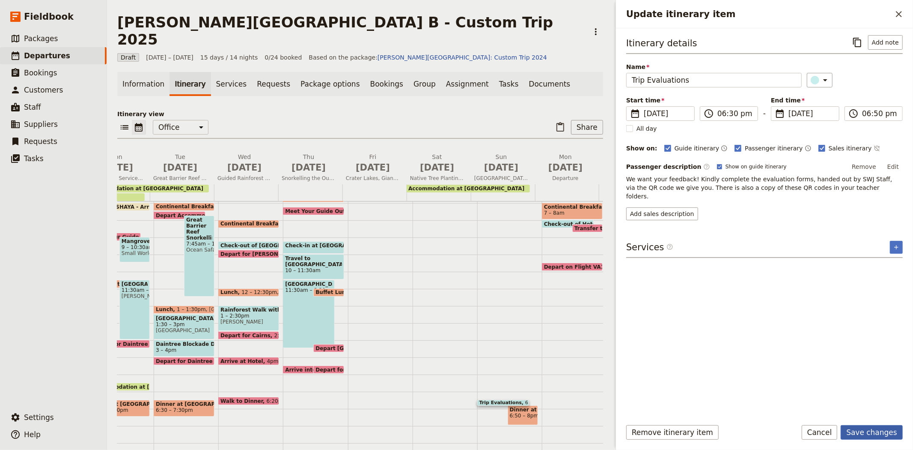
type input "[DATE]"
click at [864, 430] on button "Save changes" at bounding box center [872, 432] width 62 height 15
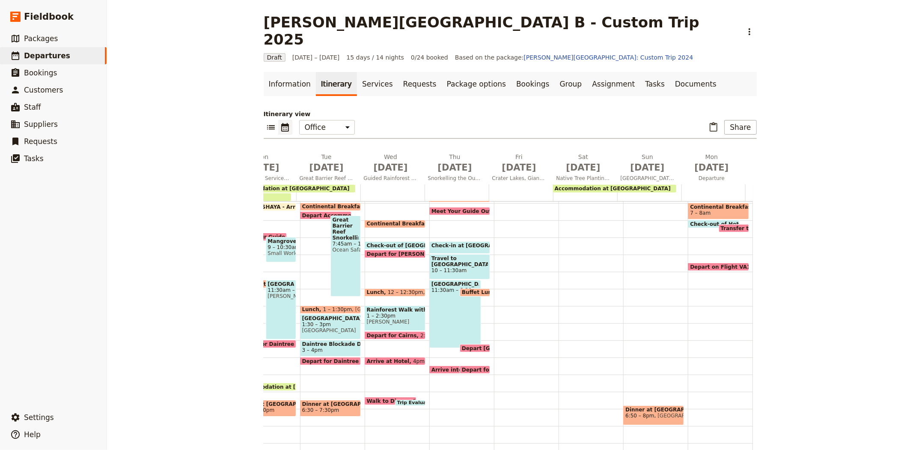
click at [655, 412] on span "[GEOGRAPHIC_DATA]" at bounding box center [683, 415] width 57 height 6
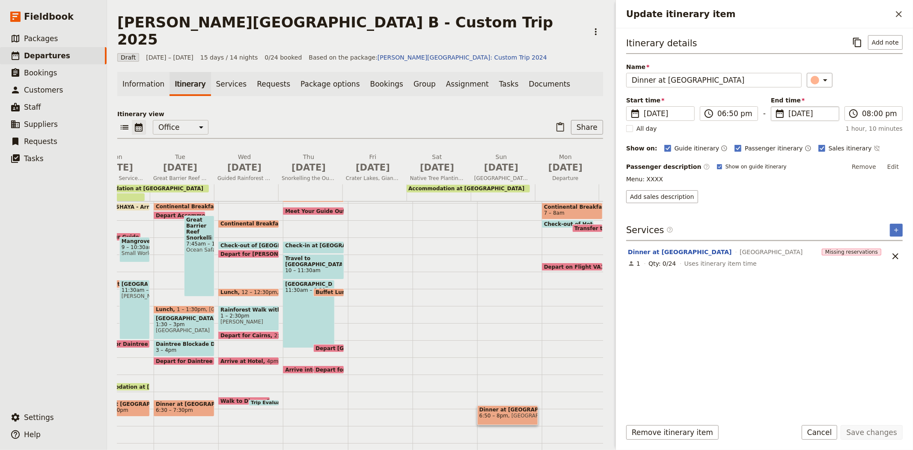
click at [792, 109] on span "[DATE]" at bounding box center [811, 113] width 45 height 10
click at [775, 107] on input "[DATE]" at bounding box center [774, 106] width 0 height 0
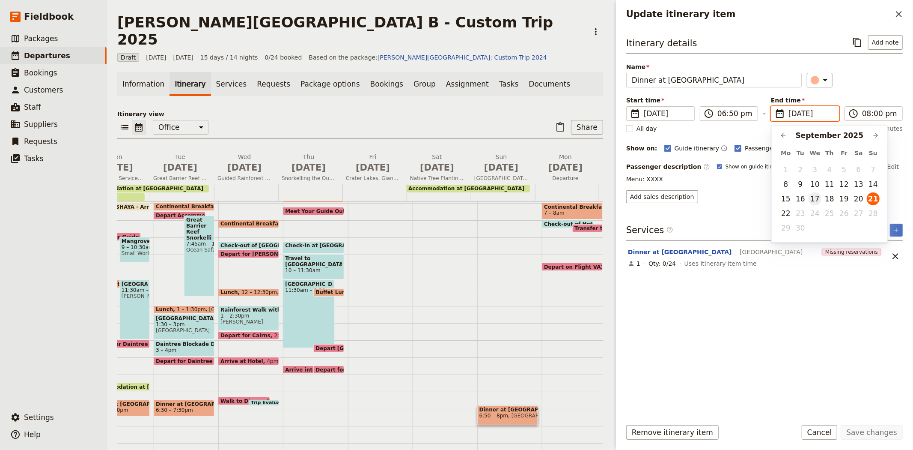
click at [819, 198] on button "17" at bounding box center [815, 198] width 13 height 13
type input "[DATE]"
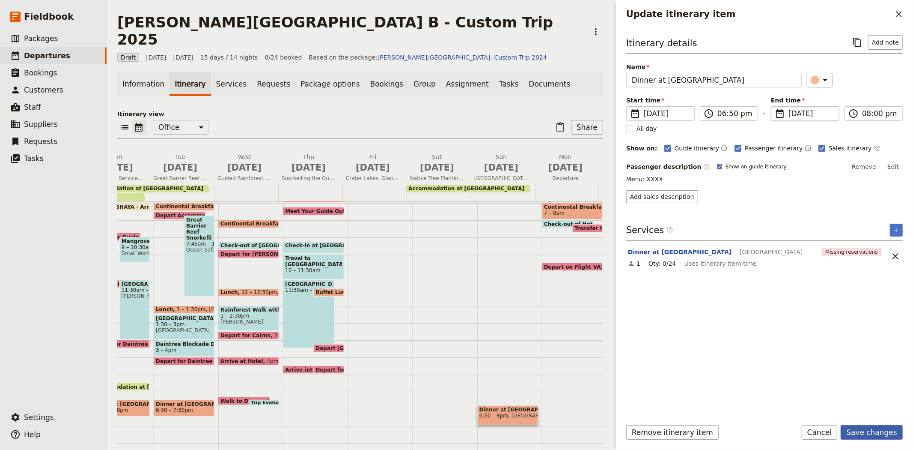
type input "[DATE]"
click at [853, 427] on button "Save changes" at bounding box center [872, 432] width 62 height 15
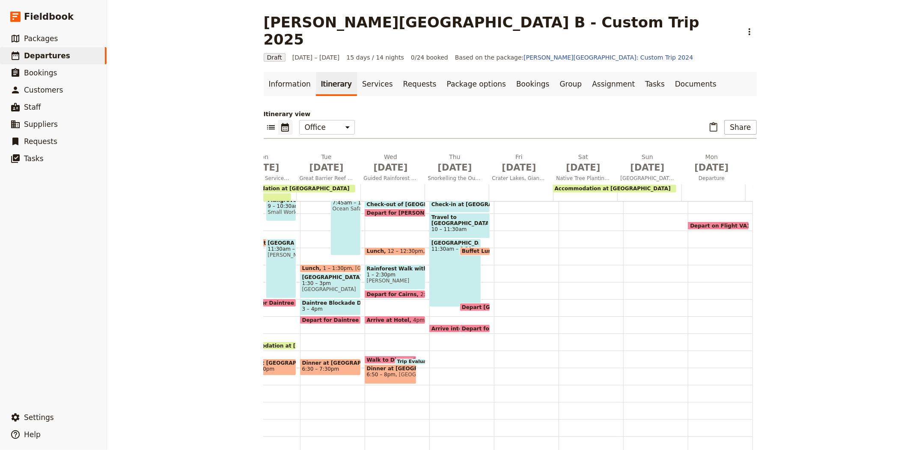
scroll to position [118, 0]
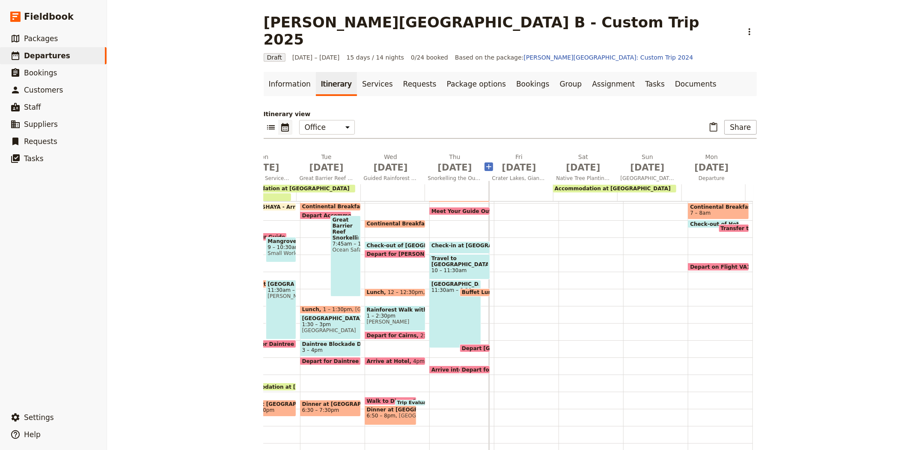
click at [485, 162] on icon "Add before day 12" at bounding box center [489, 166] width 9 height 9
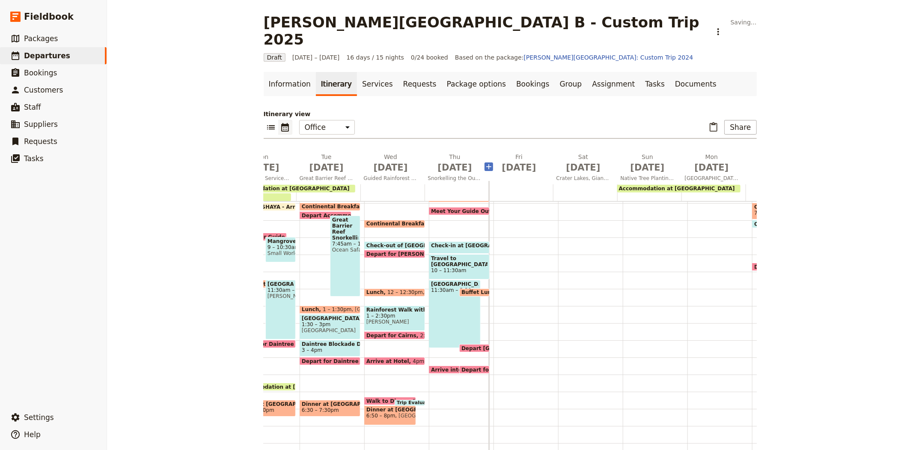
click at [485, 162] on icon "Add before day 12" at bounding box center [489, 166] width 9 height 9
click at [475, 152] on icon "Delete Thu Sep 18" at bounding box center [479, 156] width 9 height 9
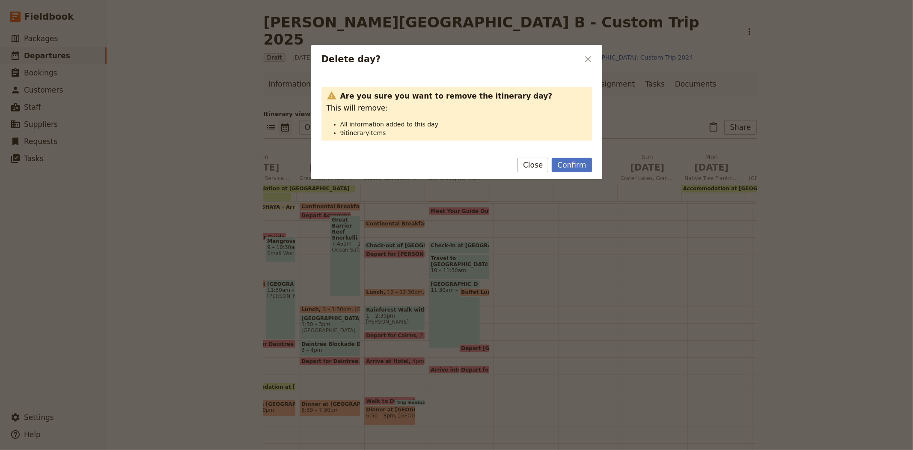
click at [587, 168] on button "Confirm" at bounding box center [572, 165] width 40 height 15
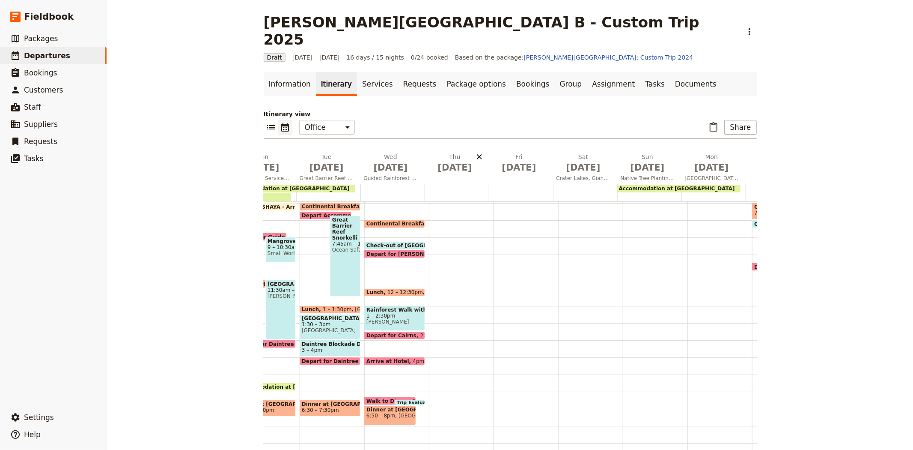
click at [475, 152] on icon "Delete Thu Sep 18" at bounding box center [479, 156] width 9 height 9
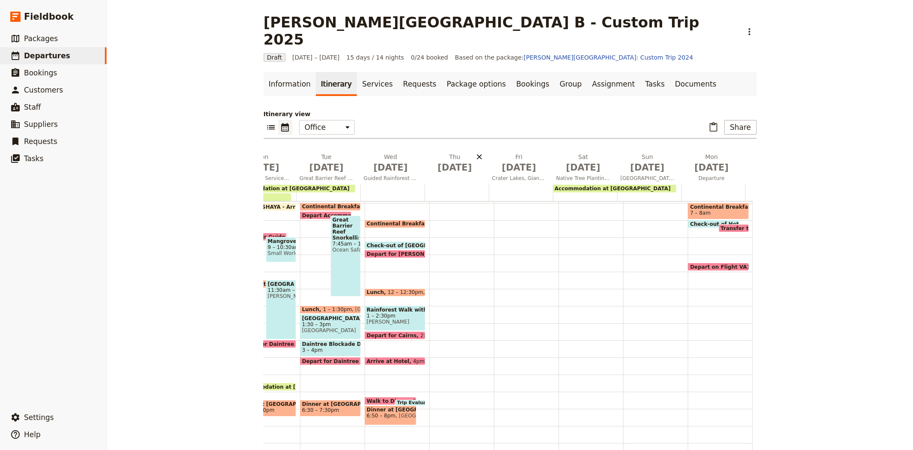
click at [477, 154] on icon "Delete Thu Sep 18" at bounding box center [479, 156] width 5 height 5
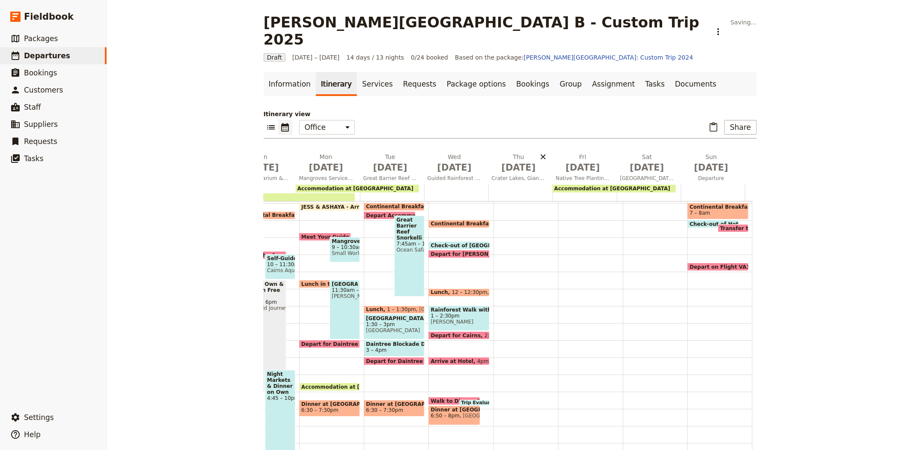
scroll to position [0, 438]
click at [540, 152] on icon "Delete Thu Sep 18" at bounding box center [543, 156] width 9 height 9
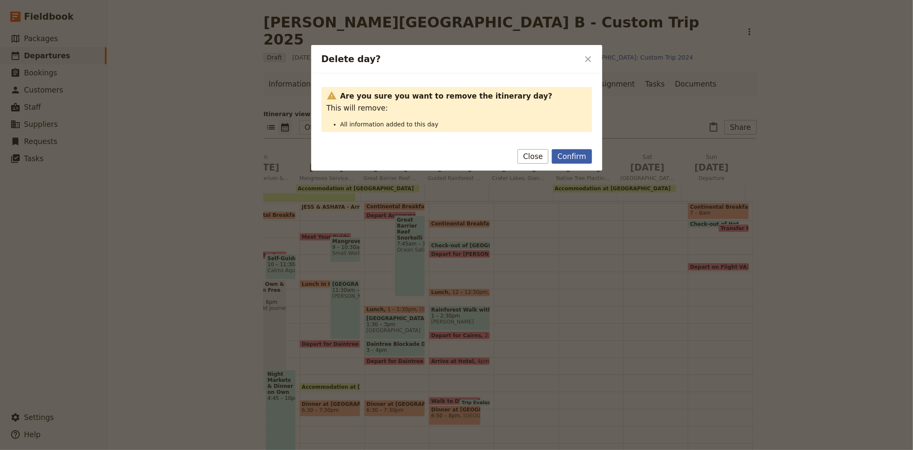
drag, startPoint x: 578, startPoint y: 166, endPoint x: 575, endPoint y: 159, distance: 7.1
click at [578, 165] on div "Confirm Close" at bounding box center [456, 158] width 291 height 25
click at [575, 159] on button "Confirm" at bounding box center [572, 156] width 40 height 15
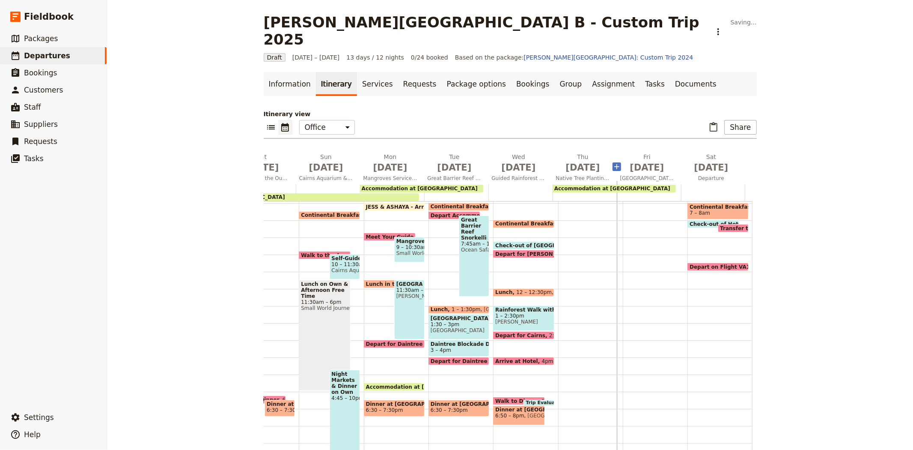
scroll to position [0, 374]
click at [606, 152] on icon "Delete Thu Sep 18" at bounding box center [608, 156] width 9 height 9
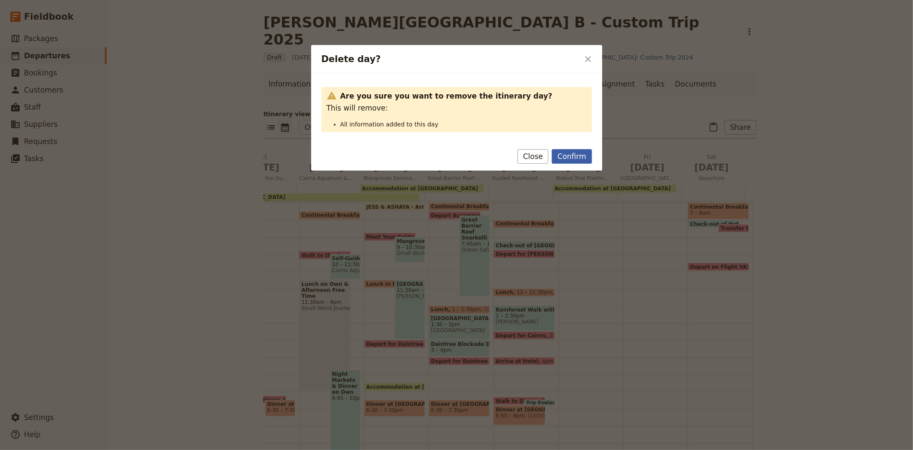
click at [583, 155] on button "Confirm" at bounding box center [572, 156] width 40 height 15
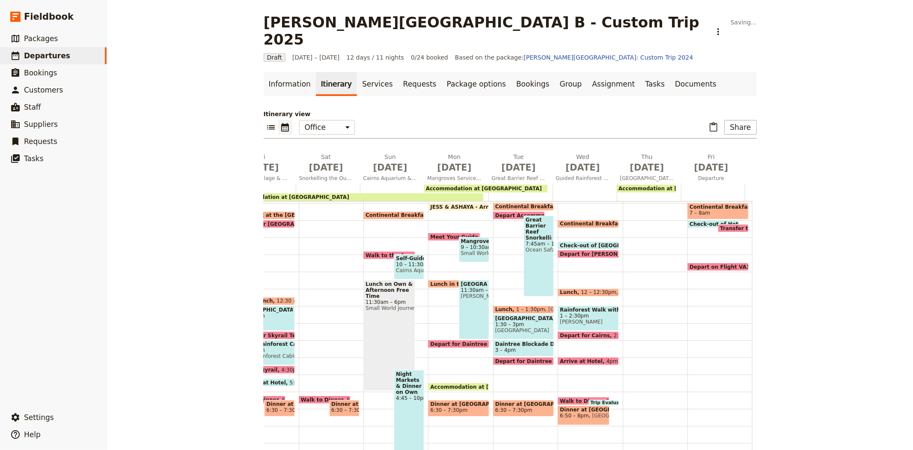
scroll to position [0, 310]
click at [668, 152] on icon "Delete Thu Sep 18" at bounding box center [672, 156] width 9 height 9
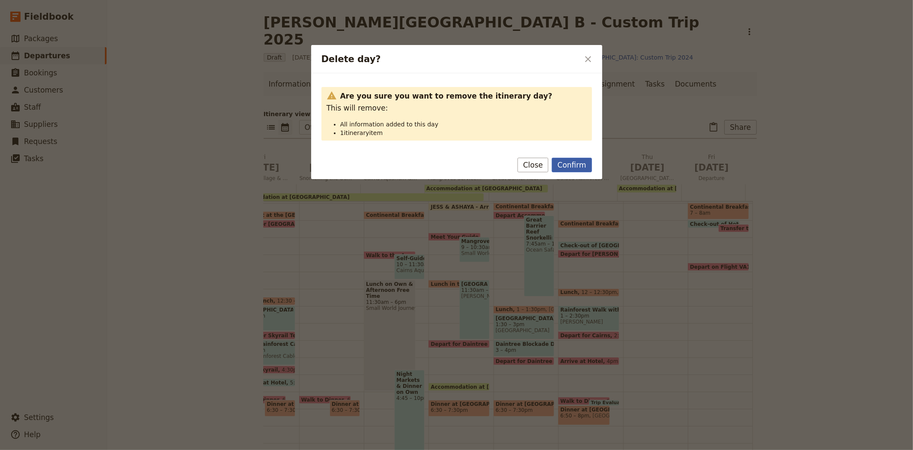
click at [582, 165] on button "Confirm" at bounding box center [572, 165] width 40 height 15
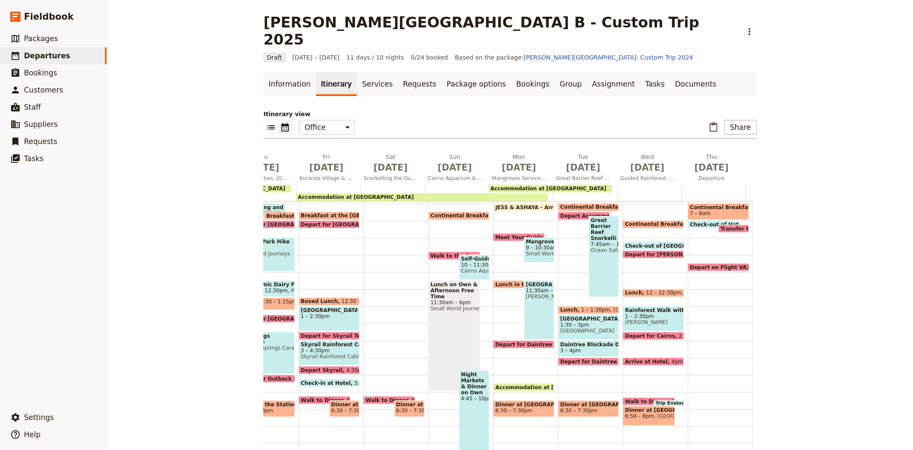
scroll to position [118, 0]
click at [641, 175] on span "Guided Rainforest Walk with Indigenous" at bounding box center [647, 178] width 61 height 7
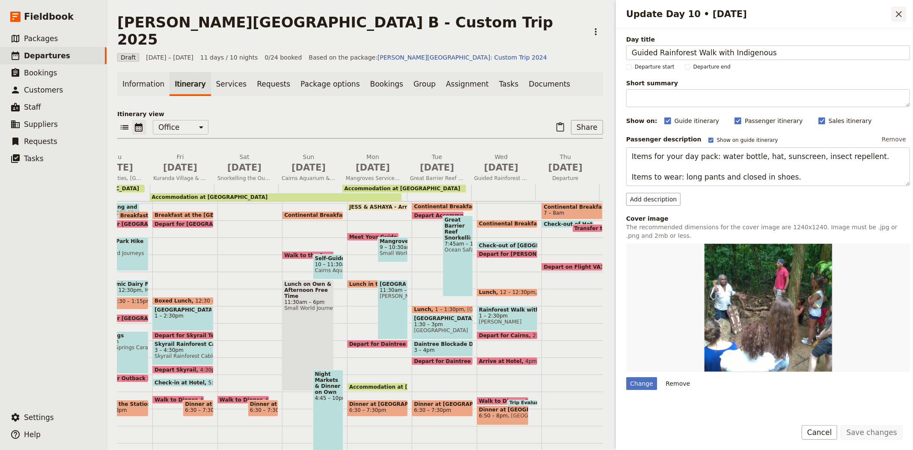
click at [900, 17] on icon "Close drawer" at bounding box center [899, 14] width 10 height 10
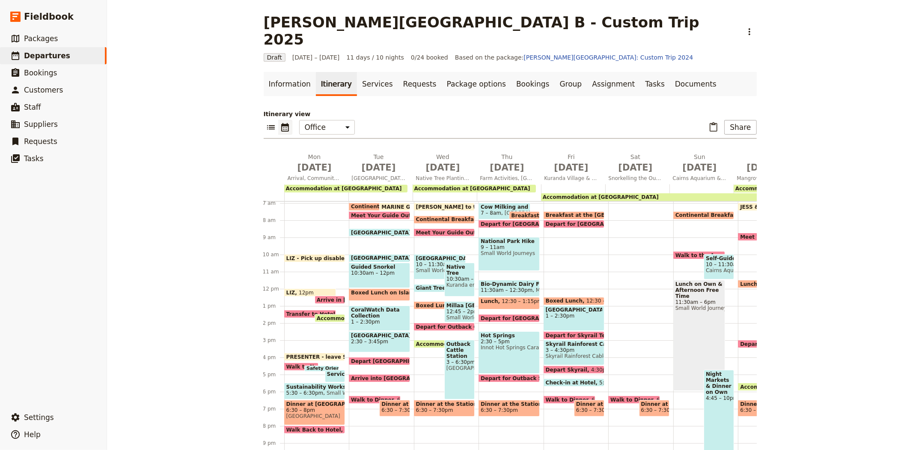
scroll to position [0, 0]
click at [285, 72] on link "Information" at bounding box center [290, 84] width 52 height 24
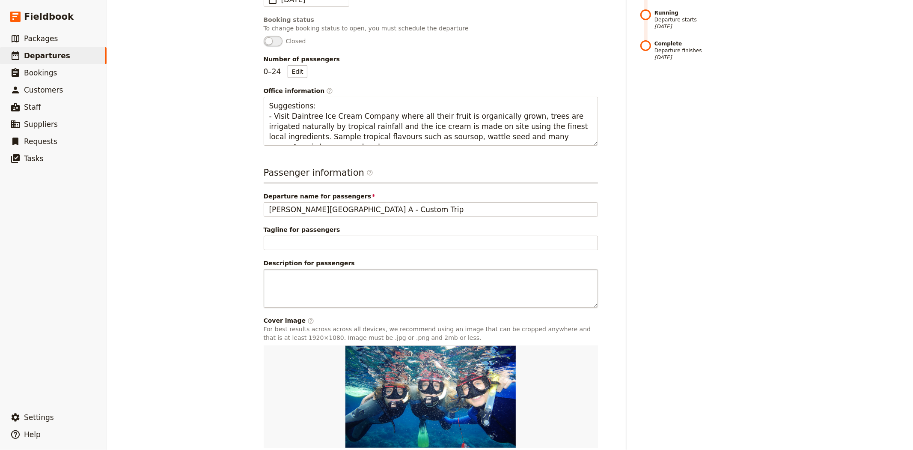
scroll to position [261, 0]
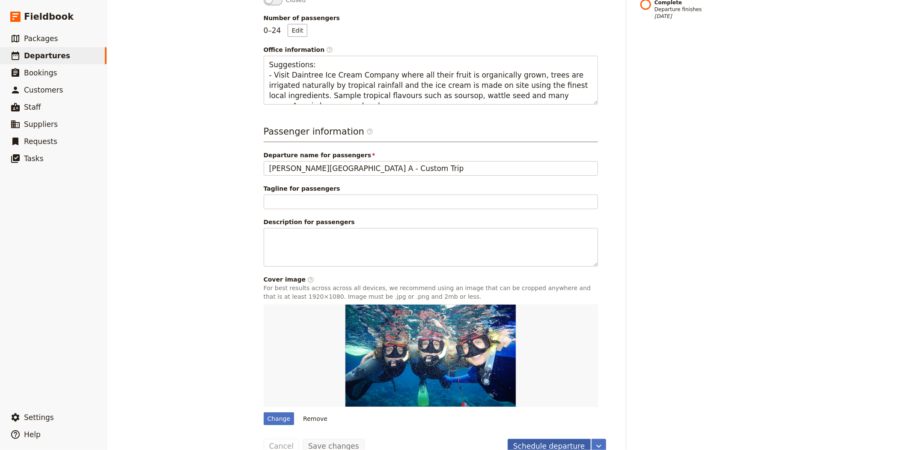
click at [529, 438] on button "Schedule departure" at bounding box center [549, 445] width 83 height 15
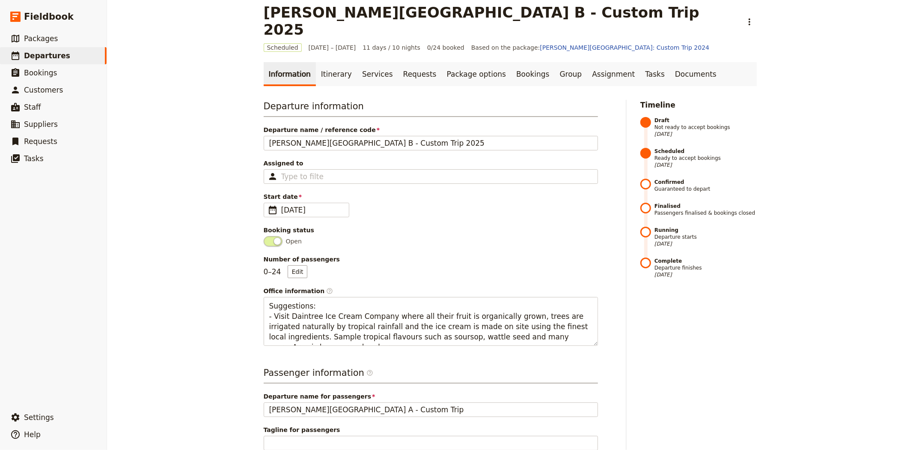
scroll to position [0, 0]
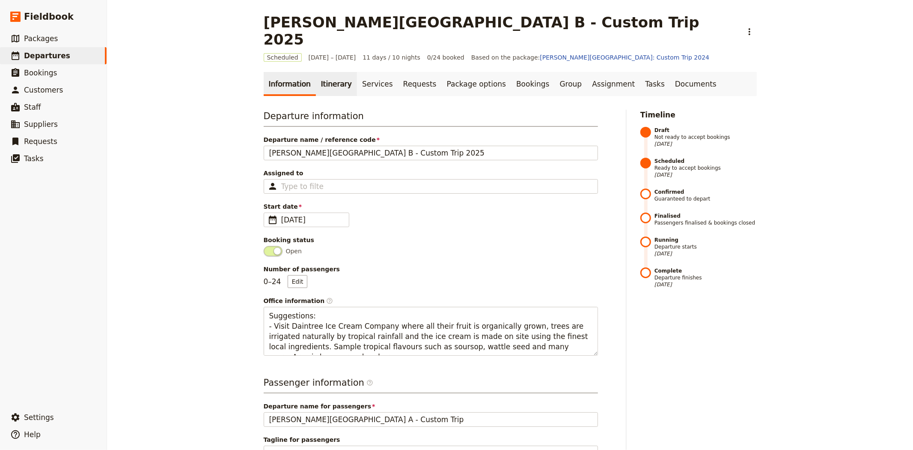
click at [329, 74] on link "Itinerary" at bounding box center [336, 84] width 41 height 24
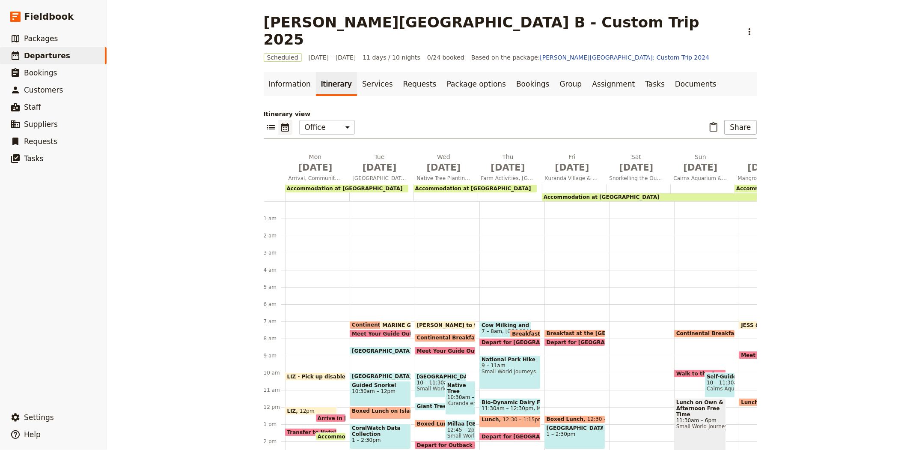
scroll to position [111, 0]
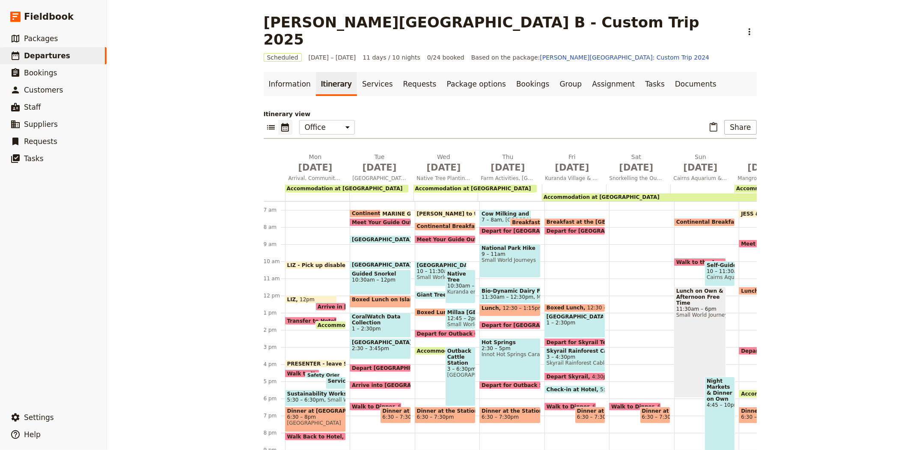
click at [455, 283] on span "10:30am – 12:30pm" at bounding box center [460, 286] width 26 height 6
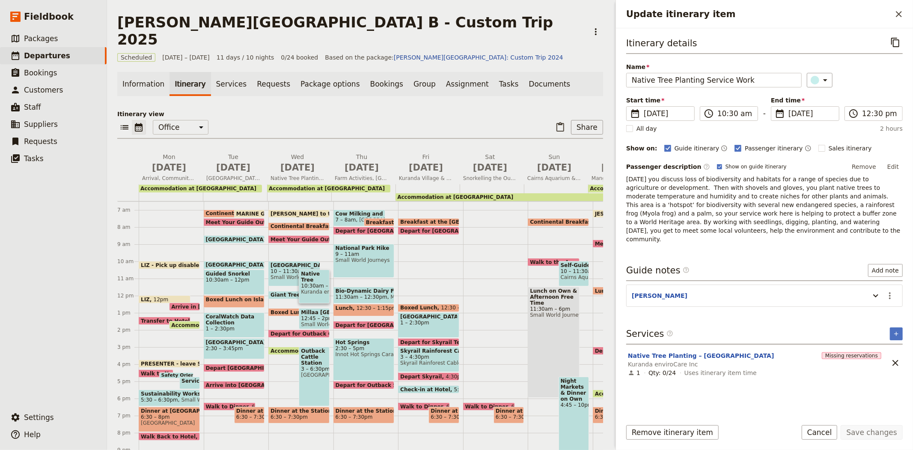
click at [280, 262] on span "[GEOGRAPHIC_DATA]" at bounding box center [295, 265] width 48 height 6
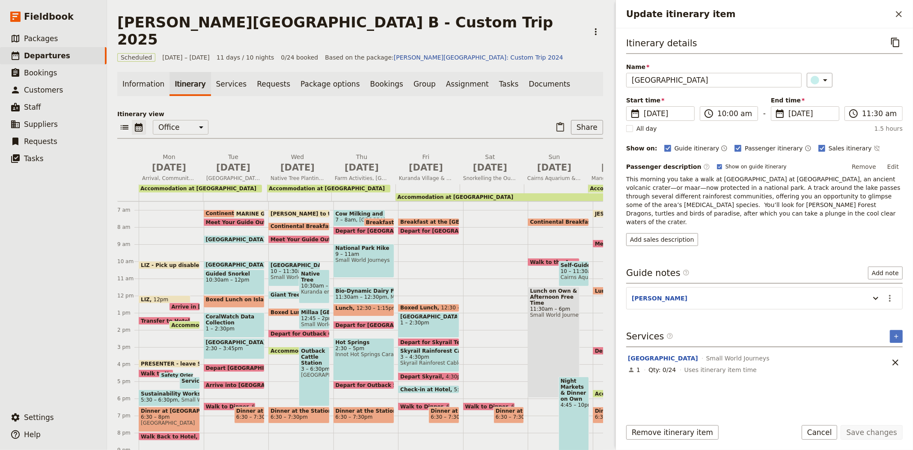
click at [486, 120] on div "​ ​ Office Guide Passenger Sales ​ Share" at bounding box center [360, 129] width 486 height 19
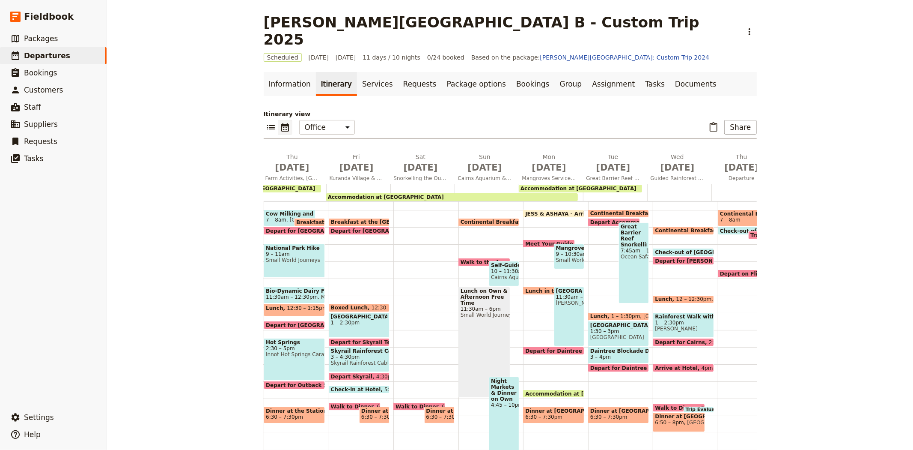
scroll to position [0, 246]
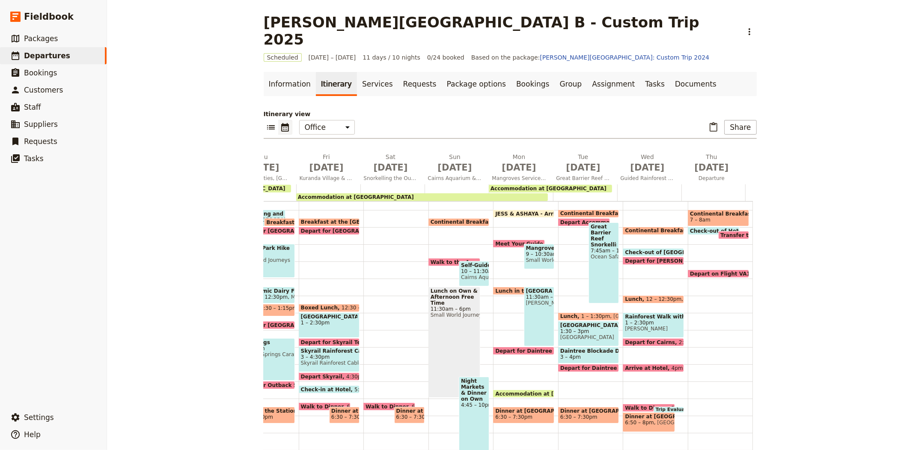
click at [465, 262] on span "Self-Guided Aquarium Study Tour" at bounding box center [474, 265] width 26 height 6
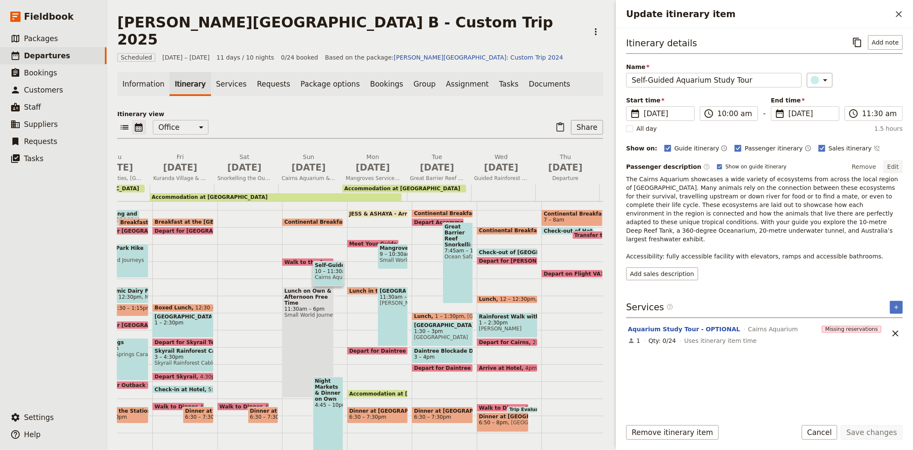
click at [893, 164] on button "Edit" at bounding box center [893, 166] width 19 height 13
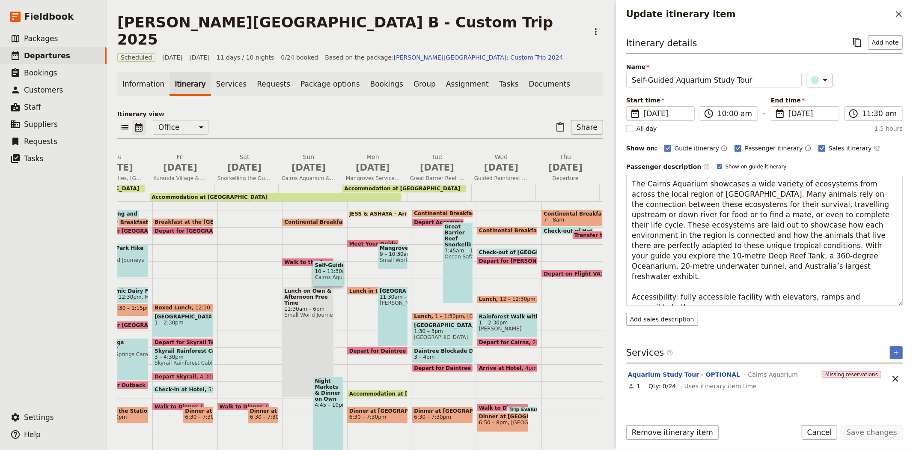
drag, startPoint x: 681, startPoint y: 300, endPoint x: 619, endPoint y: 276, distance: 66.3
click at [619, 276] on div "Itinerary details ​ Add note Name Self-Guided Aquarium Study Tour ​ Start time …" at bounding box center [764, 220] width 297 height 384
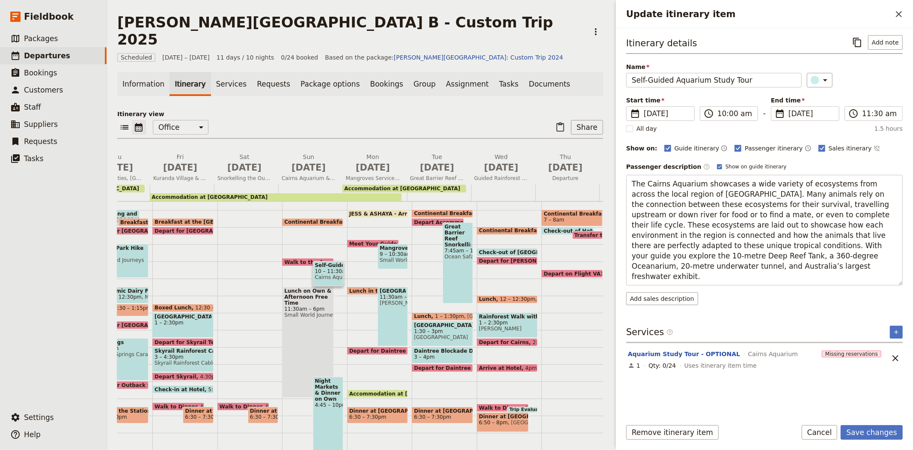
type textarea "The Cairns Aquarium showcases a wide variety of ecosystems from across the loca…"
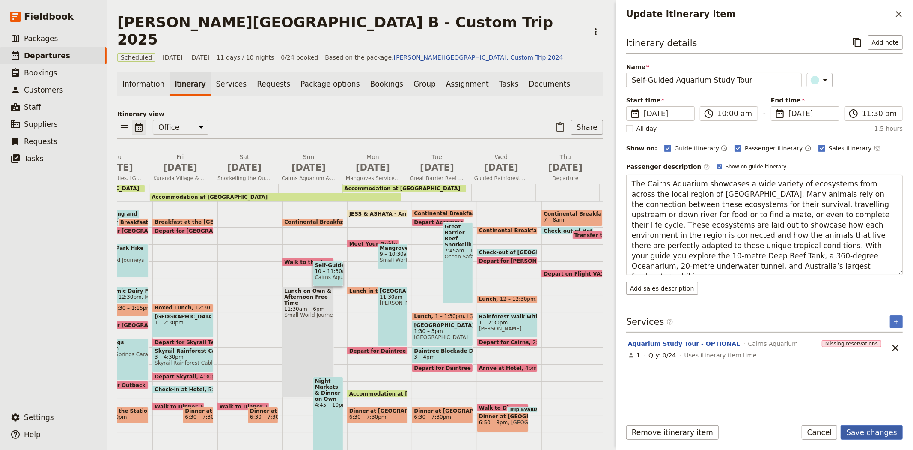
click at [884, 431] on button "Save changes" at bounding box center [872, 432] width 62 height 15
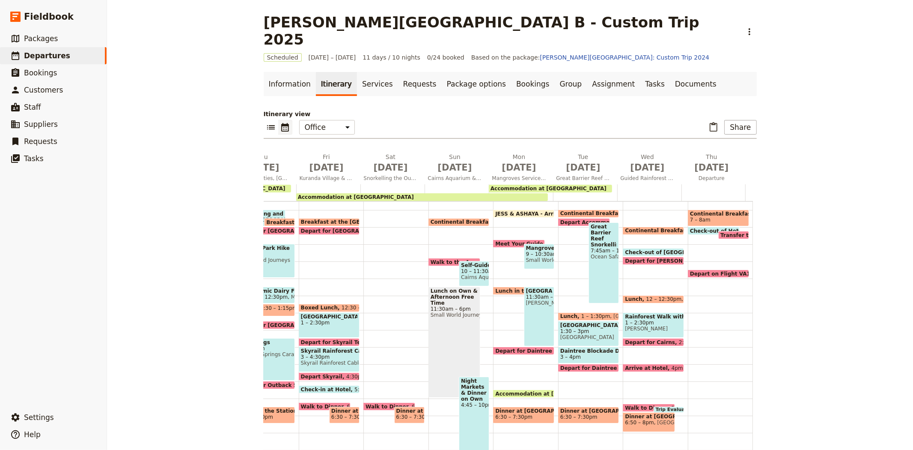
click at [438, 305] on div "Lunch on Own & Afternoon Free Time 11:30am – 6pm Small World Journeys, Rusty's …" at bounding box center [455, 341] width 52 height 111
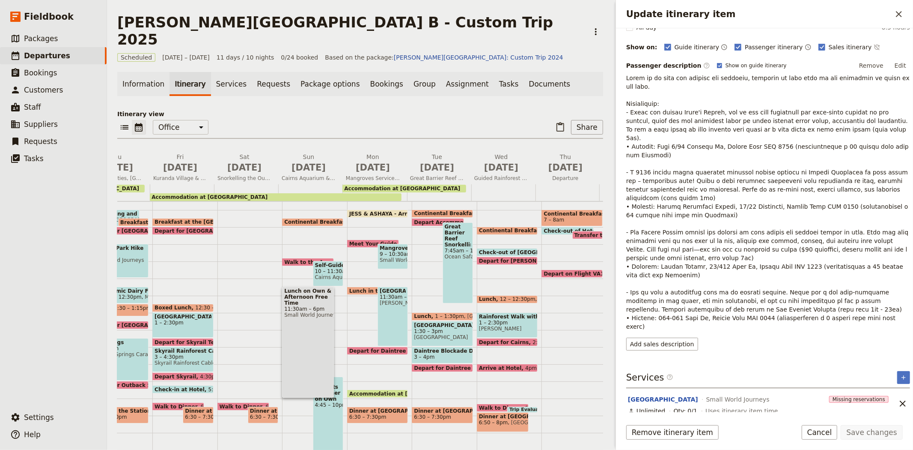
scroll to position [103, 0]
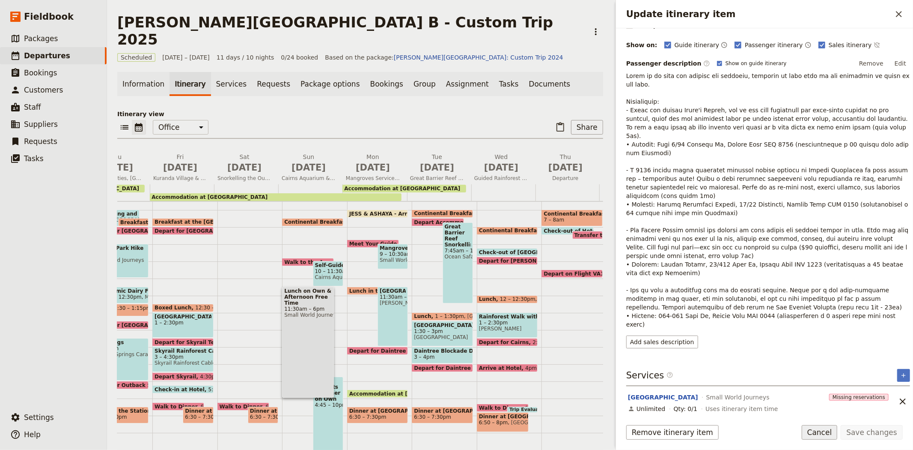
click at [825, 432] on button "Cancel" at bounding box center [820, 432] width 36 height 15
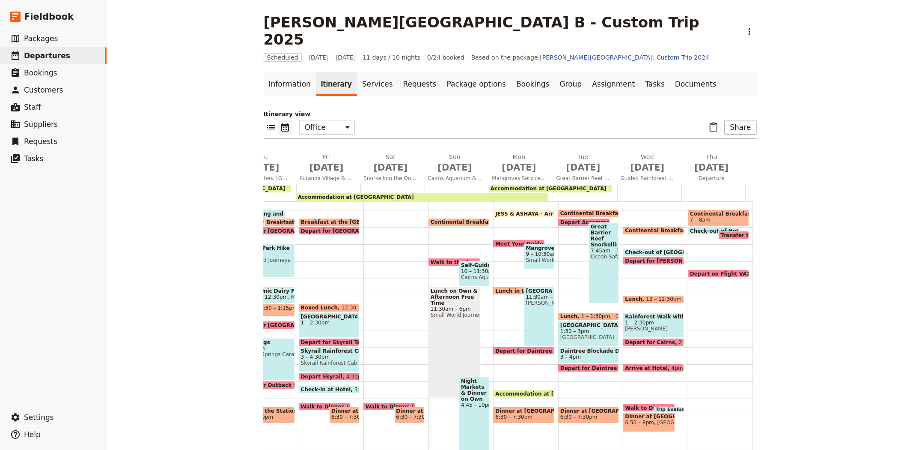
click at [464, 378] on span "Night Markets & Dinner on Own" at bounding box center [474, 390] width 26 height 24
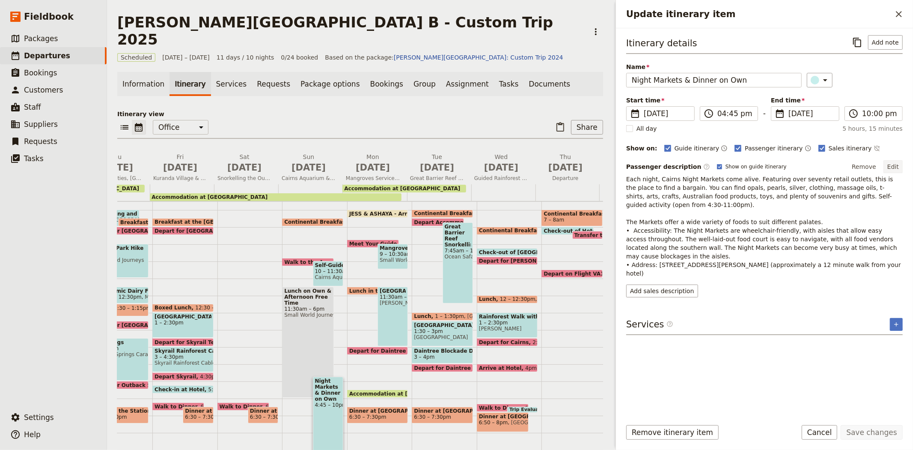
click at [894, 169] on button "Edit" at bounding box center [893, 166] width 19 height 13
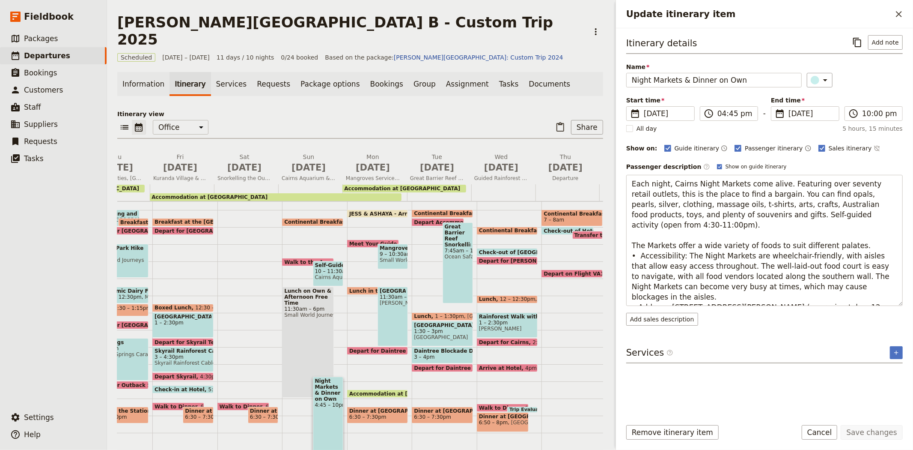
drag, startPoint x: 822, startPoint y: 277, endPoint x: 618, endPoint y: 249, distance: 206.6
click at [618, 249] on div "Itinerary details ​ Add note Name Night Markets & Dinner on Own ​ Start time ​ …" at bounding box center [764, 220] width 297 height 384
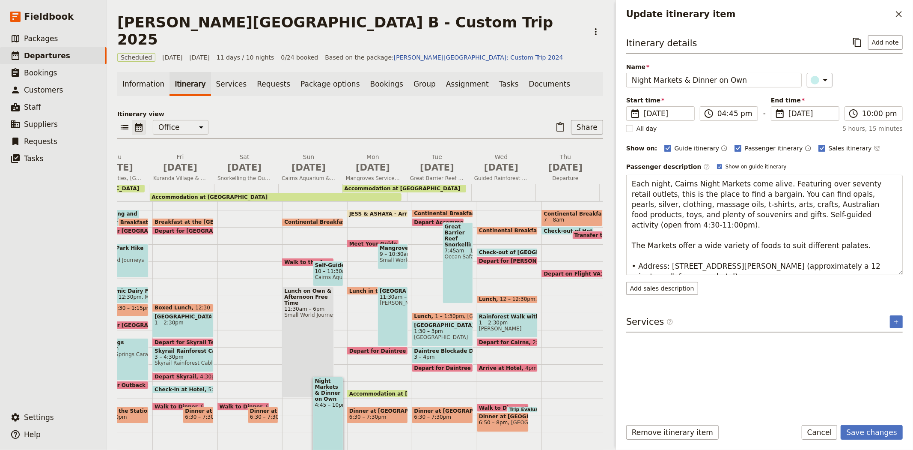
type textarea "Each night, Cairns Night Markets come alive. Featuring over seventy retail outl…"
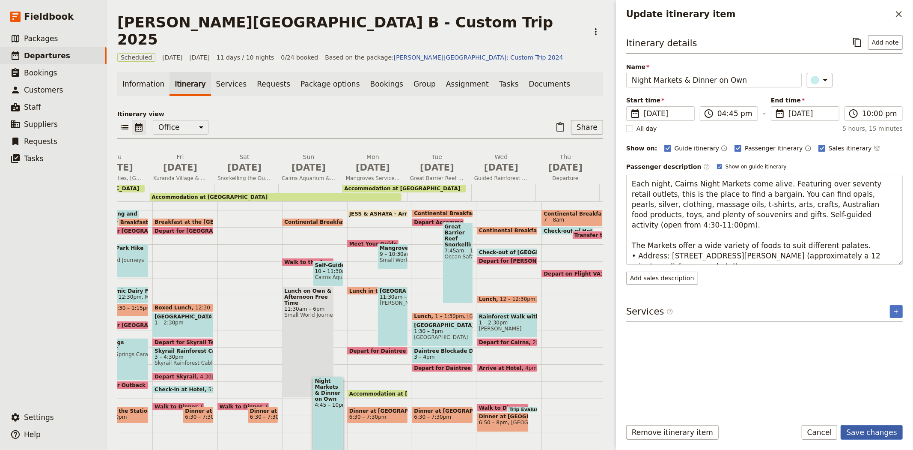
click at [855, 436] on button "Save changes" at bounding box center [872, 432] width 62 height 15
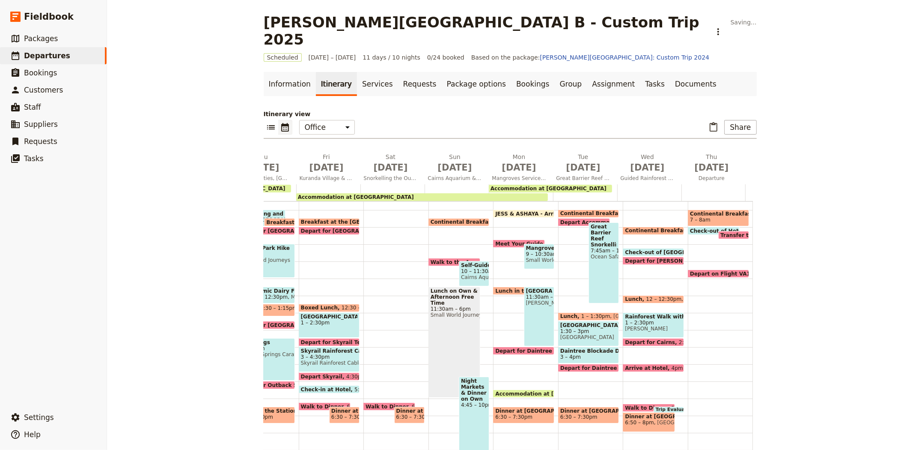
scroll to position [138, 0]
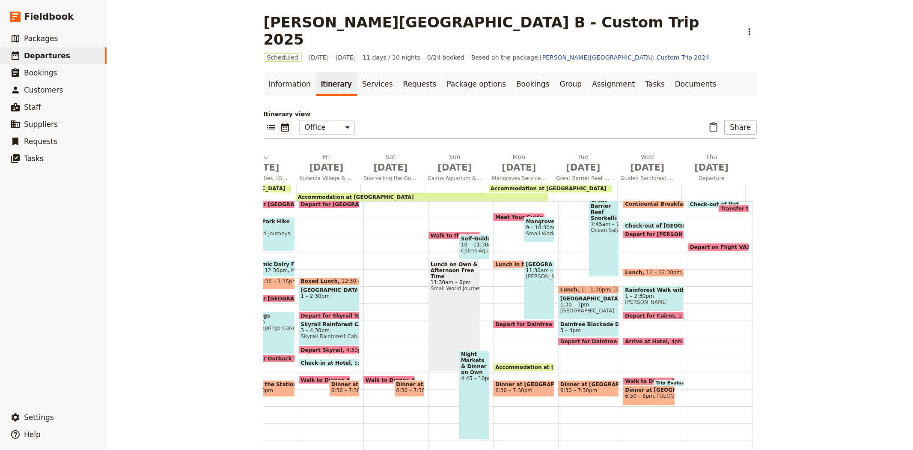
click at [533, 230] on span "Small World Journeys" at bounding box center [539, 233] width 26 height 6
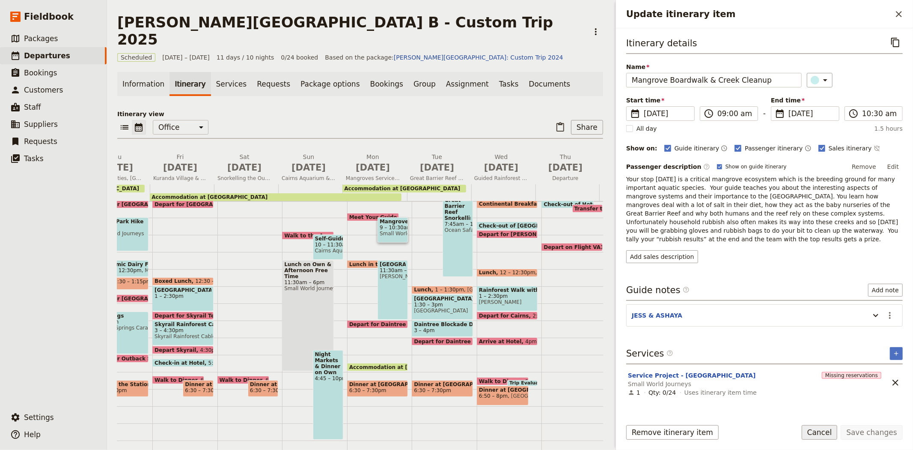
click at [819, 433] on button "Cancel" at bounding box center [820, 432] width 36 height 15
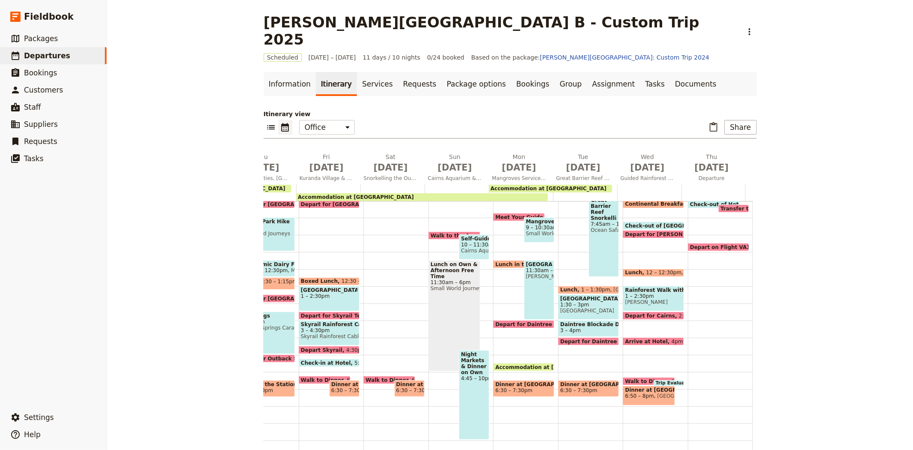
click at [529, 267] on span "11:30am – 3pm" at bounding box center [539, 270] width 26 height 6
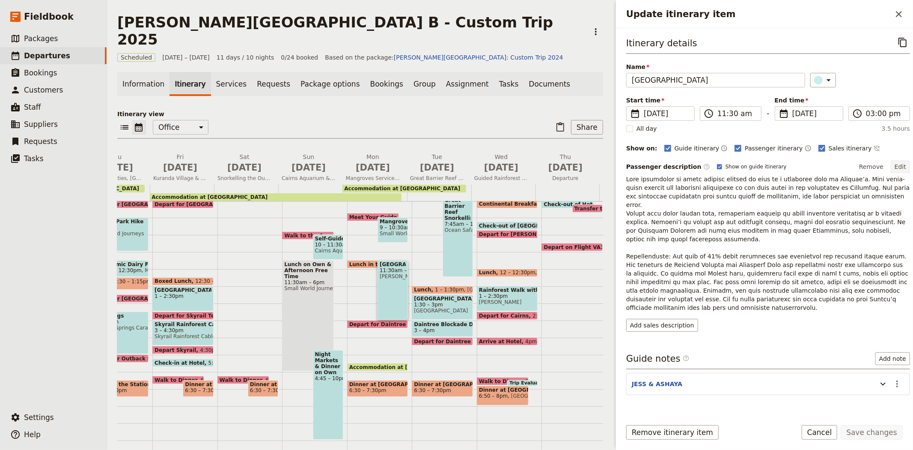
click at [893, 168] on button "Edit" at bounding box center [900, 166] width 19 height 13
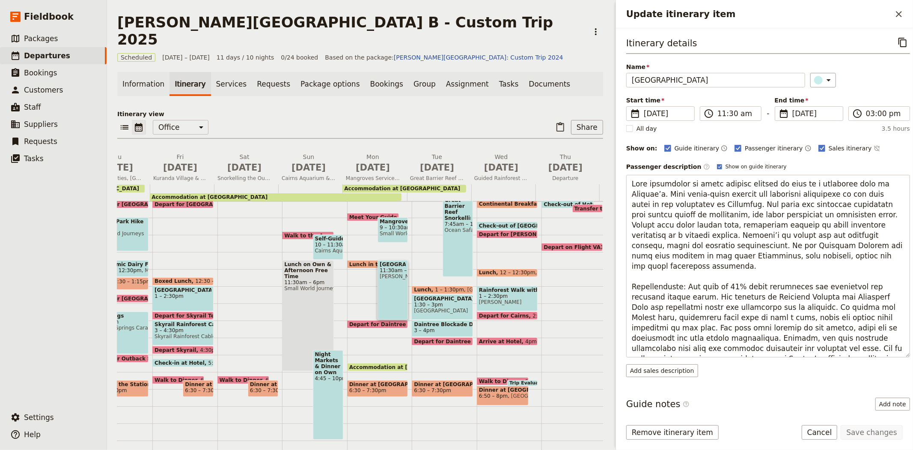
drag, startPoint x: 852, startPoint y: 352, endPoint x: 622, endPoint y: 268, distance: 244.9
click at [622, 268] on div "Itinerary details ​ Name Crocodile & Wildlife Park ​ Start time ​ [DATE] [DATE]…" at bounding box center [764, 220] width 297 height 384
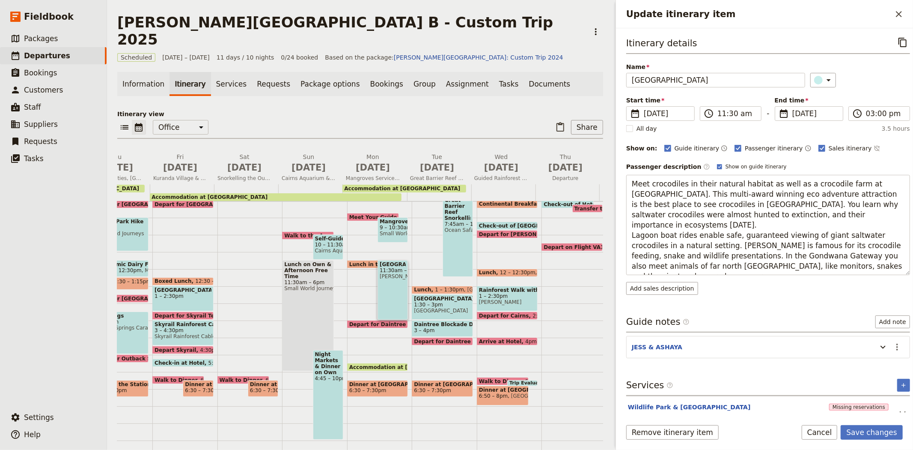
type textarea "Meet crocodiles in their natural habitat as well as a crocodile farm at [GEOGRA…"
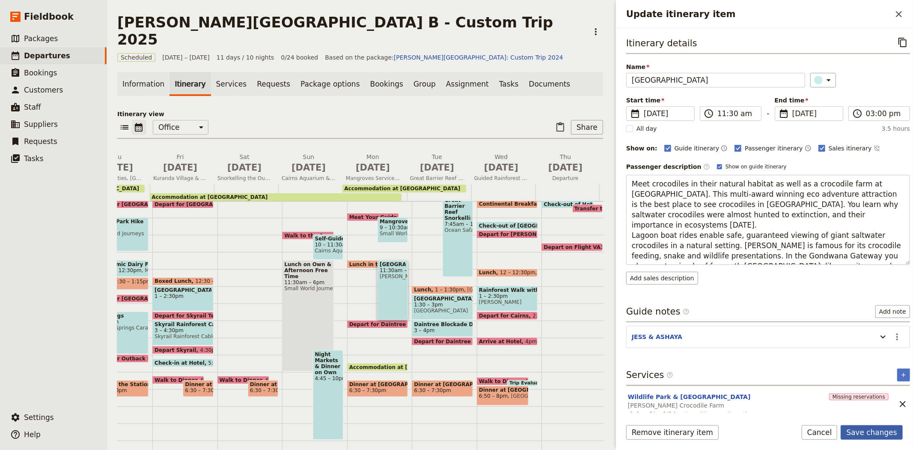
click at [872, 431] on button "Save changes" at bounding box center [872, 432] width 62 height 15
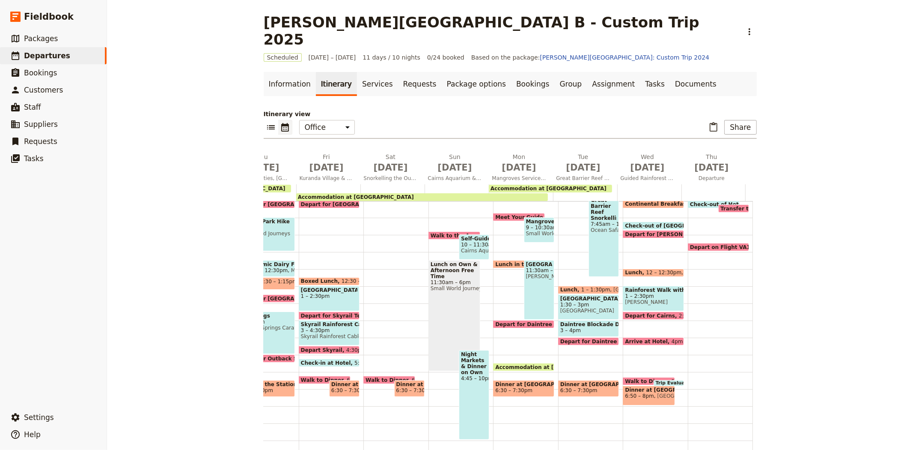
click at [502, 261] on span "Lunch in the Park" at bounding box center [522, 264] width 54 height 6
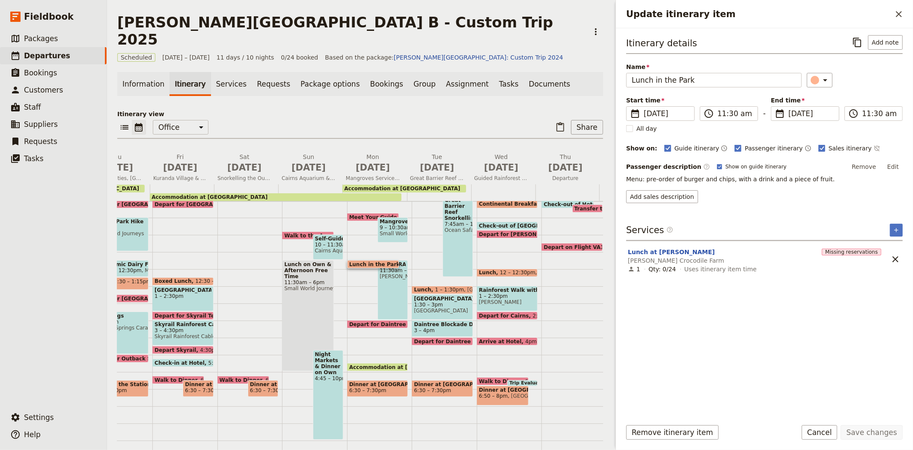
click at [386, 321] on span "Depart for Daintree Rainforest" at bounding box center [395, 324] width 92 height 6
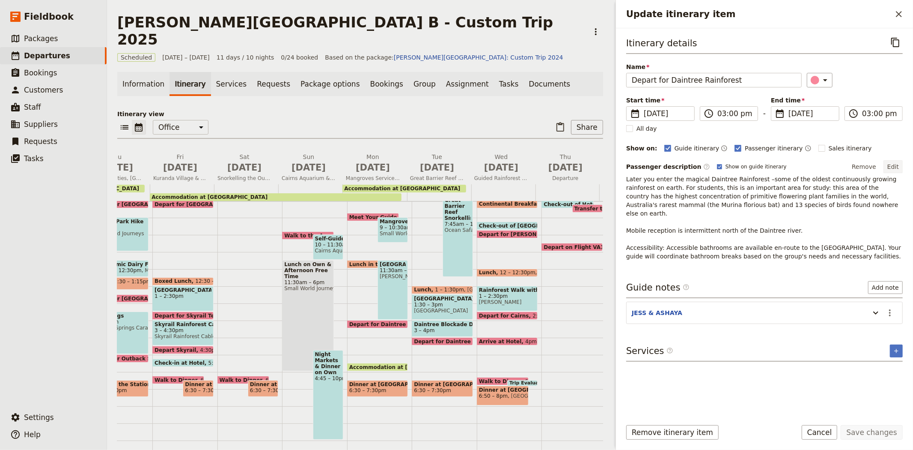
click at [896, 160] on button "Edit" at bounding box center [893, 166] width 19 height 13
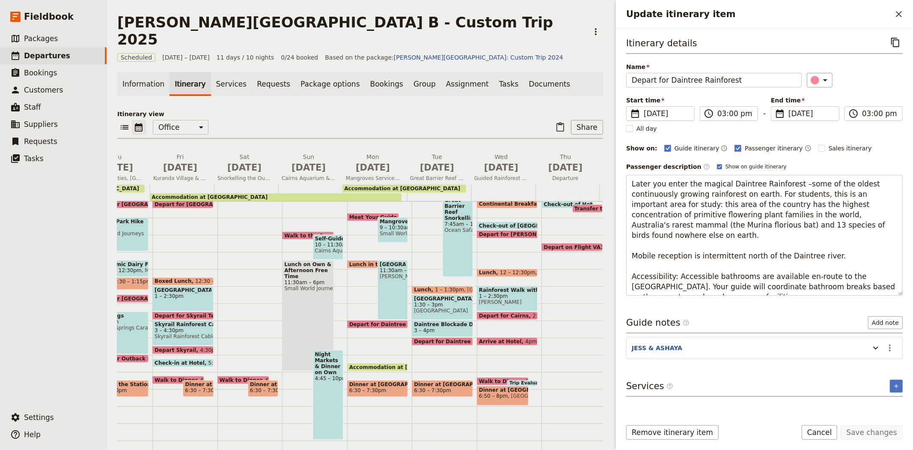
drag, startPoint x: 664, startPoint y: 289, endPoint x: 618, endPoint y: 254, distance: 57.5
click at [618, 254] on div "Itinerary details ​ Name Depart for Daintree Rainforest ​ Start time ​ [DATE] […" at bounding box center [764, 220] width 297 height 384
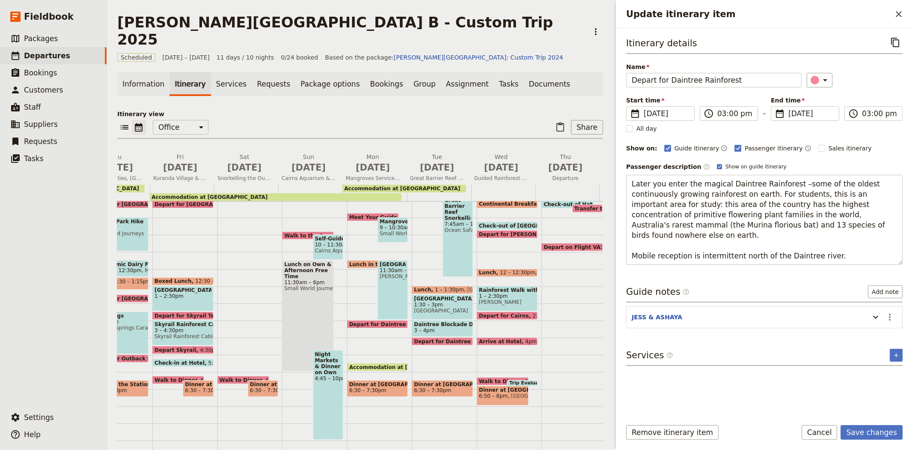
type textarea "Later you enter the magical Daintree Rainforest –some of the oldest continuousl…"
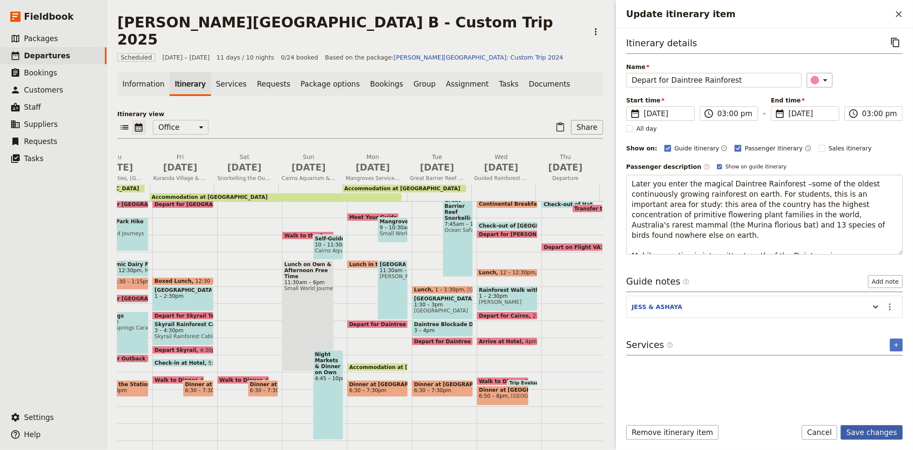
click at [885, 430] on button "Save changes" at bounding box center [872, 432] width 62 height 15
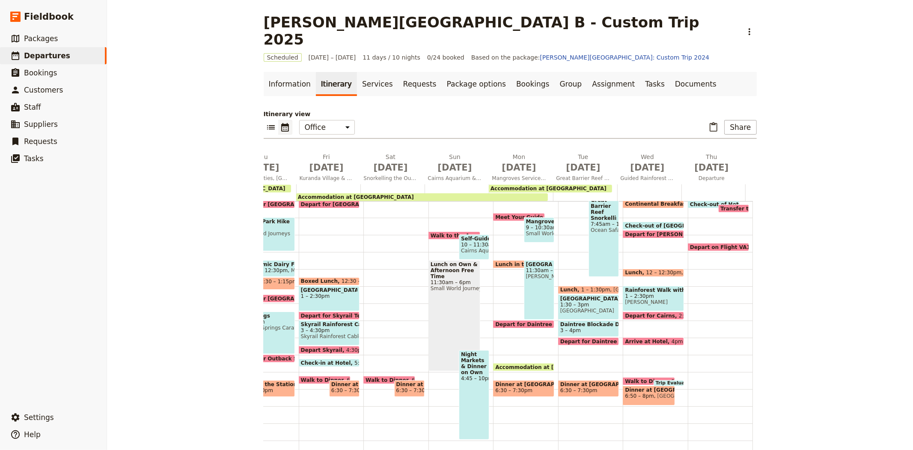
click at [522, 364] on span "Accommodation at [GEOGRAPHIC_DATA]" at bounding box center [555, 367] width 120 height 6
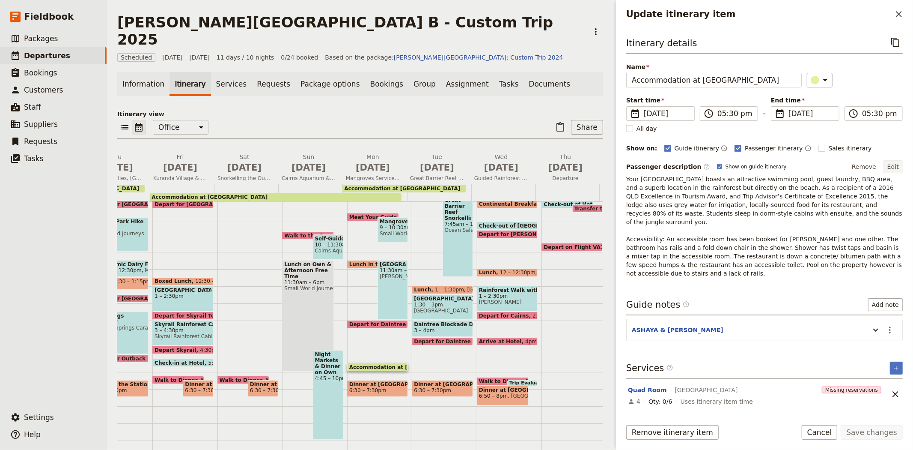
click at [893, 167] on button "Edit" at bounding box center [893, 166] width 19 height 13
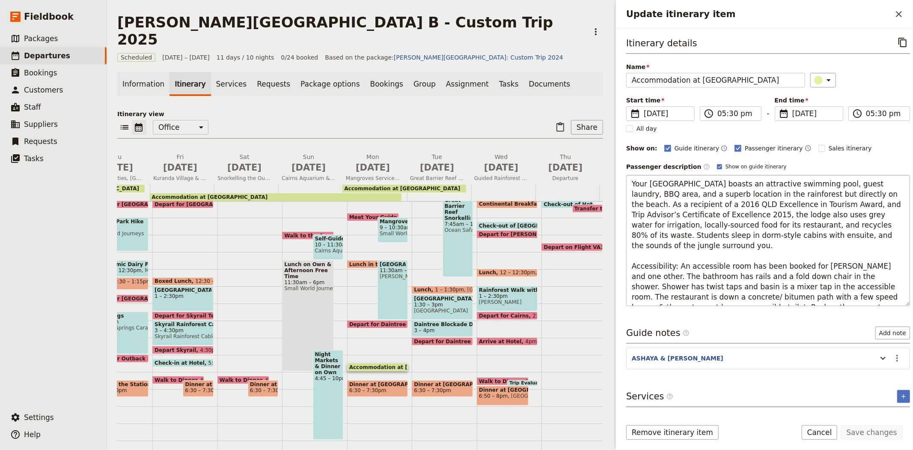
scroll to position [20, 0]
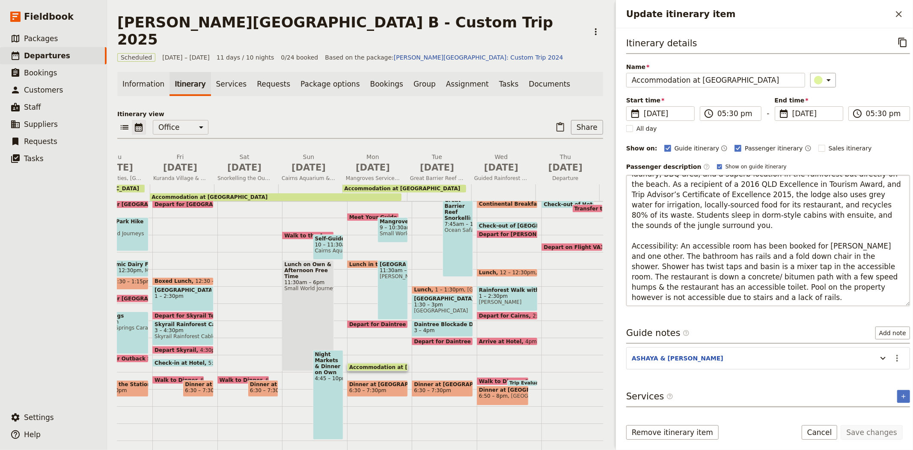
drag, startPoint x: 699, startPoint y: 298, endPoint x: 628, endPoint y: 236, distance: 94.1
click at [628, 236] on textarea "Your [GEOGRAPHIC_DATA] boasts an attractive swimming pool, guest laundry, BBQ a…" at bounding box center [768, 240] width 284 height 131
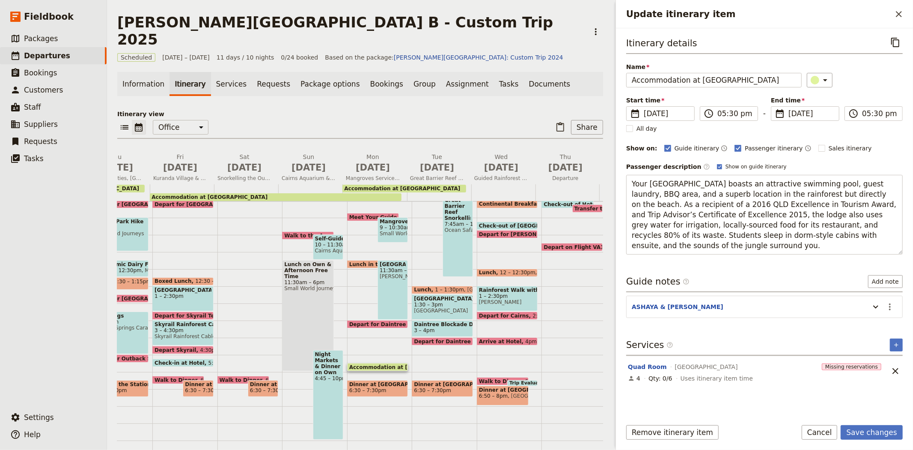
scroll to position [0, 0]
type textarea "Your [GEOGRAPHIC_DATA] boasts an attractive swimming pool, guest laundry, BBQ a…"
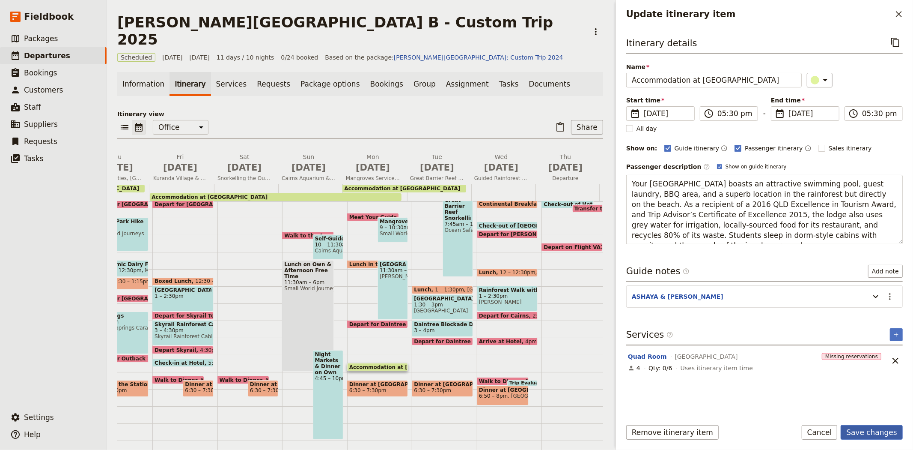
click at [878, 435] on button "Save changes" at bounding box center [872, 432] width 62 height 15
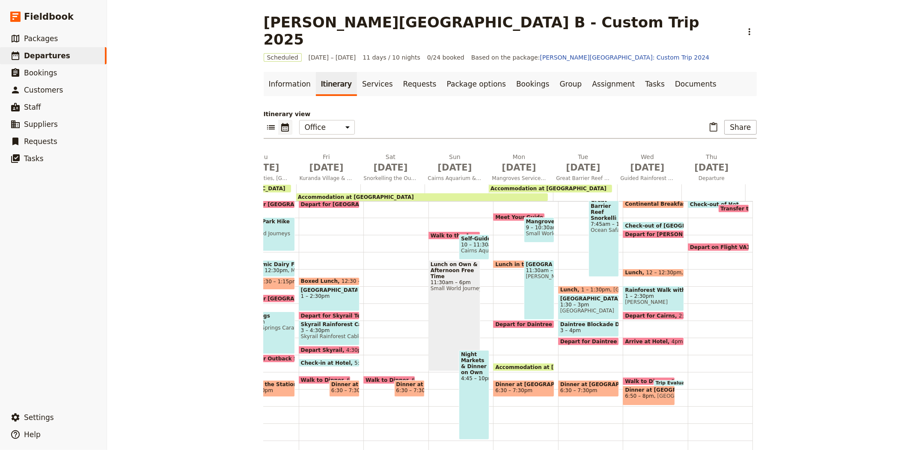
click at [533, 381] on span "Dinner at [GEOGRAPHIC_DATA]" at bounding box center [523, 384] width 57 height 6
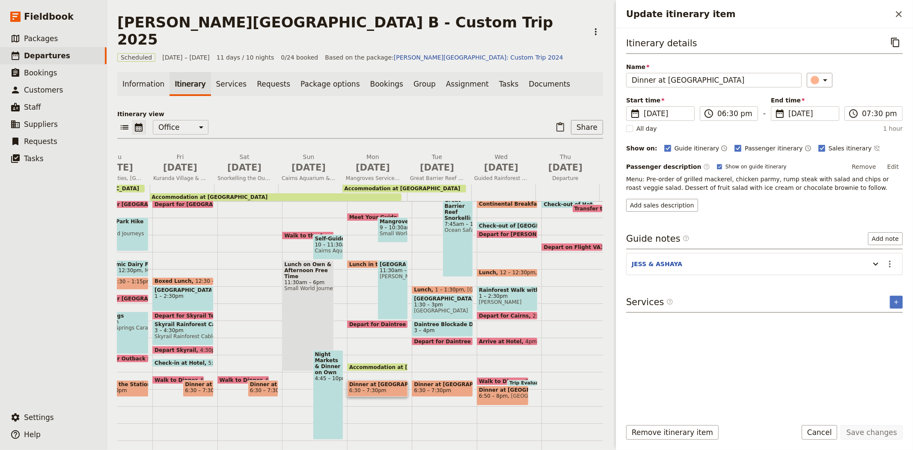
click at [449, 387] on span "6:30 – 7:30pm" at bounding box center [442, 390] width 57 height 6
click at [444, 337] on div "Depart for Daintree Accommodation 4pm" at bounding box center [442, 341] width 61 height 8
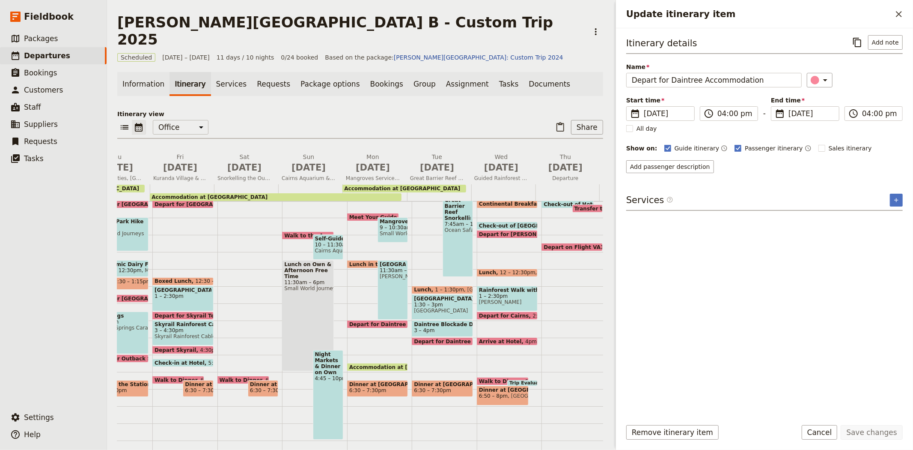
click at [444, 327] on span "3 – 4pm" at bounding box center [442, 330] width 57 height 6
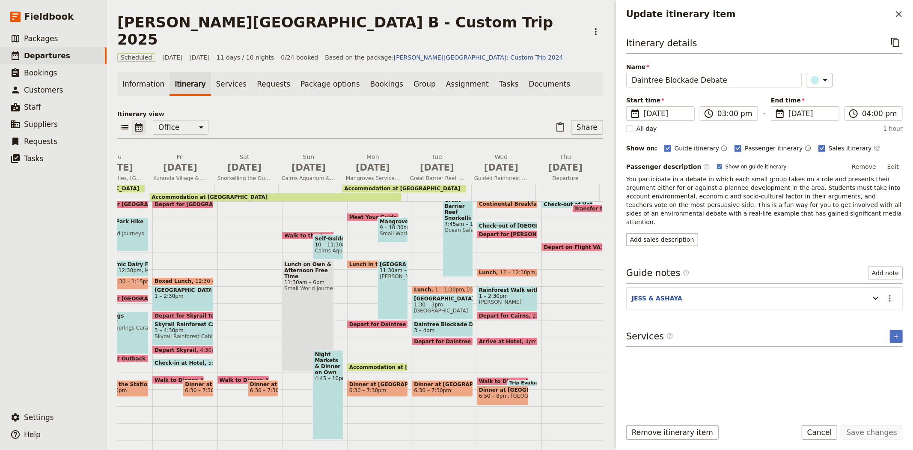
click at [446, 301] on span "1:30 – 3pm" at bounding box center [442, 304] width 57 height 6
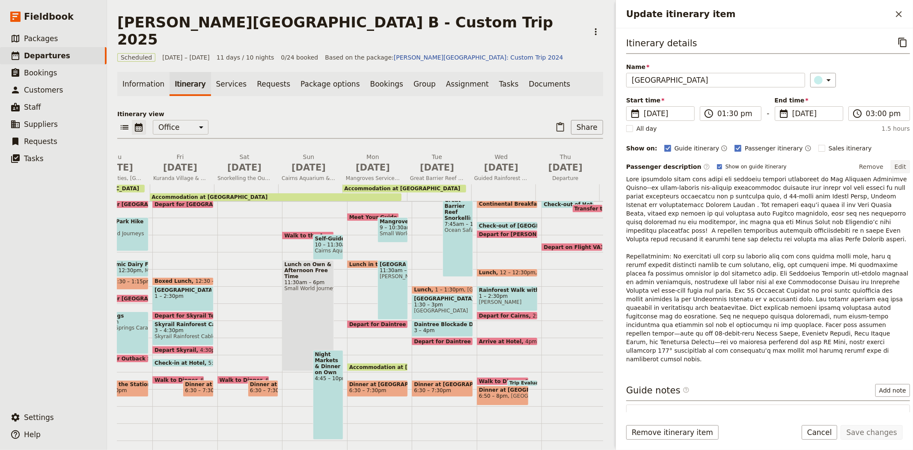
click at [891, 167] on button "Edit" at bounding box center [900, 166] width 19 height 13
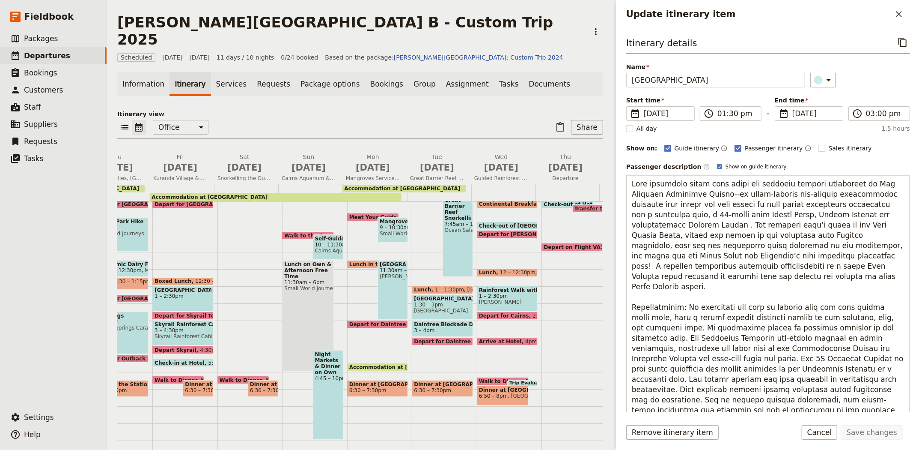
scroll to position [143, 0]
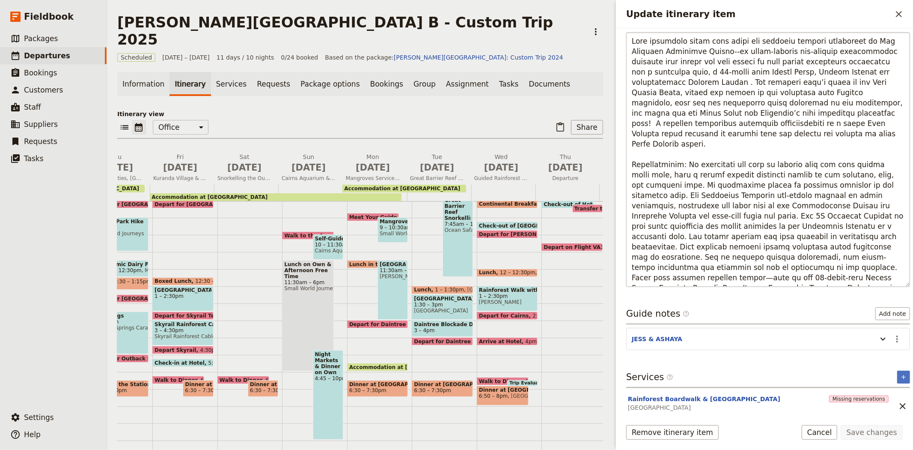
drag, startPoint x: 765, startPoint y: 280, endPoint x: 631, endPoint y: 134, distance: 198.2
click at [631, 134] on textarea "Update itinerary item" at bounding box center [768, 159] width 284 height 254
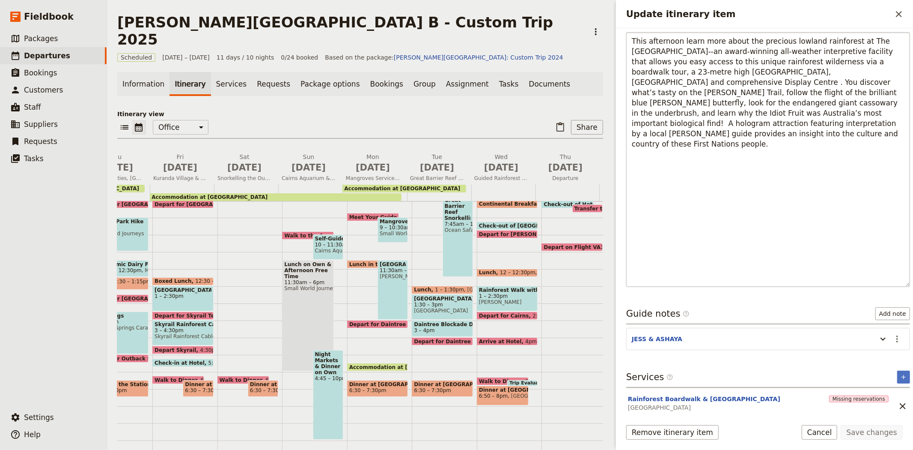
scroll to position [10, 0]
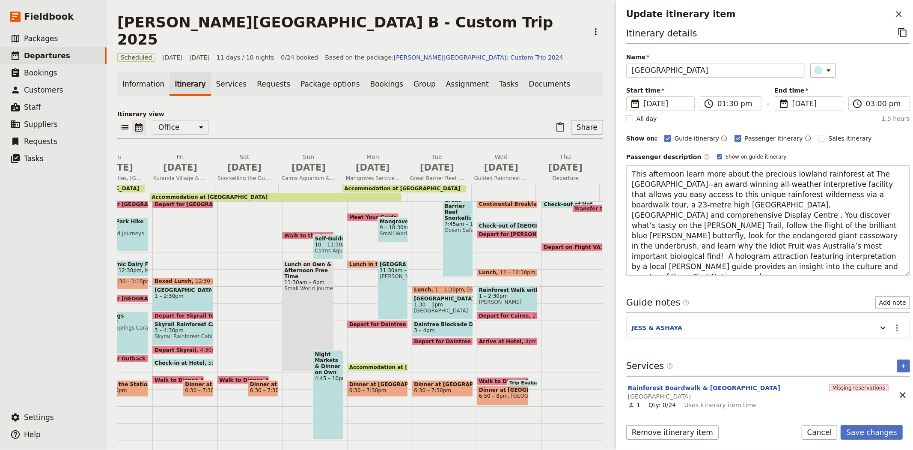
type textarea "This afternoon learn more about the precious lowland rainforest at The [GEOGRAP…"
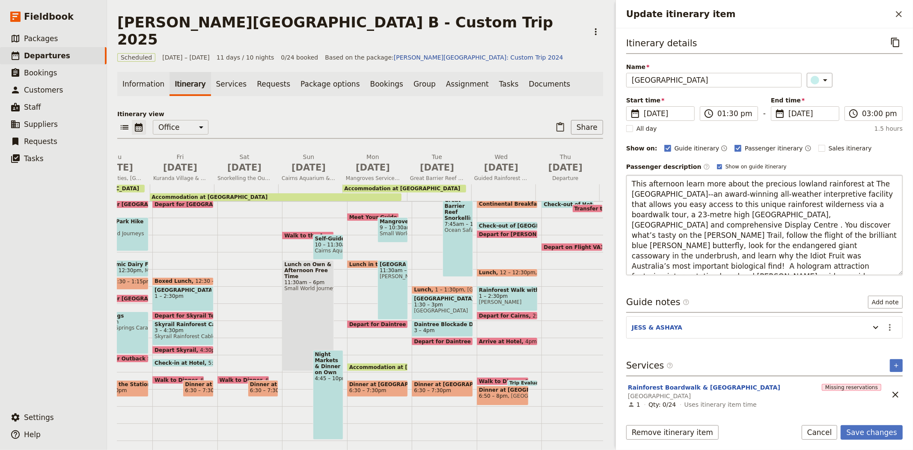
scroll to position [0, 0]
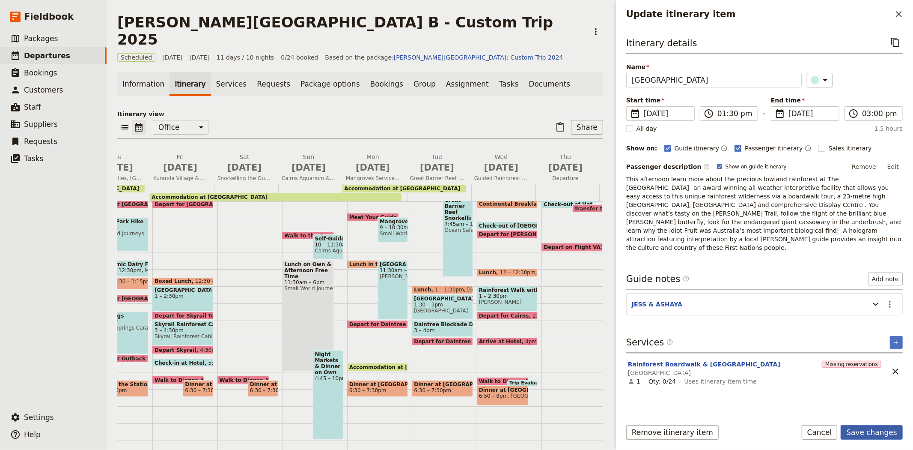
click at [874, 427] on button "Save changes" at bounding box center [872, 432] width 62 height 15
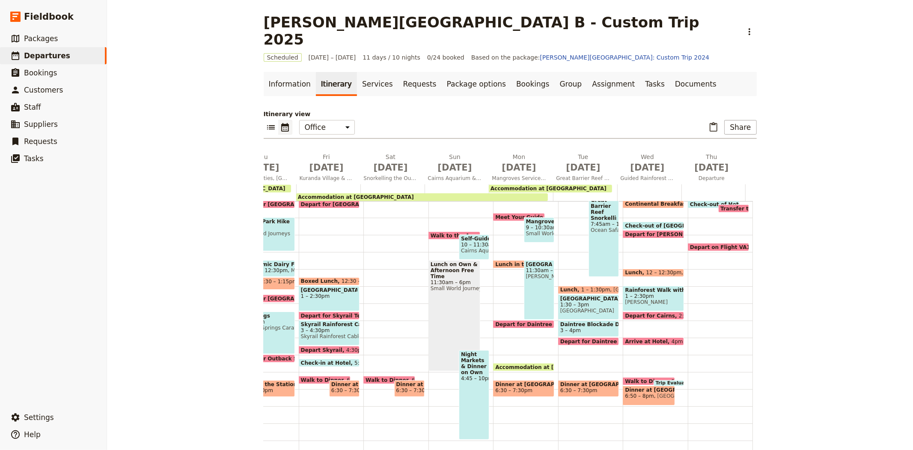
click at [601, 237] on div "[GEOGRAPHIC_DATA] Snorkelling 7:45am – 12:30pm Ocean Safari" at bounding box center [604, 236] width 30 height 81
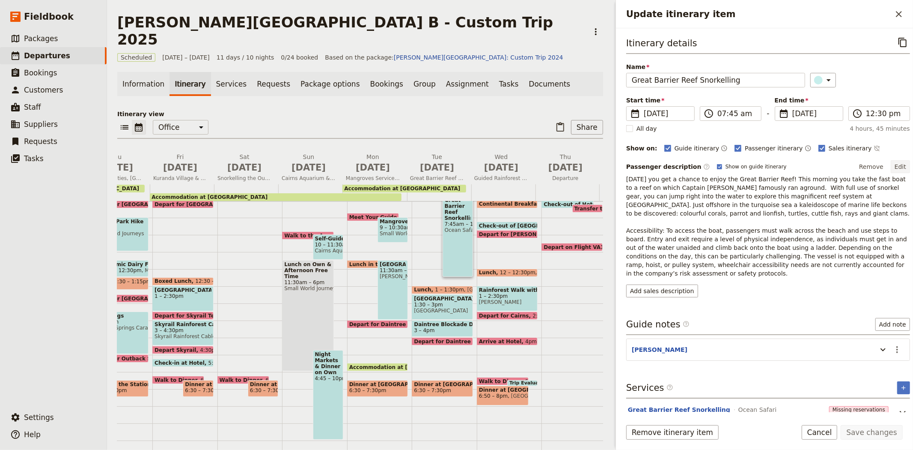
click at [897, 168] on button "Edit" at bounding box center [900, 166] width 19 height 13
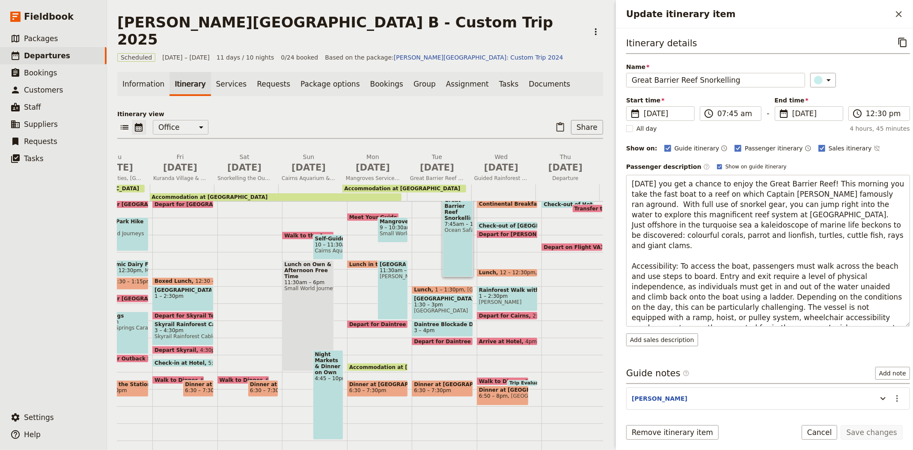
drag, startPoint x: 758, startPoint y: 318, endPoint x: 618, endPoint y: 244, distance: 158.4
click at [618, 244] on div "Itinerary details ​ Name [GEOGRAPHIC_DATA] Snorkelling ​ Start time ​ [DATE] [D…" at bounding box center [764, 220] width 297 height 384
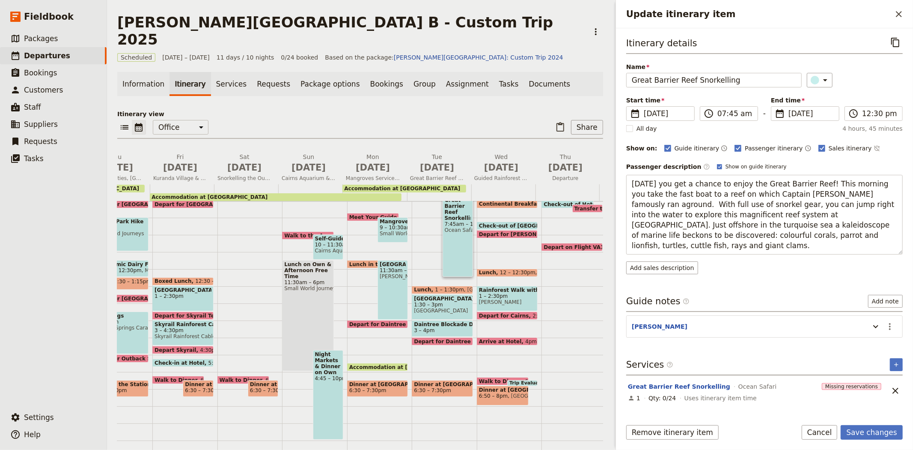
type textarea "[DATE] you get a chance to enjoy the Great Barrier Reef! This morning you take …"
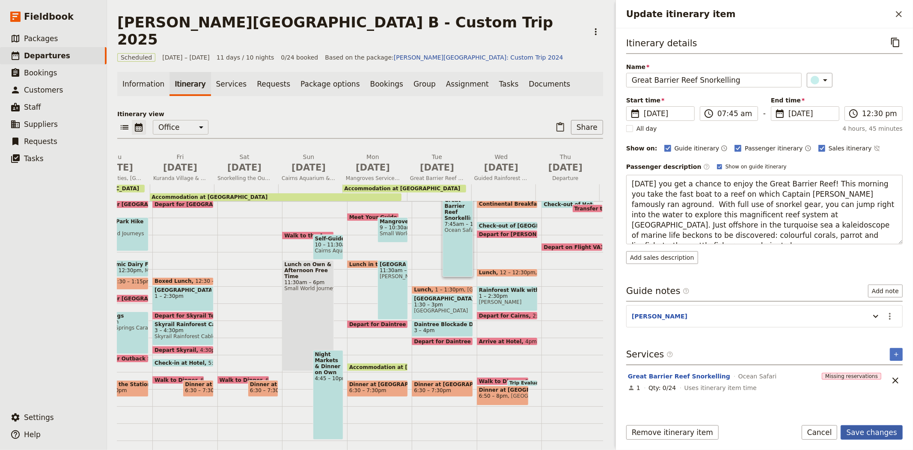
click at [889, 429] on button "Save changes" at bounding box center [872, 432] width 62 height 15
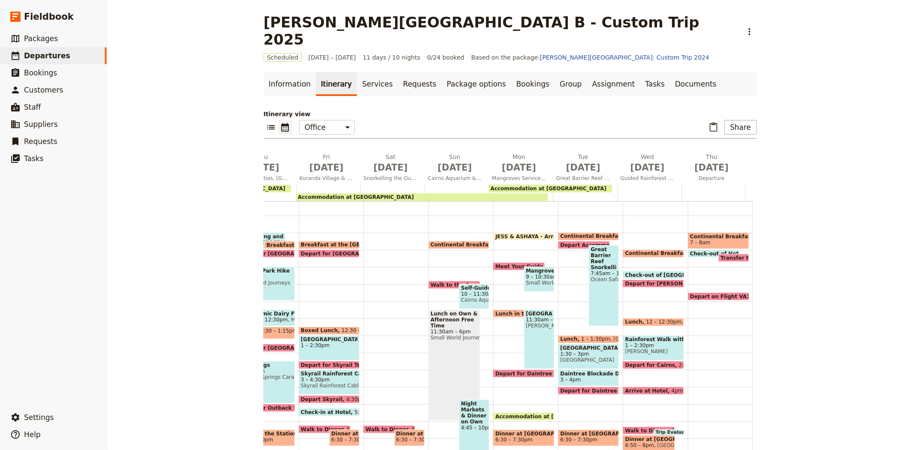
scroll to position [37, 0]
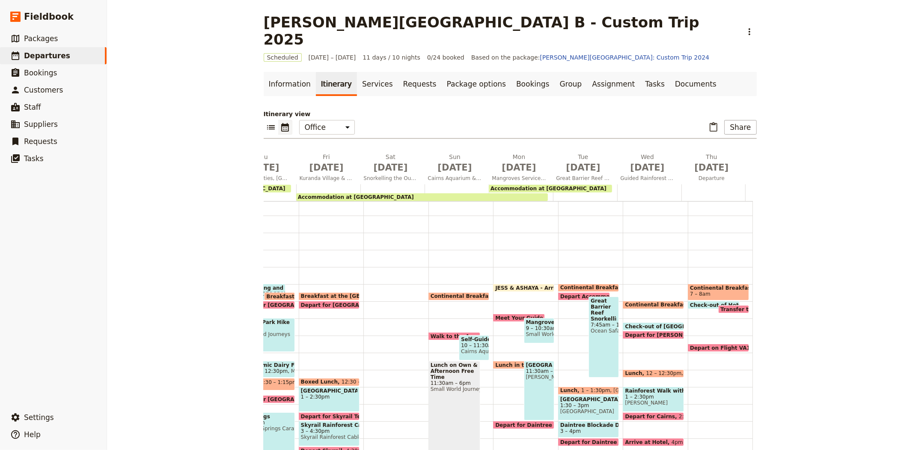
click at [650, 323] on span "Check-out of [GEOGRAPHIC_DATA]" at bounding box center [676, 326] width 102 height 6
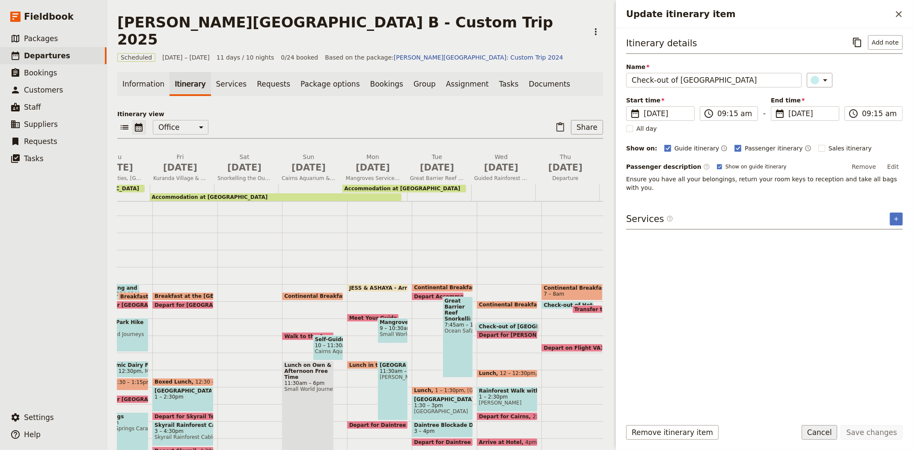
click at [823, 427] on button "Cancel" at bounding box center [820, 432] width 36 height 15
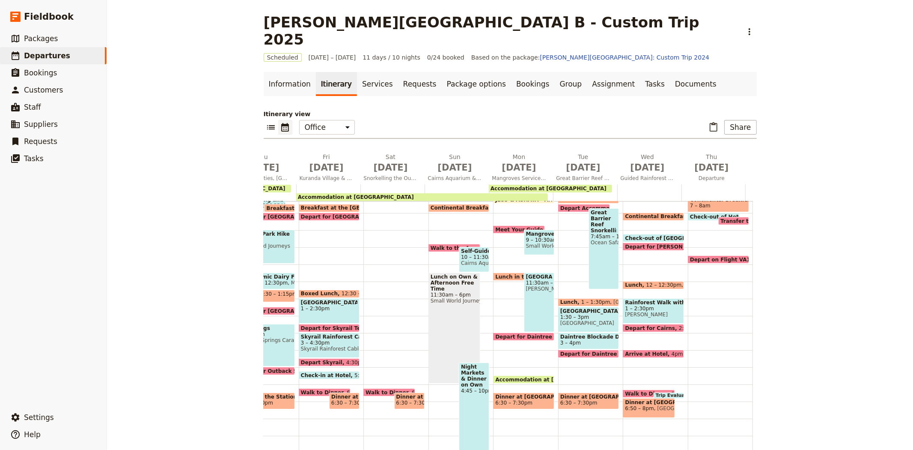
scroll to position [78, 0]
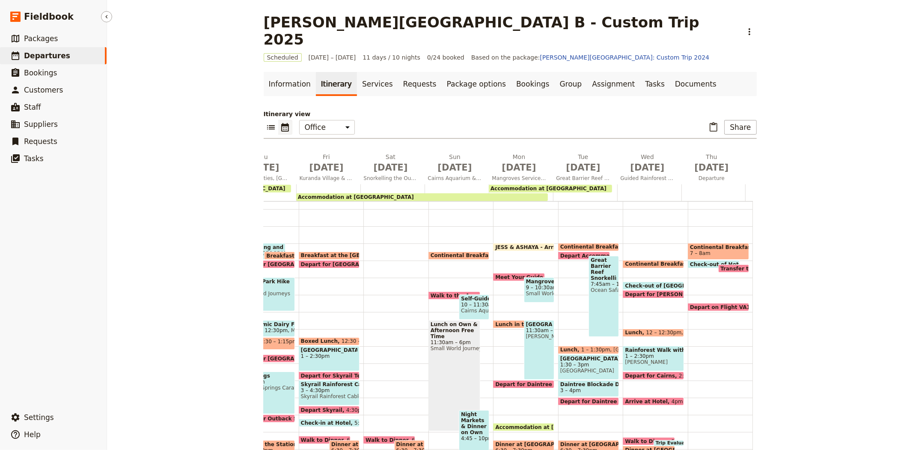
click at [67, 58] on link "​ Departures" at bounding box center [53, 55] width 107 height 17
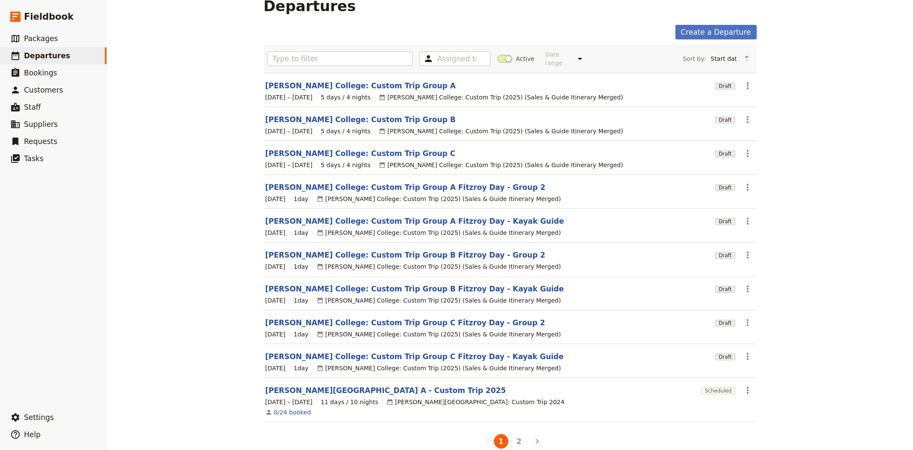
scroll to position [25, 0]
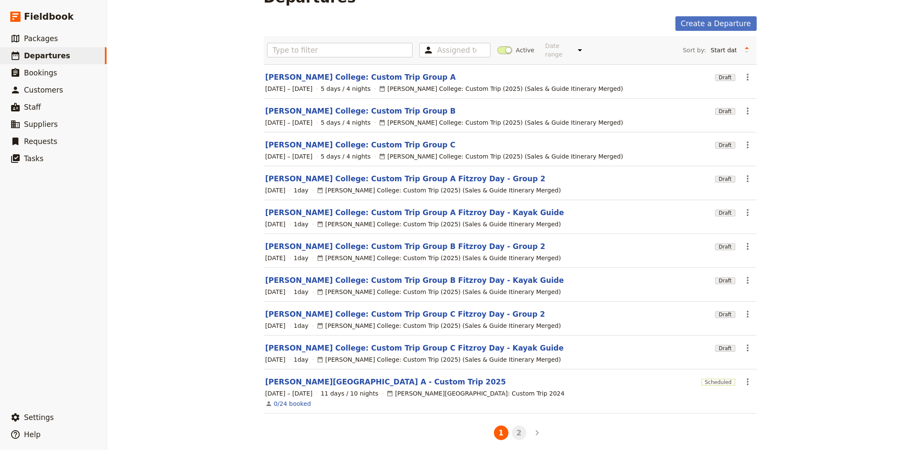
click at [516, 425] on button "2" at bounding box center [519, 432] width 15 height 15
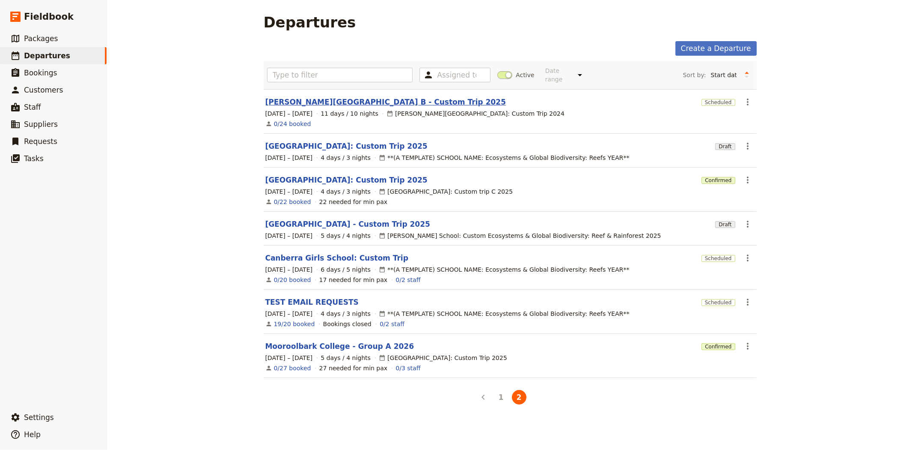
click at [382, 98] on link "[PERSON_NAME][GEOGRAPHIC_DATA] B - Custom Trip 2025" at bounding box center [385, 102] width 241 height 10
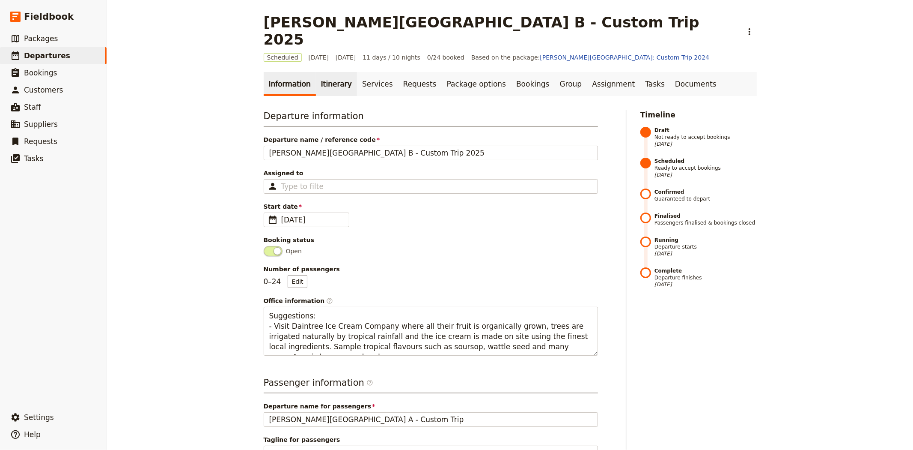
click at [320, 73] on link "Itinerary" at bounding box center [336, 84] width 41 height 24
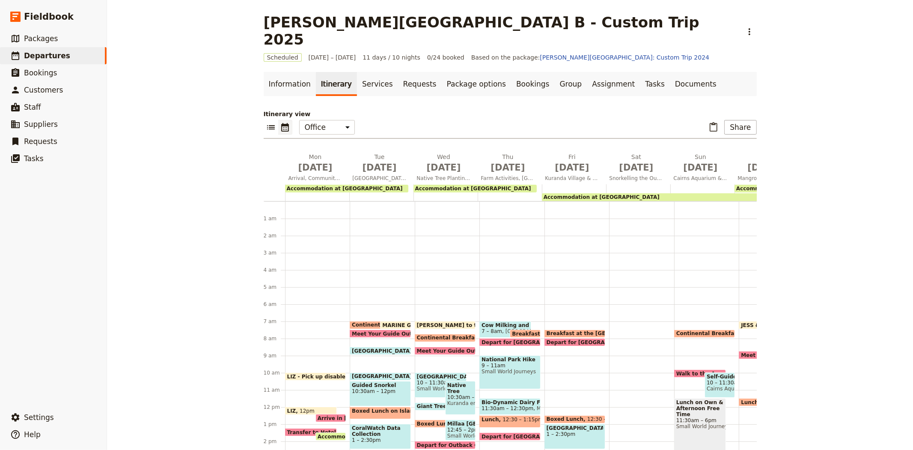
scroll to position [111, 0]
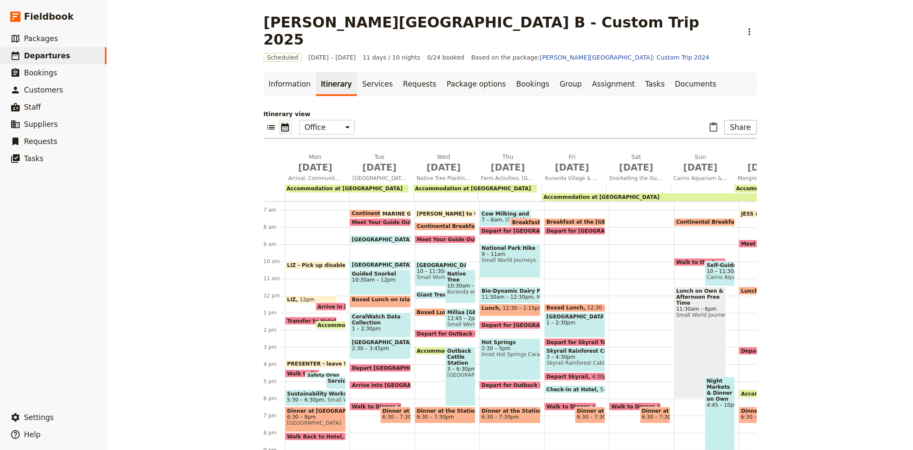
click at [383, 211] on span "MARINE GUIDES - Arrive at Office" at bounding box center [432, 214] width 100 height 6
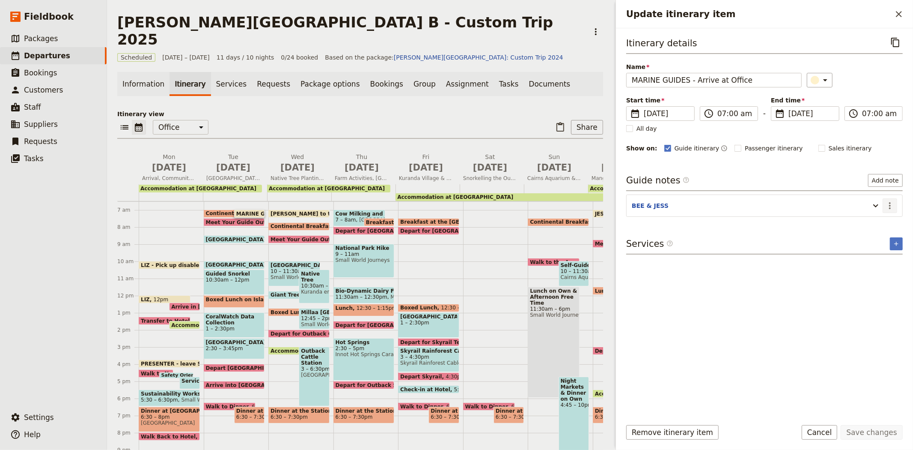
click at [884, 204] on button "​" at bounding box center [890, 205] width 15 height 15
click at [873, 219] on button "Edit note" at bounding box center [872, 224] width 50 height 12
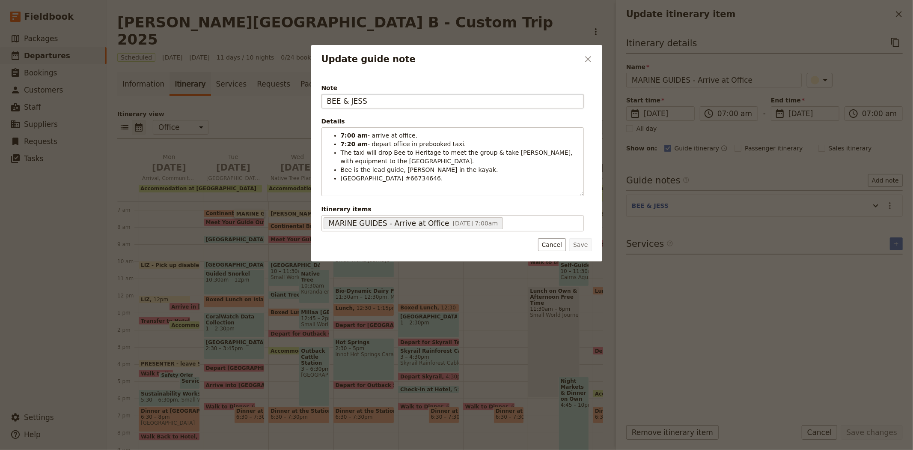
click at [353, 98] on input "BEE & JESS" at bounding box center [453, 101] width 262 height 15
type input "BEE & [PERSON_NAME]"
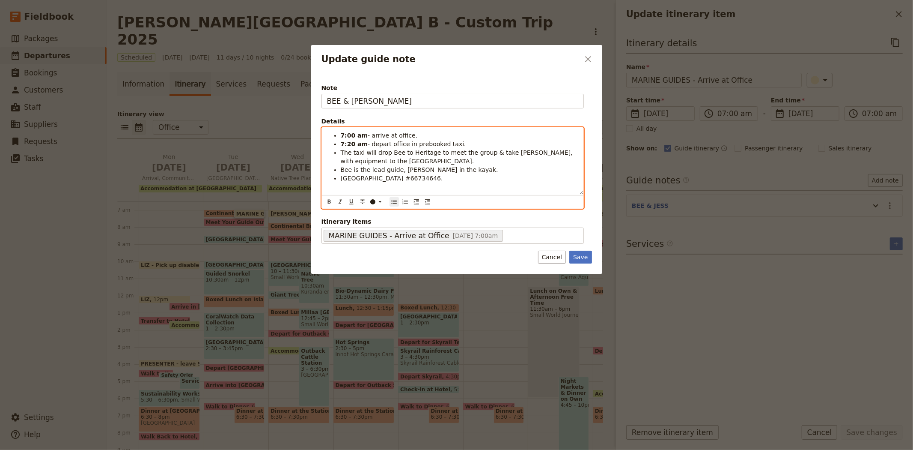
click at [504, 154] on span "The taxi will drop Bee to Heritage to meet the group & take [PERSON_NAME], with…" at bounding box center [458, 156] width 234 height 15
click at [402, 170] on span "Bee is the lead guide, [PERSON_NAME] in the kayak." at bounding box center [420, 169] width 158 height 7
click at [438, 180] on span "[GEOGRAPHIC_DATA] #66734646." at bounding box center [392, 178] width 102 height 7
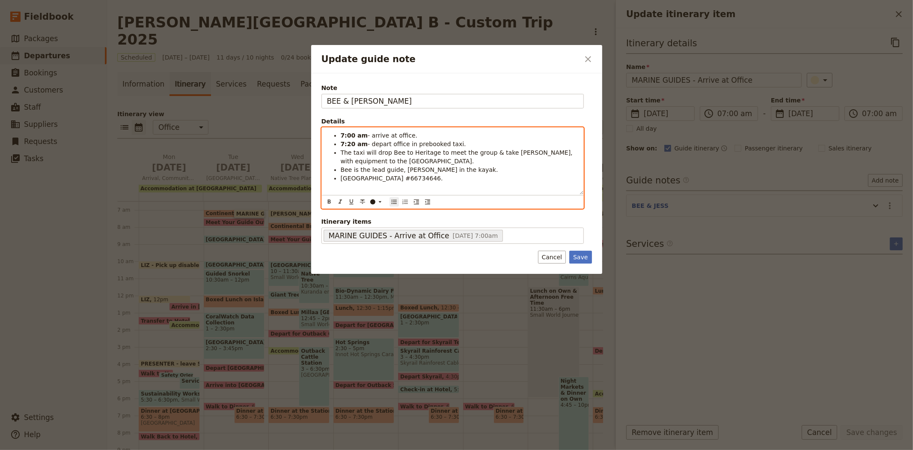
drag, startPoint x: 444, startPoint y: 180, endPoint x: 409, endPoint y: 177, distance: 34.8
click at [409, 177] on li "[GEOGRAPHIC_DATA] #66734646." at bounding box center [460, 178] width 238 height 9
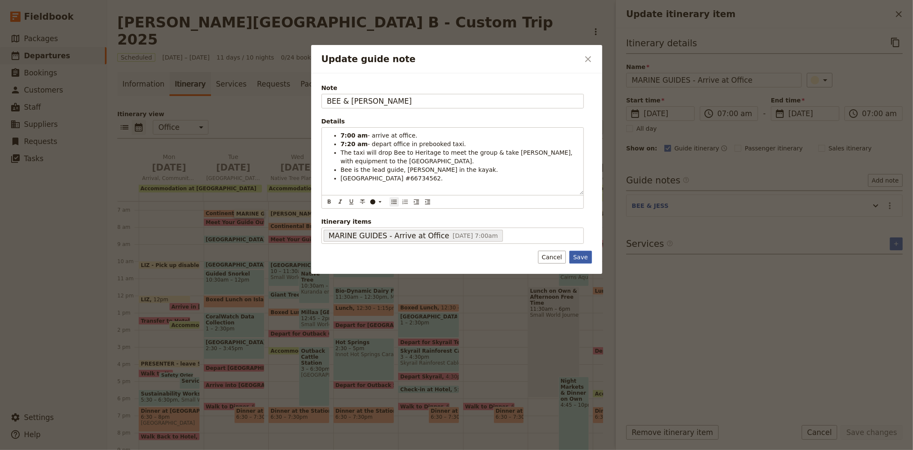
click at [584, 257] on button "Save" at bounding box center [580, 256] width 22 height 13
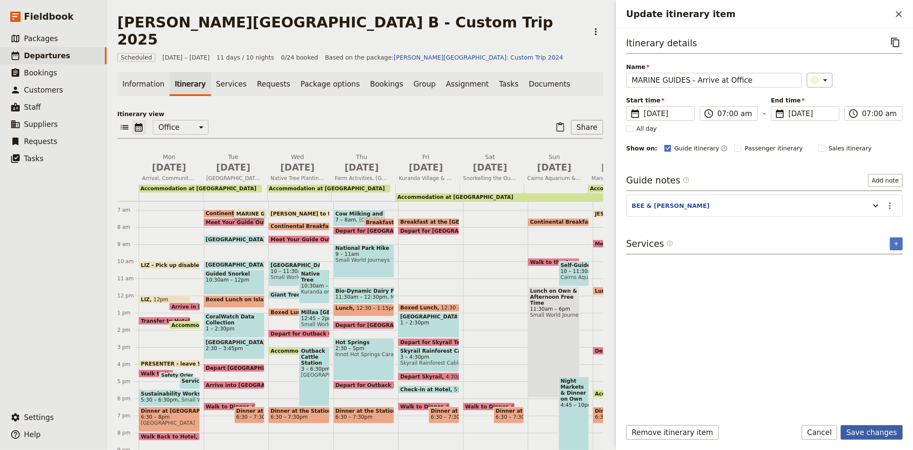
click at [865, 427] on button "Save changes" at bounding box center [872, 432] width 62 height 15
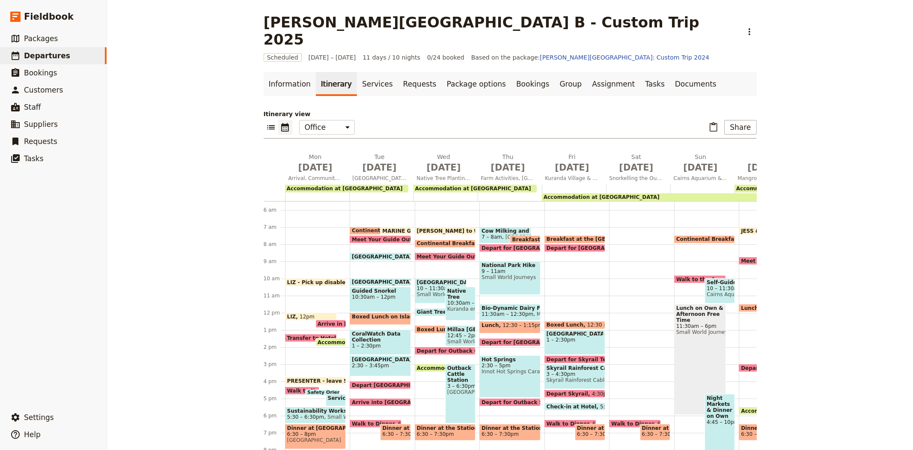
scroll to position [78, 0]
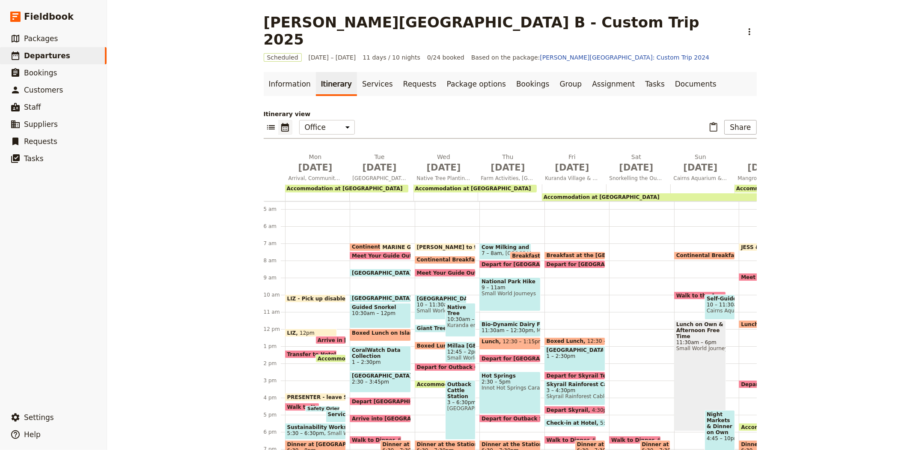
click at [384, 244] on span "MARINE GUIDES - Arrive at Office" at bounding box center [432, 247] width 100 height 6
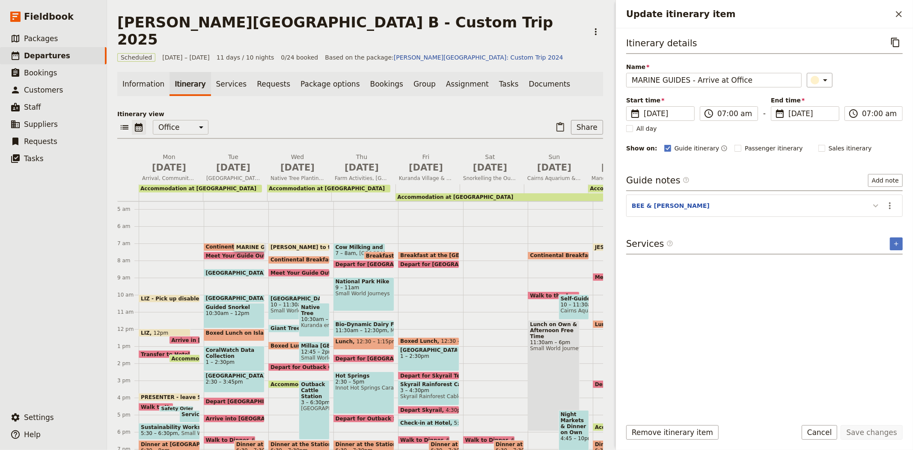
click at [874, 207] on icon "Update itinerary item" at bounding box center [876, 205] width 10 height 10
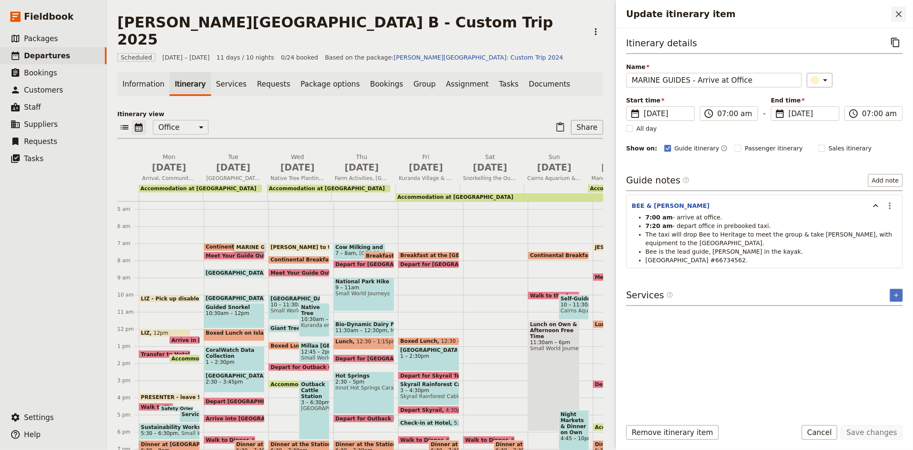
click at [900, 14] on icon "Close drawer" at bounding box center [899, 14] width 10 height 10
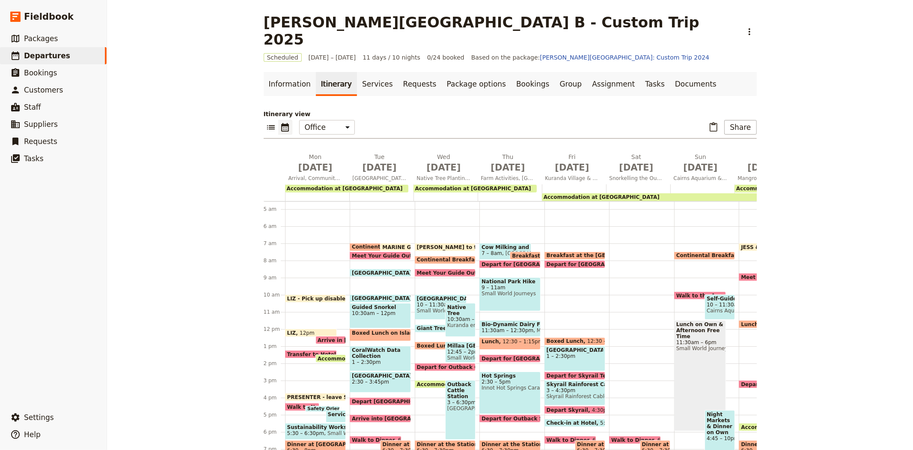
click at [391, 244] on span "MARINE GUIDES - Arrive at Office" at bounding box center [432, 247] width 100 height 6
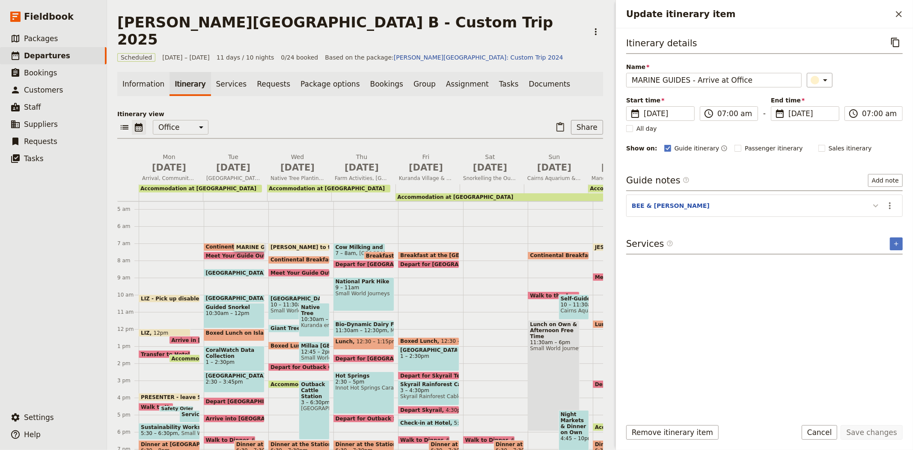
click at [872, 204] on icon "Update itinerary item" at bounding box center [876, 205] width 10 height 10
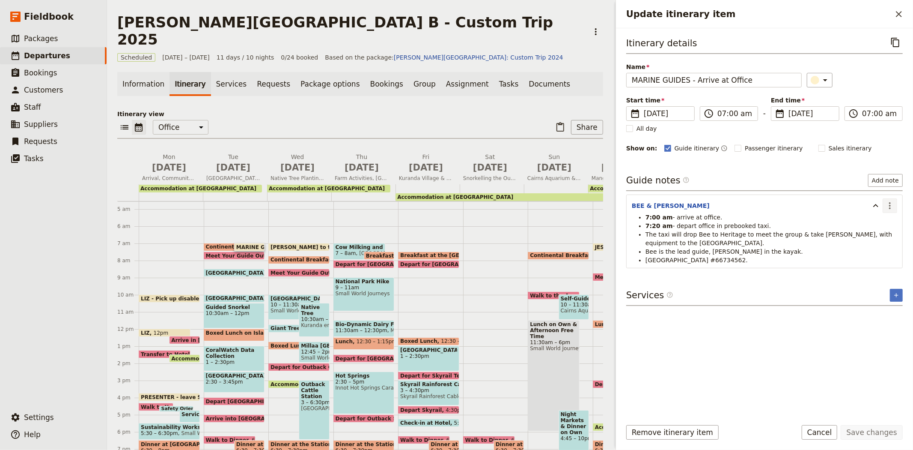
click at [887, 207] on icon "Actions" at bounding box center [890, 205] width 10 height 10
click at [874, 225] on span "Edit note" at bounding box center [865, 224] width 27 height 9
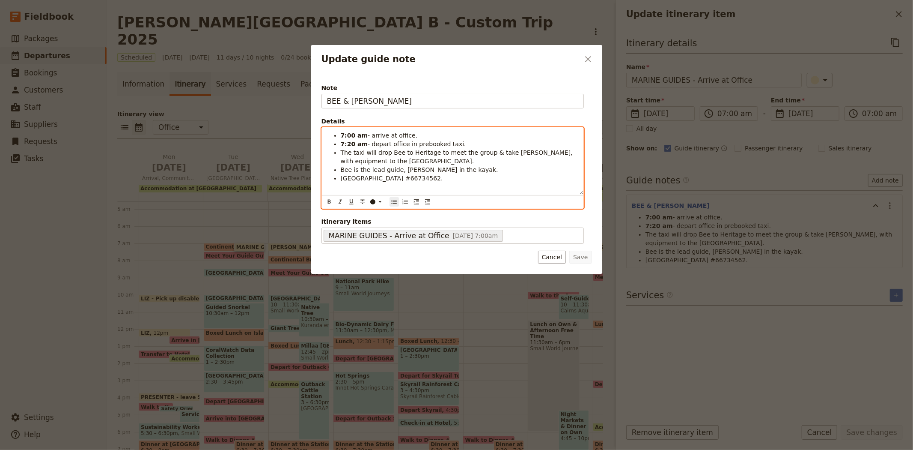
click at [413, 155] on span "The taxi will drop Bee to Heritage to meet the group & take [PERSON_NAME], with…" at bounding box center [458, 156] width 234 height 15
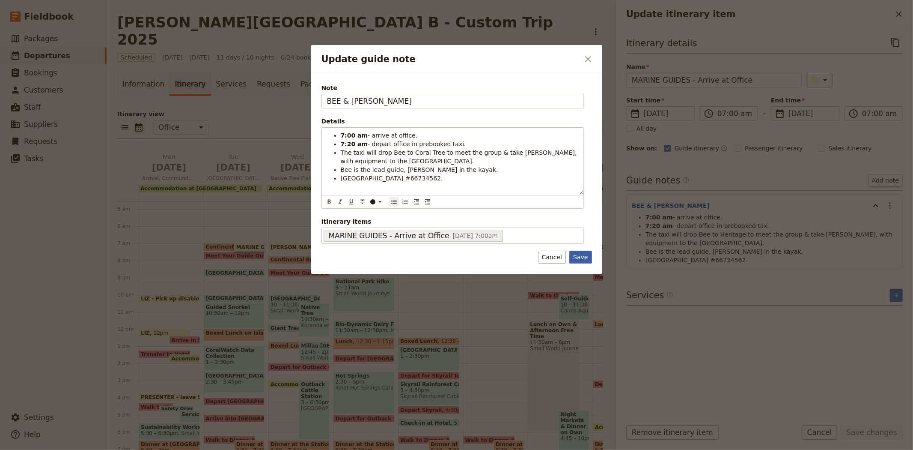
click at [575, 252] on button "Save" at bounding box center [580, 256] width 22 height 13
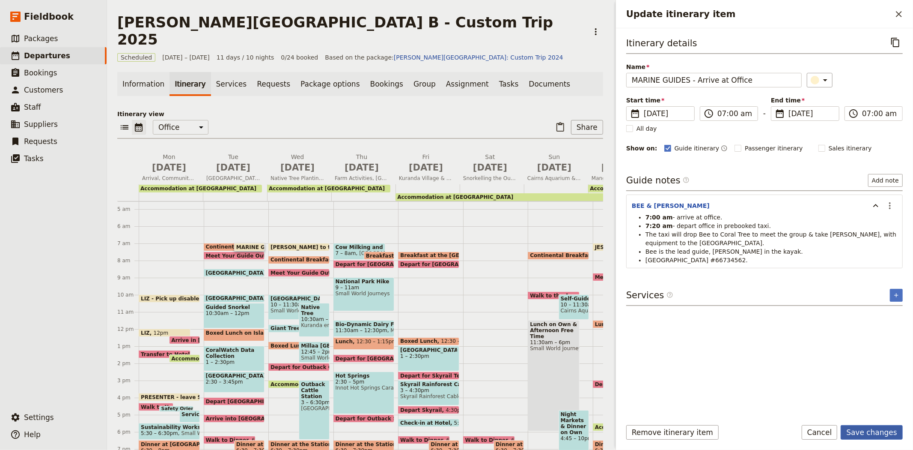
click at [884, 434] on button "Save changes" at bounding box center [872, 432] width 62 height 15
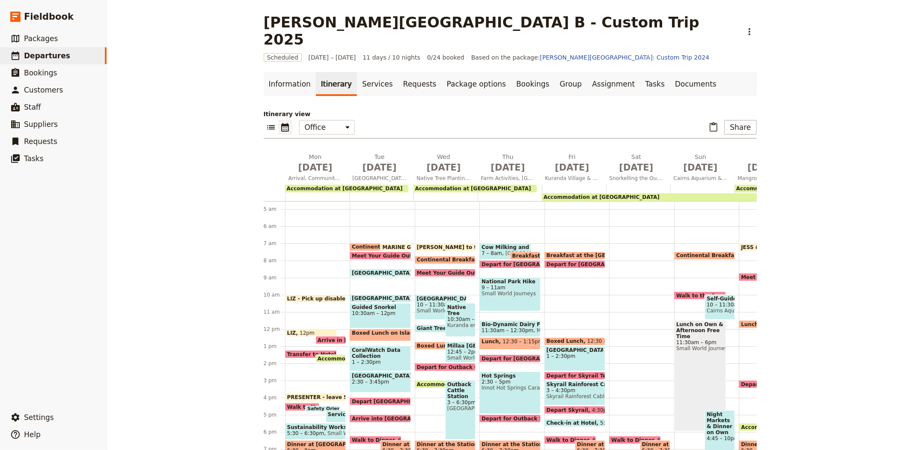
scroll to position [125, 0]
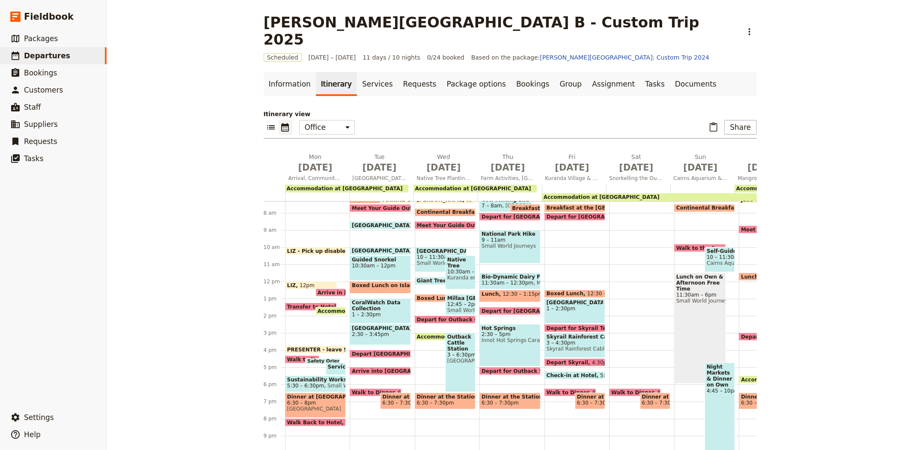
click at [416, 222] on span "8:30am" at bounding box center [426, 225] width 20 height 6
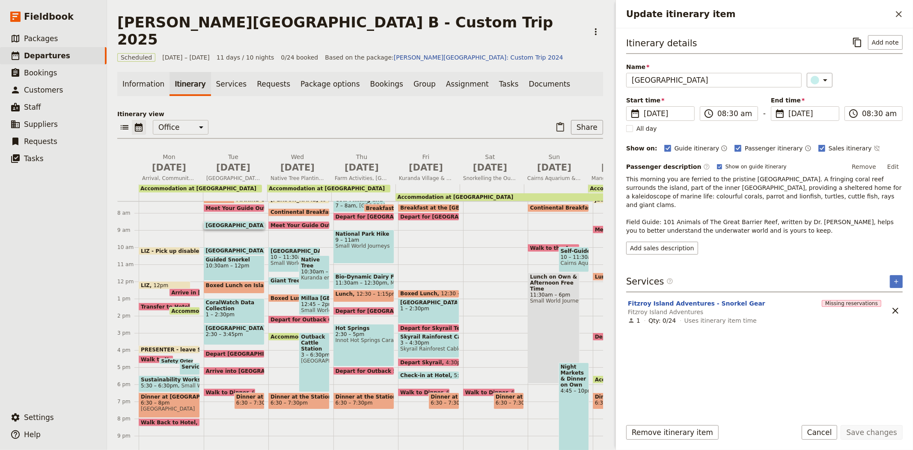
click at [240, 247] on span "[GEOGRAPHIC_DATA]" at bounding box center [238, 250] width 64 height 6
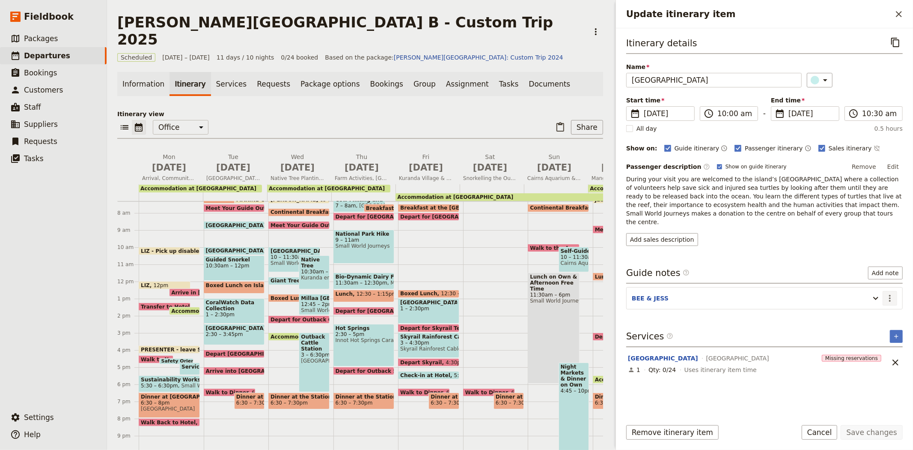
click at [883, 292] on button "​" at bounding box center [890, 298] width 15 height 15
click at [878, 307] on span "Edit note" at bounding box center [865, 308] width 27 height 9
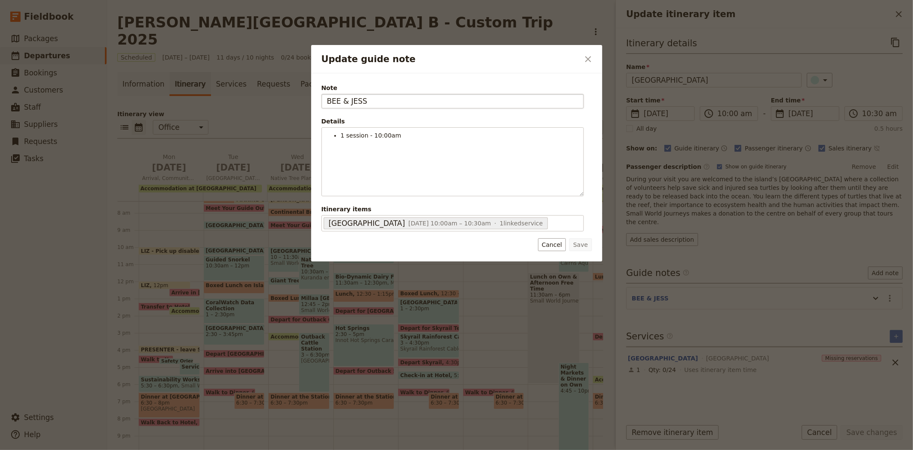
click at [358, 101] on input "BEE & JESS" at bounding box center [453, 101] width 262 height 15
type input "BEE & [PERSON_NAME]"
click at [579, 248] on button "Save" at bounding box center [580, 244] width 22 height 13
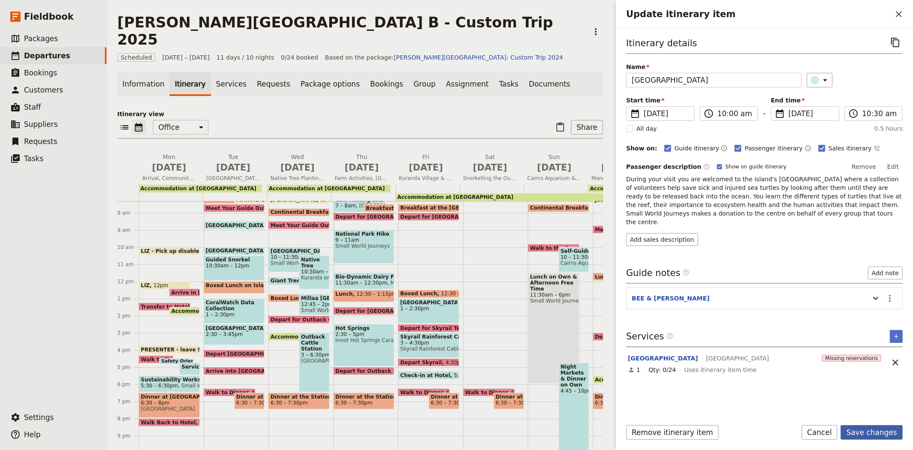
click at [872, 435] on button "Save changes" at bounding box center [872, 432] width 62 height 15
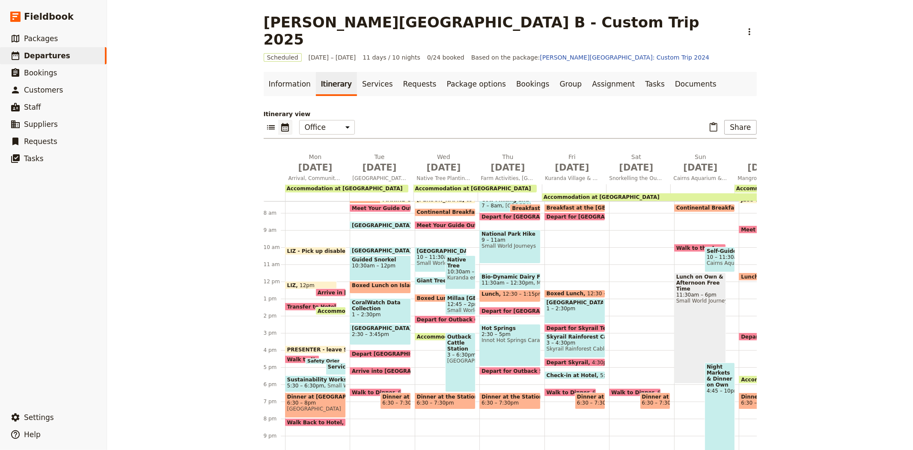
click at [378, 311] on span "1 – 2:30pm" at bounding box center [380, 314] width 57 height 6
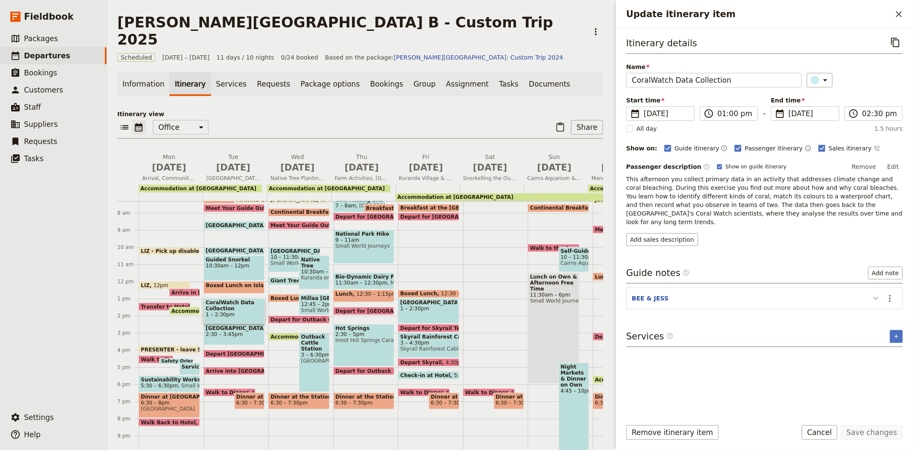
click at [880, 293] on icon "Update itinerary item" at bounding box center [876, 298] width 10 height 10
click at [890, 295] on icon "Actions" at bounding box center [890, 298] width 2 height 7
click at [879, 304] on span "Edit note" at bounding box center [865, 308] width 27 height 9
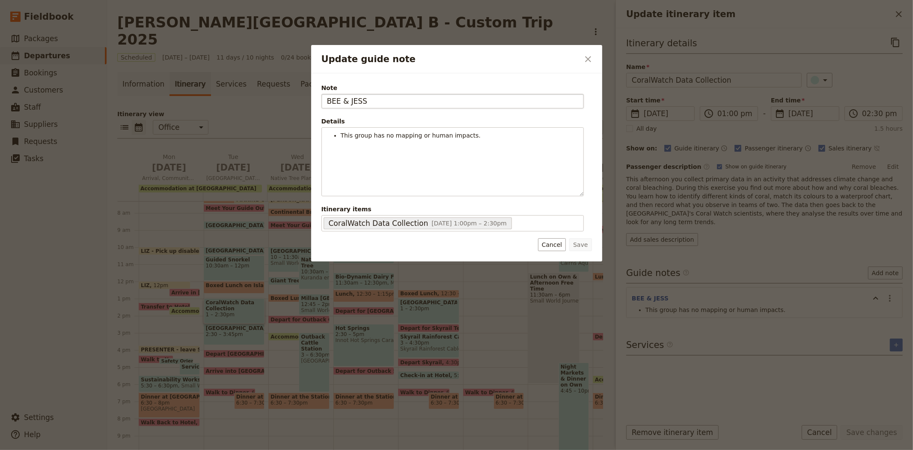
click at [354, 99] on input "BEE & JESS" at bounding box center [453, 101] width 262 height 15
type input "BEE & [PERSON_NAME]"
click at [584, 248] on button "Save" at bounding box center [580, 244] width 22 height 13
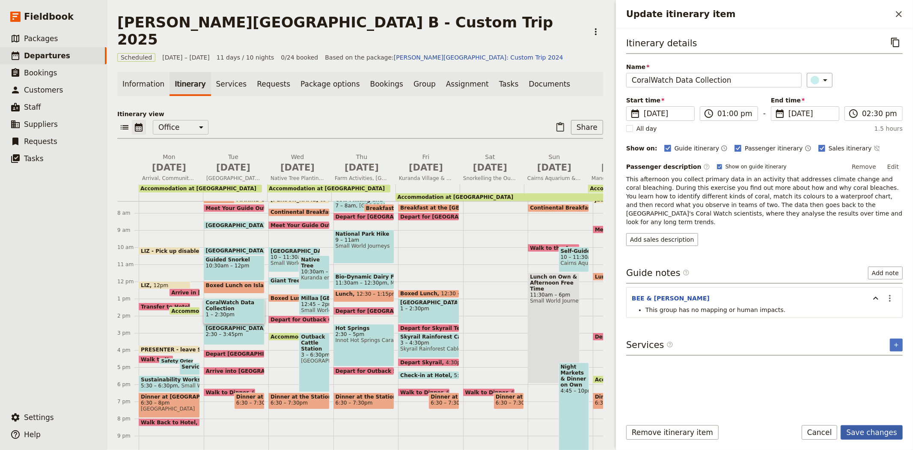
click at [865, 431] on button "Save changes" at bounding box center [872, 432] width 62 height 15
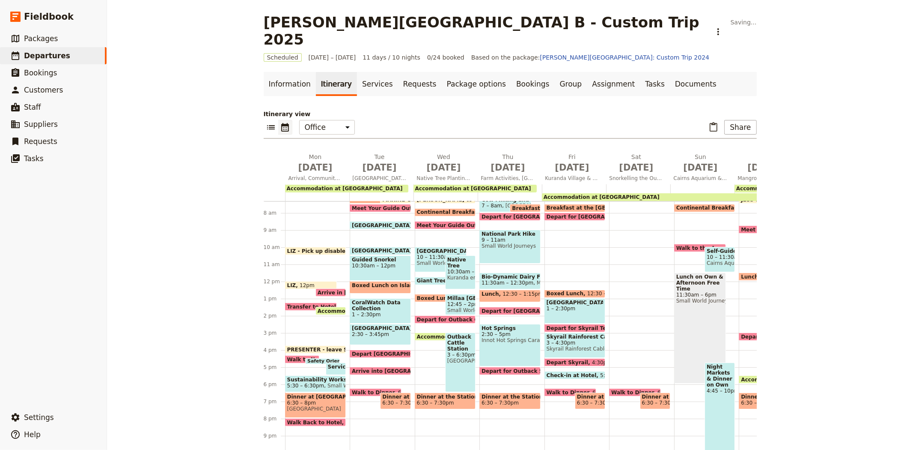
click at [389, 331] on span "2:30 – 3:45pm" at bounding box center [380, 334] width 57 height 6
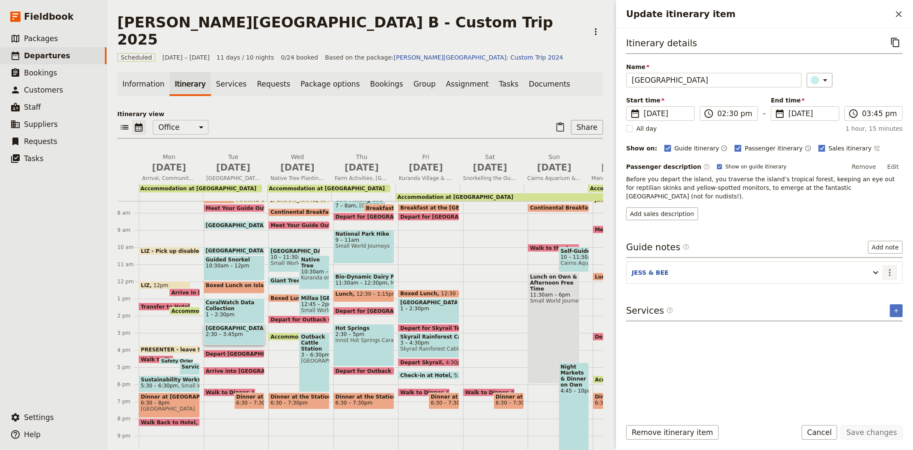
click at [887, 267] on icon "Actions" at bounding box center [890, 272] width 10 height 10
click at [879, 286] on span "Edit note" at bounding box center [865, 282] width 27 height 9
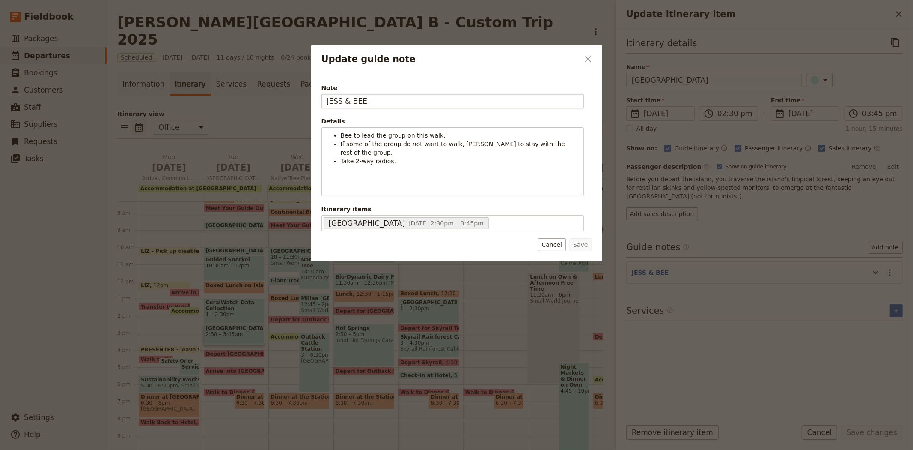
click at [360, 100] on input "JESS & BEE" at bounding box center [453, 101] width 262 height 15
type input "JESS & [PERSON_NAME]"
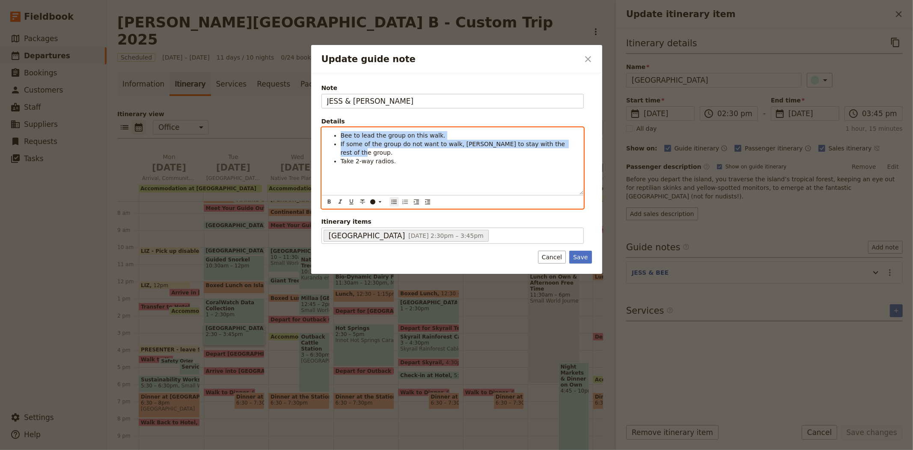
drag, startPoint x: 569, startPoint y: 147, endPoint x: 307, endPoint y: 139, distance: 263.0
click at [307, 449] on div "Update guide note ​ Note [PERSON_NAME] & [PERSON_NAME] Details Bee to lead the …" at bounding box center [456, 450] width 913 height 0
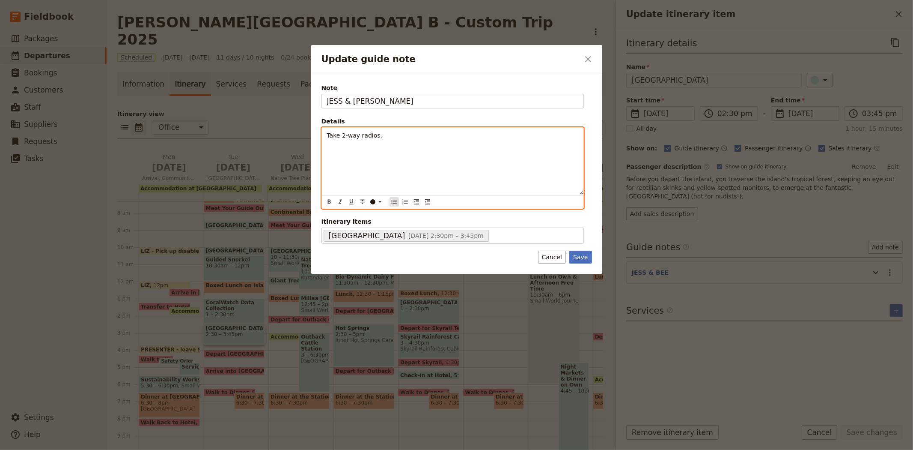
click at [390, 202] on button "​" at bounding box center [394, 201] width 9 height 9
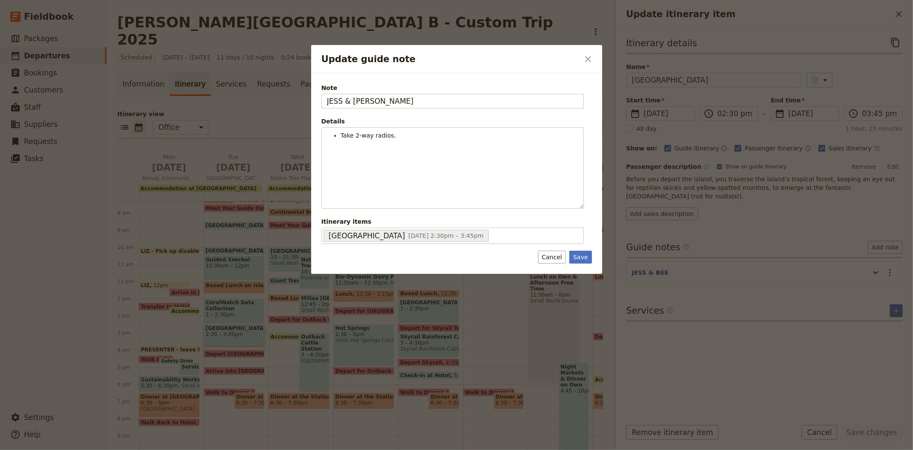
click at [592, 258] on div "Note [PERSON_NAME] & [PERSON_NAME] Details Take 2-way radios. ​ ​ ​ ​ ​ ​ ​ ​ ​…" at bounding box center [456, 173] width 291 height 200
click at [586, 257] on button "Save" at bounding box center [580, 256] width 22 height 13
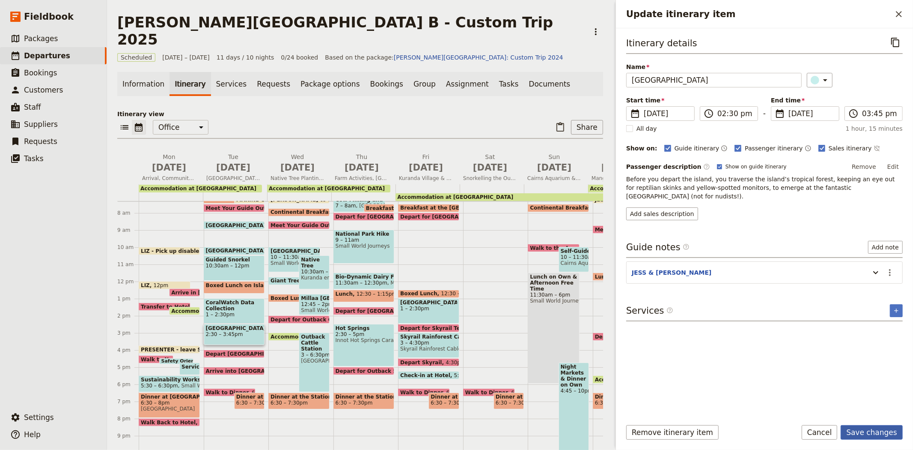
click at [878, 434] on button "Save changes" at bounding box center [872, 432] width 62 height 15
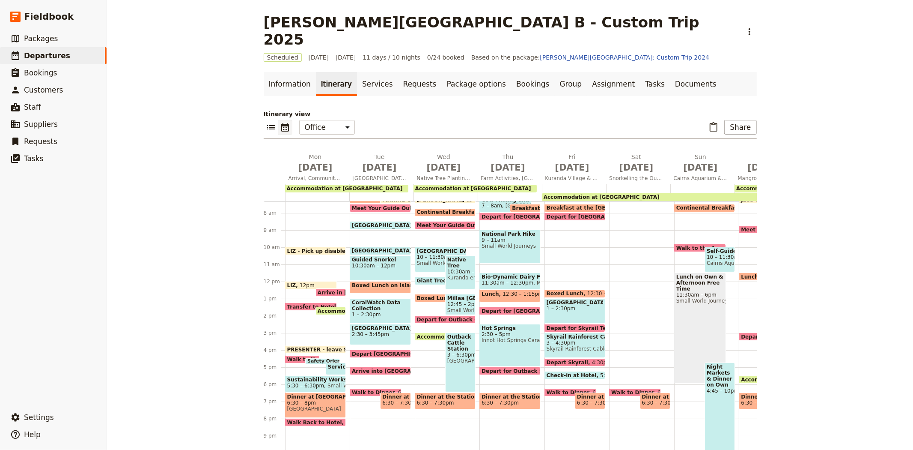
click at [363, 351] on span "Depart [GEOGRAPHIC_DATA]" at bounding box center [395, 354] width 86 height 6
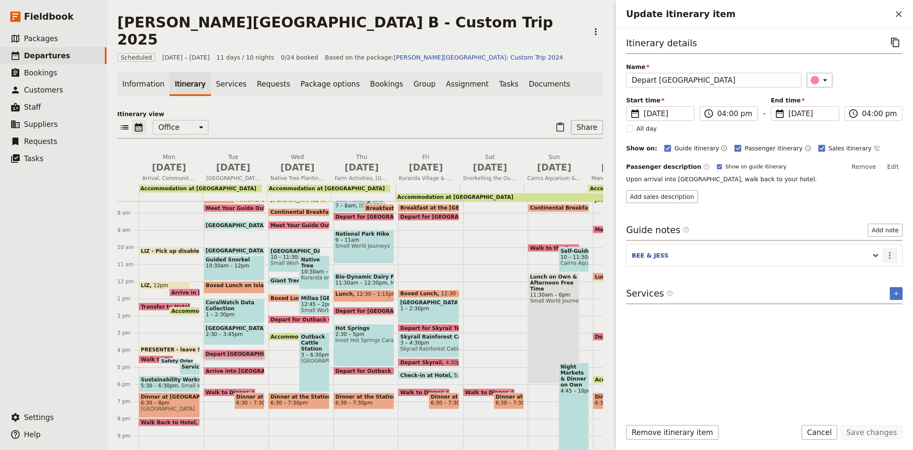
click at [891, 251] on icon "Actions" at bounding box center [890, 255] width 10 height 10
click at [879, 271] on span "Edit note" at bounding box center [865, 274] width 27 height 9
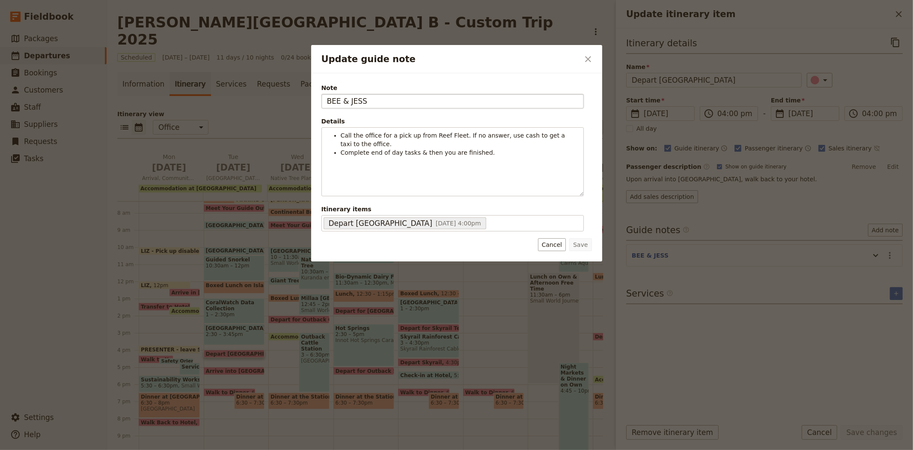
click at [359, 100] on input "BEE & JESS" at bounding box center [453, 101] width 262 height 15
type input "BEE & [PERSON_NAME]"
click at [584, 245] on button "Save" at bounding box center [580, 244] width 22 height 13
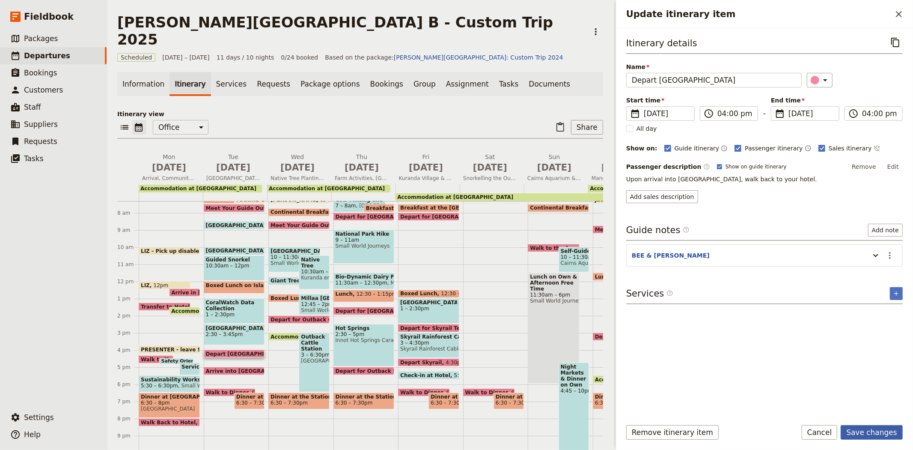
click at [864, 436] on button "Save changes" at bounding box center [872, 432] width 62 height 15
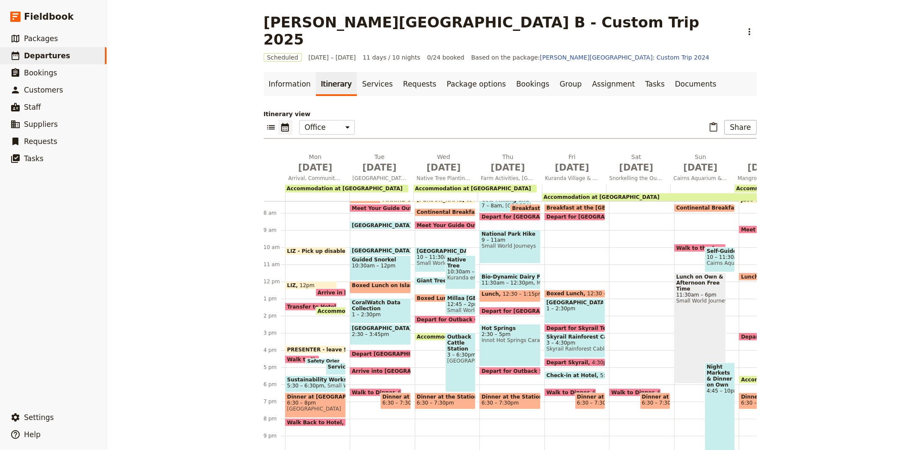
click at [363, 368] on span "Arrive into [GEOGRAPHIC_DATA]" at bounding box center [400, 371] width 97 height 6
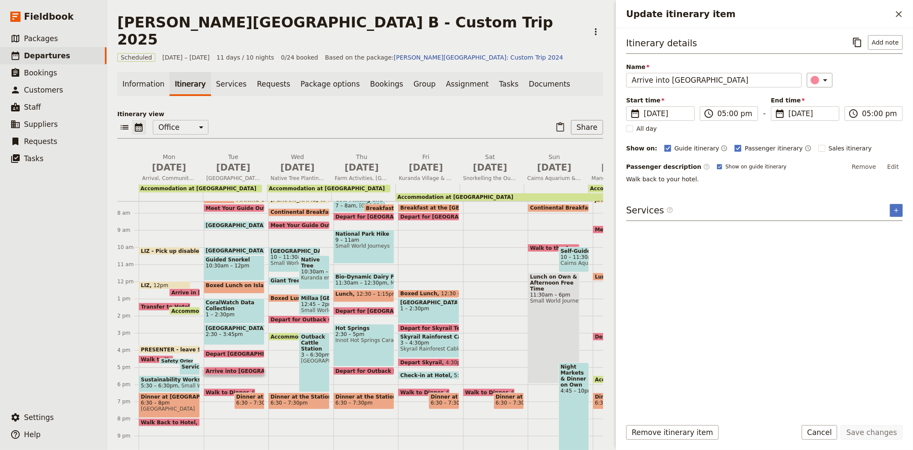
click at [227, 389] on span "Walk to Dinner" at bounding box center [229, 392] width 46 height 6
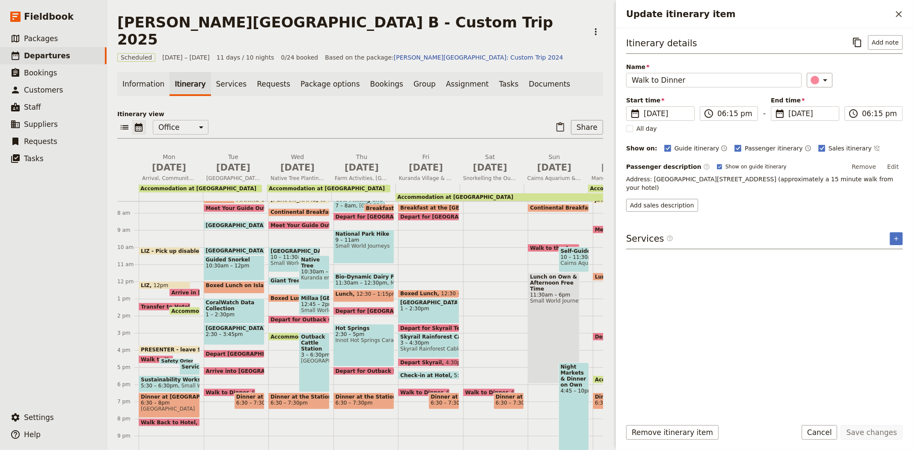
click at [253, 393] on span "Dinner at The [GEOGRAPHIC_DATA]" at bounding box center [249, 396] width 26 height 6
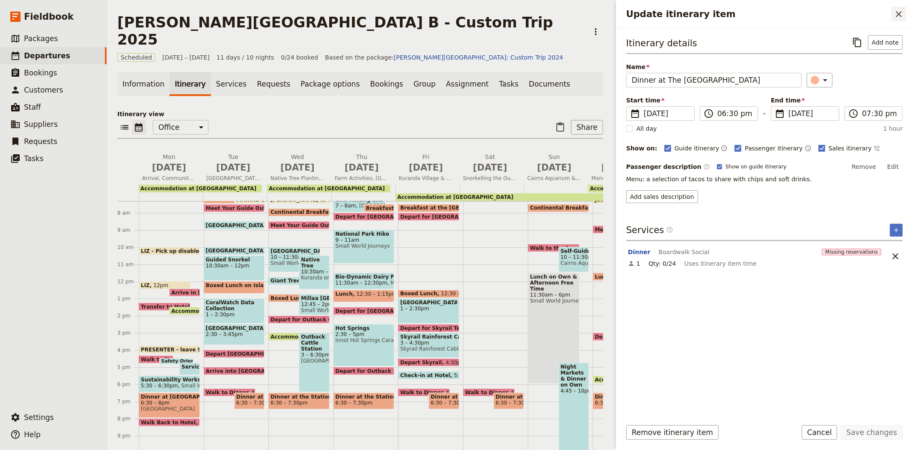
click at [902, 15] on icon "Close drawer" at bounding box center [899, 14] width 10 height 10
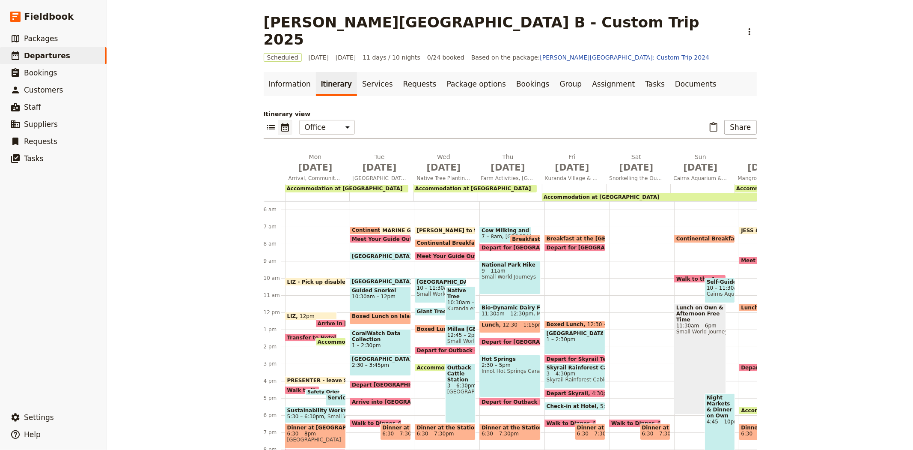
scroll to position [78, 0]
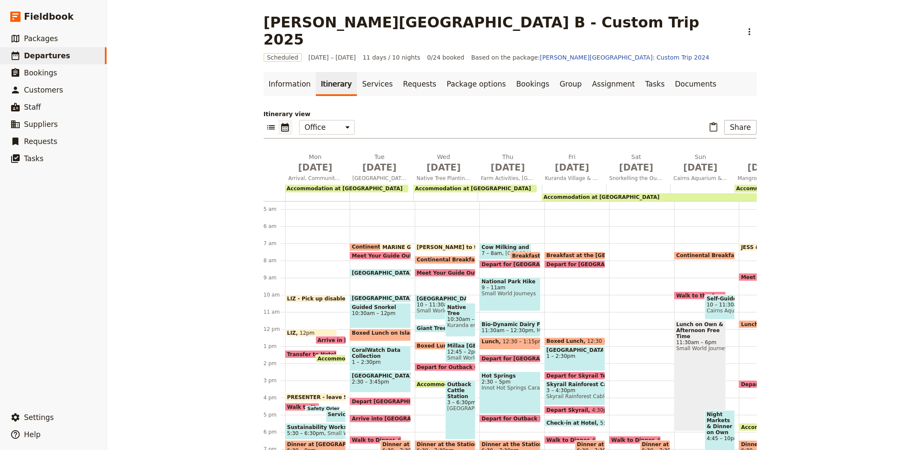
click at [430, 247] on span at bounding box center [445, 248] width 60 height 3
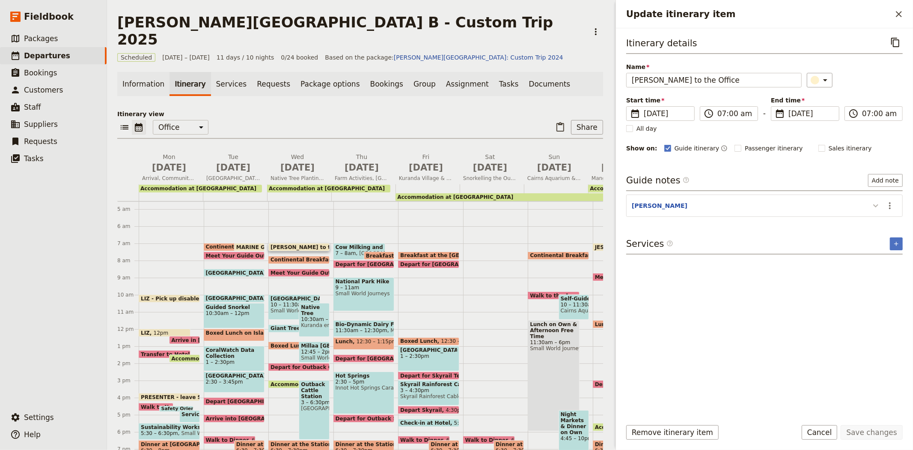
click at [877, 210] on icon "Update itinerary item" at bounding box center [876, 205] width 10 height 10
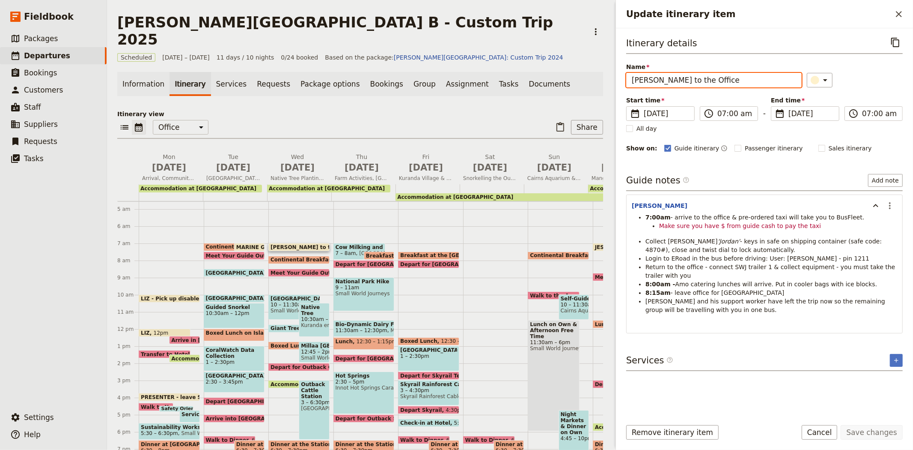
click at [638, 82] on input "[PERSON_NAME] to the Office" at bounding box center [714, 80] width 176 height 15
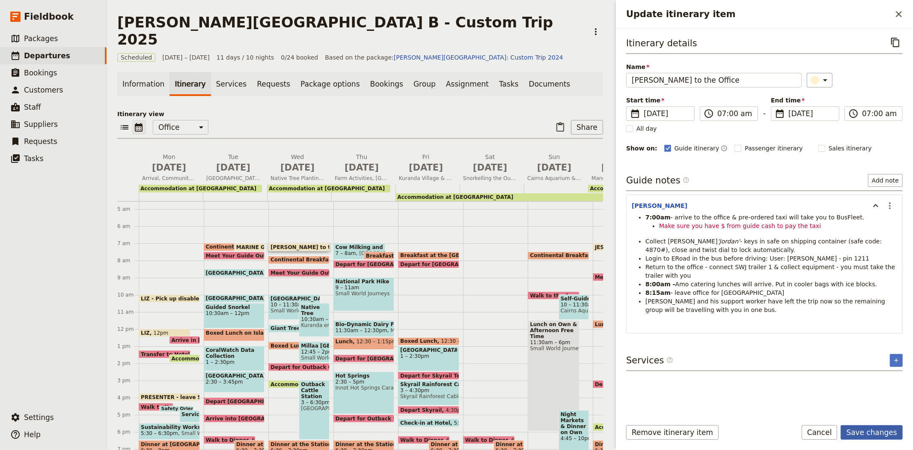
click at [878, 434] on button "Save changes" at bounding box center [872, 432] width 62 height 15
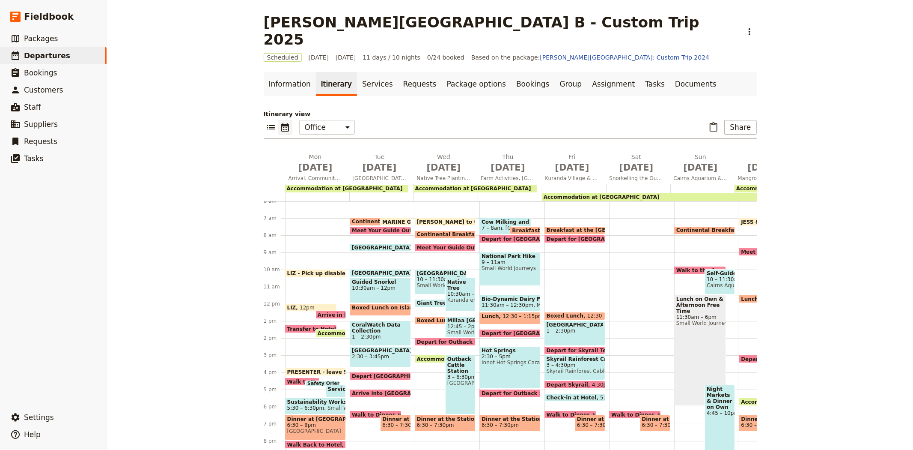
scroll to position [125, 0]
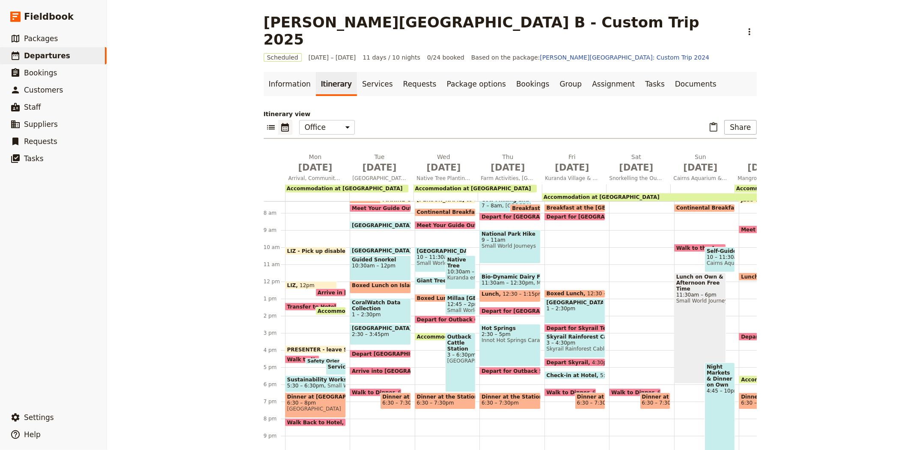
click at [451, 256] on span "Native Tree Planting Service Work" at bounding box center [460, 262] width 26 height 12
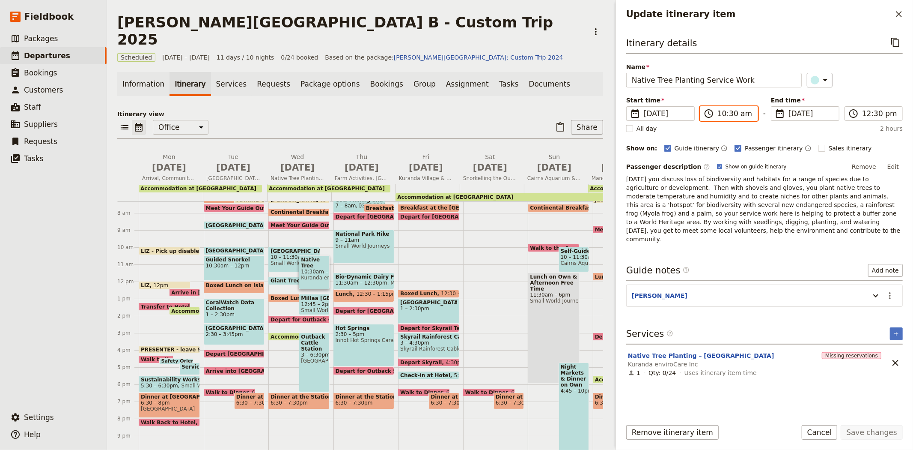
click at [724, 113] on input "10:30 am" at bounding box center [734, 113] width 35 height 10
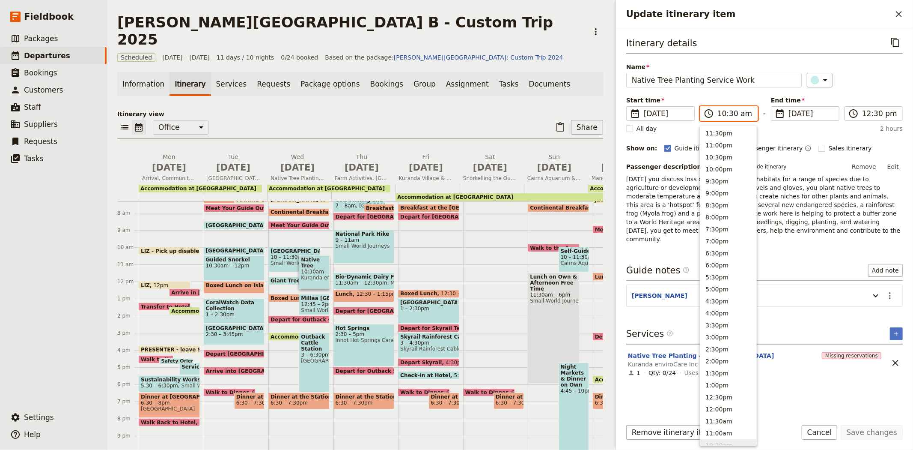
scroll to position [259, 0]
click at [729, 219] on button "9:00am" at bounding box center [728, 222] width 56 height 12
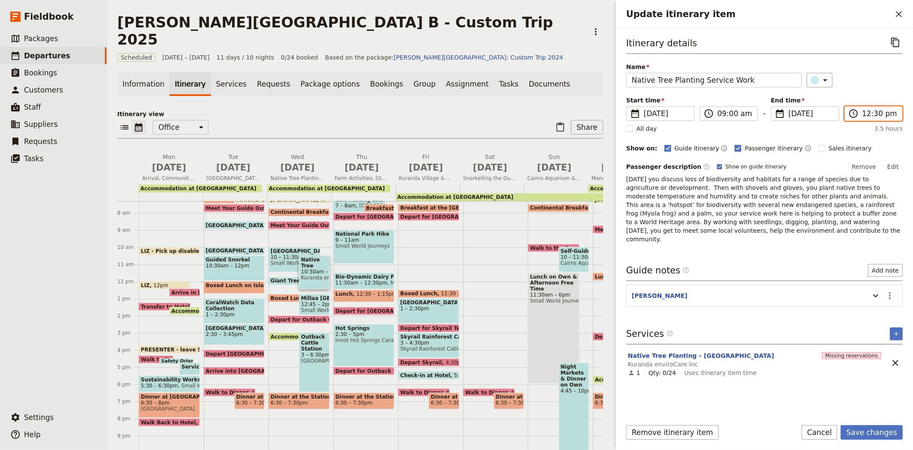
click at [872, 110] on input "12:30 pm" at bounding box center [879, 113] width 35 height 10
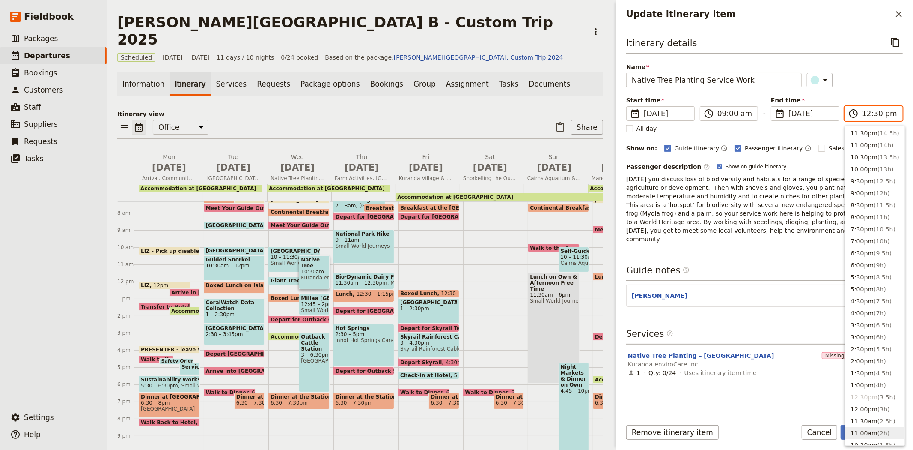
click at [878, 429] on span "( 2h )" at bounding box center [884, 432] width 12 height 7
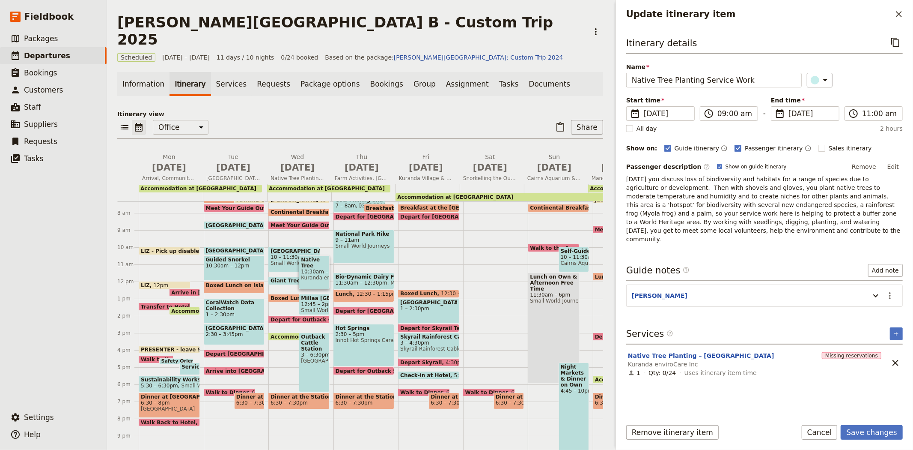
click at [857, 80] on div "​" at bounding box center [855, 80] width 96 height 15
click at [891, 290] on icon "Actions" at bounding box center [890, 295] width 10 height 10
click at [881, 306] on span "Edit note" at bounding box center [872, 305] width 40 height 9
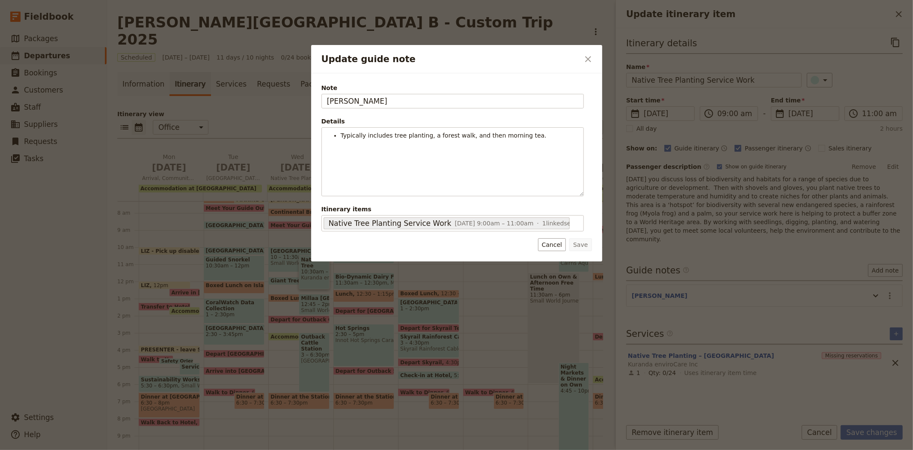
drag, startPoint x: 397, startPoint y: 100, endPoint x: 243, endPoint y: 95, distance: 154.2
click at [243, 449] on div "Update guide note ​ Note [PERSON_NAME] Details Typically includes tree planting…" at bounding box center [456, 450] width 913 height 0
click at [587, 242] on button "Save" at bounding box center [580, 244] width 22 height 13
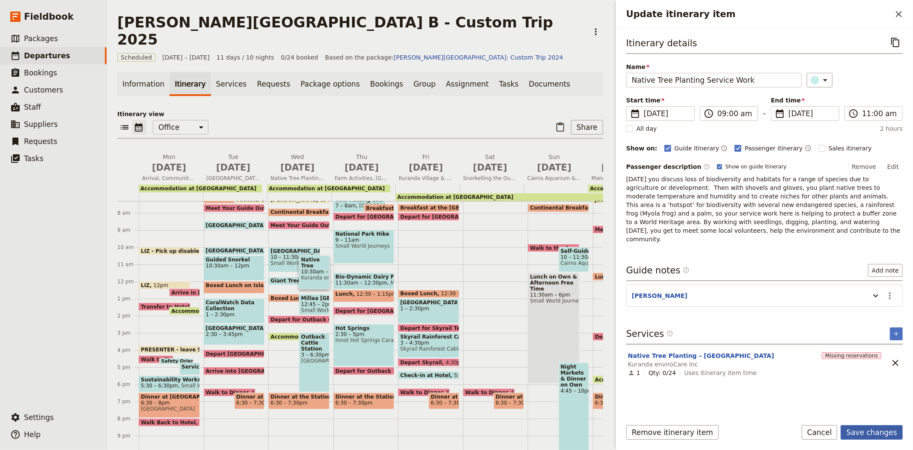
click at [852, 427] on button "Save changes" at bounding box center [872, 432] width 62 height 15
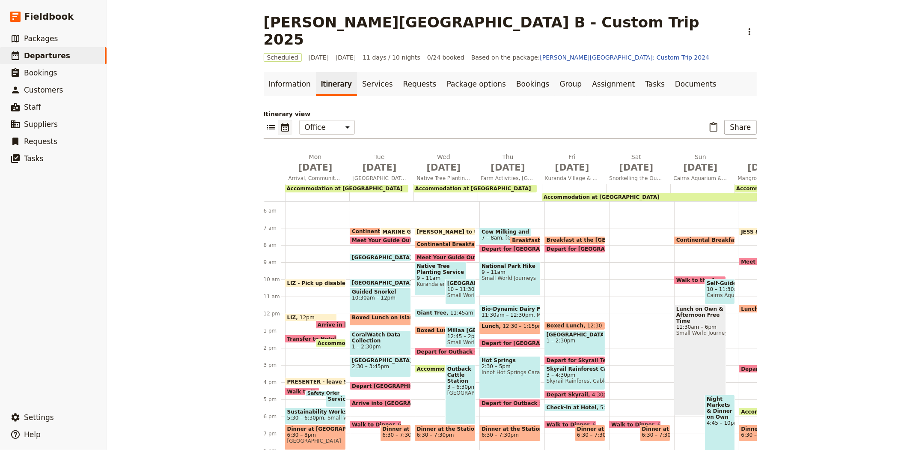
scroll to position [78, 0]
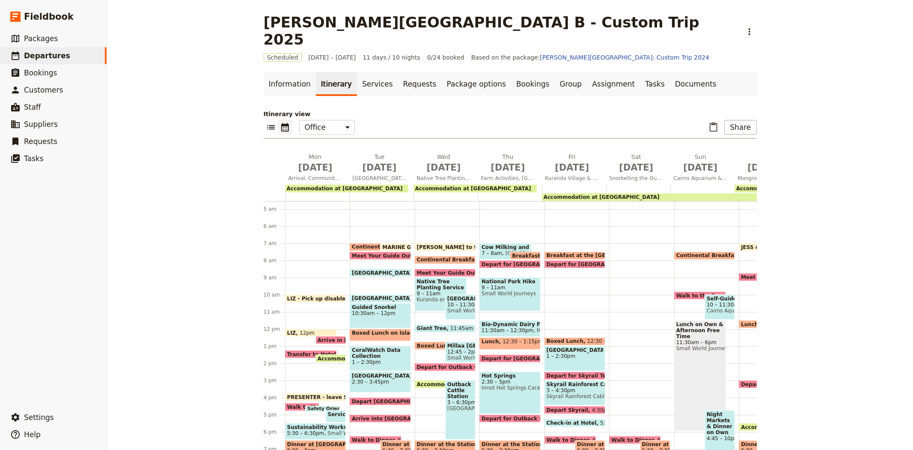
click at [438, 244] on span "[PERSON_NAME] to the Office" at bounding box center [461, 247] width 89 height 6
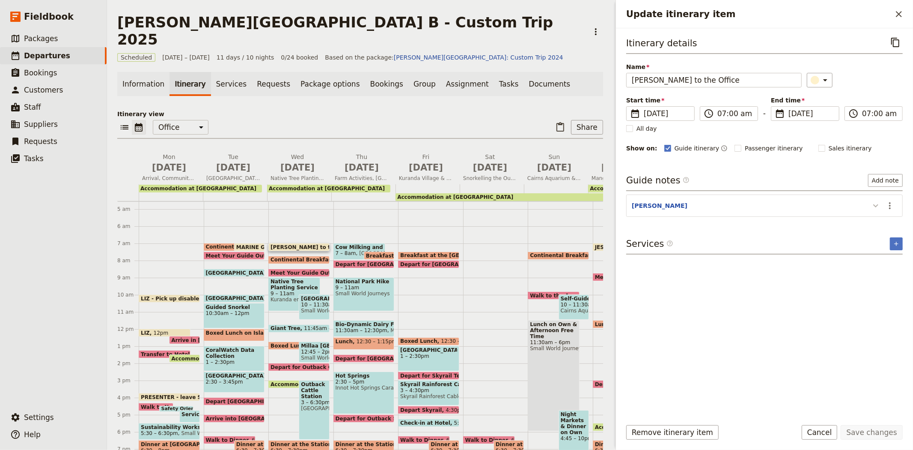
click at [874, 208] on icon "Update itinerary item" at bounding box center [876, 205] width 10 height 10
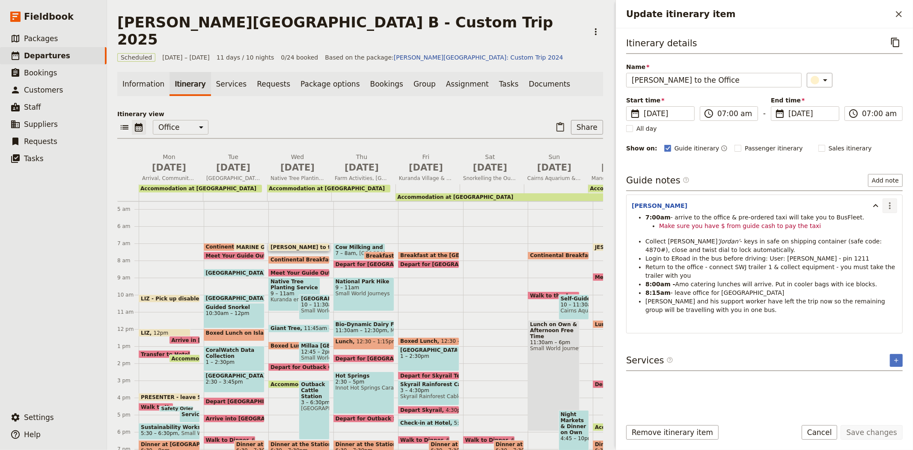
click at [889, 206] on icon "Actions" at bounding box center [890, 205] width 10 height 10
click at [733, 173] on div "Itinerary details ​ Name [PERSON_NAME] to the Office ​ Start time ​ [DATE] [DAT…" at bounding box center [764, 223] width 277 height 376
click at [893, 206] on icon "Actions" at bounding box center [890, 205] width 10 height 10
click at [875, 219] on button "Edit note" at bounding box center [872, 224] width 50 height 12
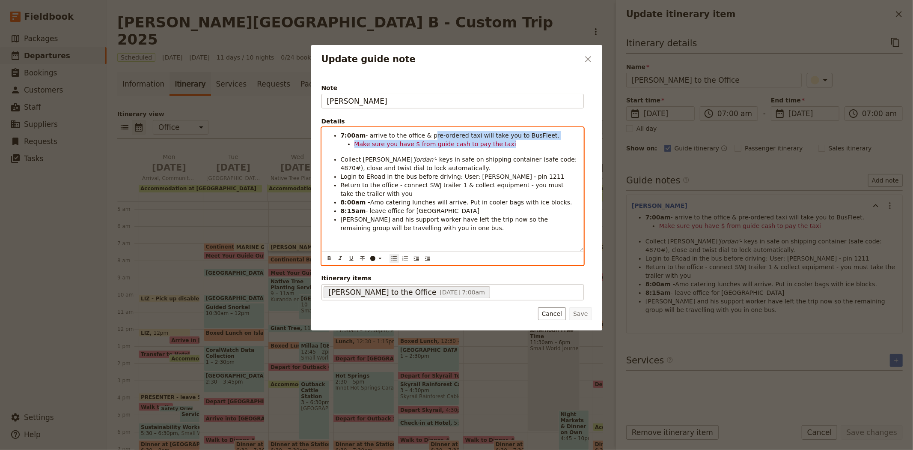
drag, startPoint x: 424, startPoint y: 134, endPoint x: 538, endPoint y: 142, distance: 114.1
click at [538, 142] on ul "7:00am - arrive to the office & pre-ordered taxi will take you to BusFleet. Mak…" at bounding box center [452, 181] width 251 height 101
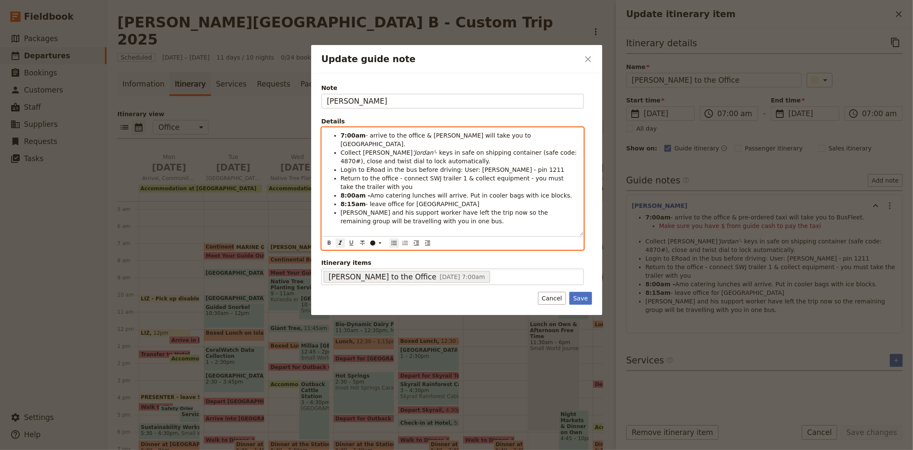
click at [413, 149] on em "'Jordan'" at bounding box center [424, 152] width 22 height 7
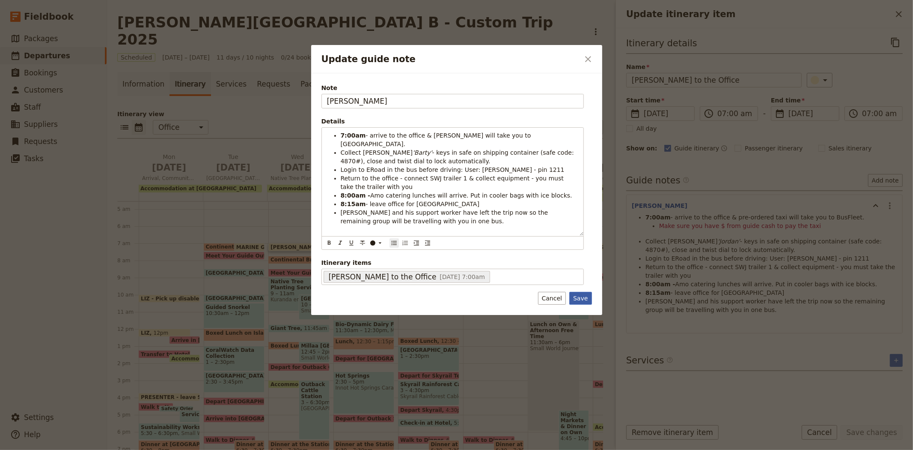
click at [585, 303] on button "Save" at bounding box center [580, 298] width 22 height 13
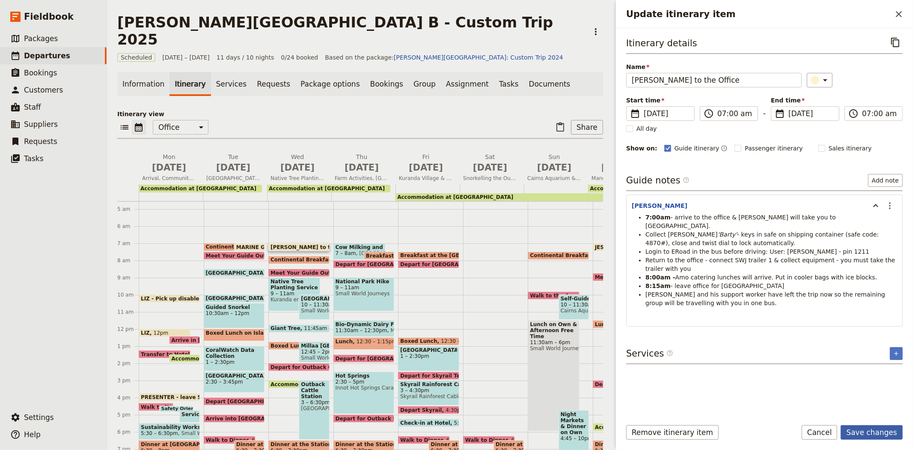
click at [874, 434] on button "Save changes" at bounding box center [872, 432] width 62 height 15
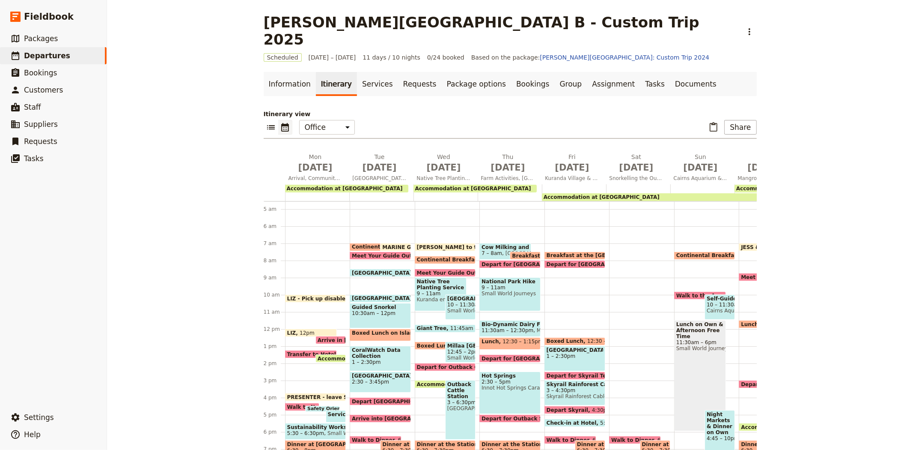
click at [430, 244] on span "[PERSON_NAME] to the Office" at bounding box center [461, 247] width 89 height 6
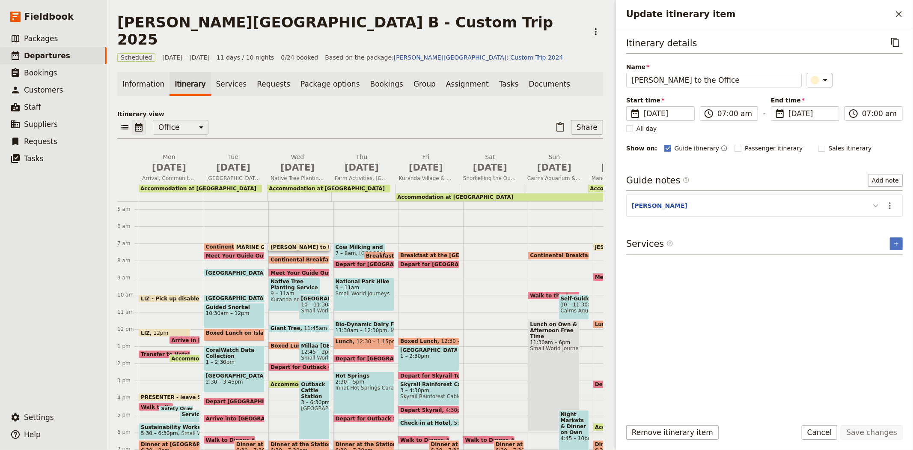
click at [878, 210] on icon "Update itinerary item" at bounding box center [876, 205] width 10 height 10
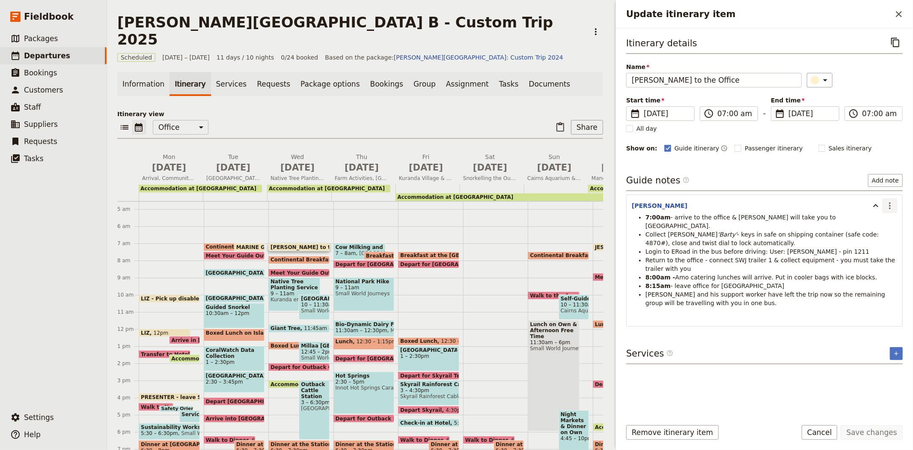
click at [888, 205] on icon "Actions" at bounding box center [890, 205] width 10 height 10
click at [883, 224] on span "Edit note" at bounding box center [872, 224] width 40 height 9
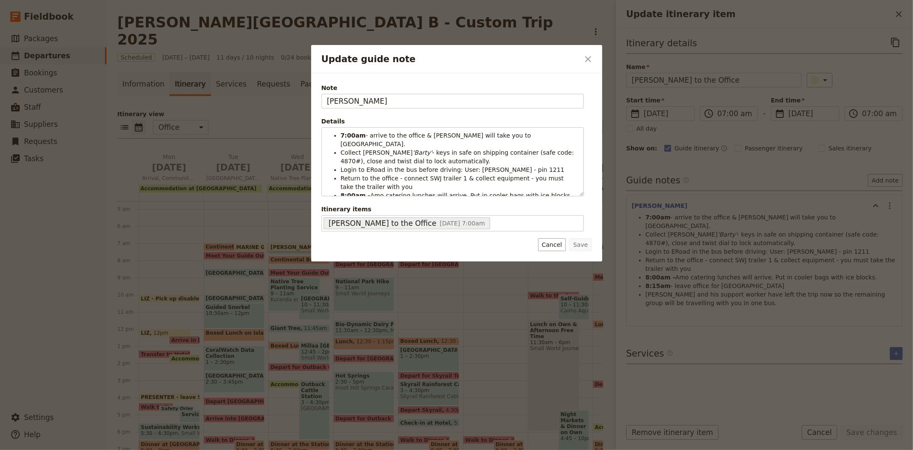
drag, startPoint x: 372, startPoint y: 100, endPoint x: 271, endPoint y: 97, distance: 100.2
click at [271, 449] on div "Update guide note ​ Note [PERSON_NAME] Details 7:00am - arrive to the office & …" at bounding box center [456, 450] width 913 height 0
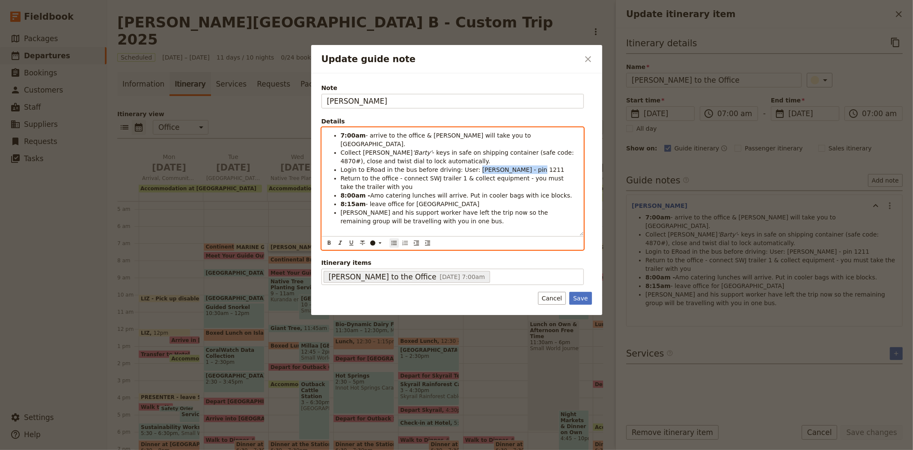
drag, startPoint x: 464, startPoint y: 162, endPoint x: 517, endPoint y: 162, distance: 52.7
click at [517, 165] on li "Login to ERoad in the bus before driving: User: [PERSON_NAME] - pin 1211" at bounding box center [460, 169] width 238 height 9
click at [479, 166] on span "Login to ERoad in the bus before driving: User: [PERSON_NAME].SWJ - Pin 0765" at bounding box center [459, 169] width 237 height 7
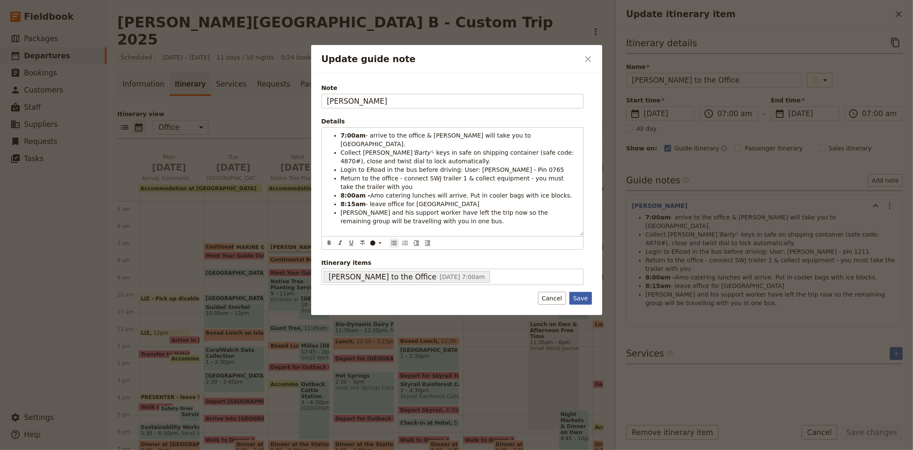
click at [579, 299] on button "Save" at bounding box center [580, 298] width 22 height 13
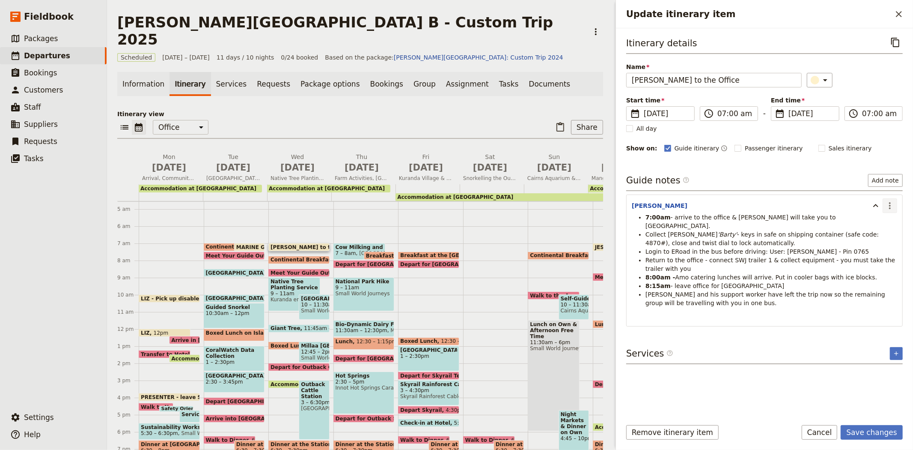
click at [889, 204] on icon "Actions" at bounding box center [890, 205] width 10 height 10
click at [872, 228] on span "Edit note" at bounding box center [865, 224] width 27 height 9
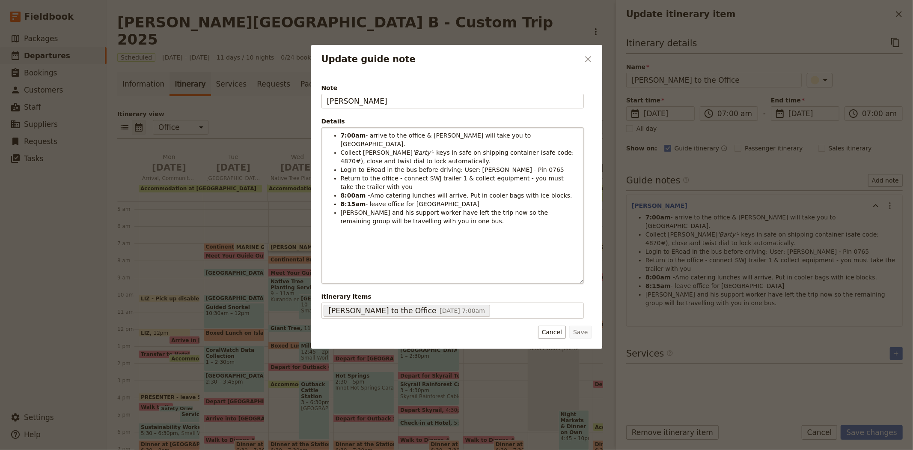
drag, startPoint x: 580, startPoint y: 191, endPoint x: 580, endPoint y: 278, distance: 87.8
click at [580, 278] on div "7:00am - arrive to the office & [PERSON_NAME] will take you to BusFleet. Collec…" at bounding box center [453, 205] width 262 height 155
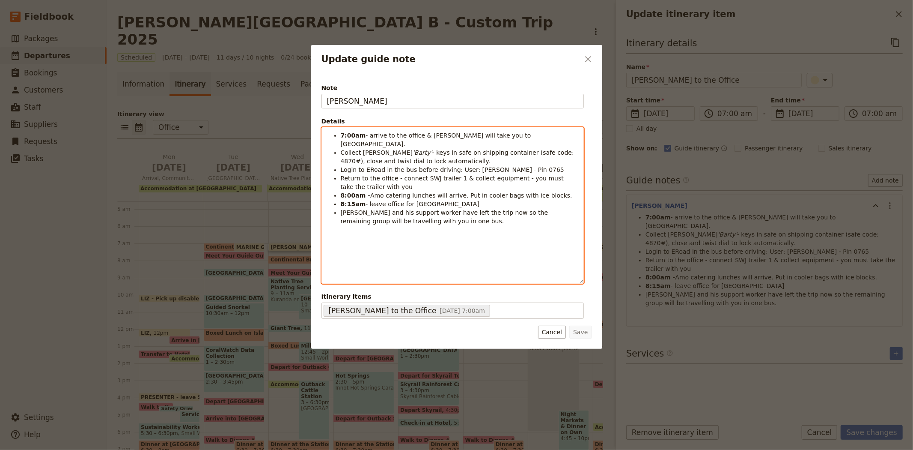
click at [344, 253] on div "7:00am - arrive to the office & [PERSON_NAME] will take you to BusFleet. Collec…" at bounding box center [453, 205] width 262 height 155
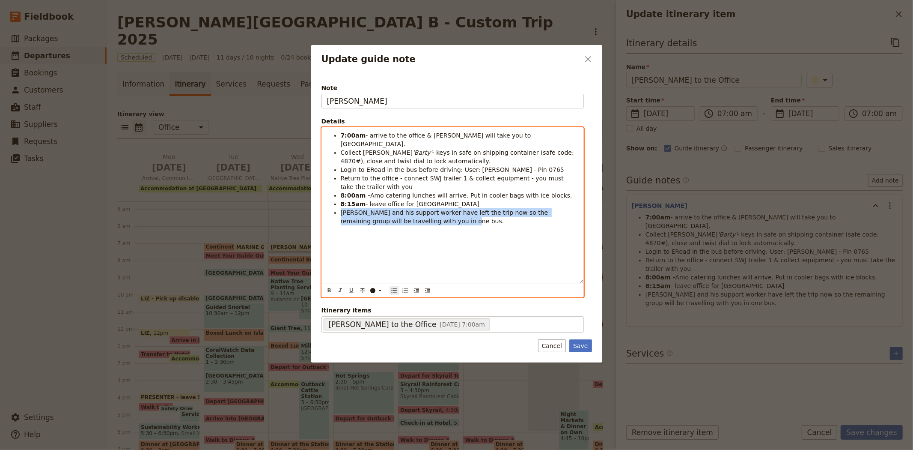
drag, startPoint x: 430, startPoint y: 212, endPoint x: 334, endPoint y: 202, distance: 96.5
click at [341, 208] on li "[PERSON_NAME] and his support worker have left the trip now so the remaining gr…" at bounding box center [460, 216] width 238 height 17
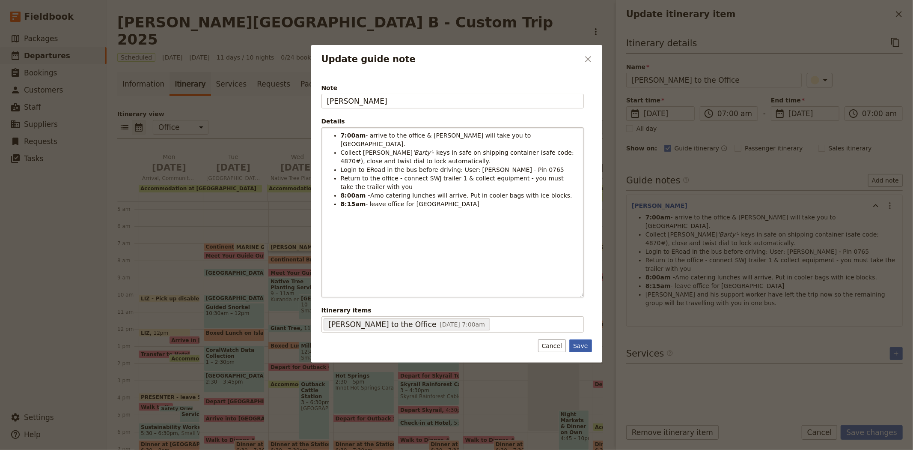
click at [579, 345] on button "Save" at bounding box center [580, 345] width 22 height 13
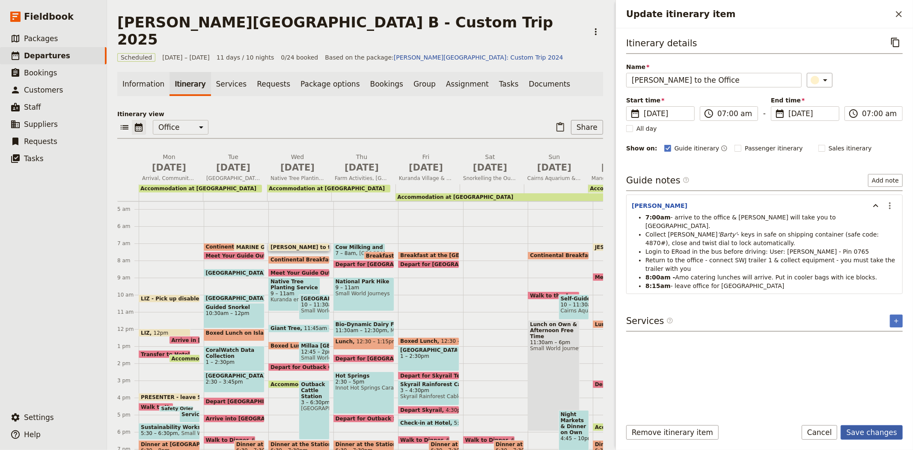
click at [863, 431] on button "Save changes" at bounding box center [872, 432] width 62 height 15
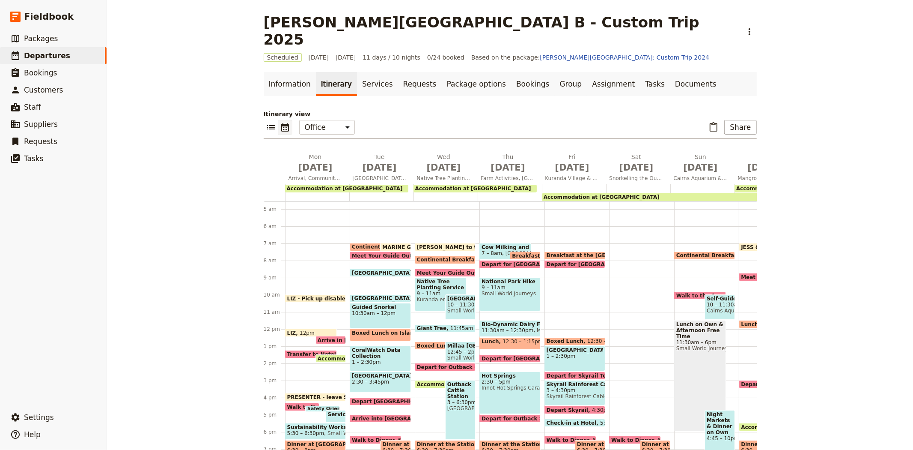
click at [447, 244] on span "[PERSON_NAME] to the Office" at bounding box center [461, 247] width 89 height 6
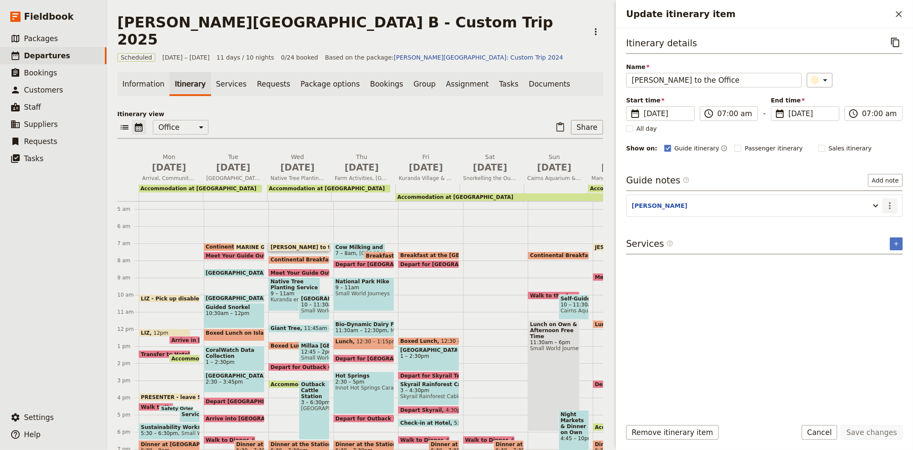
click at [889, 206] on icon "Actions" at bounding box center [890, 205] width 10 height 10
click at [882, 226] on span "Edit note" at bounding box center [872, 224] width 40 height 9
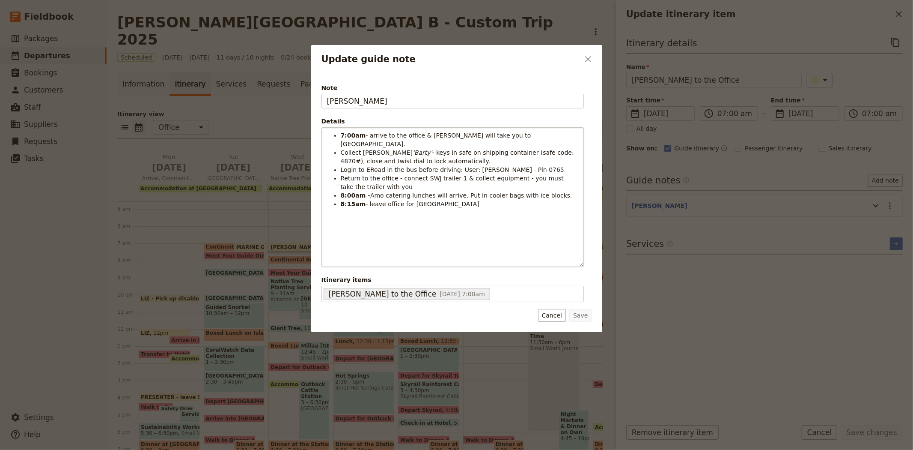
drag, startPoint x: 580, startPoint y: 192, endPoint x: 576, endPoint y: 280, distance: 88.3
click at [576, 266] on div "7:00am - arrive to the office & [PERSON_NAME] will take you to BusFleet. Collec…" at bounding box center [453, 197] width 262 height 139
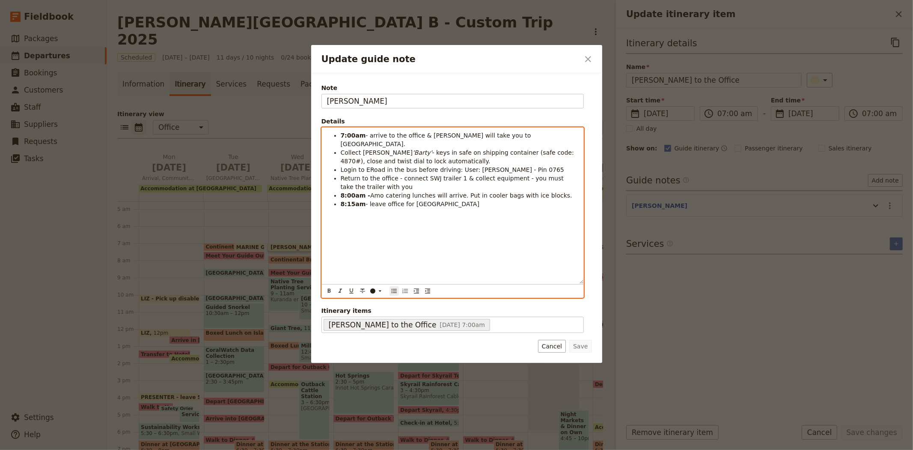
click at [452, 175] on span "Return to the office - connect SWJ trailer 1 & collect equipment - you must tak…" at bounding box center [453, 182] width 225 height 15
drag, startPoint x: 387, startPoint y: 180, endPoint x: 510, endPoint y: 171, distance: 123.2
click at [510, 174] on li "Return to the office - connect SWJ trailer 2 & collect equipment - you must tak…" at bounding box center [460, 182] width 238 height 17
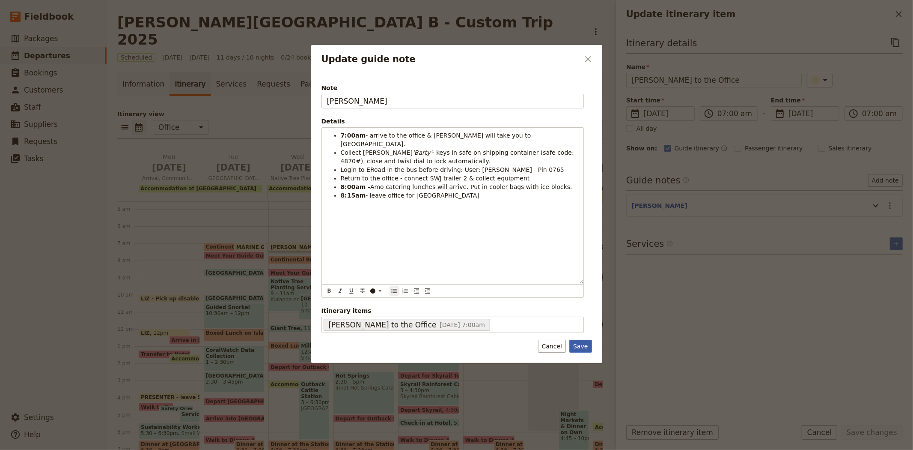
click at [583, 347] on button "Save" at bounding box center [580, 345] width 22 height 13
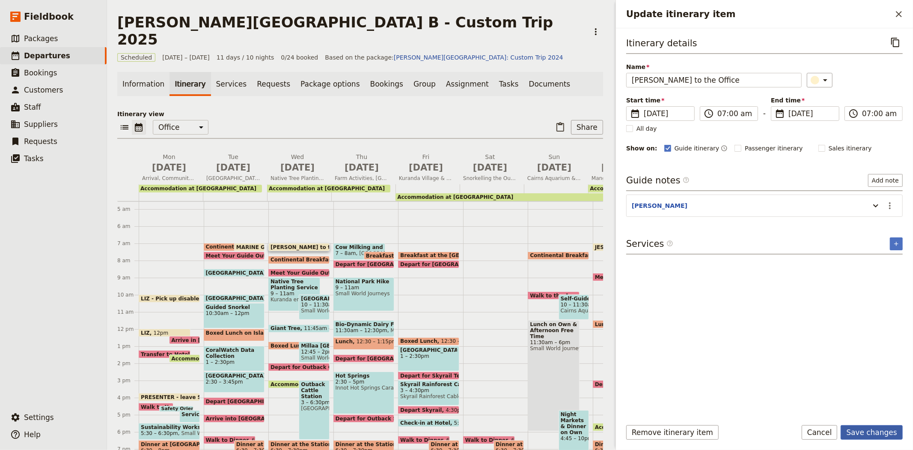
click at [878, 434] on button "Save changes" at bounding box center [872, 432] width 62 height 15
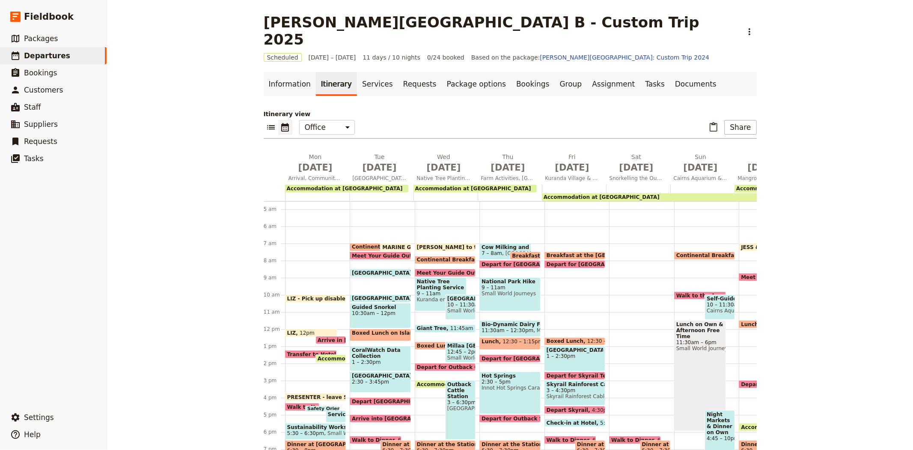
click at [448, 270] on span "Meet Your Guide Outside Reception & Depart" at bounding box center [484, 273] width 135 height 6
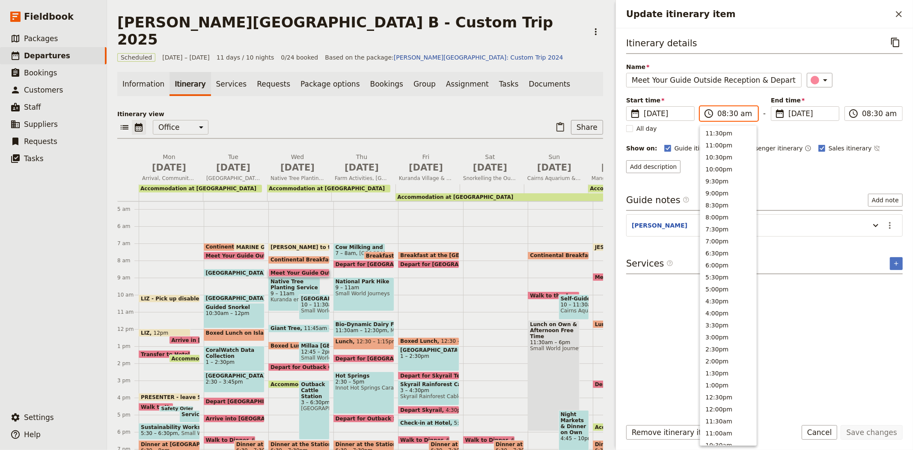
click at [727, 113] on input "08:30 am" at bounding box center [734, 113] width 35 height 10
click at [859, 83] on div "​" at bounding box center [855, 80] width 96 height 15
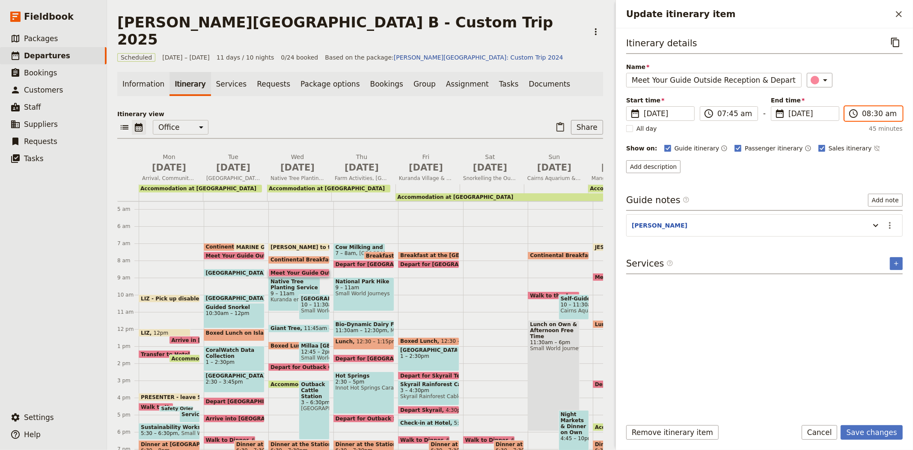
click at [866, 116] on input "08:30 am" at bounding box center [879, 113] width 35 height 10
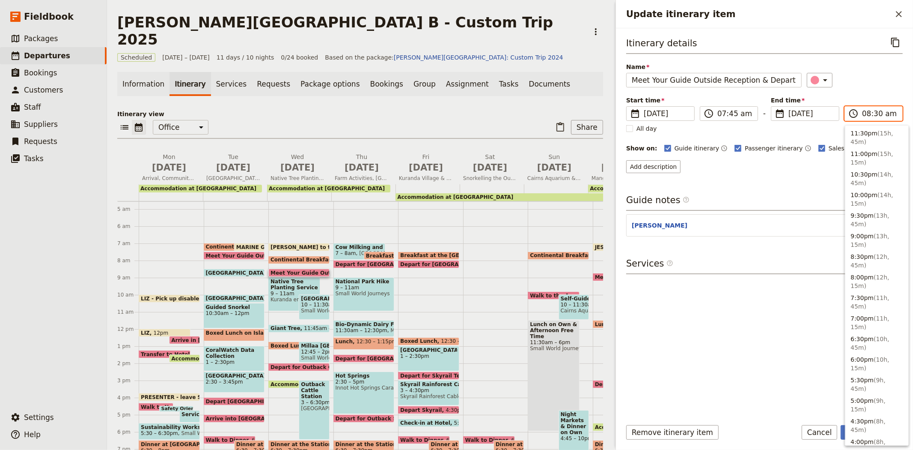
scroll to position [409, 0]
click at [860, 81] on div "​" at bounding box center [855, 80] width 96 height 15
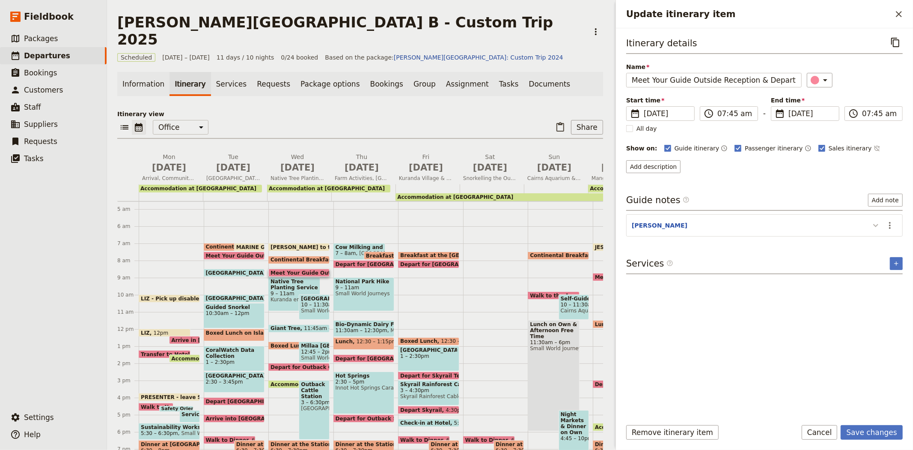
click at [874, 225] on icon "Update itinerary item" at bounding box center [876, 225] width 10 height 10
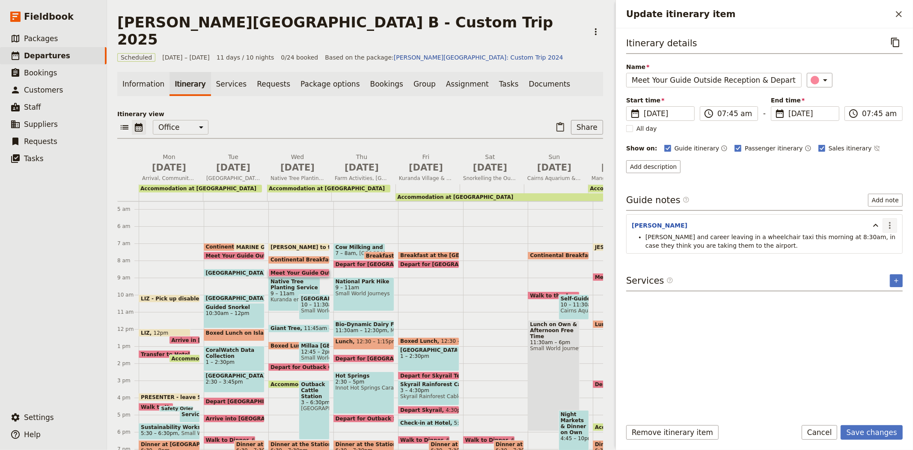
click at [896, 225] on button "​" at bounding box center [890, 225] width 15 height 15
click at [878, 257] on span "Remove note" at bounding box center [872, 256] width 40 height 9
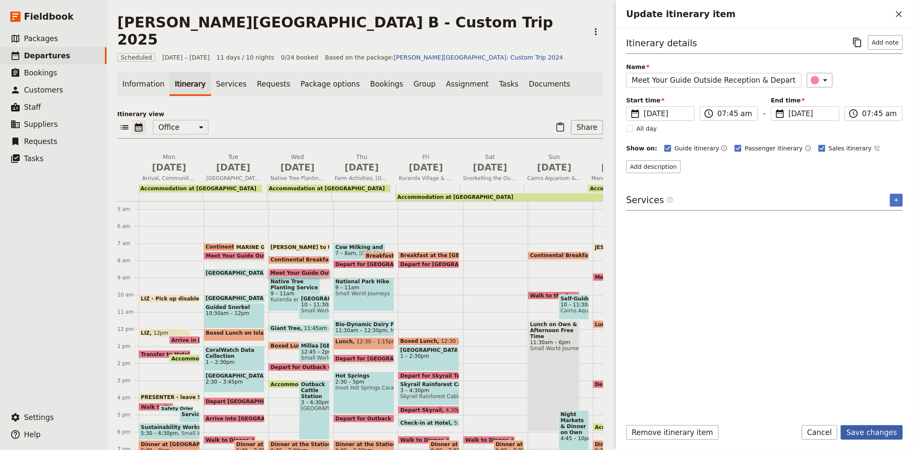
click at [870, 430] on button "Save changes" at bounding box center [872, 432] width 62 height 15
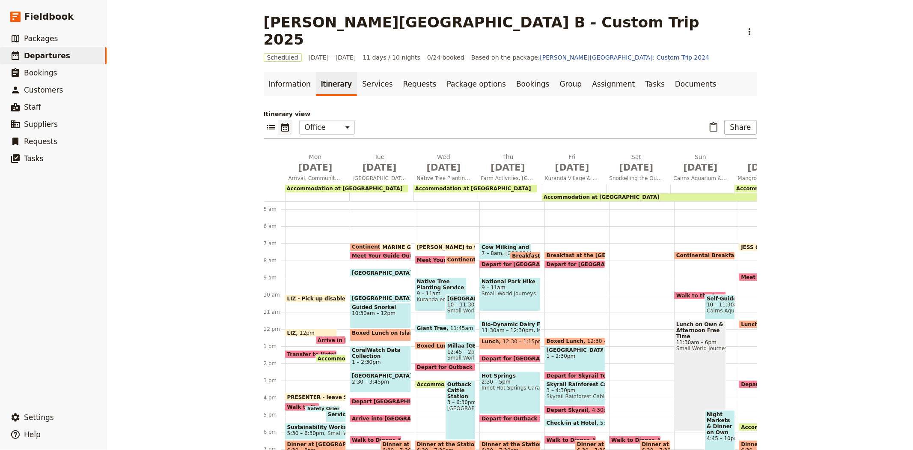
click at [453, 256] on span "Continental Breakfast at Hotel" at bounding box center [493, 259] width 92 height 6
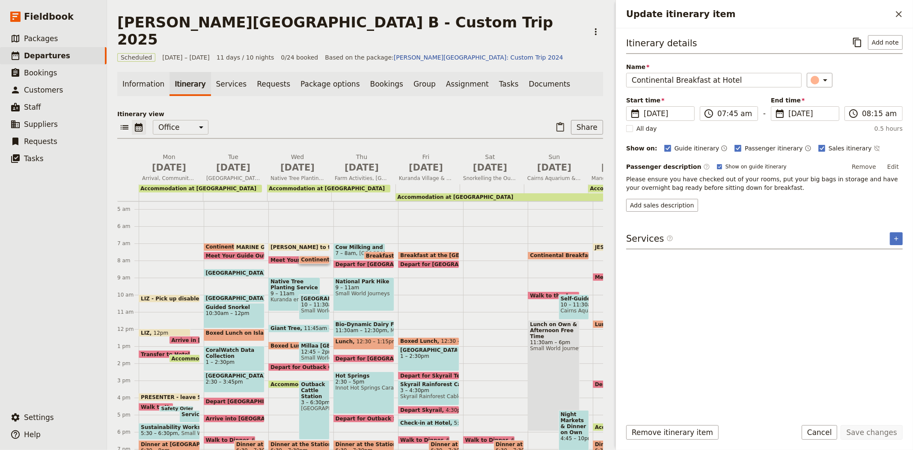
click at [311, 244] on span "[PERSON_NAME] to the Office" at bounding box center [315, 247] width 89 height 6
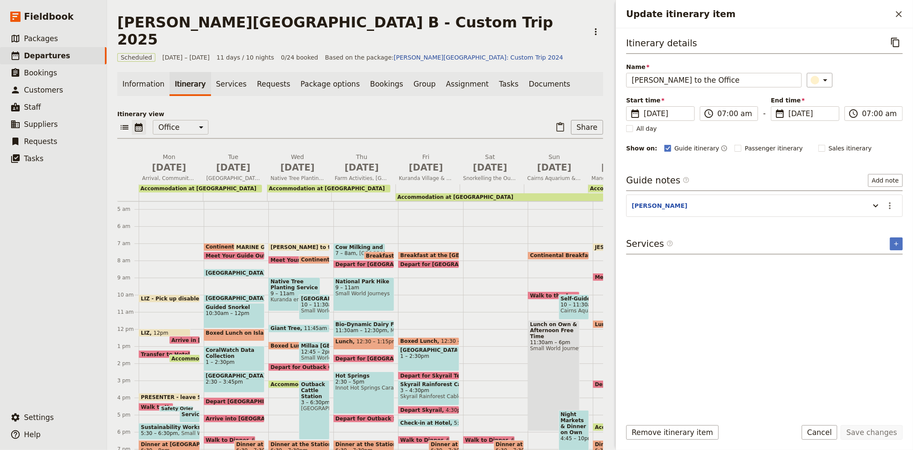
click at [294, 257] on span "Meet Your Guide Outside Reception & Depart" at bounding box center [338, 260] width 135 height 6
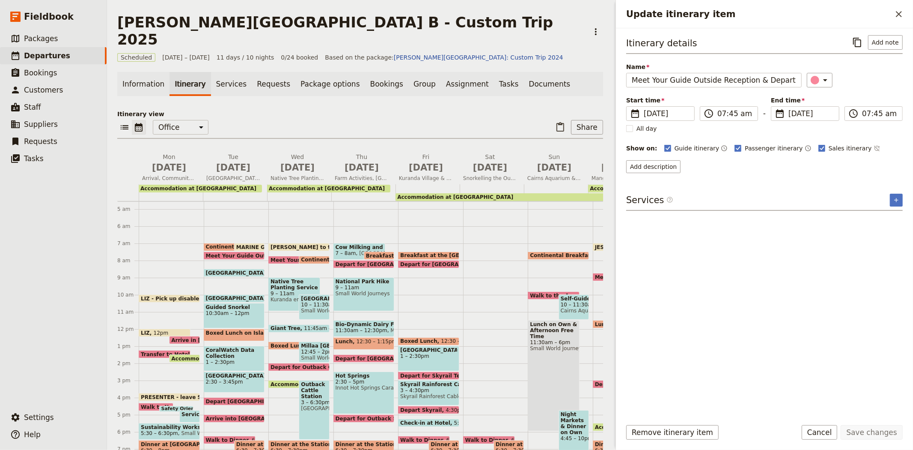
click at [322, 244] on span "[PERSON_NAME] to the Office" at bounding box center [315, 247] width 89 height 6
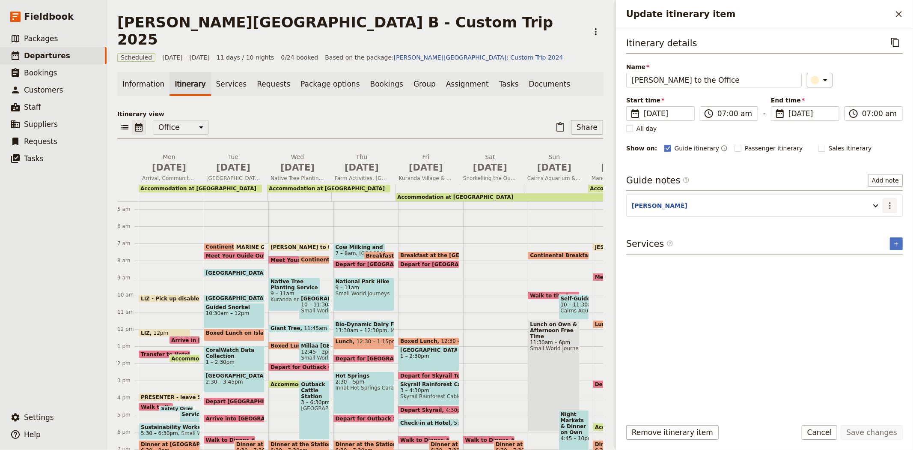
click at [888, 208] on icon "Actions" at bounding box center [890, 205] width 10 height 10
click at [879, 223] on span "Edit note" at bounding box center [865, 224] width 27 height 9
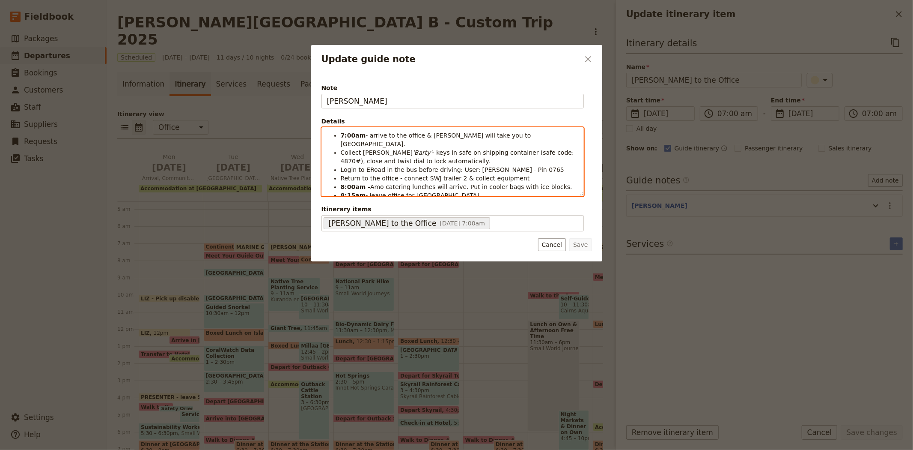
click at [352, 192] on strong "8:15am" at bounding box center [353, 195] width 25 height 7
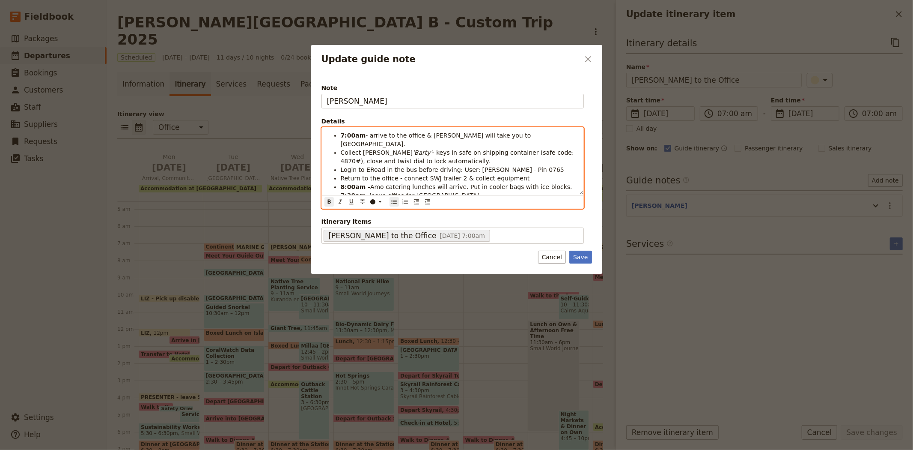
click at [350, 183] on strong "8:00am -" at bounding box center [356, 186] width 30 height 7
drag, startPoint x: 354, startPoint y: 134, endPoint x: 337, endPoint y: 134, distance: 16.7
click at [337, 134] on ul "7:00am - arrive to the office & [PERSON_NAME] will take you to BusFleet. Collec…" at bounding box center [452, 165] width 251 height 68
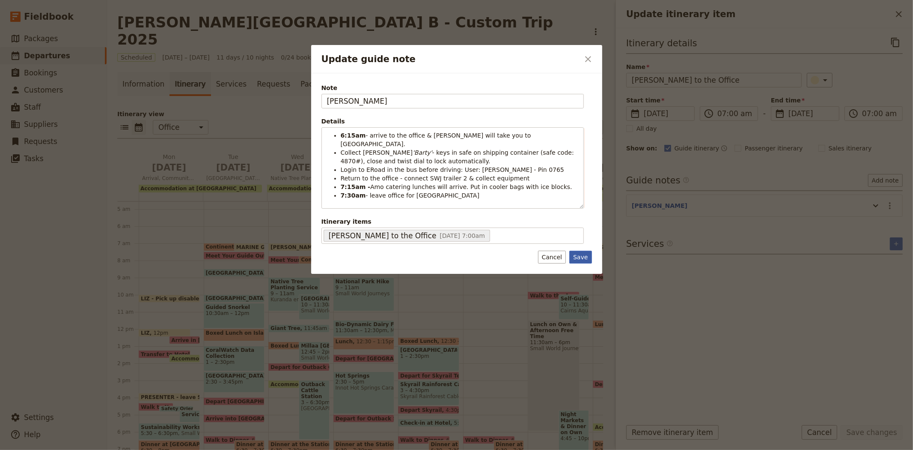
click at [585, 255] on button "Save" at bounding box center [580, 256] width 22 height 13
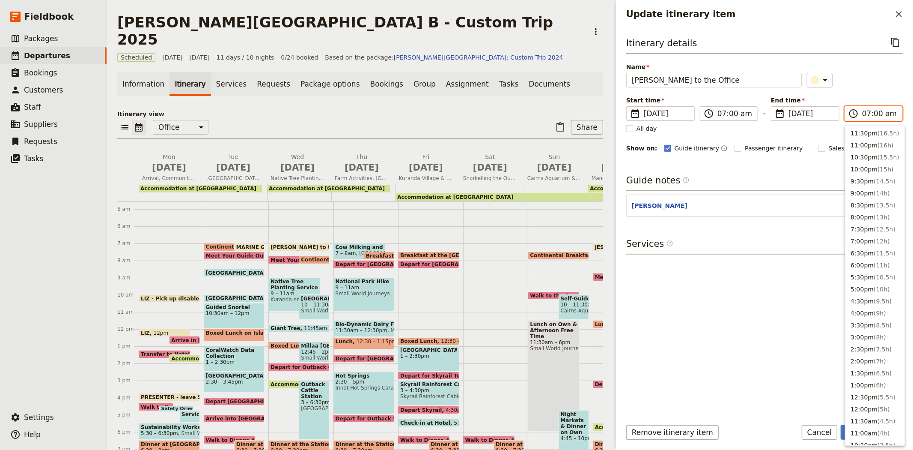
click at [872, 113] on input "07:00 am" at bounding box center [879, 113] width 35 height 10
click at [866, 289] on button "6:00am" at bounding box center [874, 294] width 59 height 12
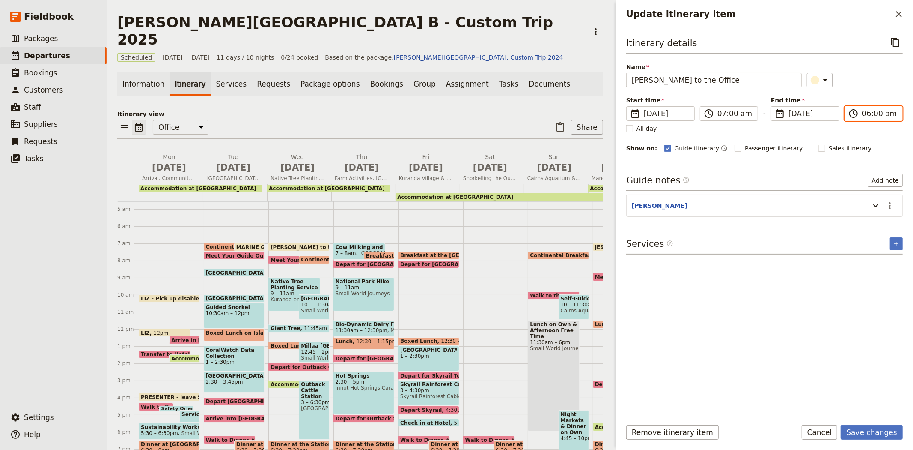
click at [875, 114] on input "06:00 am" at bounding box center [879, 113] width 35 height 10
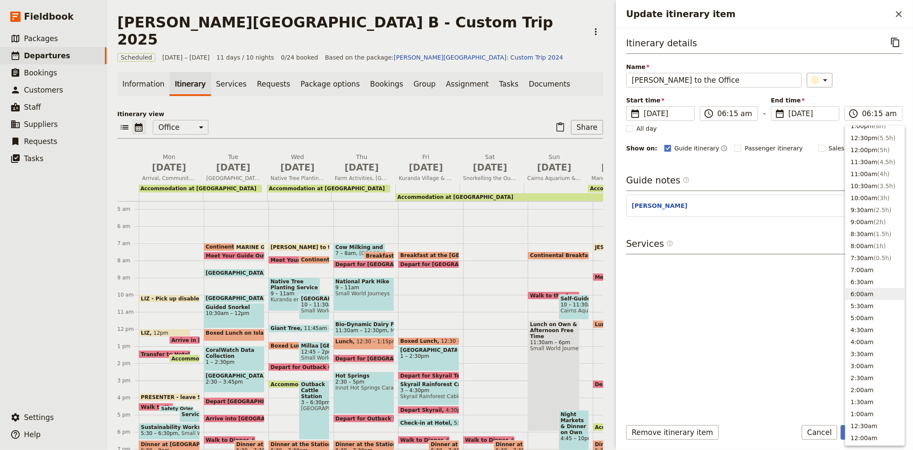
click at [860, 86] on div "​" at bounding box center [855, 80] width 96 height 15
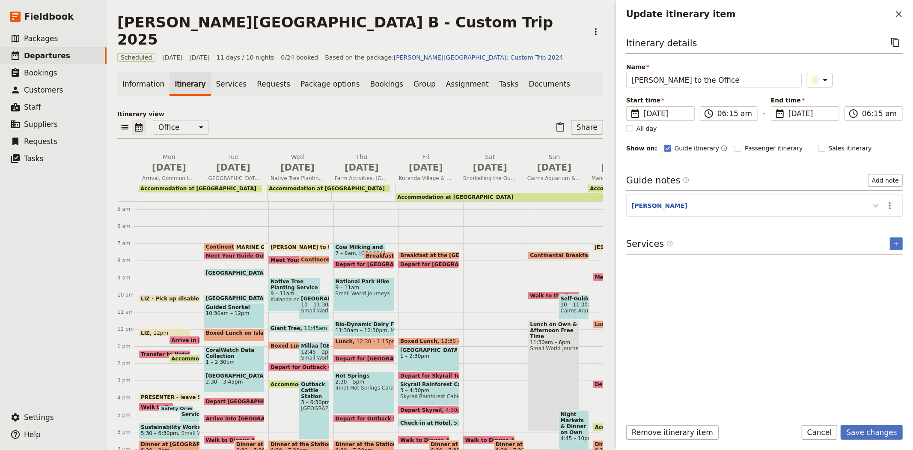
click at [876, 207] on icon "Update itinerary item" at bounding box center [876, 205] width 10 height 10
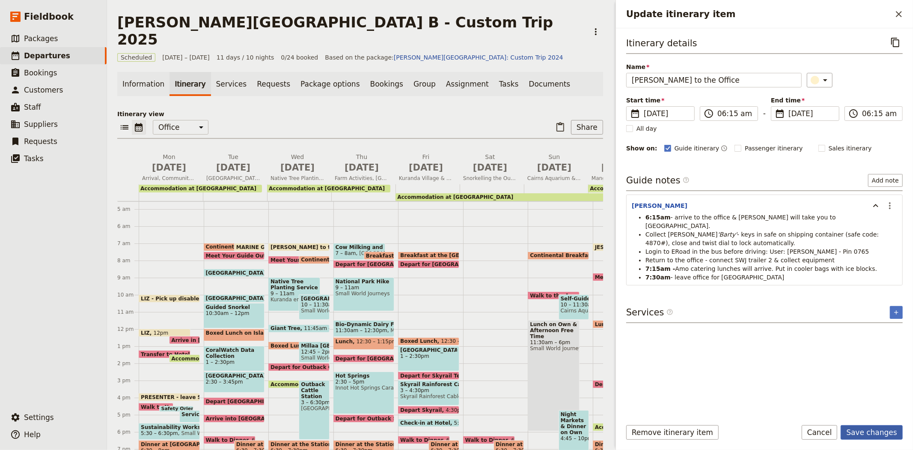
click at [880, 429] on button "Save changes" at bounding box center [872, 432] width 62 height 15
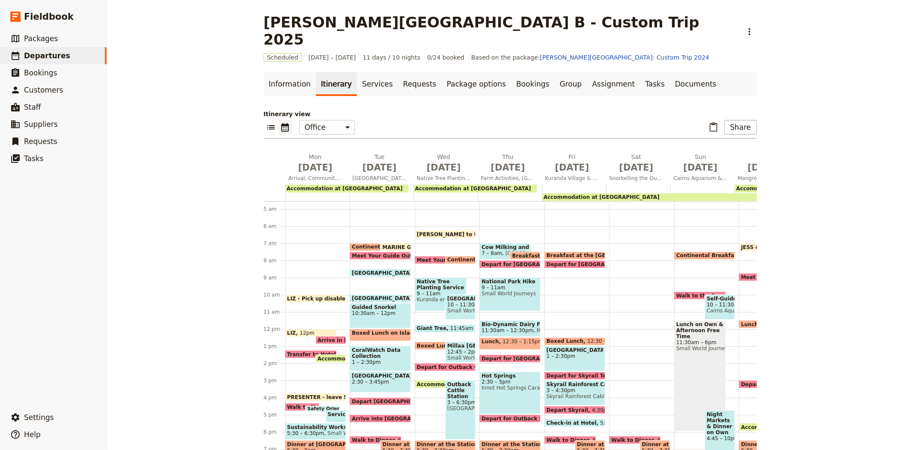
click at [454, 256] on span "Continental Breakfast at Hotel" at bounding box center [493, 259] width 92 height 6
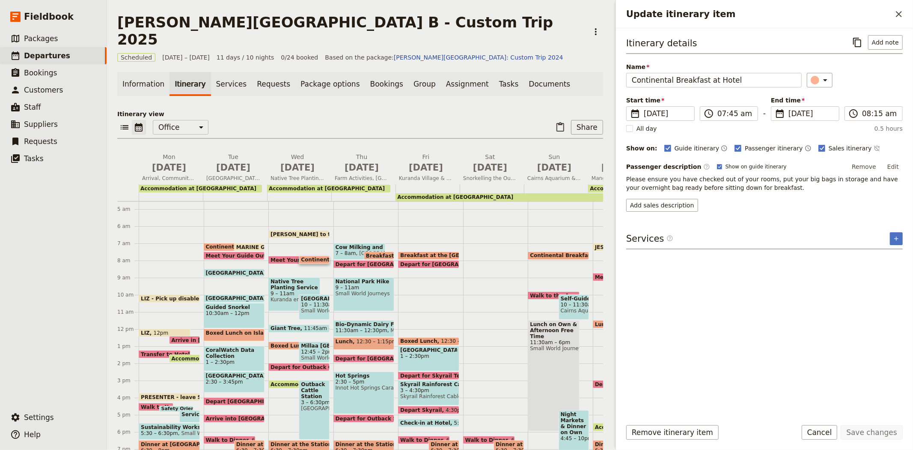
click at [286, 257] on span "Meet Your Guide Outside Reception & Depart" at bounding box center [338, 260] width 135 height 6
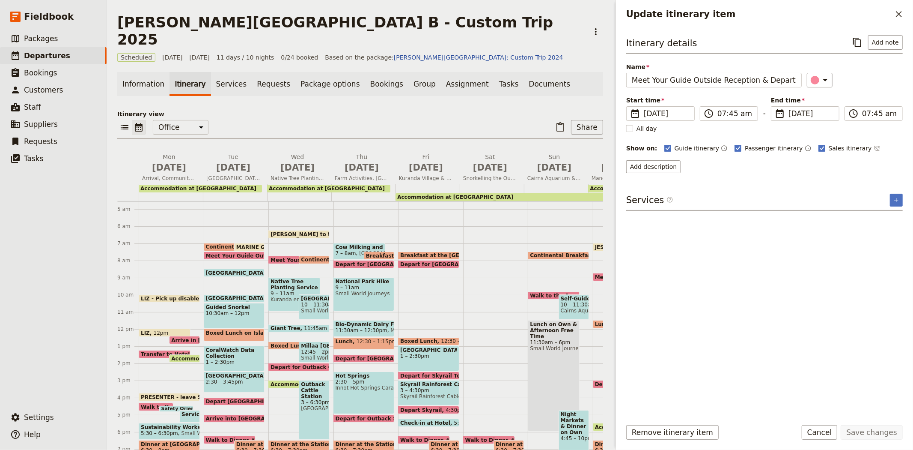
click at [317, 256] on span "Continental Breakfast at Hotel" at bounding box center [347, 259] width 92 height 6
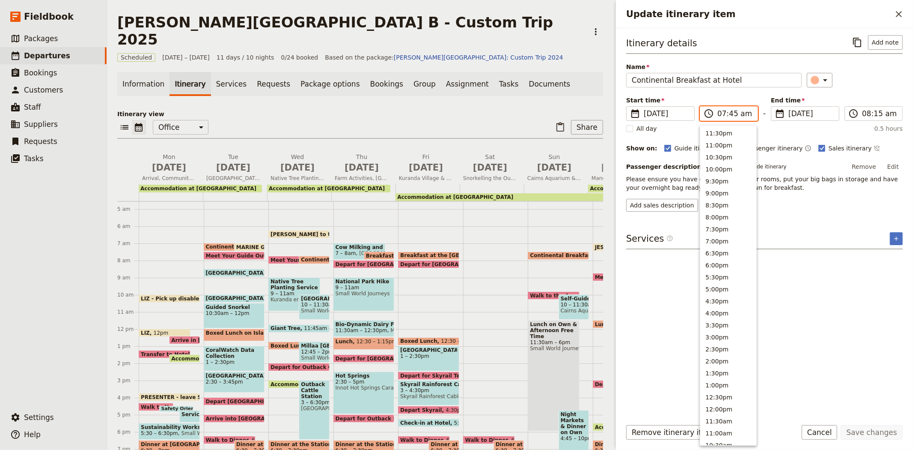
click at [726, 114] on input "07:45 am" at bounding box center [734, 113] width 35 height 10
click at [729, 269] on button "7:00am" at bounding box center [728, 275] width 56 height 12
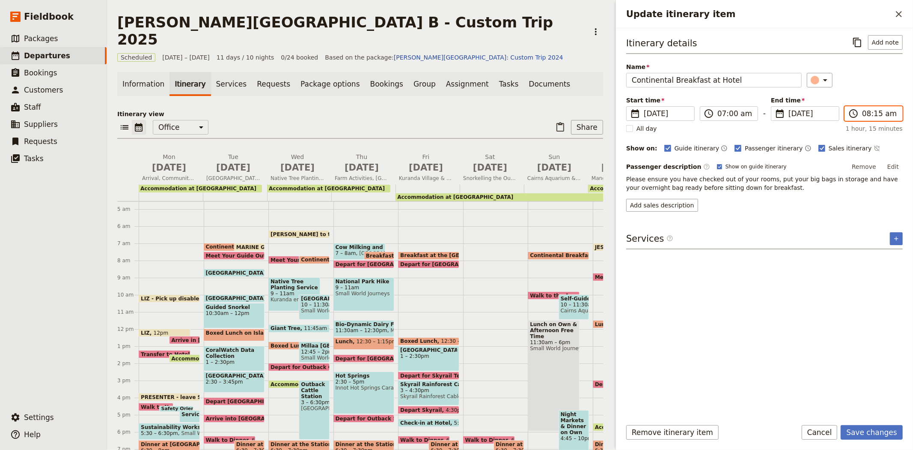
click at [872, 111] on input "08:15 am" at bounding box center [879, 113] width 35 height 10
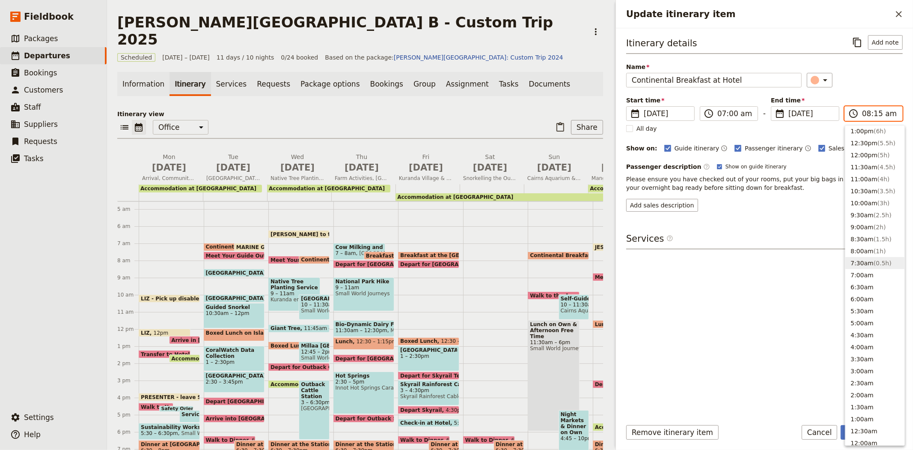
click at [867, 266] on button "7:30am ( 0.5h )" at bounding box center [874, 263] width 59 height 12
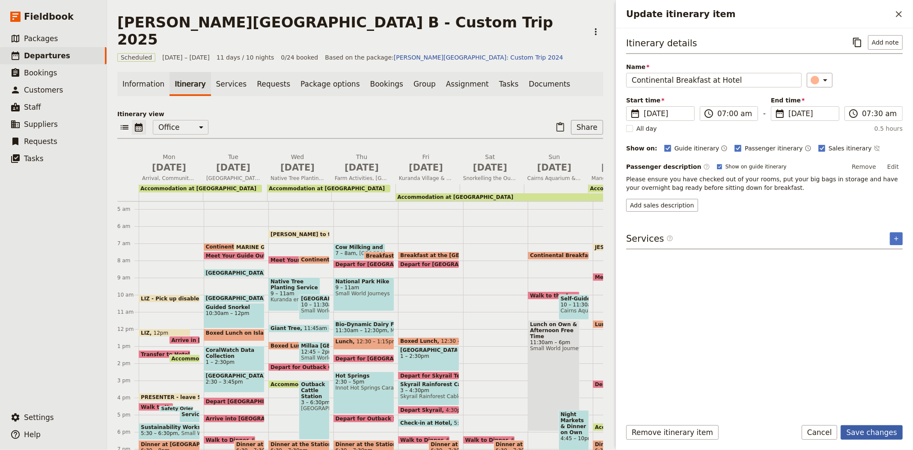
click at [881, 433] on button "Save changes" at bounding box center [872, 432] width 62 height 15
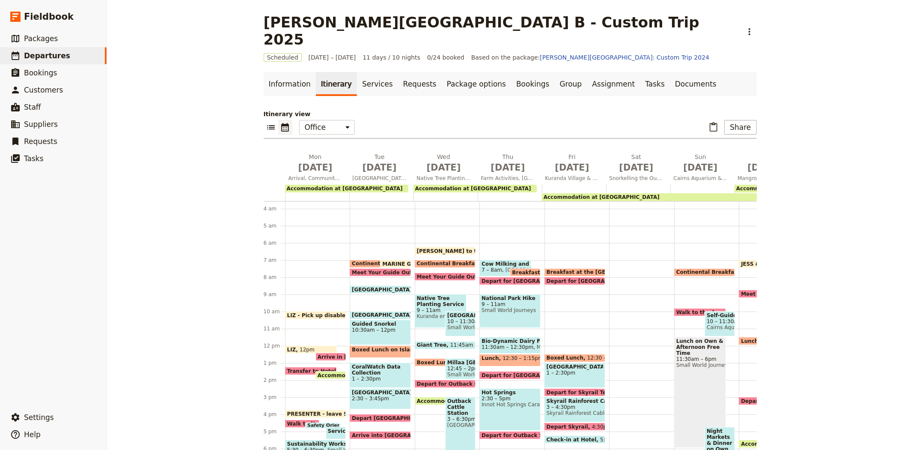
scroll to position [78, 0]
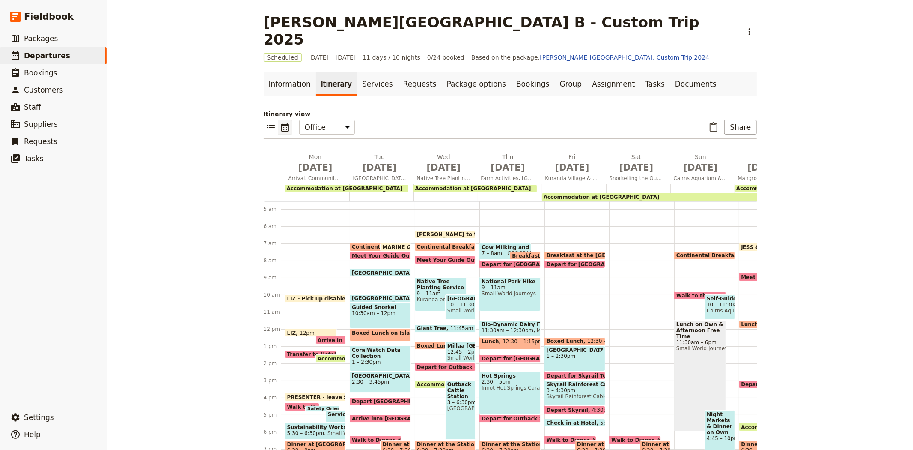
click at [434, 244] on span "Continental Breakfast at Hotel" at bounding box center [463, 247] width 92 height 6
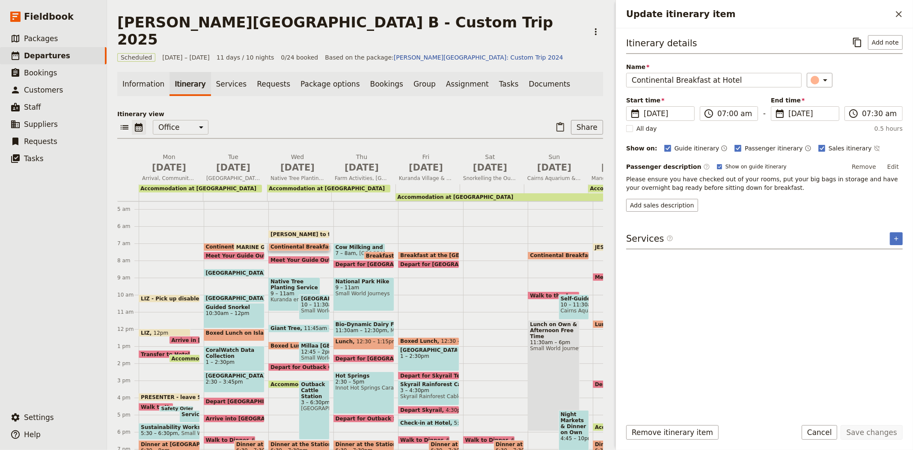
click at [291, 231] on span "[PERSON_NAME] to the Office" at bounding box center [315, 234] width 89 height 6
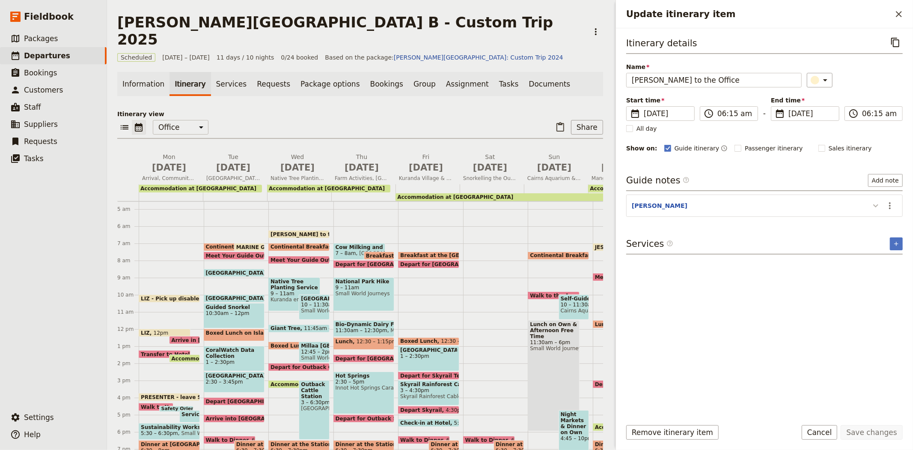
click at [872, 206] on icon "Update itinerary item" at bounding box center [876, 205] width 10 height 10
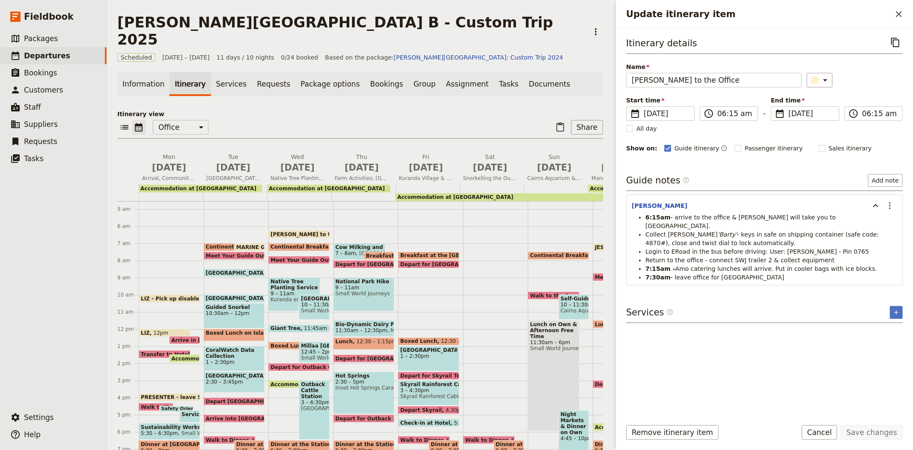
click at [310, 257] on span "Meet Your Guide Outside Reception & Depart" at bounding box center [338, 260] width 135 height 6
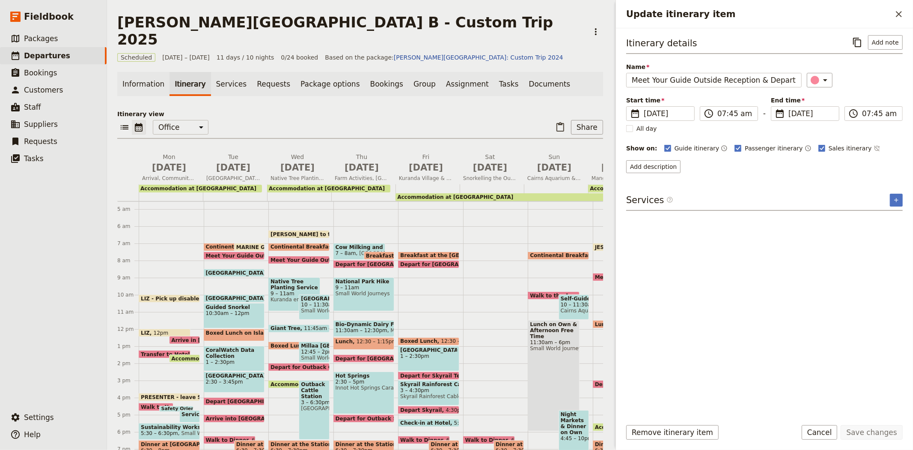
click at [284, 244] on span "Continental Breakfast at Hotel" at bounding box center [317, 247] width 92 height 6
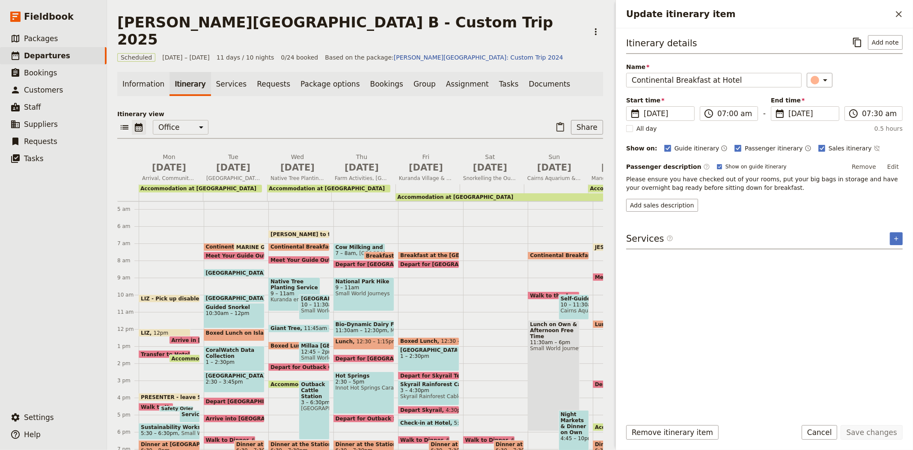
click at [294, 257] on span "Meet Your Guide Outside Reception & Depart" at bounding box center [338, 260] width 135 height 6
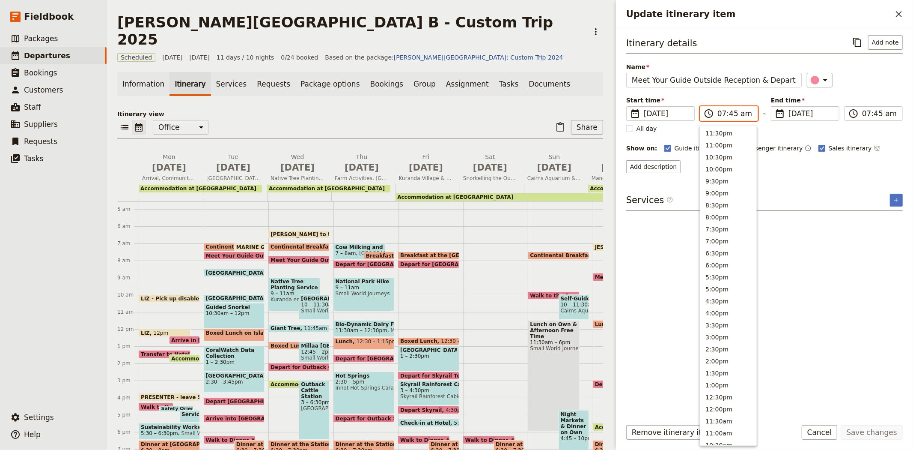
click at [734, 113] on input "07:45 am" at bounding box center [734, 113] width 35 height 10
click at [720, 259] on button "7:30am" at bounding box center [728, 263] width 56 height 12
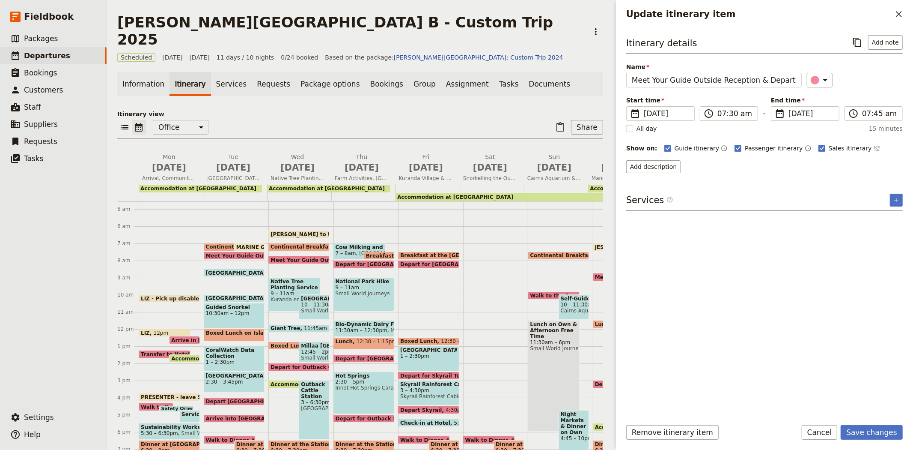
click at [771, 202] on div "Services ​ ​" at bounding box center [764, 202] width 277 height 17
click at [898, 20] on button "​" at bounding box center [899, 14] width 15 height 15
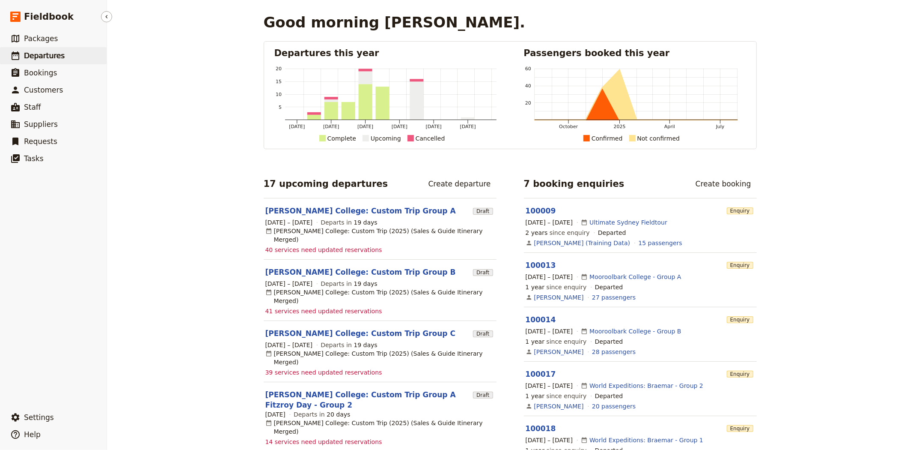
click at [39, 58] on span "Departures" at bounding box center [44, 55] width 41 height 9
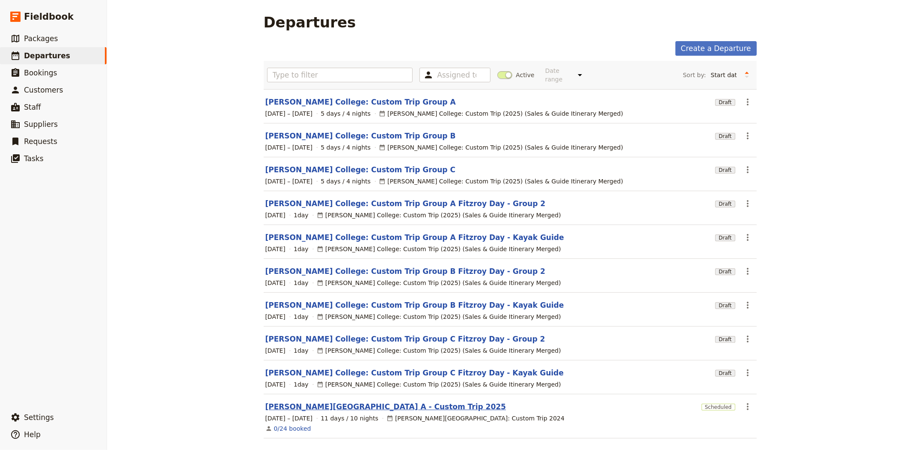
click at [374, 401] on link "[PERSON_NAME][GEOGRAPHIC_DATA] A - Custom Trip 2025" at bounding box center [385, 406] width 241 height 10
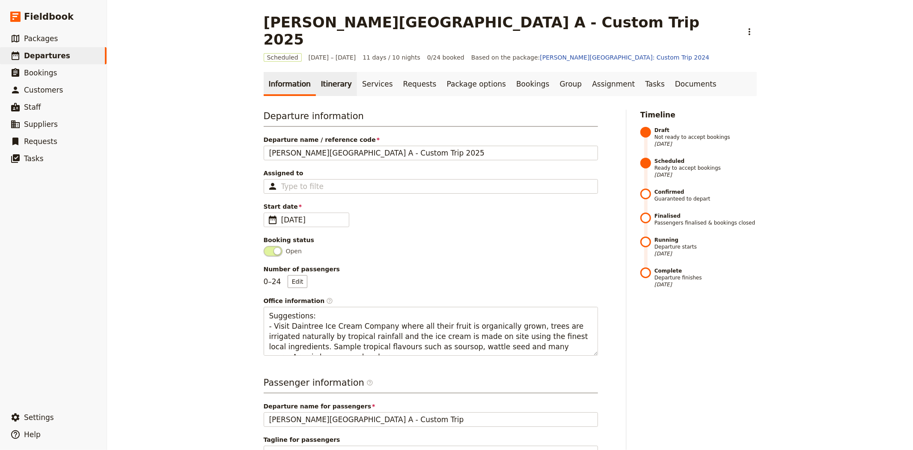
click at [316, 72] on link "Itinerary" at bounding box center [336, 84] width 41 height 24
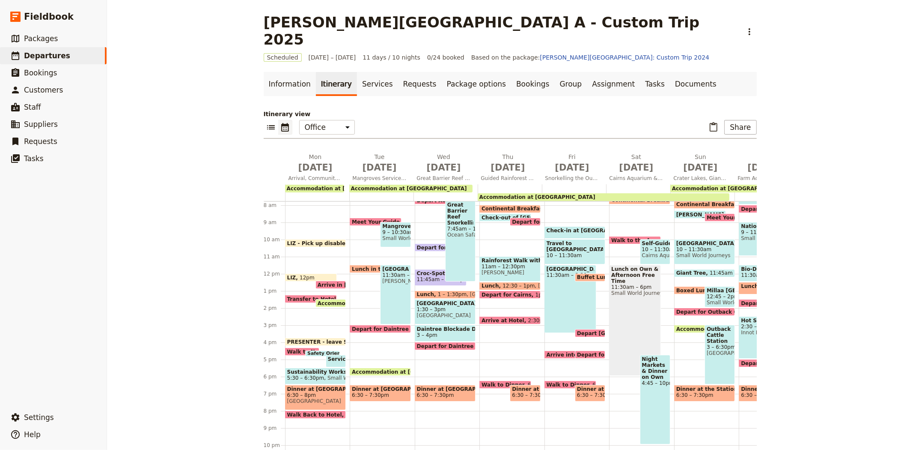
scroll to position [103, 0]
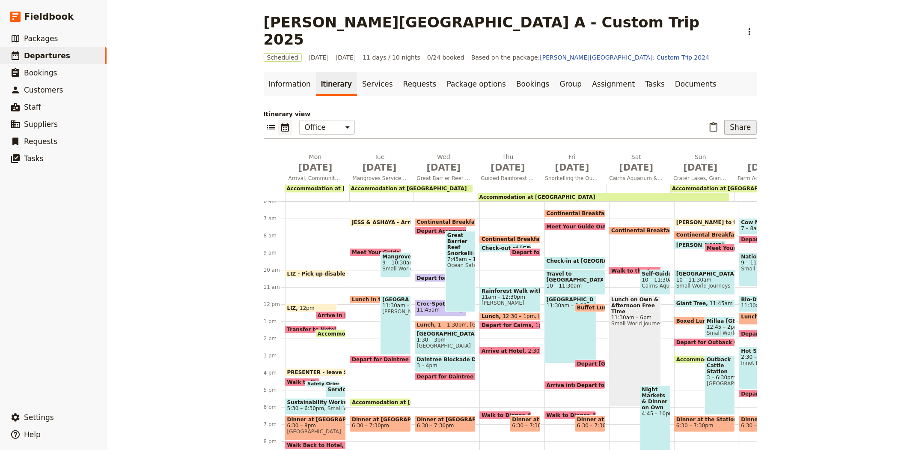
click at [741, 120] on button "Share" at bounding box center [740, 127] width 32 height 15
click at [712, 129] on span "Guide itinerary" at bounding box center [712, 129] width 45 height 9
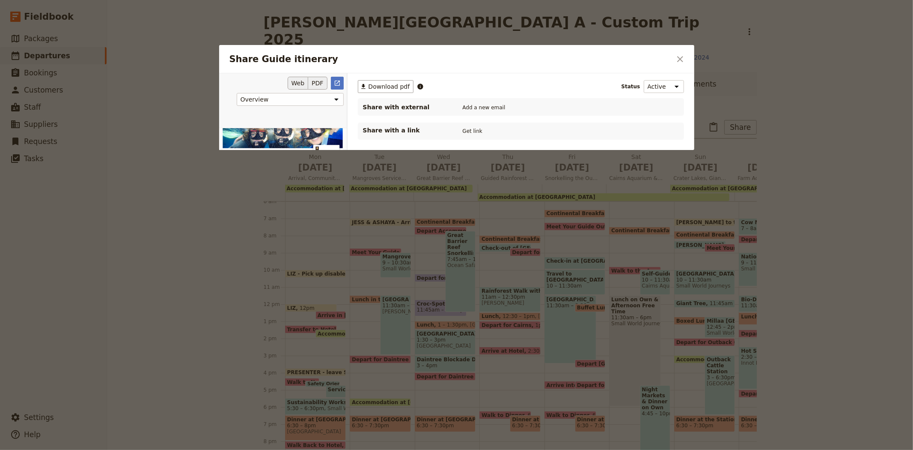
scroll to position [0, 0]
click at [326, 78] on button "PDF" at bounding box center [317, 83] width 19 height 13
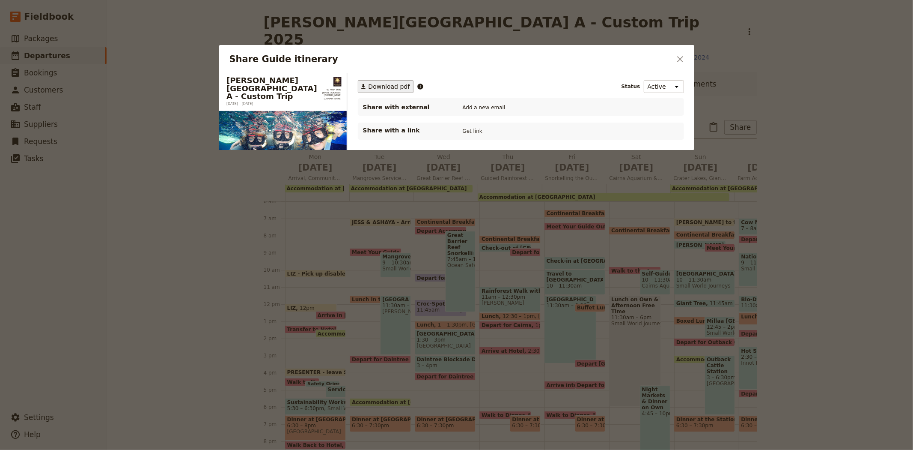
click at [379, 84] on span "Download pdf" at bounding box center [390, 86] width 42 height 9
click at [679, 65] on button "​" at bounding box center [680, 59] width 15 height 15
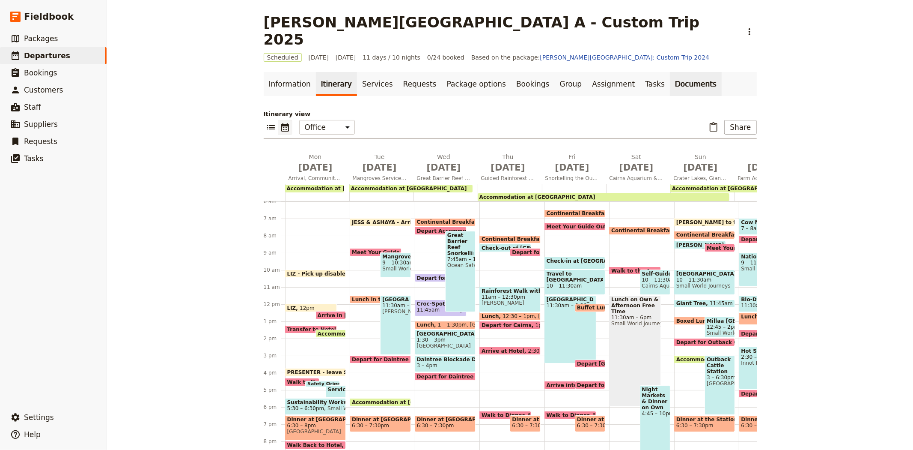
click at [670, 72] on link "Documents" at bounding box center [696, 84] width 52 height 24
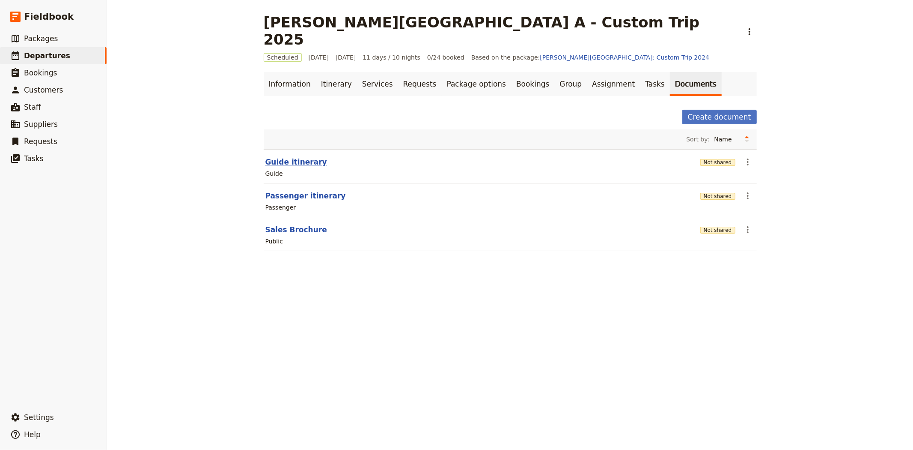
click at [290, 157] on button "Guide itinerary" at bounding box center [296, 162] width 62 height 10
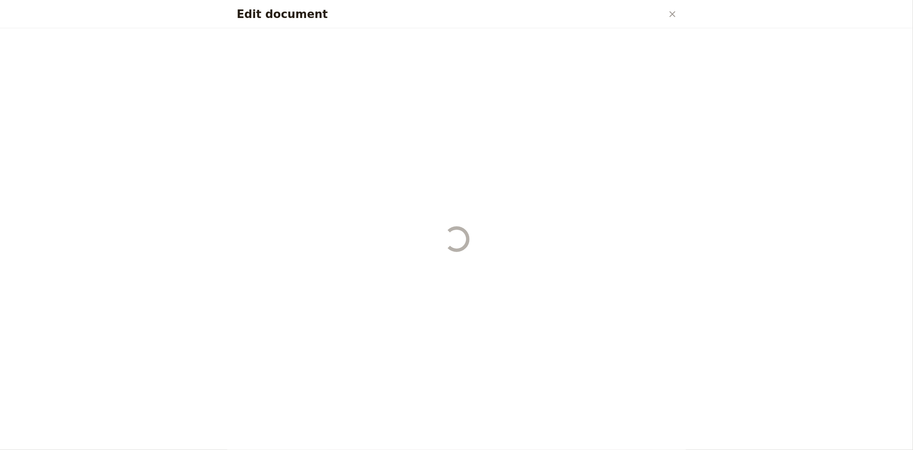
select select "STAFF"
select select "RUN_SHEET"
select select "DEFAULT"
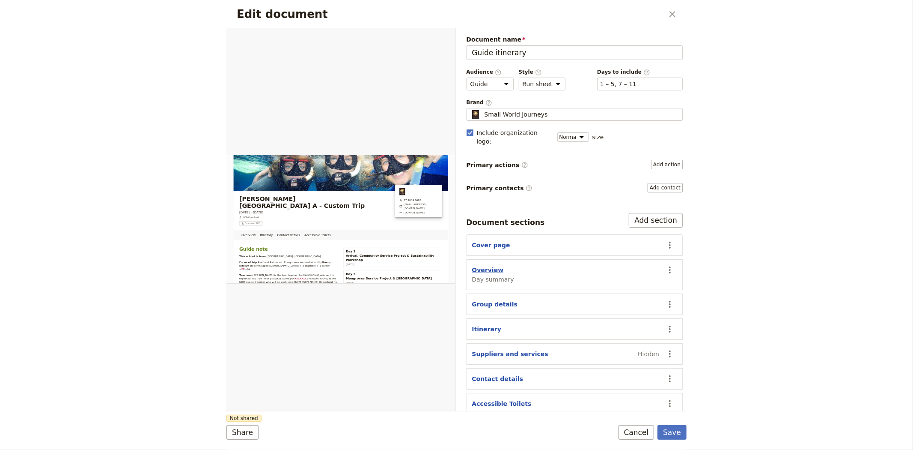
click at [481, 265] on button "Overview" at bounding box center [488, 269] width 32 height 9
select select "DAY_SUMMARY"
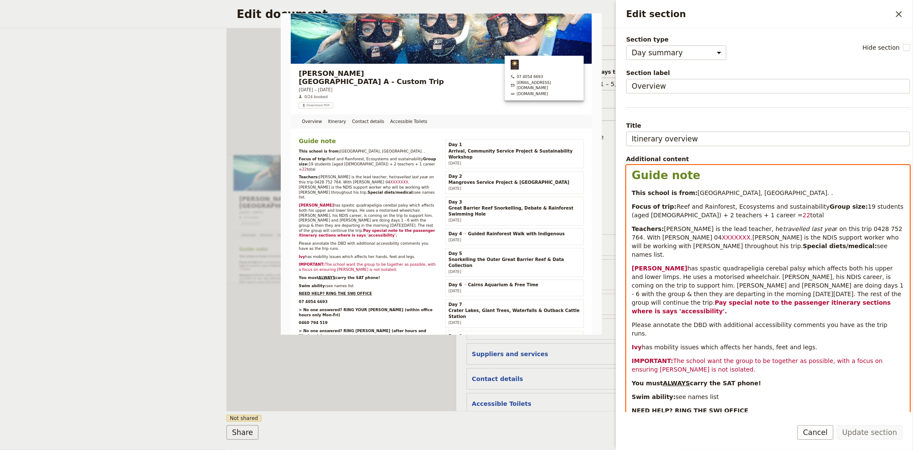
click at [744, 194] on p "This school is from: Melbourne, Victoria. ." at bounding box center [768, 192] width 273 height 9
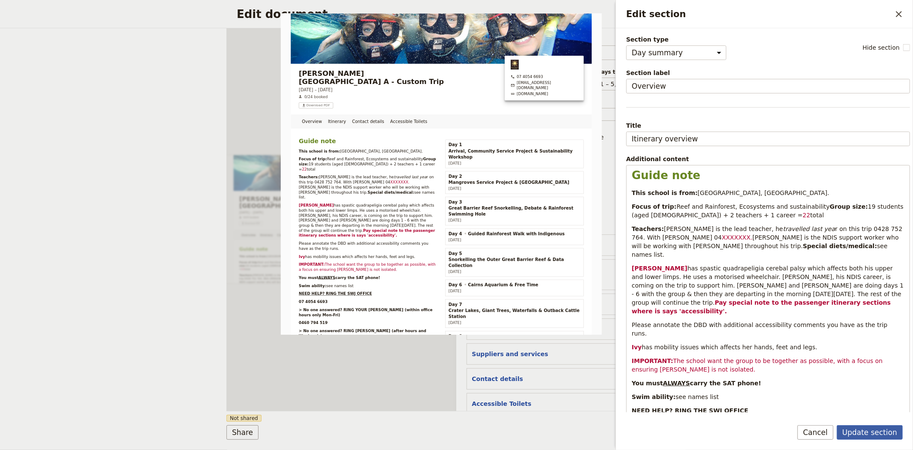
click at [863, 433] on button "Update section" at bounding box center [870, 432] width 66 height 15
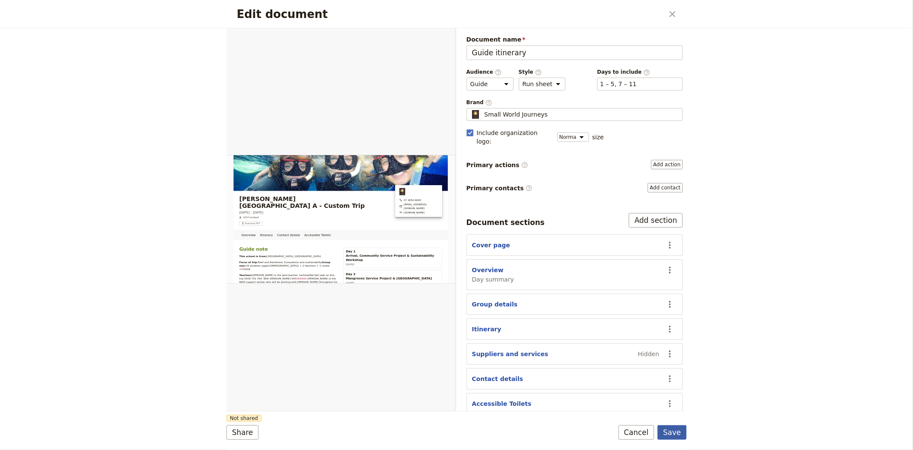
click at [675, 432] on button "Save" at bounding box center [672, 432] width 29 height 15
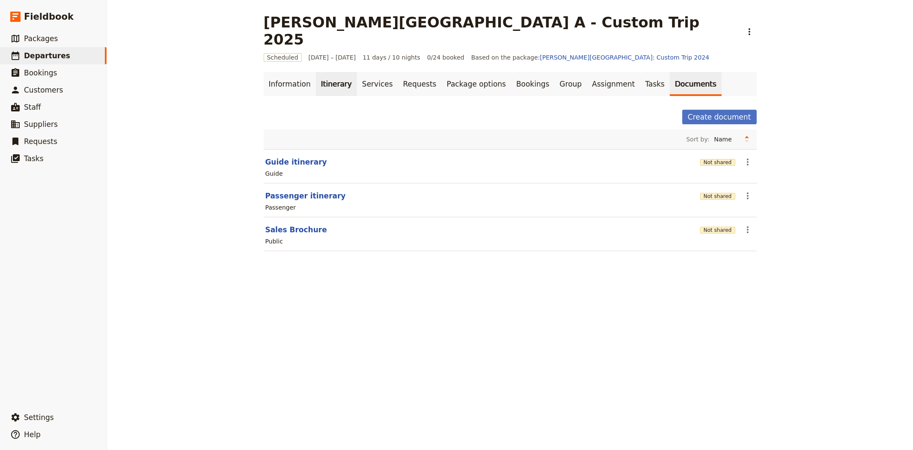
click at [324, 72] on link "Itinerary" at bounding box center [336, 84] width 41 height 24
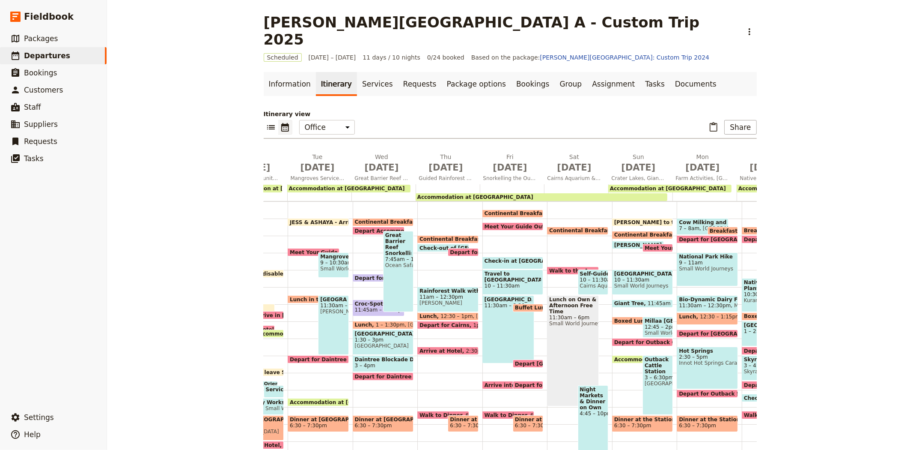
scroll to position [0, 64]
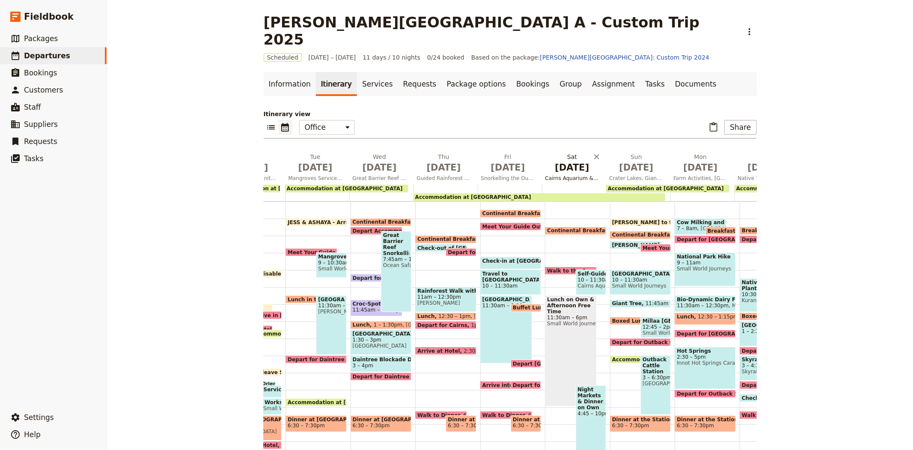
click at [566, 161] on span "[DATE]" at bounding box center [572, 167] width 54 height 13
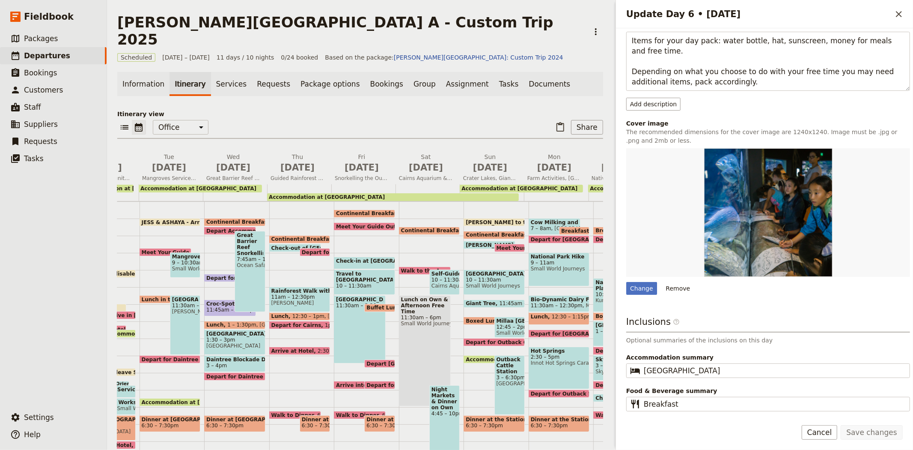
scroll to position [116, 0]
drag, startPoint x: 729, startPoint y: 365, endPoint x: 548, endPoint y: 360, distance: 180.3
click at [552, 361] on div "Albert Park College A - Custom Trip 2025 ​ Scheduled 8 – 18 Sep 2025 11 days / …" at bounding box center [510, 225] width 806 height 450
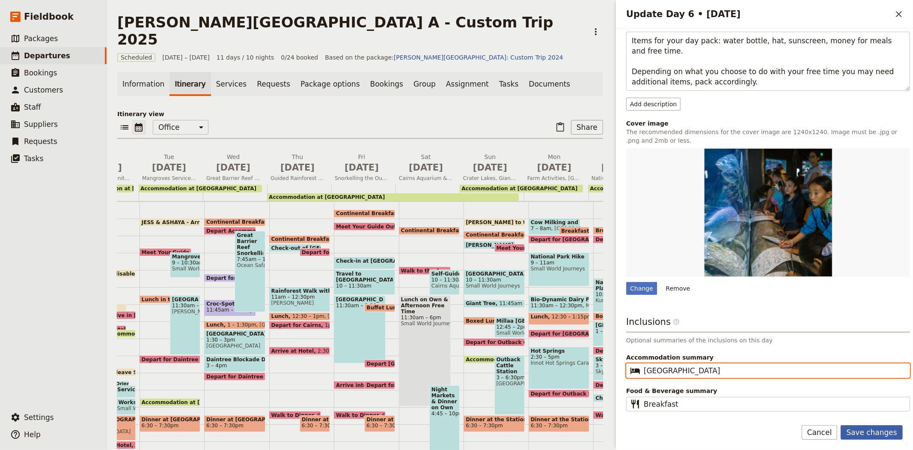
type input "[GEOGRAPHIC_DATA]"
click at [892, 432] on button "Save changes" at bounding box center [872, 432] width 62 height 15
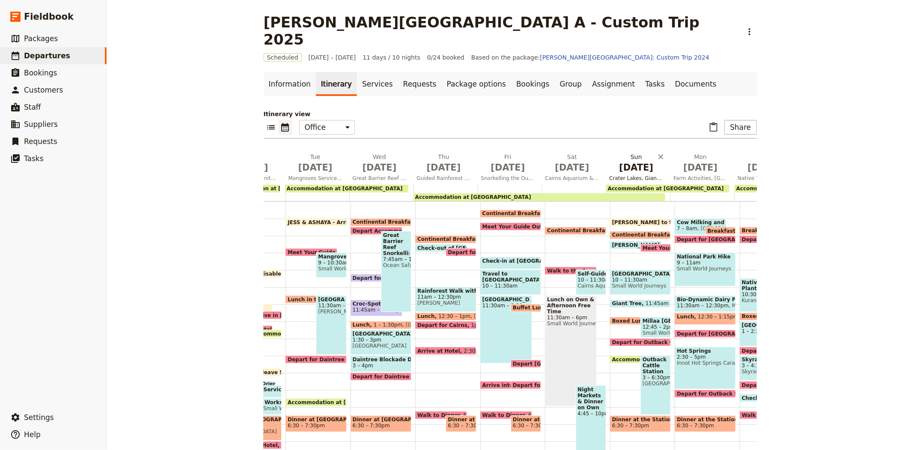
click at [628, 161] on span "[DATE]" at bounding box center [637, 167] width 54 height 13
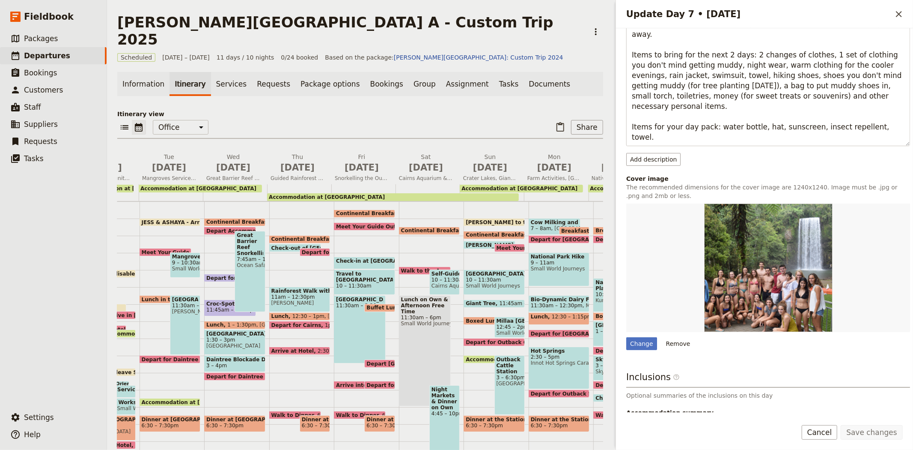
scroll to position [219, 0]
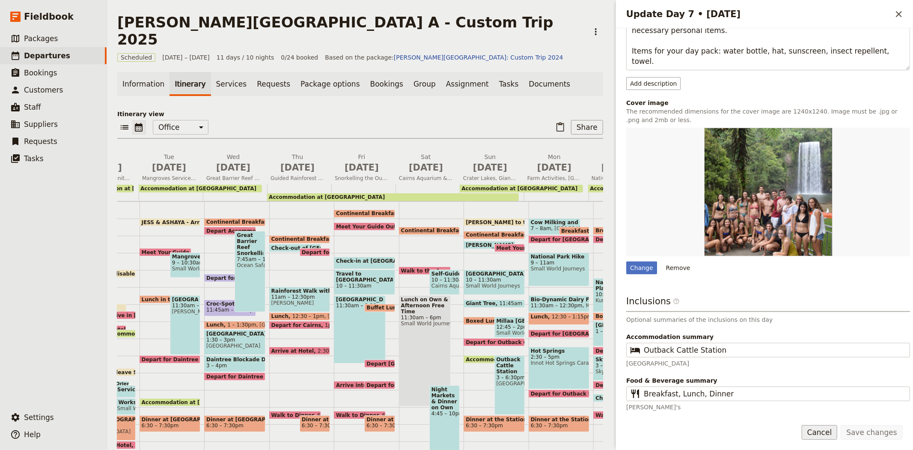
click at [834, 435] on button "Cancel" at bounding box center [820, 432] width 36 height 15
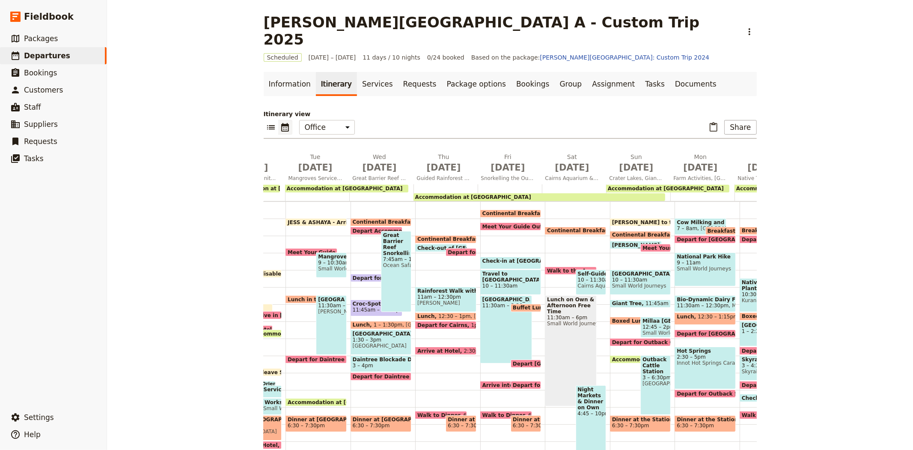
click at [463, 249] on span "Depart for [PERSON_NAME]" at bounding box center [489, 252] width 83 height 6
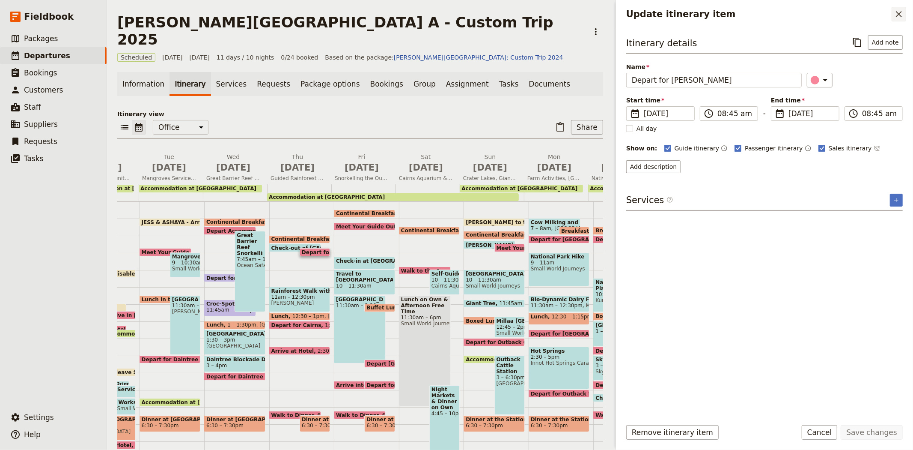
click at [899, 19] on icon "Close drawer" at bounding box center [899, 14] width 10 height 10
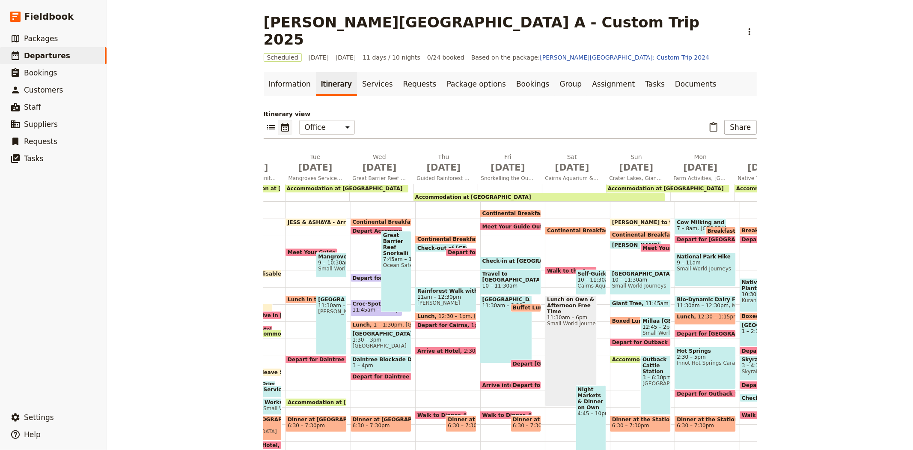
scroll to position [0, 0]
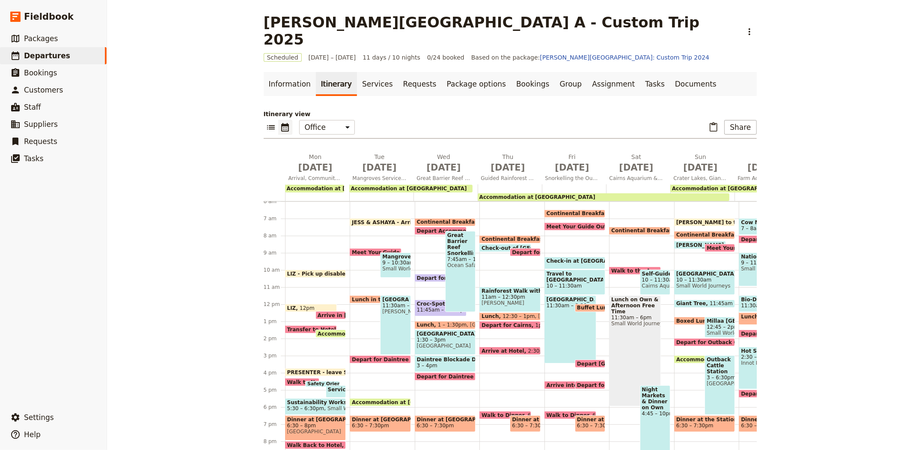
click at [372, 219] on span "JESS & ASHAYA - Arrive to office" at bounding box center [400, 222] width 96 height 6
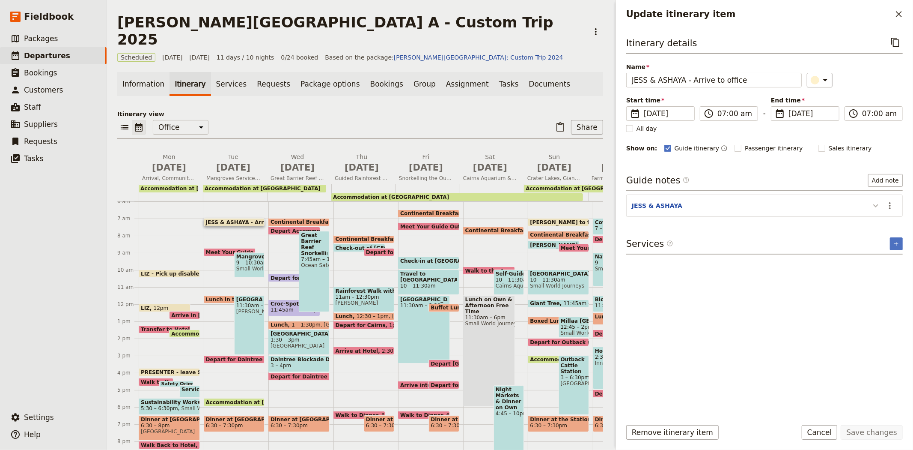
click at [876, 207] on icon "Update itinerary item" at bounding box center [876, 205] width 10 height 10
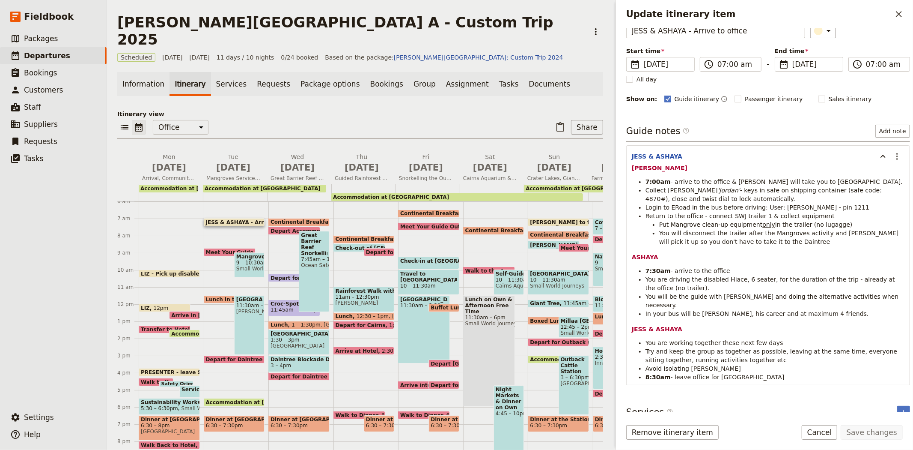
scroll to position [51, 0]
click at [896, 10] on icon "Close drawer" at bounding box center [899, 14] width 10 height 10
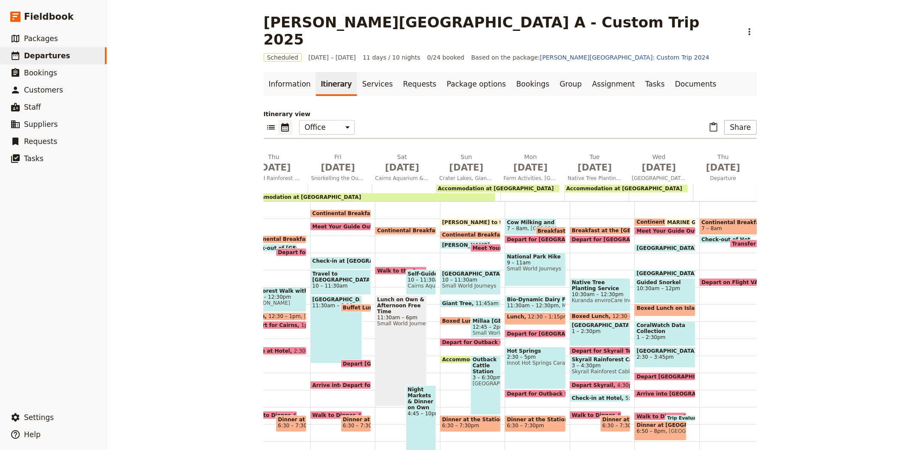
scroll to position [0, 246]
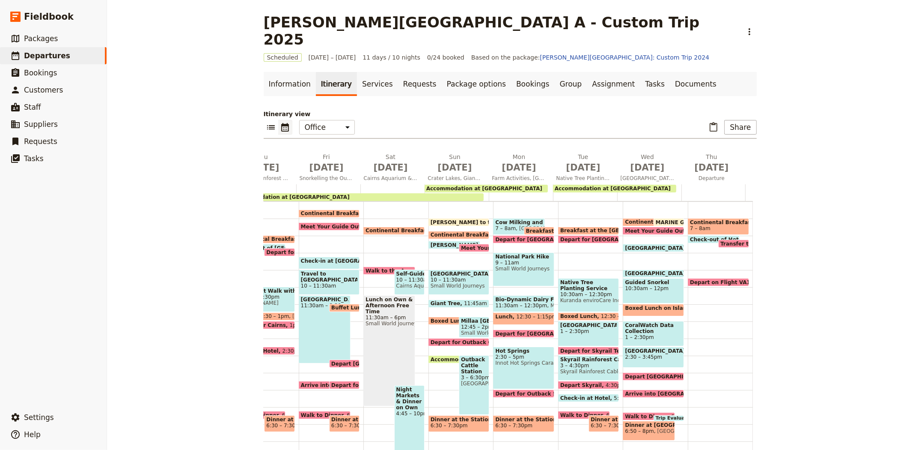
click at [656, 219] on span "MARINE GUIDES - Arrive at Office" at bounding box center [706, 222] width 100 height 6
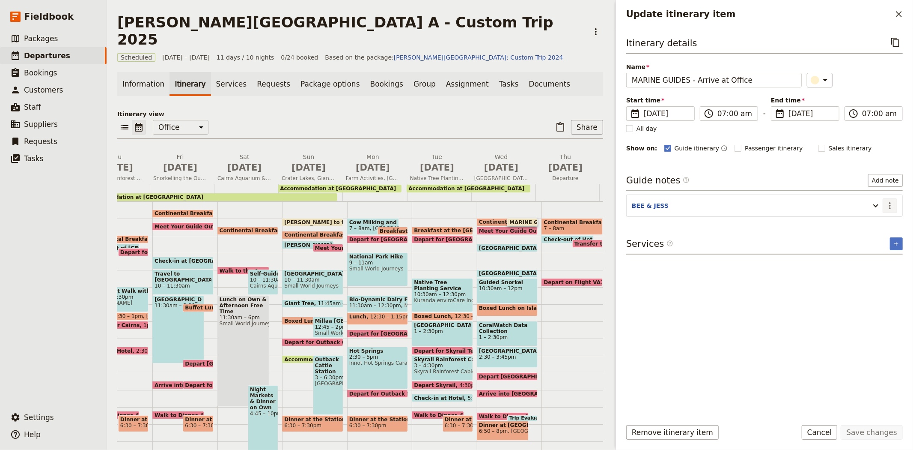
click at [887, 206] on icon "Actions" at bounding box center [890, 205] width 10 height 10
click at [879, 223] on span "Edit note" at bounding box center [865, 224] width 27 height 9
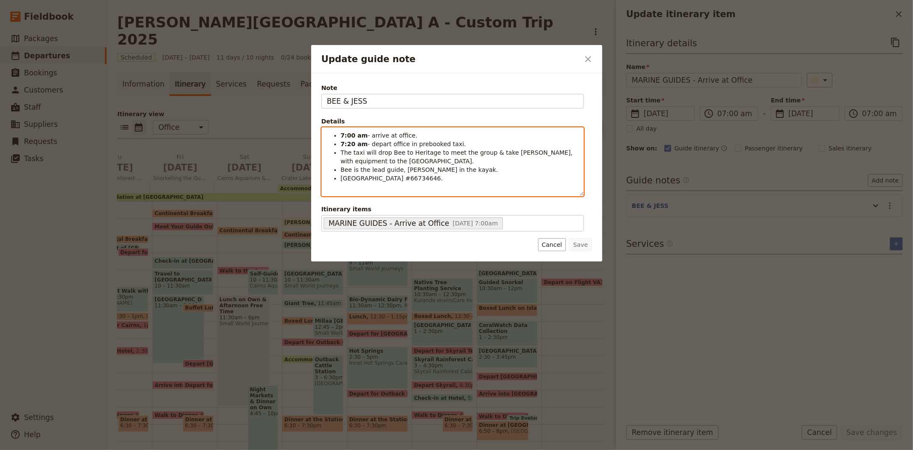
click at [416, 153] on span "The taxi will drop Bee to Heritage to meet the group & take [PERSON_NAME], with…" at bounding box center [458, 156] width 234 height 15
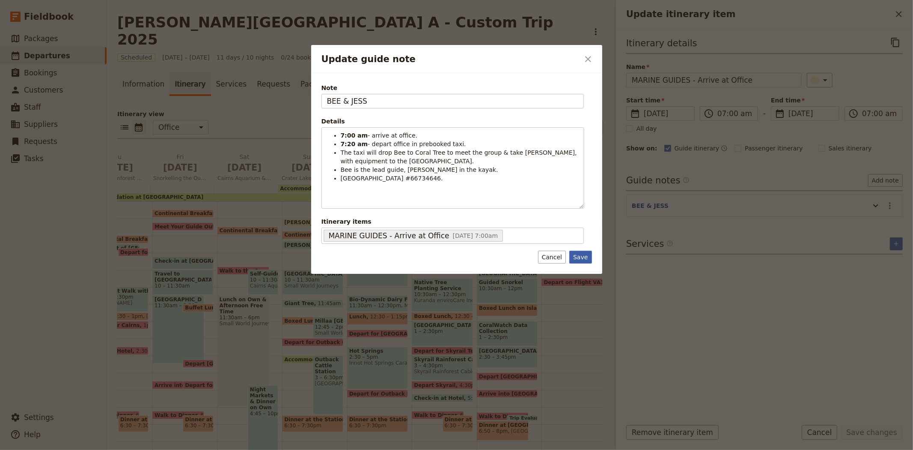
click at [577, 257] on button "Save" at bounding box center [580, 256] width 22 height 13
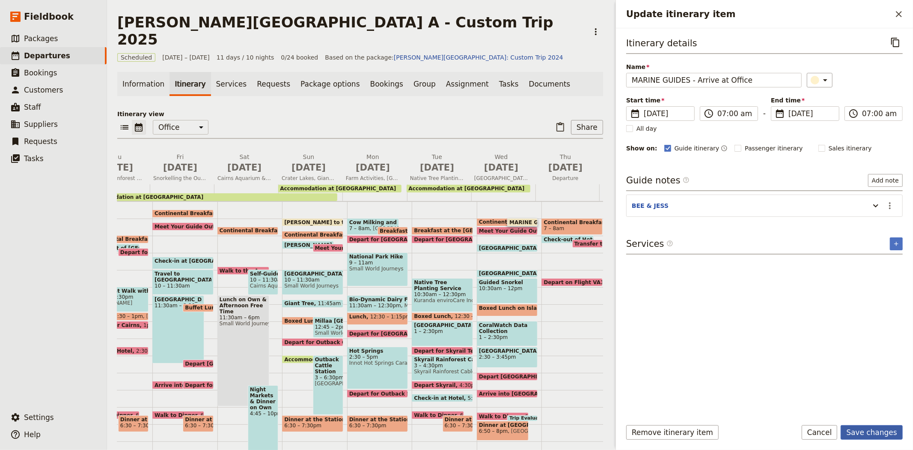
click at [895, 435] on button "Save changes" at bounding box center [872, 432] width 62 height 15
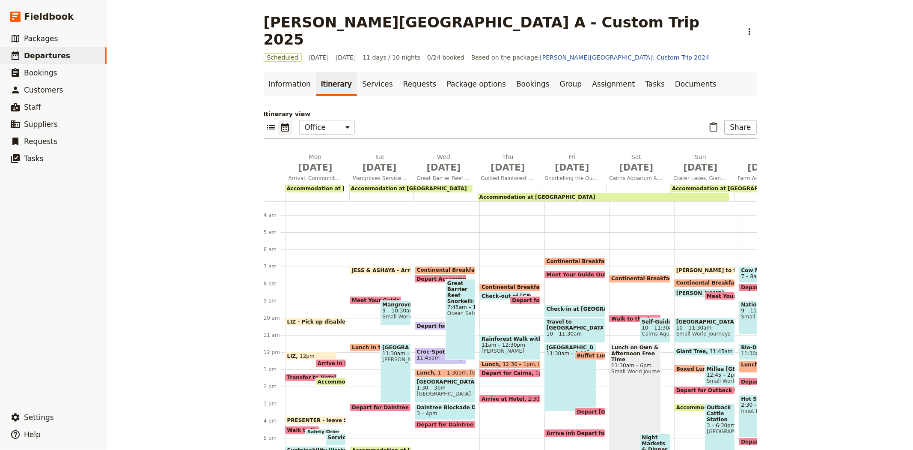
scroll to position [103, 0]
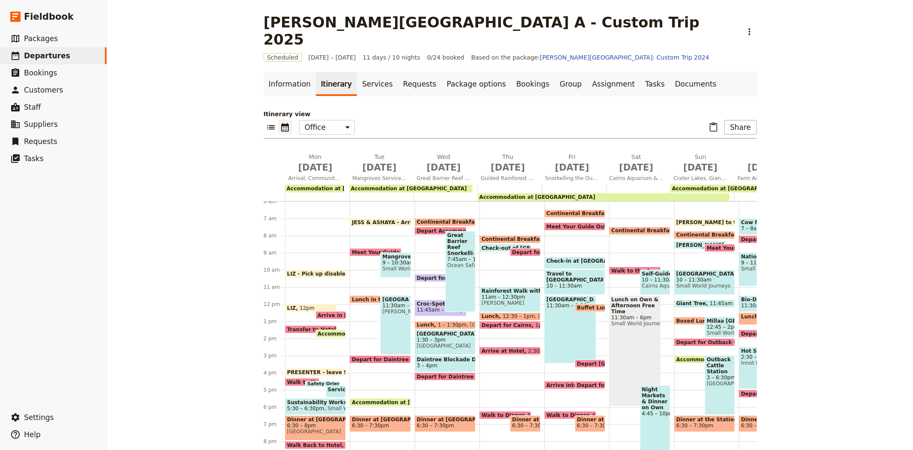
click at [353, 249] on span "Meet Your Guide Outside Reception & Depart" at bounding box center [419, 252] width 135 height 6
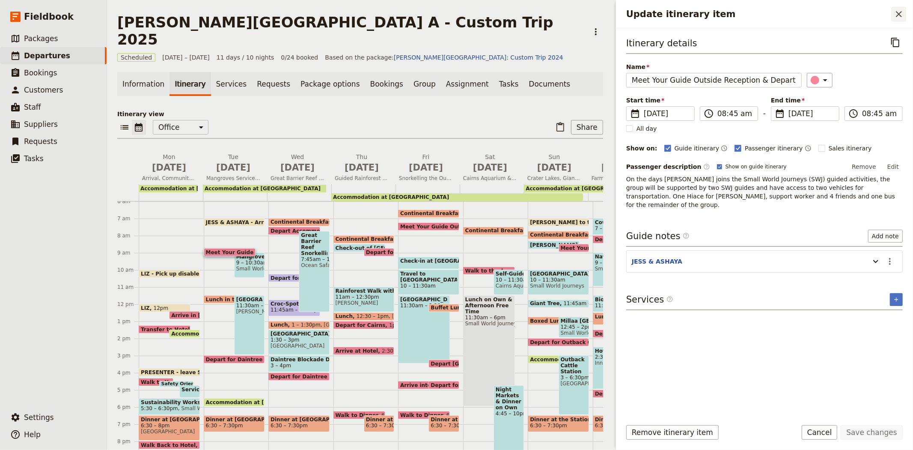
click at [904, 17] on icon "Close drawer" at bounding box center [899, 14] width 10 height 10
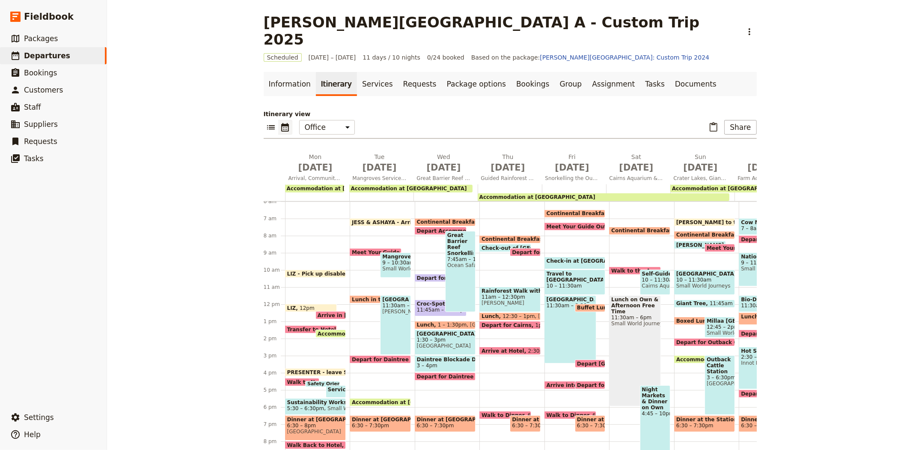
click at [432, 222] on span at bounding box center [445, 223] width 60 height 3
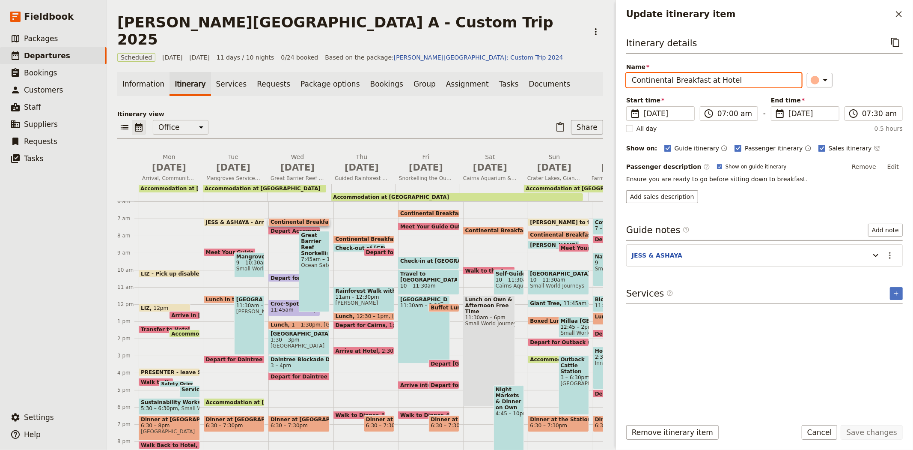
drag, startPoint x: 753, startPoint y: 82, endPoint x: 605, endPoint y: 119, distance: 153.0
click at [605, 119] on div "Albert Park College A - Custom Trip 2025 ​ Scheduled 8 – 18 Sep 2025 11 days / …" at bounding box center [510, 225] width 806 height 450
click at [828, 431] on button "Cancel" at bounding box center [820, 432] width 36 height 15
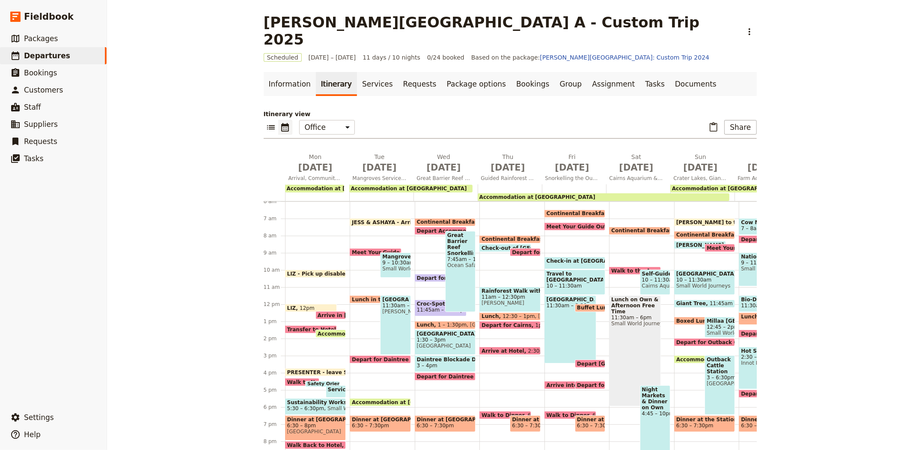
click at [358, 221] on div "JESS & ASHAYA - Arrive to office 7am Meet Your Guide Outside Reception & Depart…" at bounding box center [382, 303] width 65 height 411
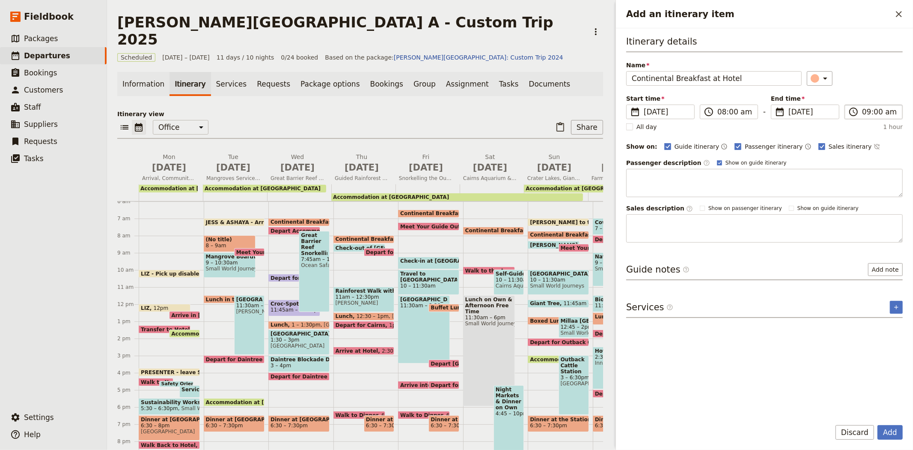
type input "Continental Breakfast at Hotel"
click at [878, 114] on input "09:00 am" at bounding box center [879, 112] width 35 height 10
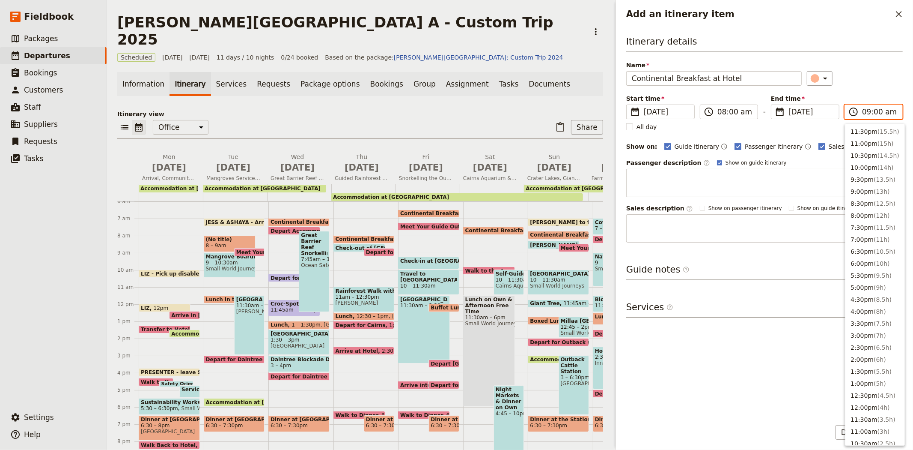
scroll to position [257, 0]
click at [874, 231] on span "( 0.5h )" at bounding box center [883, 233] width 18 height 7
type input "08:30 am"
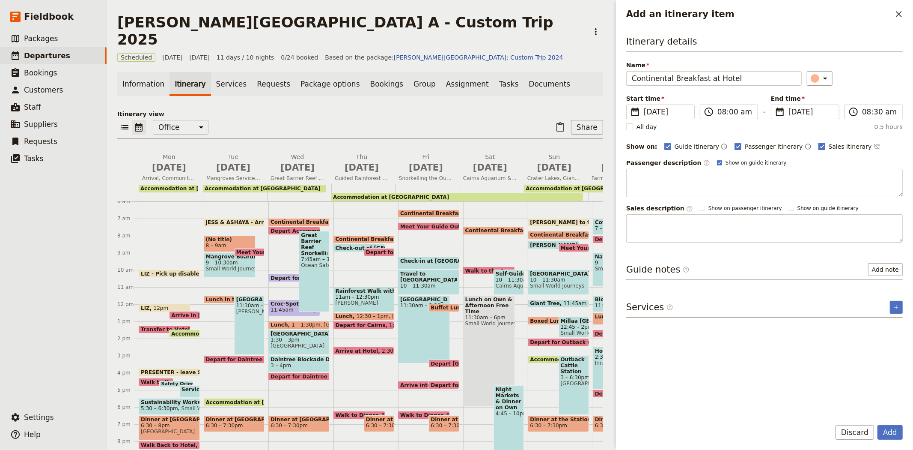
click at [829, 150] on span "Sales itinerary" at bounding box center [850, 146] width 43 height 9
click at [818, 142] on input "Sales itinerary" at bounding box center [818, 142] width 0 height 0
checkbox input "false"
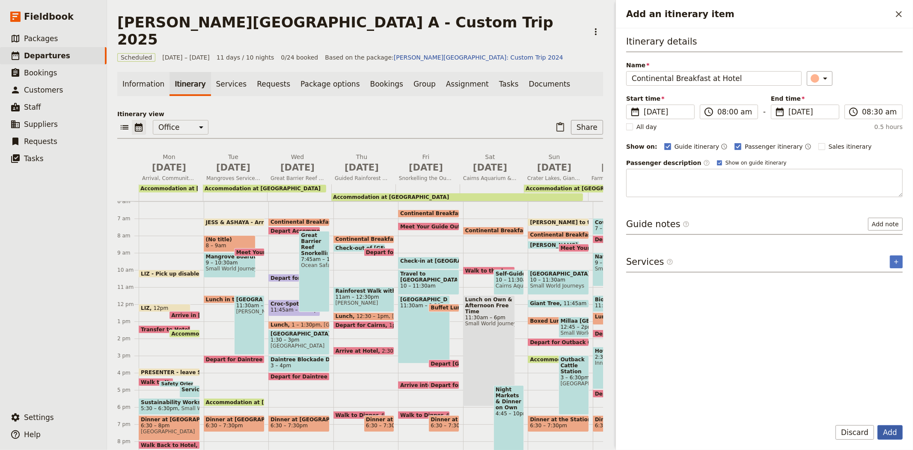
click at [880, 433] on button "Add" at bounding box center [890, 432] width 25 height 15
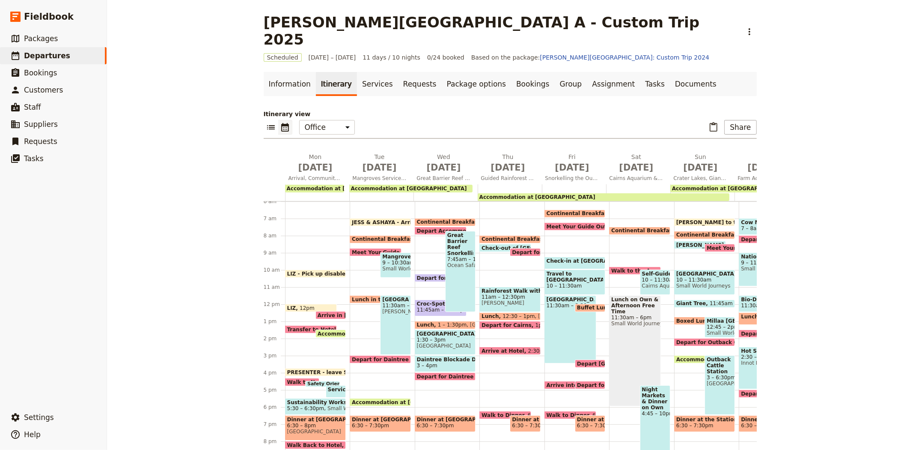
click at [367, 236] on span "Continental Breakfast at Hotel" at bounding box center [398, 239] width 92 height 6
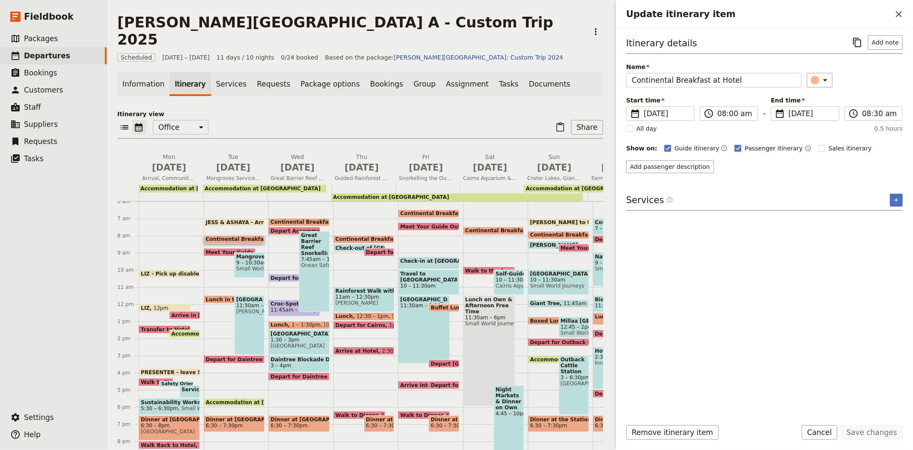
click at [211, 219] on span "JESS & ASHAYA - Arrive to office" at bounding box center [254, 222] width 96 height 6
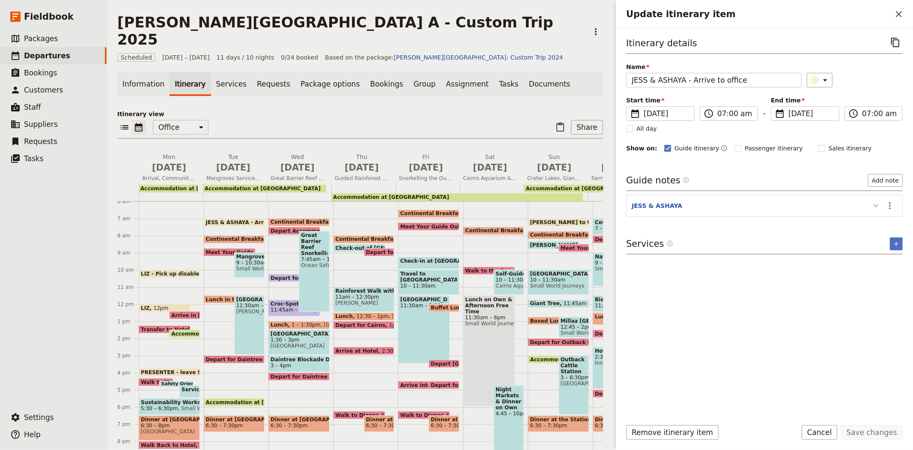
click at [874, 206] on icon "Update itinerary item" at bounding box center [876, 205] width 10 height 10
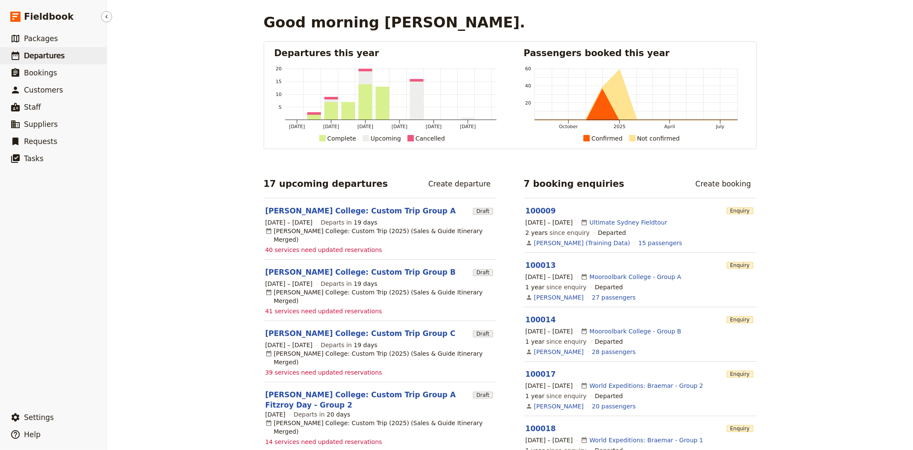
click at [69, 51] on link "​ Departures" at bounding box center [53, 55] width 107 height 17
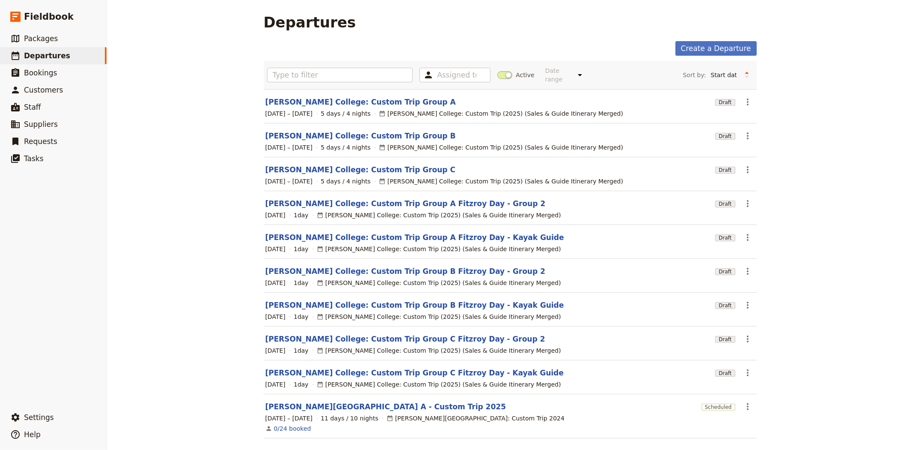
click at [500, 71] on span at bounding box center [504, 75] width 15 height 8
click at [497, 71] on input "Active" at bounding box center [497, 71] width 0 height 0
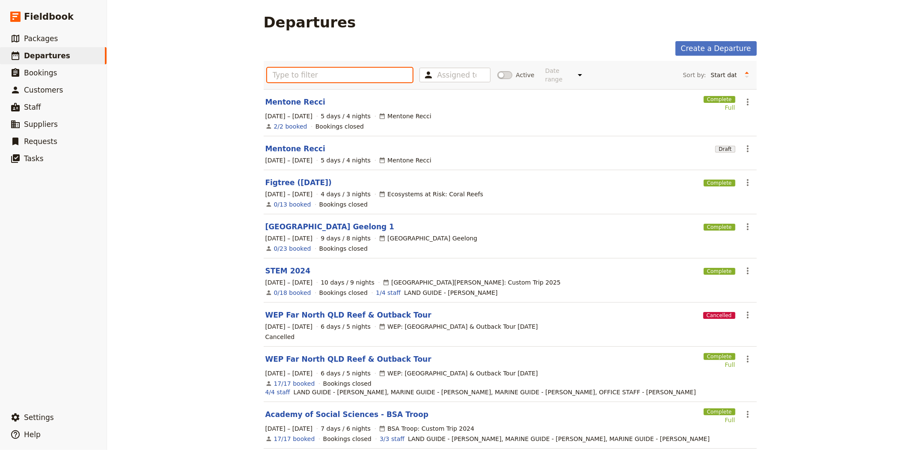
click at [362, 74] on input "text" at bounding box center [340, 75] width 146 height 15
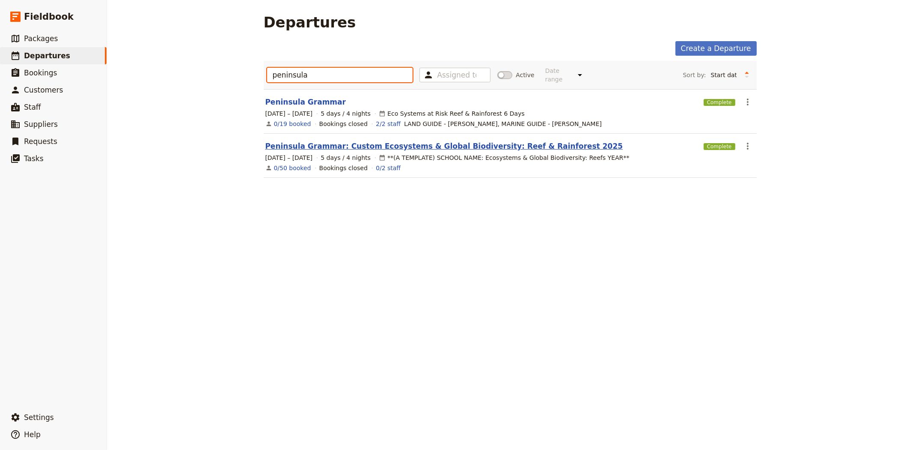
type input "peninsula"
click at [323, 141] on link "Peninsula Grammar: Custom Ecosystems & Global Biodiversity: Reef & Rainforest 2…" at bounding box center [444, 146] width 358 height 10
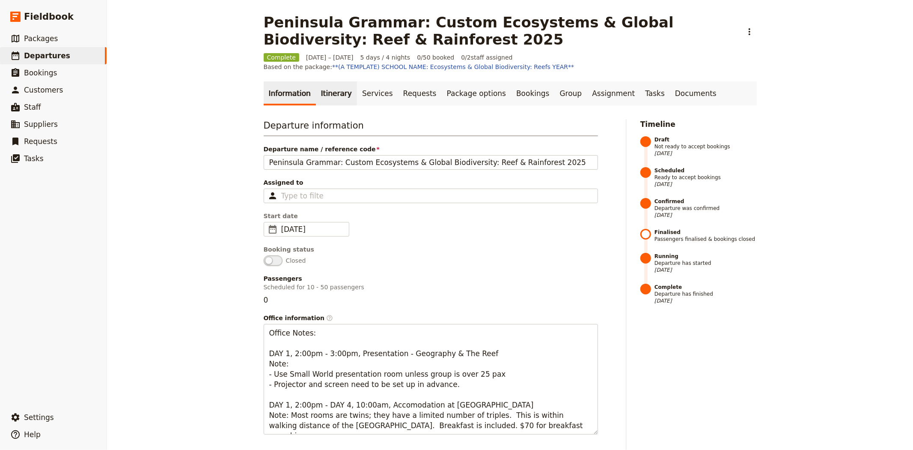
click at [334, 95] on link "Itinerary" at bounding box center [336, 93] width 41 height 24
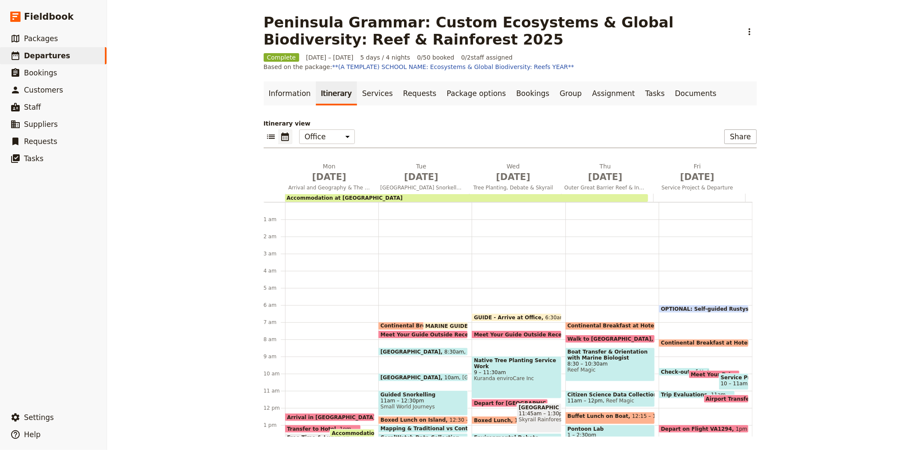
scroll to position [94, 0]
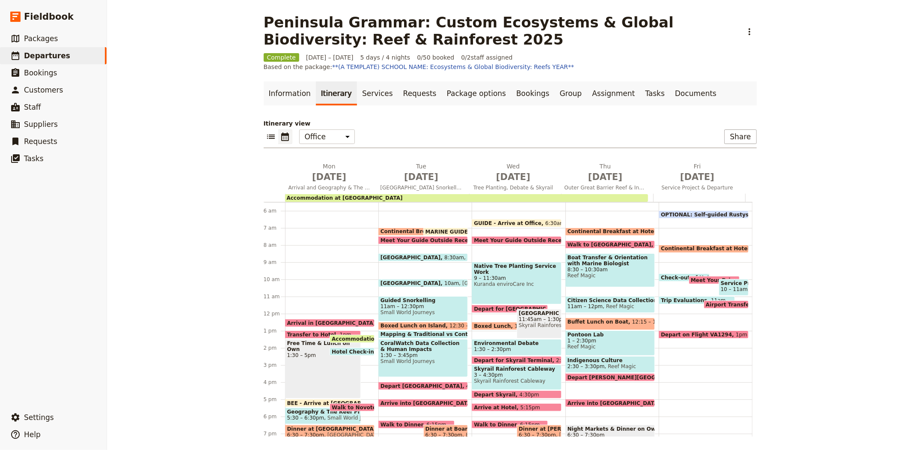
click at [503, 238] on span "Meet Your Guide Outside Reception & Depart" at bounding box center [541, 240] width 135 height 6
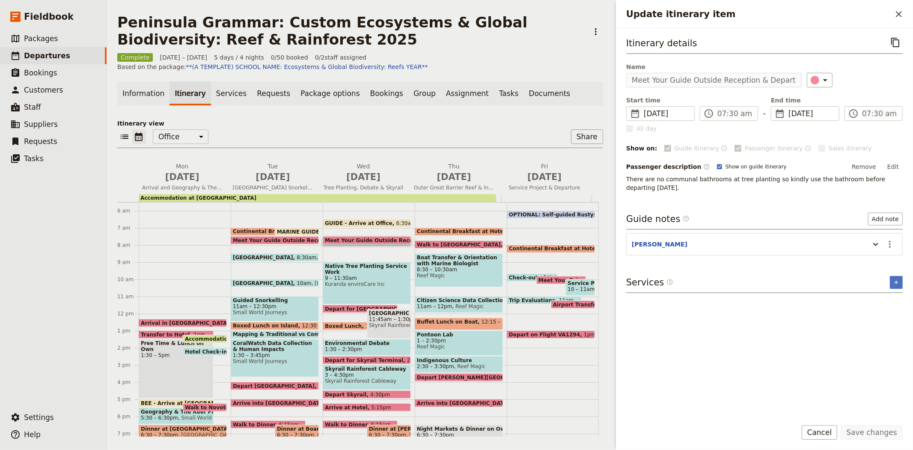
click at [350, 291] on div "Native Tree Planting Service Work 9 – 11:30am Kuranda enviroCare Inc" at bounding box center [367, 283] width 88 height 42
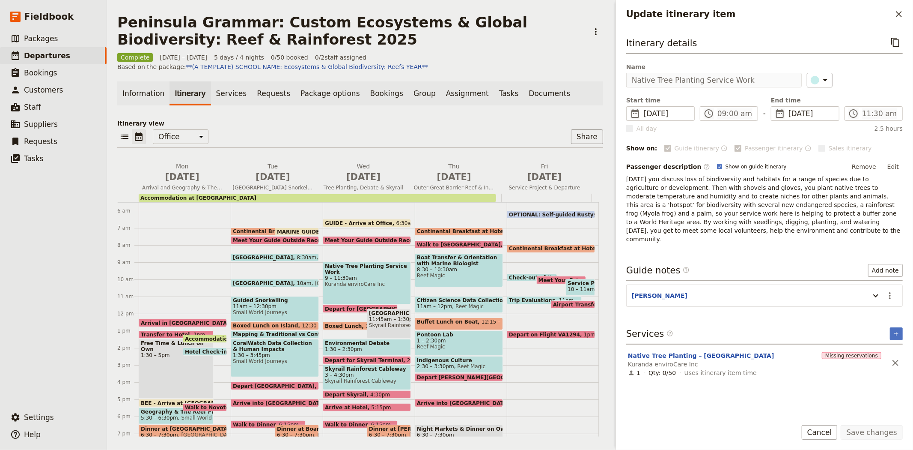
click at [351, 237] on span "Meet Your Guide Outside Reception & Depart" at bounding box center [392, 240] width 135 height 6
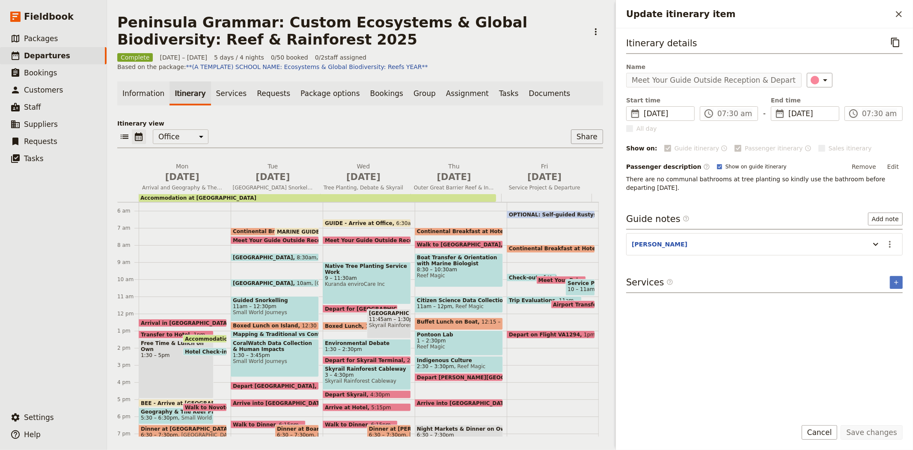
click at [355, 237] on span "Meet Your Guide Outside Reception & Depart" at bounding box center [392, 240] width 135 height 6
click at [881, 239] on icon "Update itinerary item" at bounding box center [876, 244] width 10 height 10
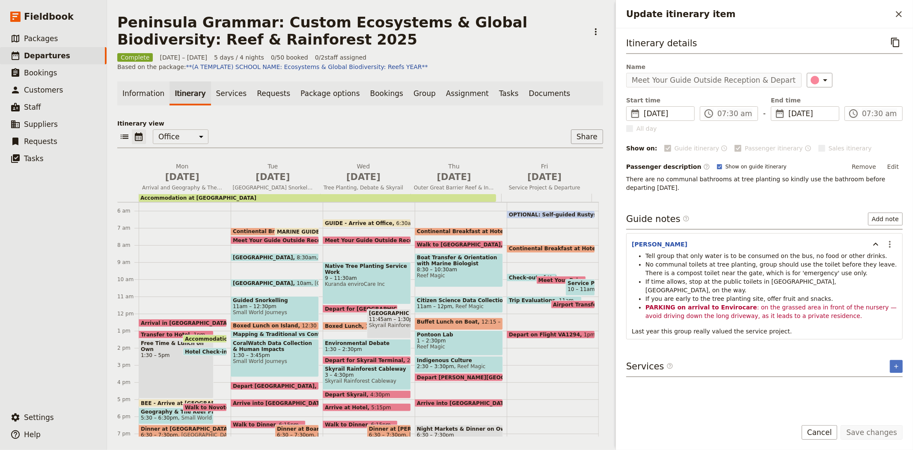
click at [279, 131] on div "​ ​ Office Guide Passenger Sales Share" at bounding box center [360, 138] width 486 height 19
